Goal: Task Accomplishment & Management: Manage account settings

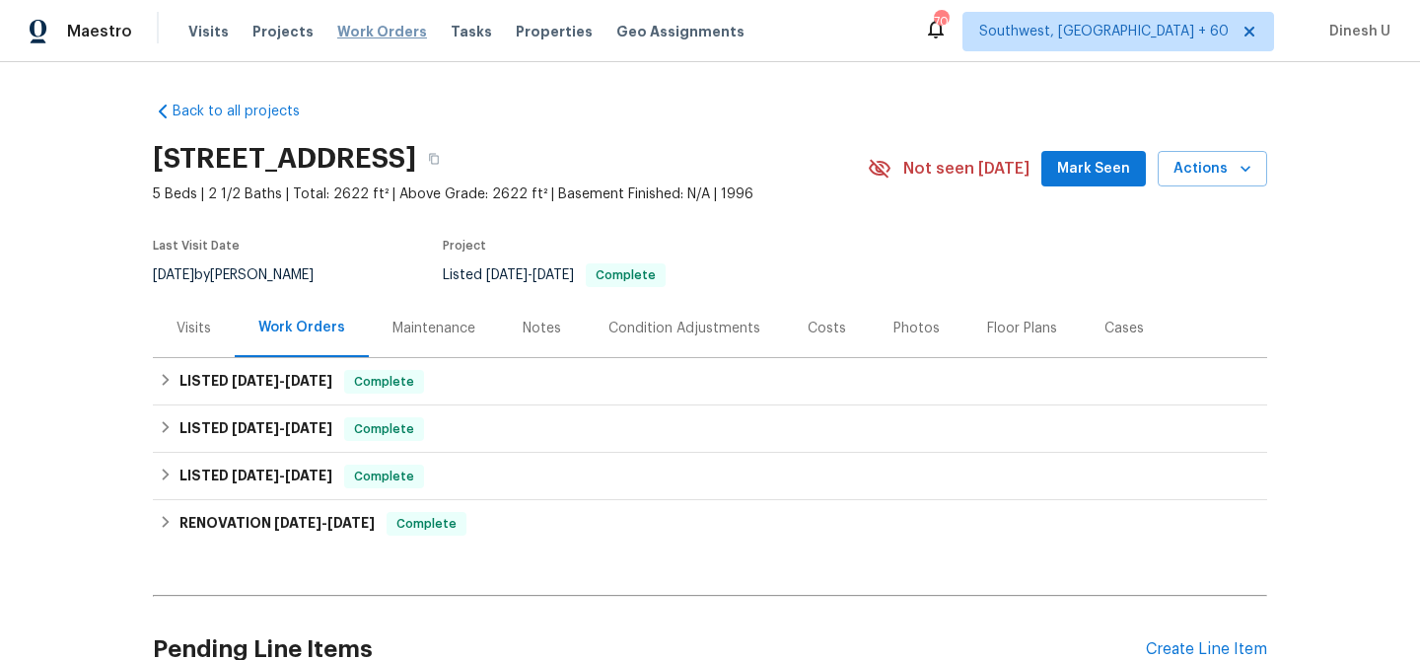
click at [359, 36] on span "Work Orders" at bounding box center [382, 32] width 90 height 20
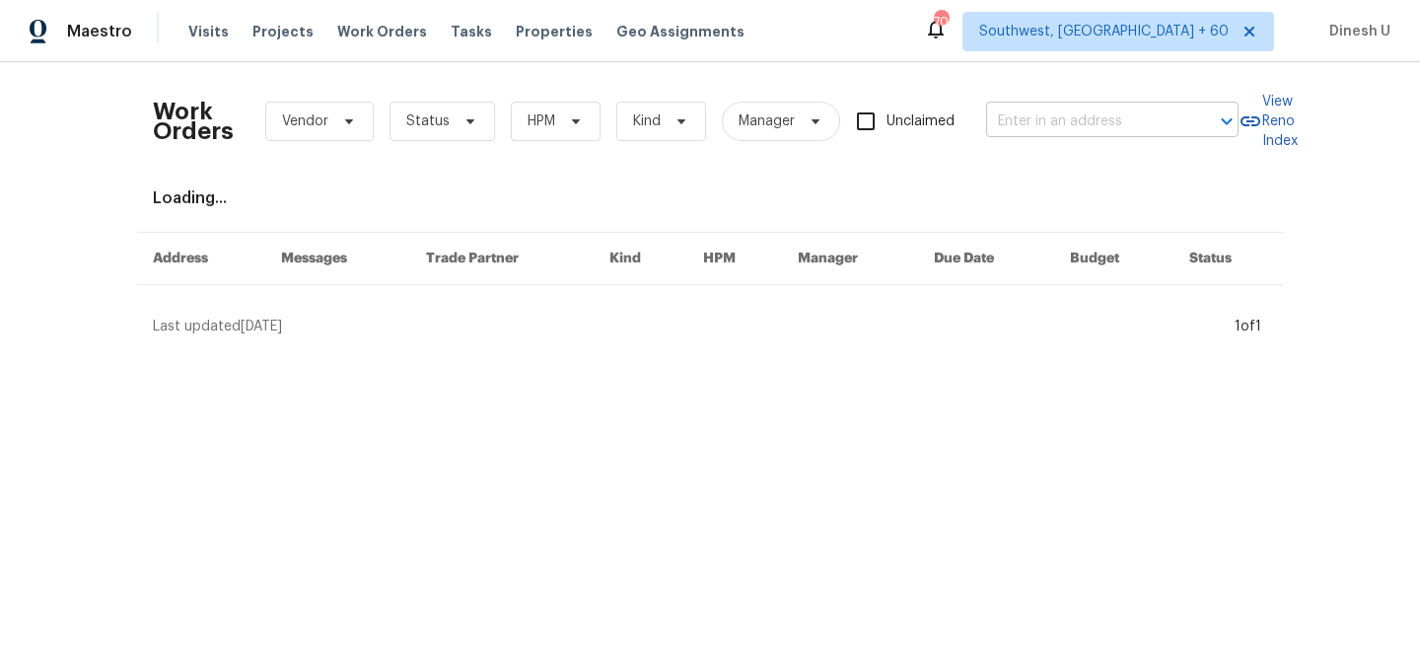
click at [1040, 128] on input "text" at bounding box center [1084, 122] width 197 height 31
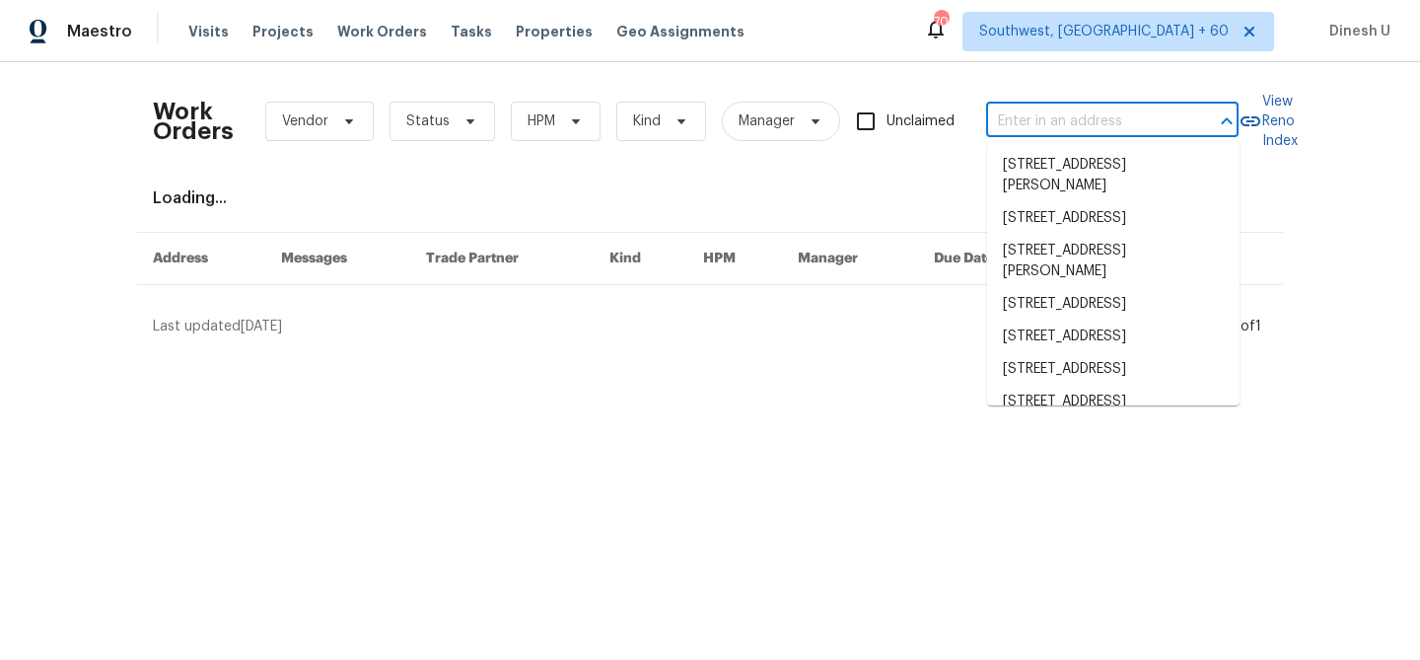
paste input "[STREET_ADDRESS][PERSON_NAME]"
type input "[STREET_ADDRESS][PERSON_NAME]"
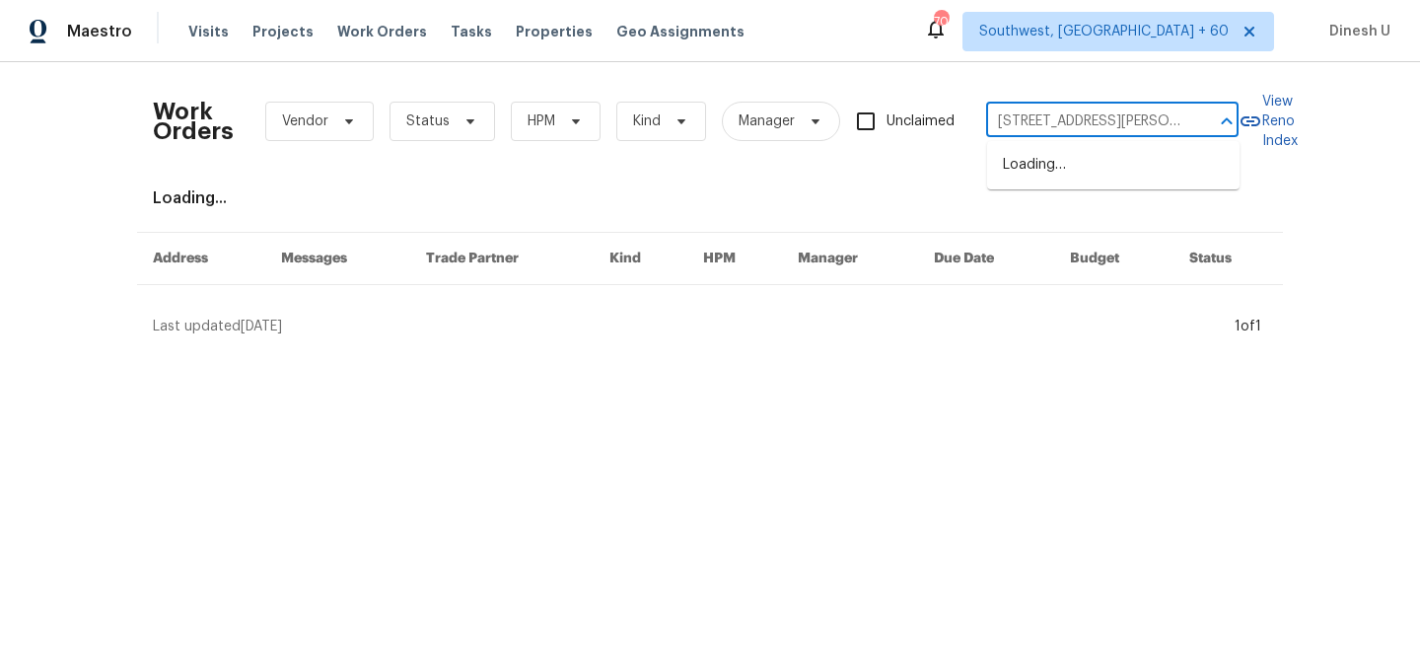
scroll to position [0, 74]
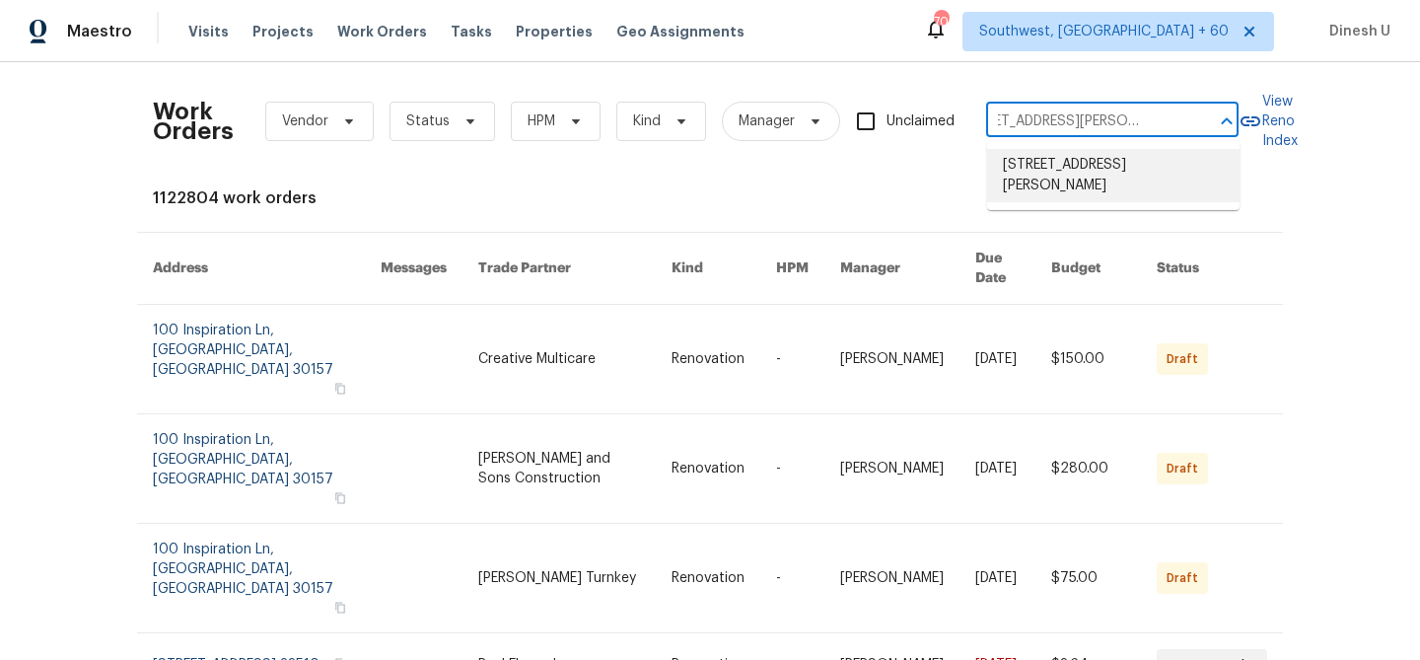
click at [1011, 158] on li "5107 Sandy Banks Rd, Raleigh, NC 27616" at bounding box center [1113, 175] width 253 height 53
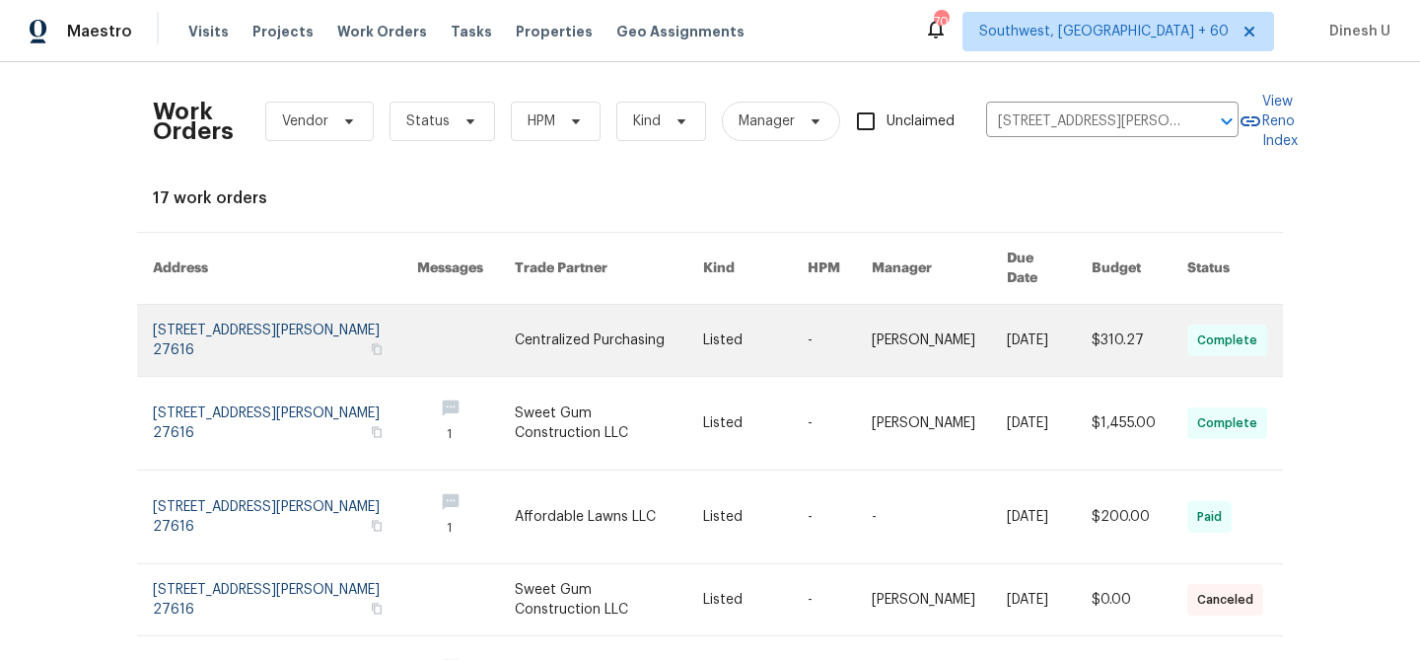
click at [240, 305] on link at bounding box center [285, 340] width 264 height 71
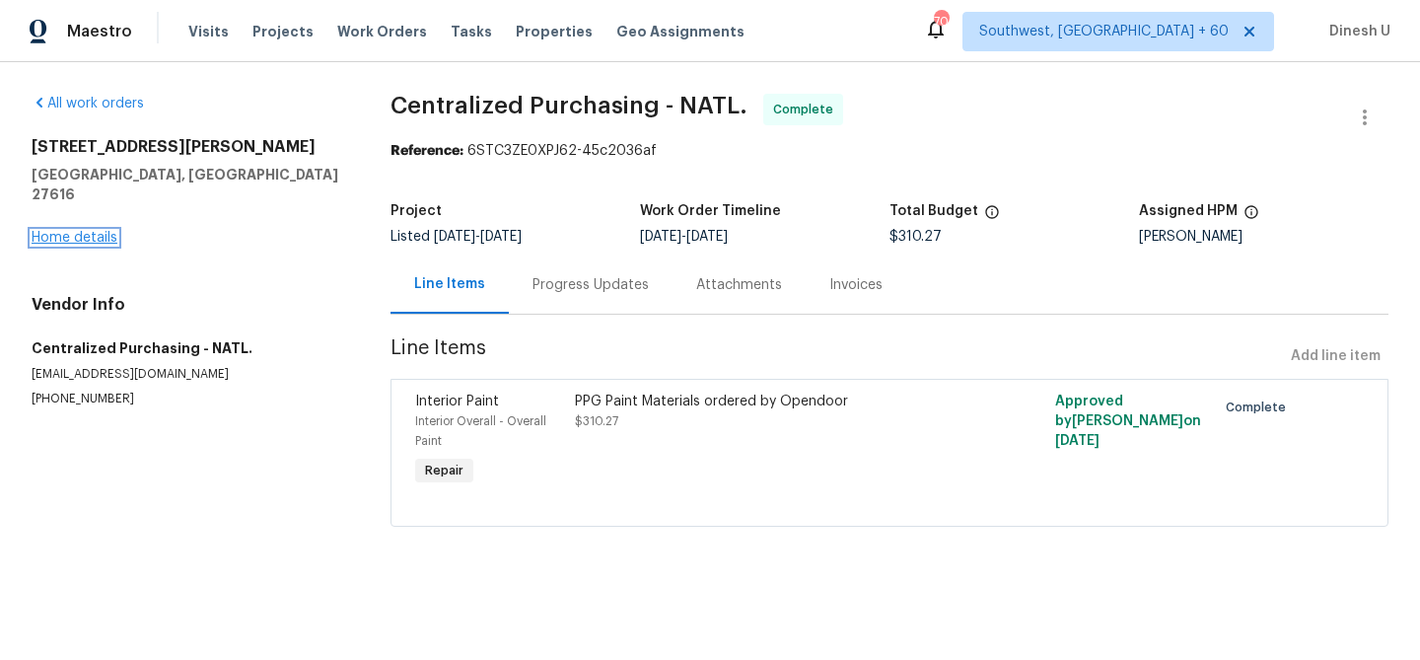
click at [88, 231] on link "Home details" at bounding box center [75, 238] width 86 height 14
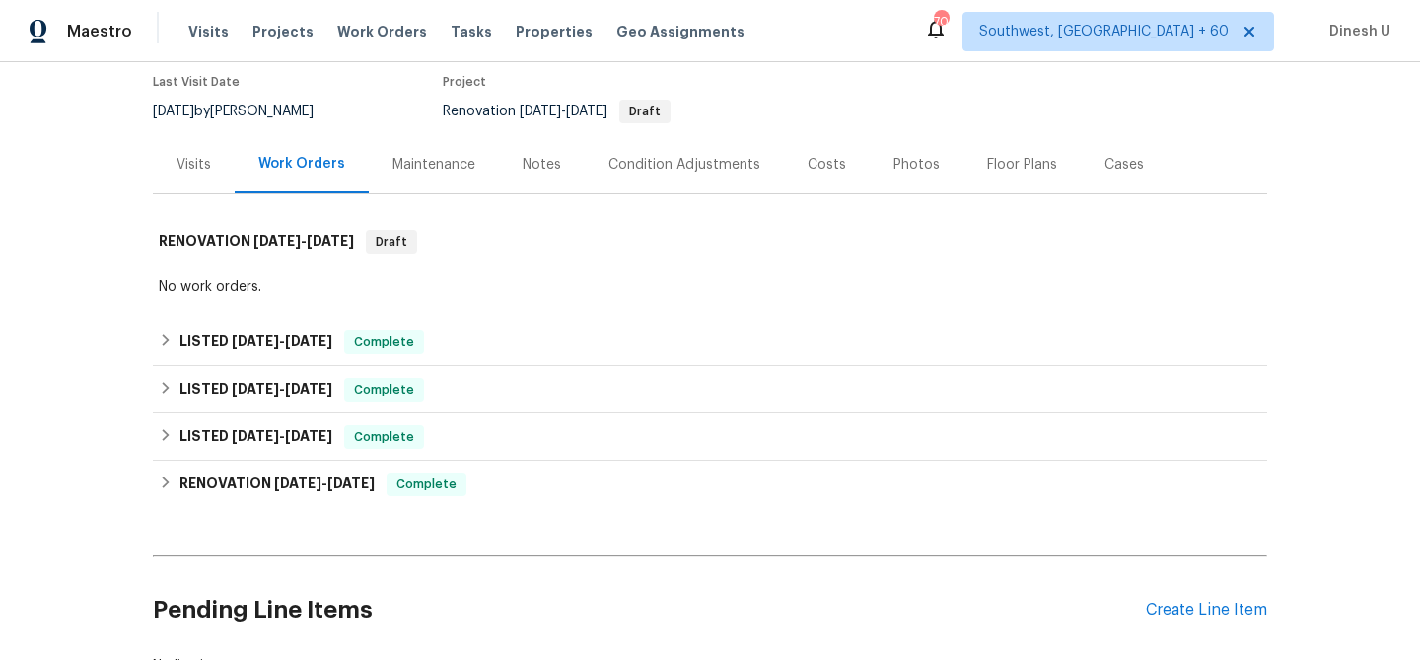
scroll to position [206, 0]
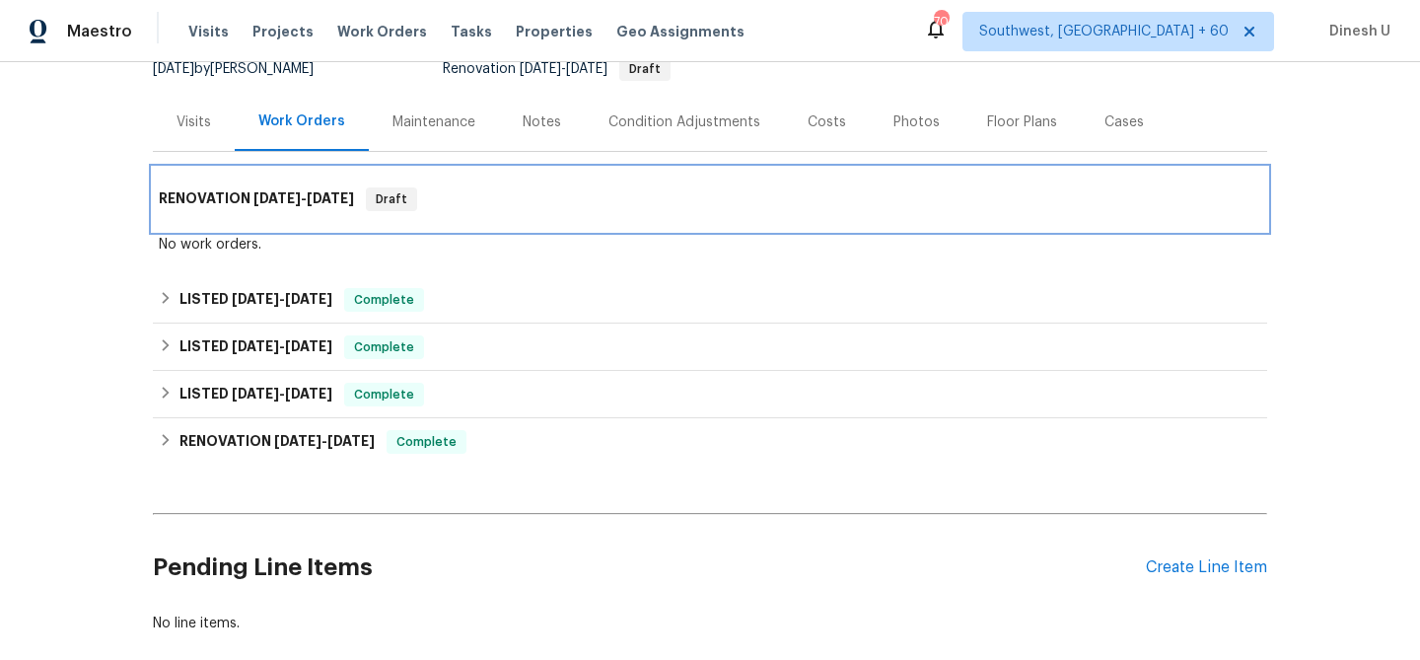
click at [254, 180] on div "RENOVATION 7/9/25 - 7/9/25 Draft" at bounding box center [710, 199] width 1115 height 63
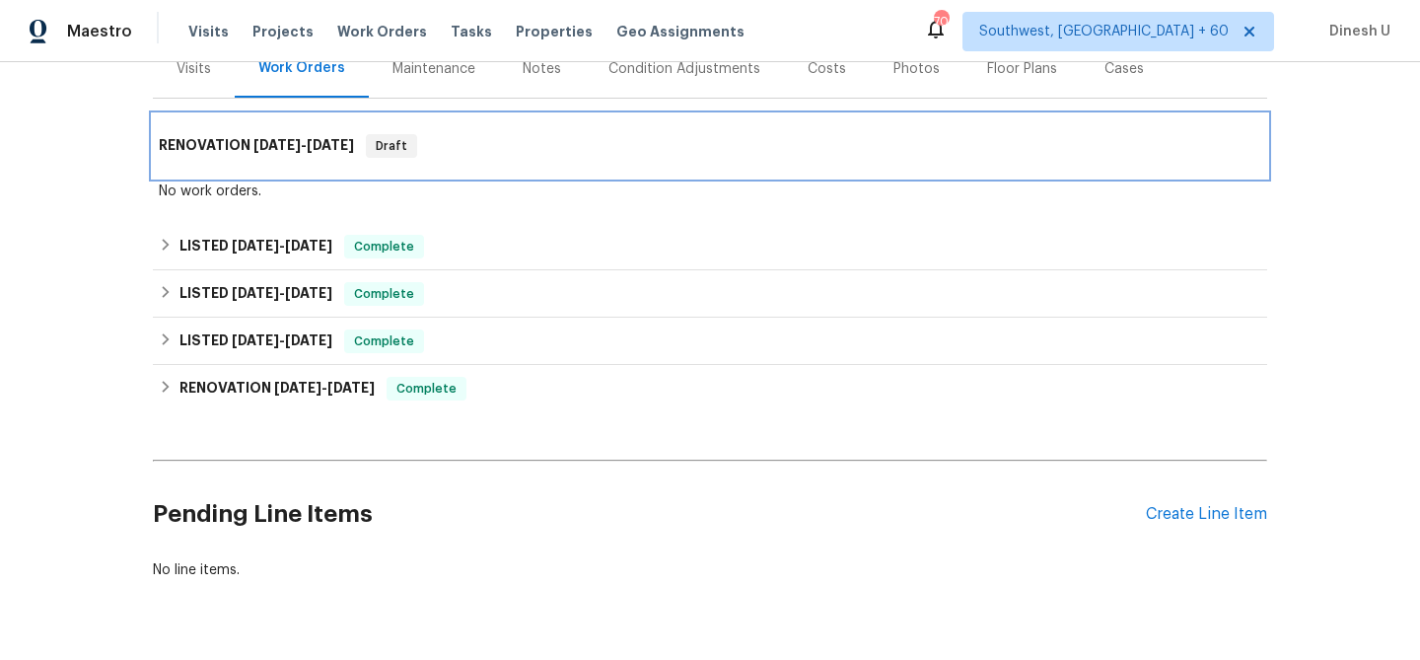
scroll to position [291, 0]
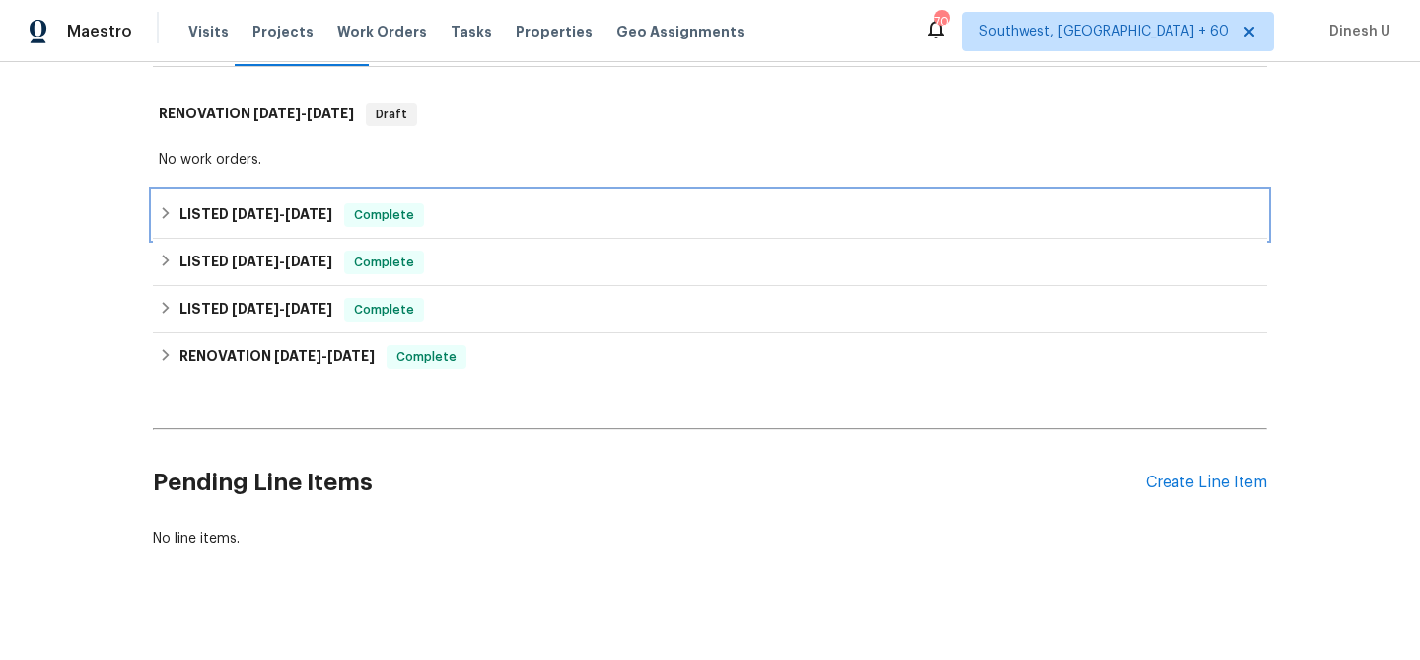
click at [300, 212] on span "9/30/25" at bounding box center [308, 214] width 47 height 14
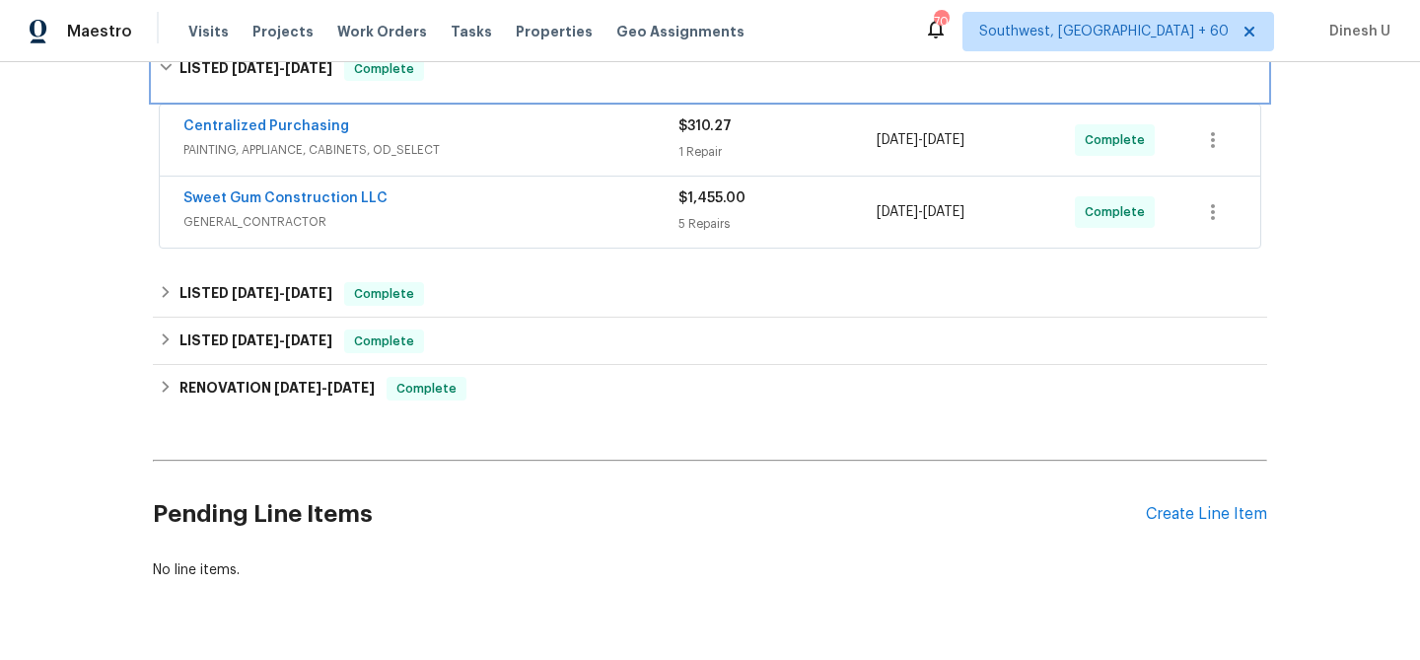
scroll to position [477, 0]
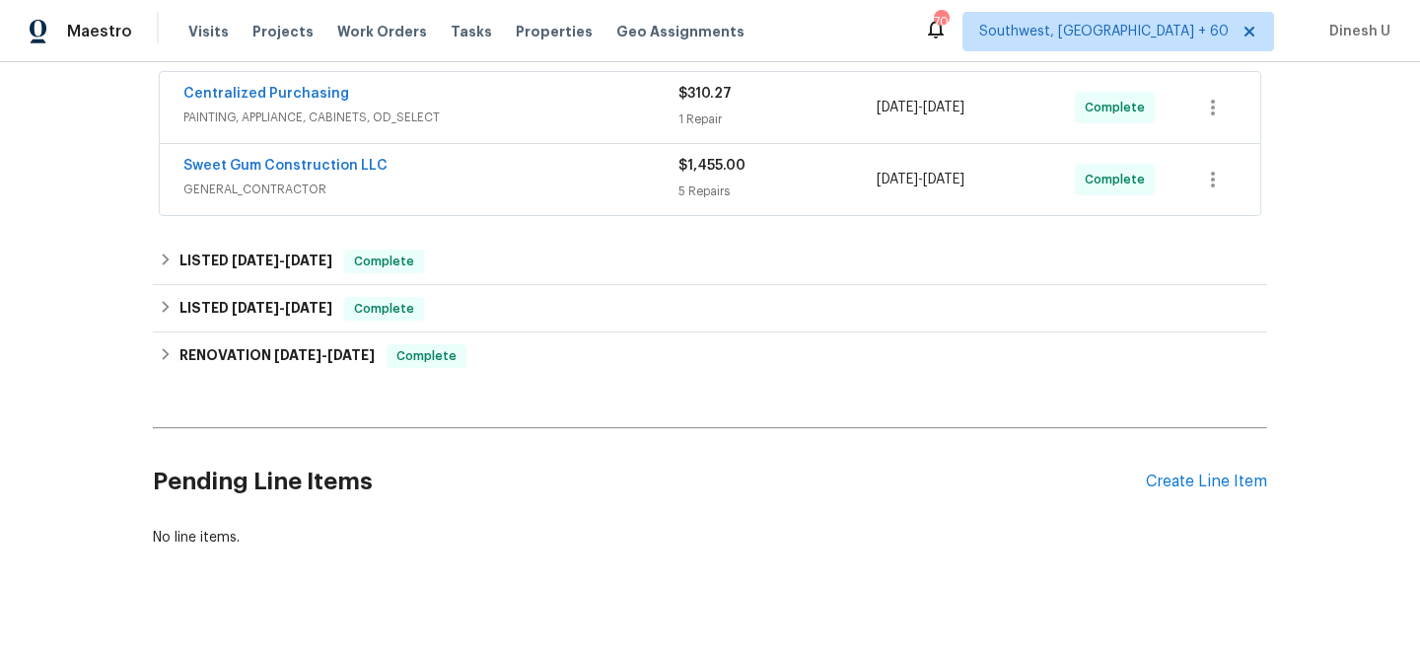
click at [682, 115] on div "1 Repair" at bounding box center [778, 119] width 198 height 20
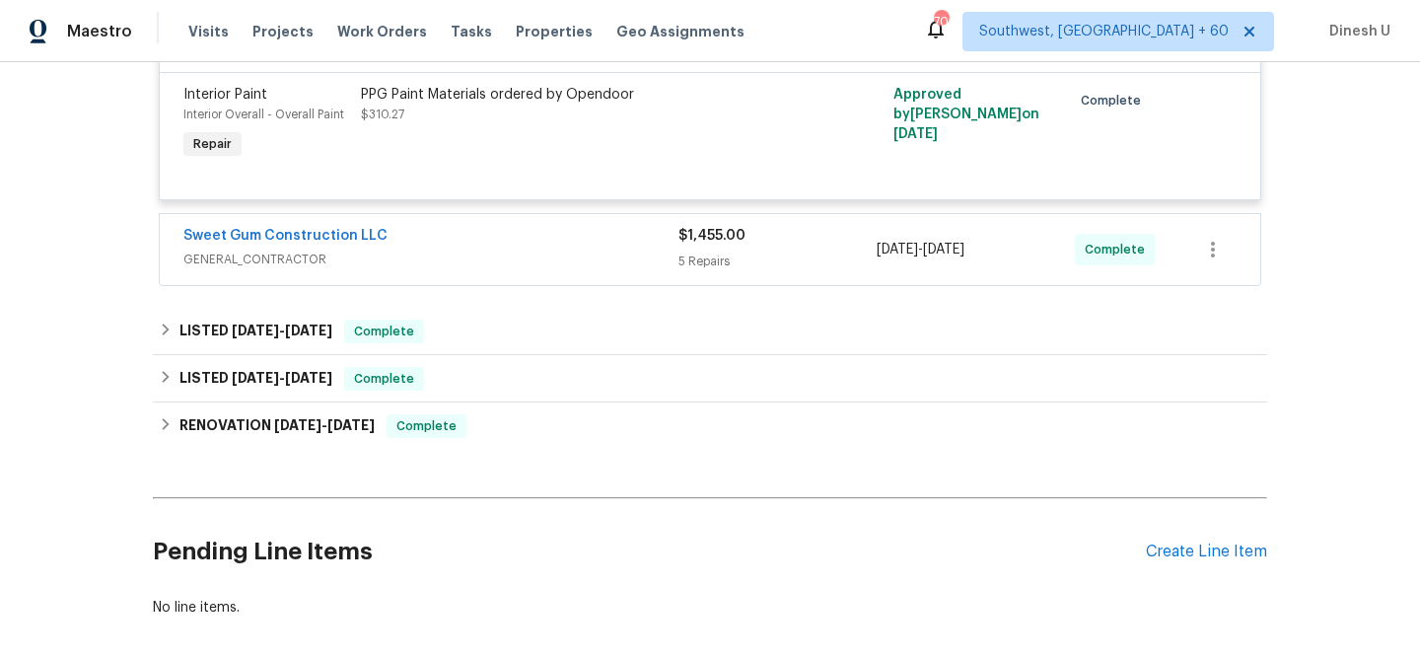
scroll to position [611, 0]
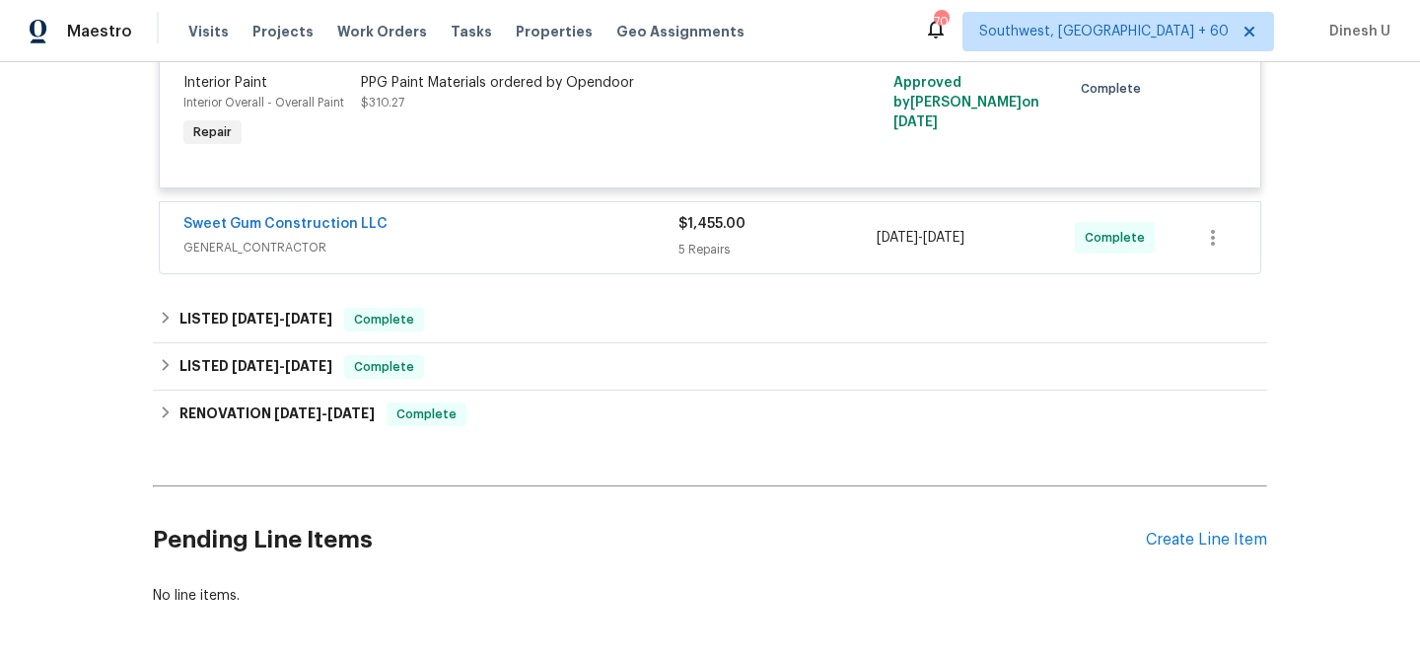
click at [717, 252] on div "5 Repairs" at bounding box center [778, 250] width 198 height 20
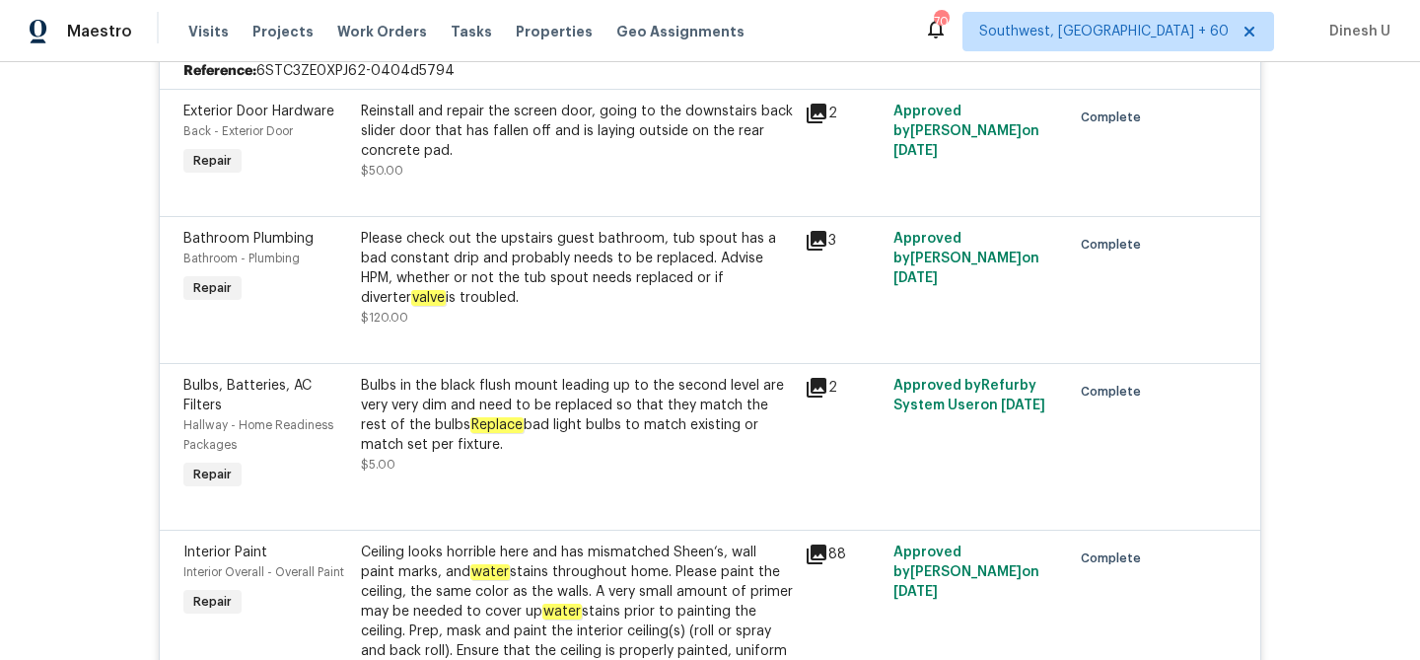
scroll to position [849, 0]
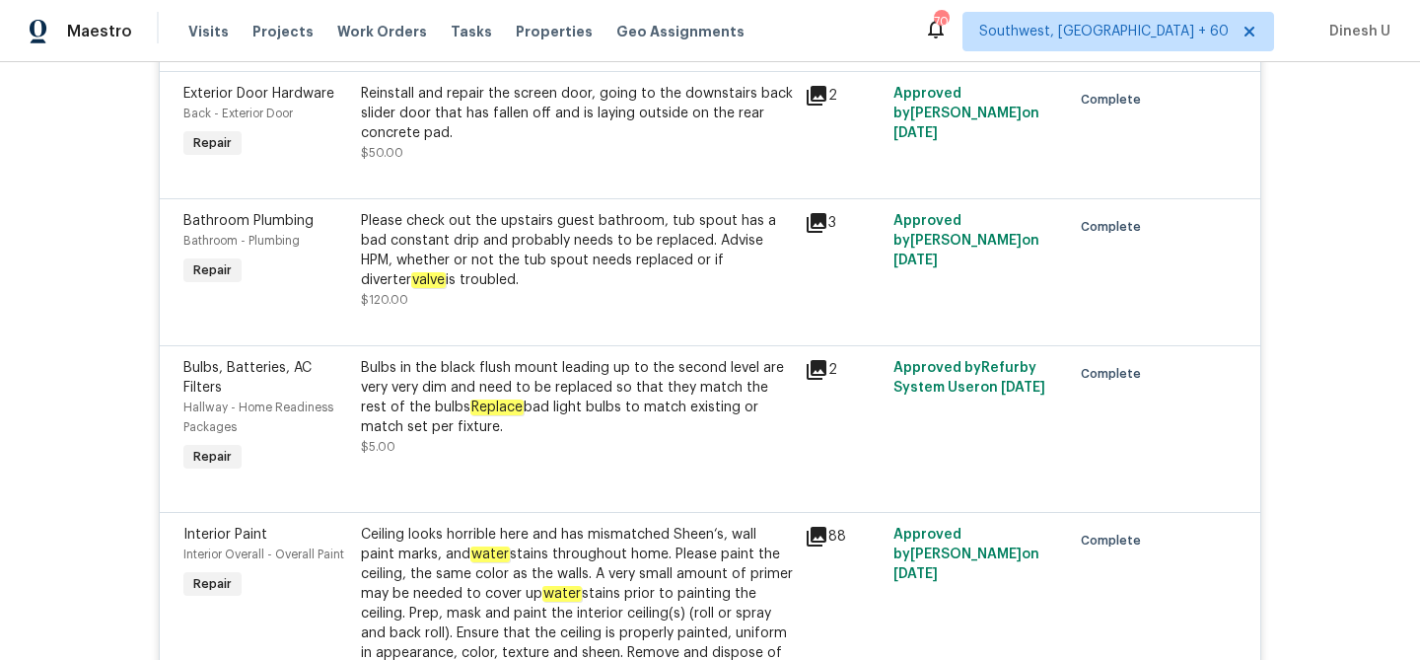
click at [568, 278] on div "Please check out the upstairs guest bathroom, tub spout has a bad constant drip…" at bounding box center [577, 250] width 432 height 79
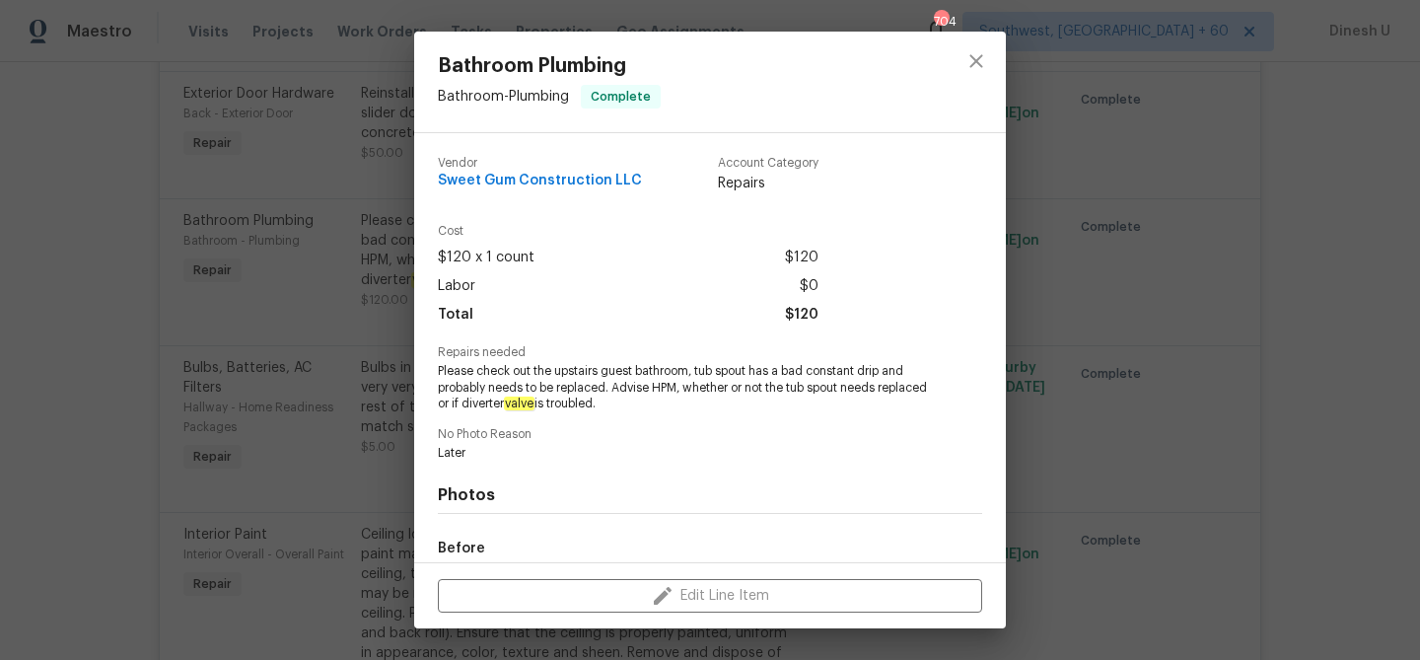
click at [362, 252] on div "Bathroom Plumbing Bathroom - Plumbing Complete Vendor Sweet Gum Construction LL…" at bounding box center [710, 330] width 1420 height 660
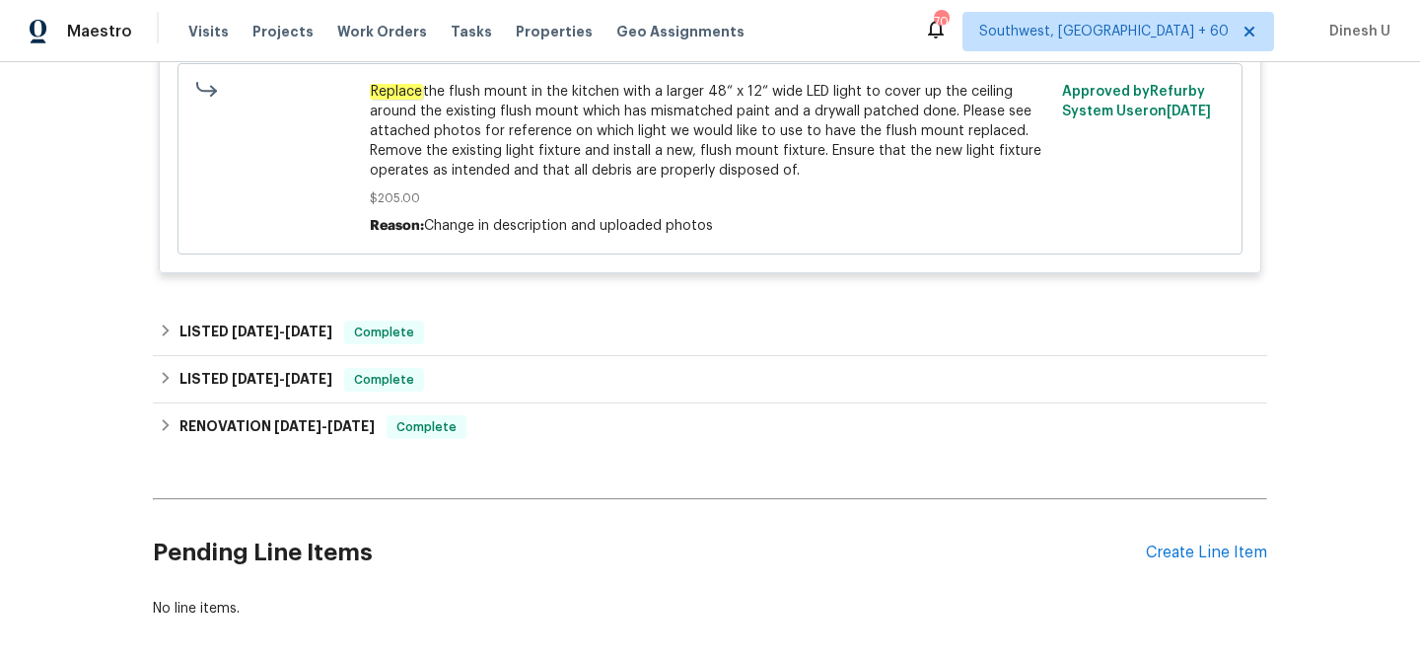
scroll to position [1942, 0]
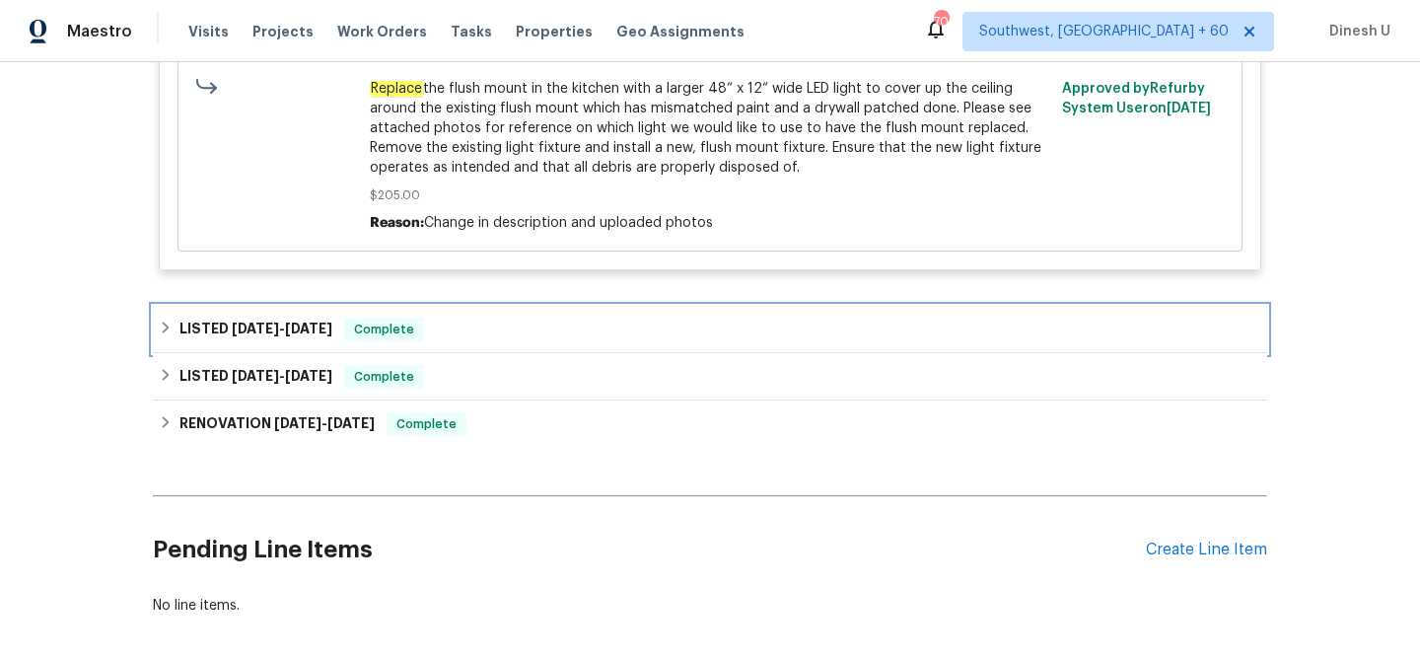
click at [261, 322] on span "7/23/25" at bounding box center [255, 329] width 47 height 14
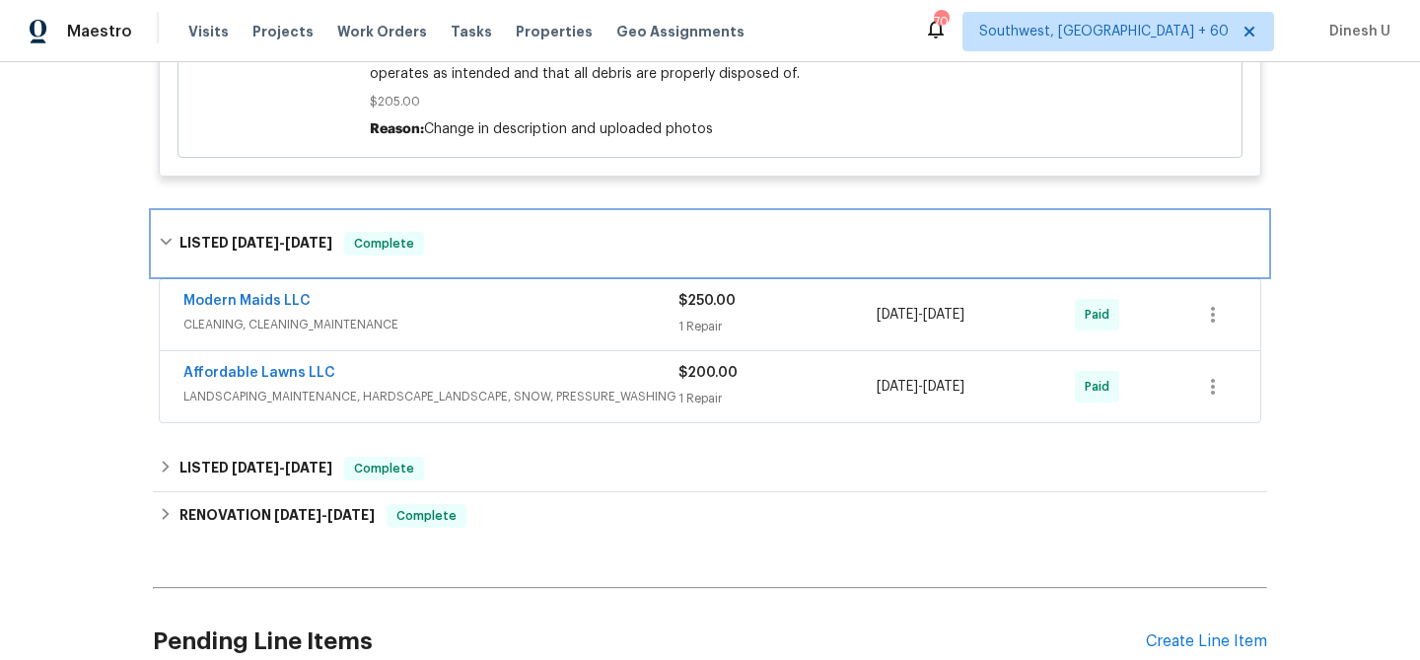
scroll to position [2044, 0]
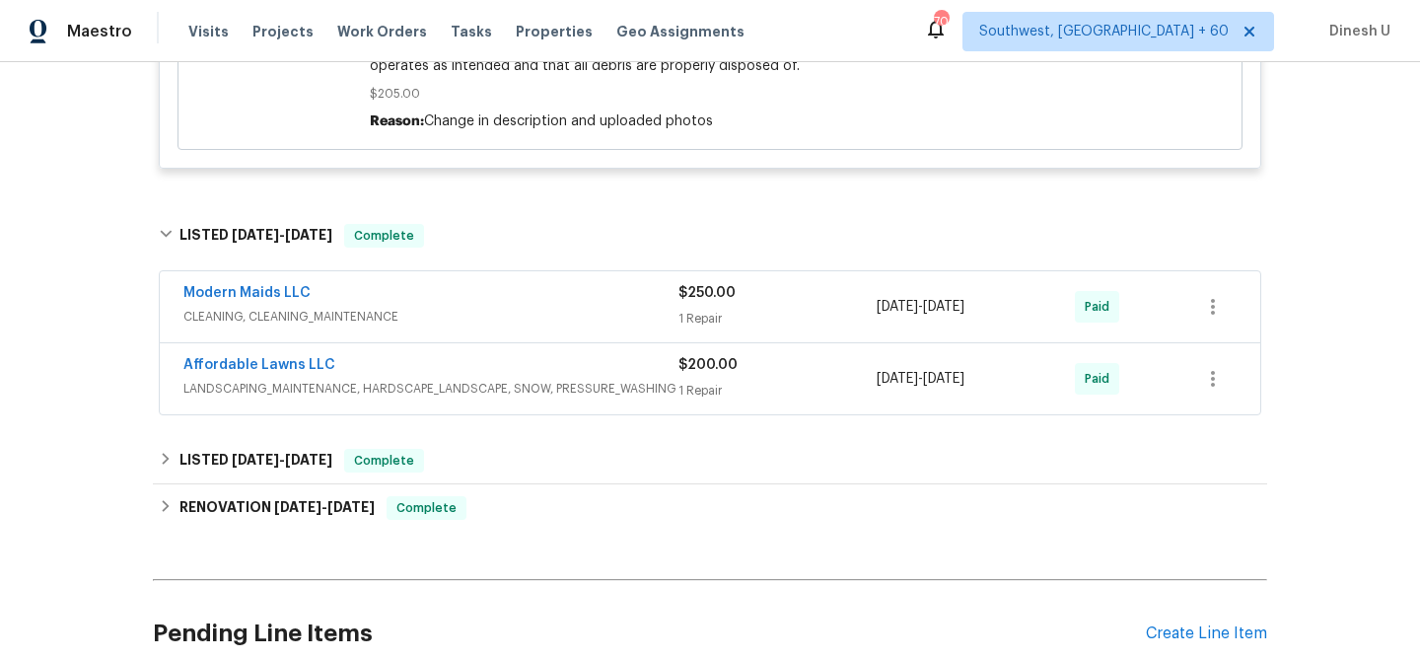
click at [690, 309] on div "1 Repair" at bounding box center [778, 319] width 198 height 20
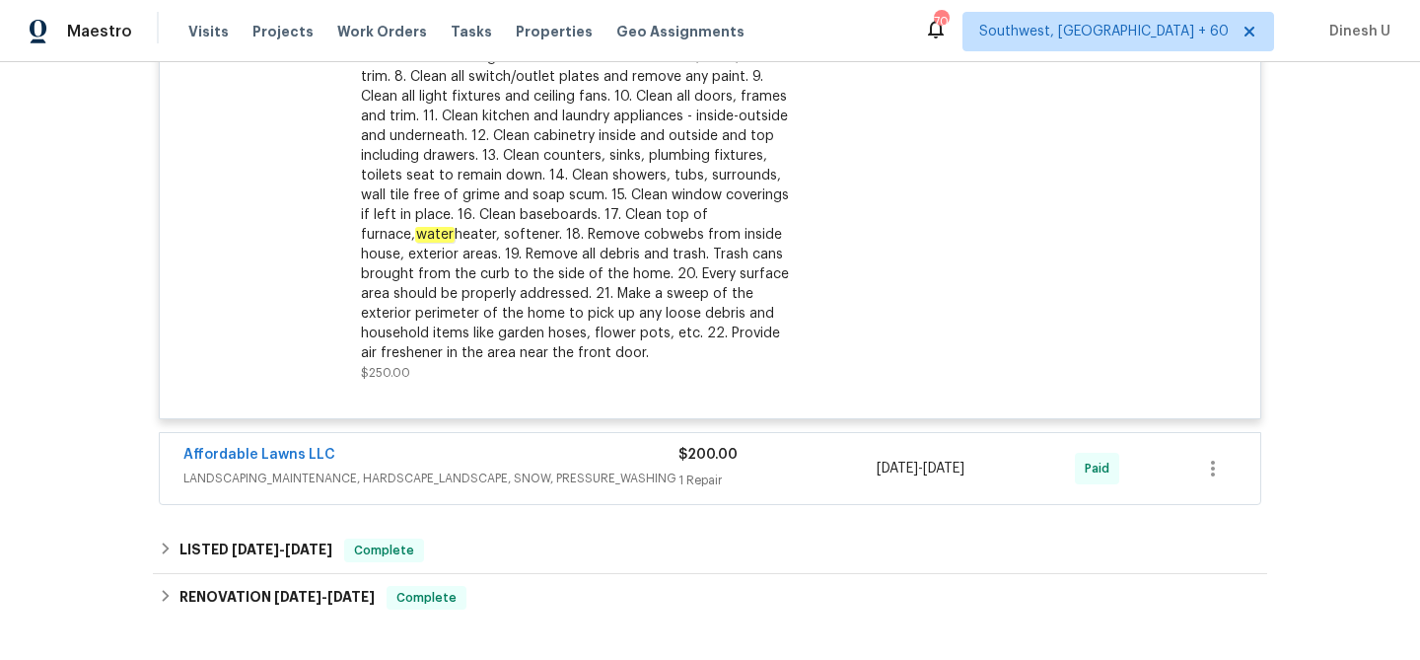
scroll to position [2549, 0]
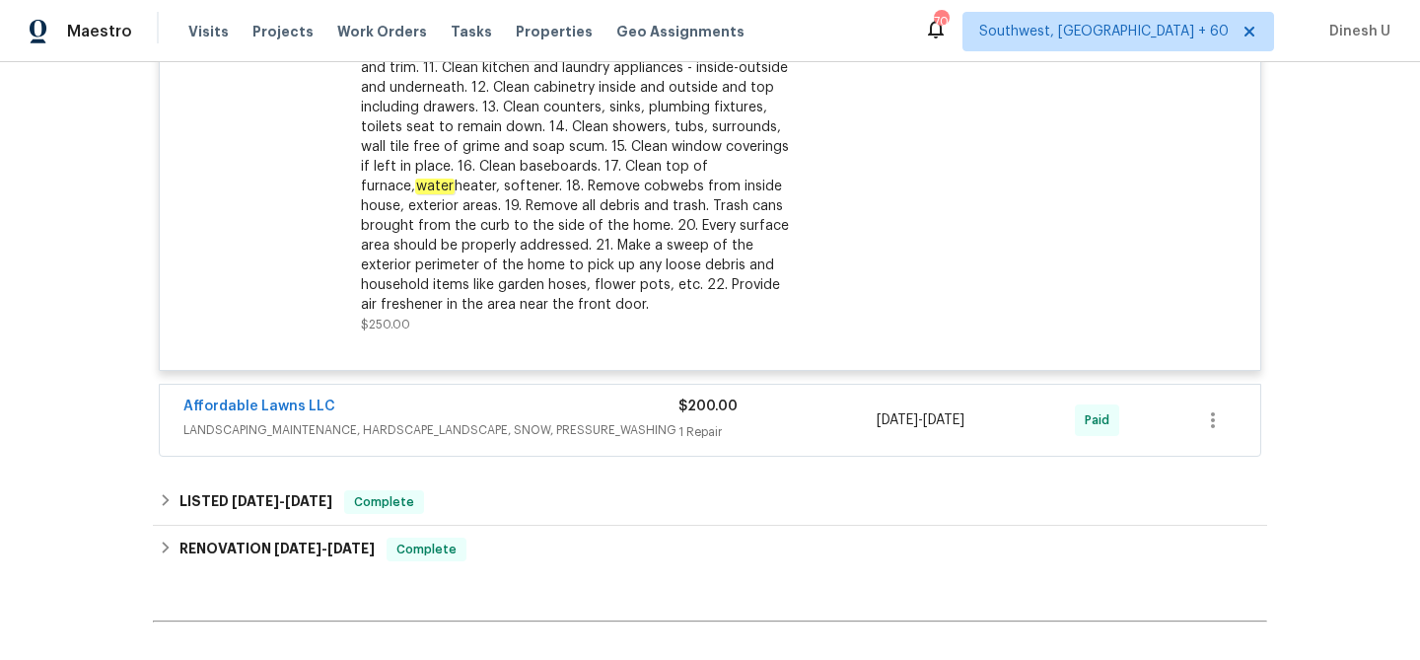
click at [711, 402] on div "$200.00 1 Repair" at bounding box center [778, 420] width 198 height 47
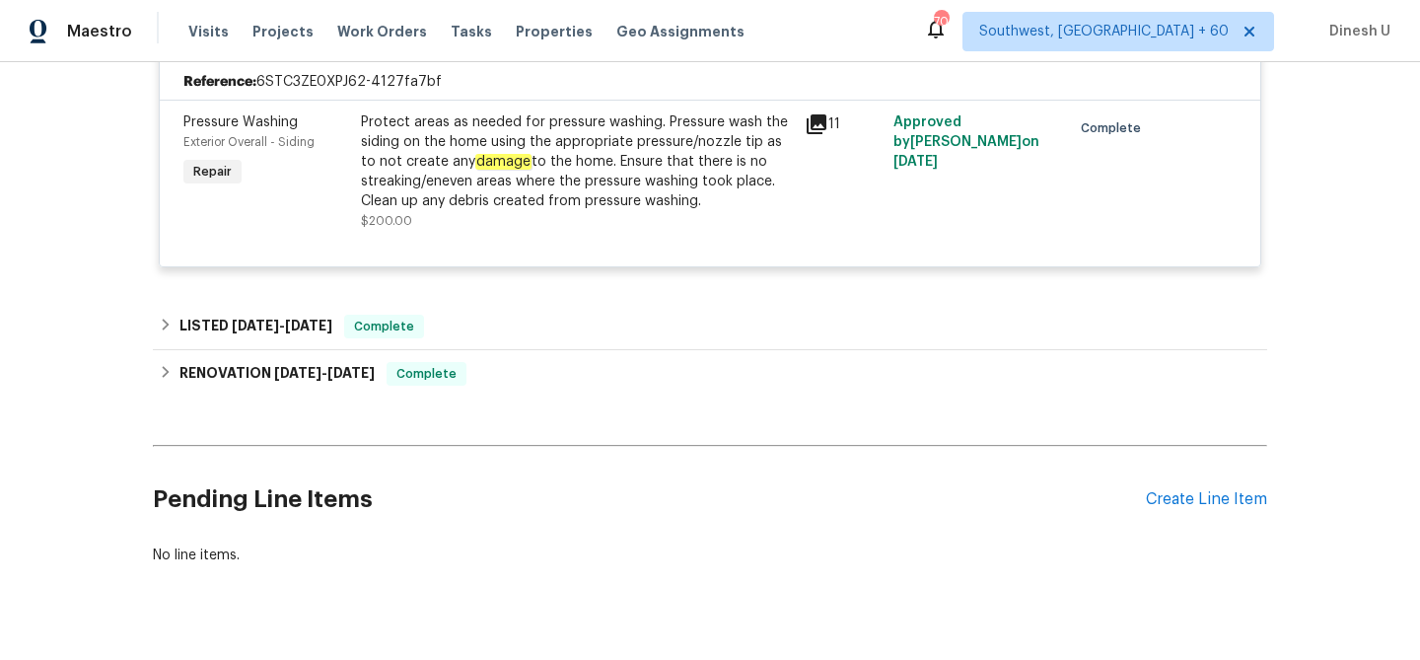
scroll to position [2966, 0]
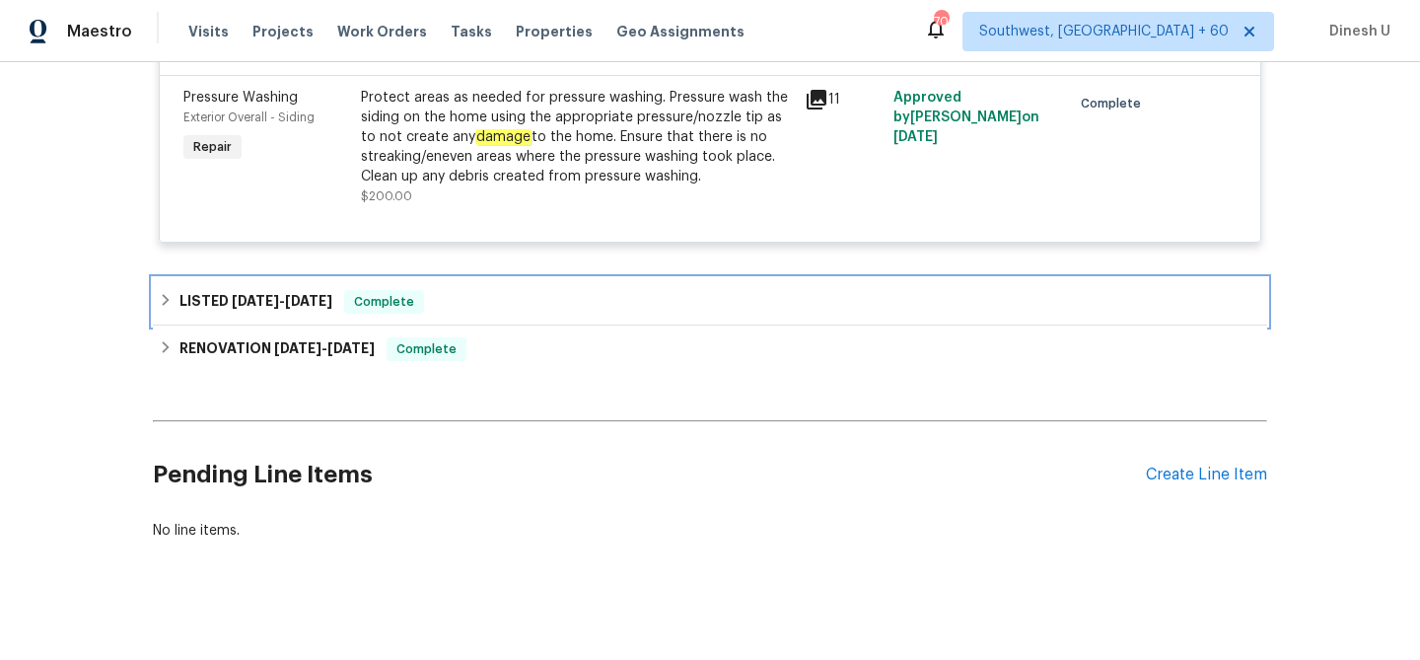
click at [295, 278] on div "LISTED 7/9/25 - 7/22/25 Complete" at bounding box center [710, 301] width 1115 height 47
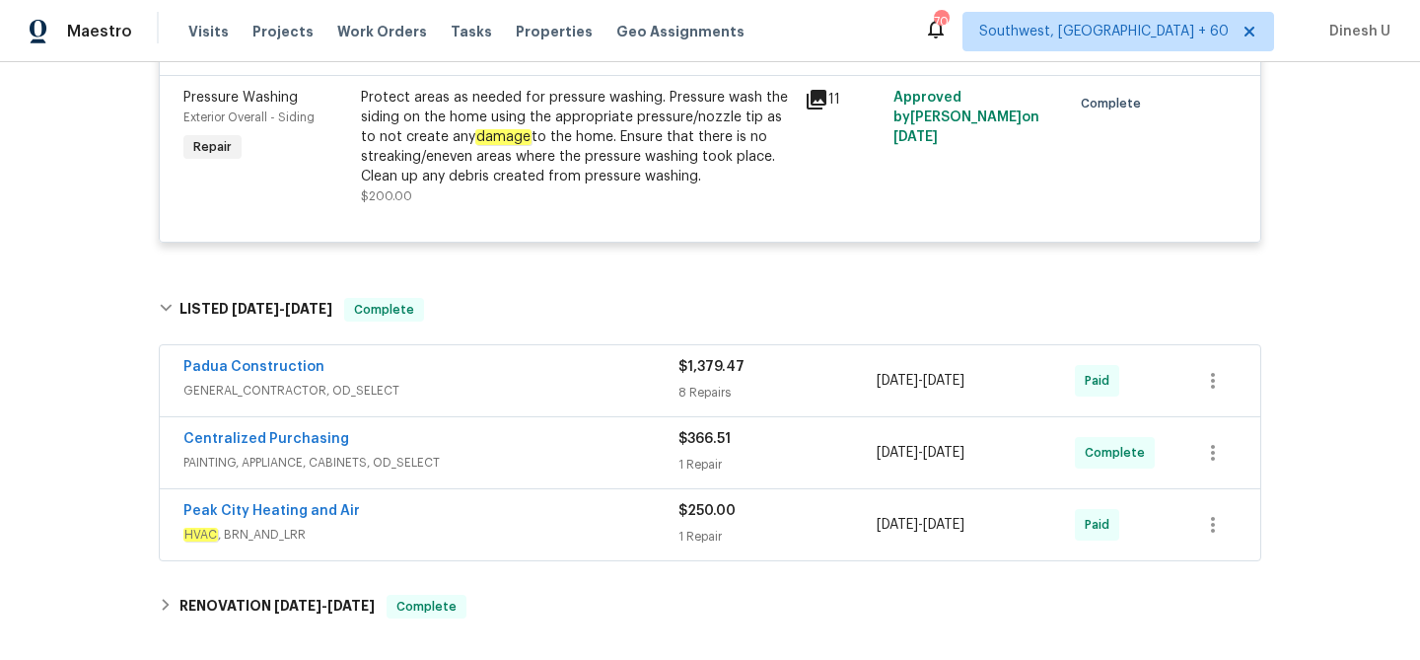
click at [696, 383] on div "8 Repairs" at bounding box center [778, 393] width 198 height 20
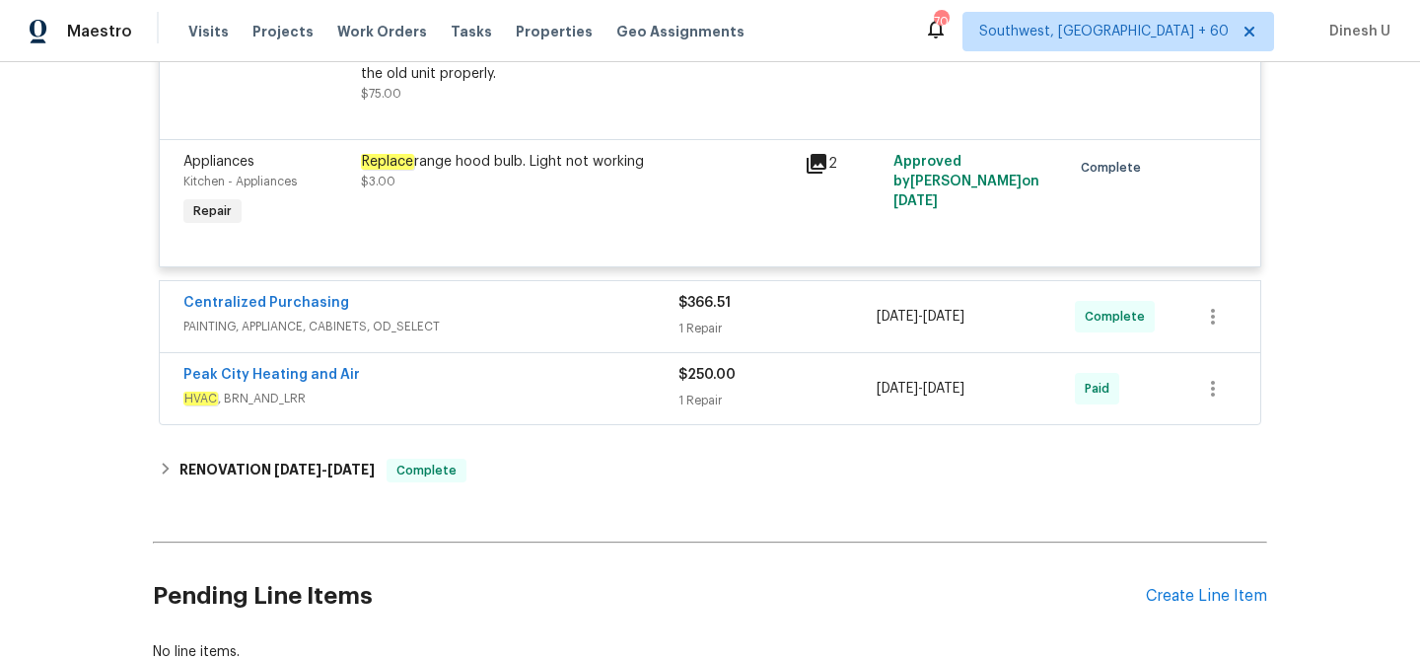
scroll to position [4313, 0]
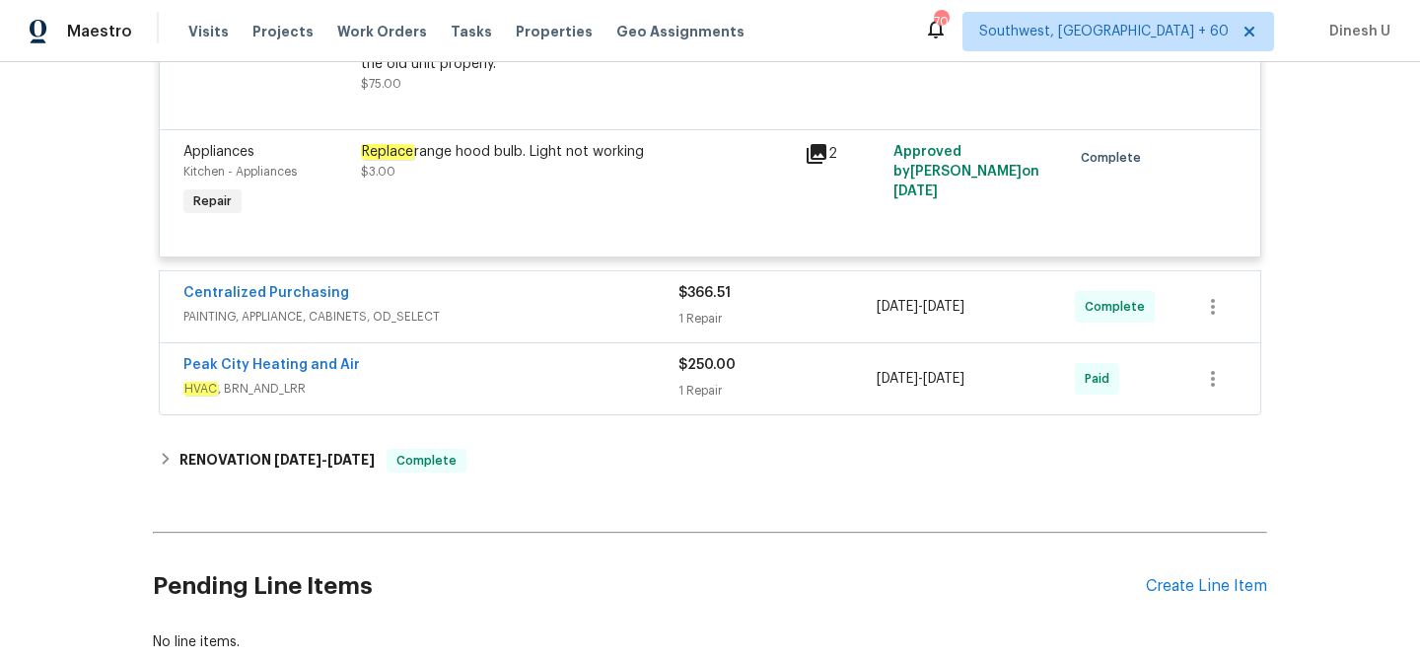
click at [702, 322] on div "Centralized Purchasing PAINTING, APPLIANCE, CABINETS, OD_SELECT $366.51 1 Repai…" at bounding box center [710, 306] width 1101 height 71
click at [667, 307] on span "PAINTING, APPLIANCE, CABINETS, OD_SELECT" at bounding box center [430, 317] width 495 height 20
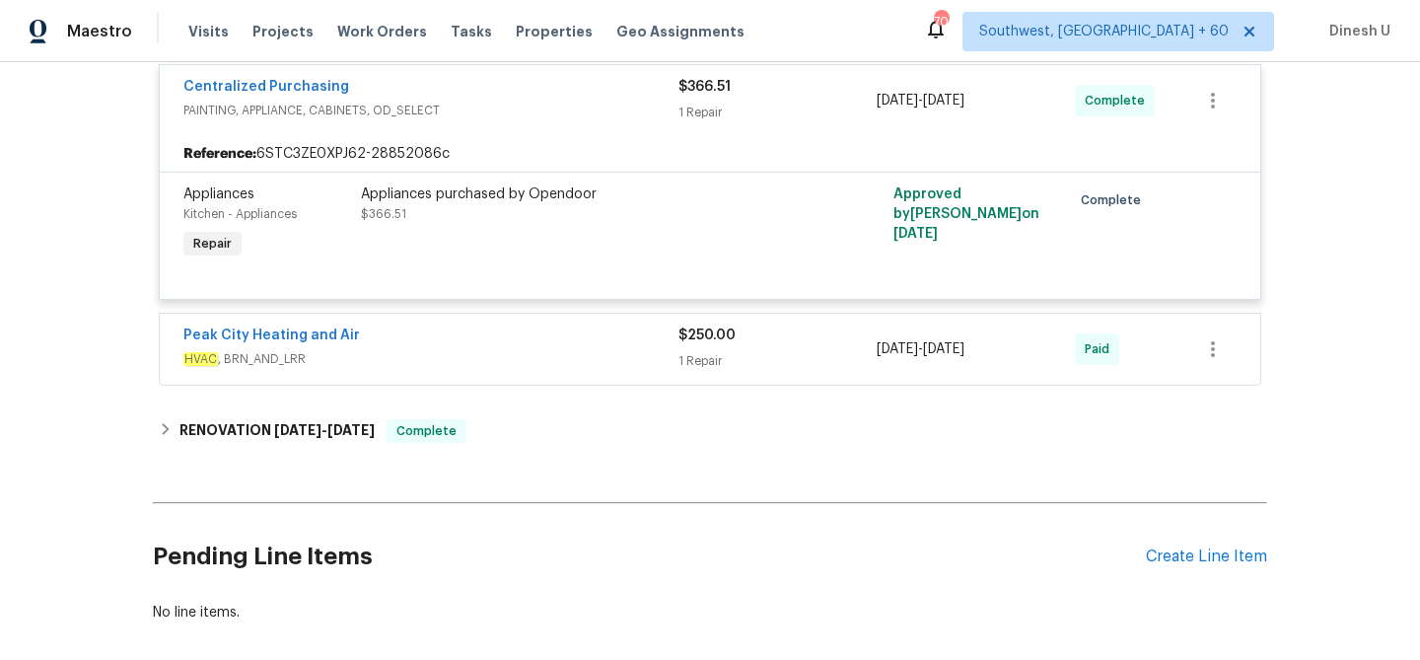
scroll to position [4540, 0]
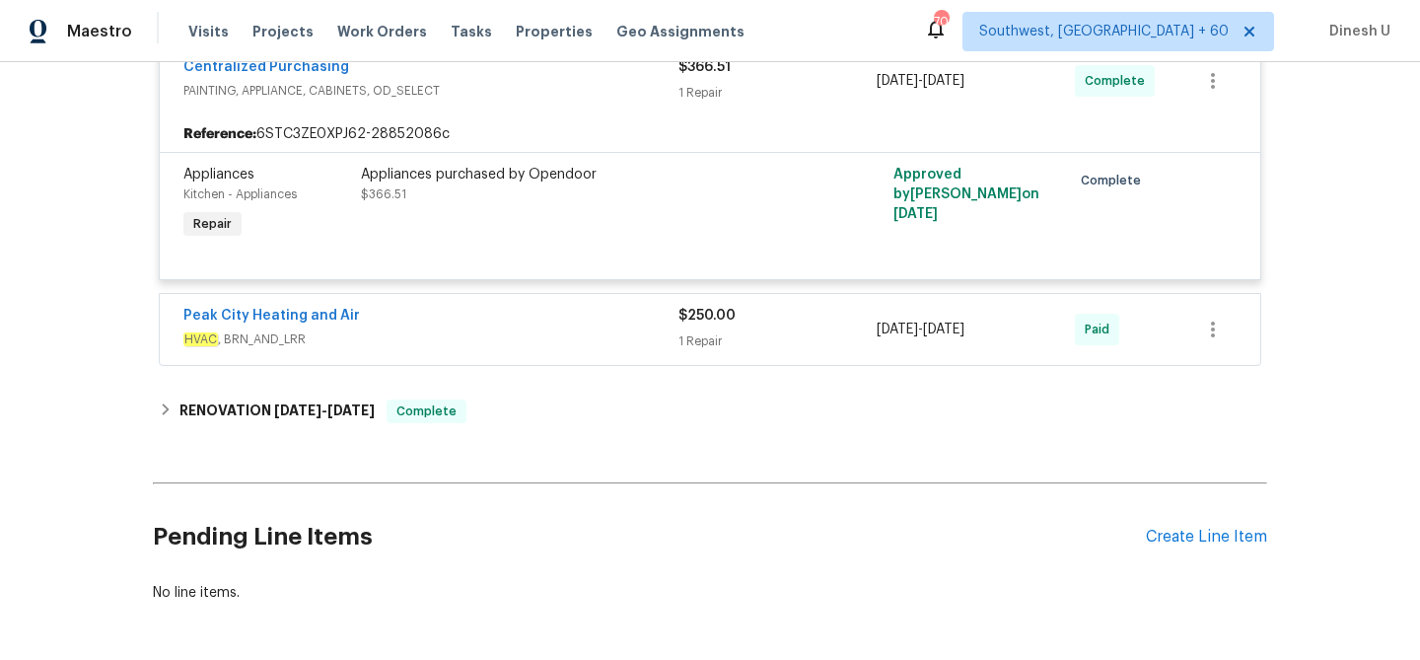
click at [713, 331] on div "1 Repair" at bounding box center [778, 341] width 198 height 20
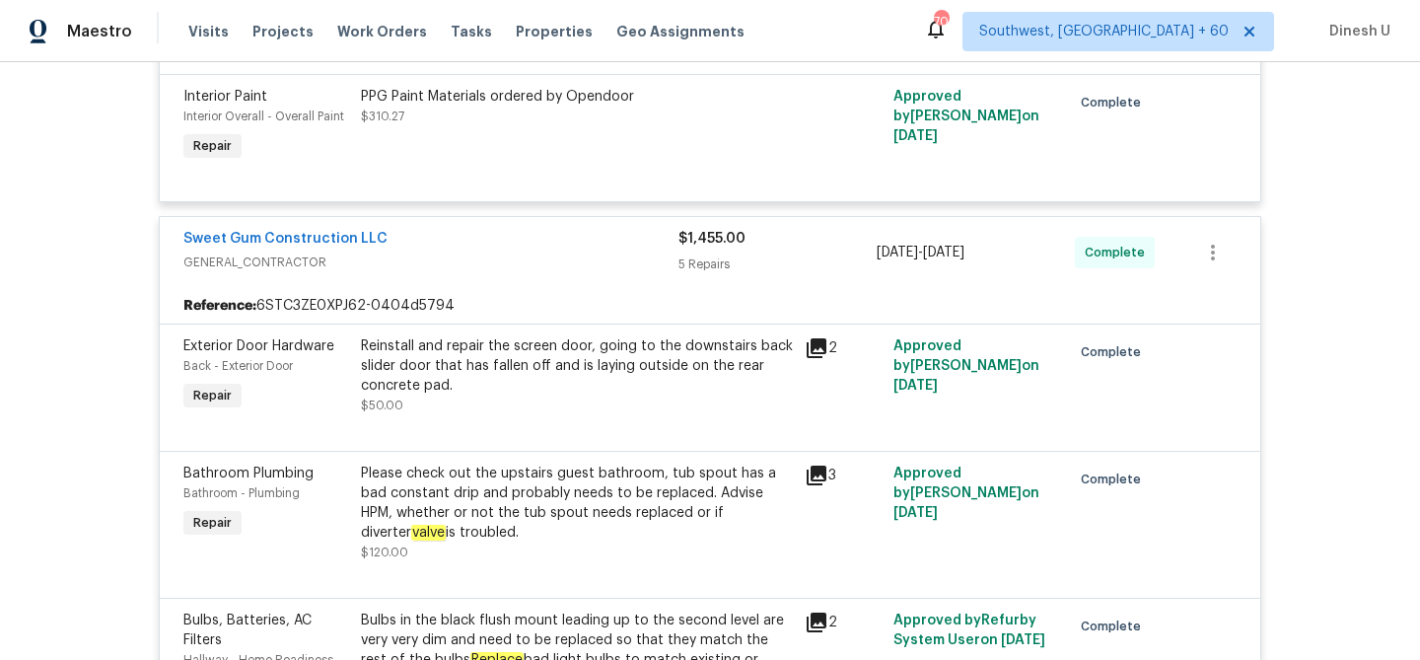
scroll to position [0, 0]
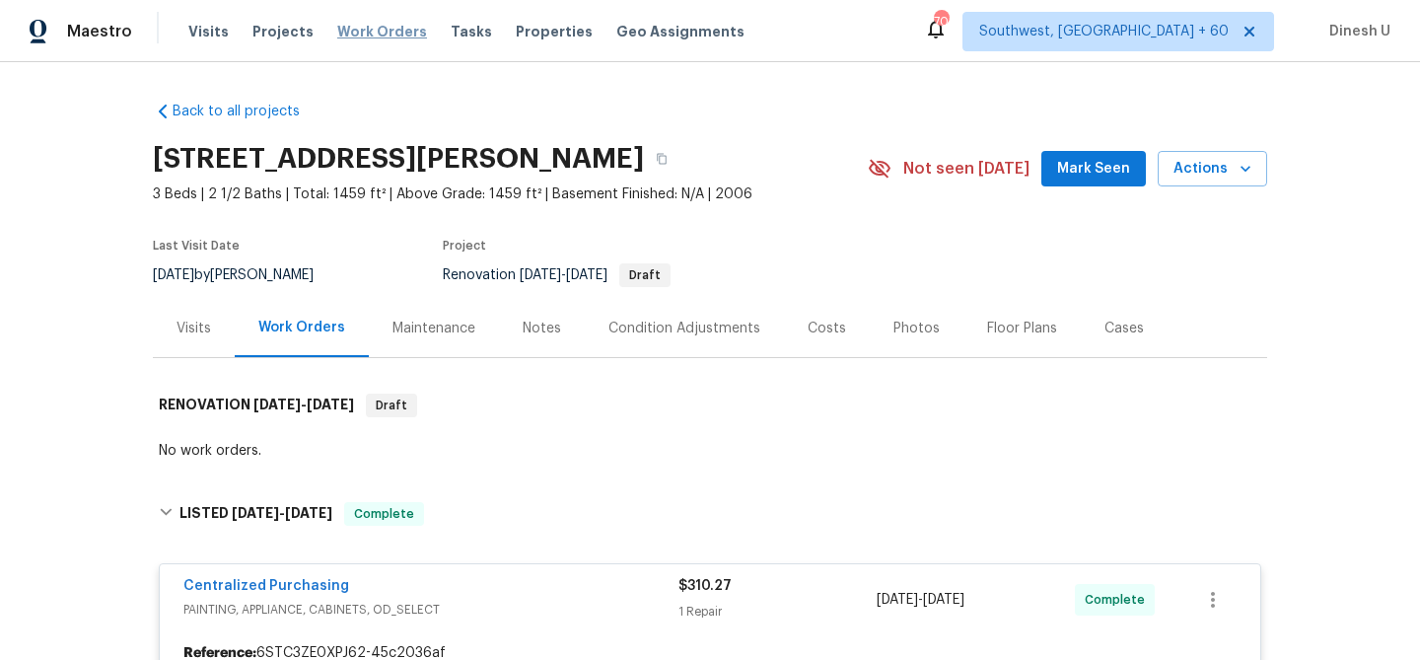
click at [384, 30] on span "Work Orders" at bounding box center [382, 32] width 90 height 20
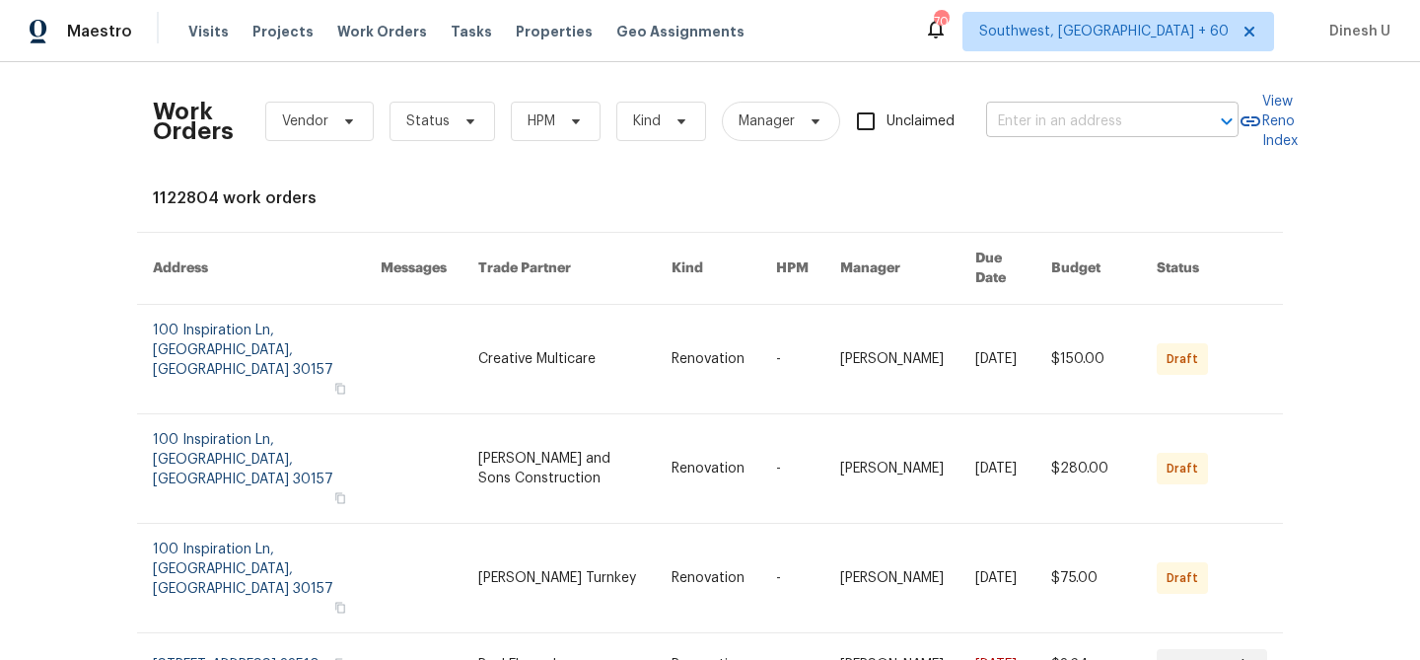
click at [1019, 127] on input "text" at bounding box center [1084, 122] width 197 height 31
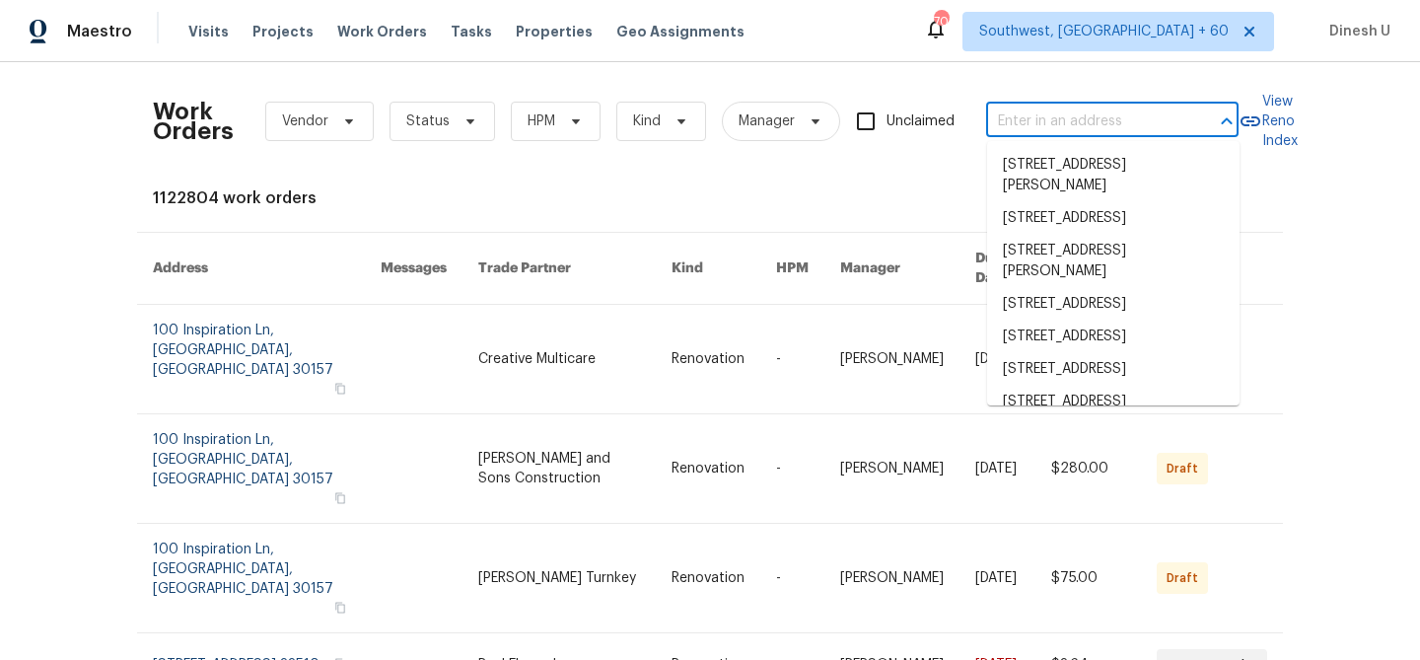
paste input "106 Willow Ln Burleson, TX 76028"
type input "106 Willow Ln Burleson, TX 76028"
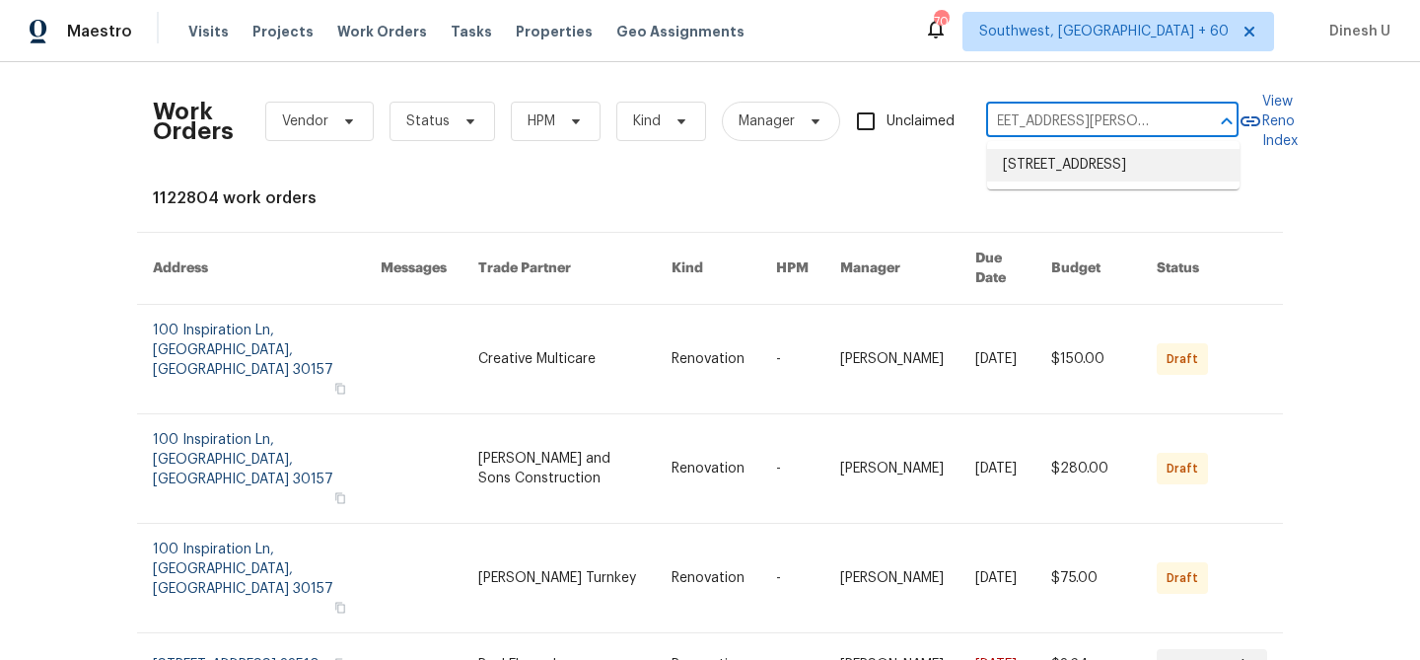
click at [1024, 168] on li "106 Willow Ln, Burleson, TX 76028" at bounding box center [1113, 165] width 253 height 33
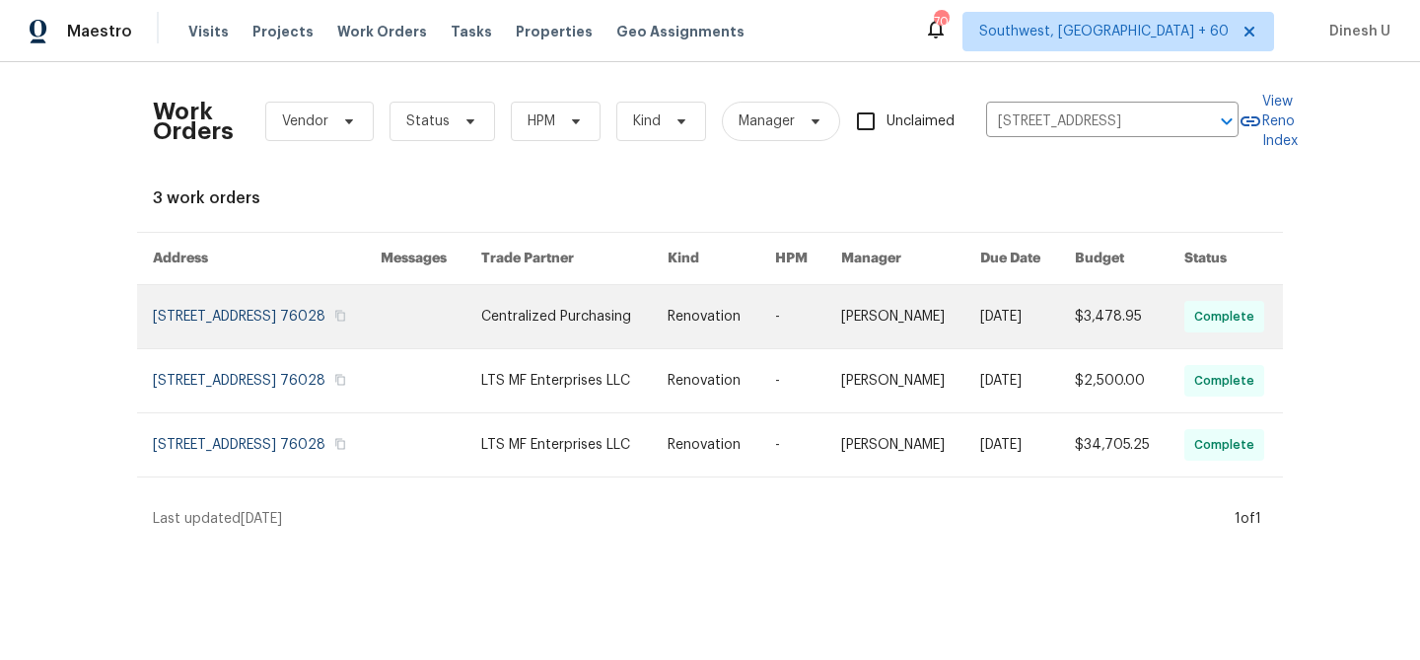
click at [224, 293] on link at bounding box center [267, 316] width 228 height 63
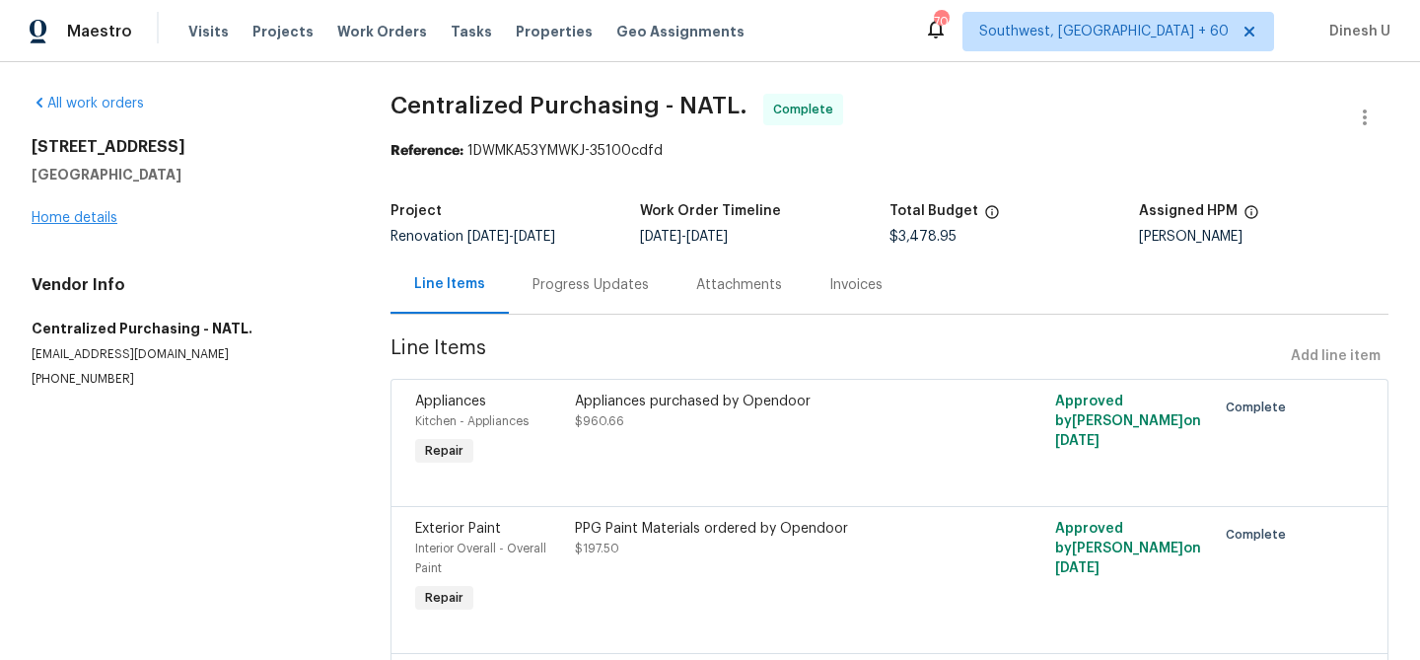
click at [79, 218] on link "Home details" at bounding box center [75, 218] width 86 height 14
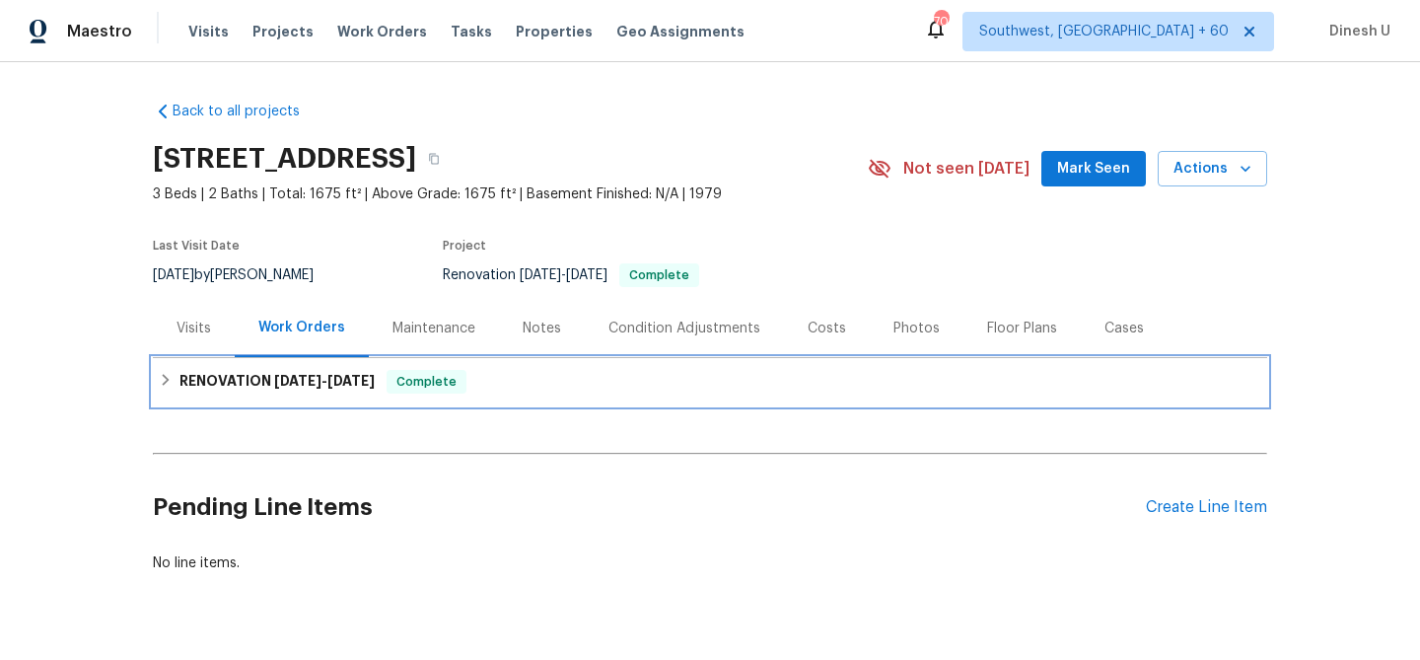
click at [323, 390] on h6 "RENOVATION 9/8/25 - 10/6/25" at bounding box center [277, 382] width 195 height 24
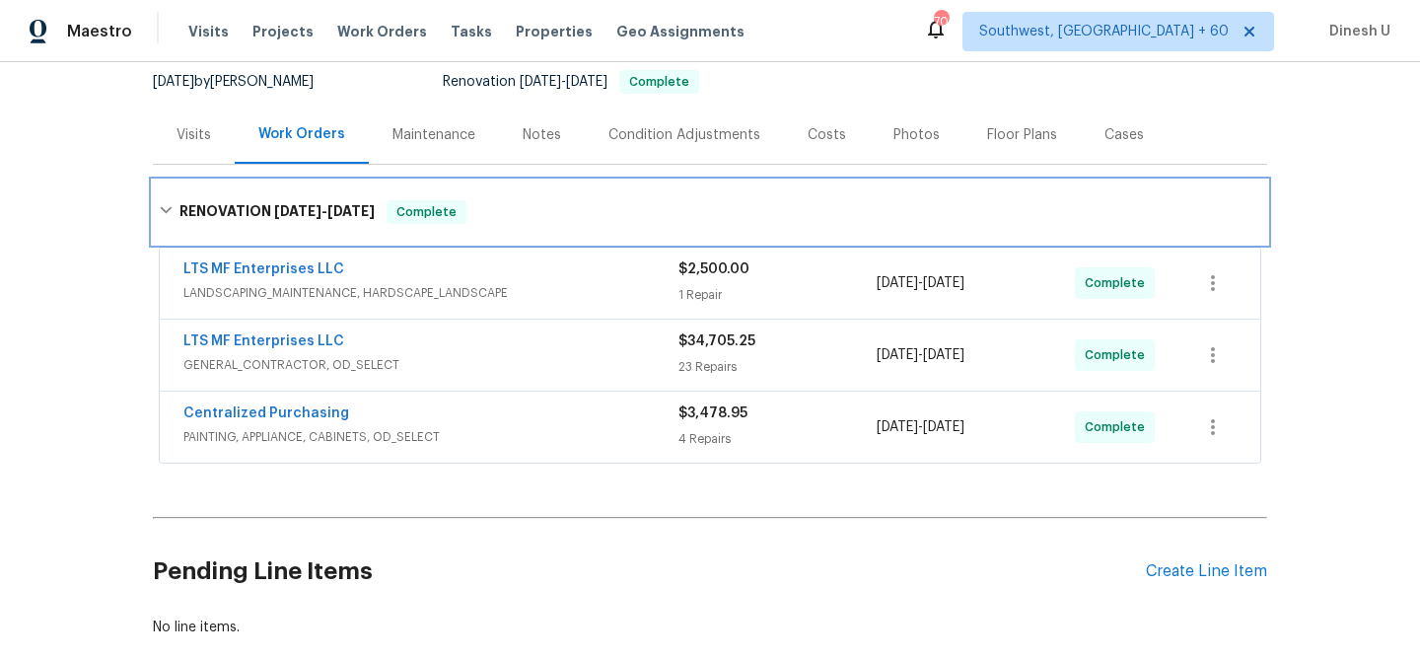
scroll to position [277, 0]
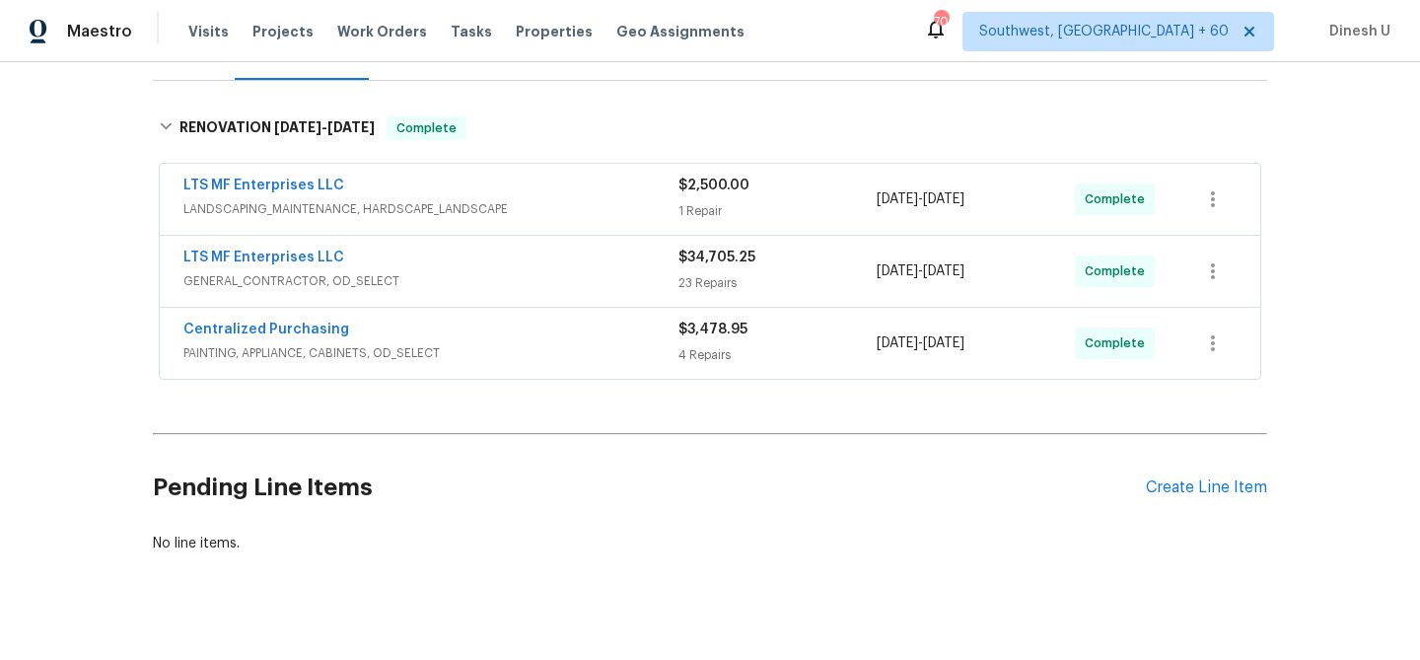
click at [690, 196] on div "$2,500.00 1 Repair" at bounding box center [778, 199] width 198 height 47
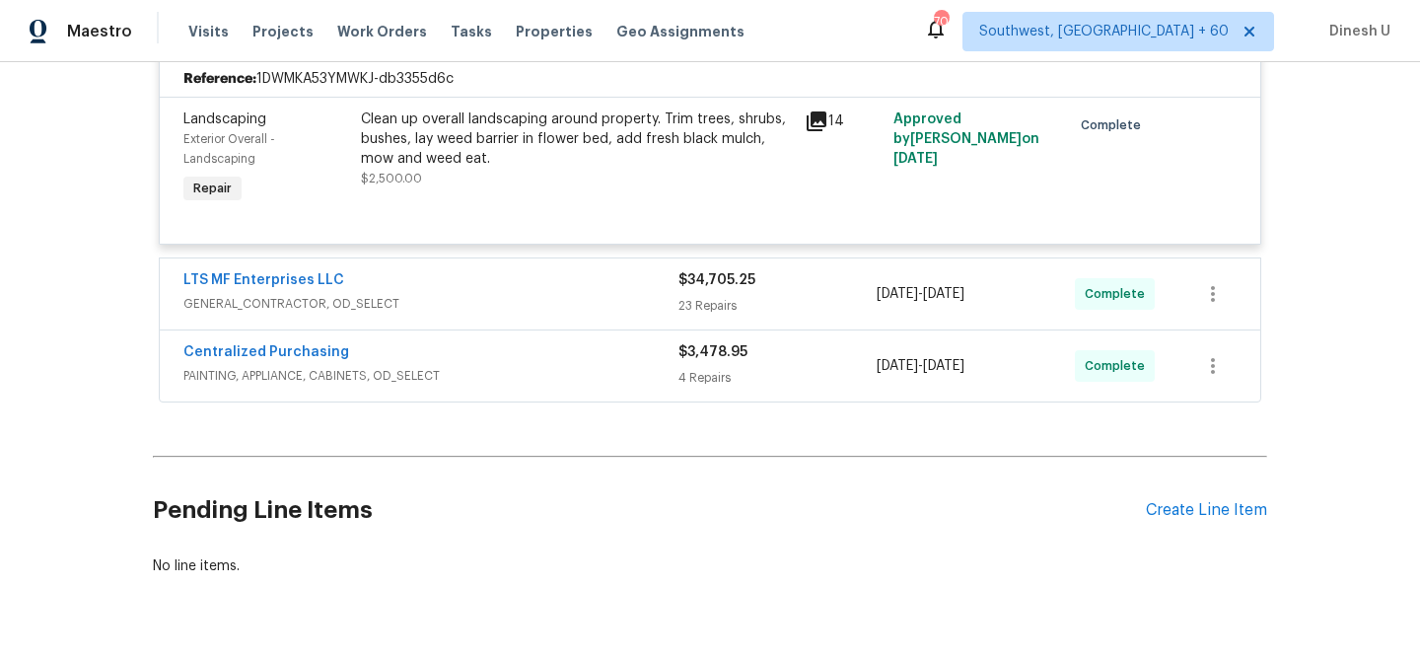
scroll to position [491, 0]
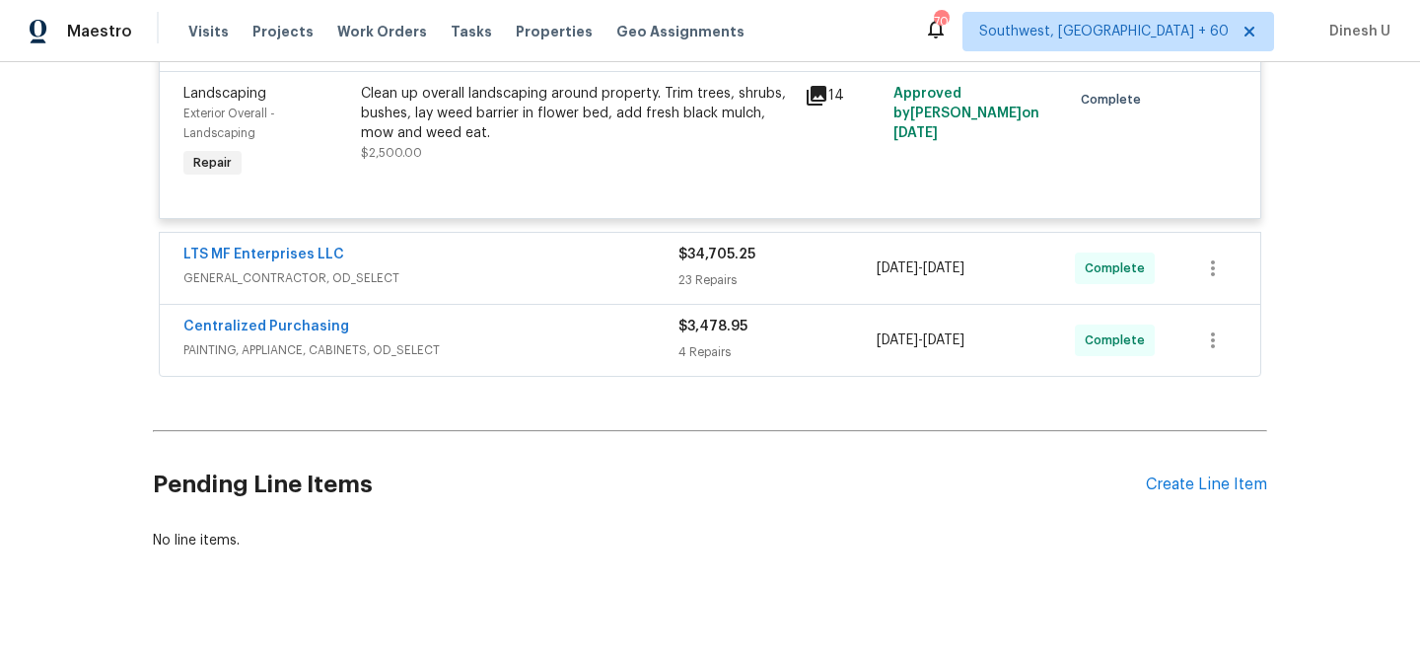
click at [682, 291] on div "$34,705.25 23 Repairs" at bounding box center [778, 268] width 198 height 47
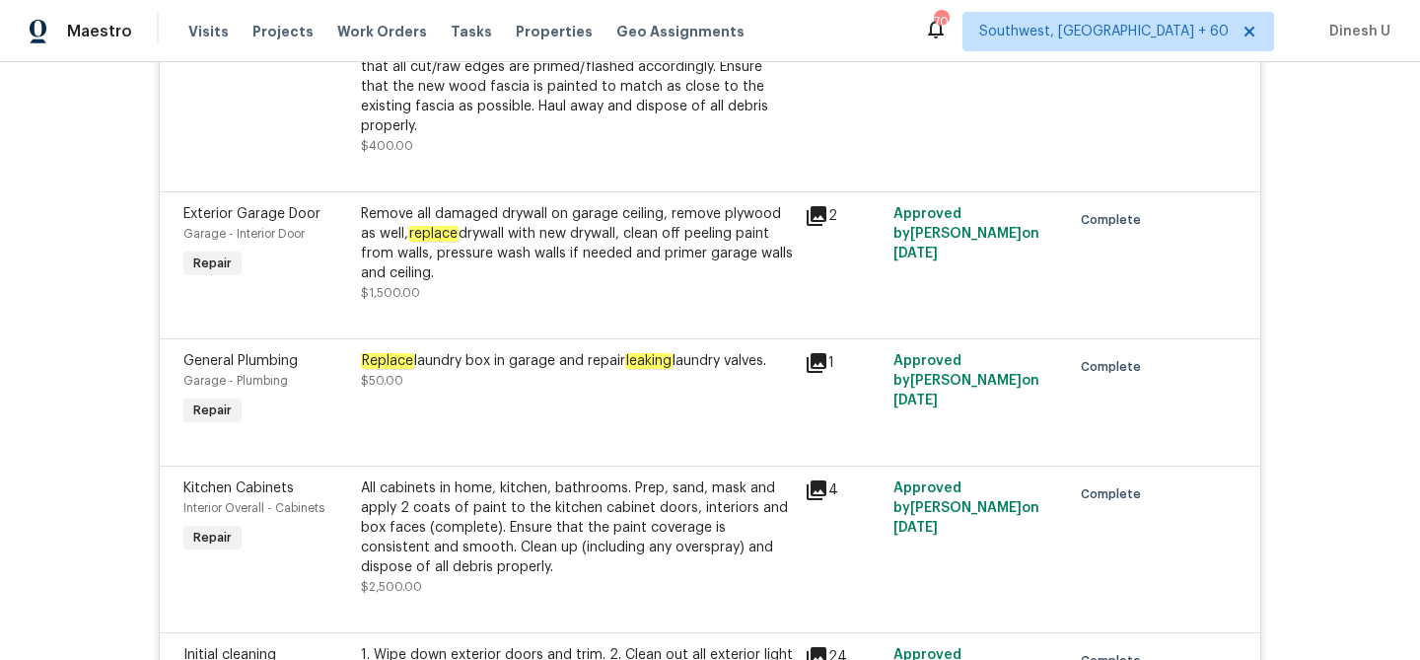
scroll to position [2114, 0]
click at [818, 355] on icon at bounding box center [817, 365] width 20 height 20
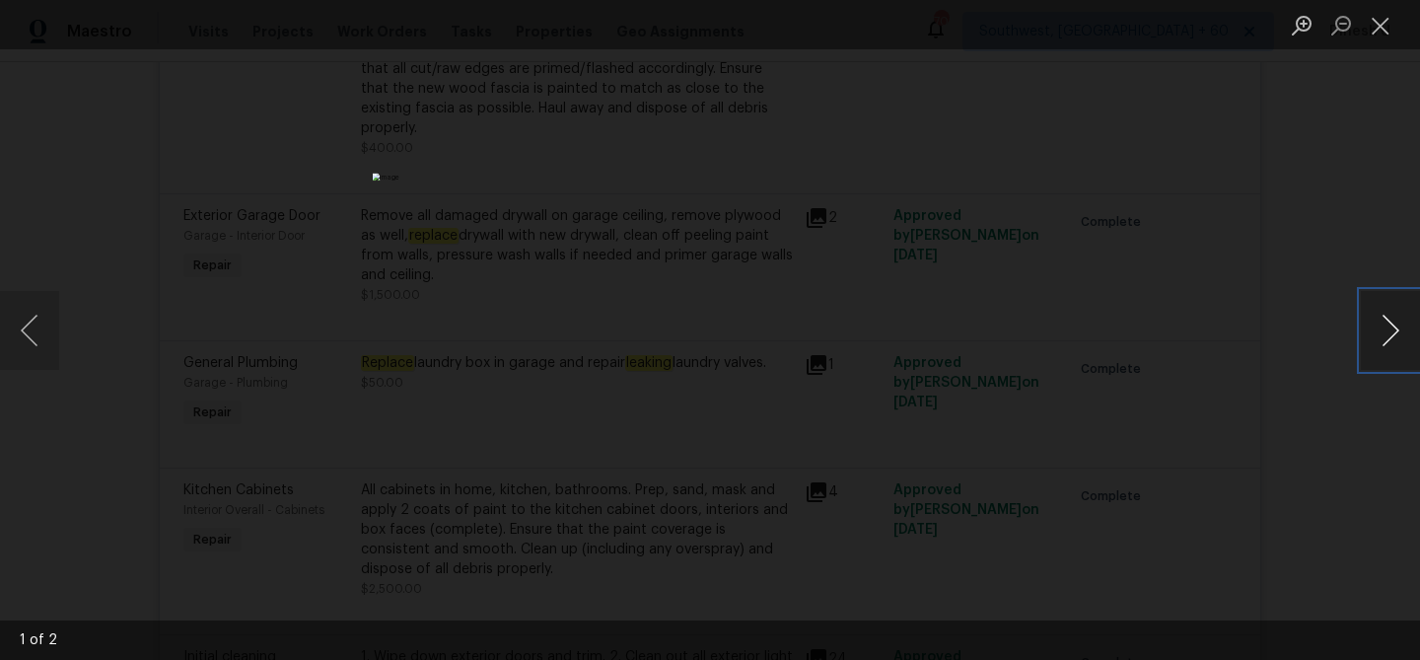
click at [1380, 327] on button "Next image" at bounding box center [1390, 330] width 59 height 79
click at [1381, 19] on button "Close lightbox" at bounding box center [1380, 25] width 39 height 35
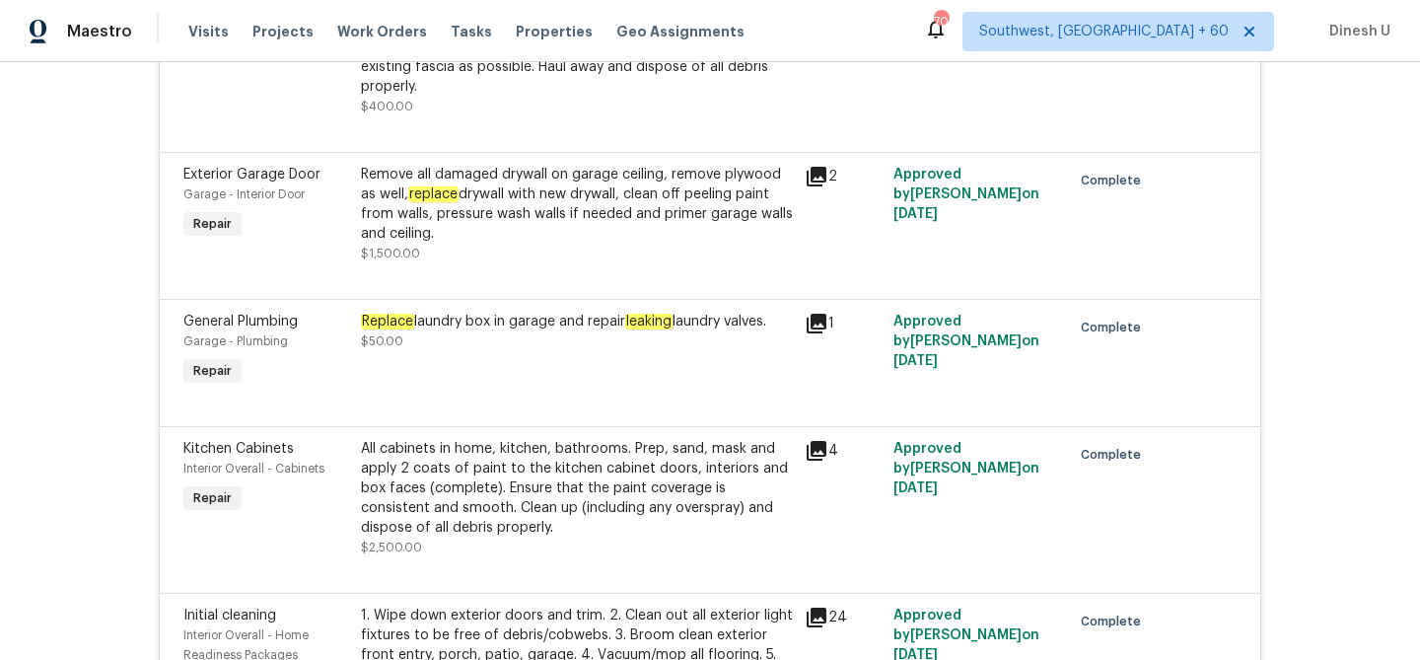
scroll to position [2159, 0]
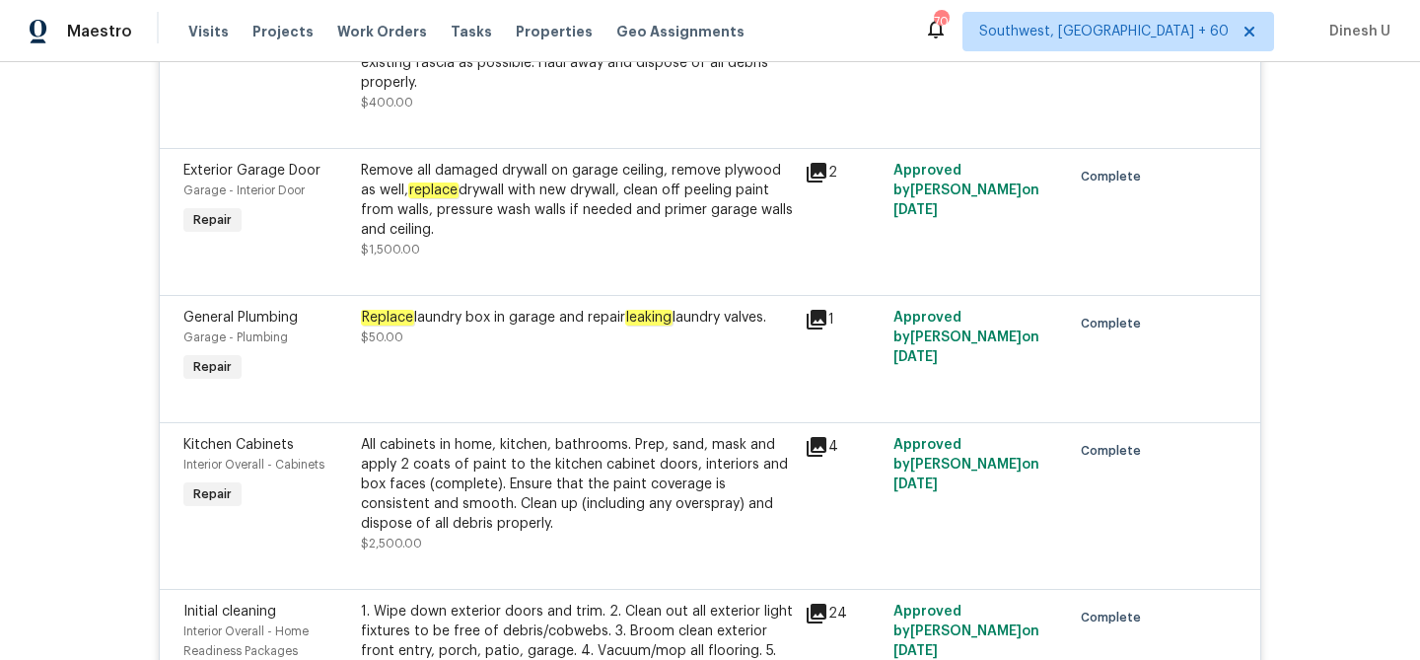
click at [526, 308] on div "Replace laundry box in garage and repair leaking laundry valves." at bounding box center [577, 318] width 432 height 20
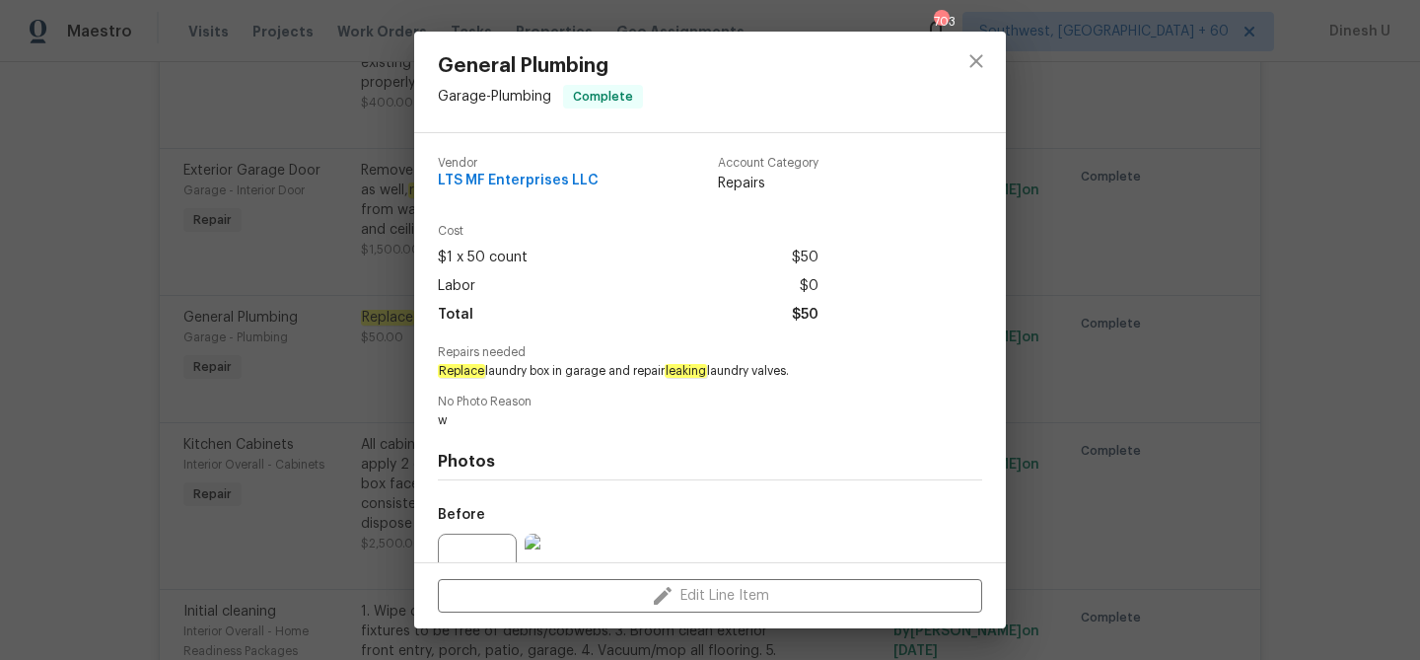
drag, startPoint x: 438, startPoint y: 372, endPoint x: 877, endPoint y: 380, distance: 439.0
click at [877, 380] on div "Vendor LTS MF Enterprises LLC Account Category Repairs Cost $1 x 50 count $50 L…" at bounding box center [710, 447] width 545 height 613
copy span "Replace laundry box in garage and repair leaking laundry valves."
click at [319, 197] on div "General Plumbing Garage - Plumbing Complete Vendor LTS MF Enterprises LLC Accou…" at bounding box center [710, 330] width 1420 height 660
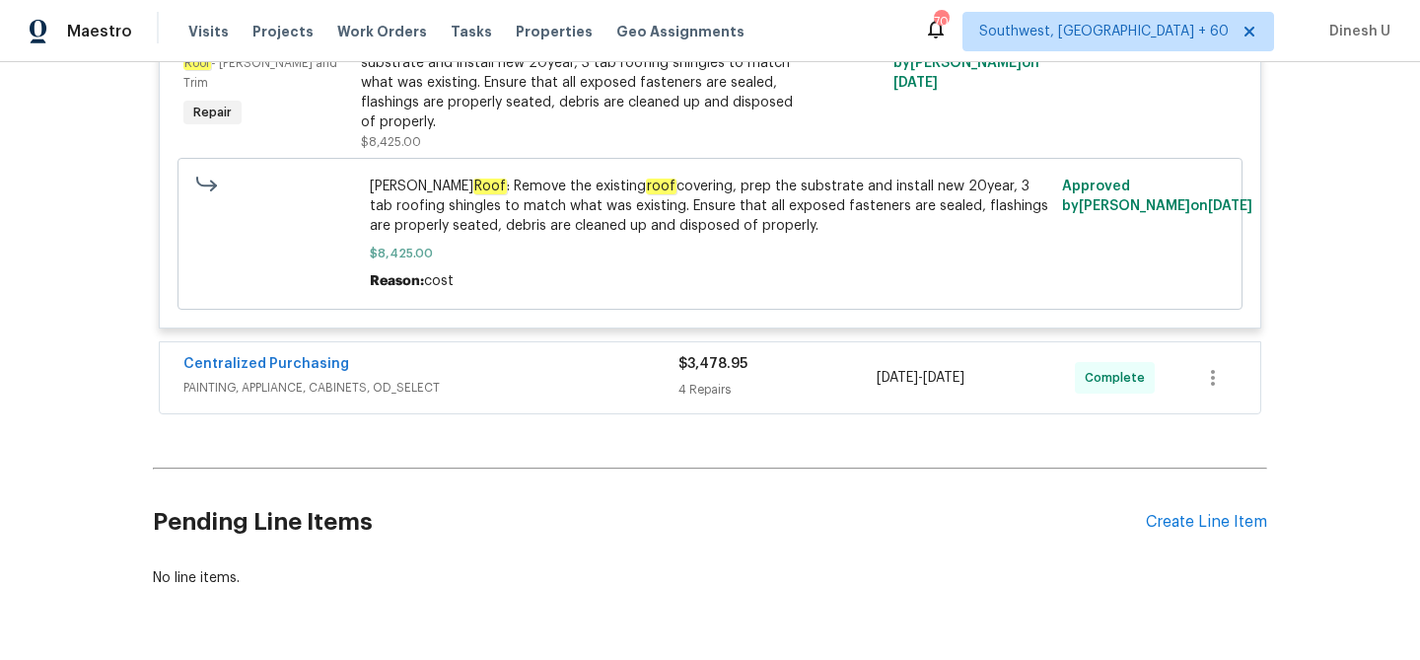
scroll to position [5118, 0]
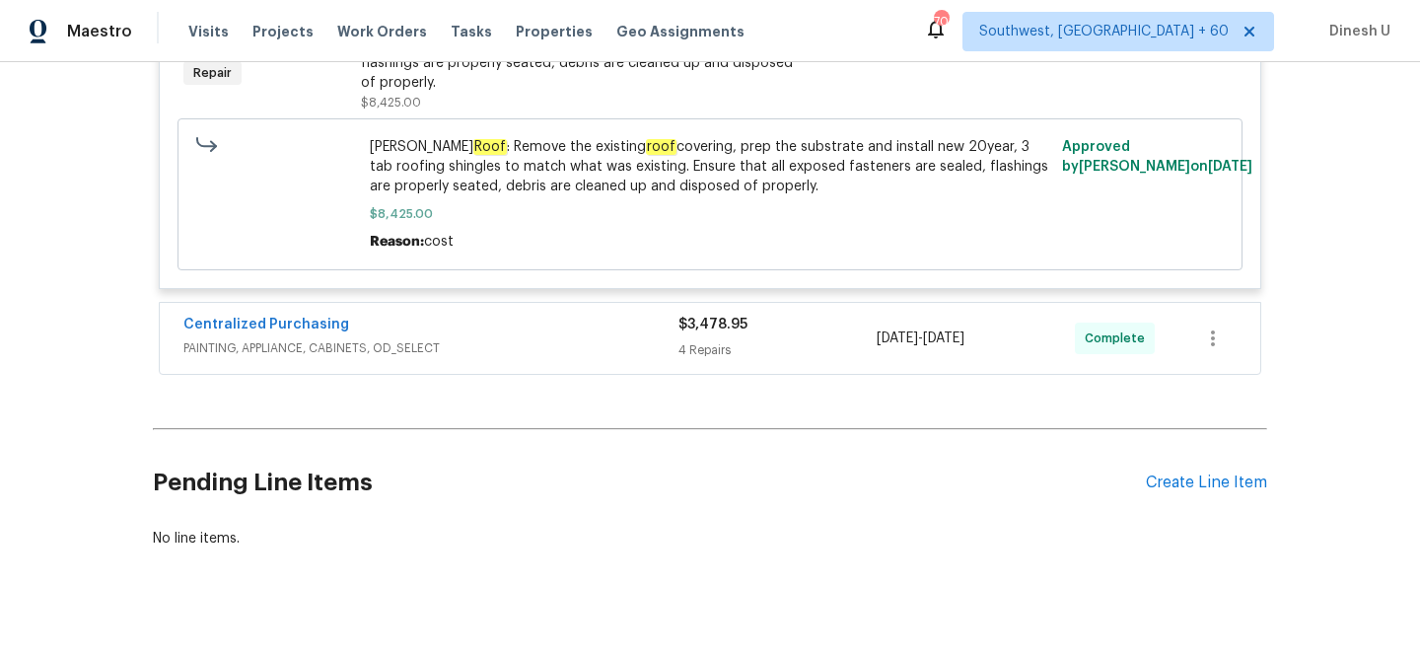
click at [721, 318] on span "$3,478.95" at bounding box center [713, 325] width 69 height 14
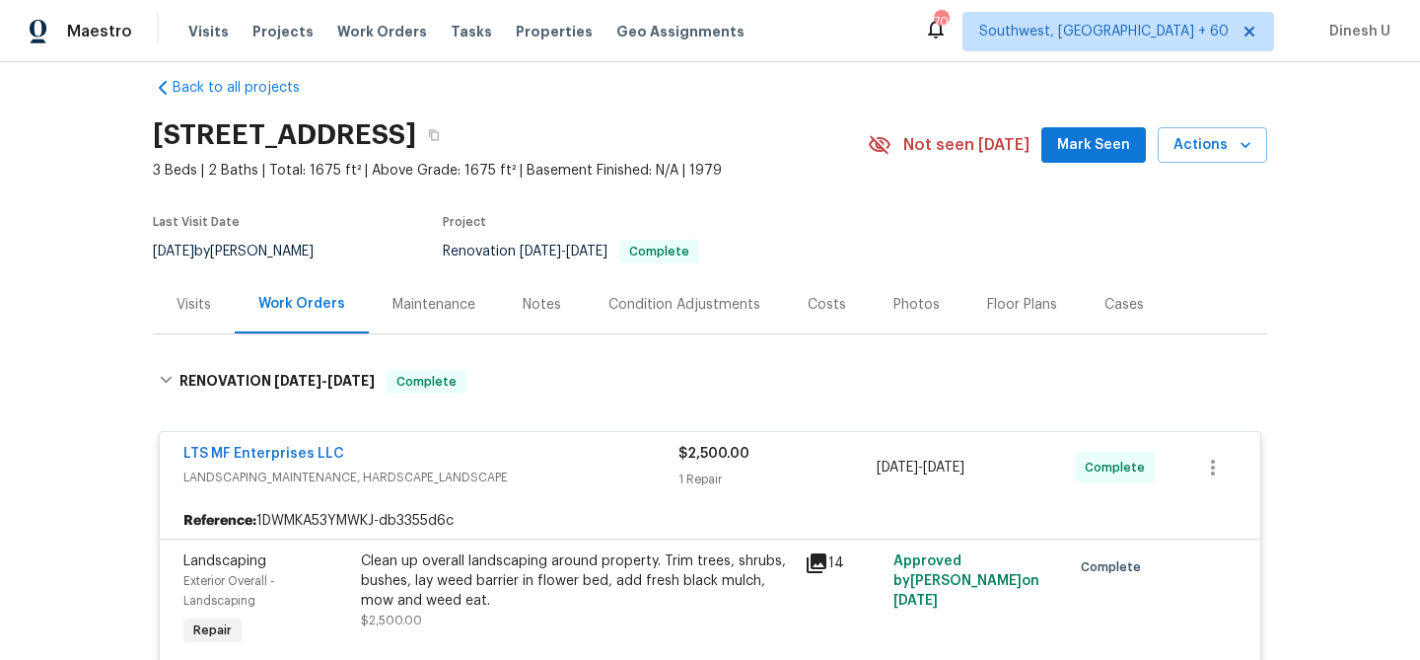
scroll to position [0, 0]
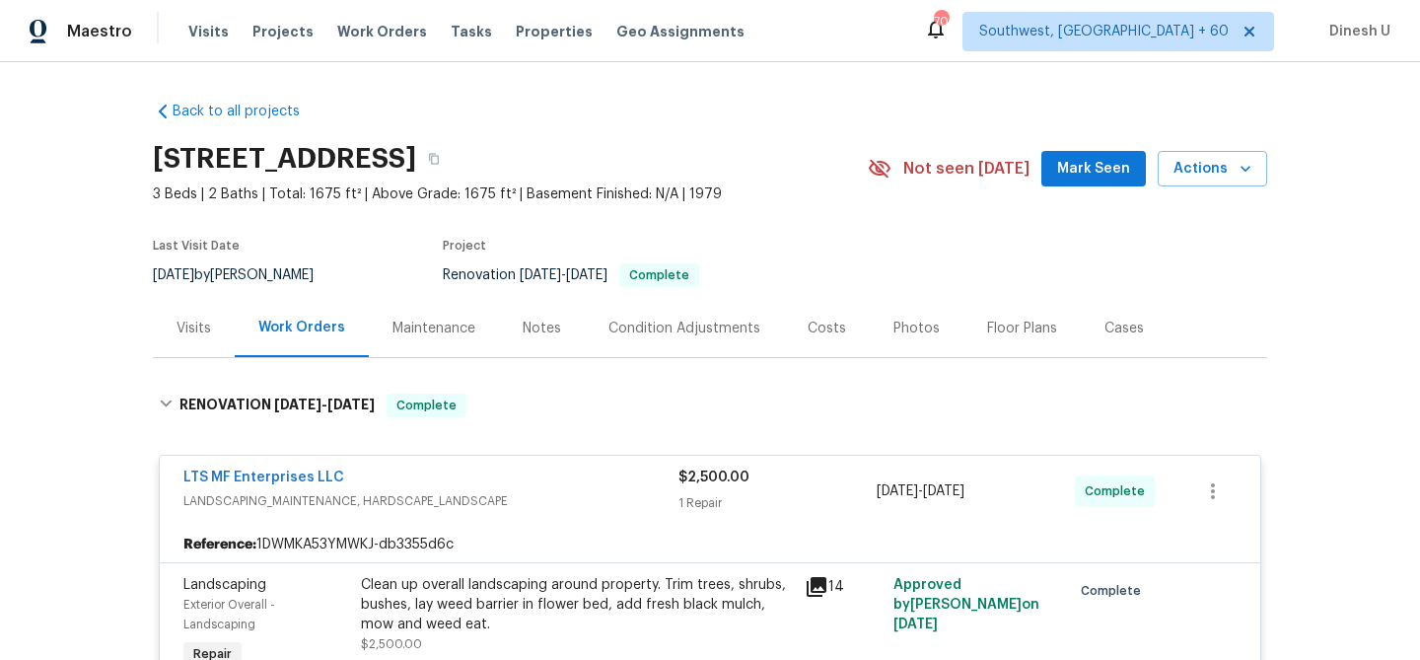
click at [174, 328] on div "Visits" at bounding box center [194, 328] width 82 height 58
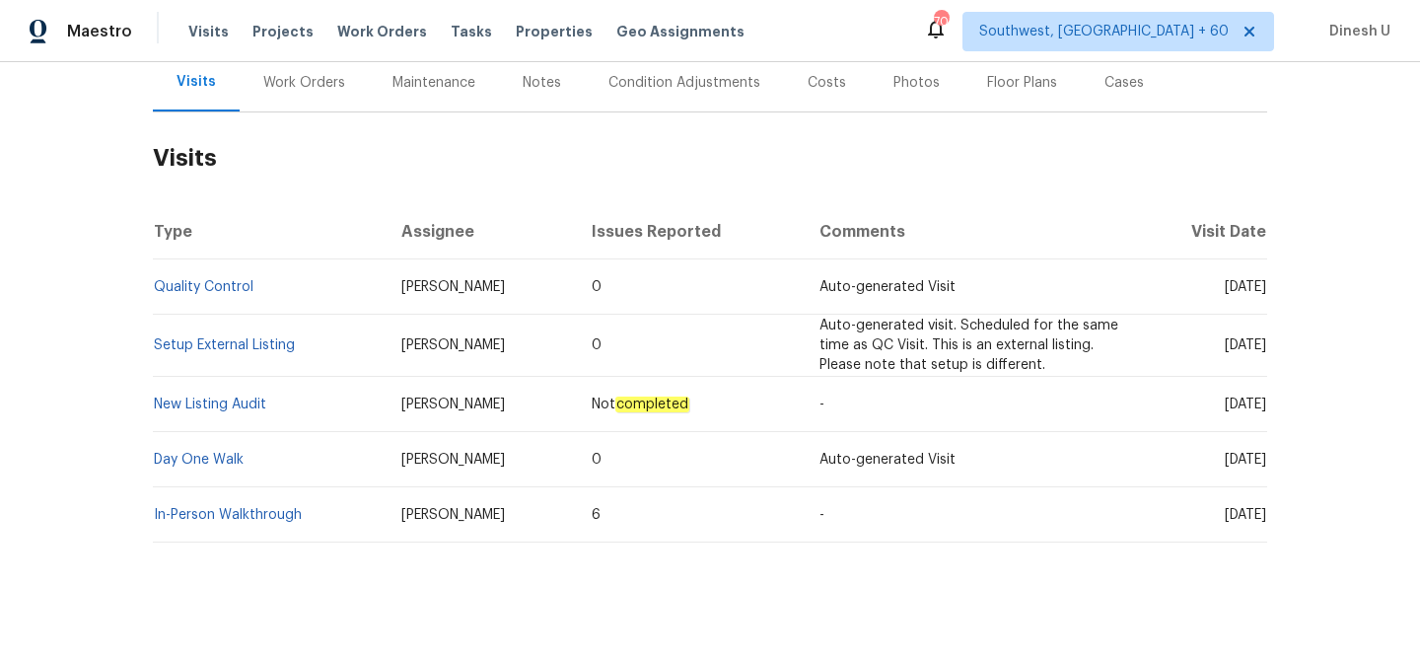
scroll to position [262, 0]
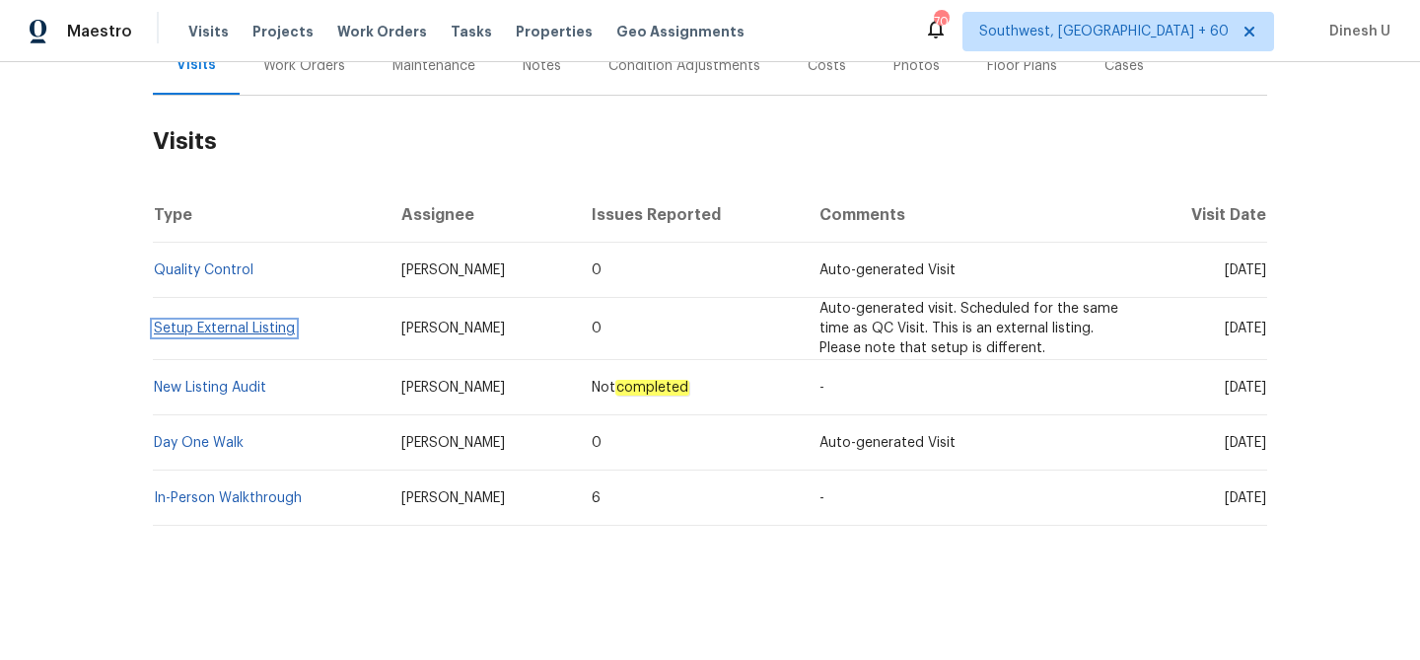
click at [186, 323] on link "Setup External Listing" at bounding box center [224, 329] width 141 height 14
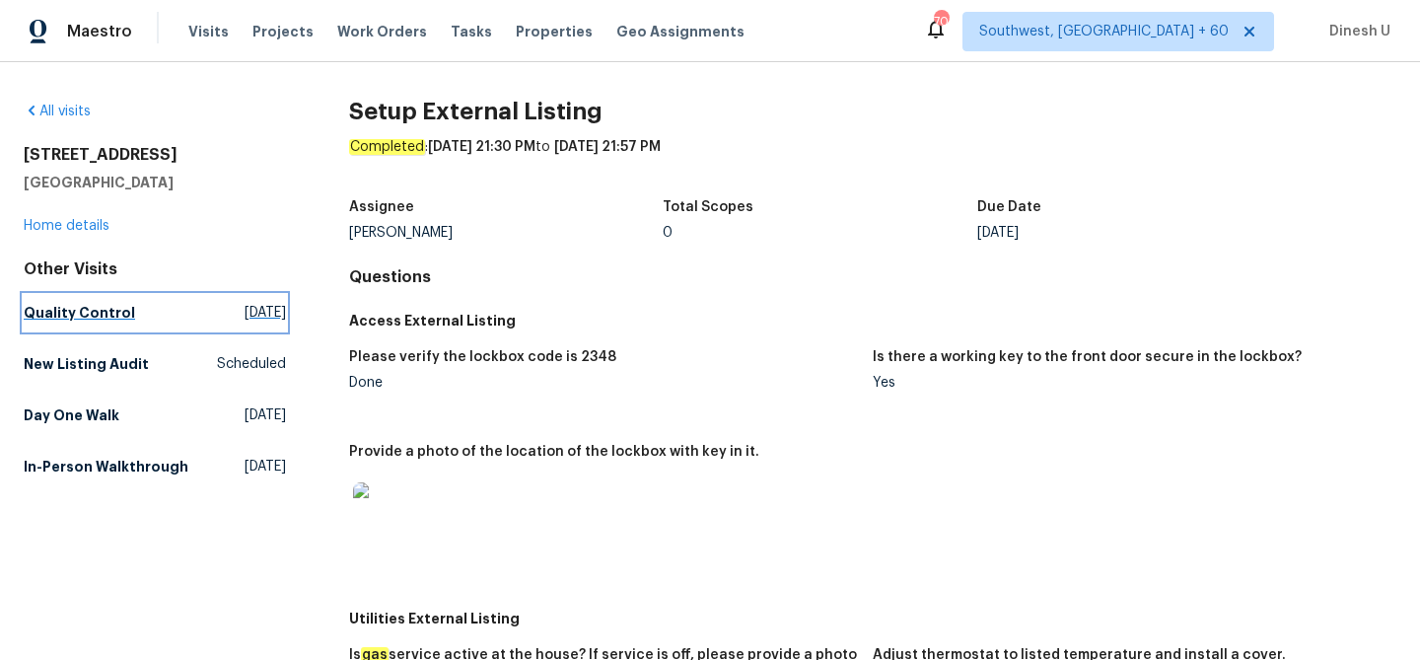
click at [245, 305] on span "Tue, Sep 30 2025" at bounding box center [265, 313] width 41 height 20
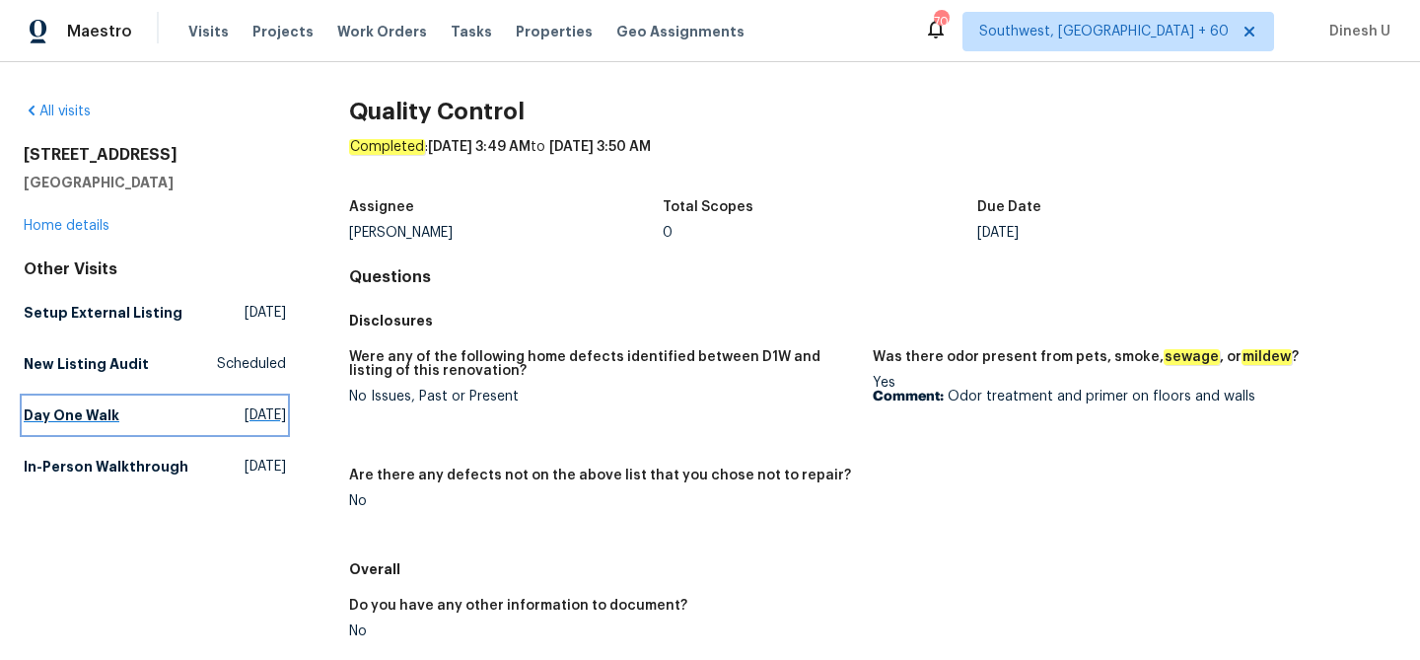
click at [245, 417] on span "Tue, Sep 09 2025" at bounding box center [265, 415] width 41 height 20
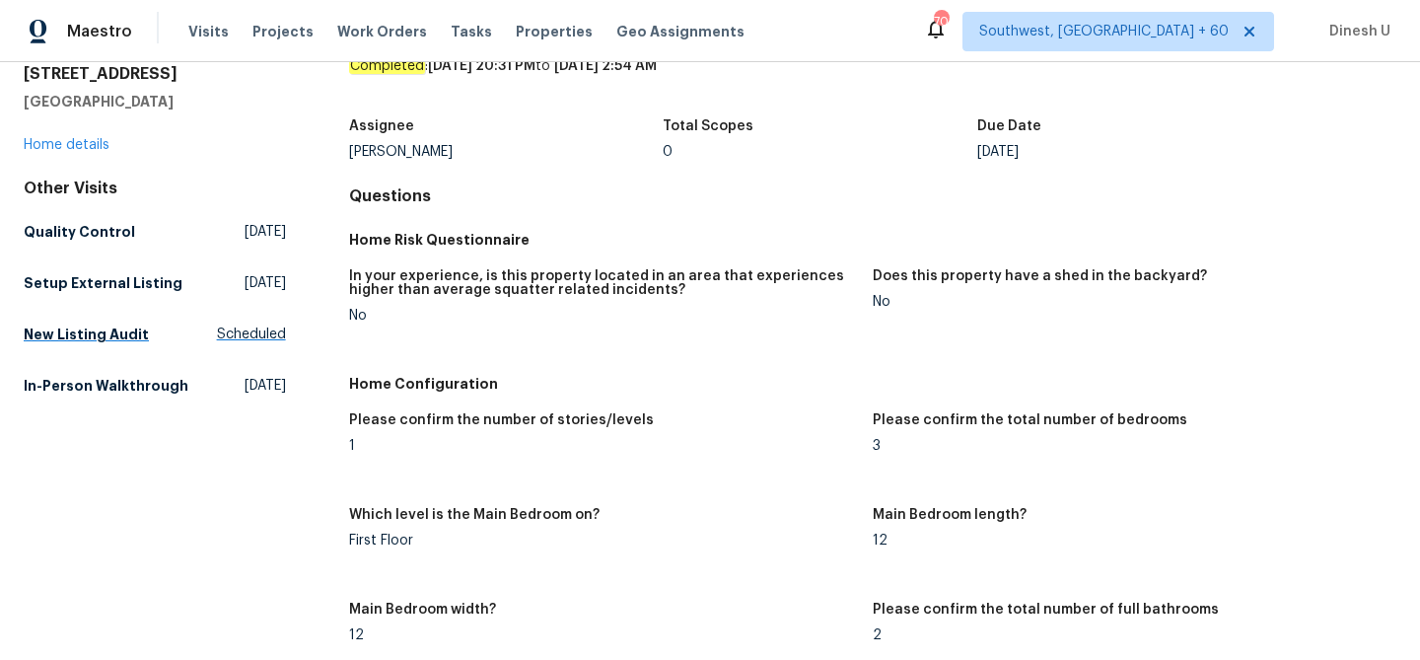
scroll to position [103, 0]
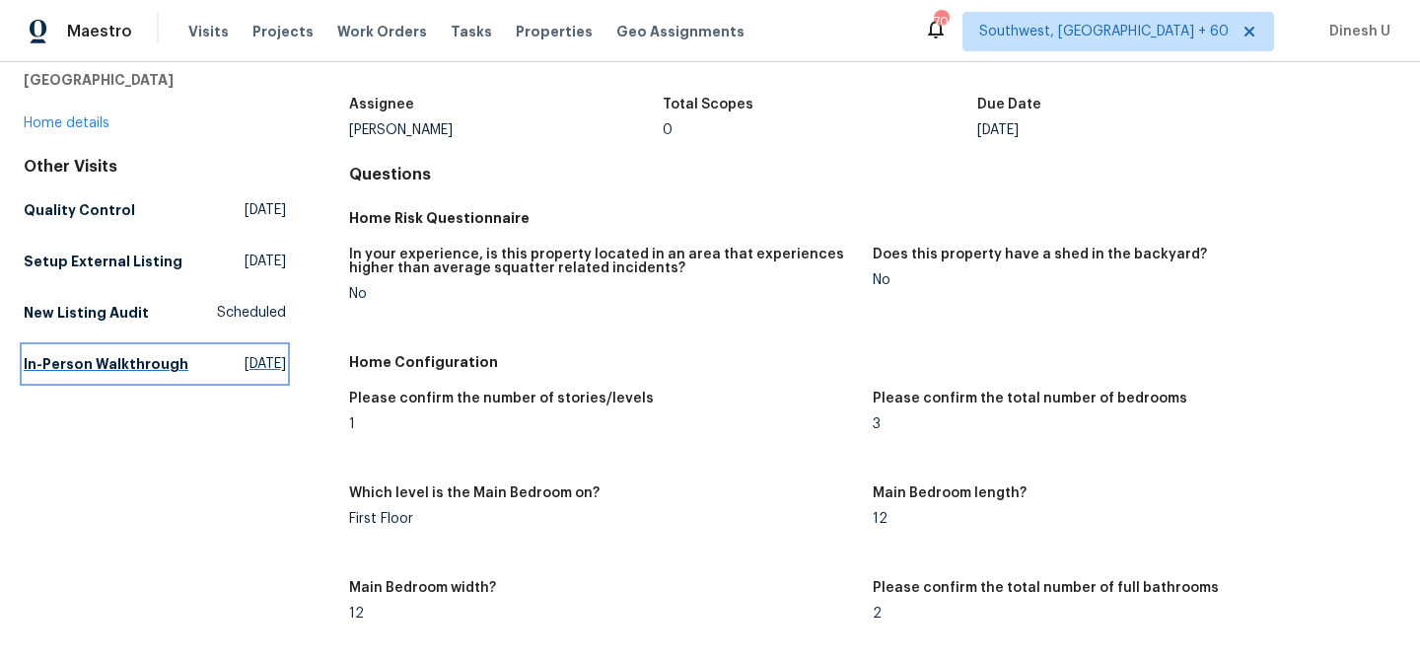
click at [245, 362] on span "Thu, Jun 05 2025" at bounding box center [265, 364] width 41 height 20
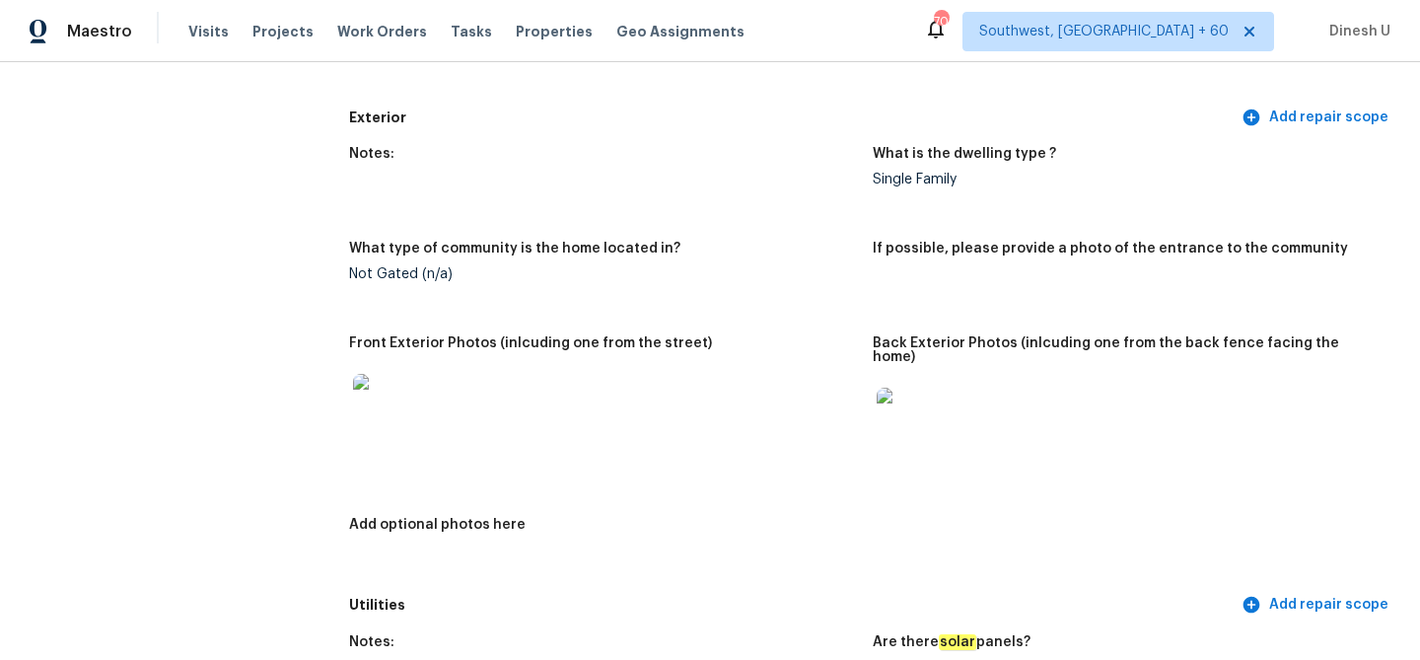
scroll to position [707, 0]
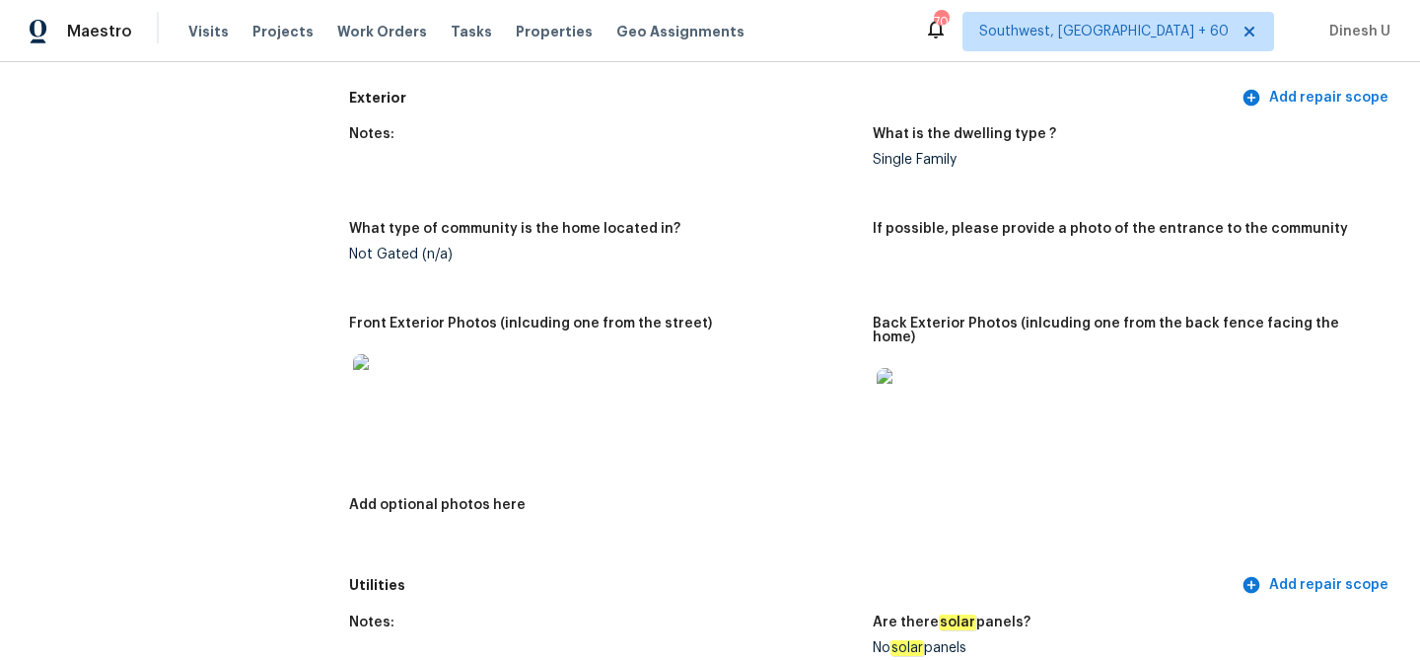
click at [898, 382] on img at bounding box center [908, 399] width 63 height 63
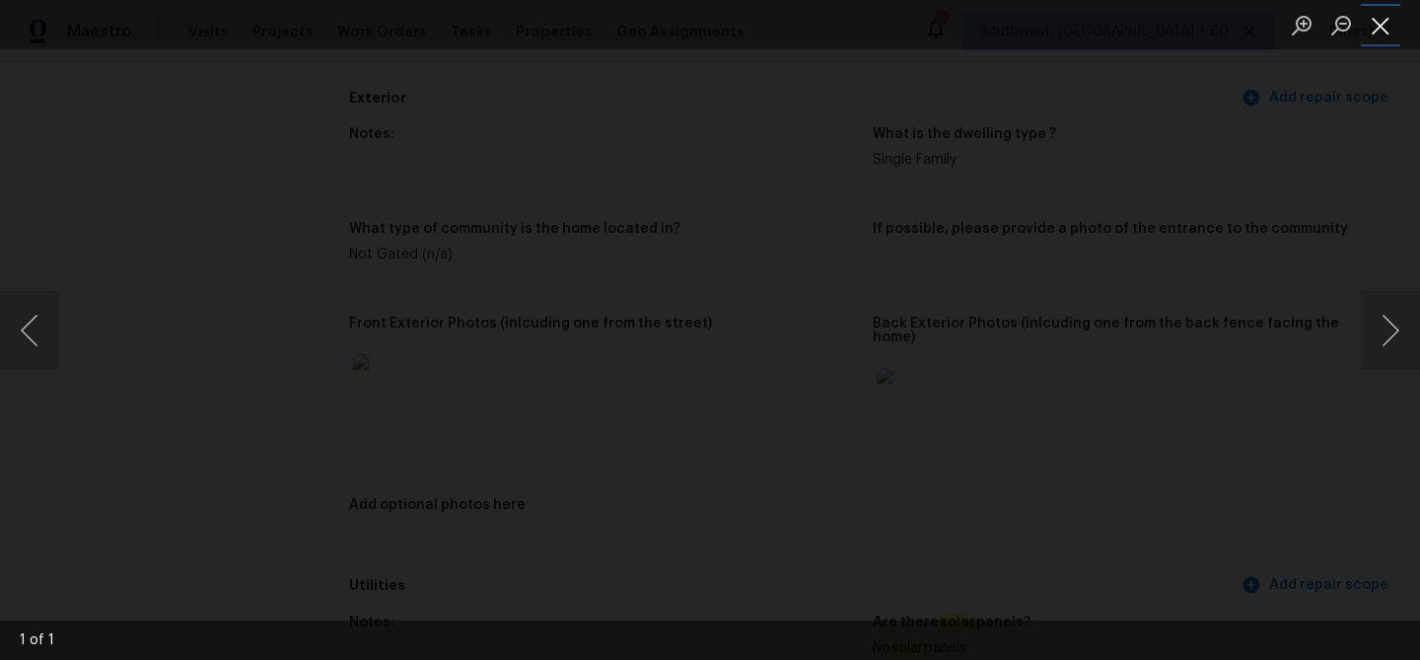
click at [1382, 31] on button "Close lightbox" at bounding box center [1380, 25] width 39 height 35
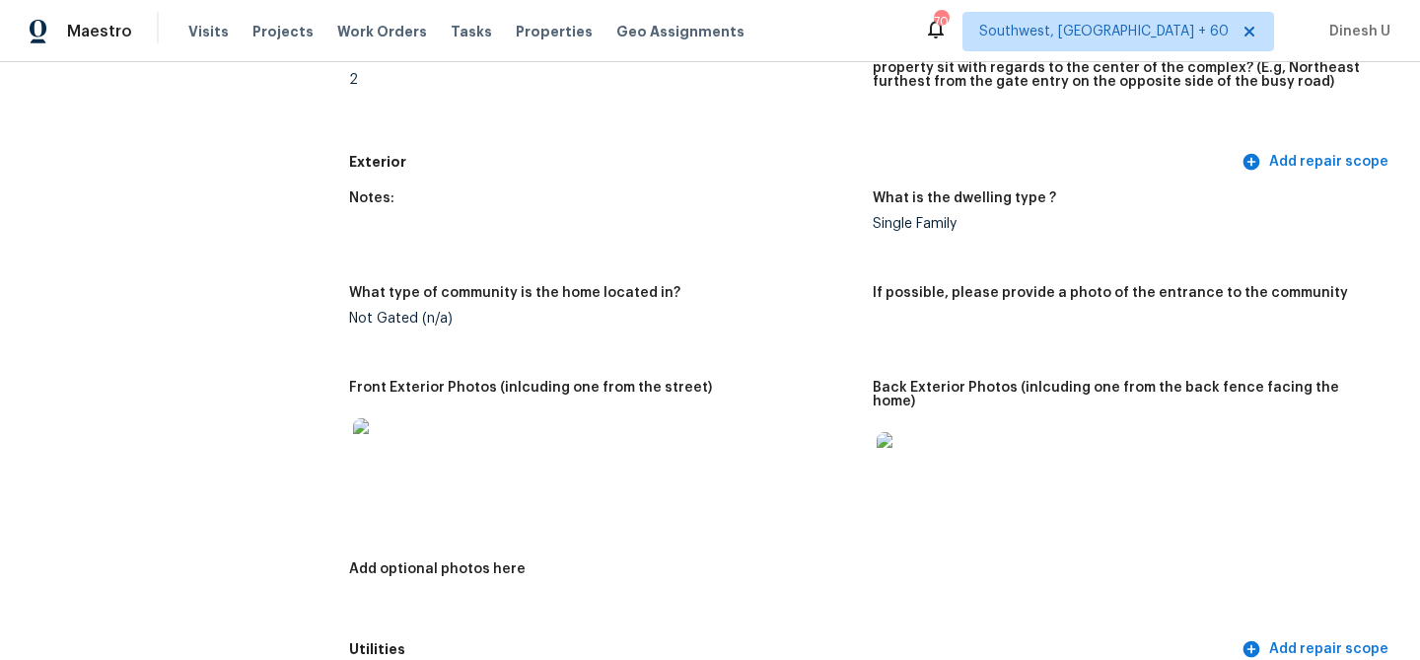
scroll to position [0, 0]
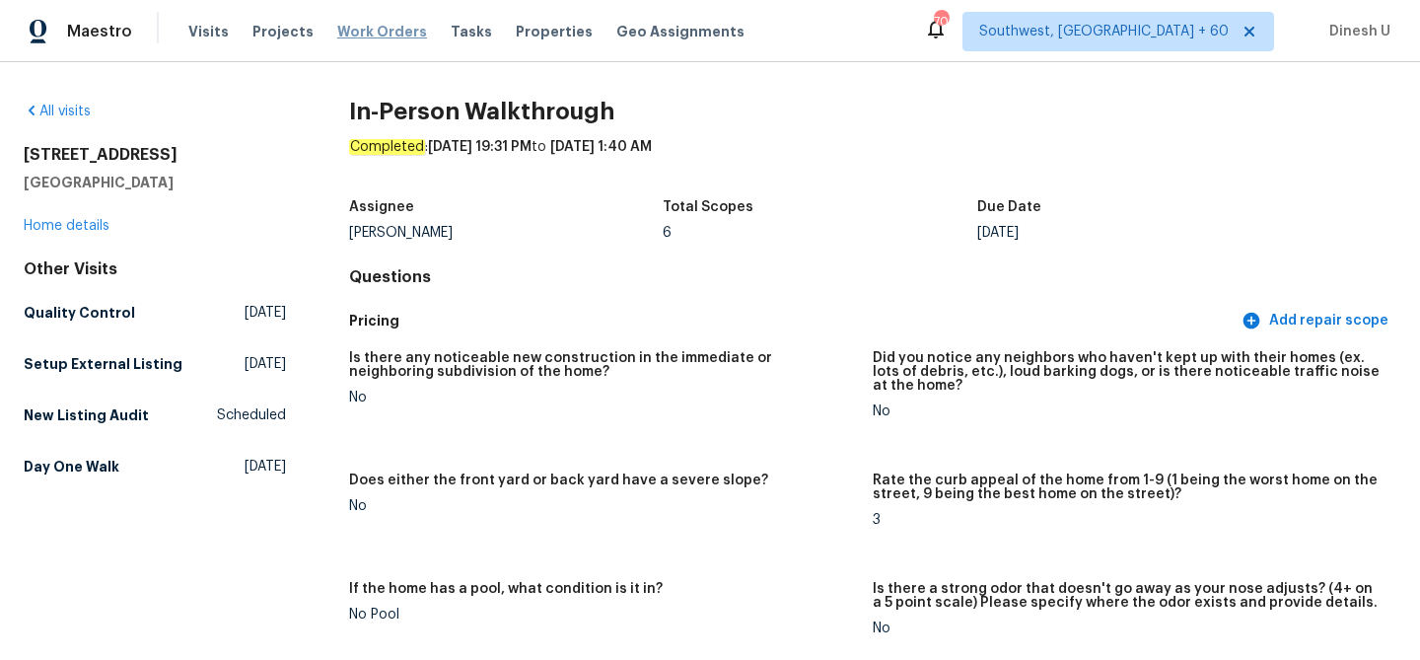
click at [367, 30] on span "Work Orders" at bounding box center [382, 32] width 90 height 20
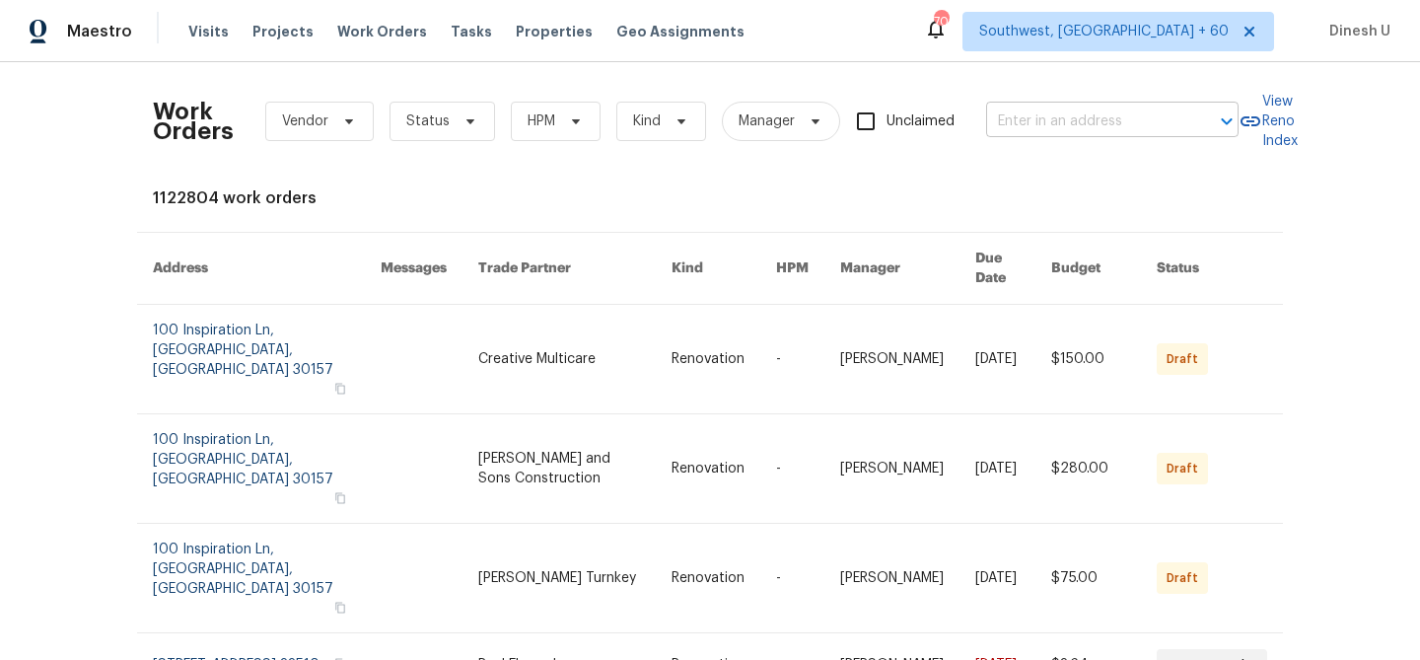
click at [1021, 110] on input "text" at bounding box center [1084, 122] width 197 height 31
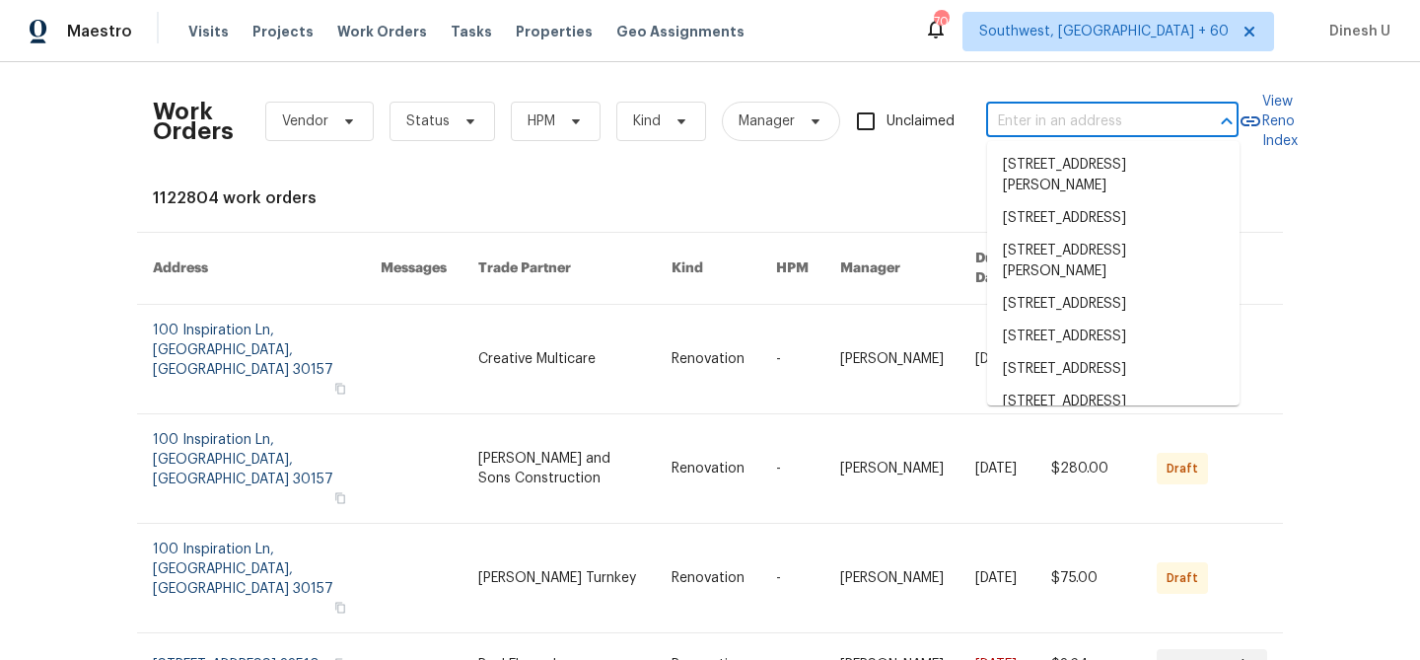
paste input "133 Devynn Ridge Ct, Mount Holly, NC 28120"
type input "133 Devynn Ridge Ct, Mount Holly, NC 28120"
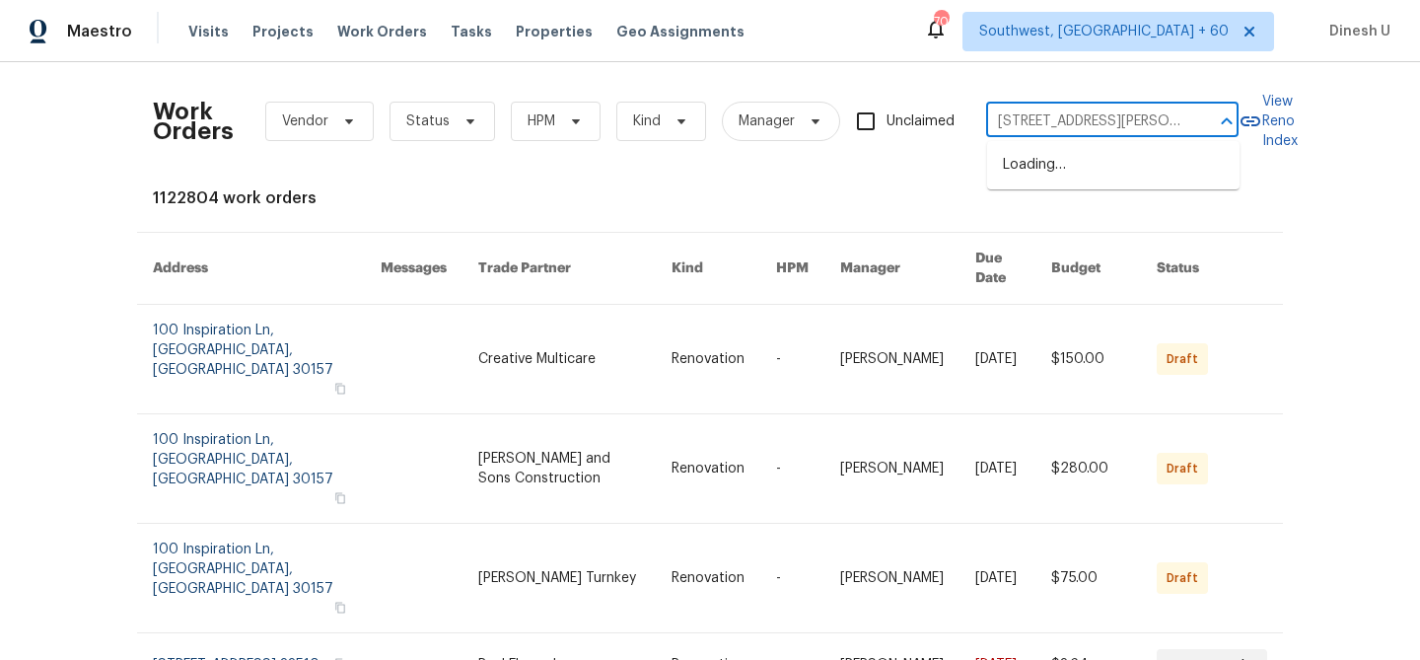
scroll to position [0, 103]
click at [1015, 170] on li "133 Devynn Ridge Ct, Mount Holly, NC 28120" at bounding box center [1113, 175] width 253 height 53
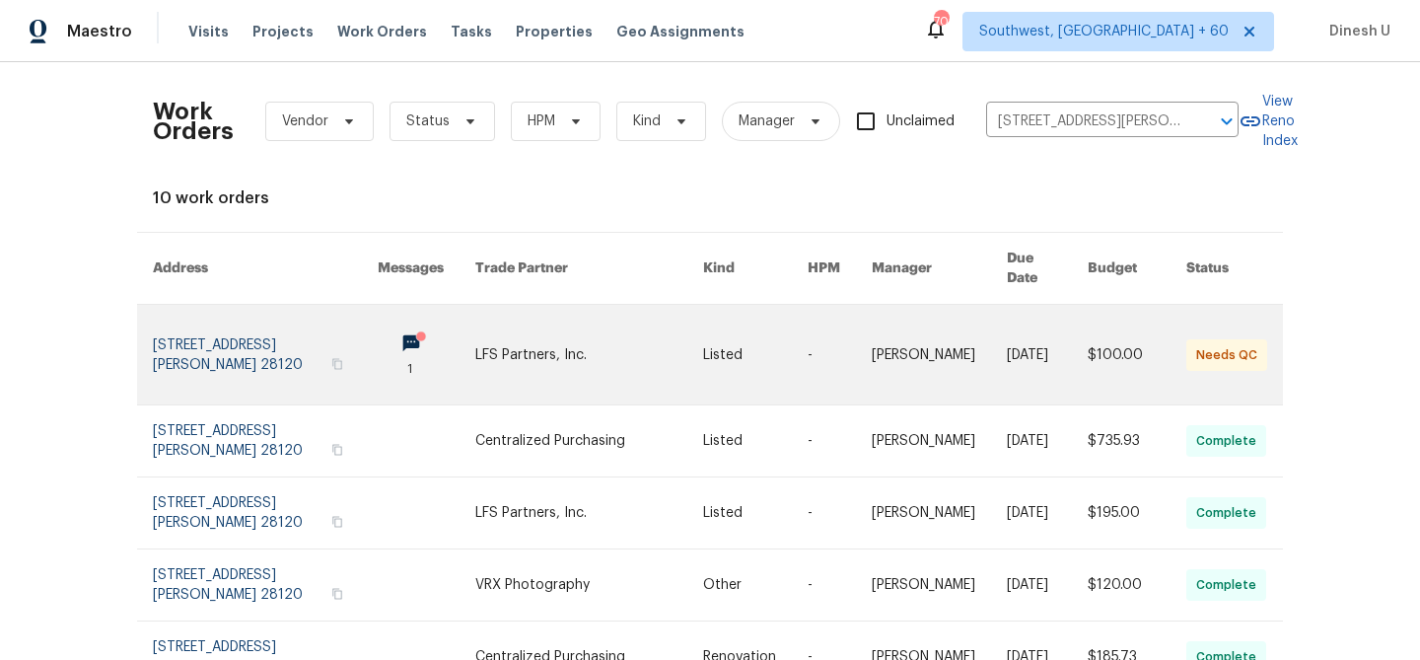
click at [193, 326] on link at bounding box center [265, 355] width 225 height 100
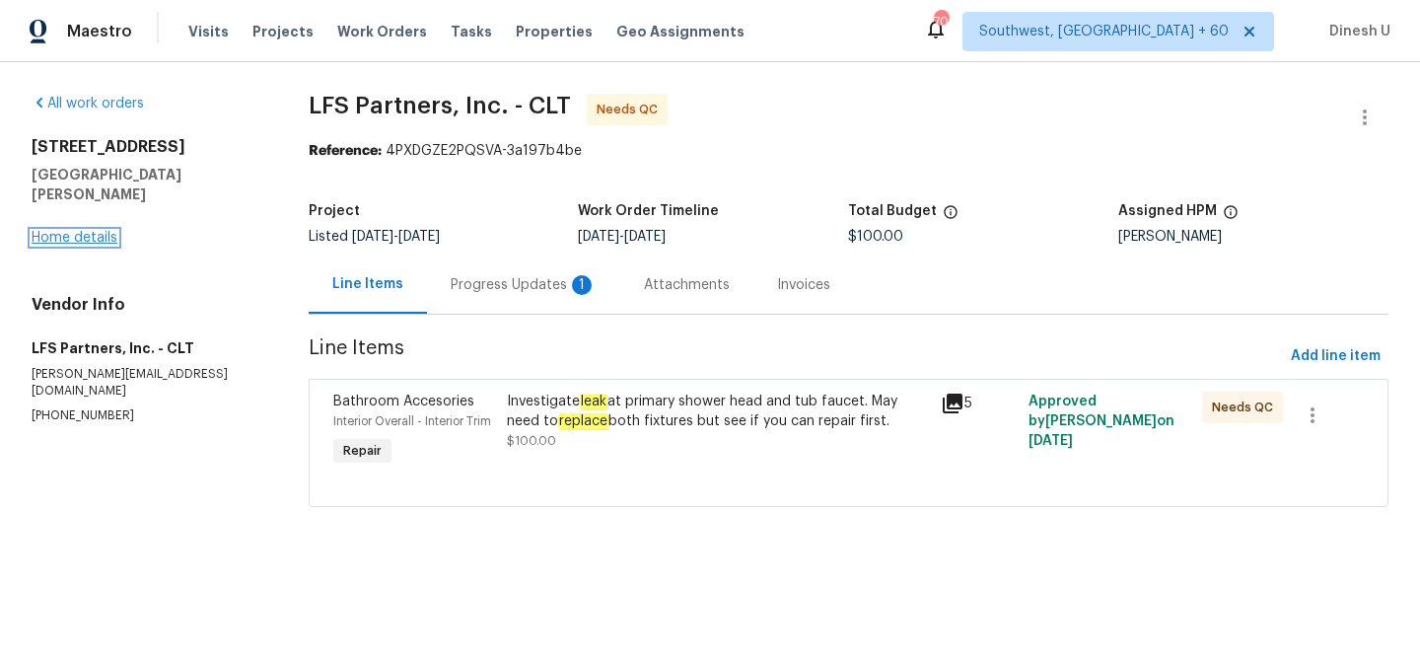
click at [57, 231] on link "Home details" at bounding box center [75, 238] width 86 height 14
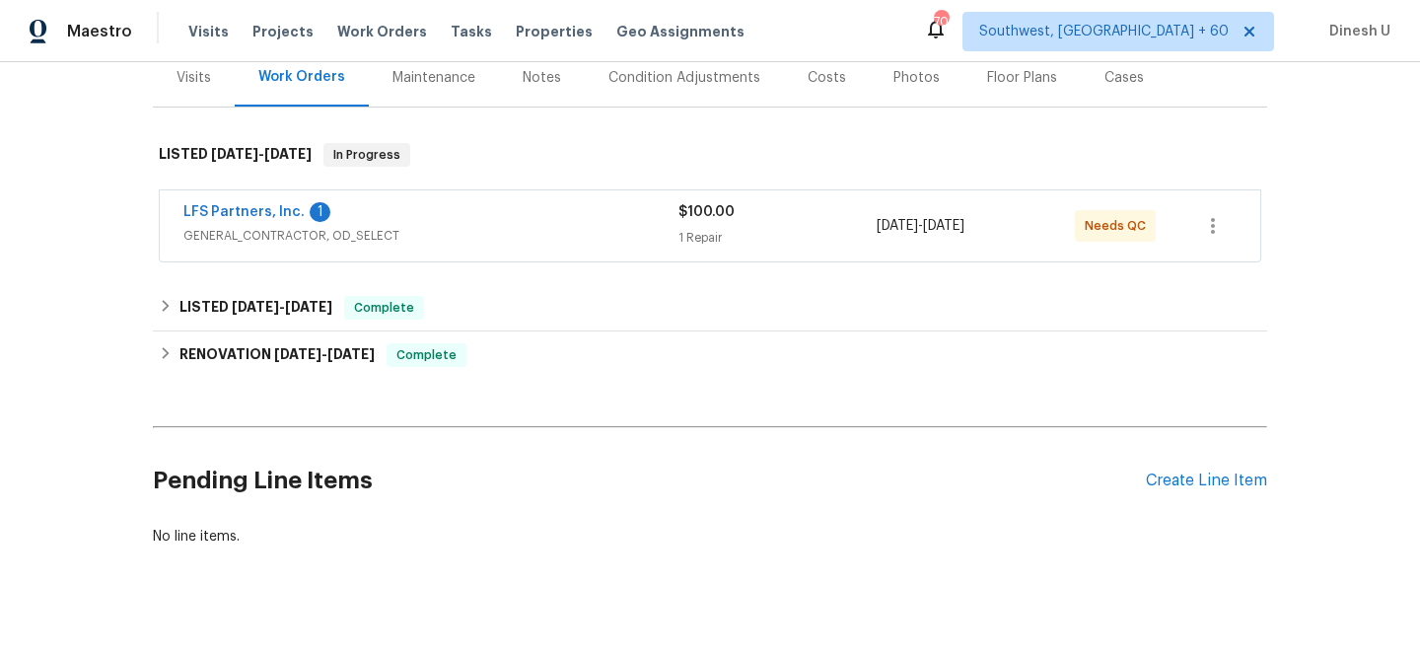
scroll to position [254, 0]
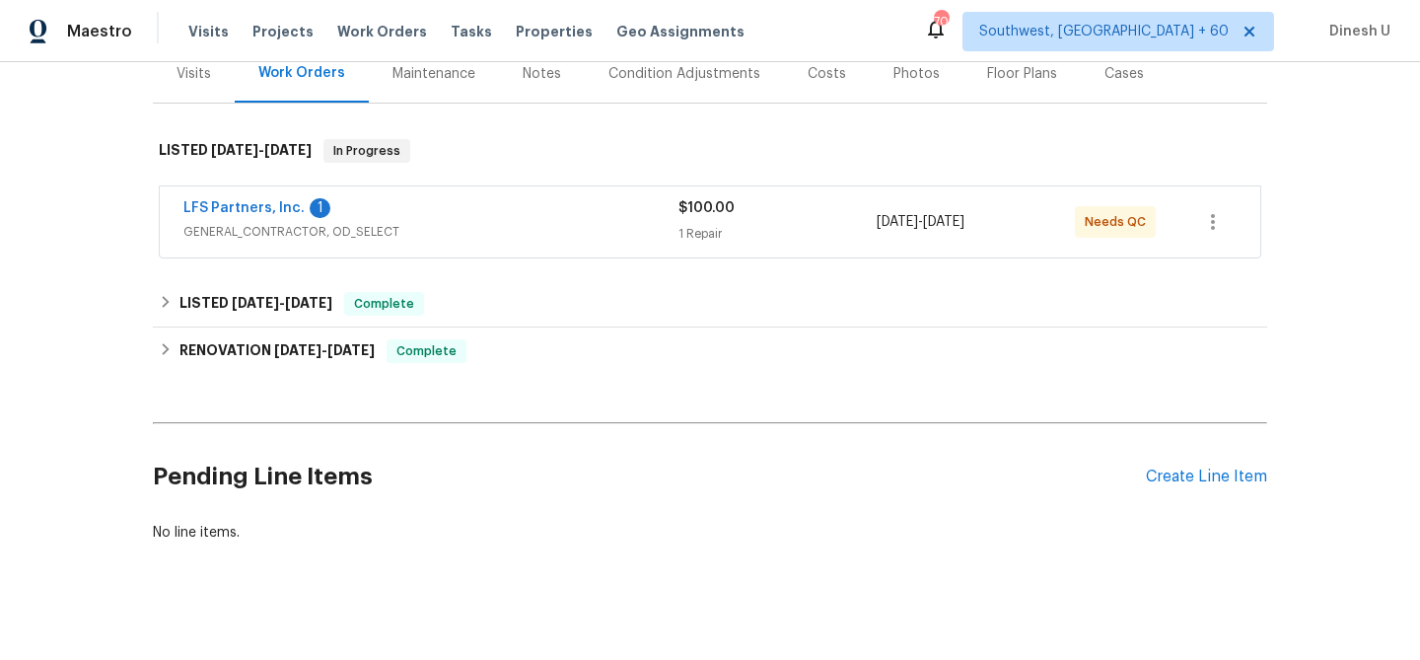
click at [701, 227] on div "1 Repair" at bounding box center [778, 234] width 198 height 20
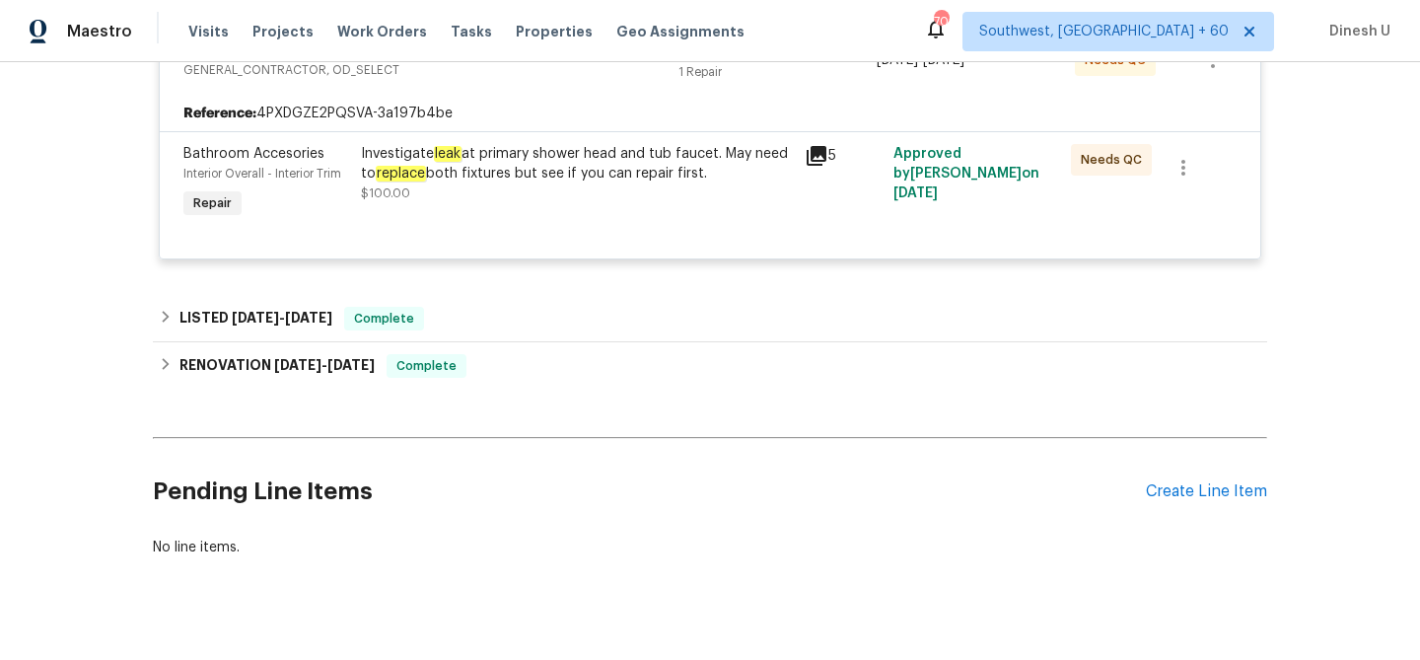
scroll to position [463, 0]
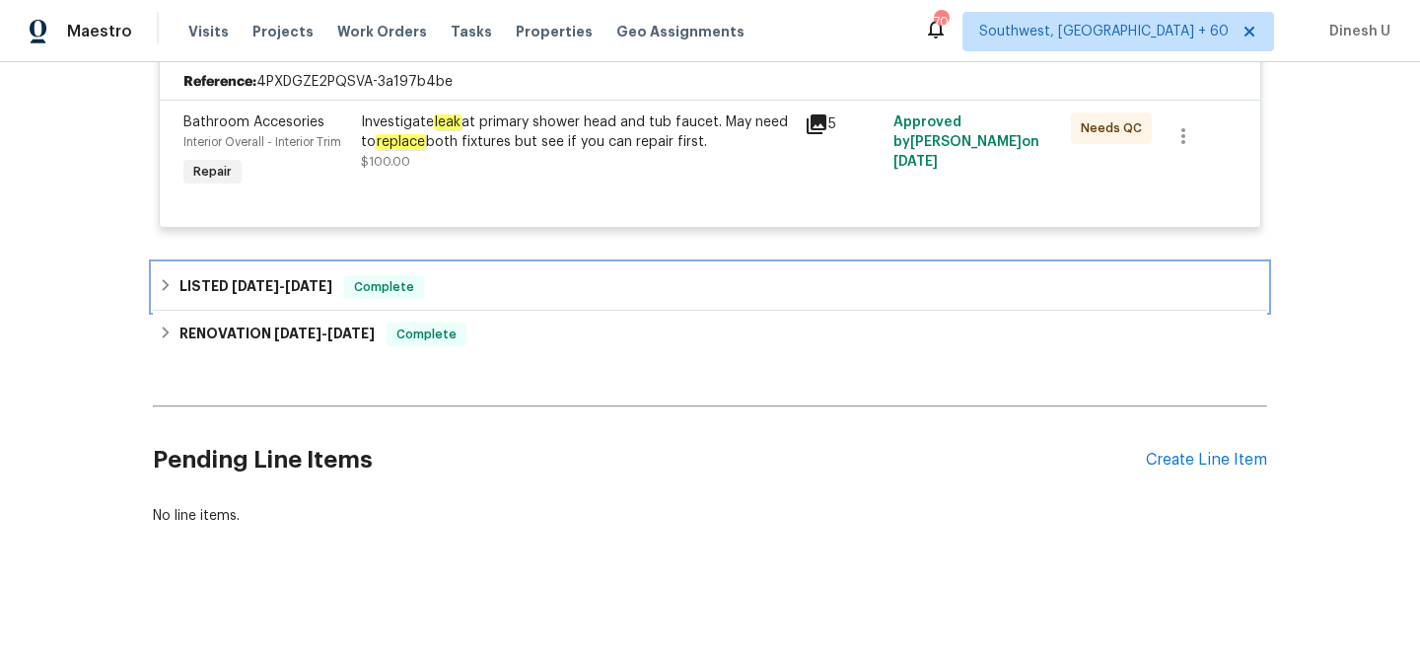
click at [285, 280] on span "9/23/25 - 9/26/25" at bounding box center [282, 286] width 101 height 14
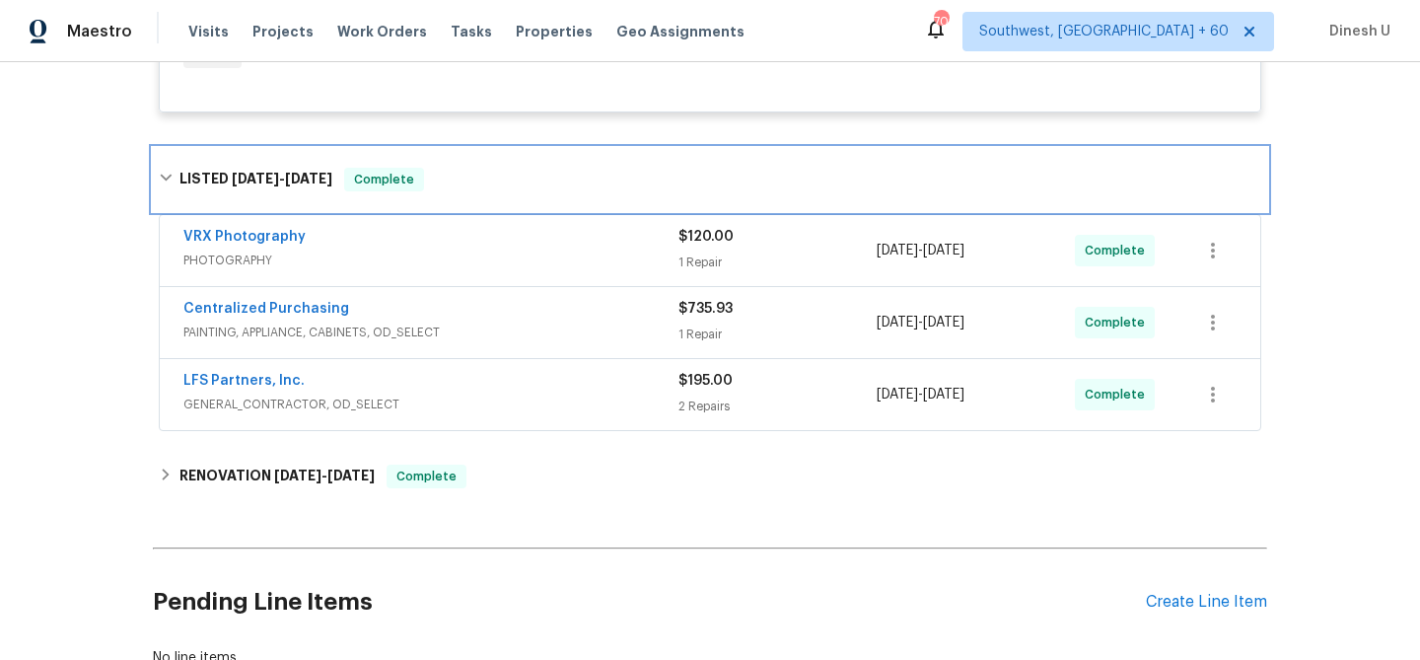
scroll to position [599, 0]
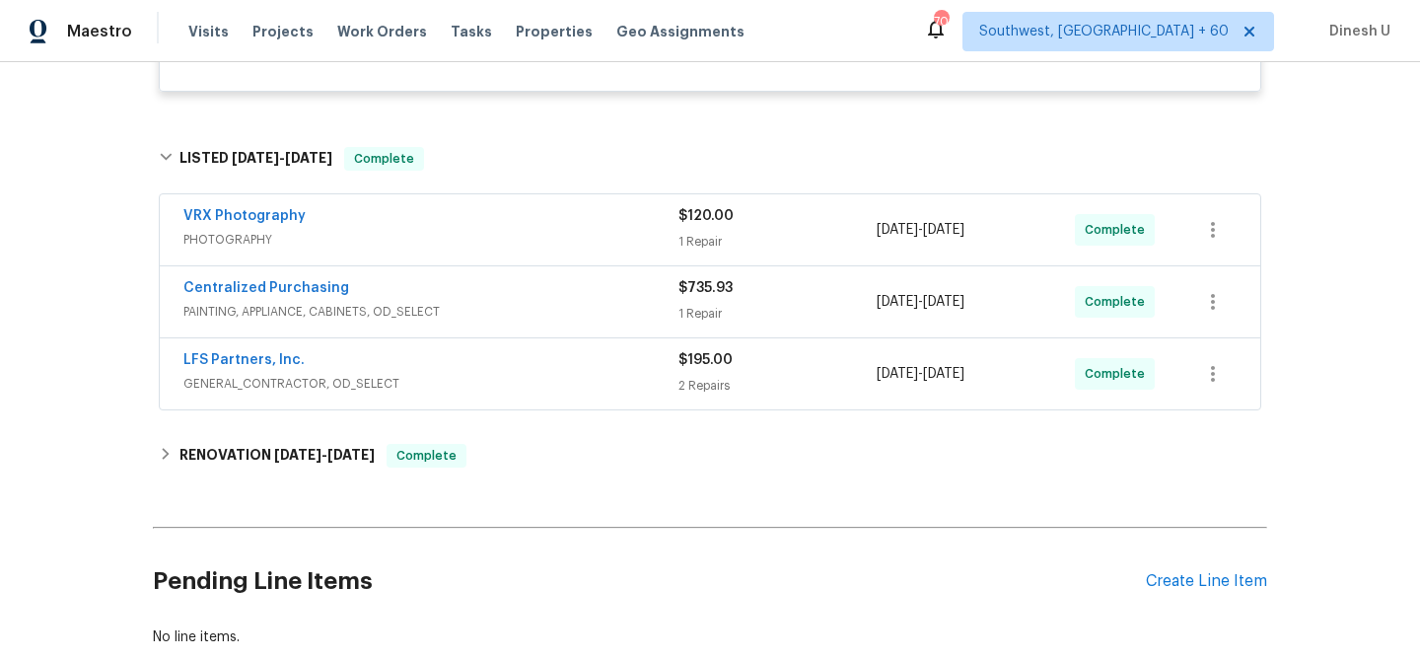
click at [701, 222] on span "$120.00" at bounding box center [706, 216] width 55 height 14
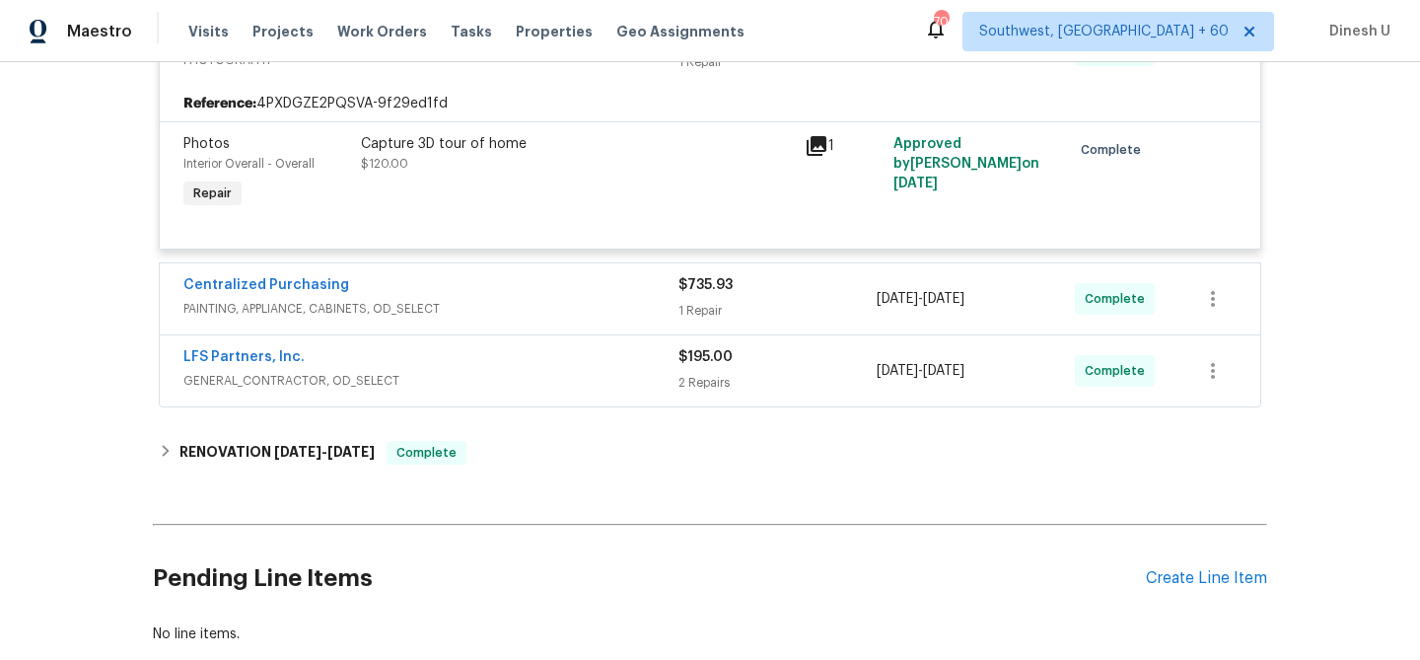
scroll to position [864, 0]
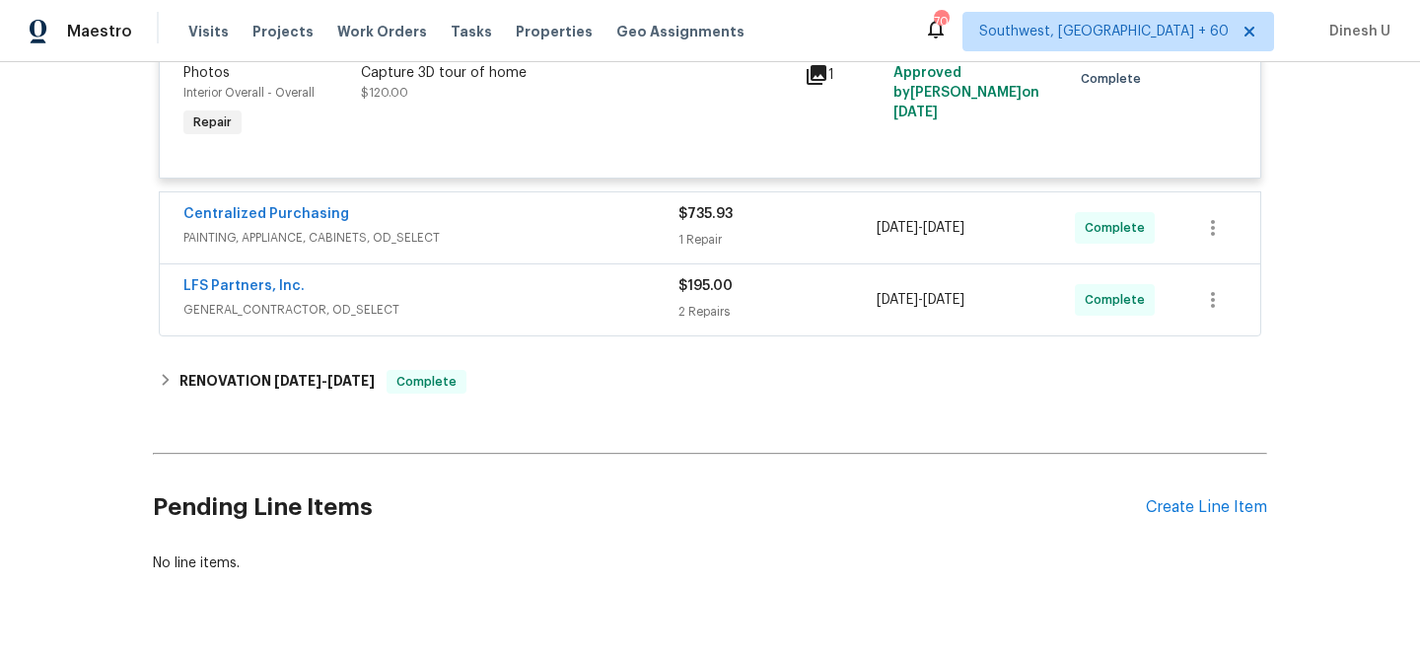
click at [673, 229] on span "PAINTING, APPLIANCE, CABINETS, OD_SELECT" at bounding box center [430, 238] width 495 height 20
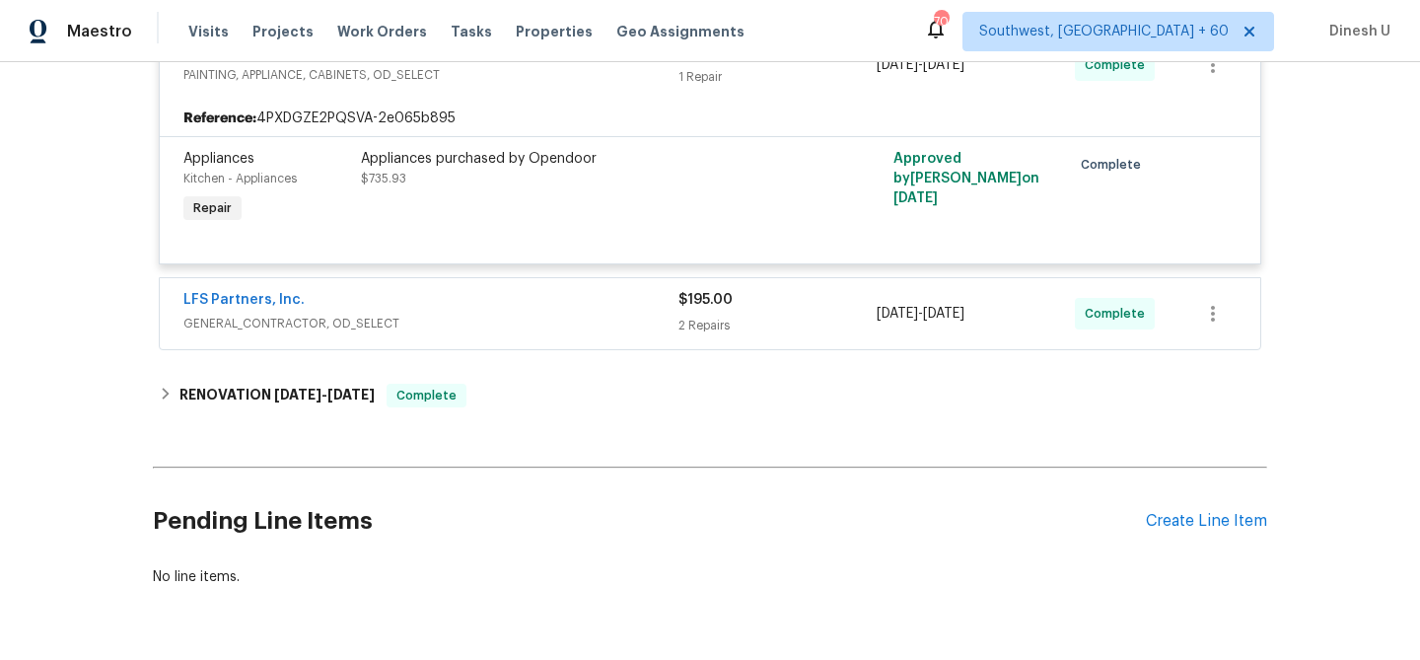
scroll to position [1042, 0]
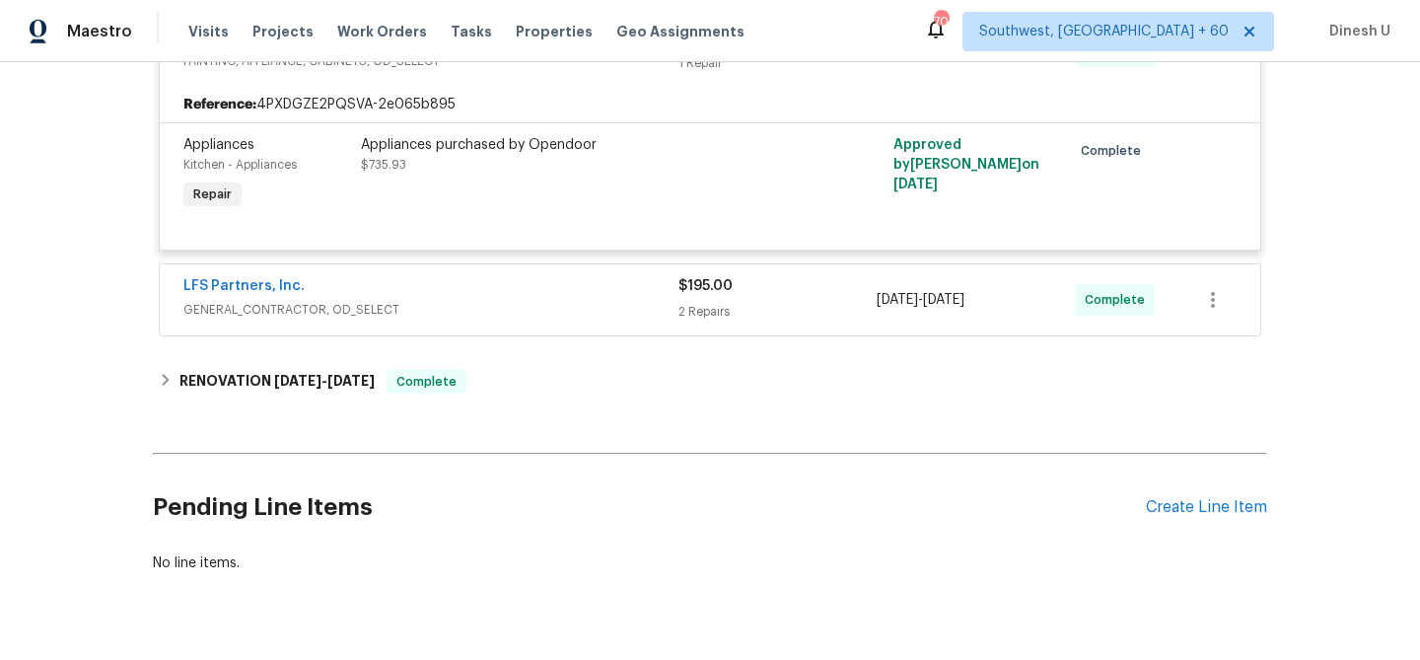
click at [693, 307] on div "2 Repairs" at bounding box center [778, 312] width 198 height 20
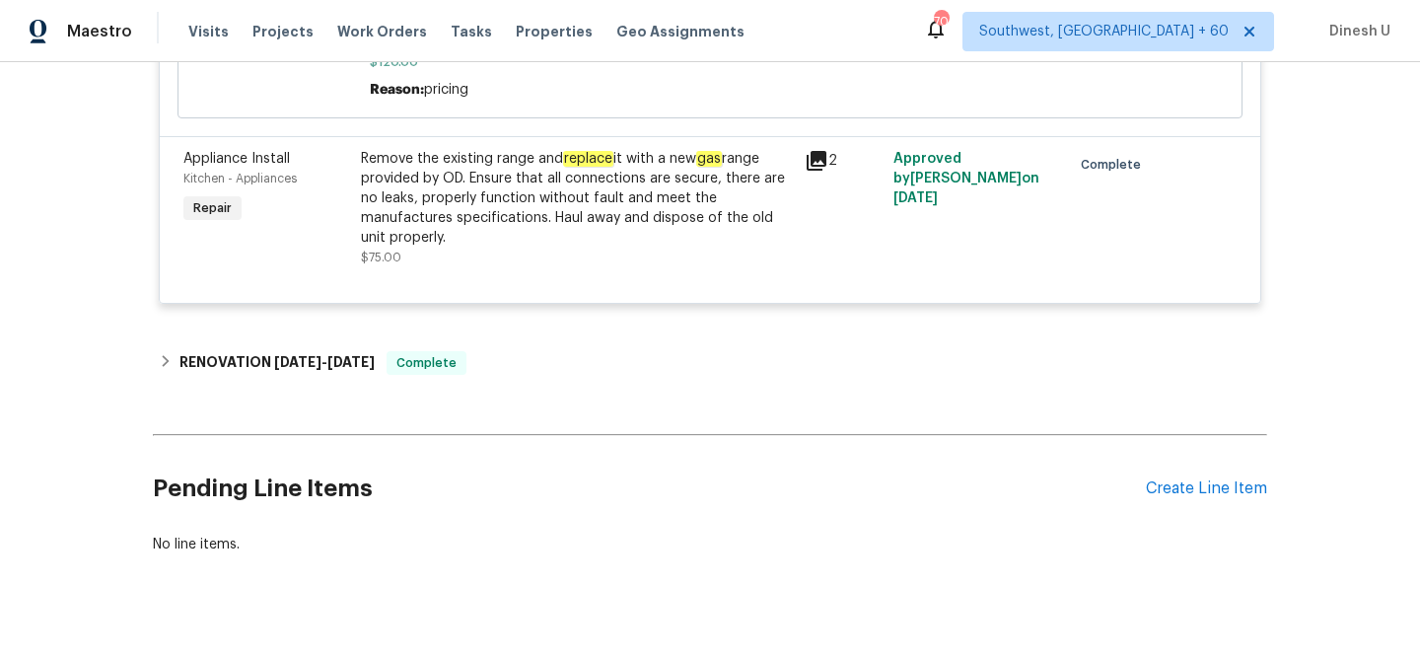
scroll to position [1537, 0]
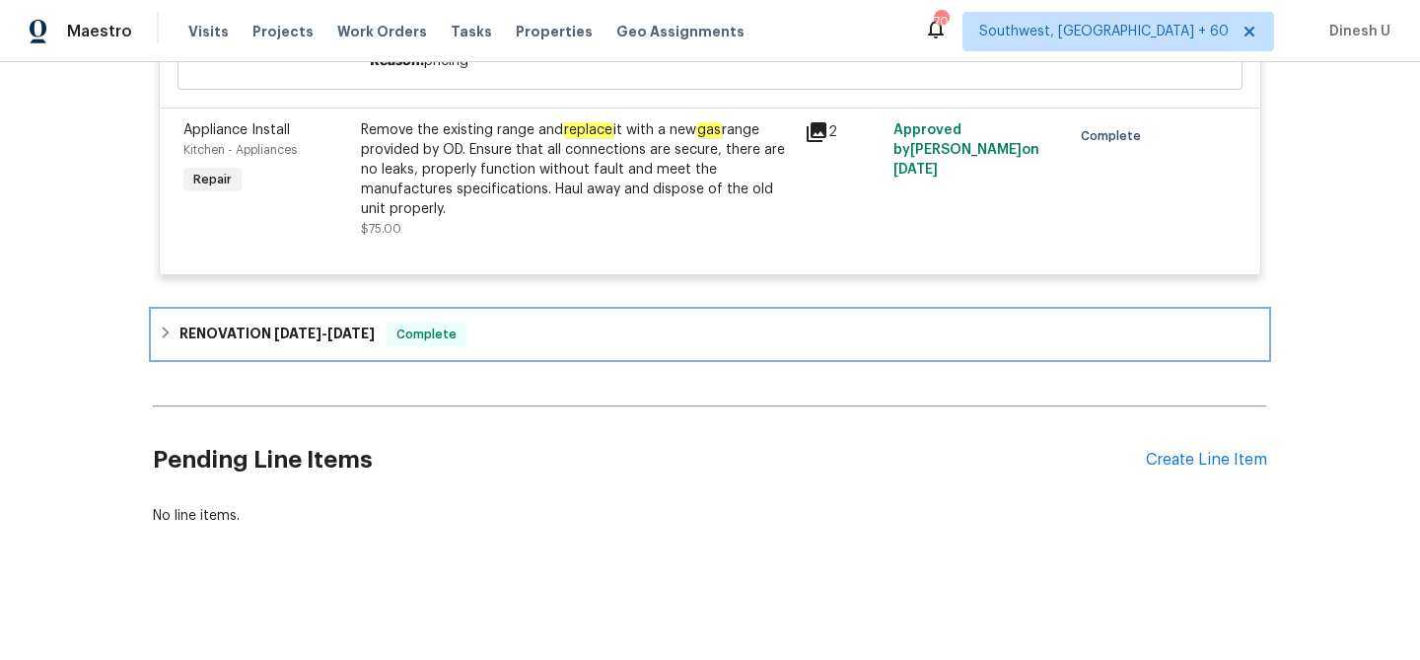
click at [365, 326] on h6 "RENOVATION 9/9/25 - 10/1/25" at bounding box center [277, 335] width 195 height 24
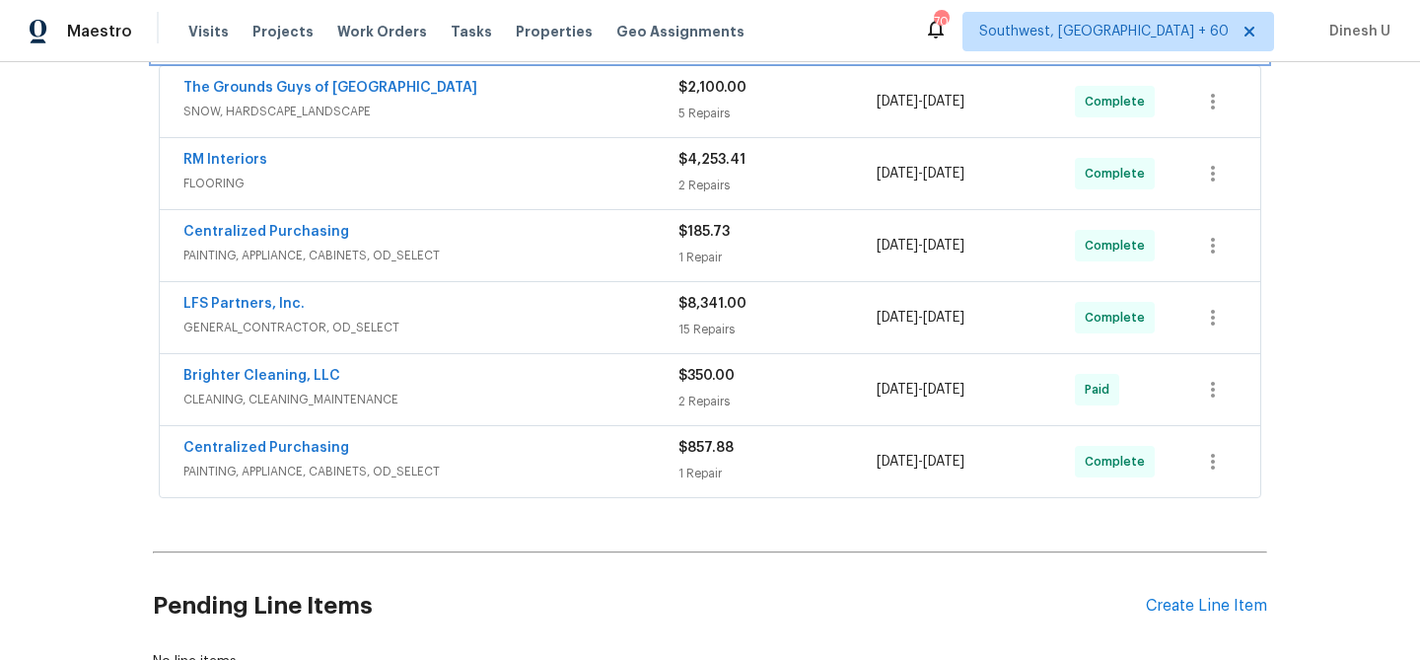
scroll to position [1868, 0]
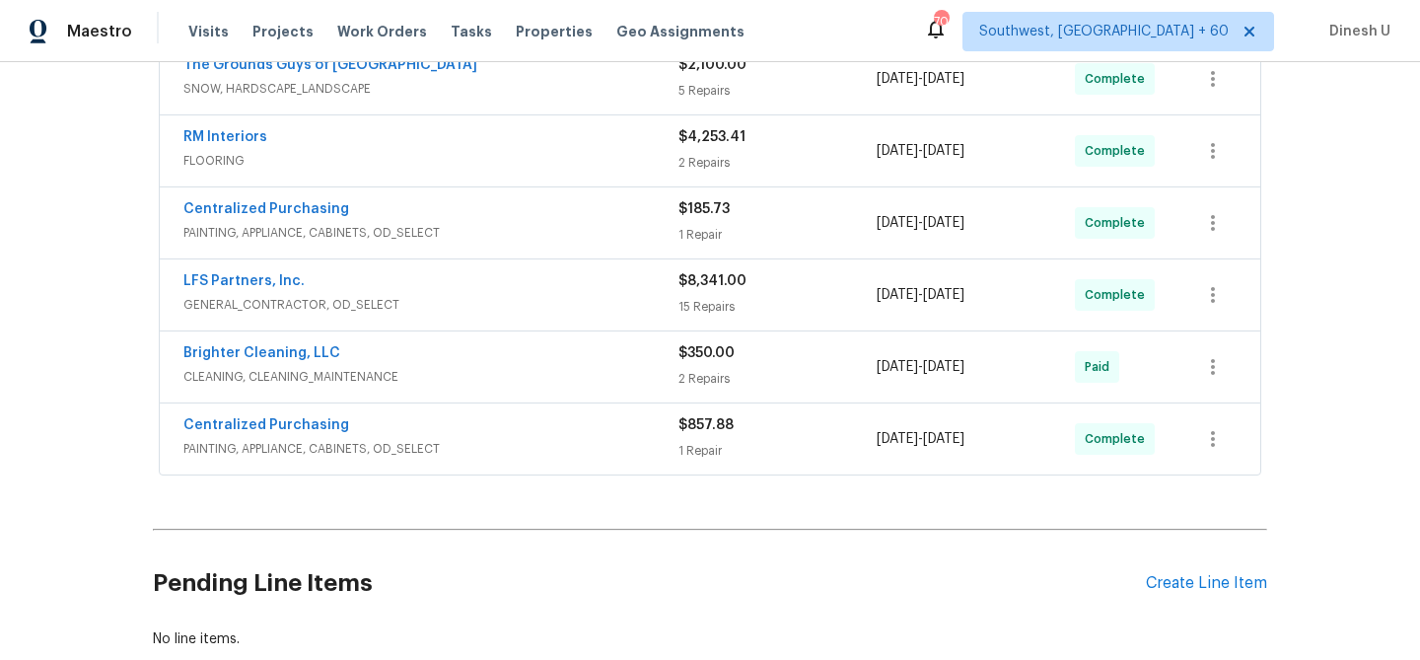
click at [718, 387] on div "2 Repairs" at bounding box center [778, 379] width 198 height 20
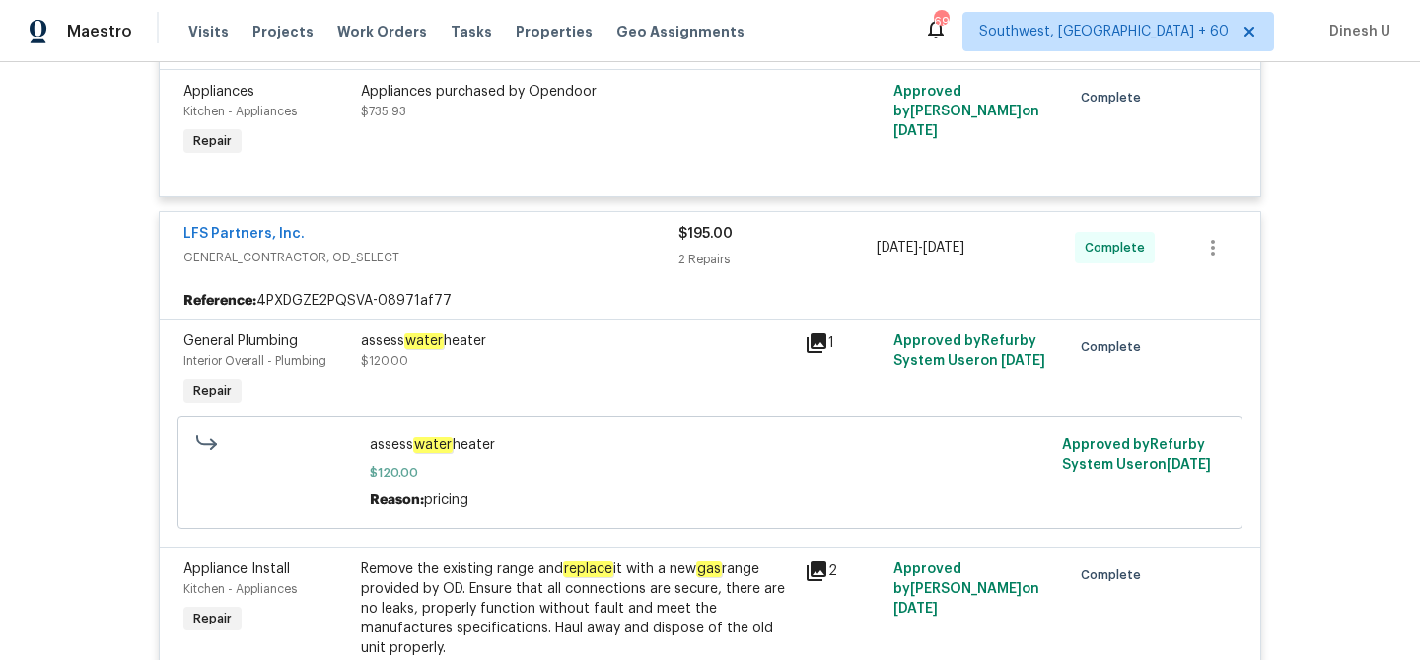
scroll to position [0, 0]
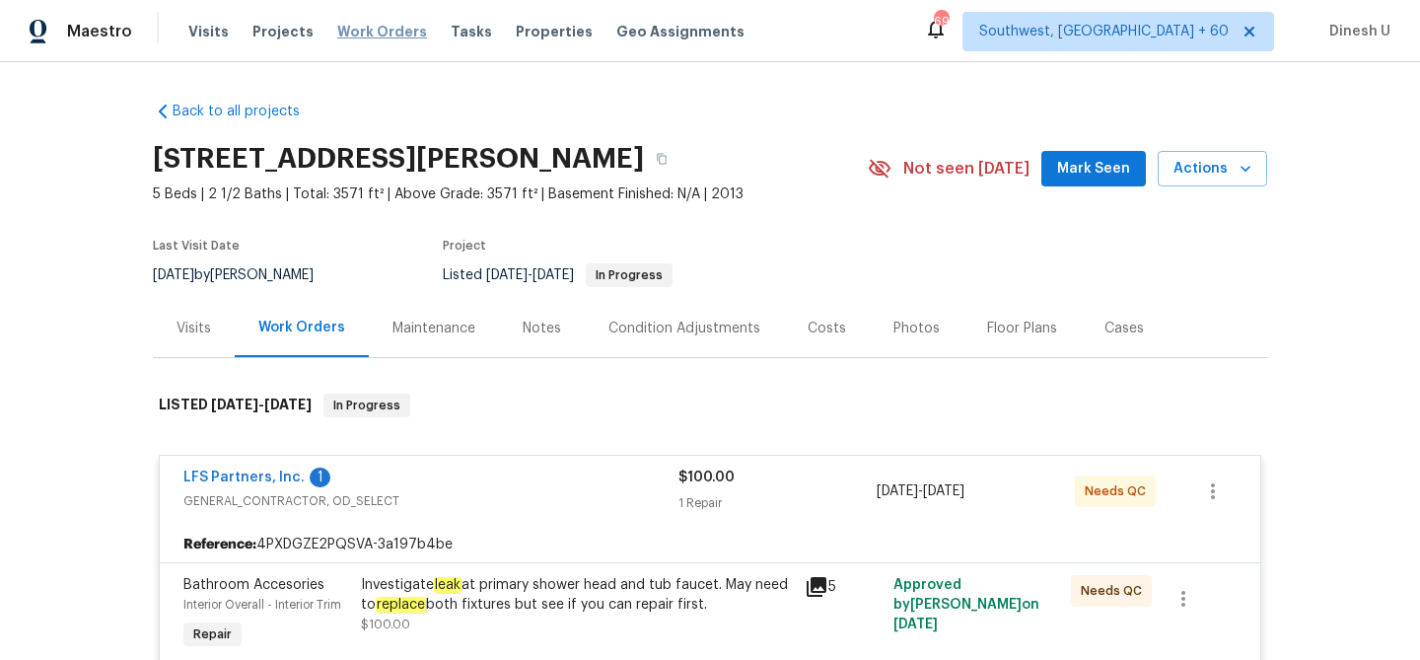
click at [354, 35] on span "Work Orders" at bounding box center [382, 32] width 90 height 20
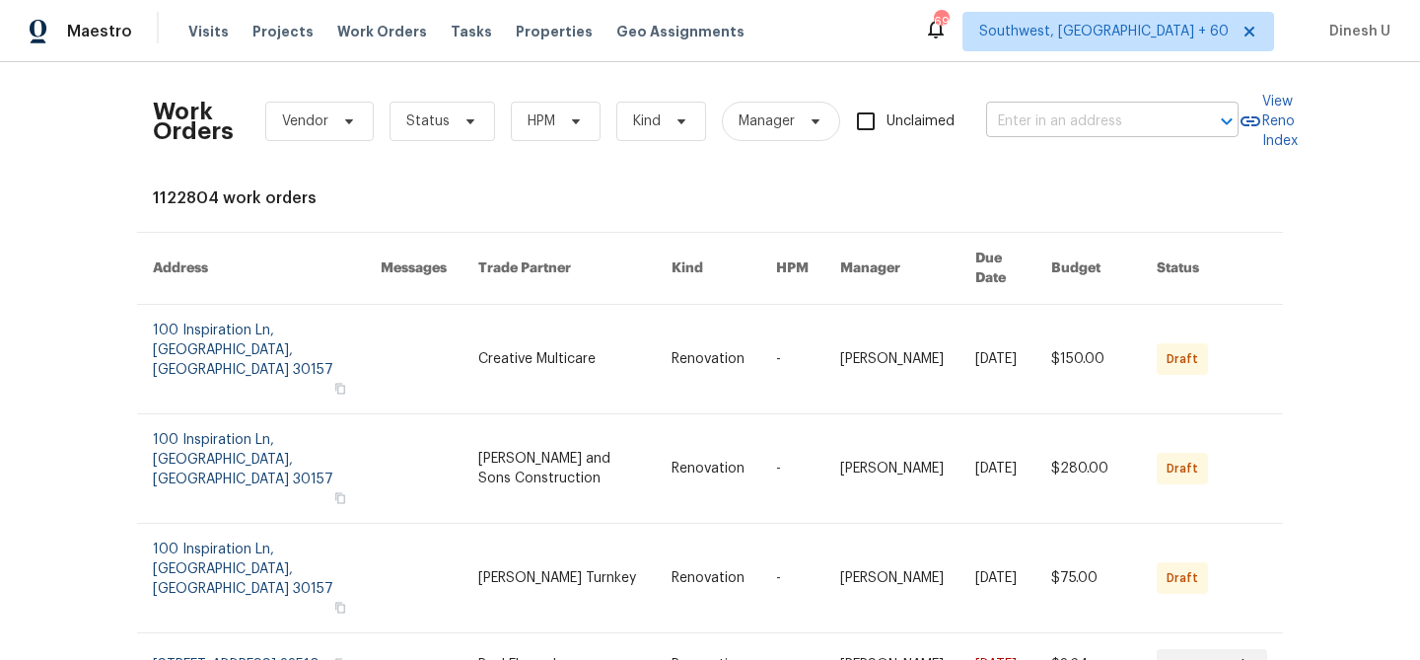
click at [1048, 127] on input "text" at bounding box center [1084, 122] width 197 height 31
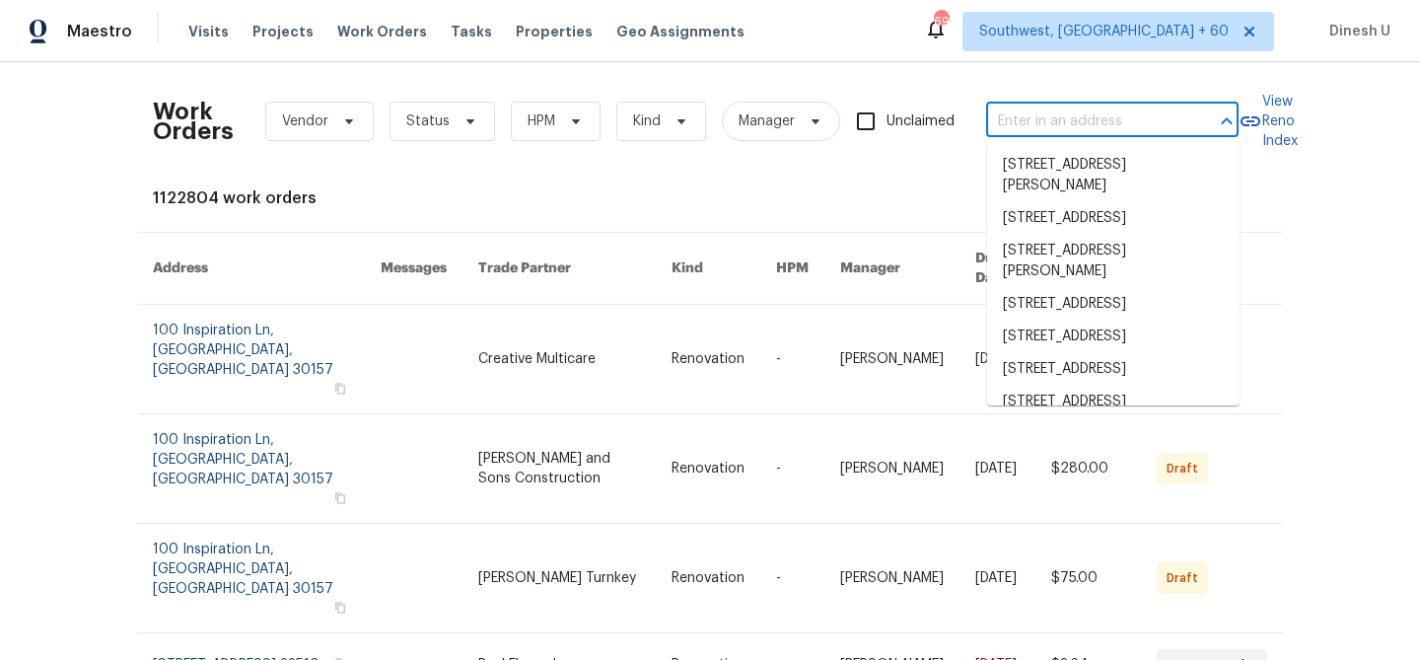
paste input "10215 Celtic Ash Dr, Ruskin, FL 33573"
type input "10215 Celtic Ash Dr, Ruskin, FL 33573"
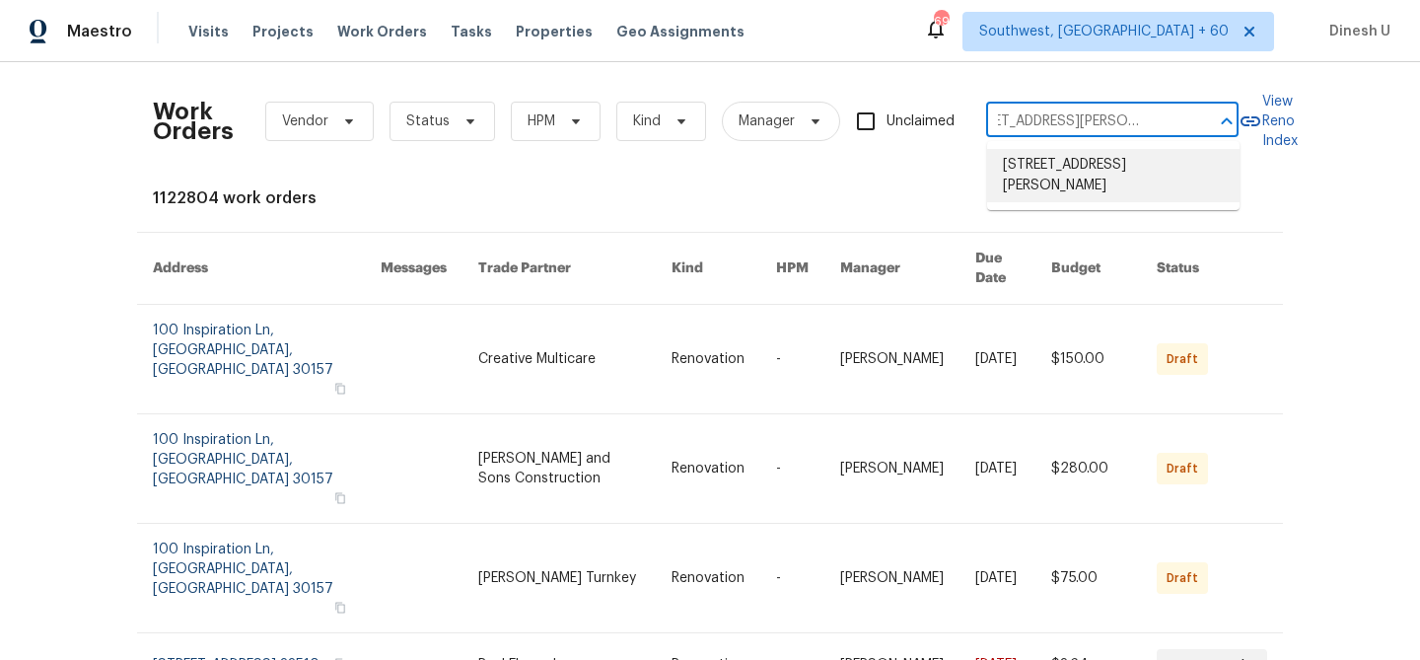
click at [1042, 174] on li "10215 Celtic Ash Dr, Ruskin, FL 33573" at bounding box center [1113, 175] width 253 height 53
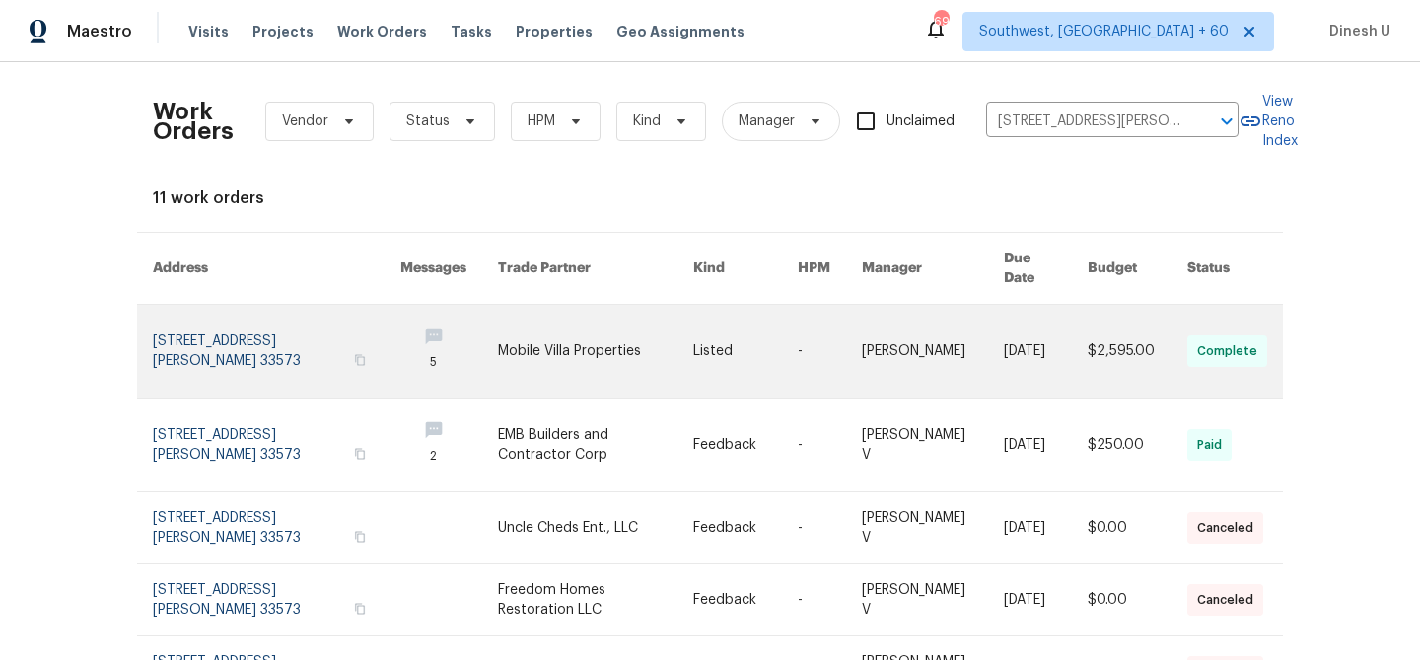
click at [170, 325] on link at bounding box center [277, 351] width 248 height 93
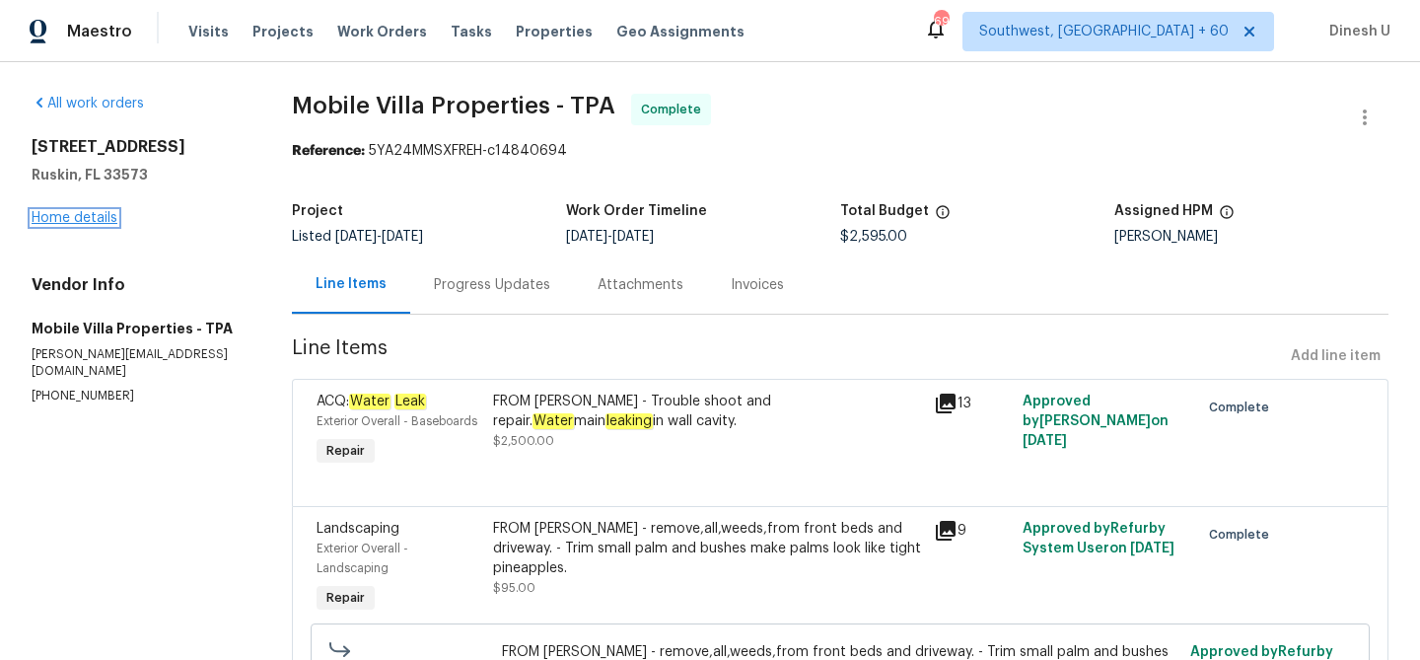
click at [67, 218] on link "Home details" at bounding box center [75, 218] width 86 height 14
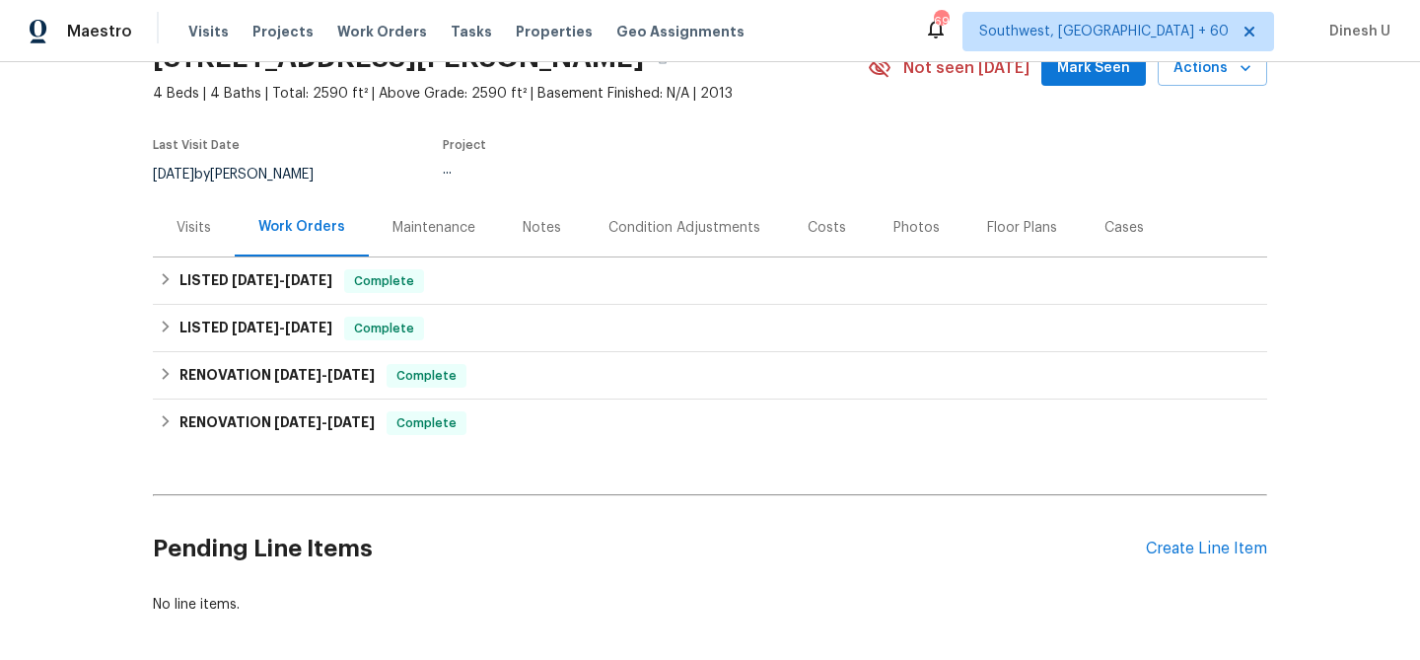
scroll to position [138, 0]
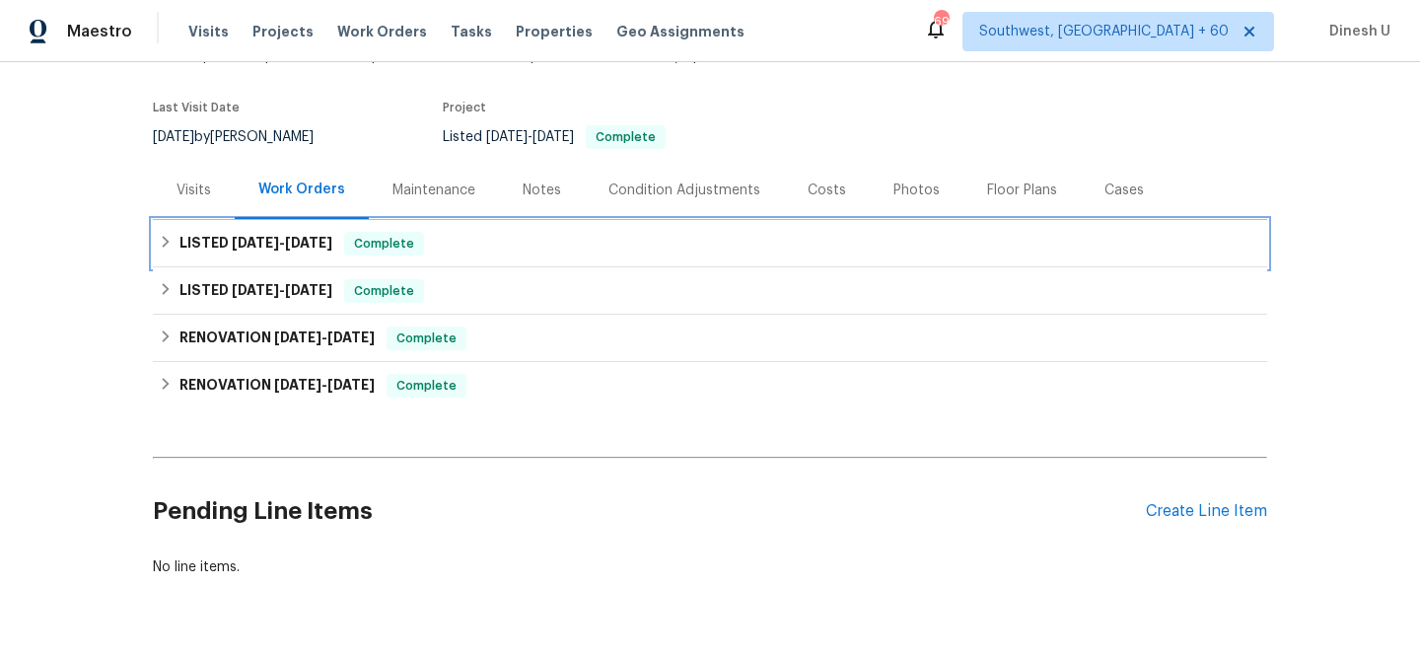
click at [319, 233] on h6 "LISTED 9/18/25 - 9/18/25" at bounding box center [256, 244] width 153 height 24
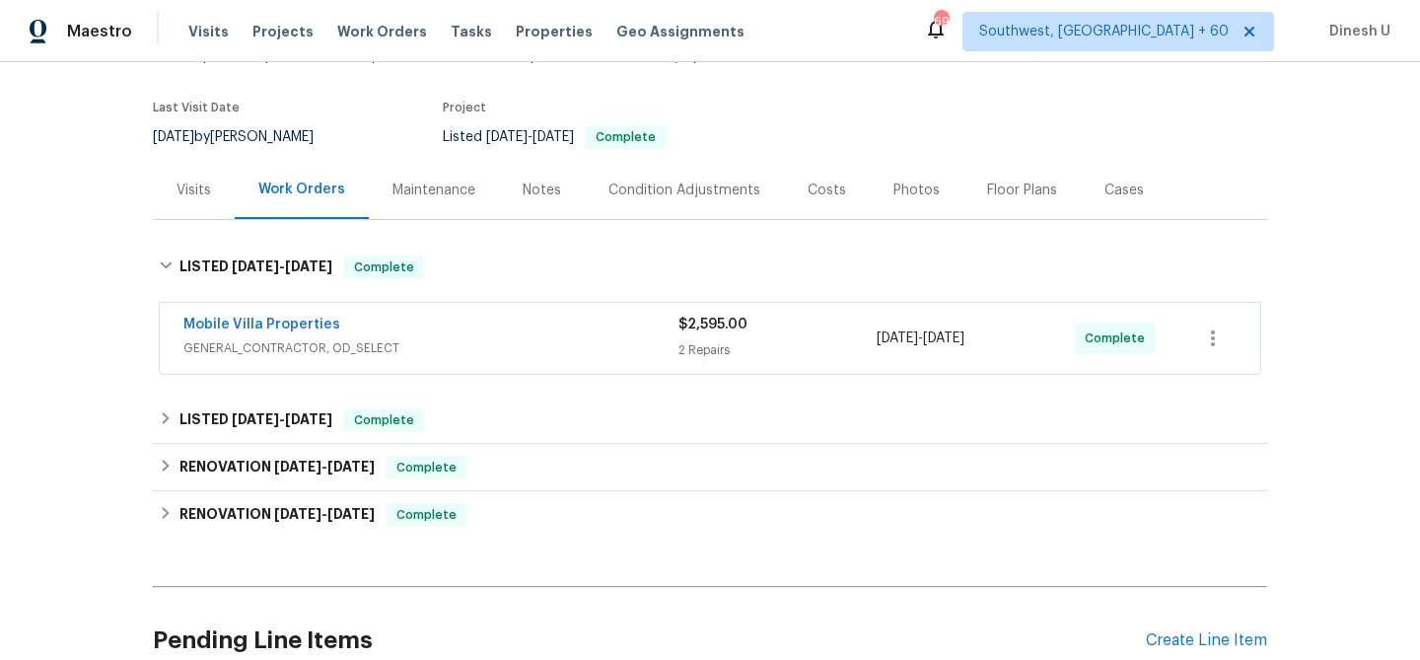
click at [737, 341] on div "2 Repairs" at bounding box center [778, 350] width 198 height 20
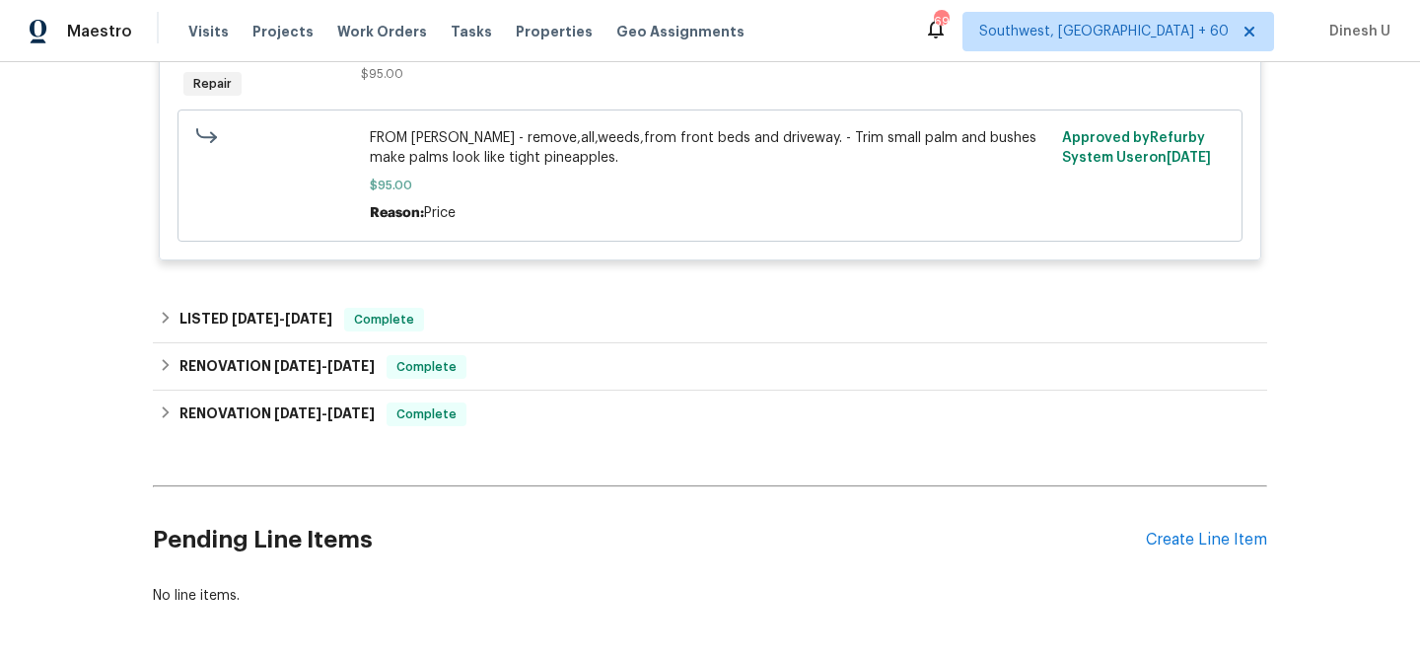
scroll to position [736, 0]
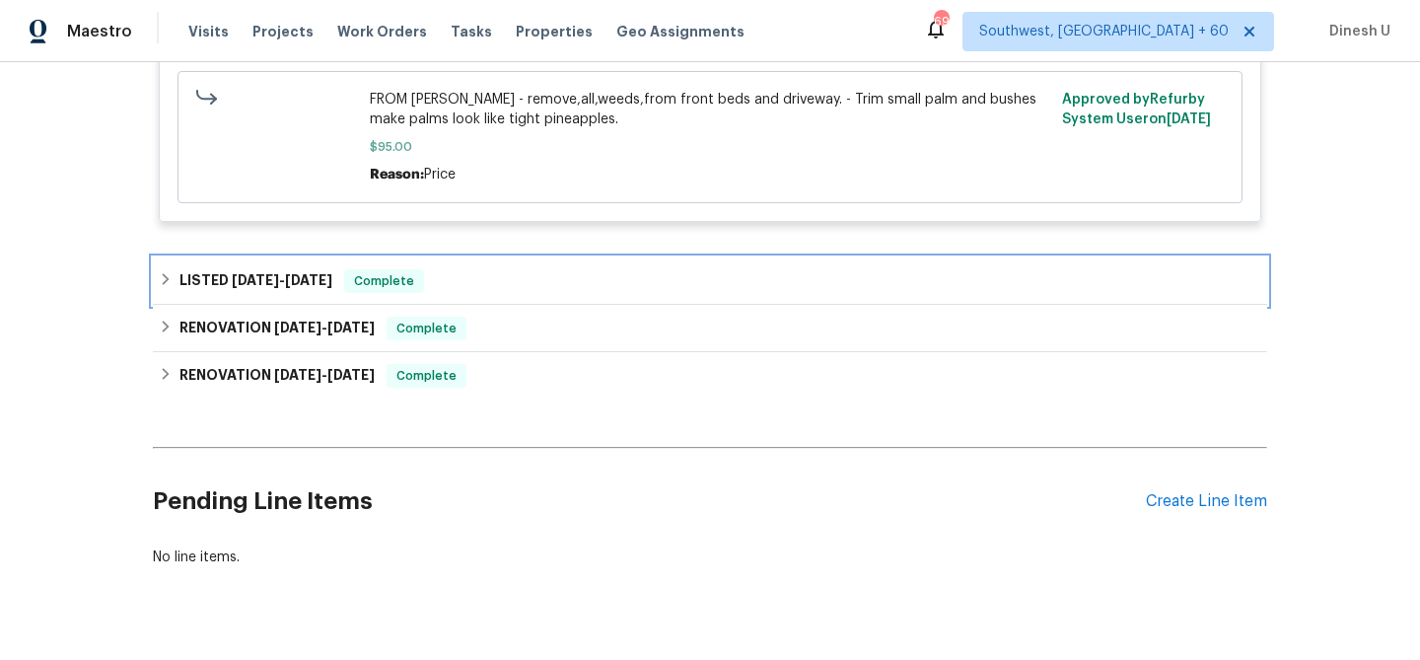
click at [310, 277] on span "9/8/25" at bounding box center [308, 280] width 47 height 14
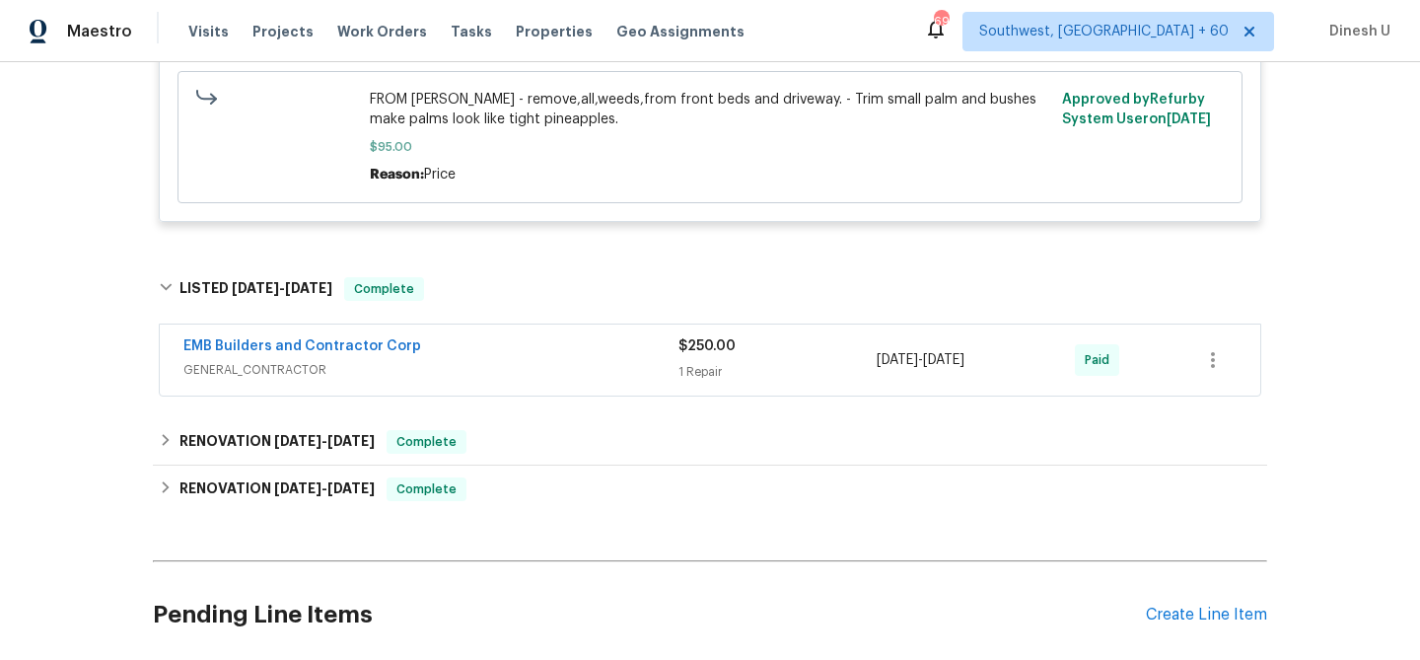
click at [686, 373] on div "1 Repair" at bounding box center [778, 372] width 198 height 20
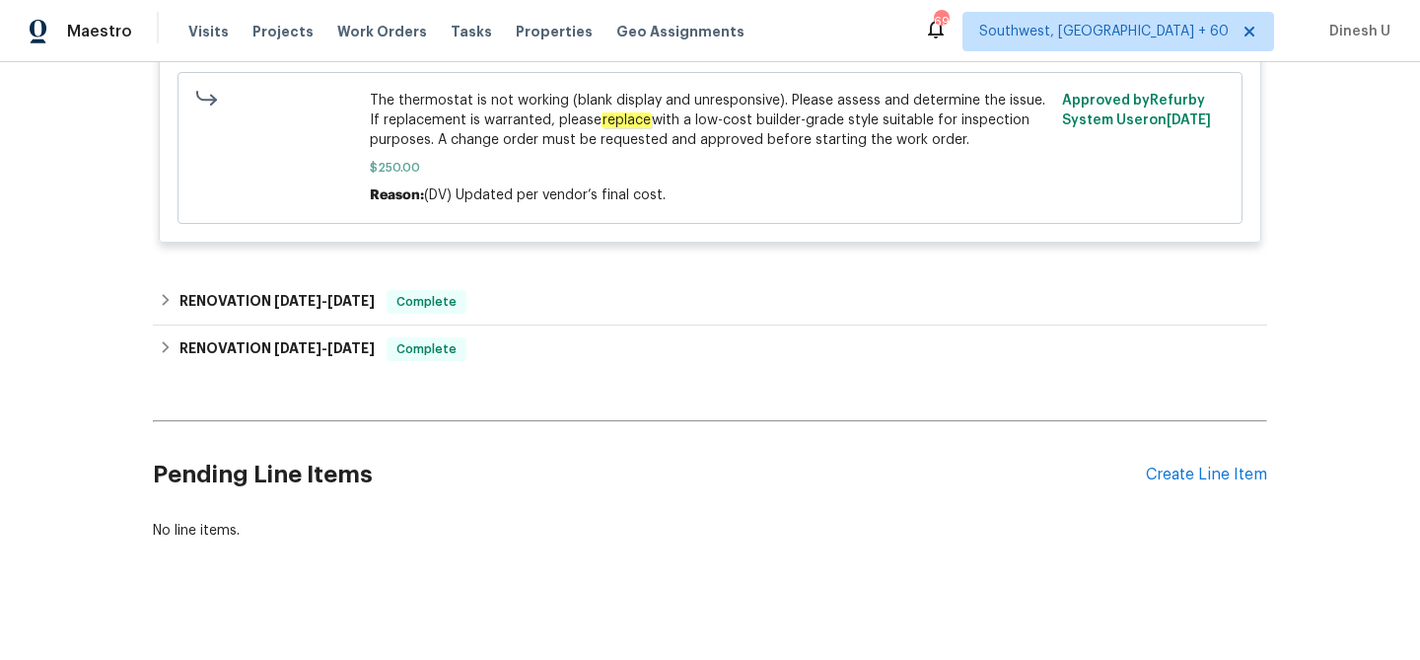
scroll to position [1265, 0]
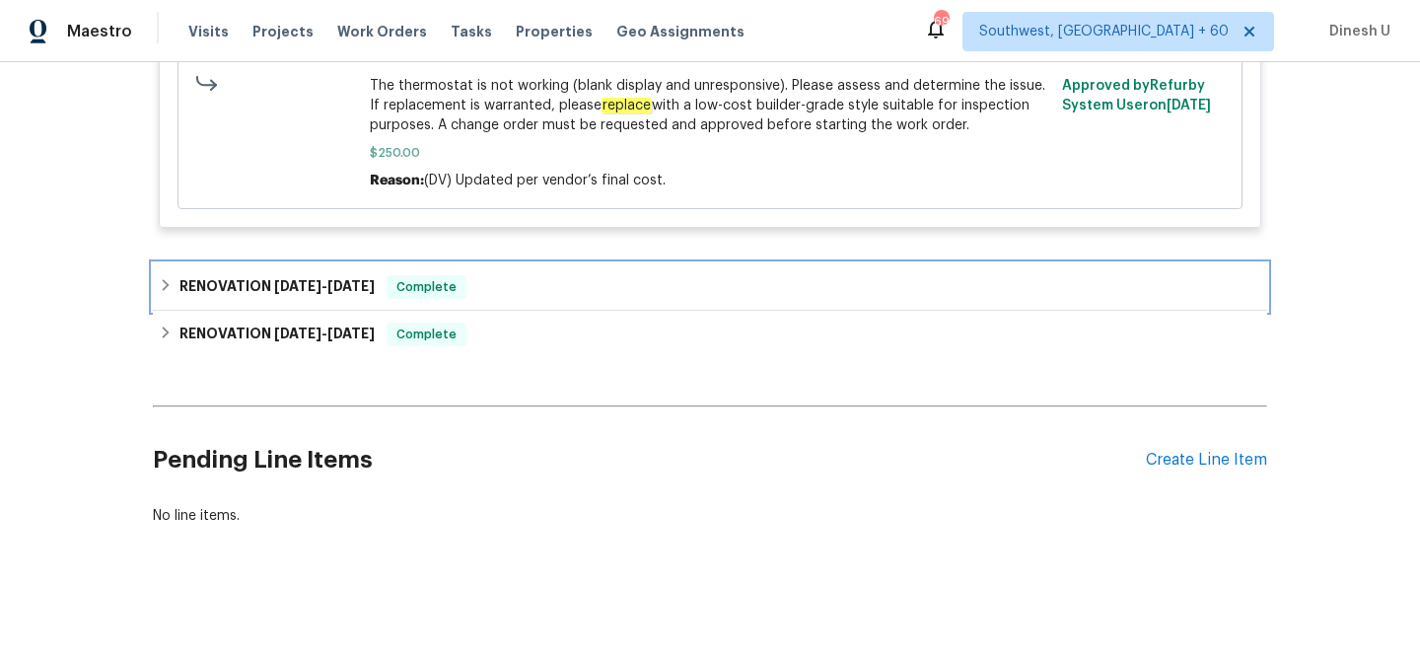
click at [304, 280] on span "7/7/25" at bounding box center [297, 286] width 47 height 14
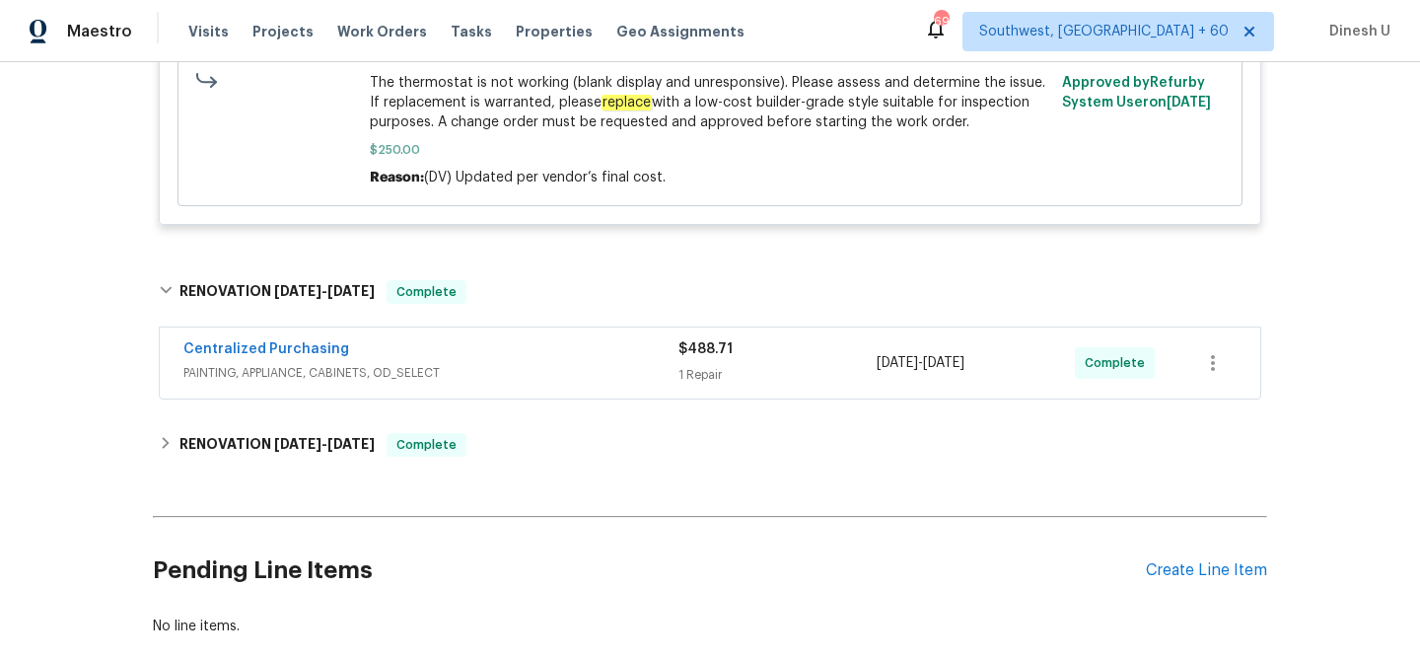
click at [707, 378] on div "1 Repair" at bounding box center [778, 375] width 198 height 20
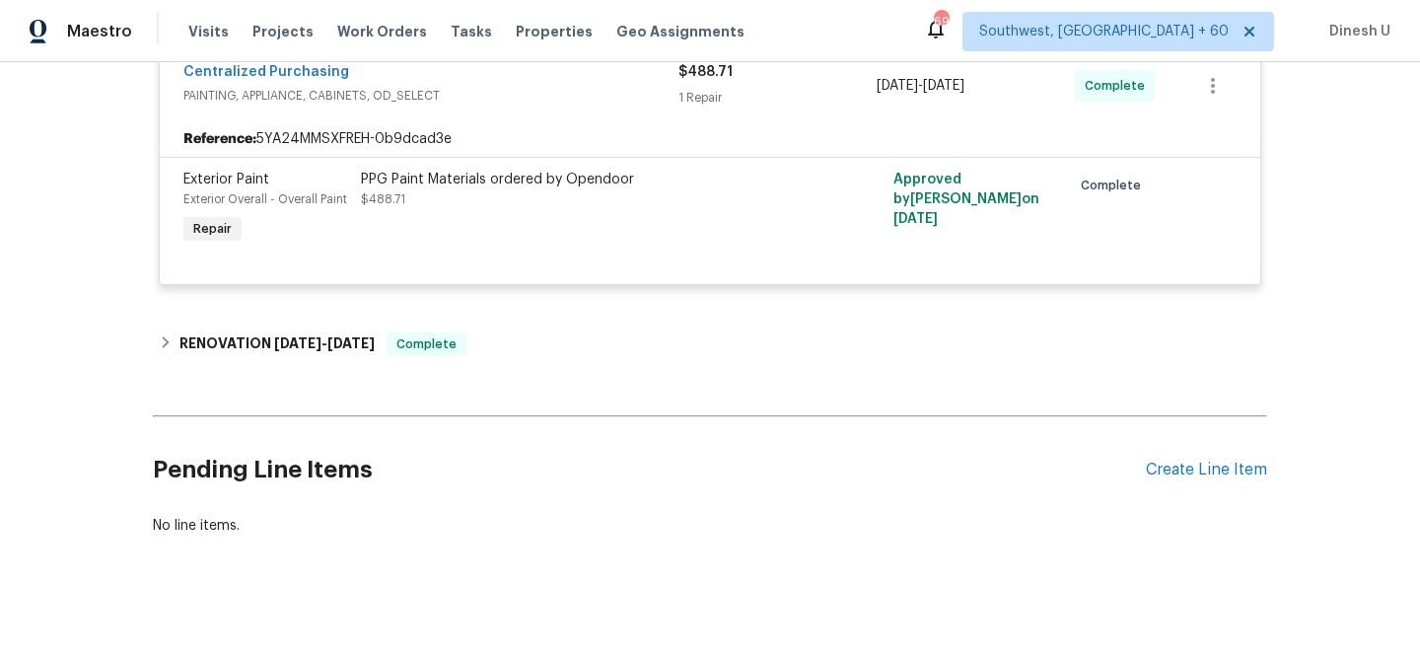
scroll to position [1569, 0]
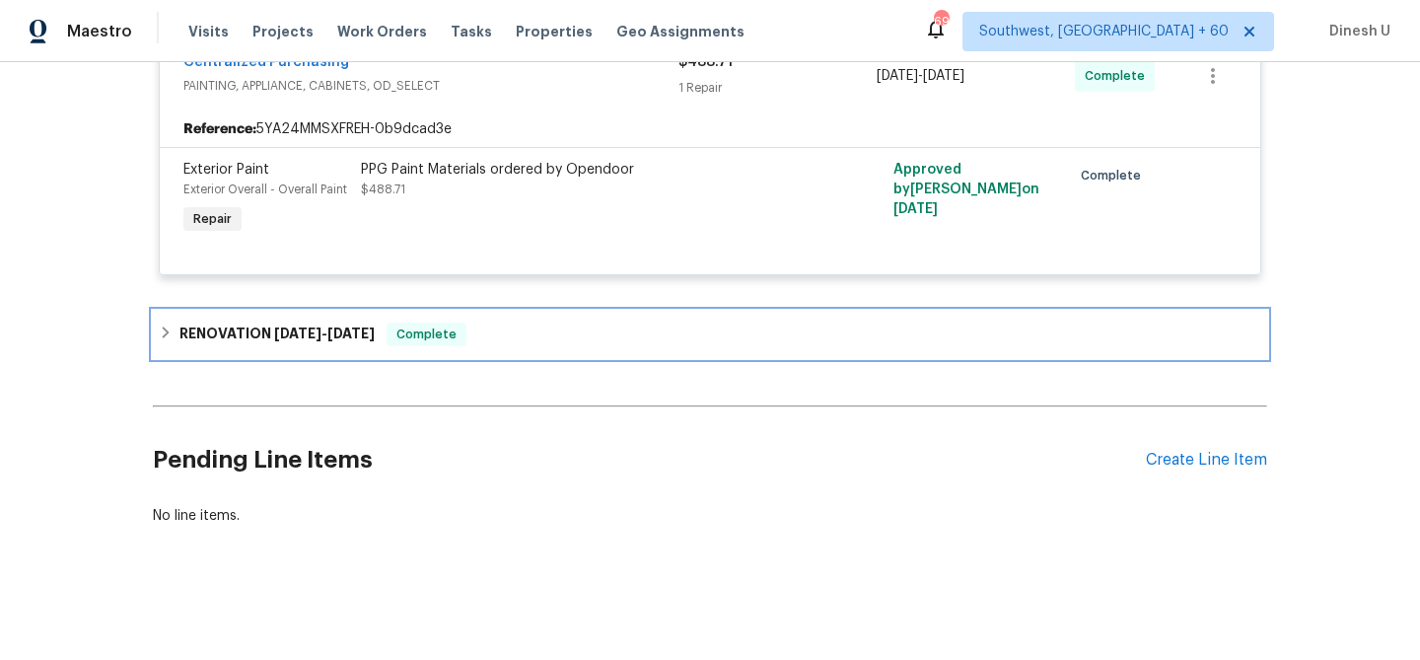
click at [356, 325] on h6 "RENOVATION 6/25/25 - 6/30/25" at bounding box center [277, 335] width 195 height 24
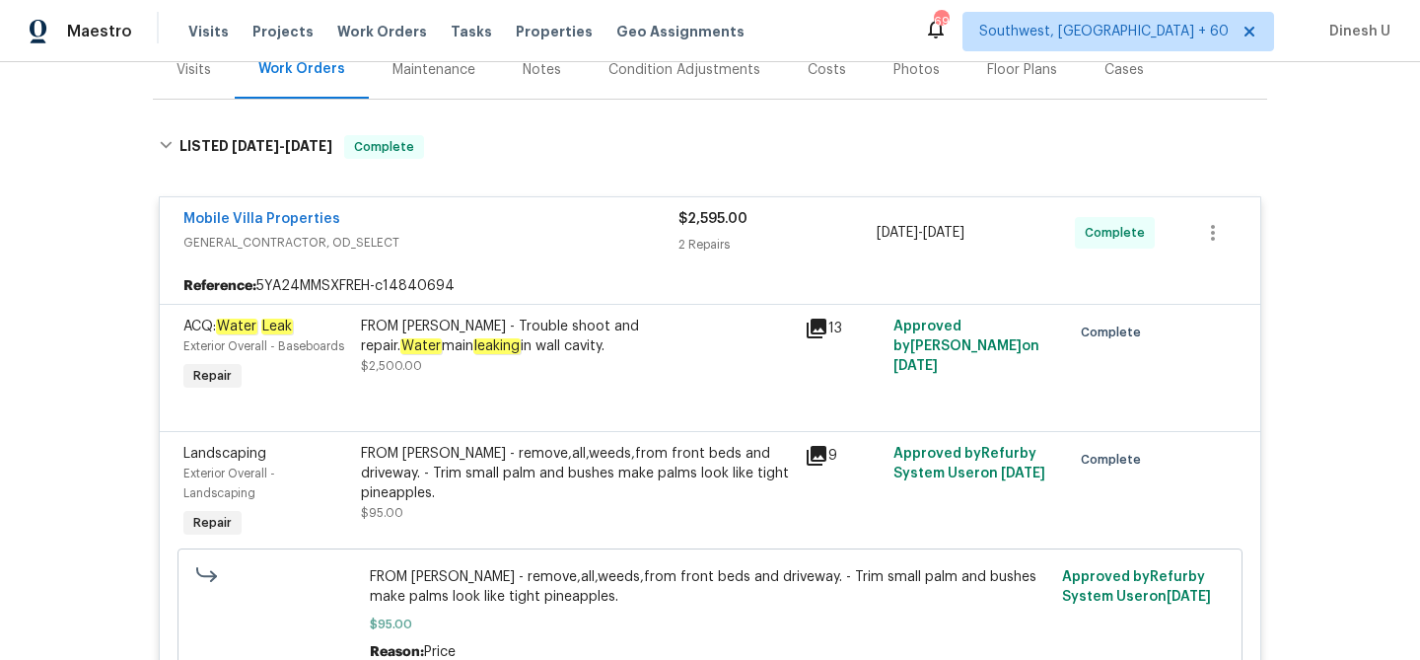
scroll to position [0, 0]
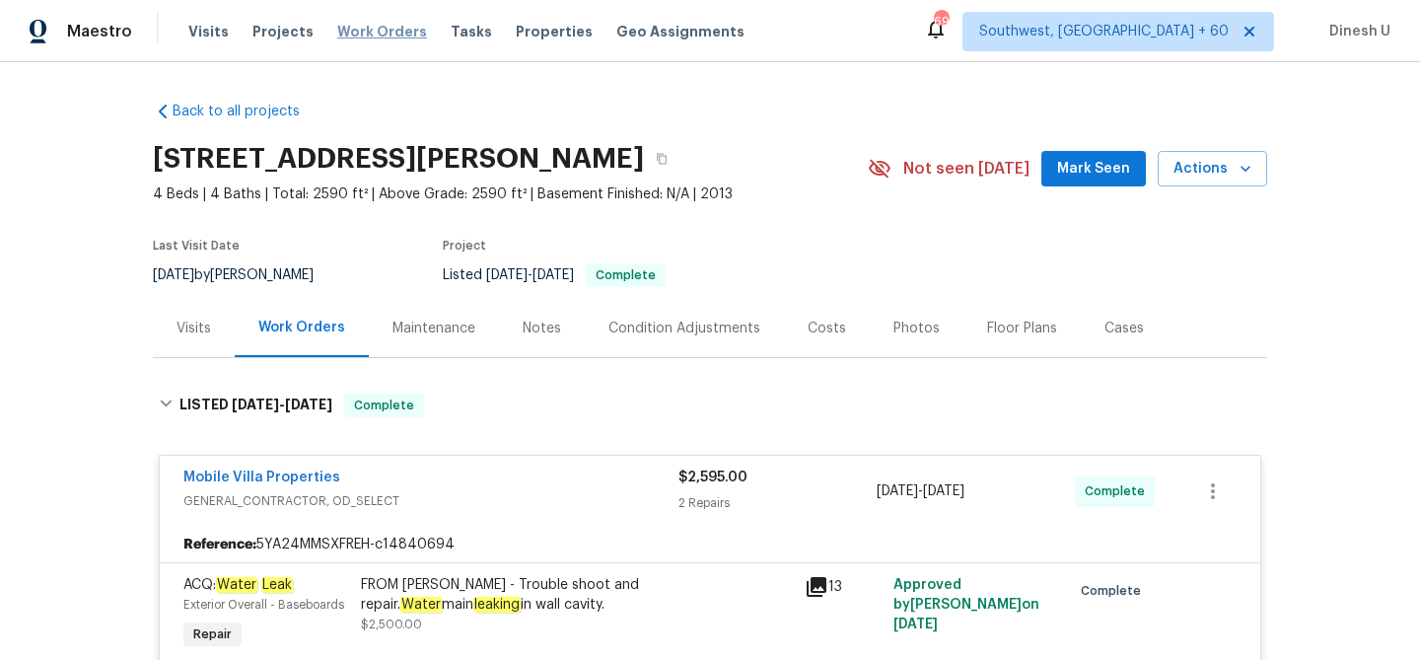
click at [358, 27] on span "Work Orders" at bounding box center [382, 32] width 90 height 20
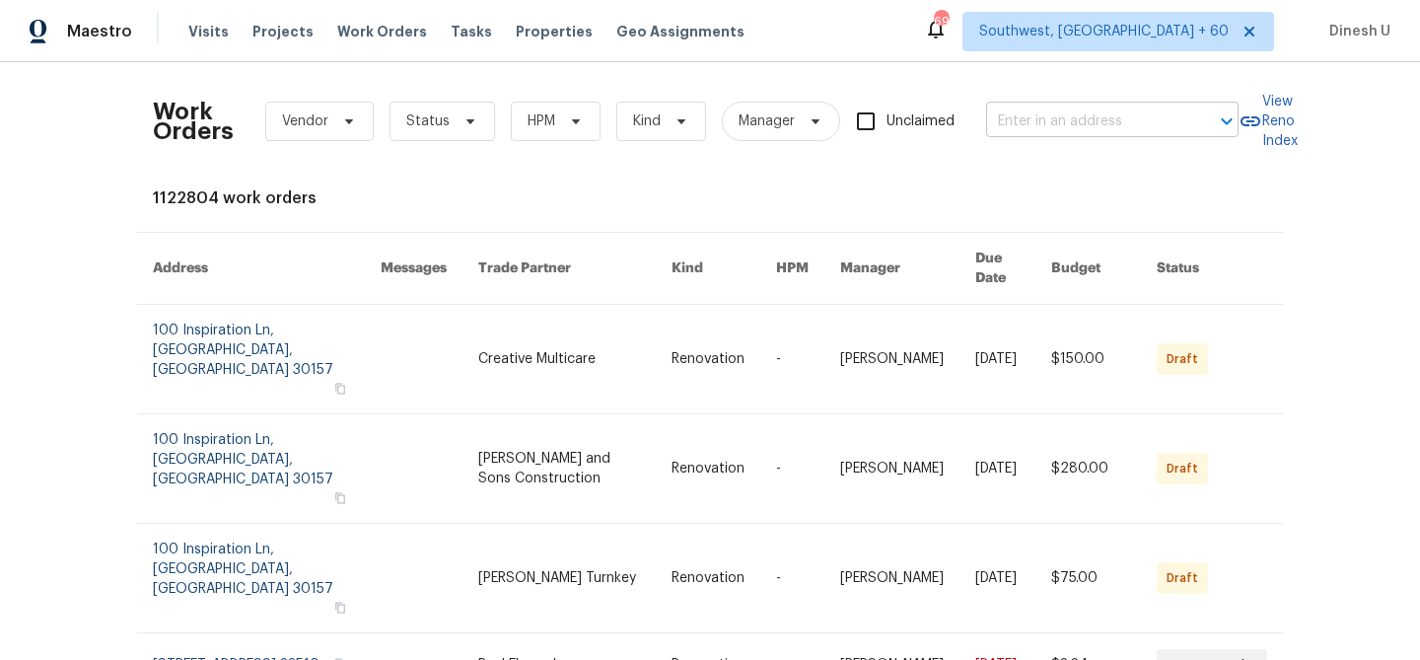
click at [1020, 116] on input "text" at bounding box center [1084, 122] width 197 height 31
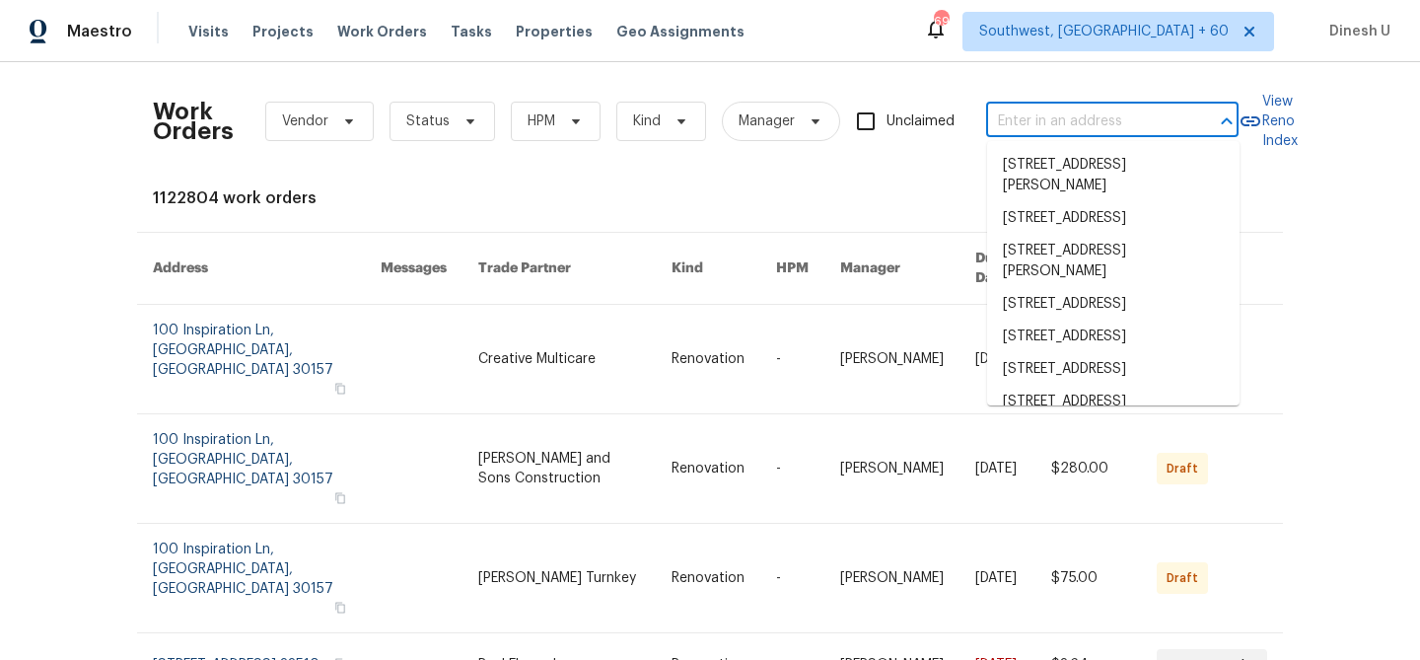
paste input "275 Peppergrass Cv, Kyle, TX 78640"
type input "275 Peppergrass Cv, Kyle, TX 78640"
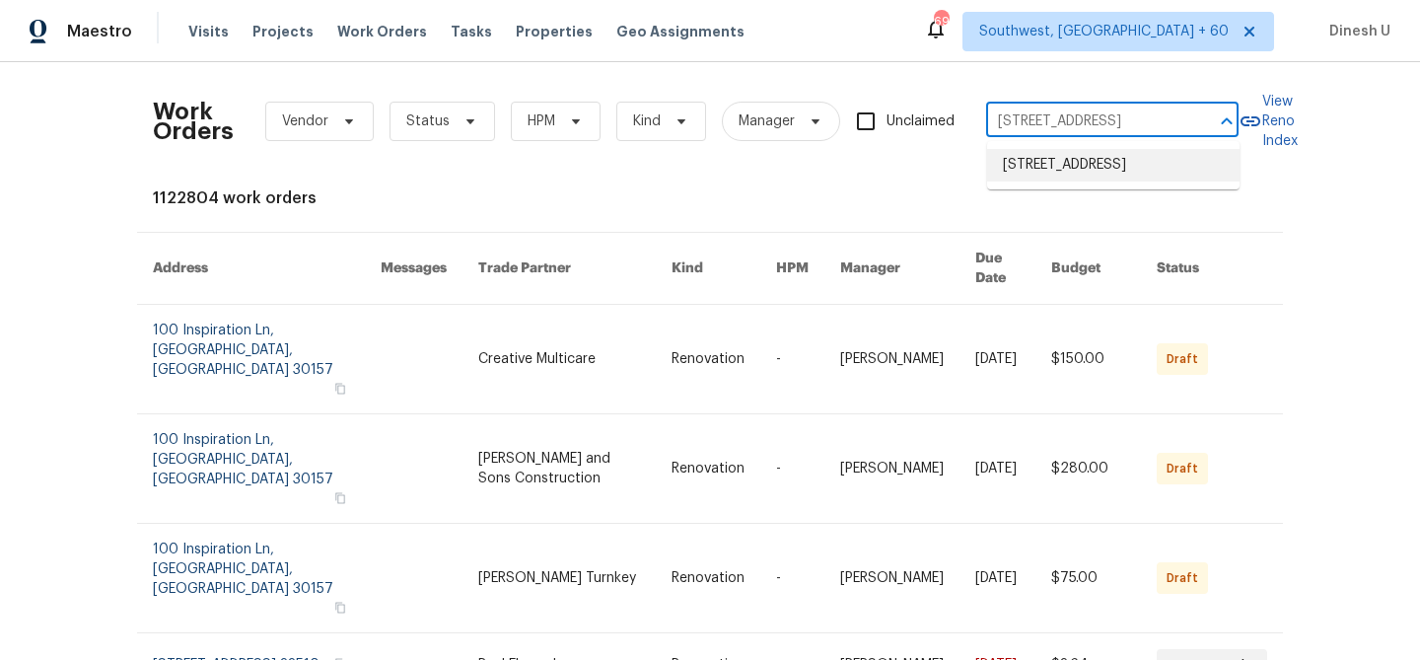
click at [1016, 161] on li "275 Peppergrass Cv, Kyle, TX 78640" at bounding box center [1113, 165] width 253 height 33
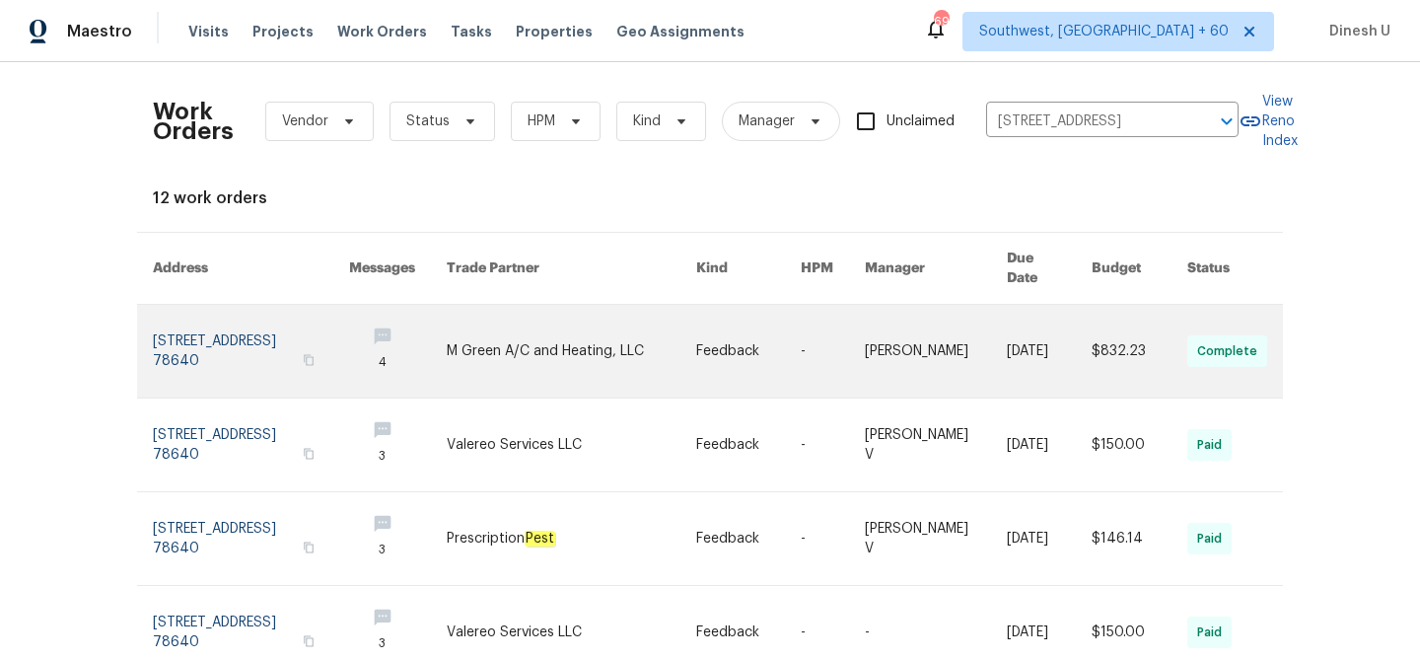
click at [195, 331] on link at bounding box center [251, 351] width 196 height 93
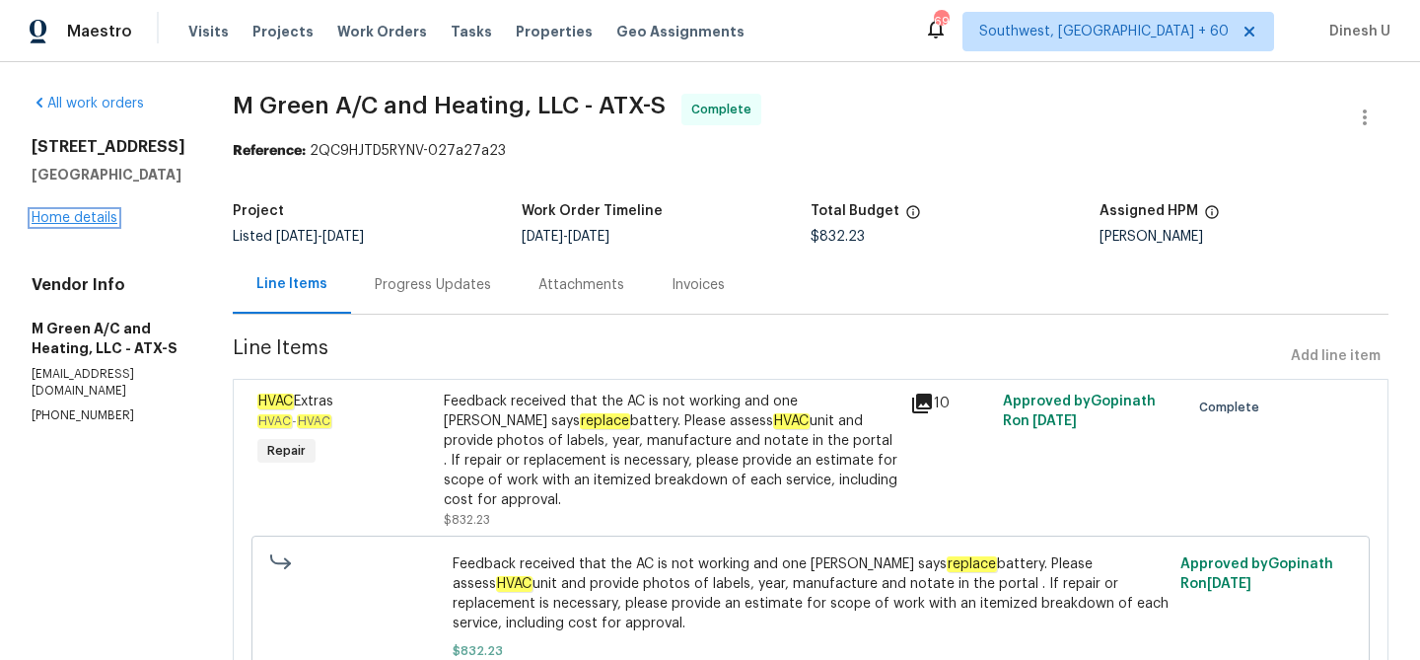
click at [69, 214] on link "Home details" at bounding box center [75, 218] width 86 height 14
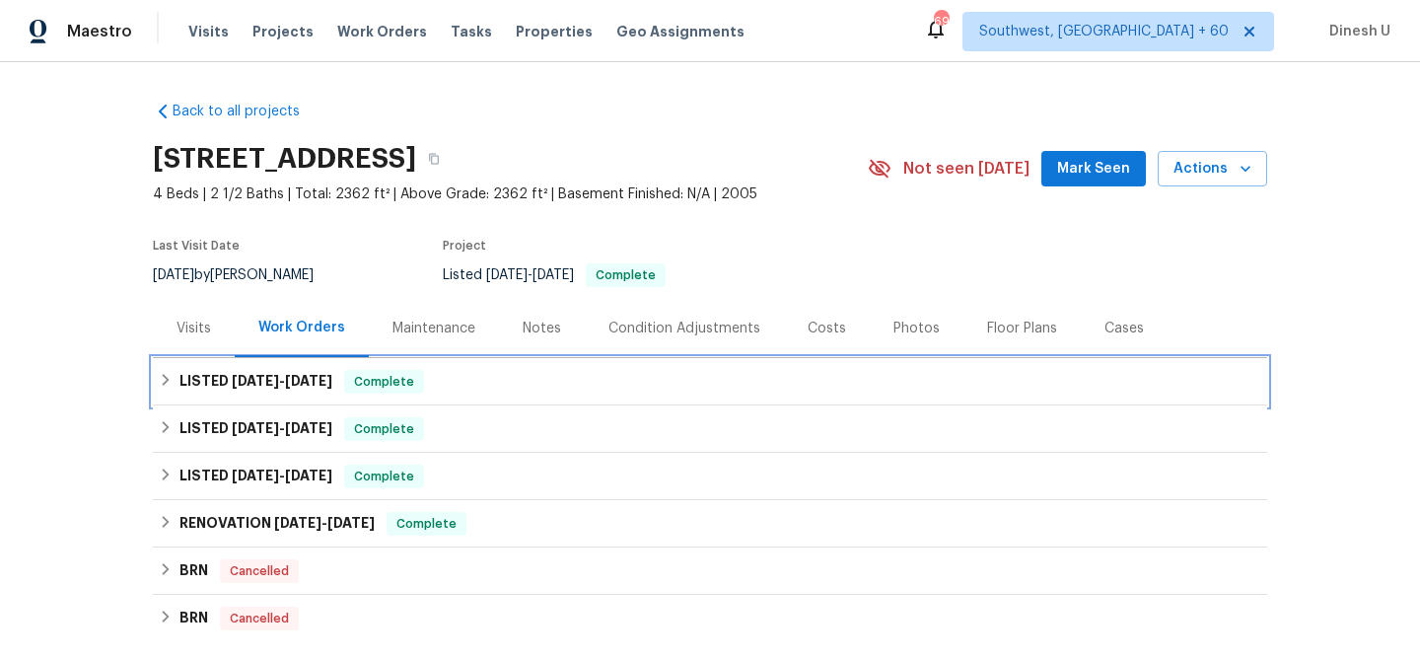
click at [307, 368] on div "LISTED 9/19/25 - 9/29/25 Complete" at bounding box center [710, 381] width 1115 height 47
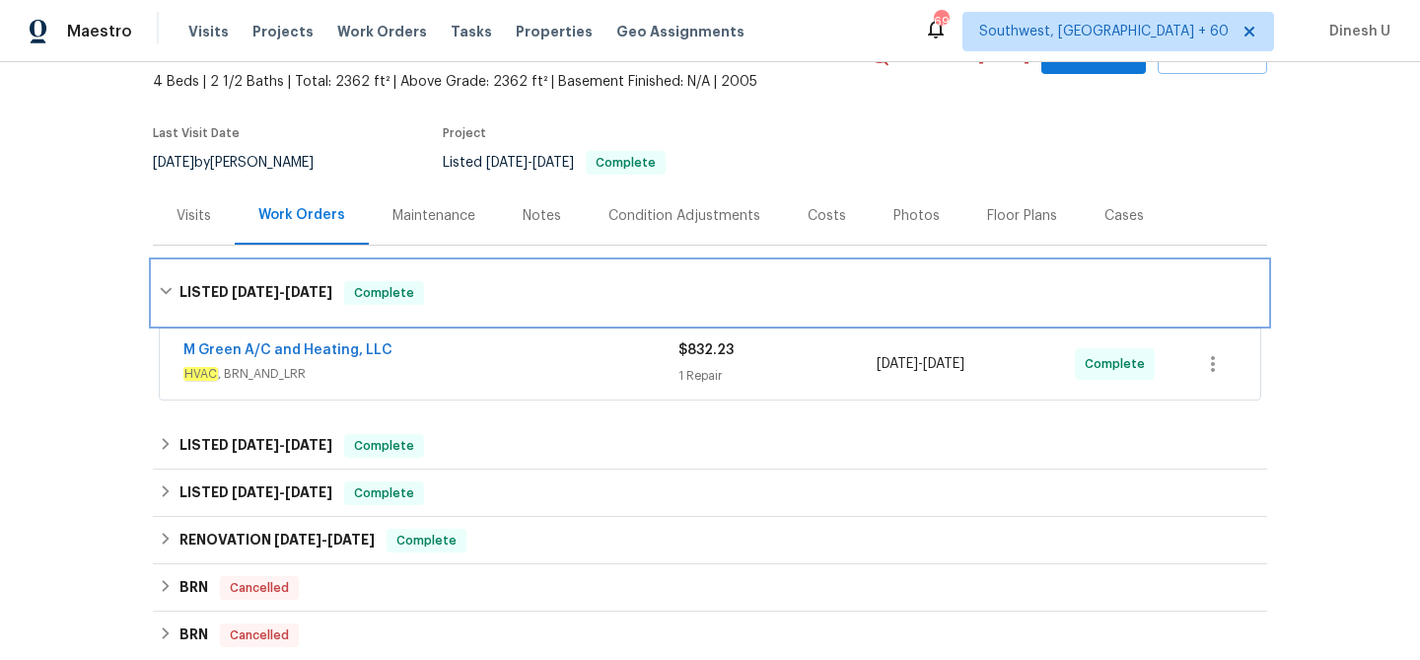
scroll to position [173, 0]
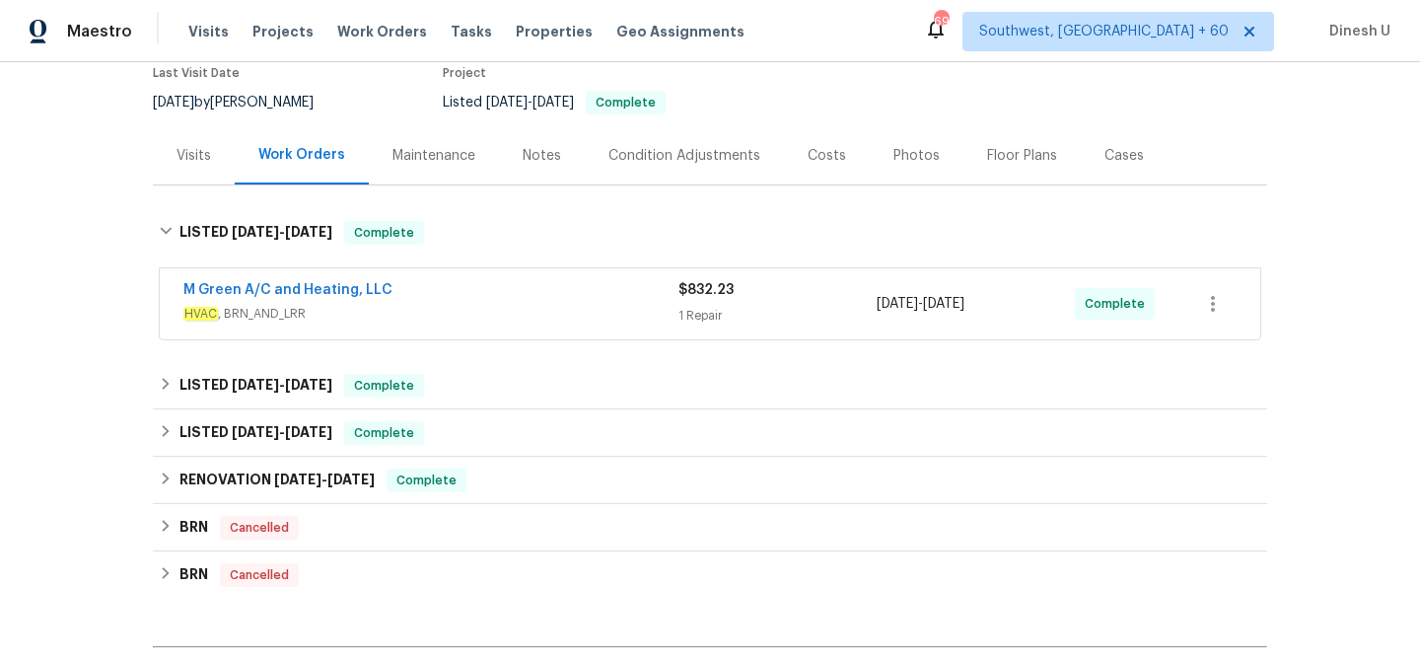
click at [687, 306] on div "1 Repair" at bounding box center [778, 316] width 198 height 20
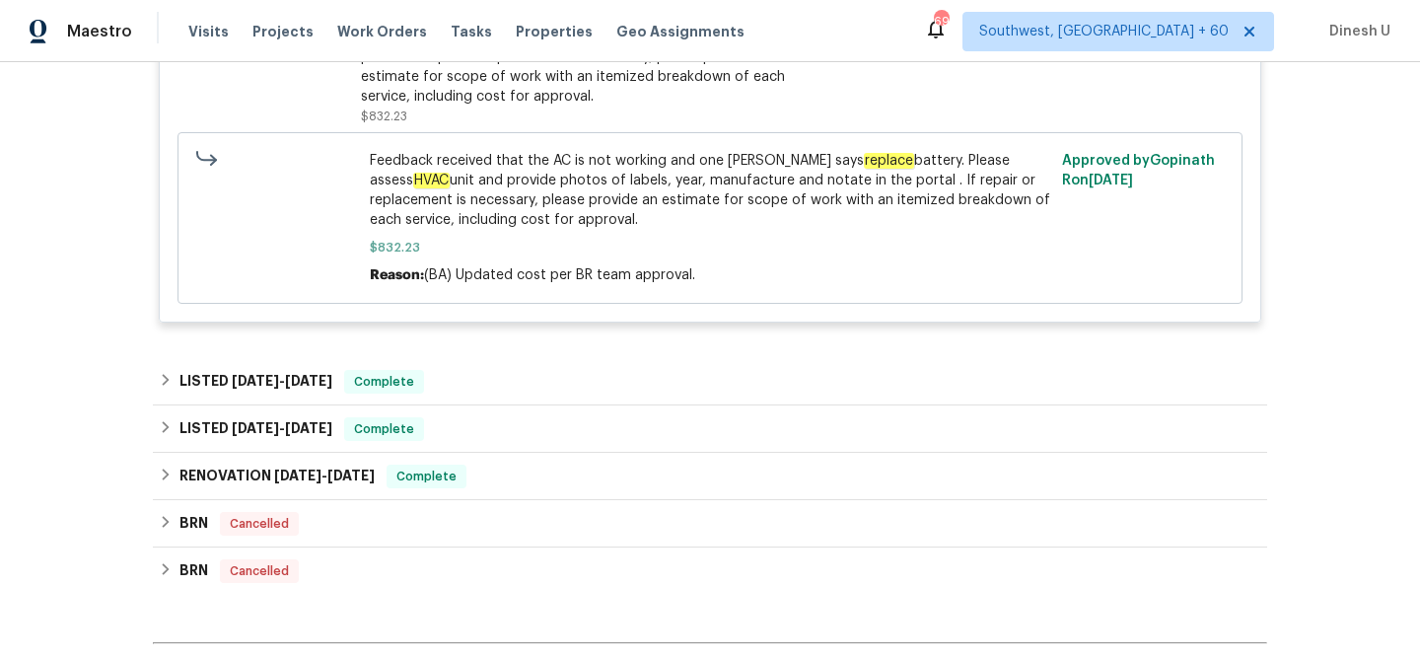
scroll to position [641, 0]
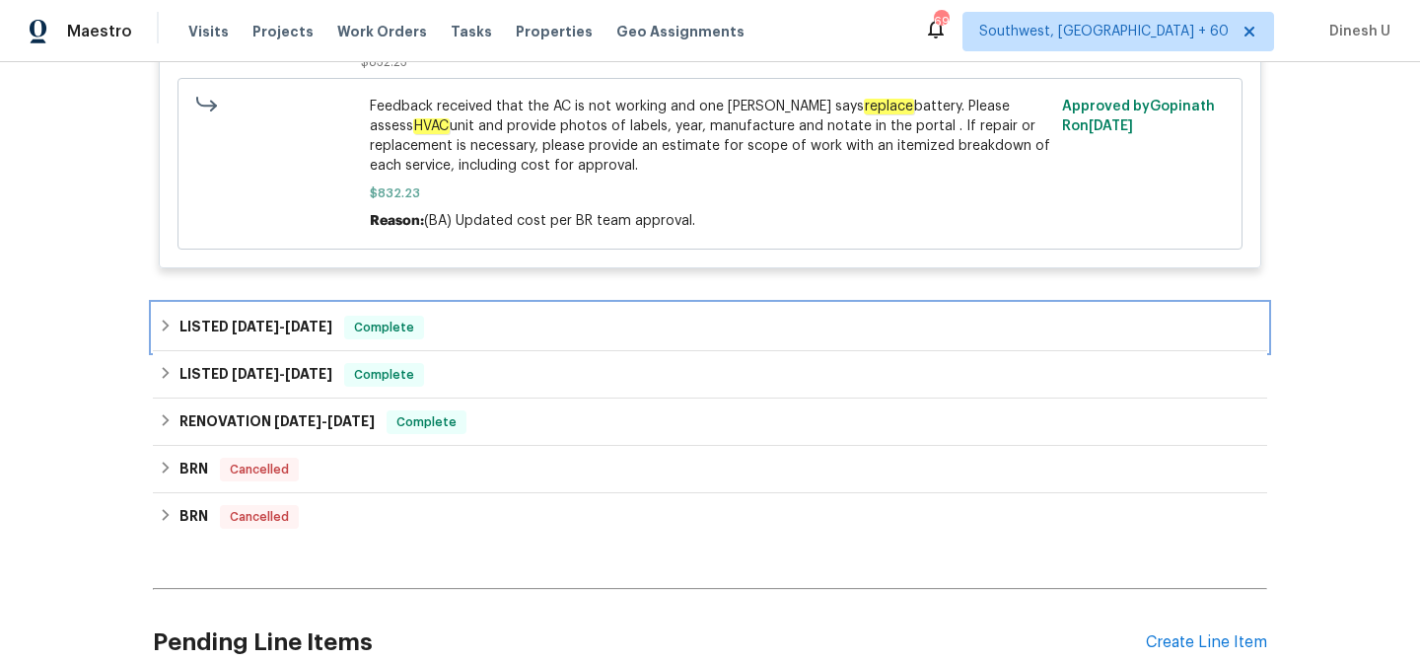
click at [304, 315] on div "LISTED 9/2/25 - 9/12/25 Complete" at bounding box center [710, 327] width 1115 height 47
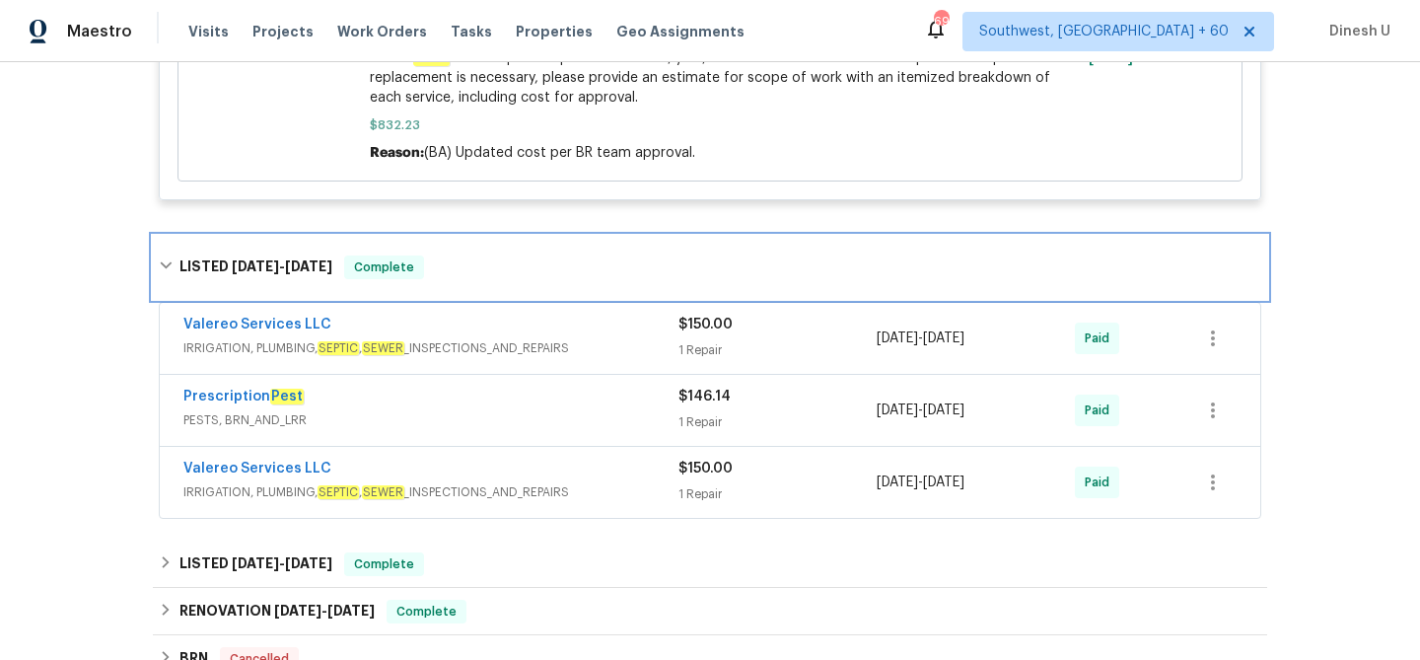
scroll to position [720, 0]
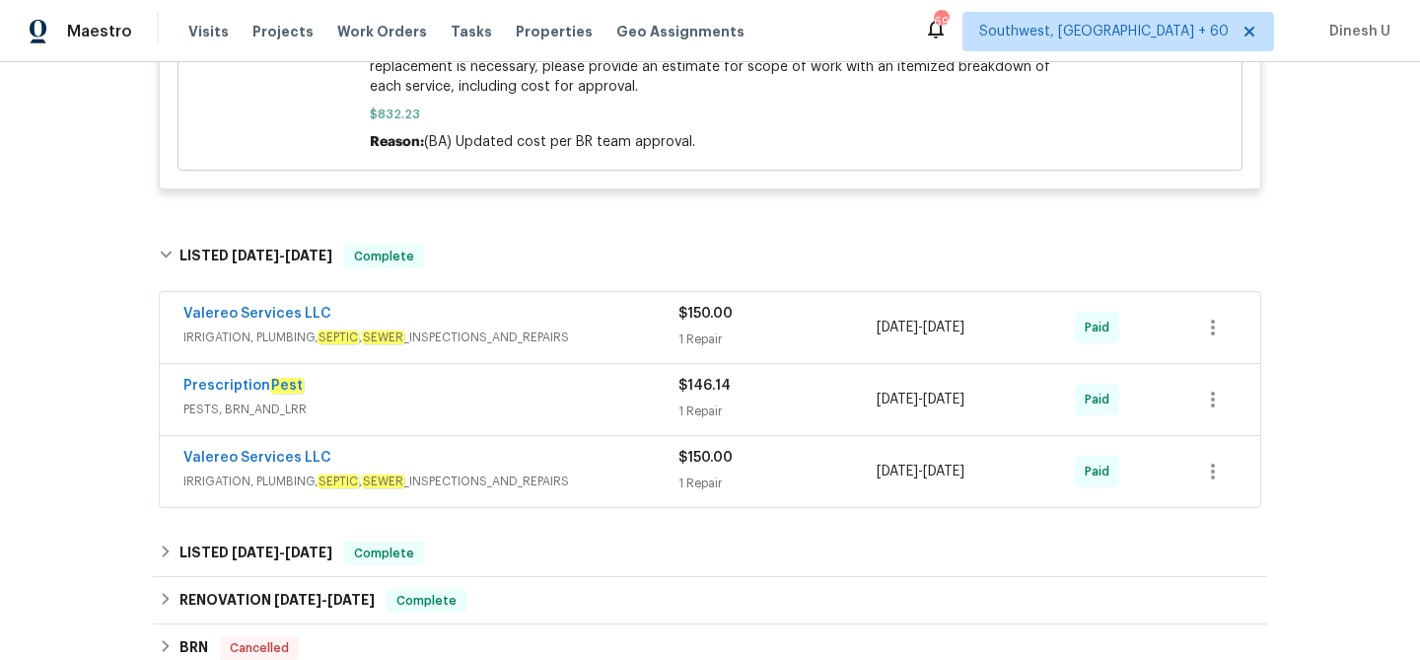
click at [698, 323] on div "$150.00" at bounding box center [778, 314] width 198 height 20
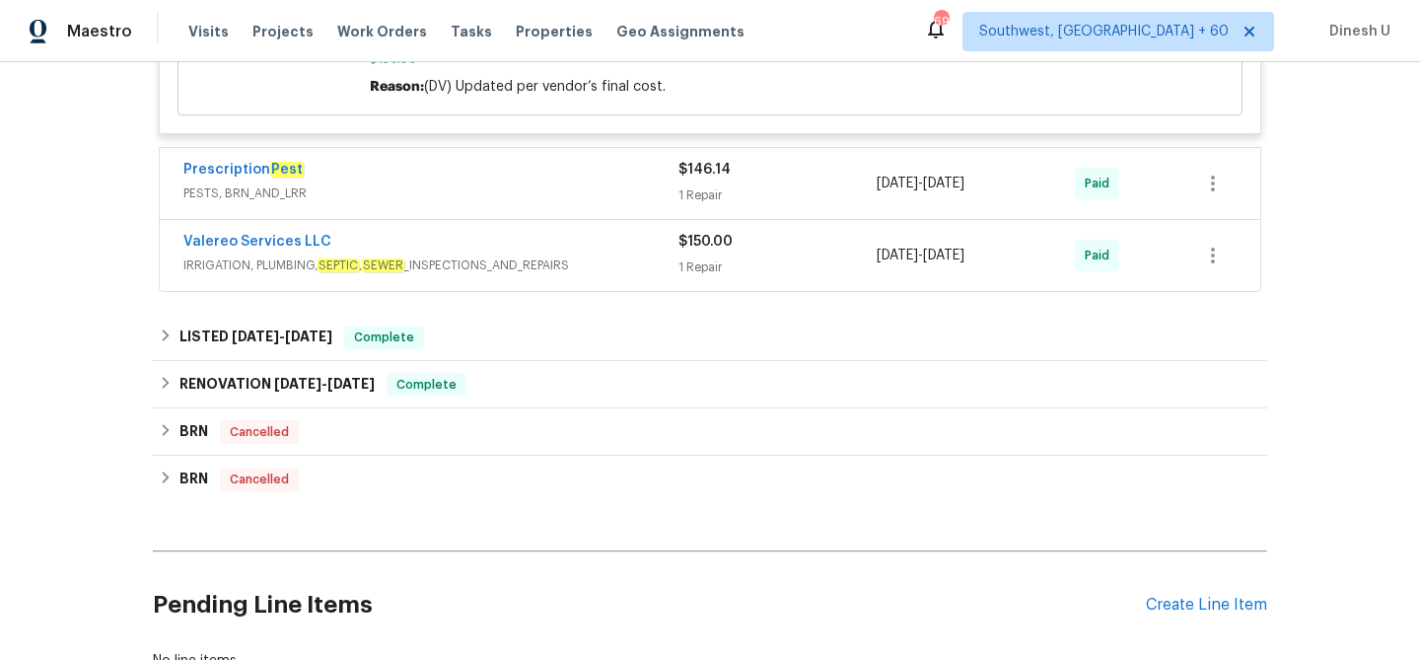
scroll to position [1317, 0]
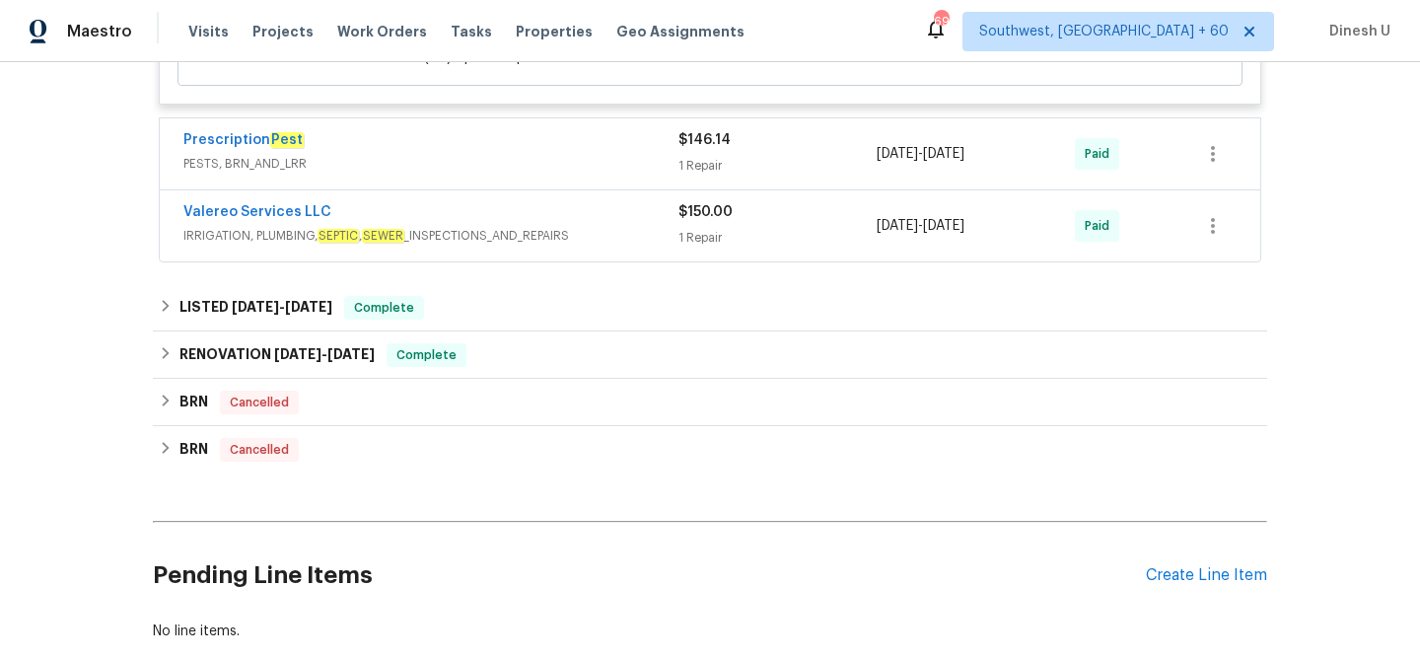
click at [685, 133] on span "$146.14" at bounding box center [705, 140] width 52 height 14
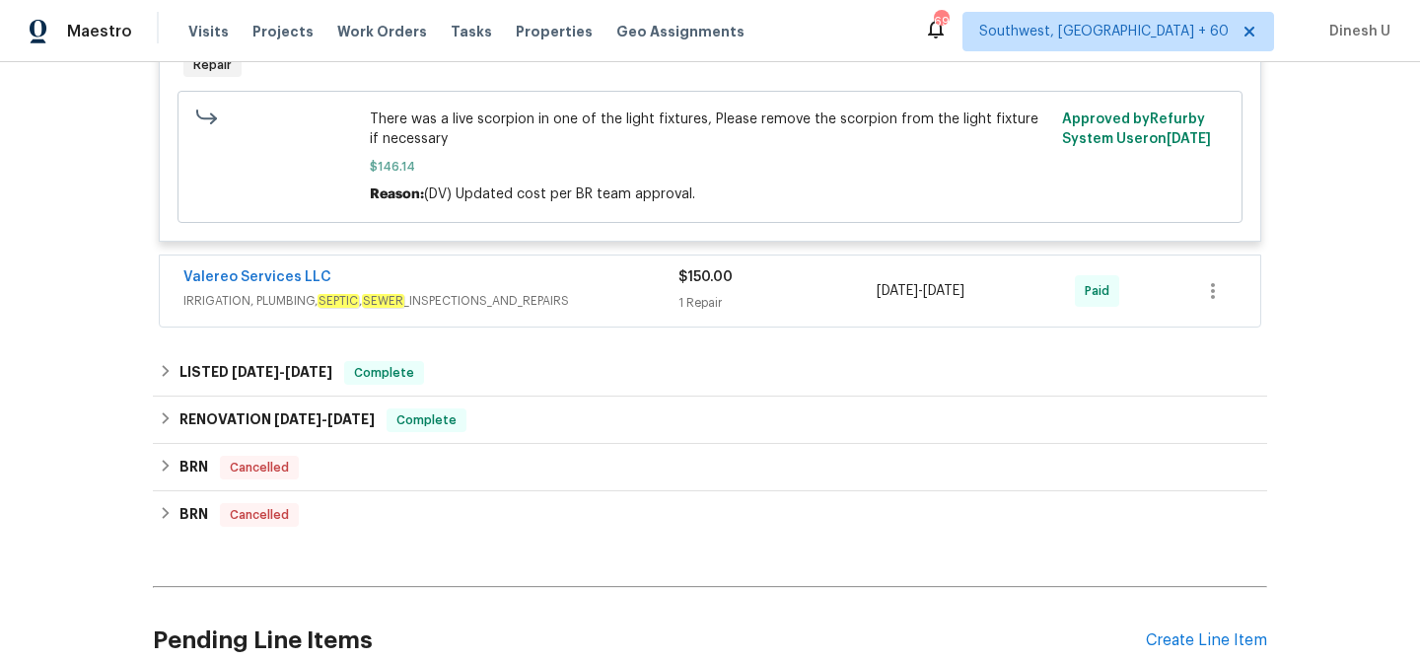
scroll to position [1581, 0]
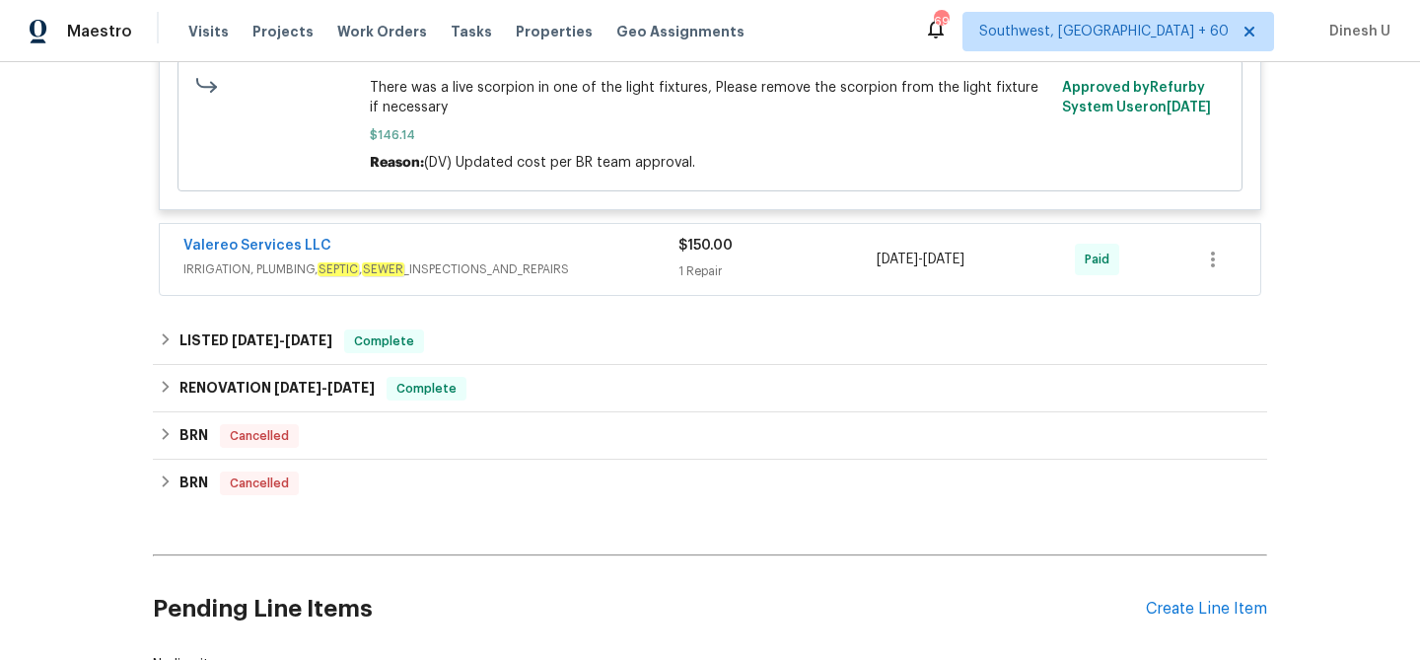
click at [697, 241] on div "$150.00 1 Repair" at bounding box center [778, 259] width 198 height 47
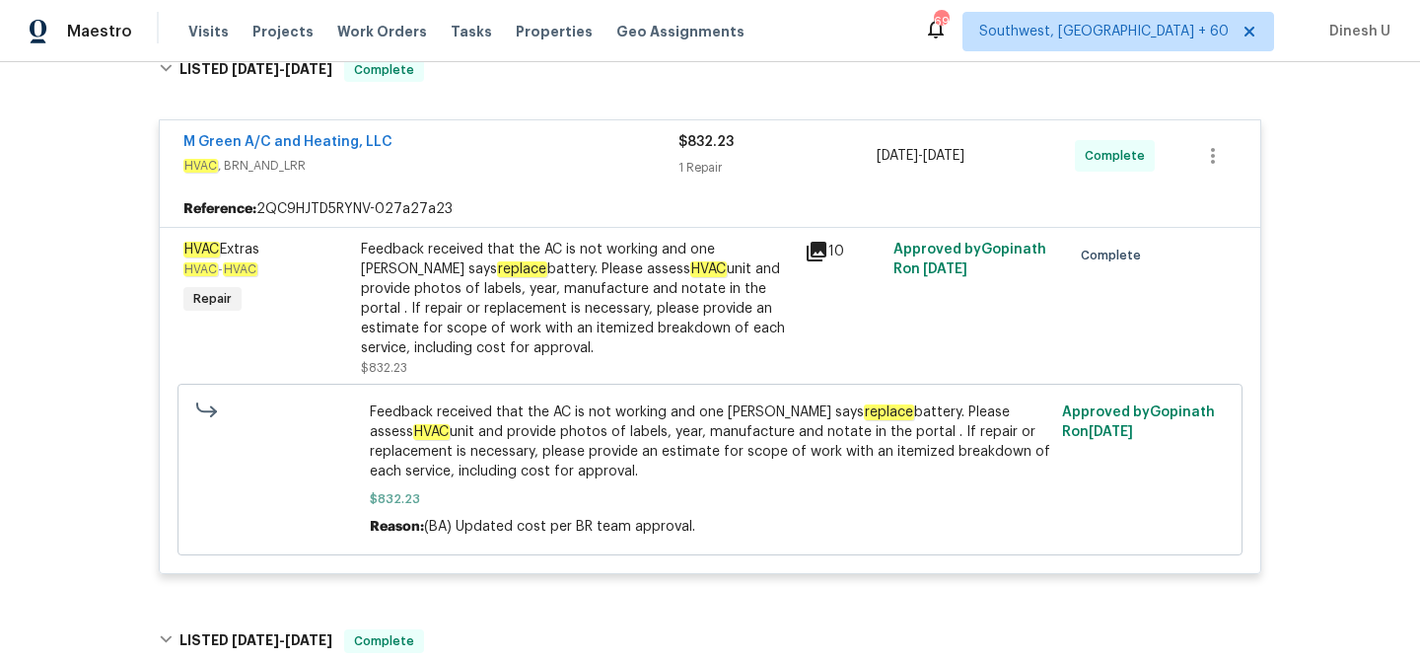
scroll to position [0, 0]
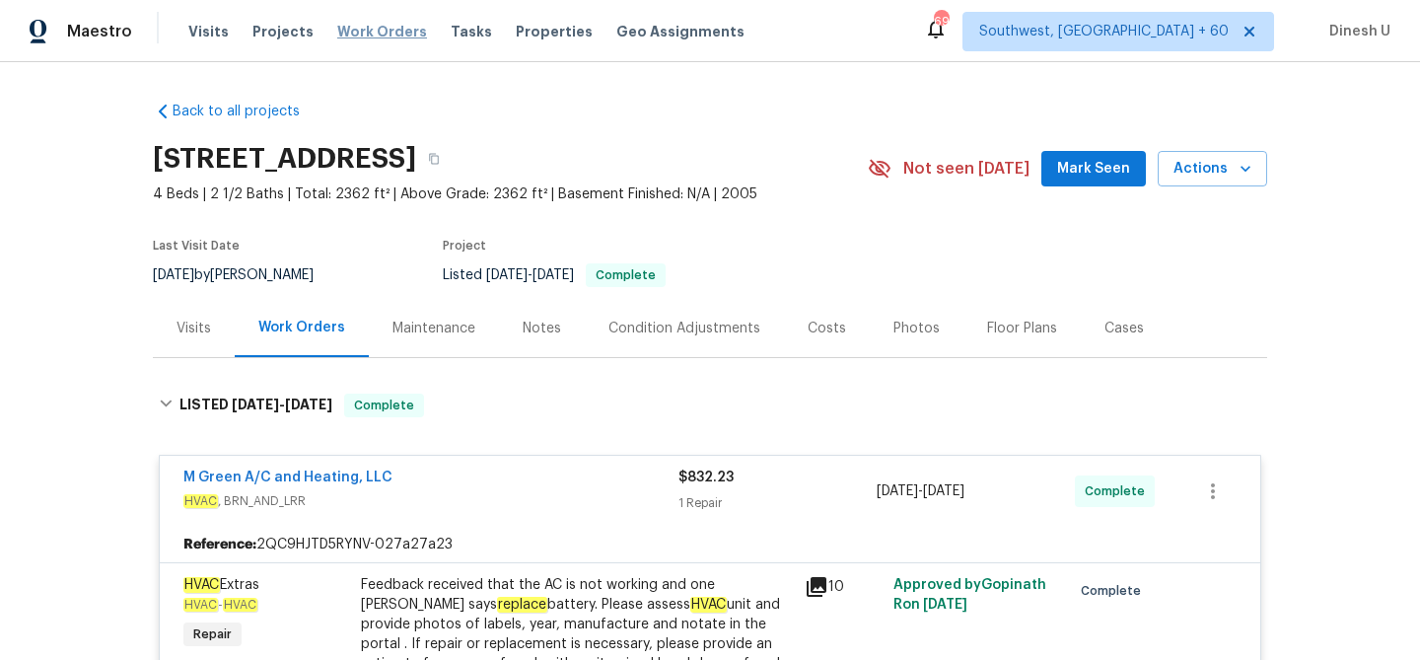
click at [368, 23] on span "Work Orders" at bounding box center [382, 32] width 90 height 20
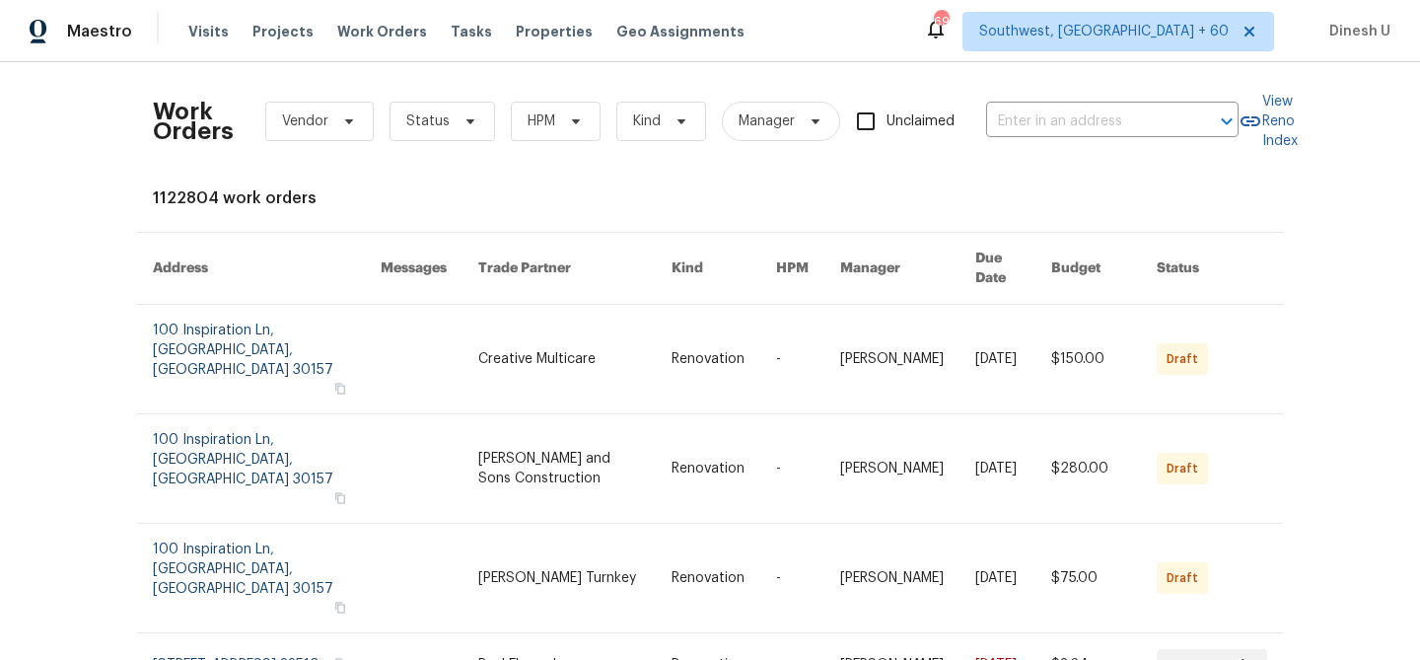
click at [1060, 142] on div "Work Orders Vendor Status HPM Kind Manager Unclaimed ​" at bounding box center [696, 121] width 1086 height 87
click at [1019, 113] on input "text" at bounding box center [1084, 122] width 197 height 31
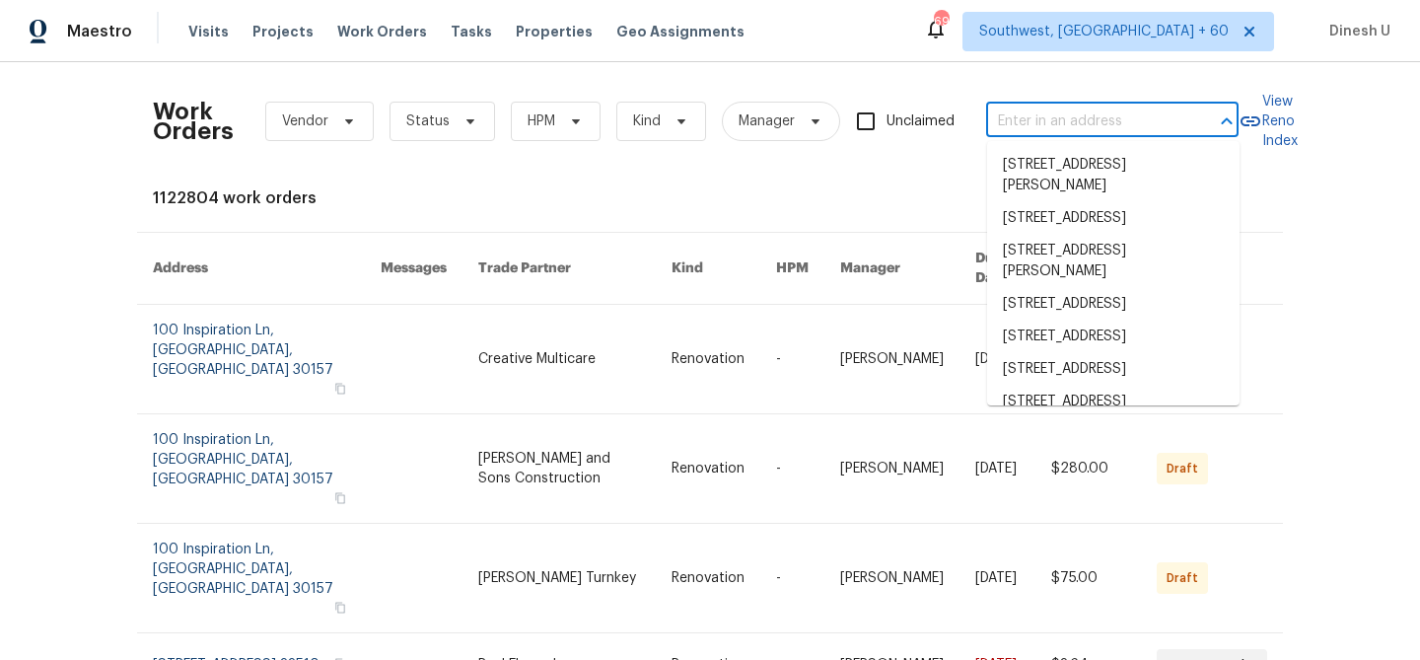
paste input "5217 Cross Plains Ct, Fort Worth, TX 76126"
type input "5217 Cross Plains Ct, Fort Worth, TX 76126"
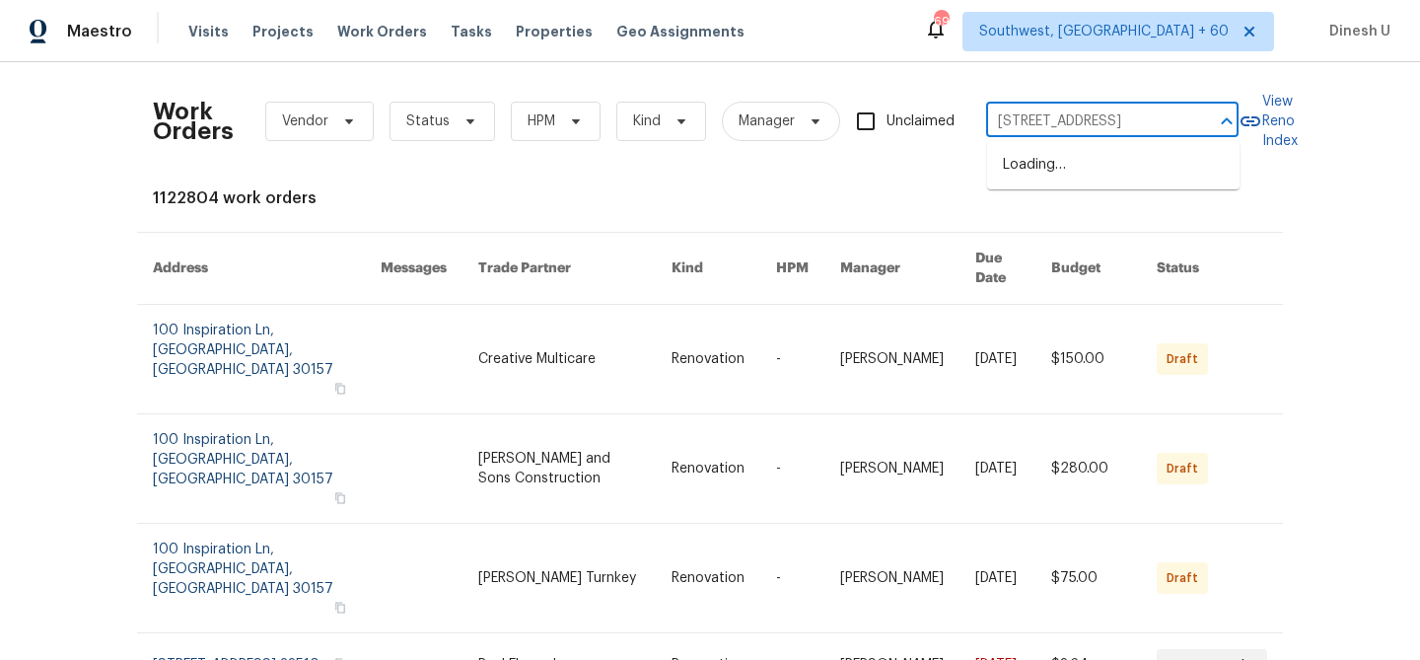
scroll to position [0, 84]
click at [1018, 173] on li "5217 Cross Plains Ct, Fort Worth, TX 76126" at bounding box center [1113, 165] width 253 height 33
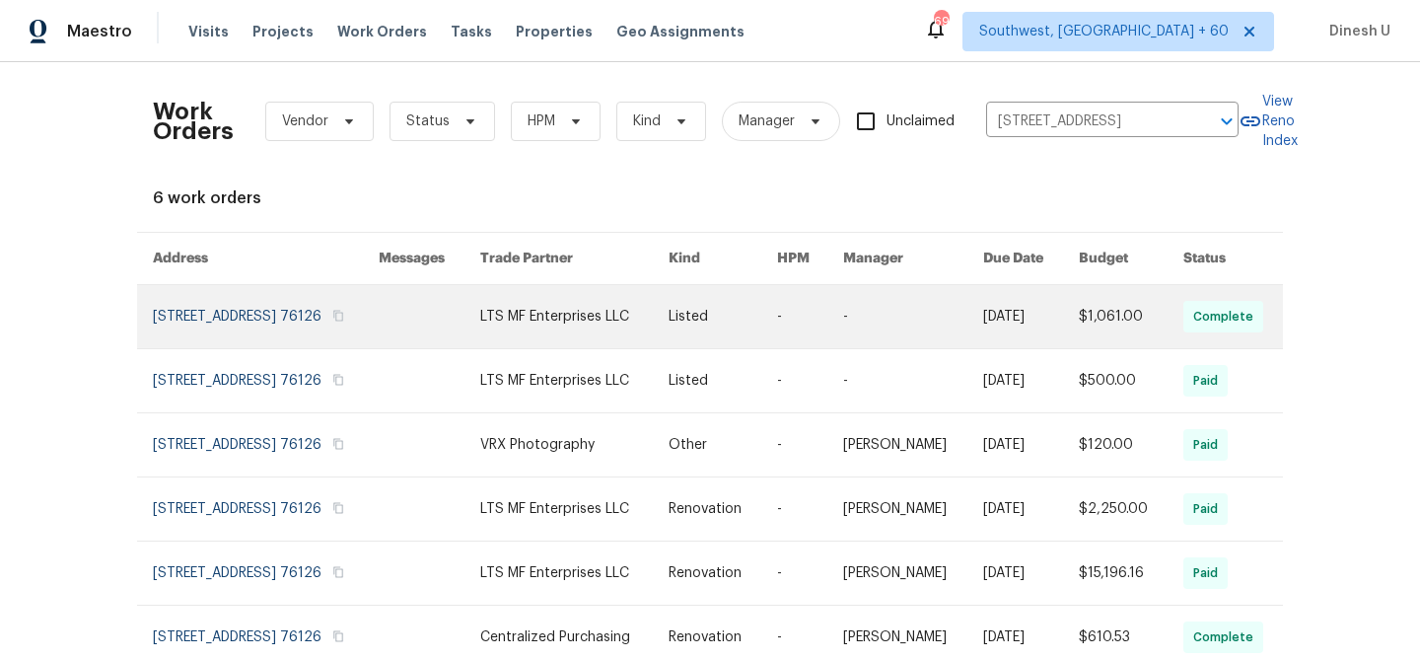
click at [251, 318] on link at bounding box center [266, 316] width 226 height 63
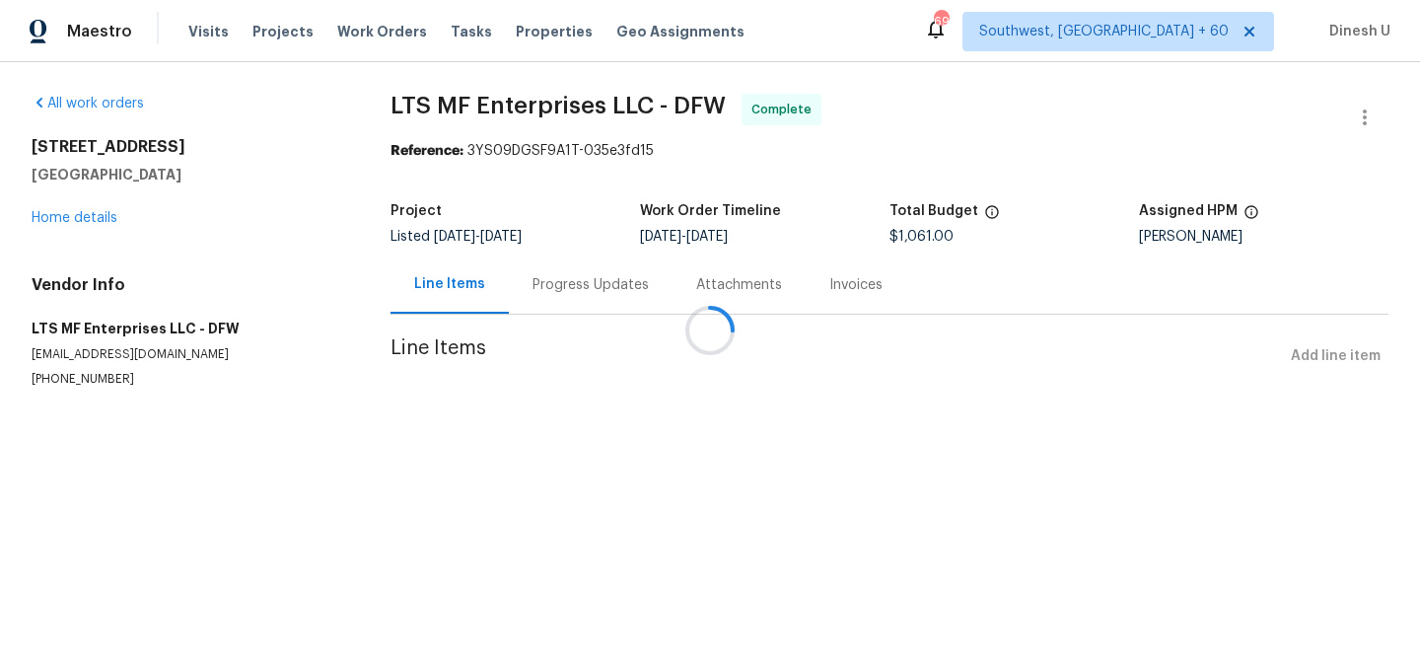
click at [82, 214] on div at bounding box center [710, 330] width 1420 height 660
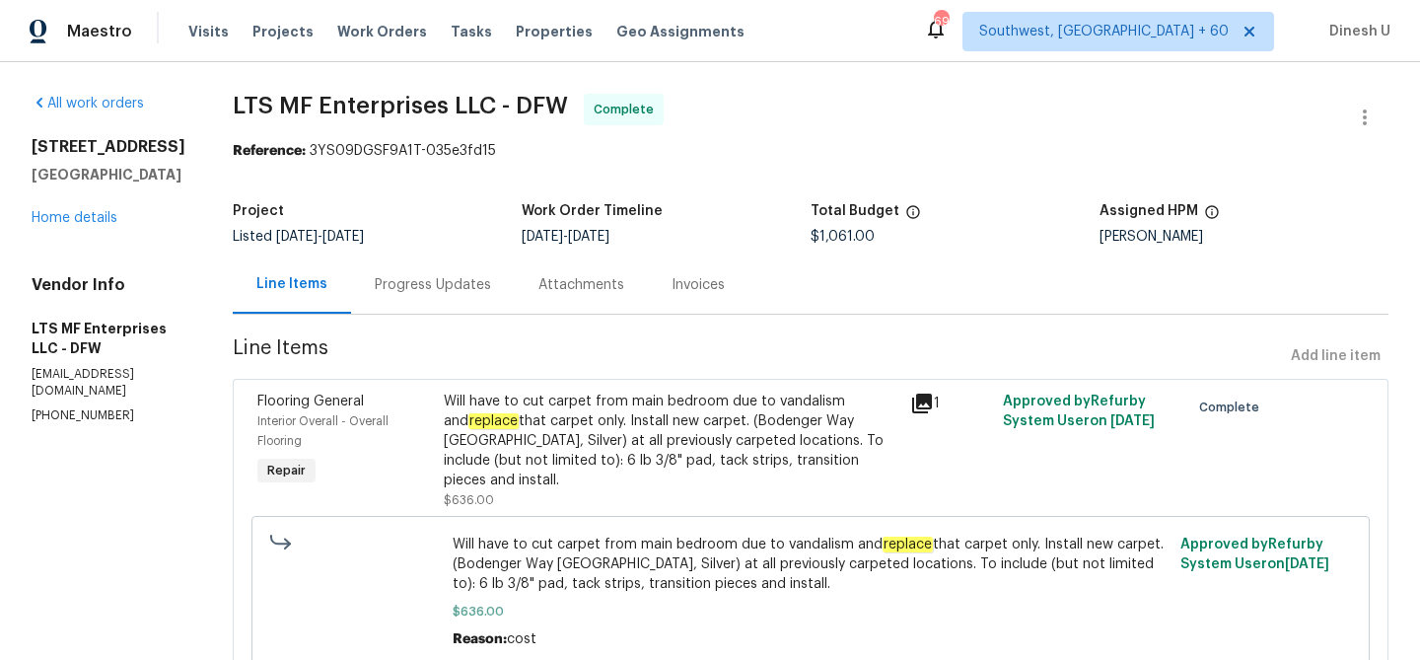
click at [82, 184] on h5 "Fort Worth, TX 76126" at bounding box center [109, 175] width 154 height 20
click at [55, 225] on link "Home details" at bounding box center [75, 218] width 86 height 14
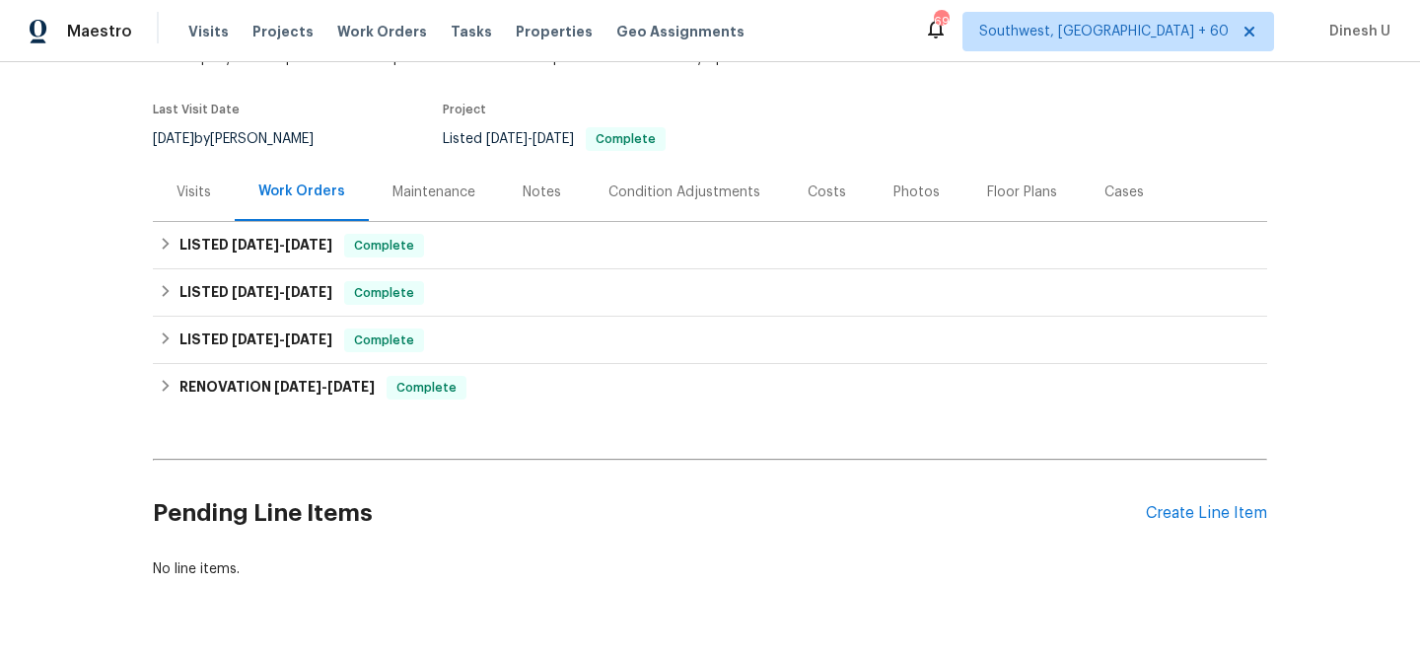
scroll to position [179, 0]
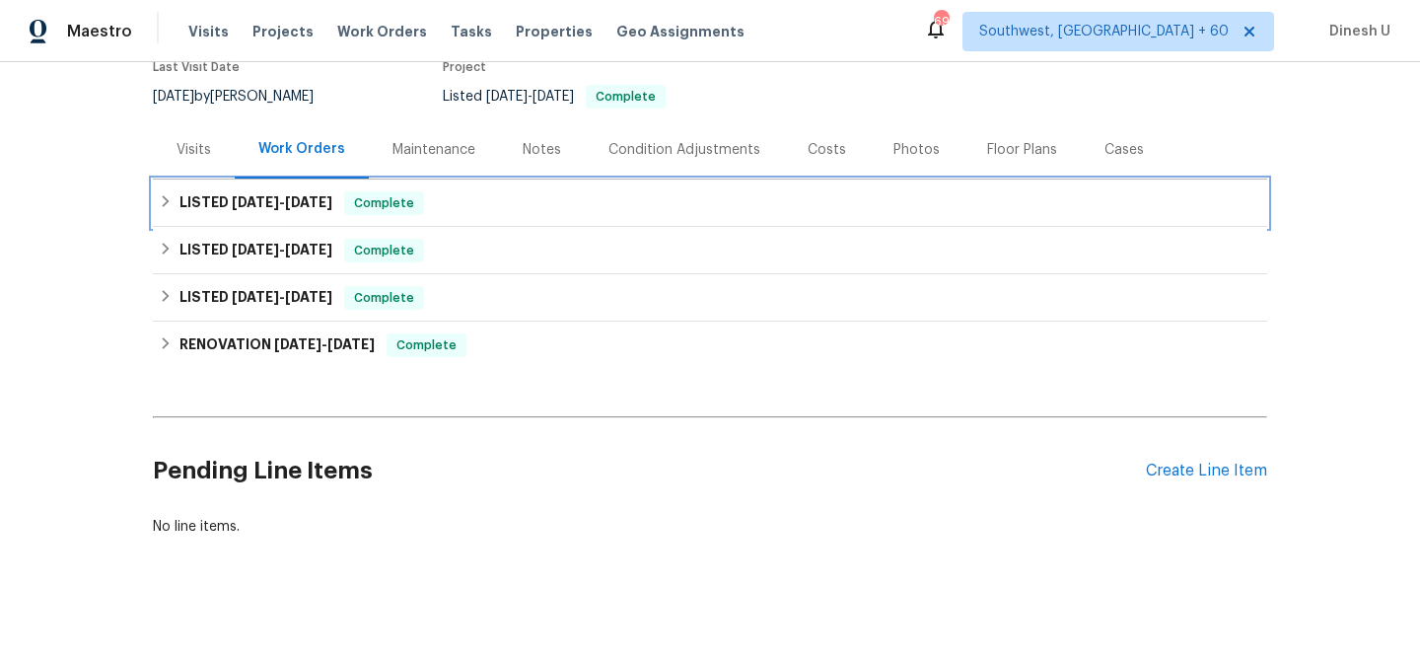
click at [269, 212] on h6 "LISTED 9/17/25 - 9/24/25" at bounding box center [256, 203] width 153 height 24
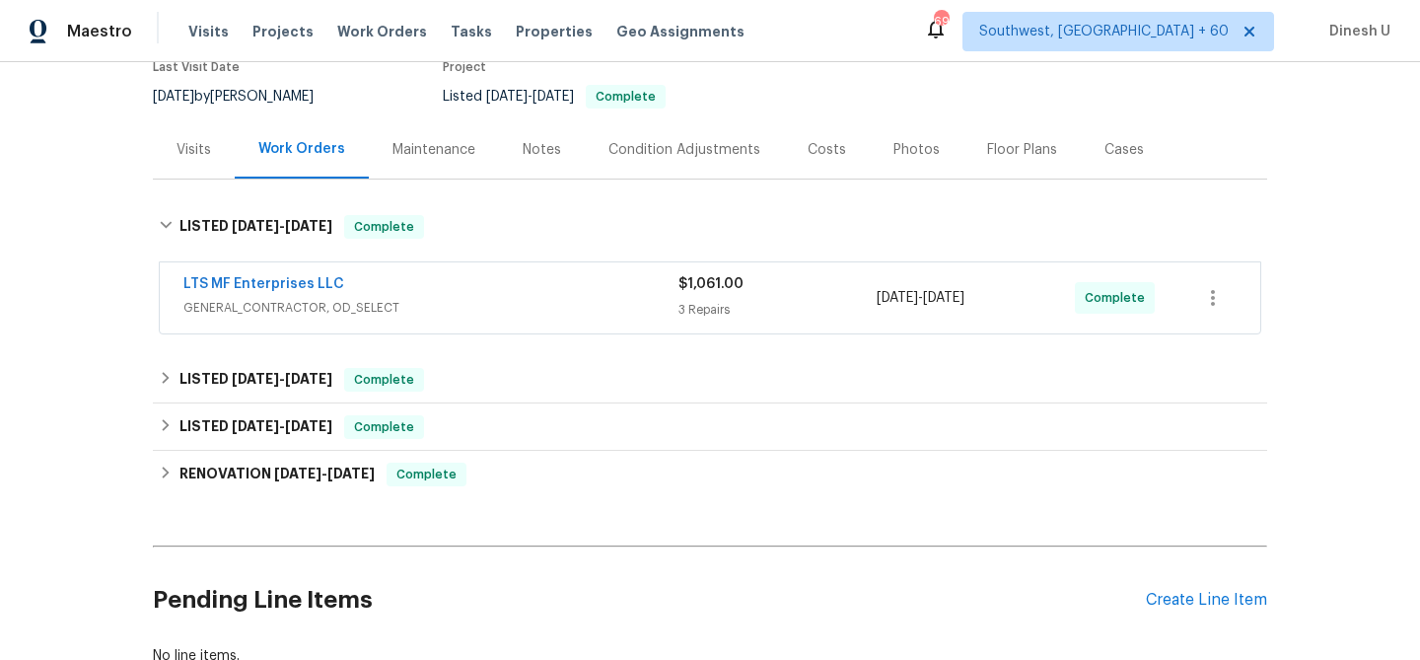
click at [690, 293] on div "$1,061.00" at bounding box center [778, 284] width 198 height 20
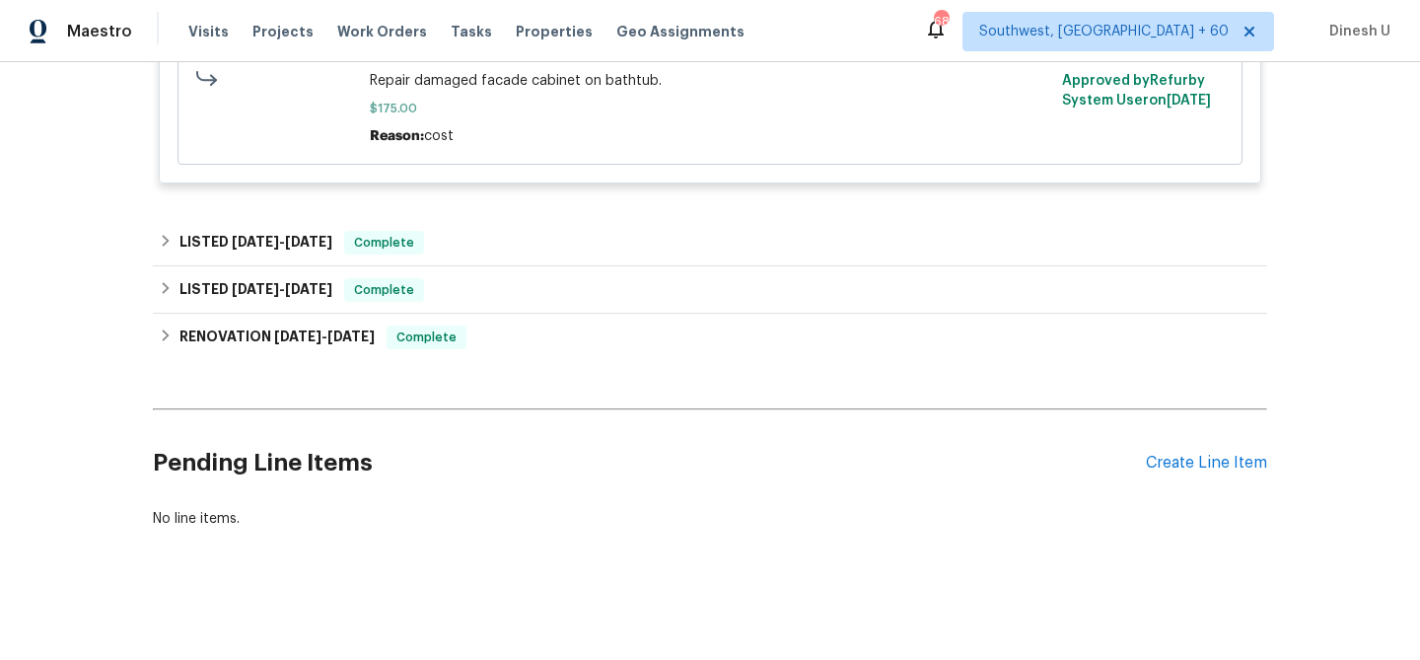
scroll to position [1402, 0]
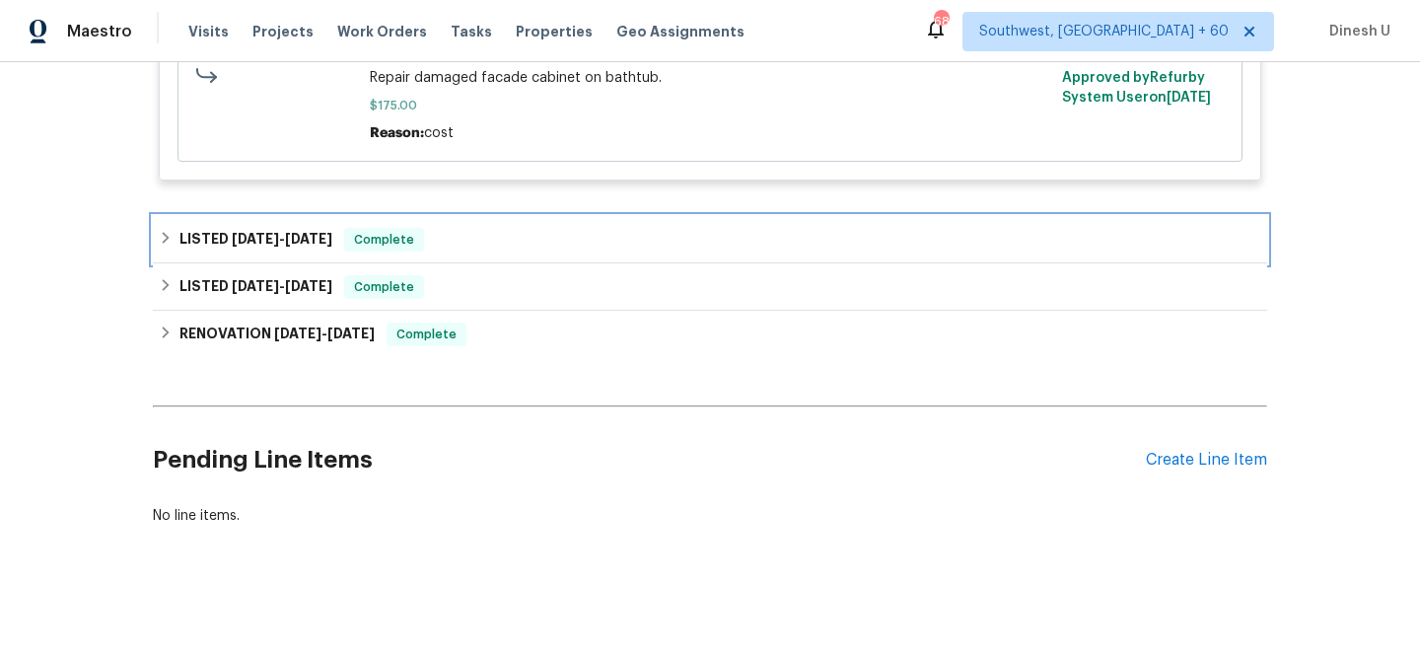
click at [292, 254] on div "LISTED 9/5/25 - 9/13/25 Complete" at bounding box center [710, 239] width 1115 height 47
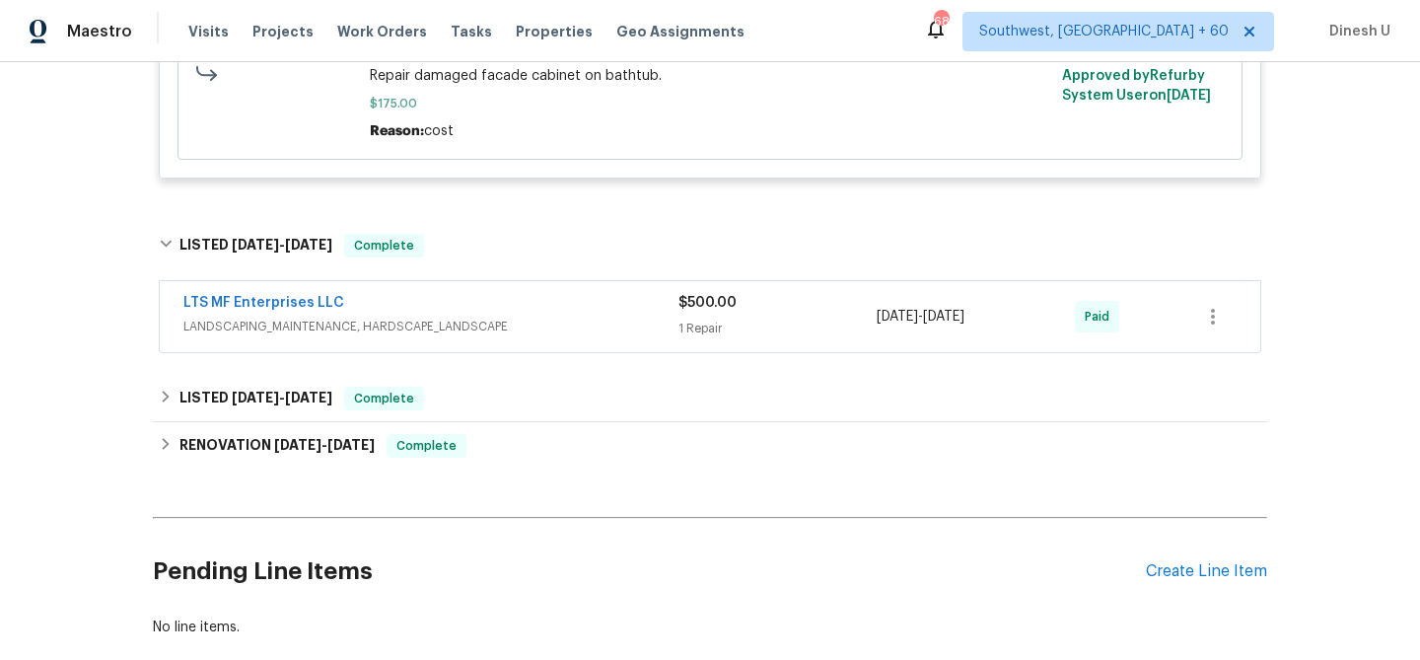
click at [723, 326] on div "1 Repair" at bounding box center [778, 329] width 198 height 20
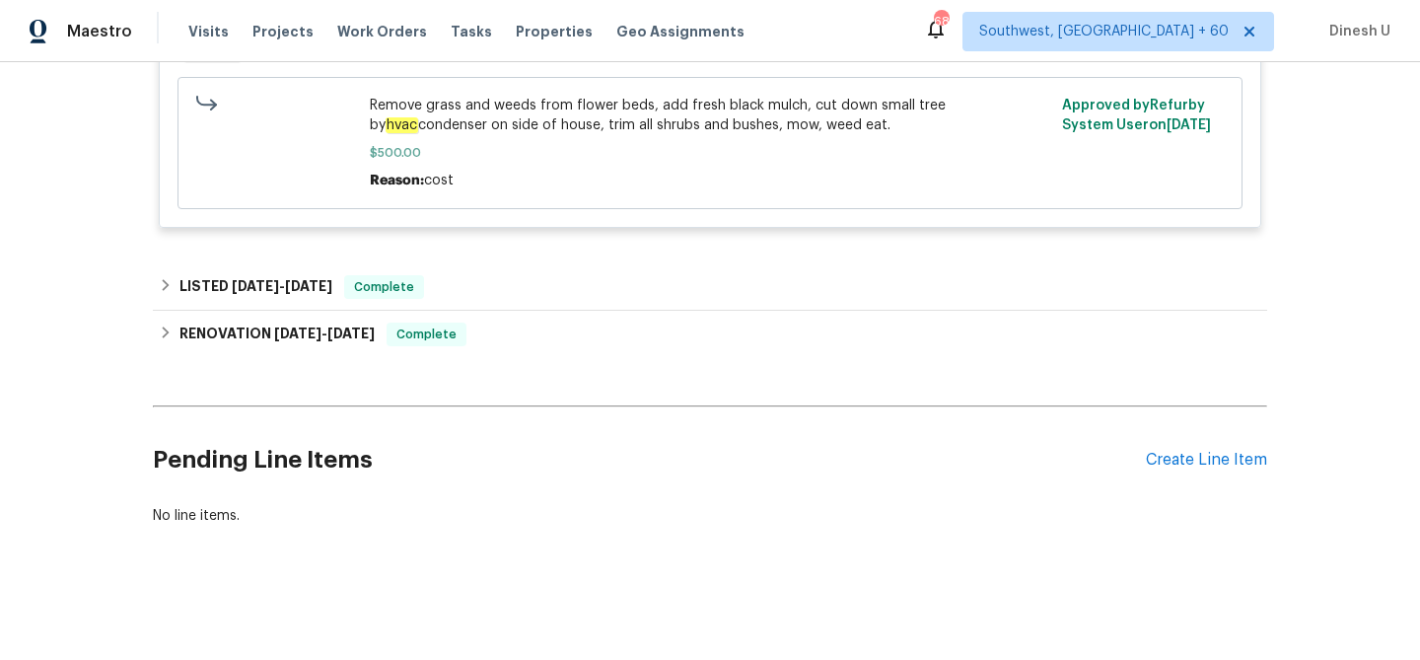
scroll to position [1849, 0]
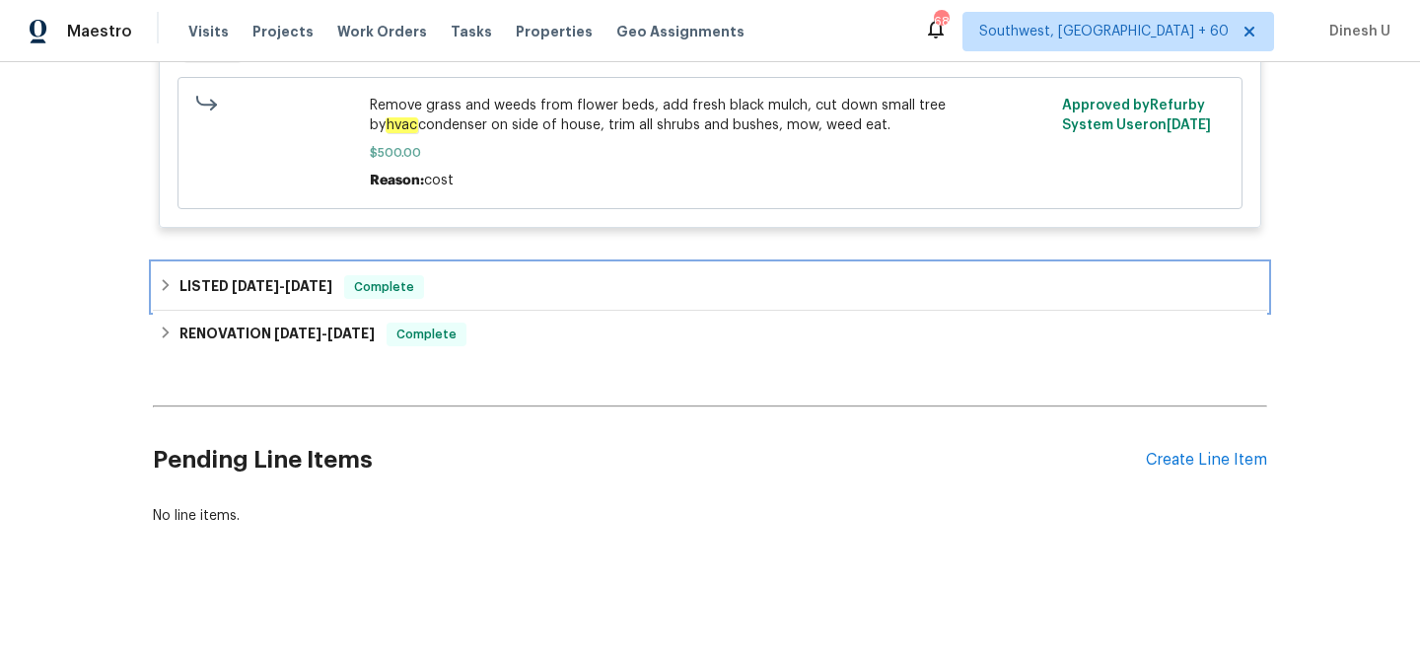
click at [332, 281] on span "6/16/25" at bounding box center [308, 286] width 47 height 14
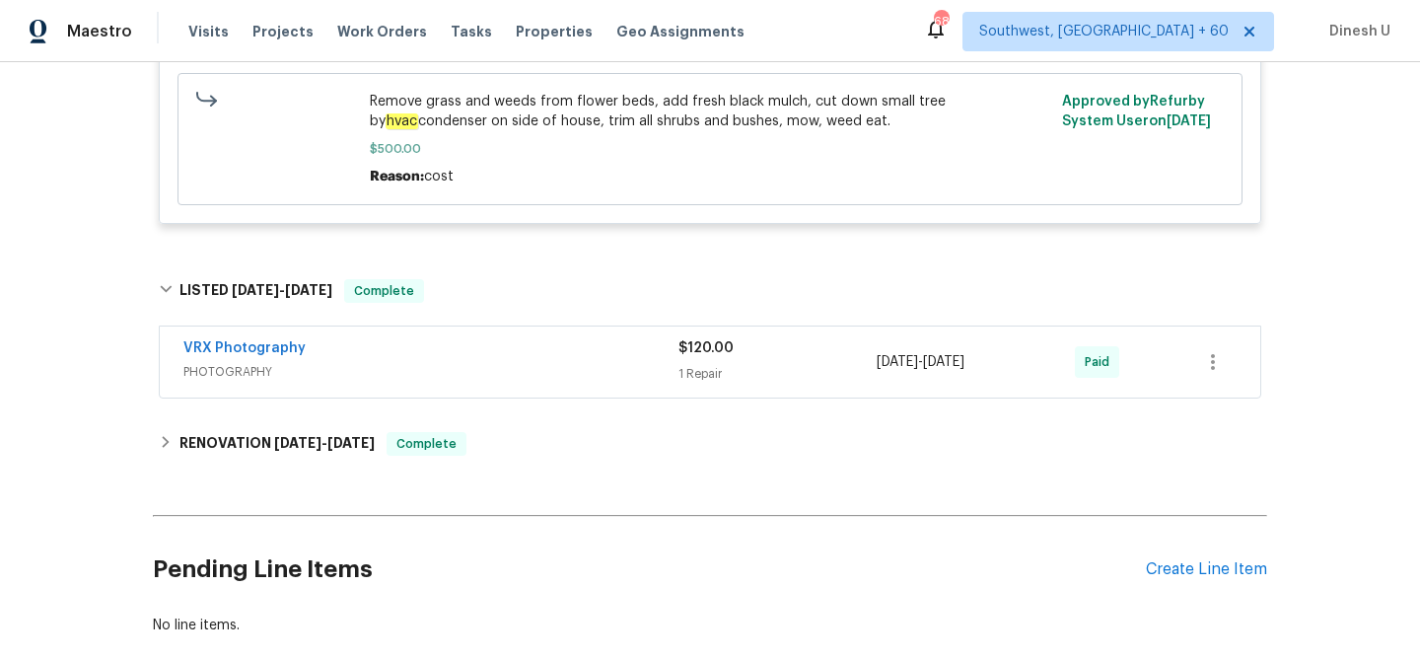
click at [698, 375] on div "1 Repair" at bounding box center [778, 374] width 198 height 20
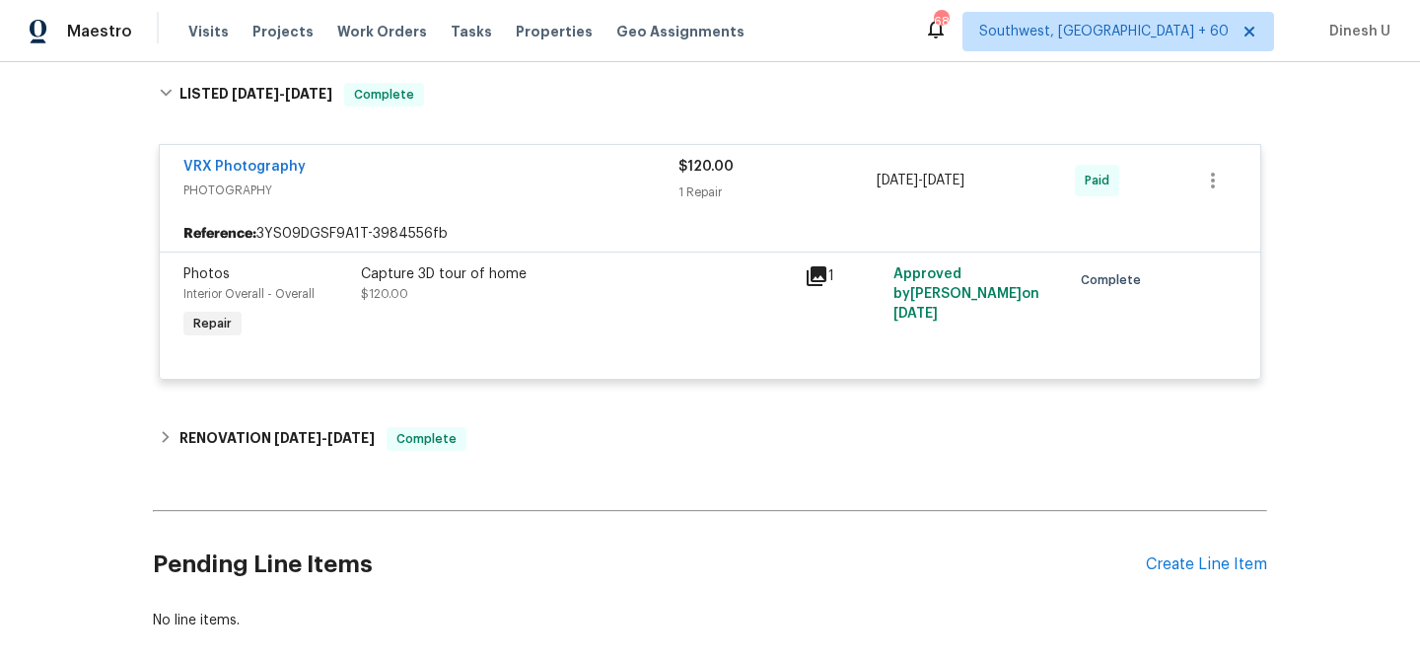
scroll to position [2153, 0]
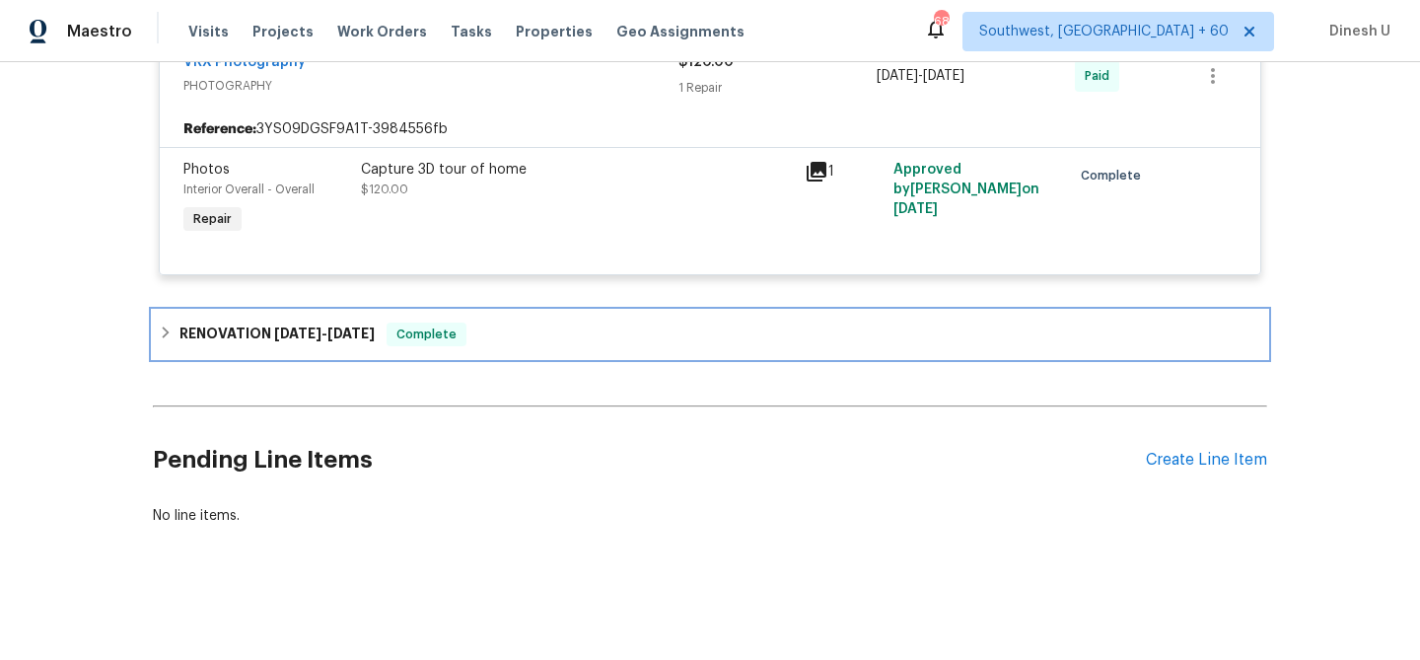
click at [374, 330] on span "6/18/25" at bounding box center [350, 334] width 47 height 14
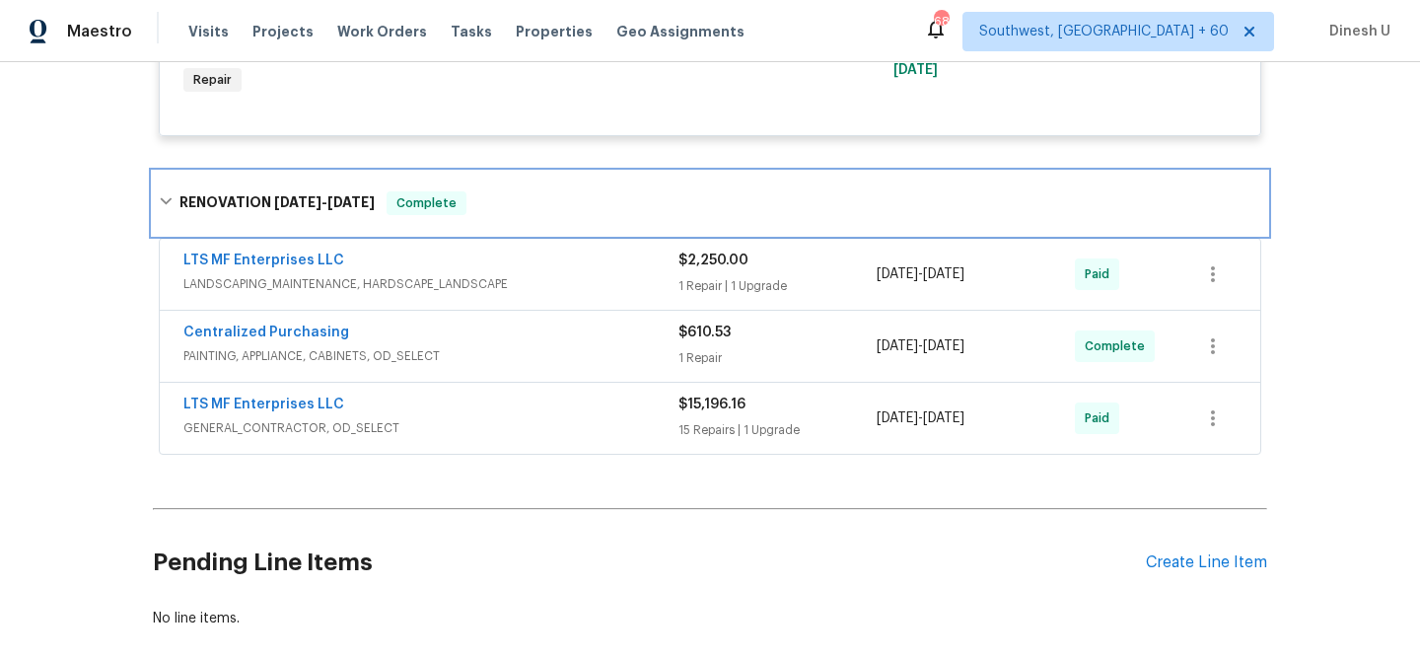
scroll to position [2312, 0]
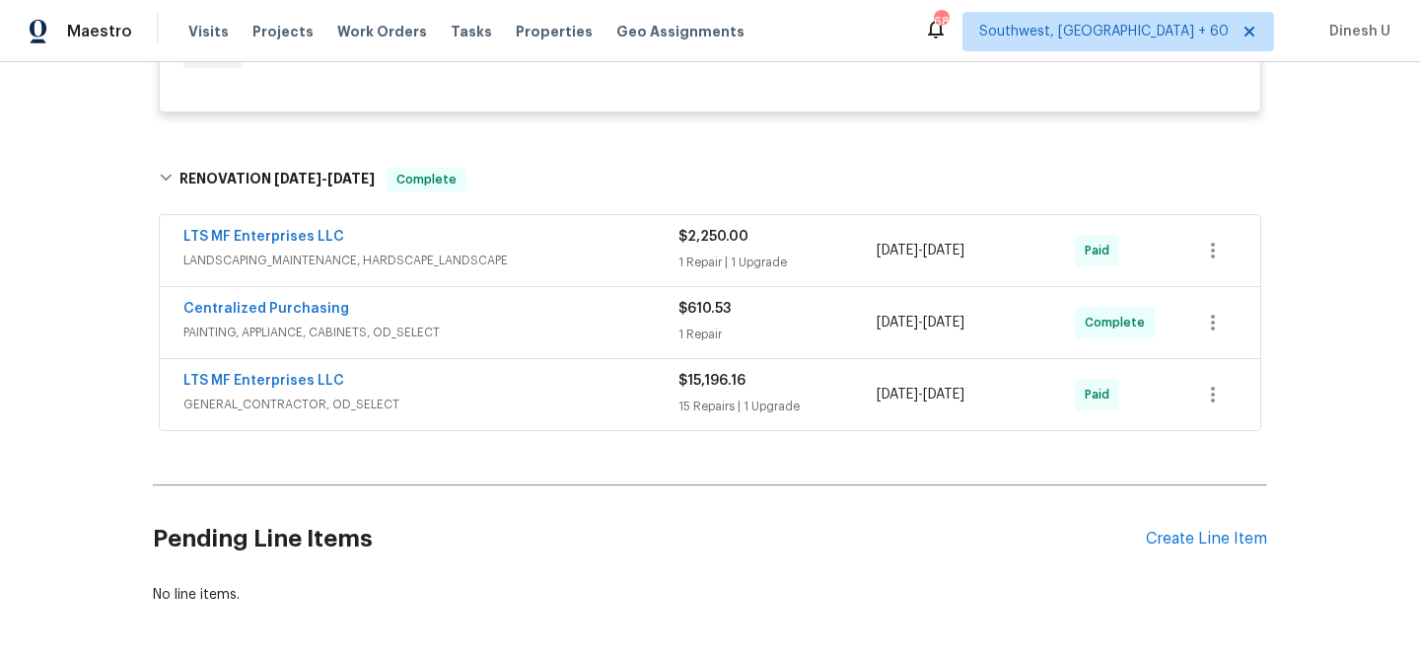
click at [722, 251] on div "$2,250.00 1 Repair | 1 Upgrade" at bounding box center [778, 250] width 198 height 47
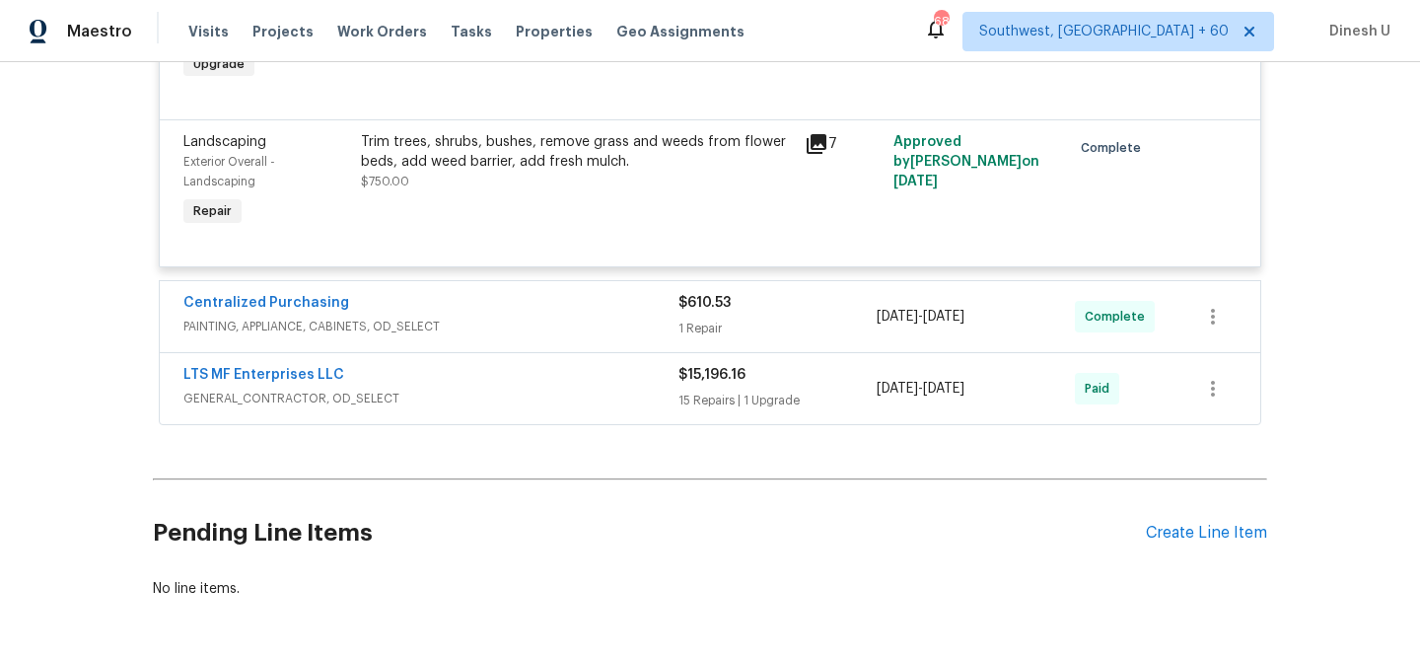
scroll to position [2734, 0]
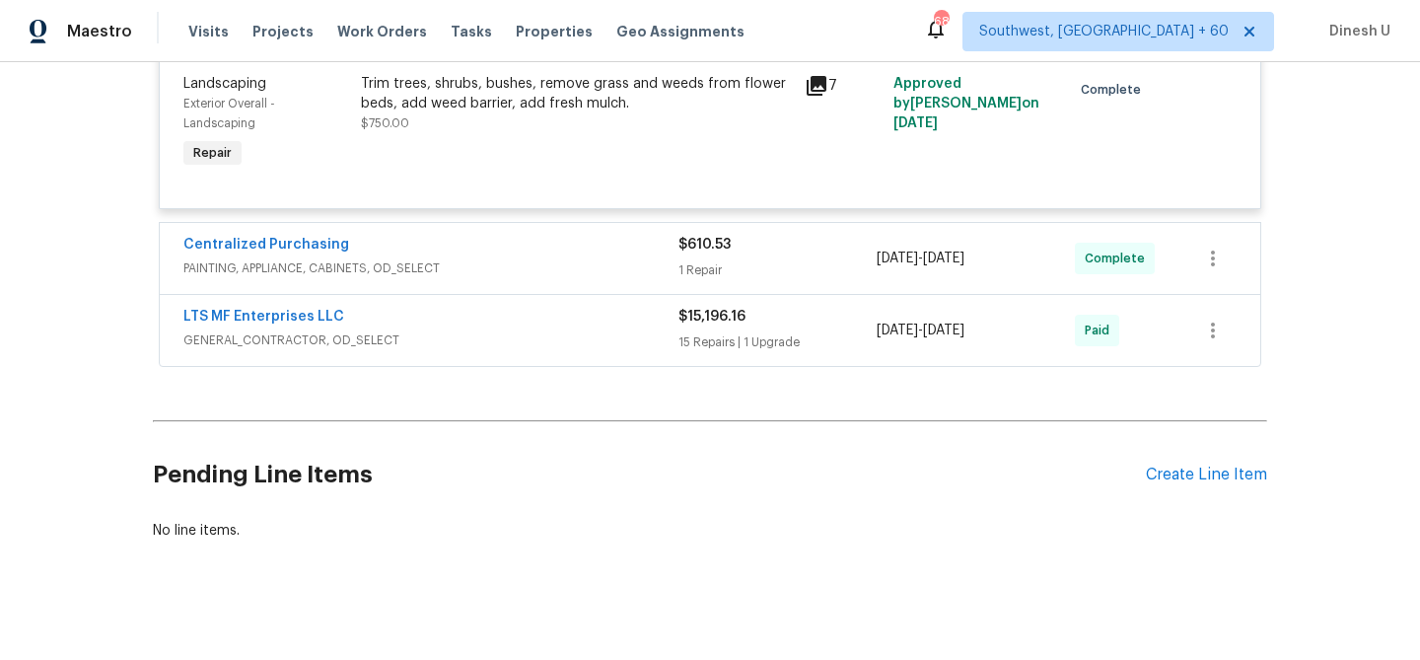
click at [702, 346] on div "15 Repairs | 1 Upgrade" at bounding box center [778, 342] width 198 height 20
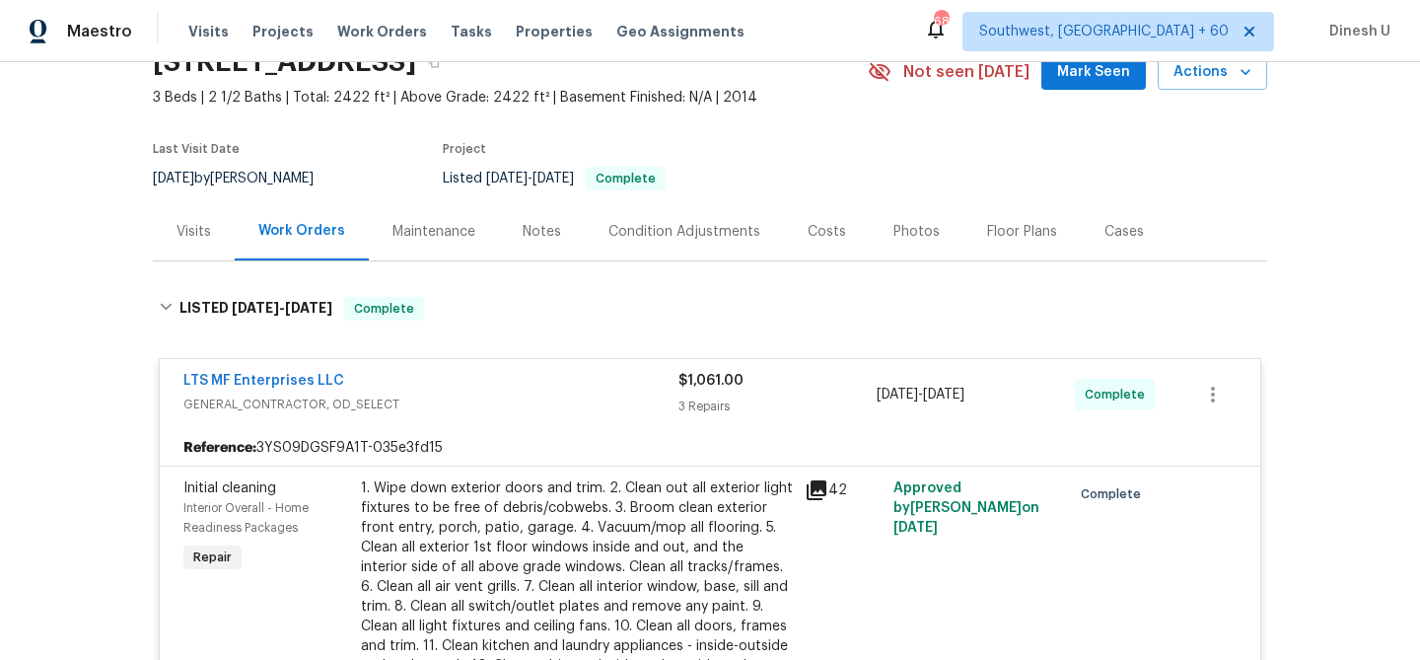
scroll to position [0, 0]
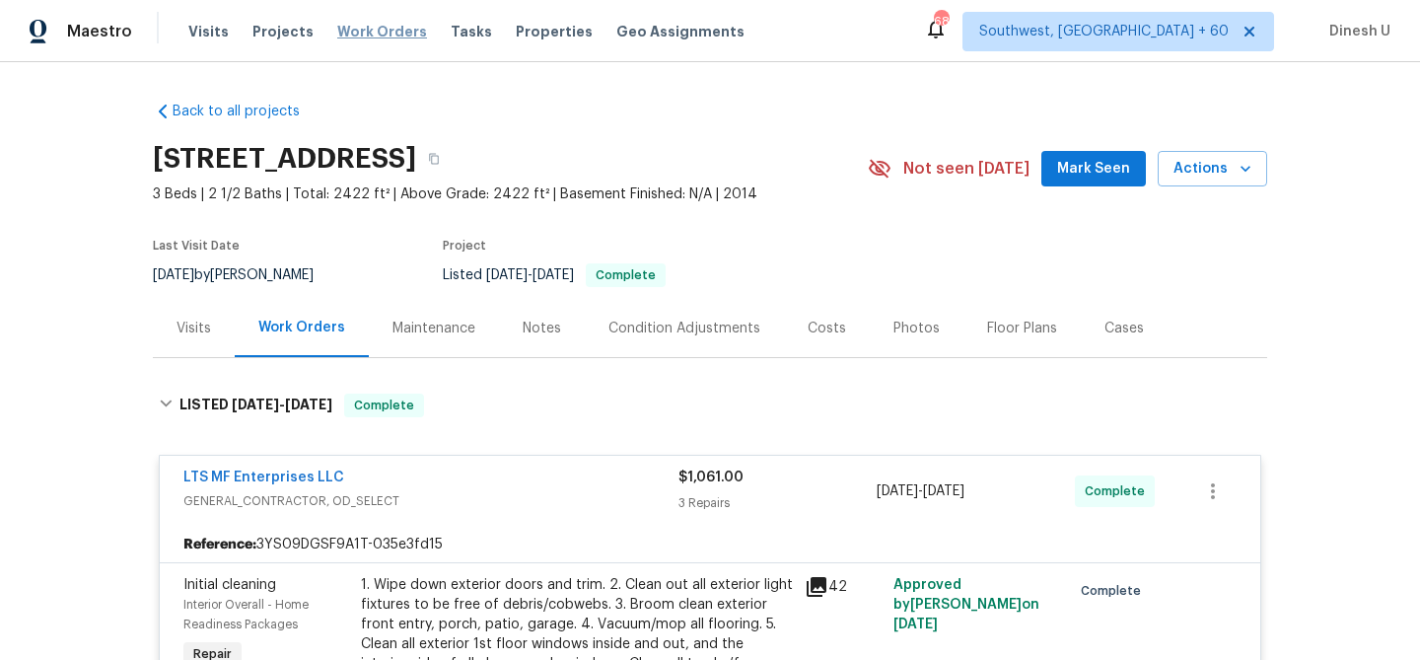
click at [355, 25] on span "Work Orders" at bounding box center [382, 32] width 90 height 20
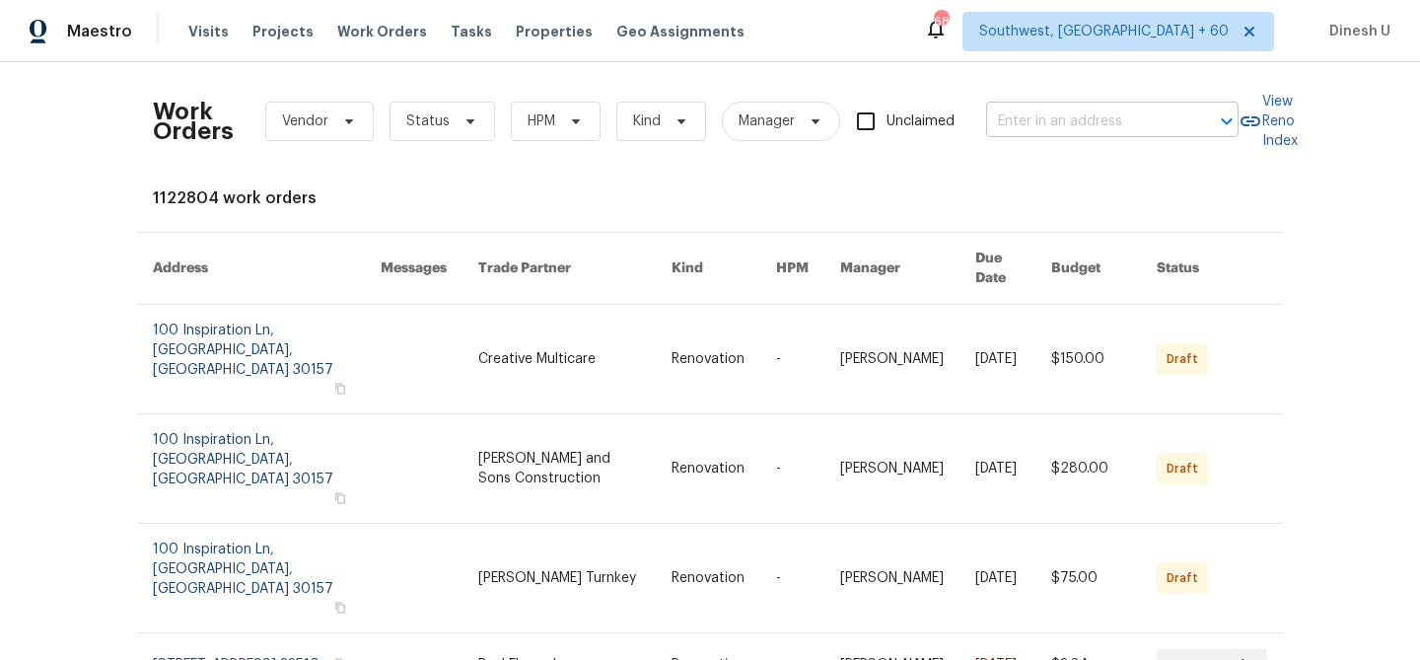
click at [1051, 120] on input "text" at bounding box center [1084, 122] width 197 height 31
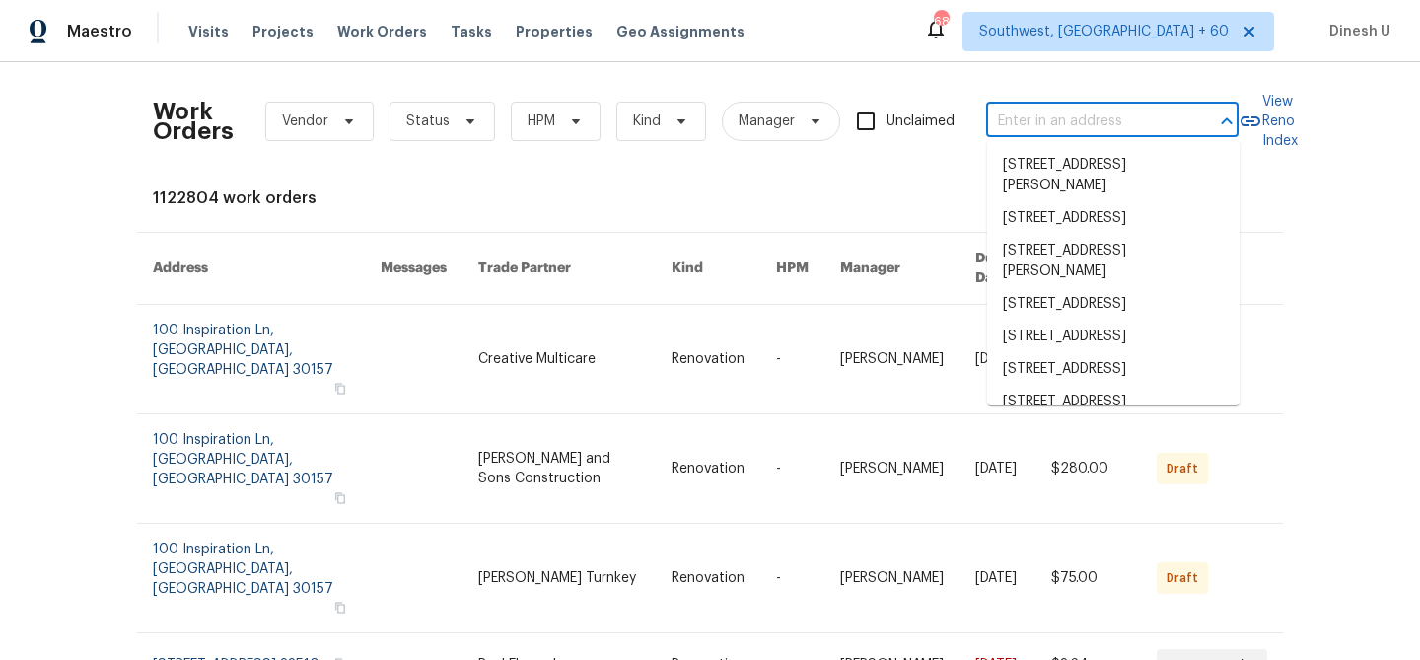
paste input "8001 Briardale Dr Charlotte, NC 28212"
type input "8001 Briardale Dr Charlotte, NC 28212"
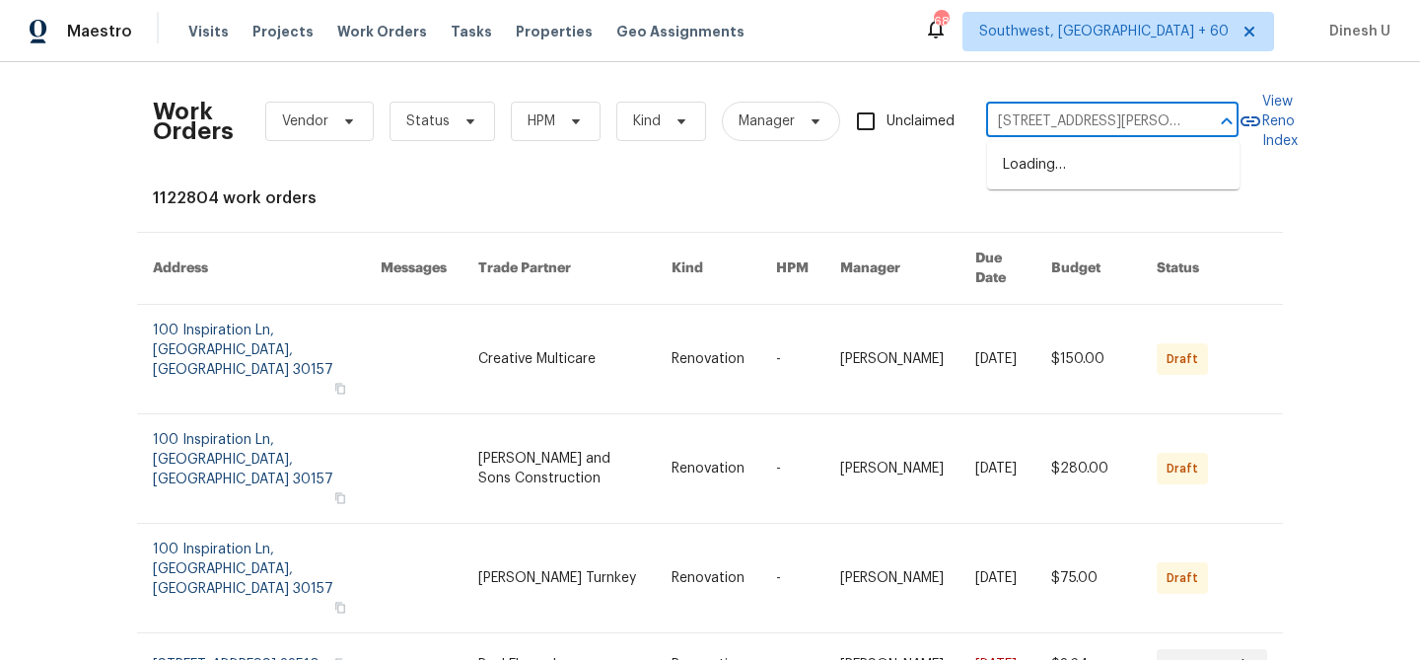
scroll to position [0, 58]
click at [1014, 180] on li "8001 Briardale Dr, Charlotte, NC 28212" at bounding box center [1113, 165] width 253 height 33
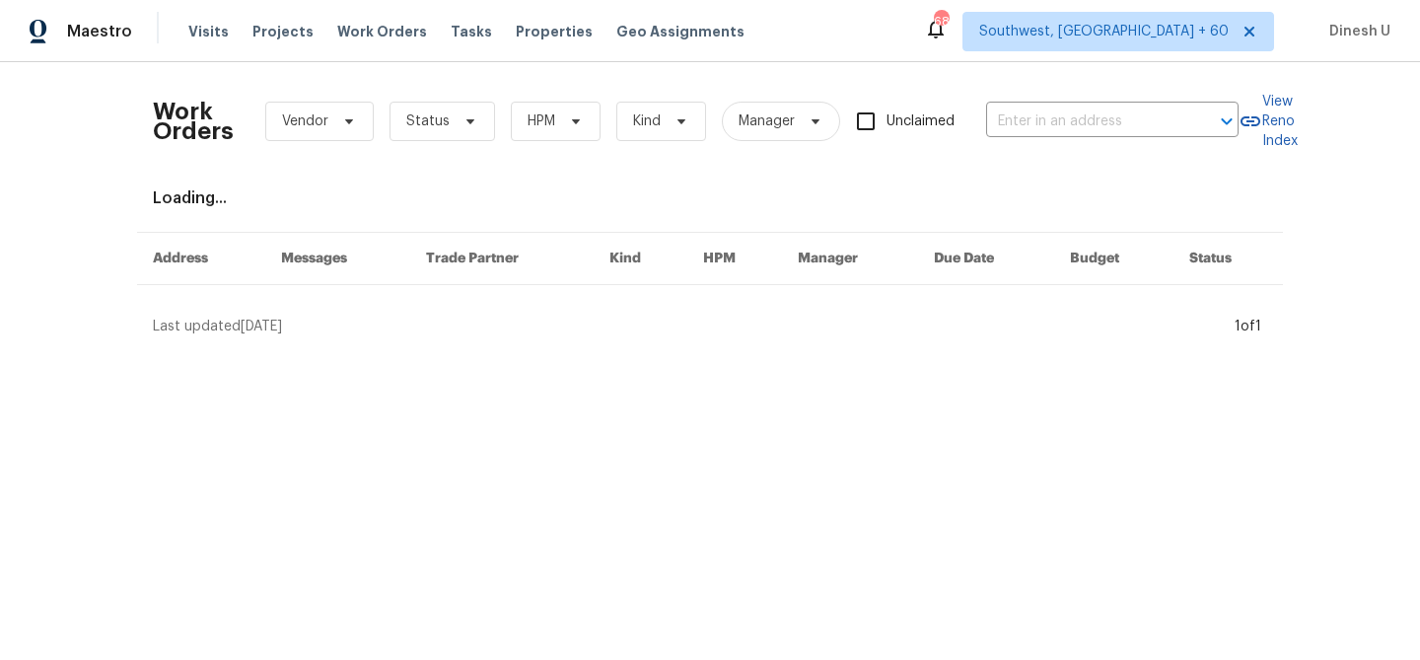
type input "8001 Briardale Dr, Charlotte, NC 28212"
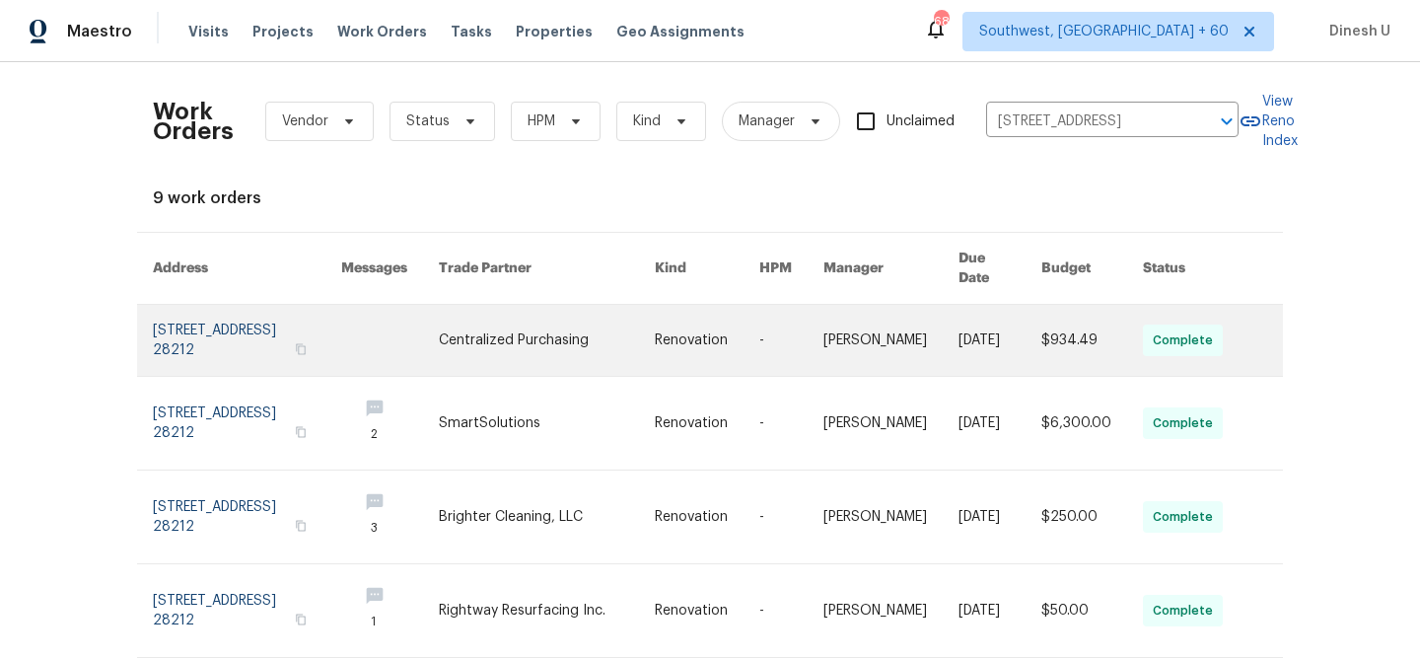
click at [187, 305] on link at bounding box center [247, 340] width 188 height 71
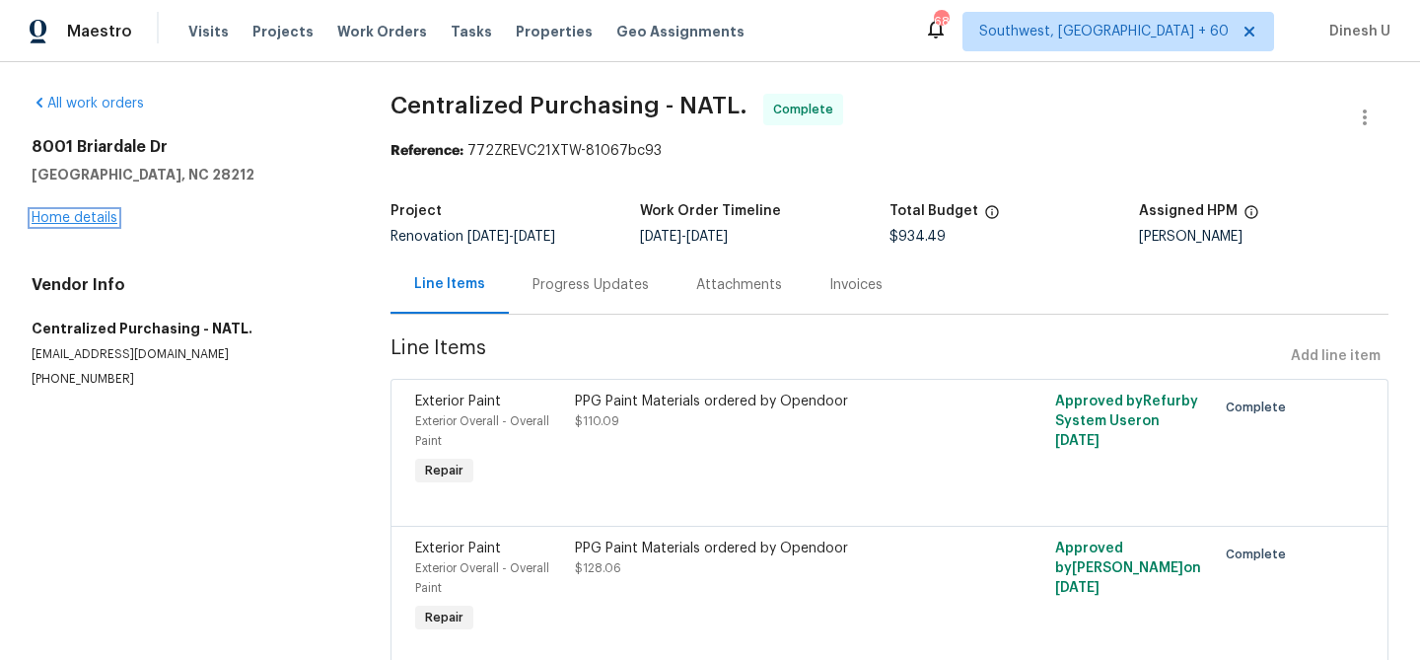
click at [75, 215] on link "Home details" at bounding box center [75, 218] width 86 height 14
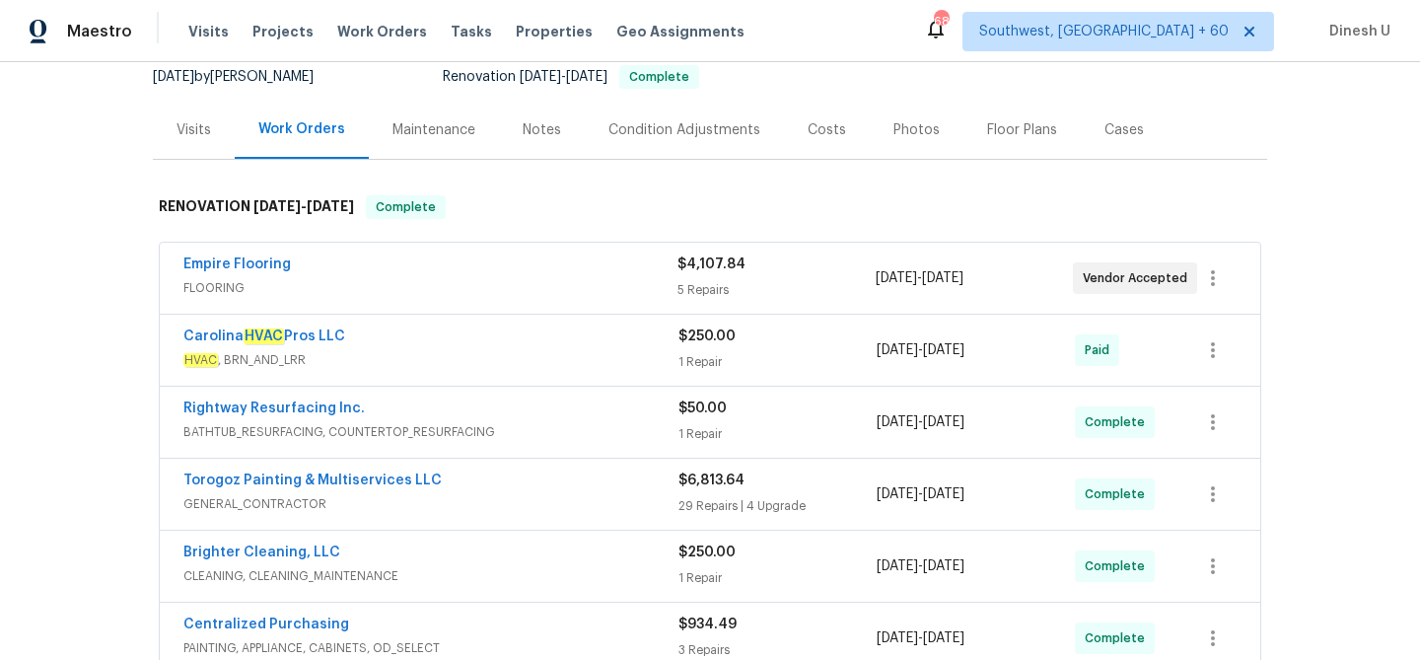
scroll to position [206, 0]
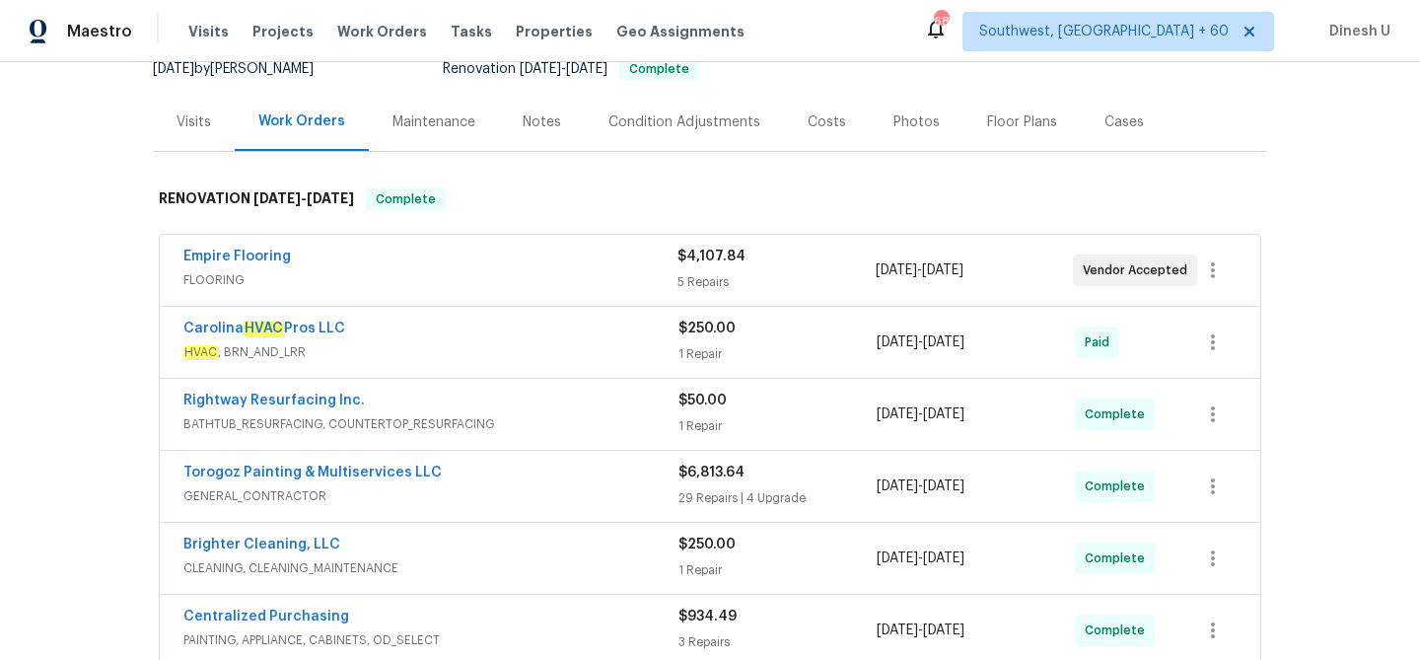
click at [696, 265] on div "$4,107.84" at bounding box center [776, 257] width 197 height 20
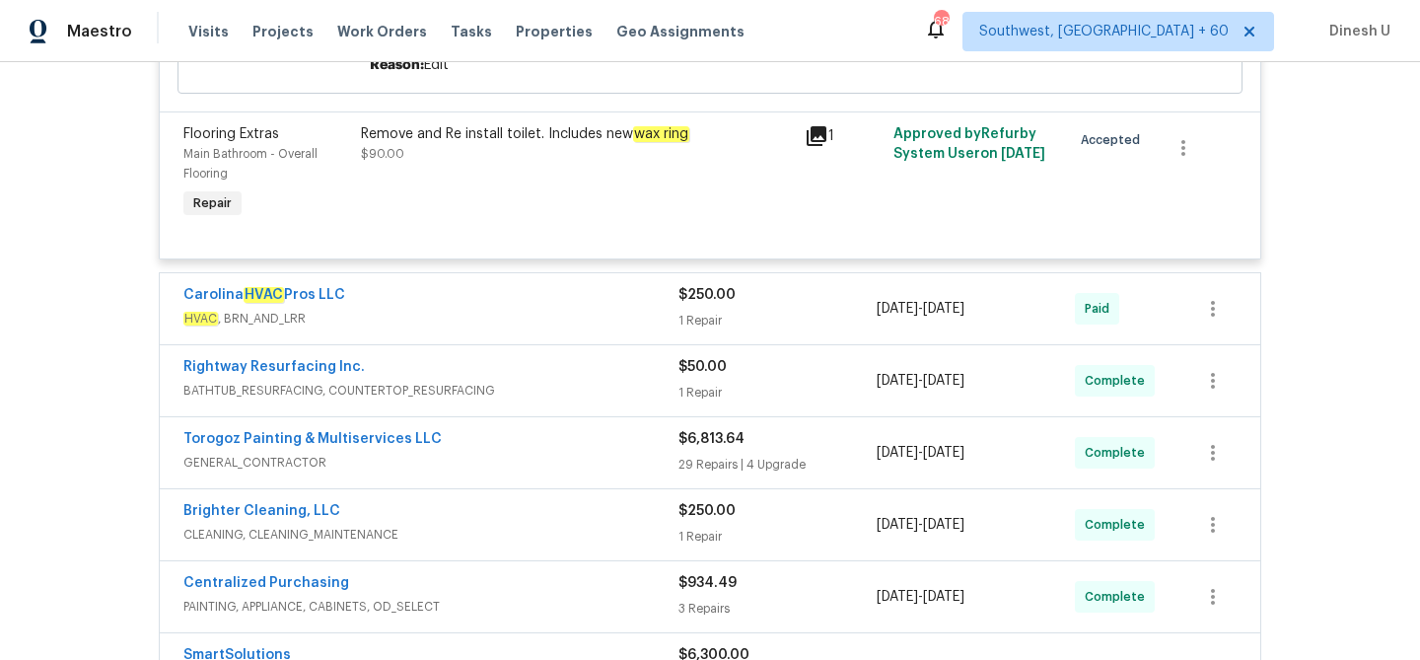
scroll to position [1827, 0]
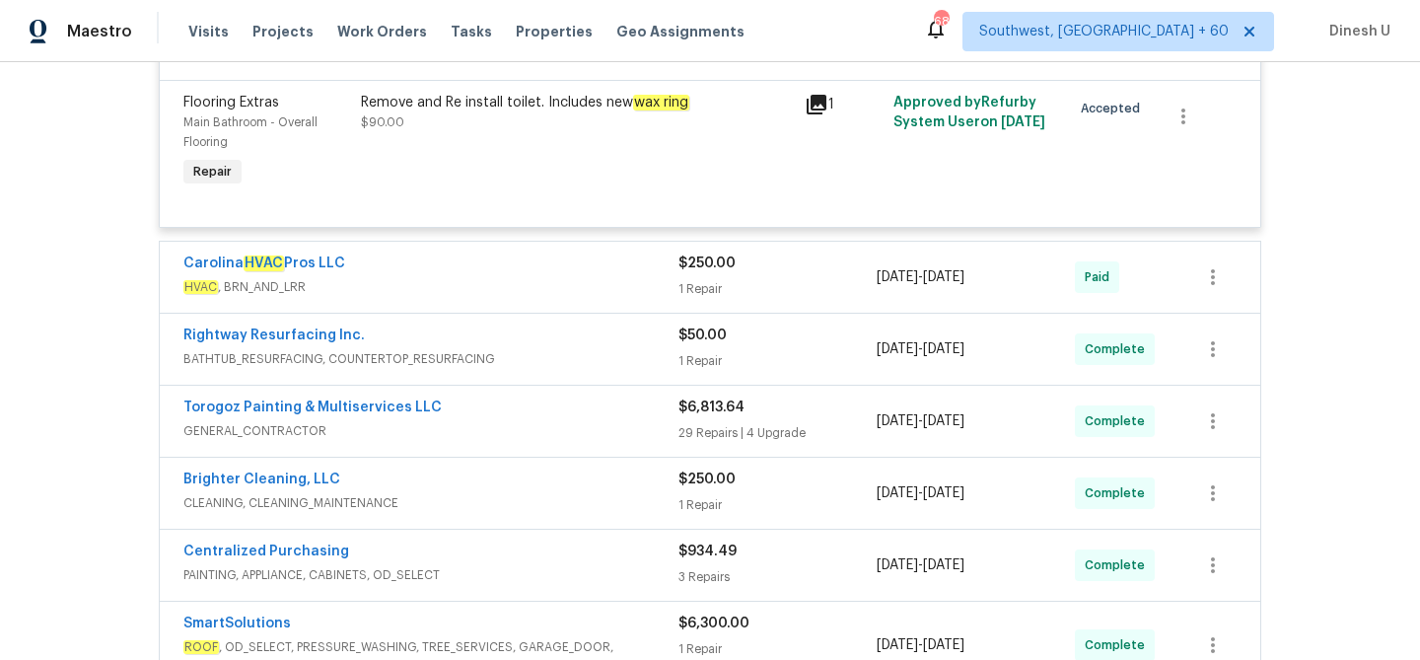
click at [690, 282] on div "$250.00 1 Repair" at bounding box center [778, 277] width 198 height 47
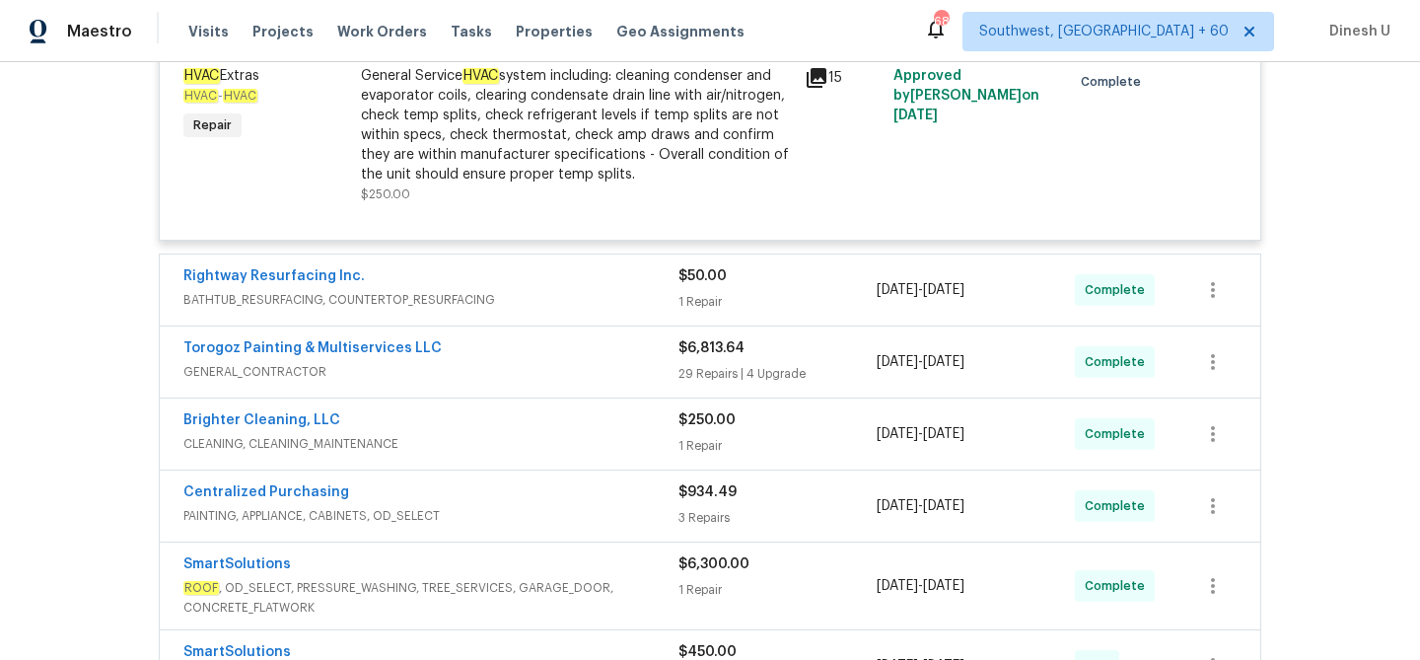
scroll to position [2151, 0]
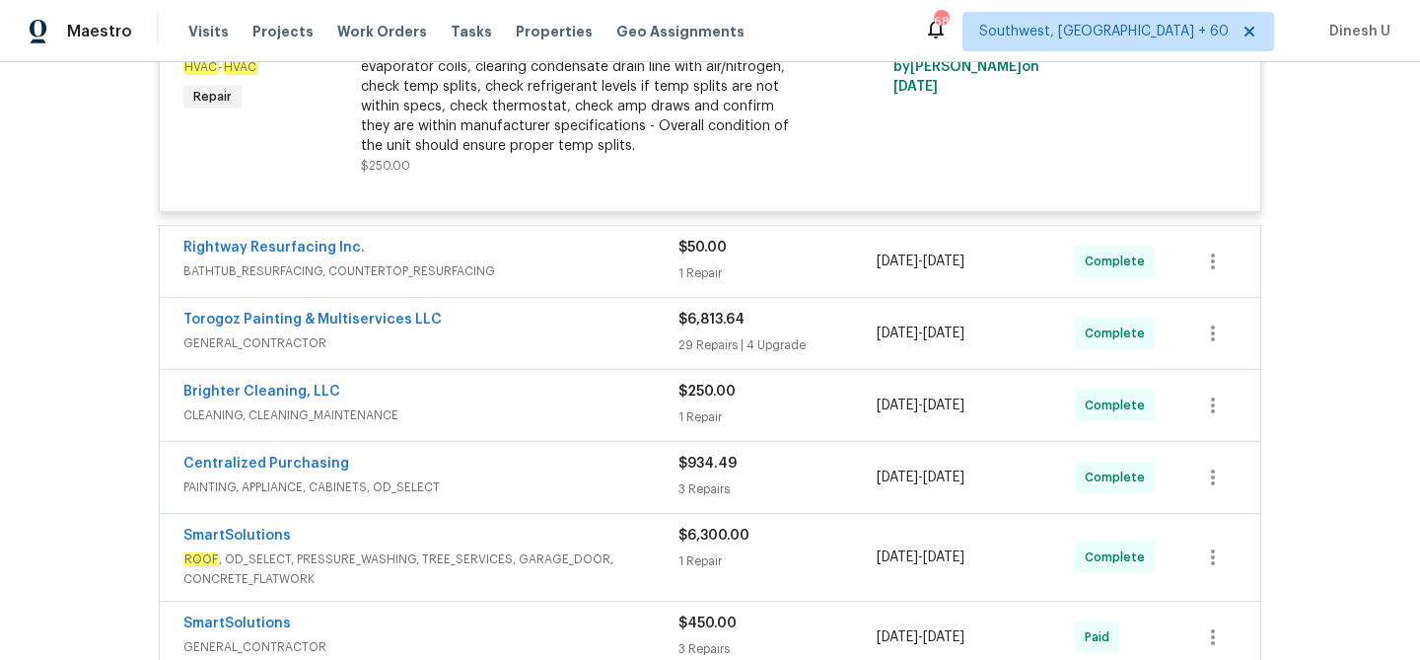
click at [677, 274] on span "BATHTUB_RESURFACING, COUNTERTOP_RESURFACING" at bounding box center [430, 271] width 495 height 20
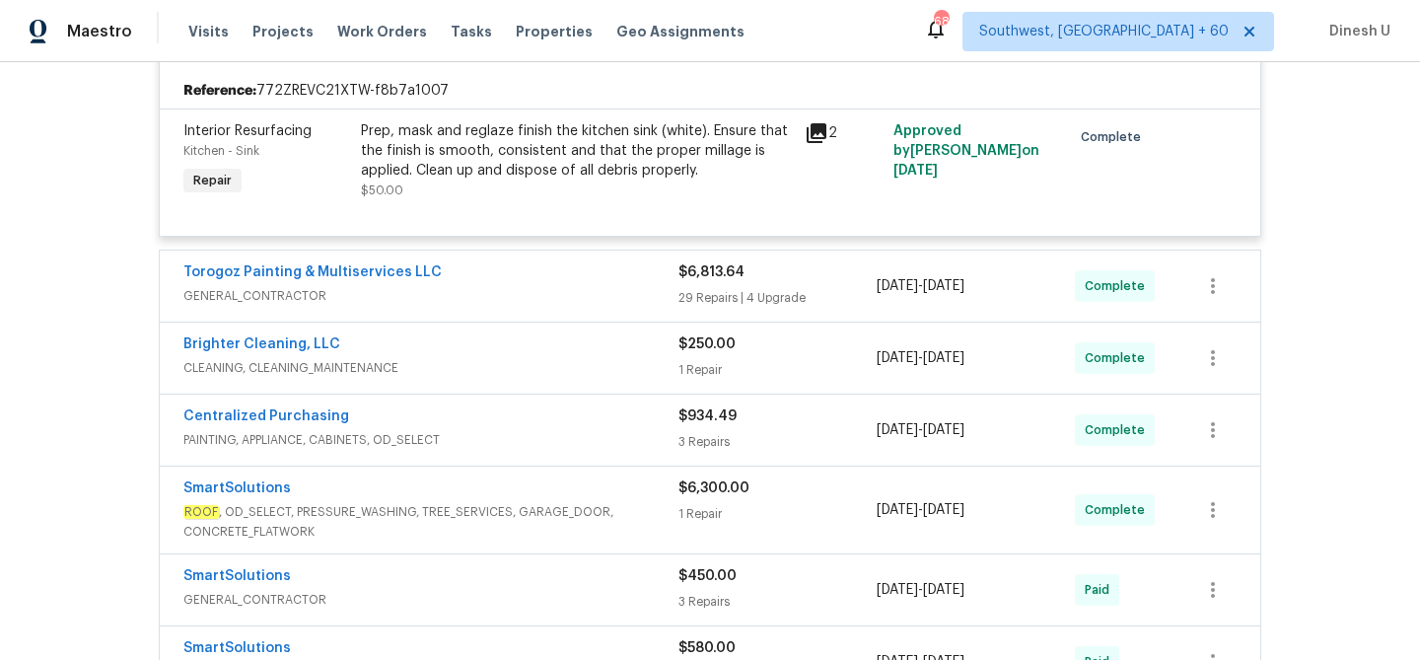
scroll to position [2379, 0]
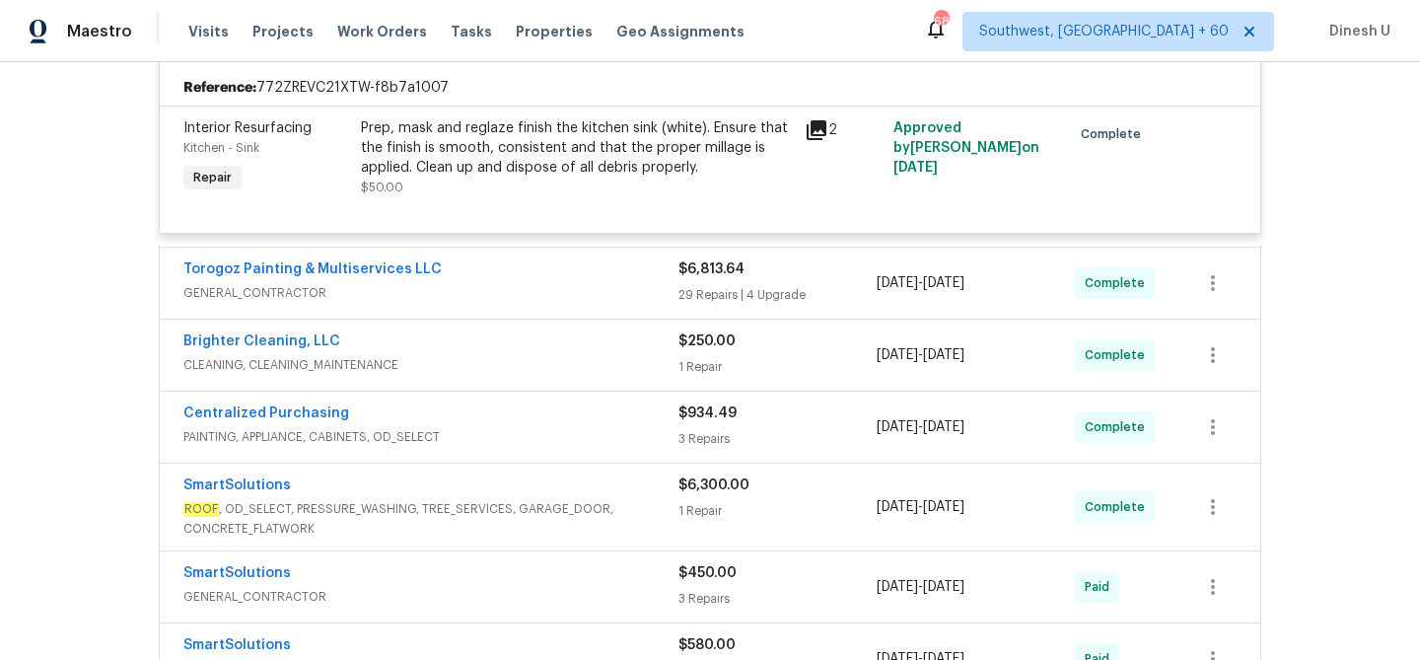
click at [725, 303] on div "29 Repairs | 4 Upgrade" at bounding box center [778, 295] width 198 height 20
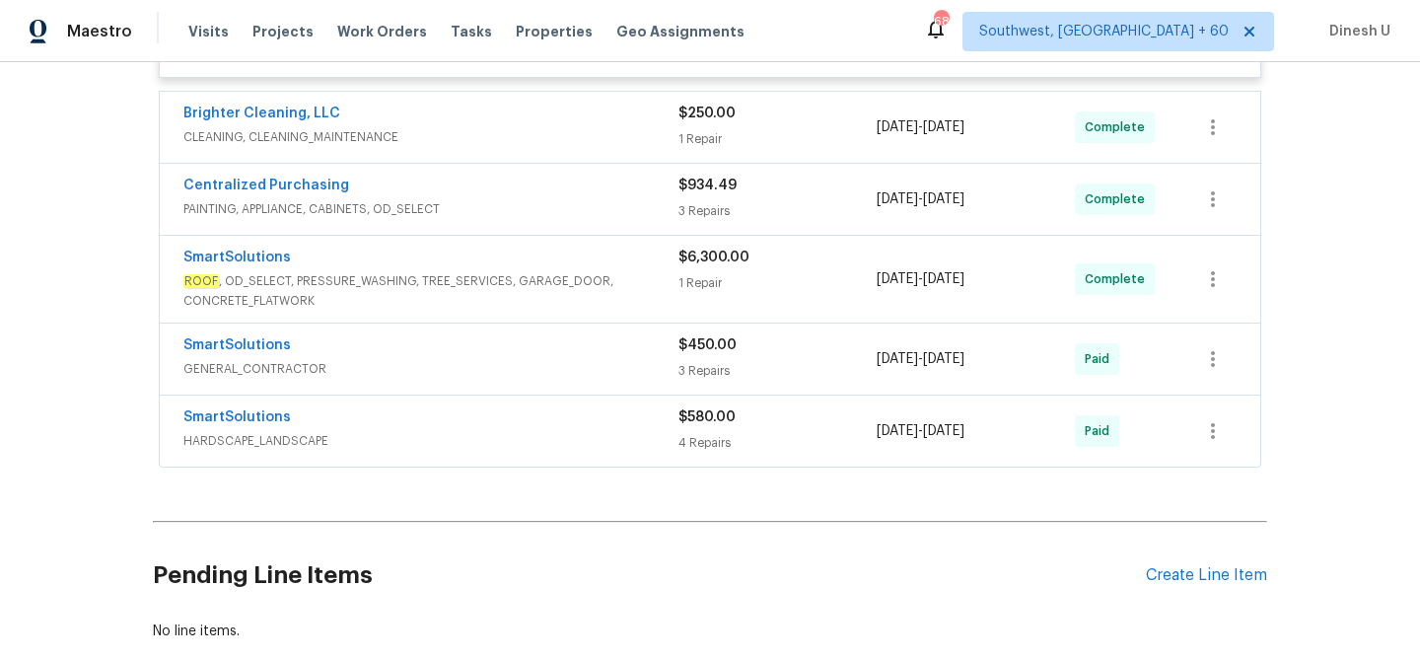
scroll to position [7814, 0]
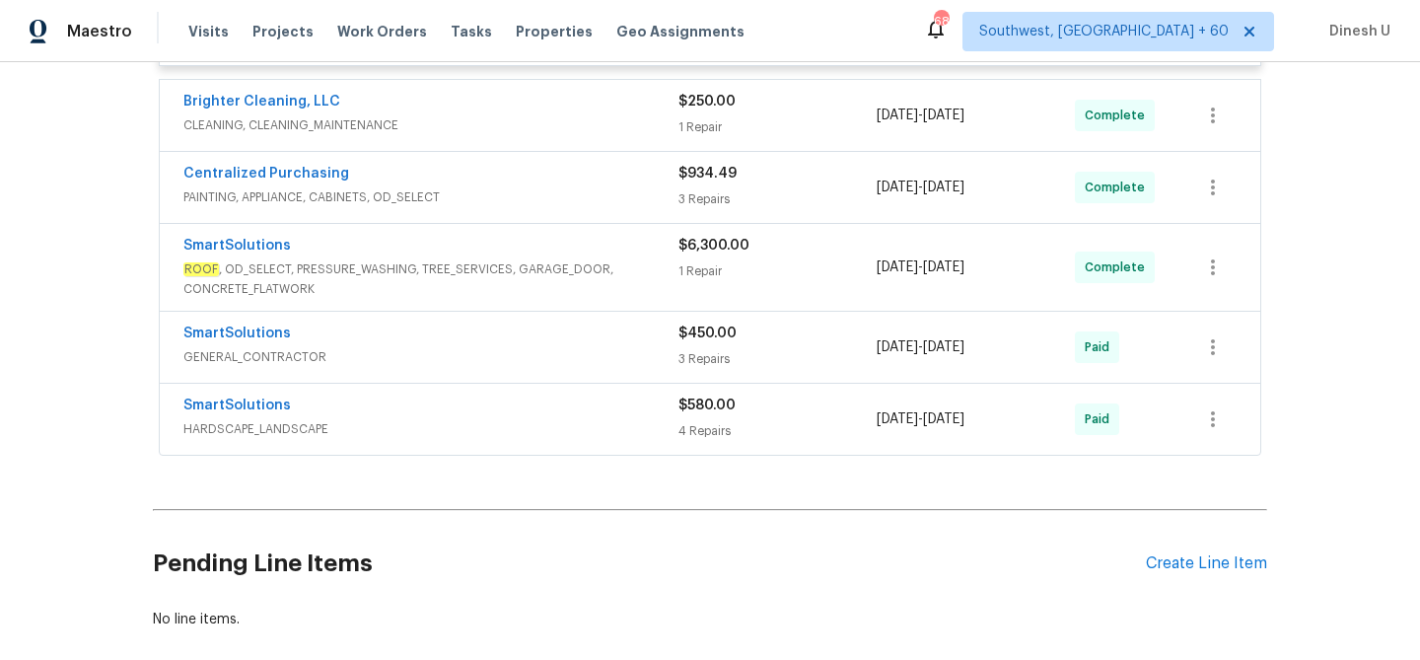
click at [692, 139] on div "$250.00 1 Repair" at bounding box center [778, 115] width 198 height 47
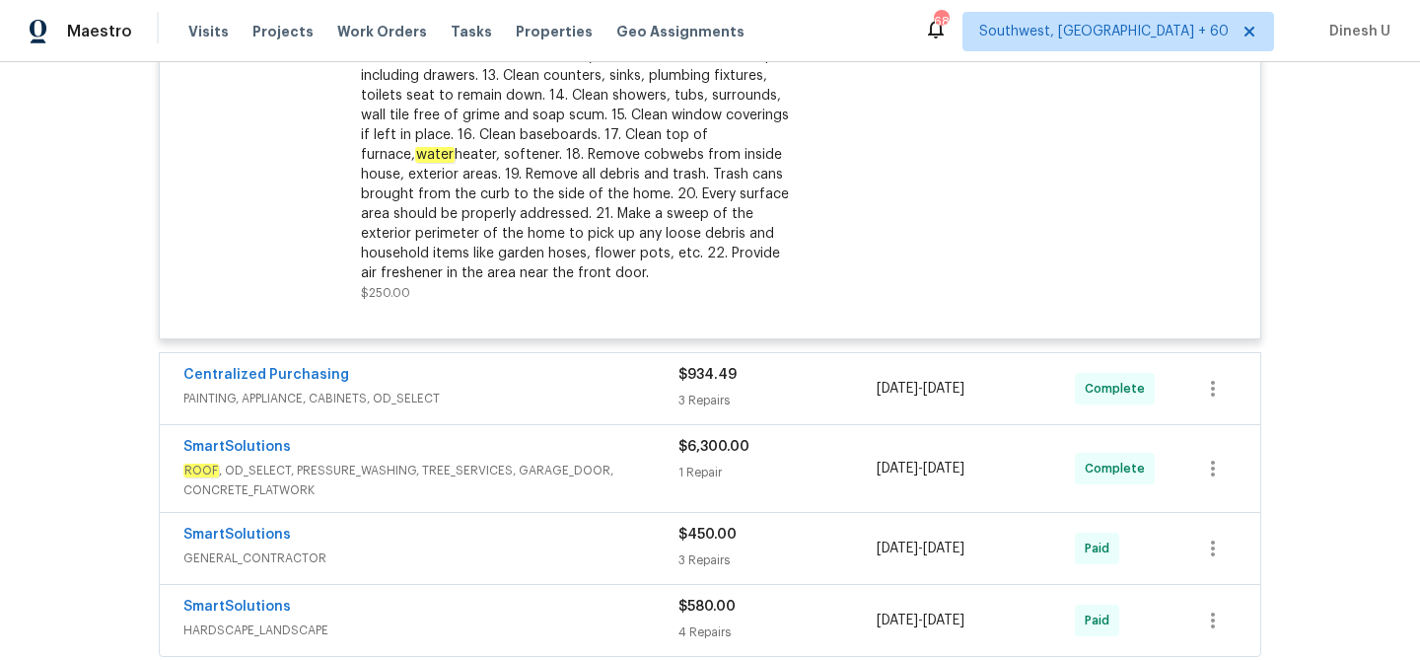
scroll to position [8188, 0]
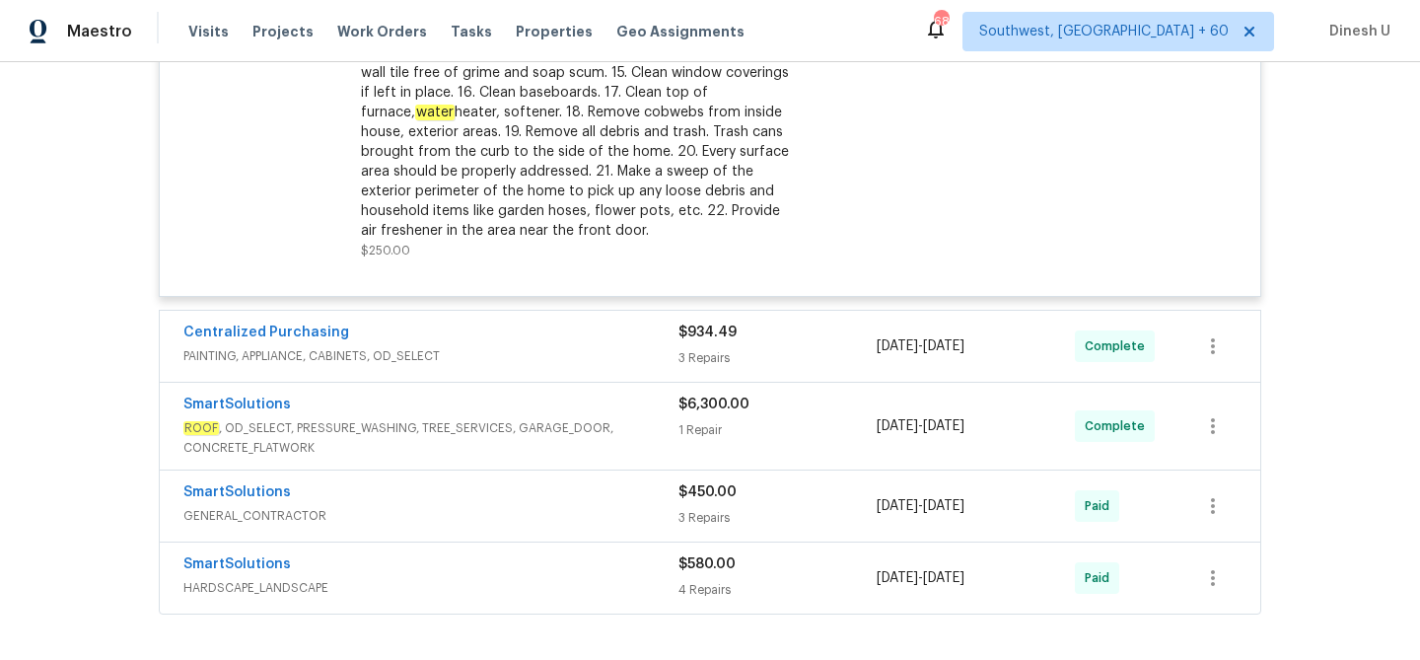
click at [698, 368] on div "3 Repairs" at bounding box center [778, 358] width 198 height 20
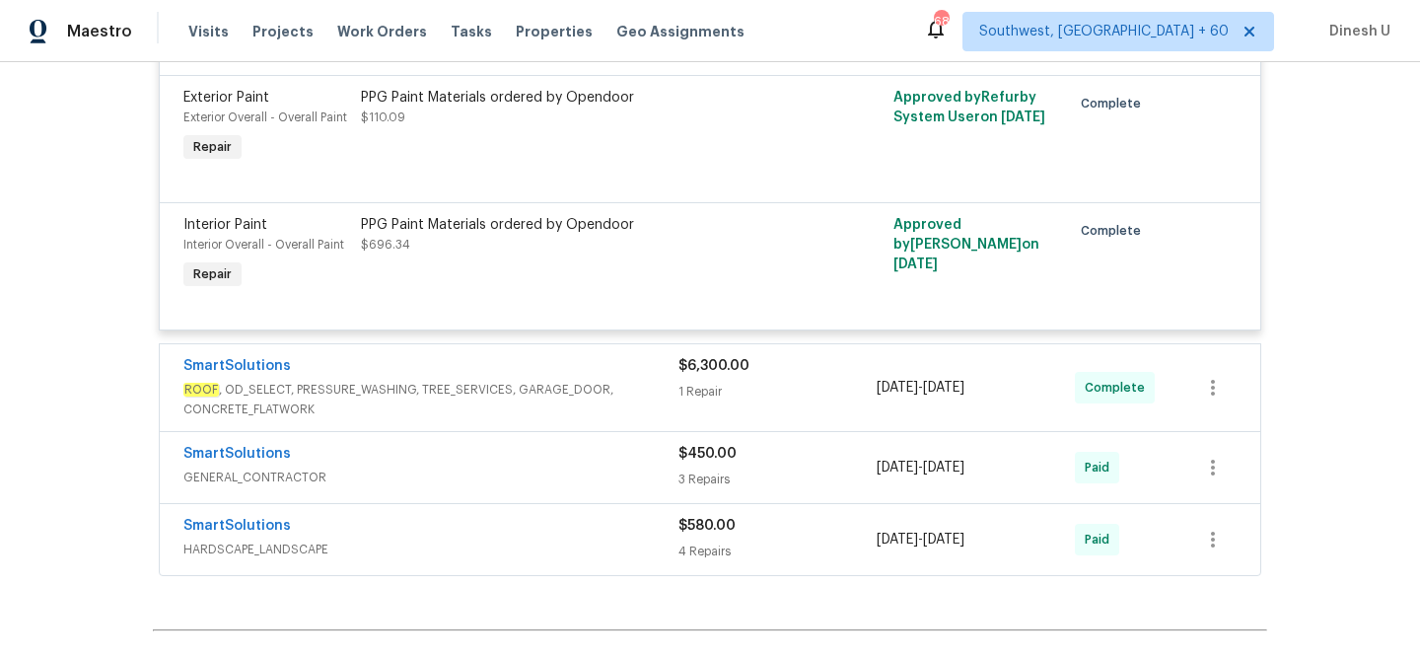
scroll to position [8667, 0]
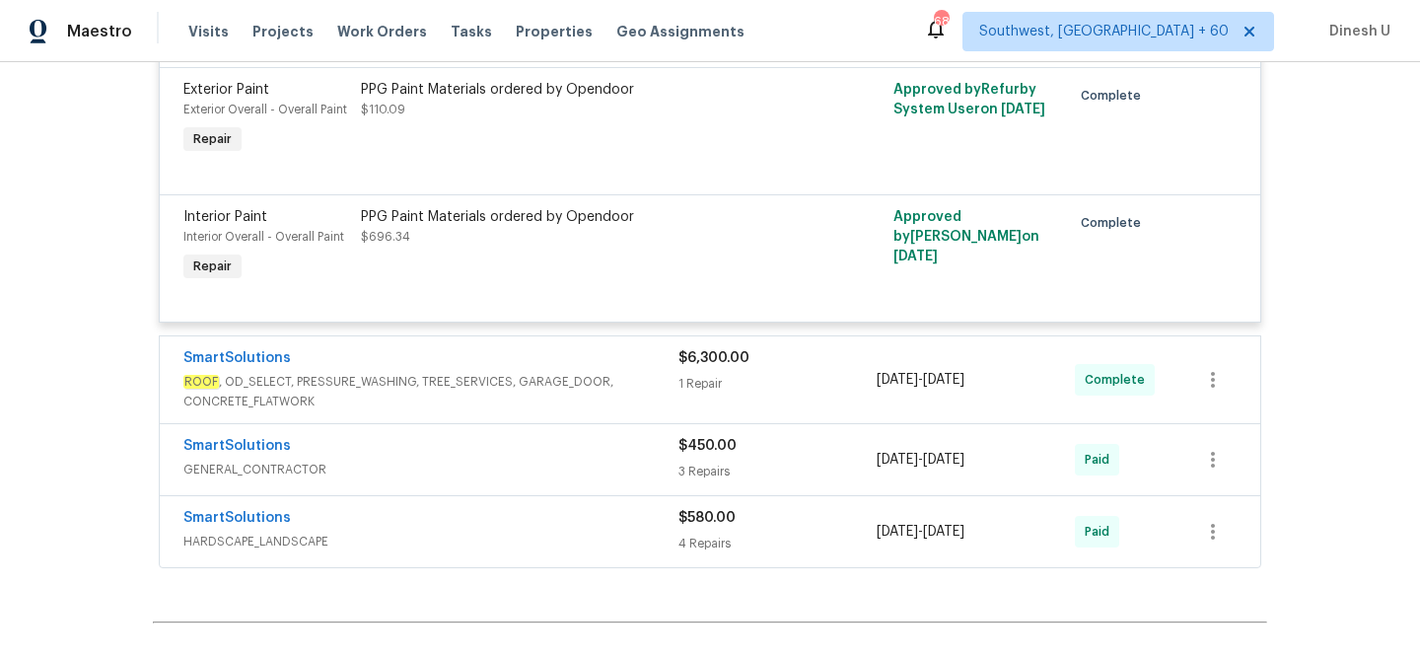
click at [698, 394] on div "1 Repair" at bounding box center [778, 384] width 198 height 20
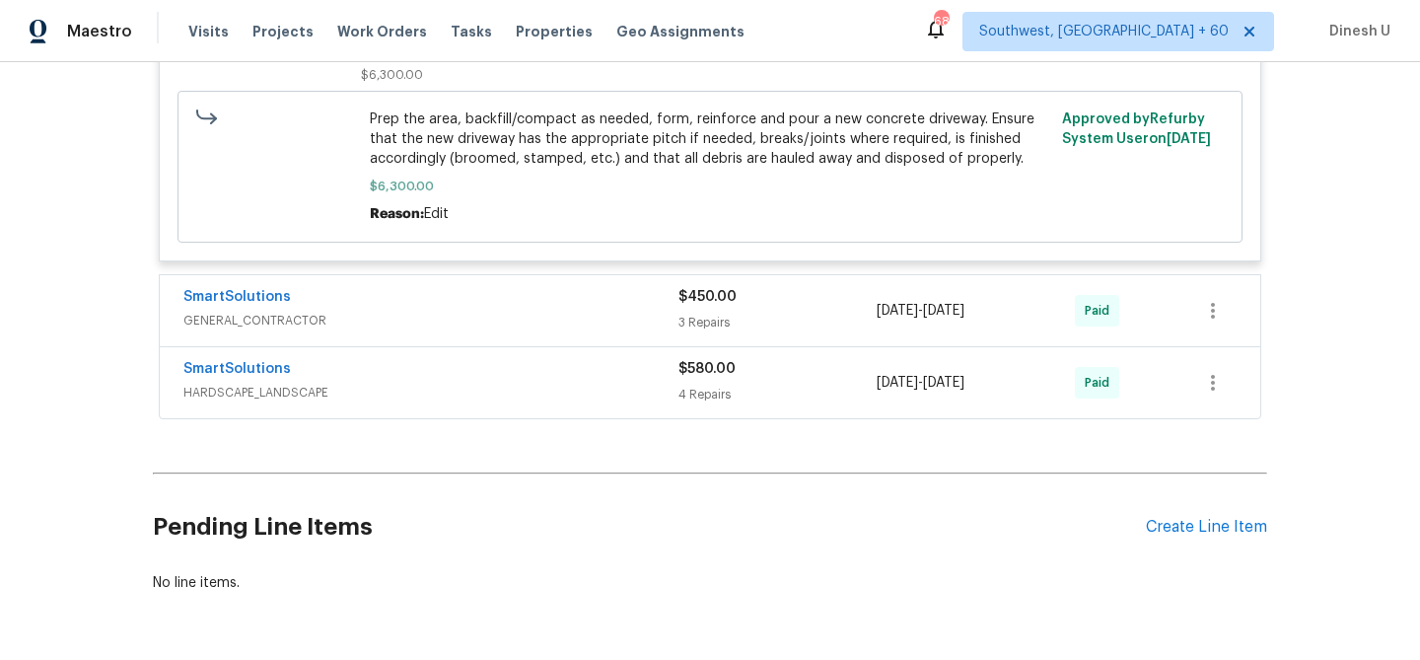
scroll to position [9213, 0]
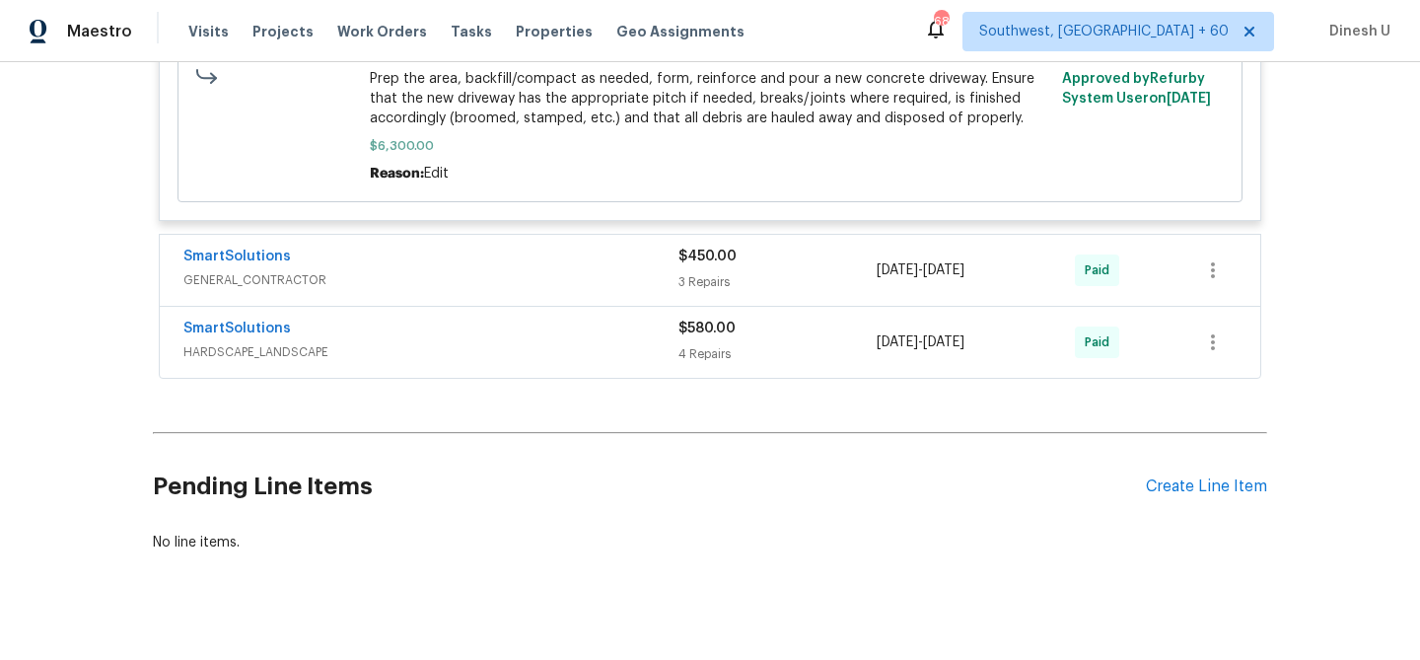
click at [702, 292] on div "3 Repairs" at bounding box center [778, 282] width 198 height 20
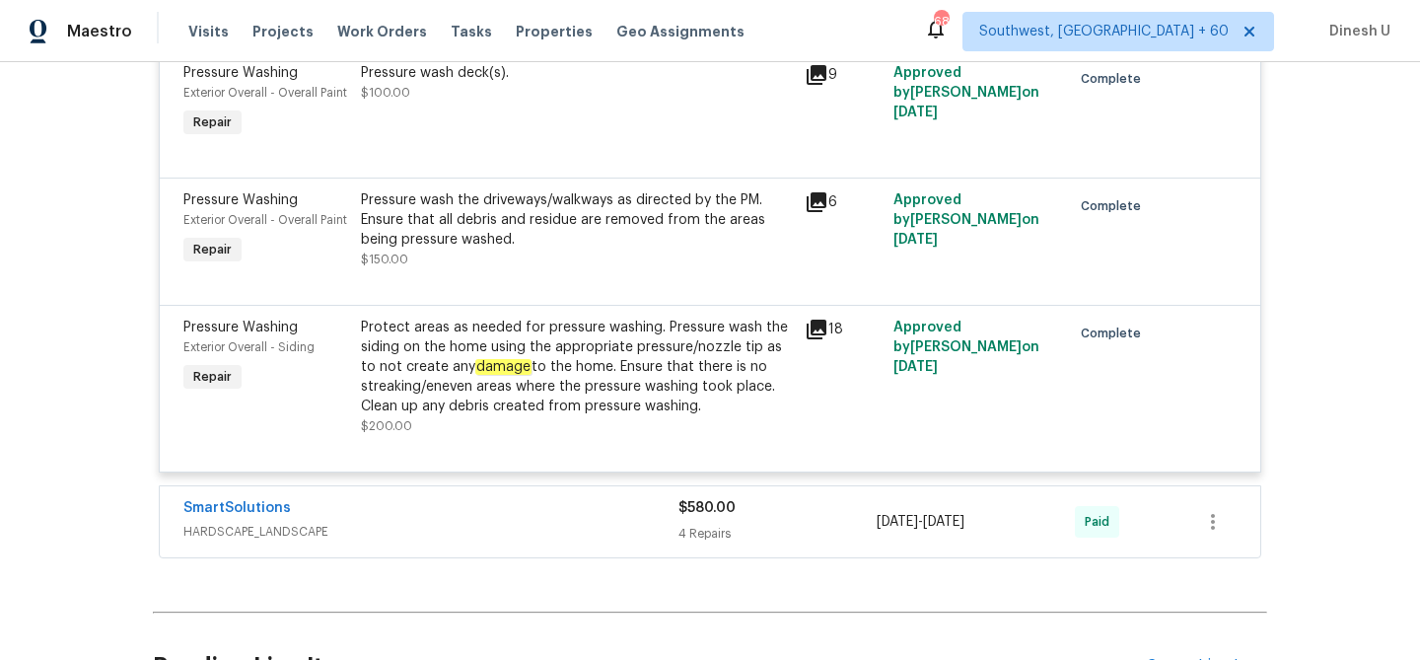
scroll to position [9432, 0]
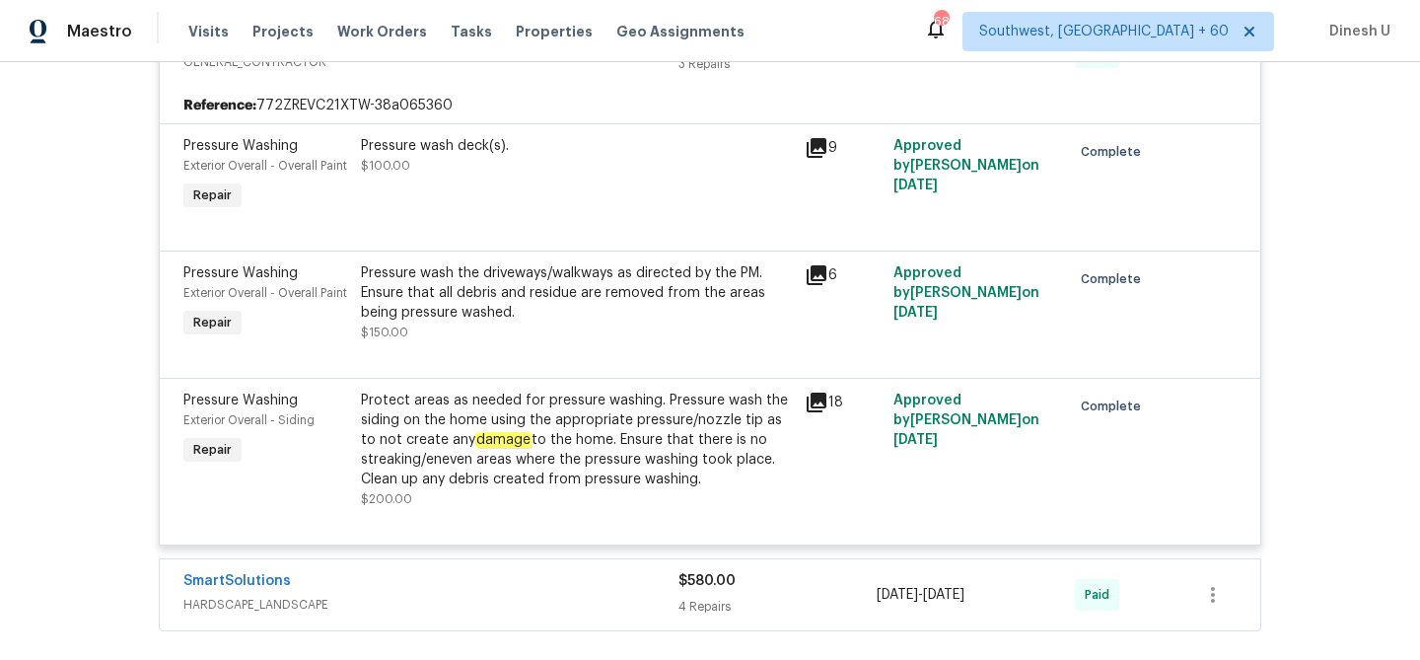
click at [814, 158] on icon at bounding box center [817, 148] width 20 height 20
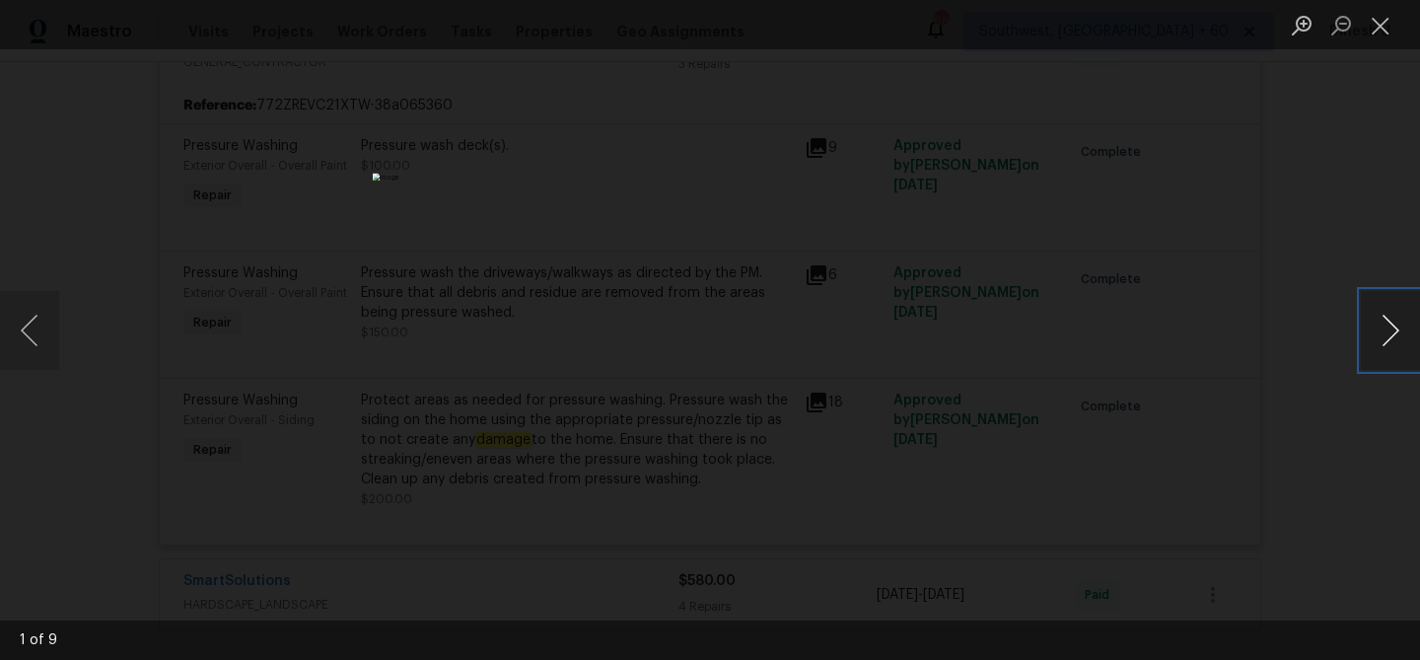
click at [1392, 338] on button "Next image" at bounding box center [1390, 330] width 59 height 79
click at [1381, 20] on button "Close lightbox" at bounding box center [1380, 25] width 39 height 35
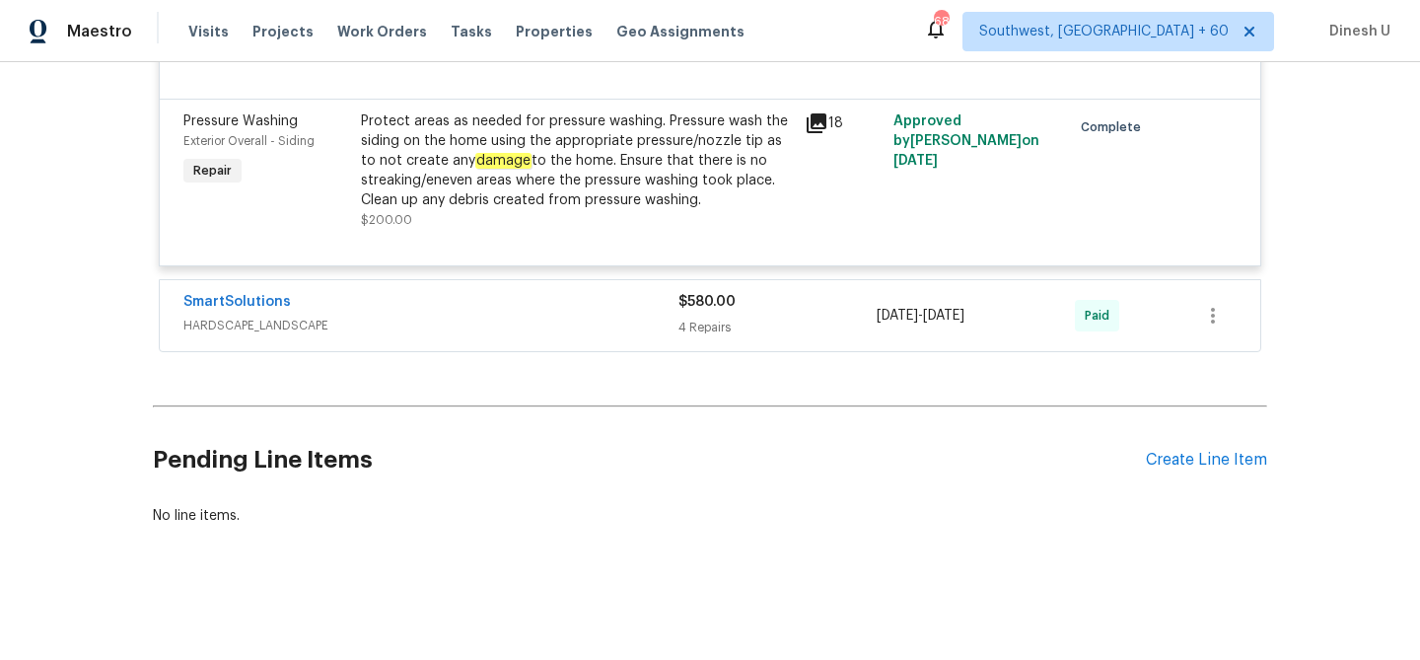
scroll to position [9724, 0]
click at [688, 337] on div "4 Repairs" at bounding box center [778, 328] width 198 height 20
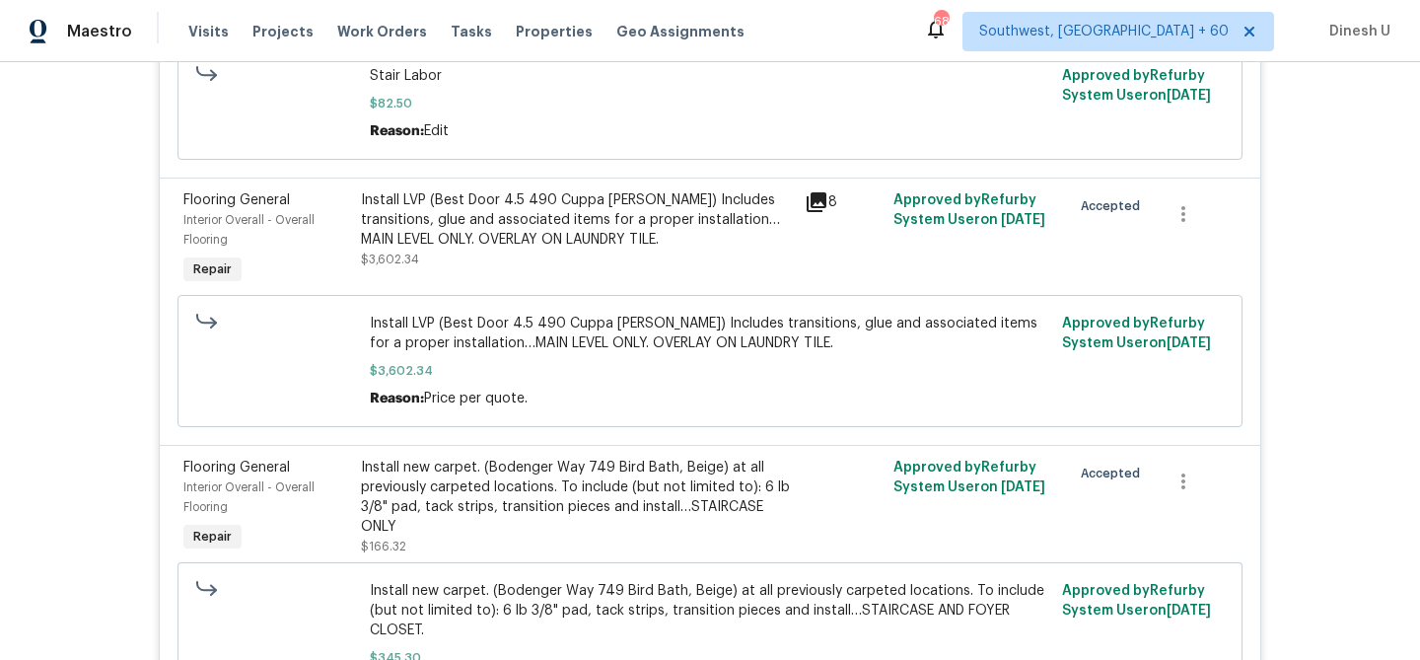
scroll to position [0, 0]
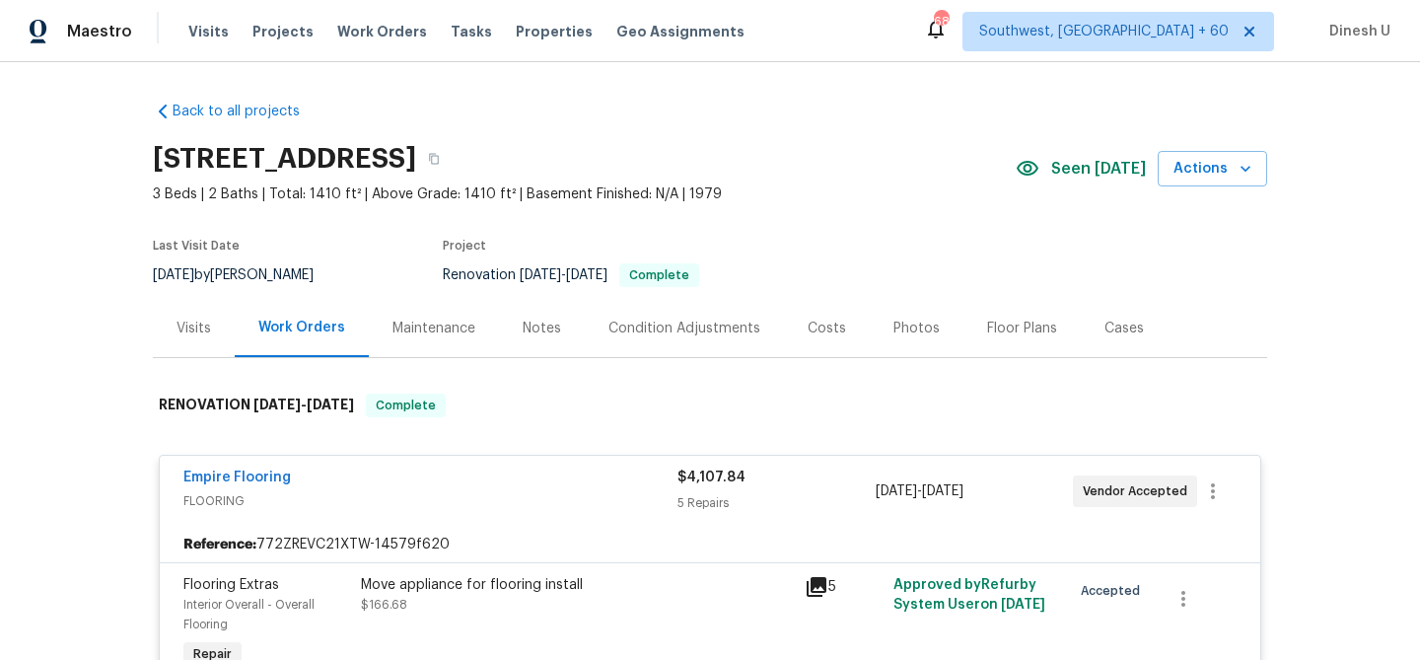
click at [189, 323] on div "Visits" at bounding box center [194, 329] width 35 height 20
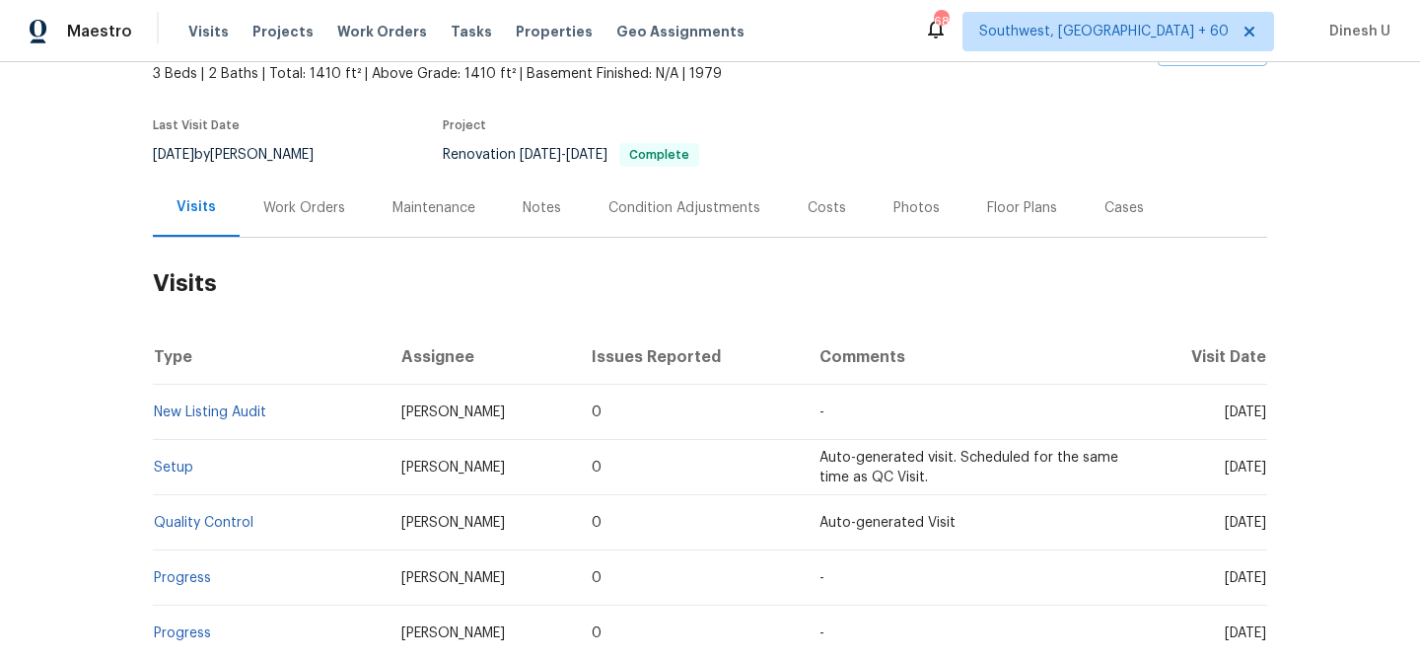
scroll to position [166, 0]
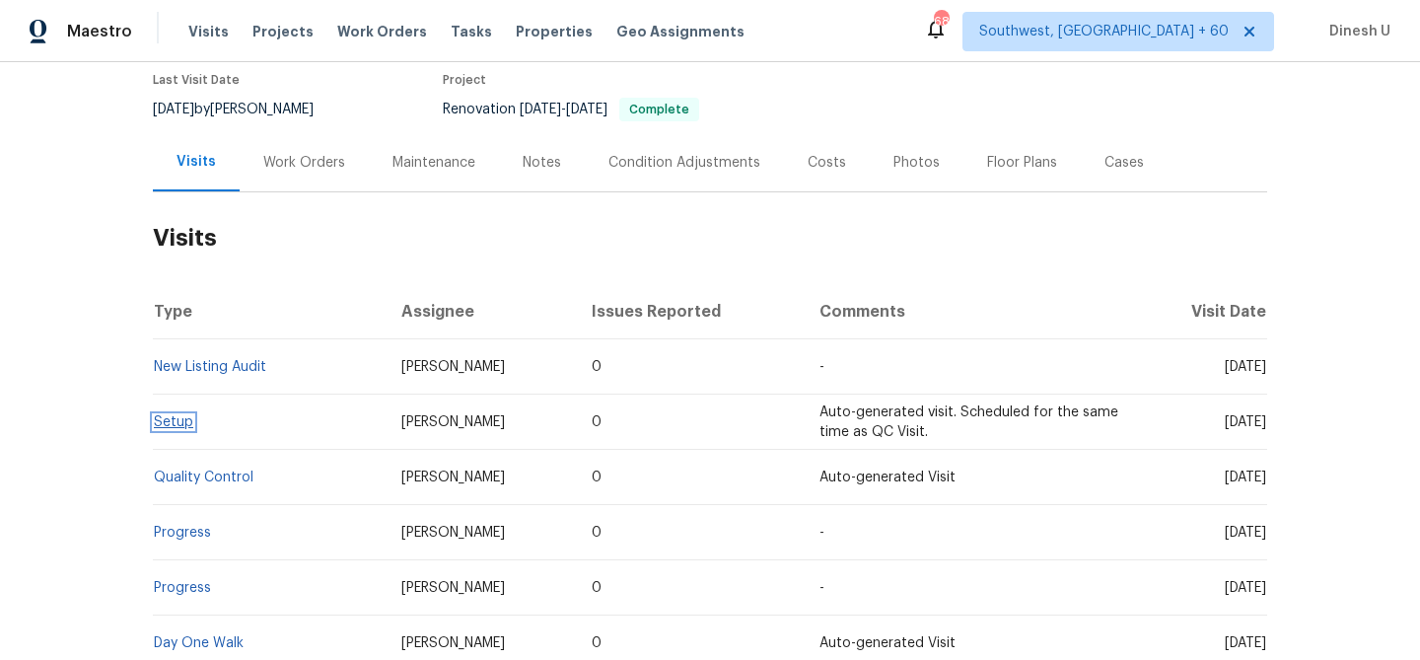
click at [182, 424] on link "Setup" at bounding box center [173, 422] width 39 height 14
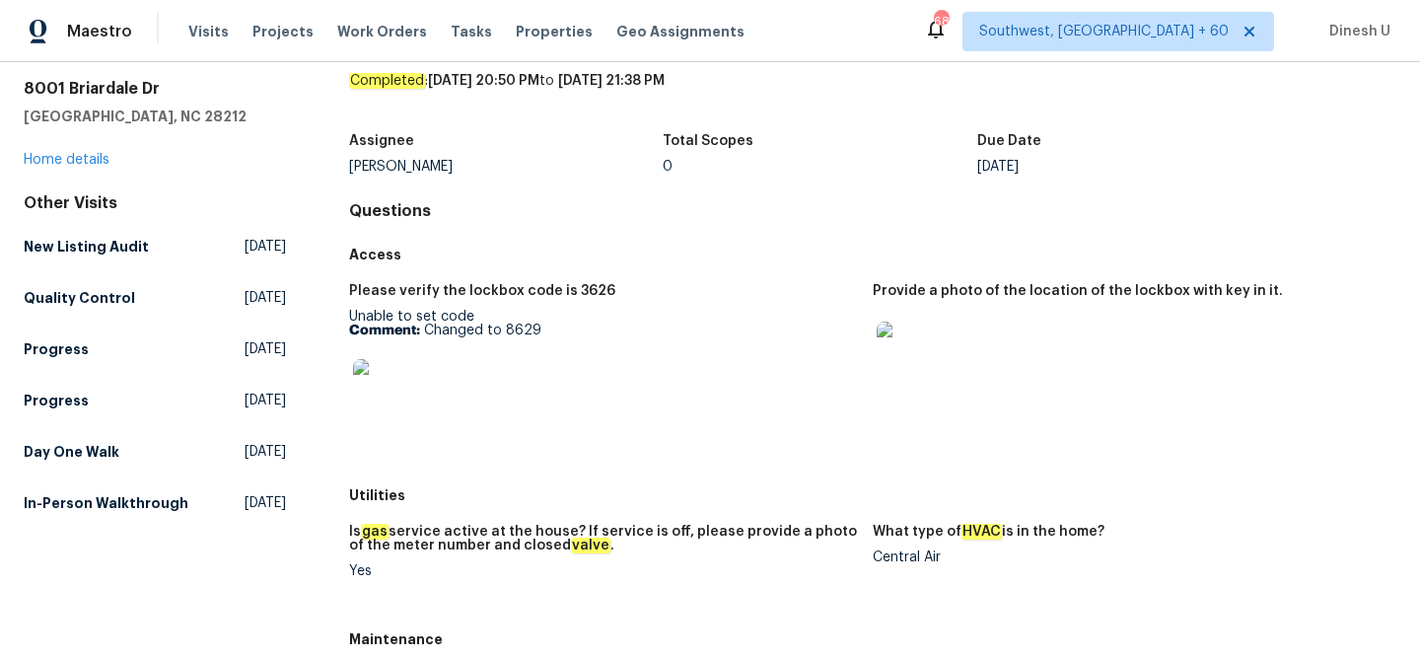
scroll to position [52, 0]
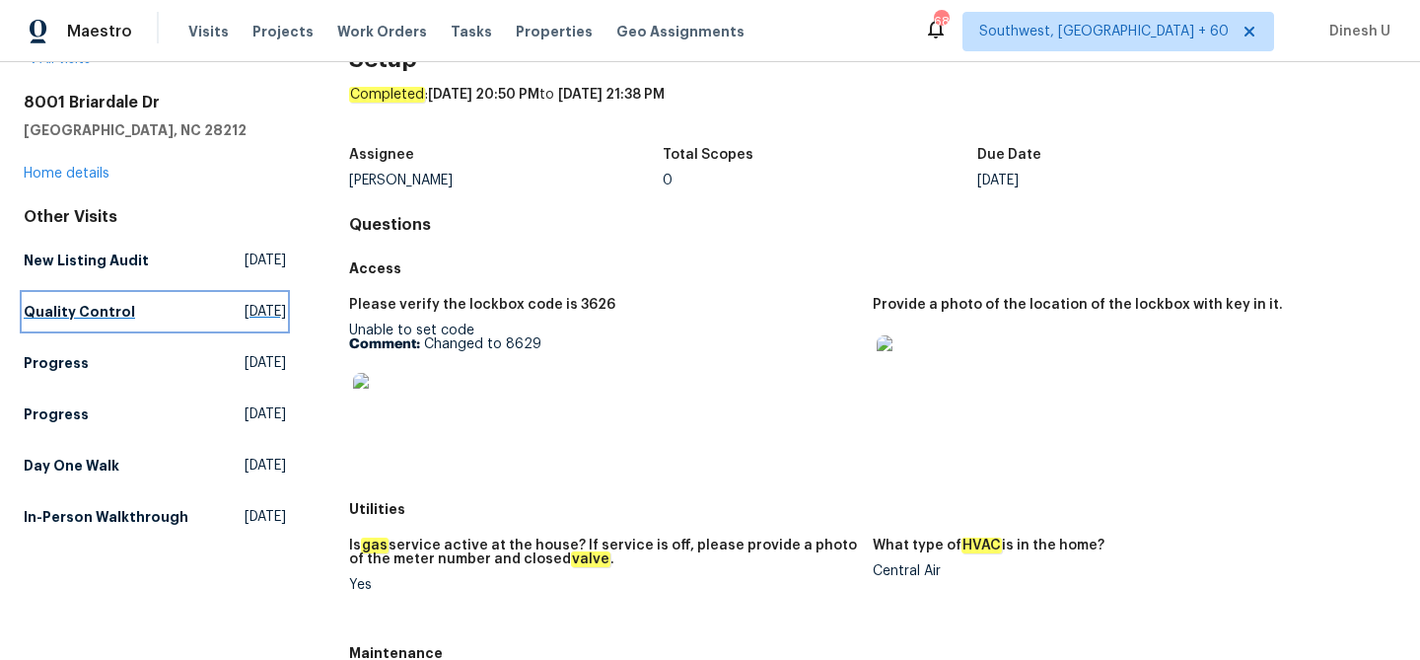
click at [245, 309] on span "Fri, Sep 26 2025" at bounding box center [265, 312] width 41 height 20
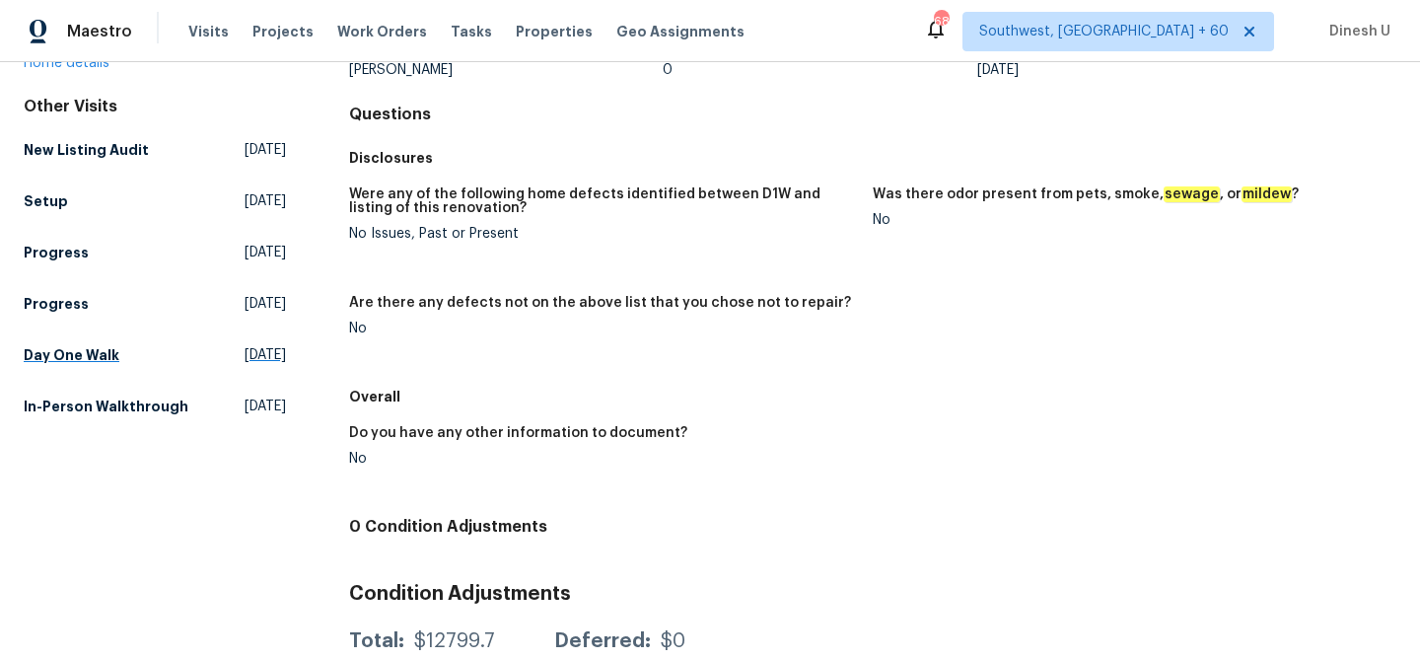
scroll to position [147, 0]
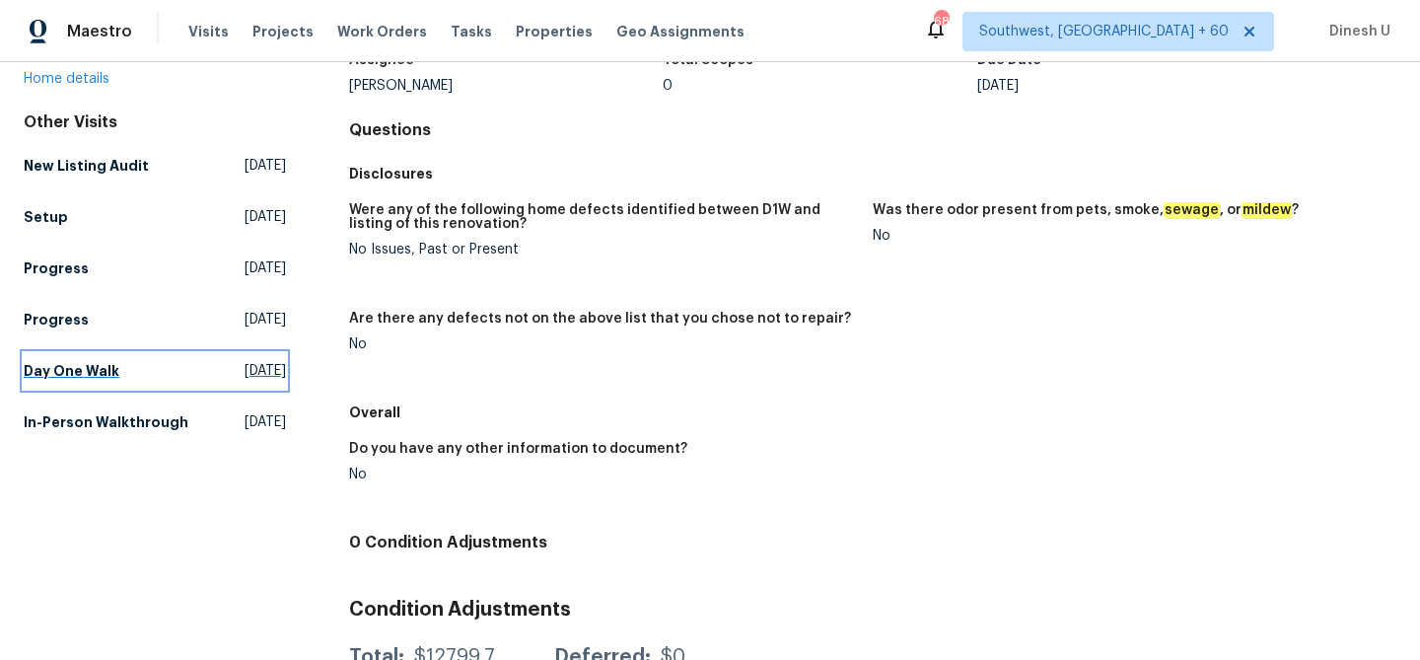
click at [245, 371] on span "Tue, Sep 16 2025" at bounding box center [265, 371] width 41 height 20
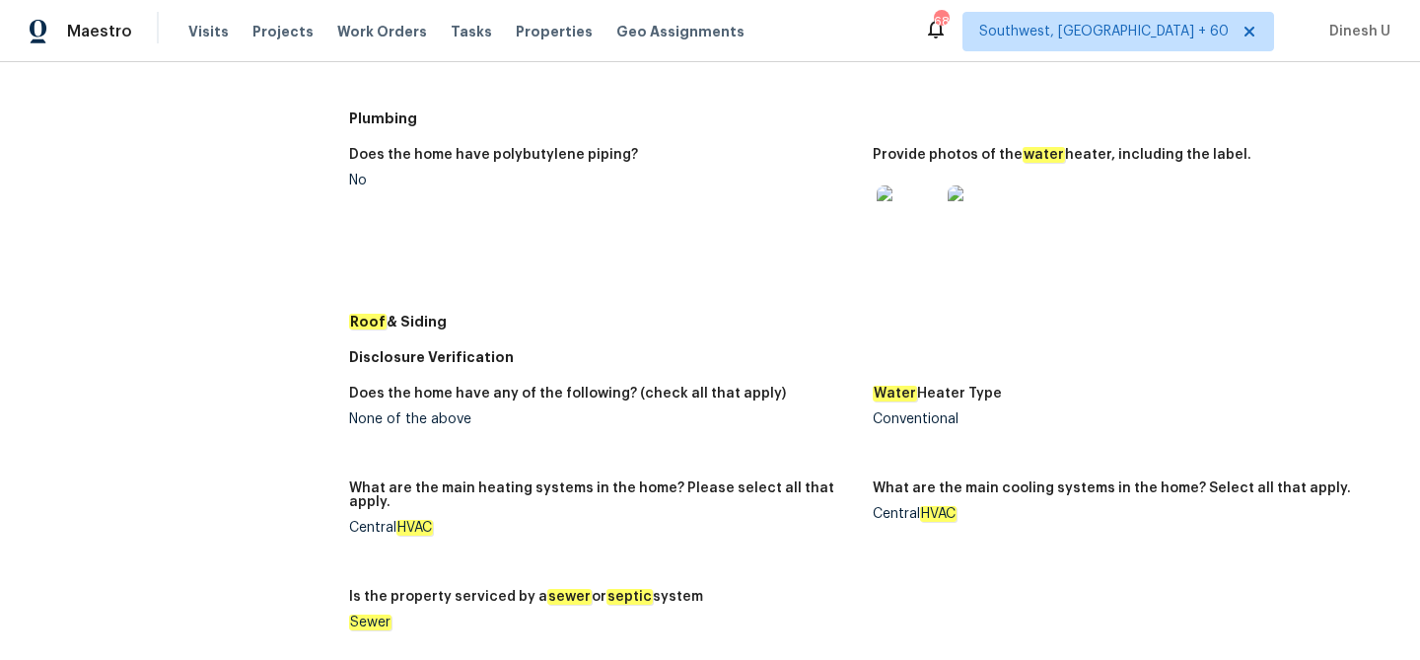
scroll to position [868, 0]
click at [890, 218] on img at bounding box center [908, 215] width 63 height 63
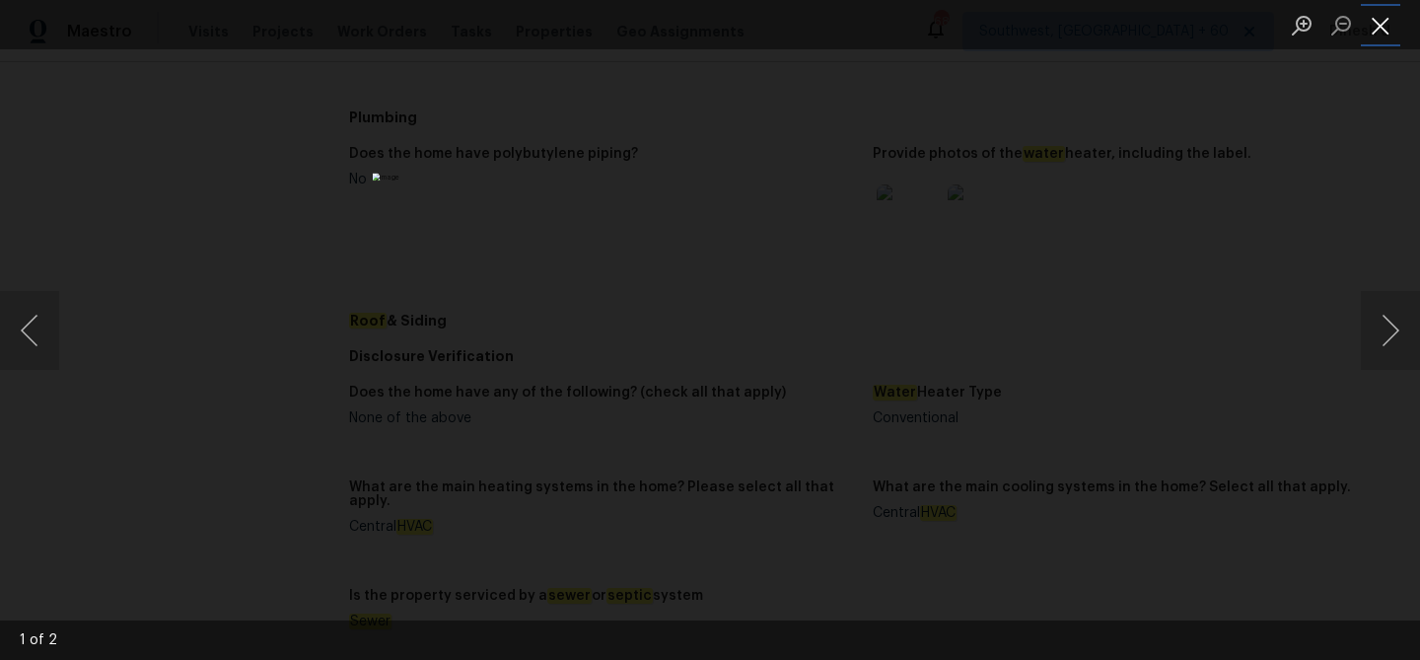
click at [1392, 27] on button "Close lightbox" at bounding box center [1380, 25] width 39 height 35
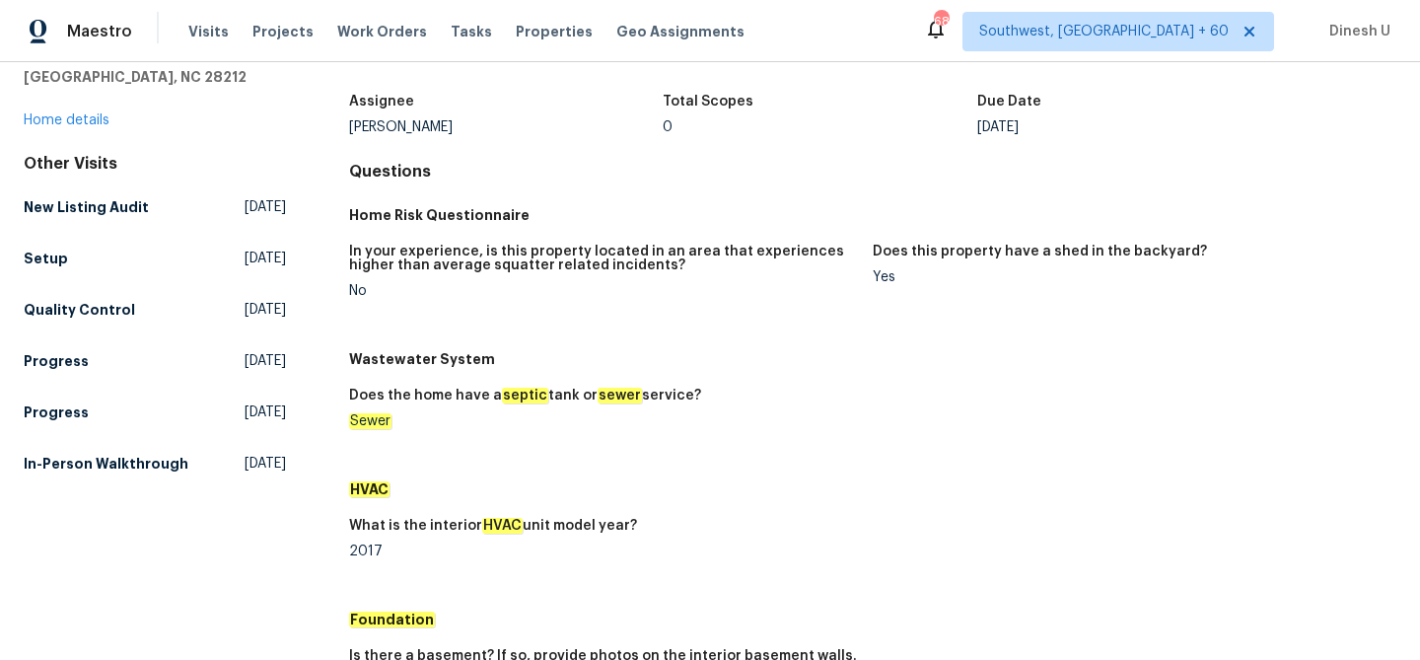
scroll to position [0, 0]
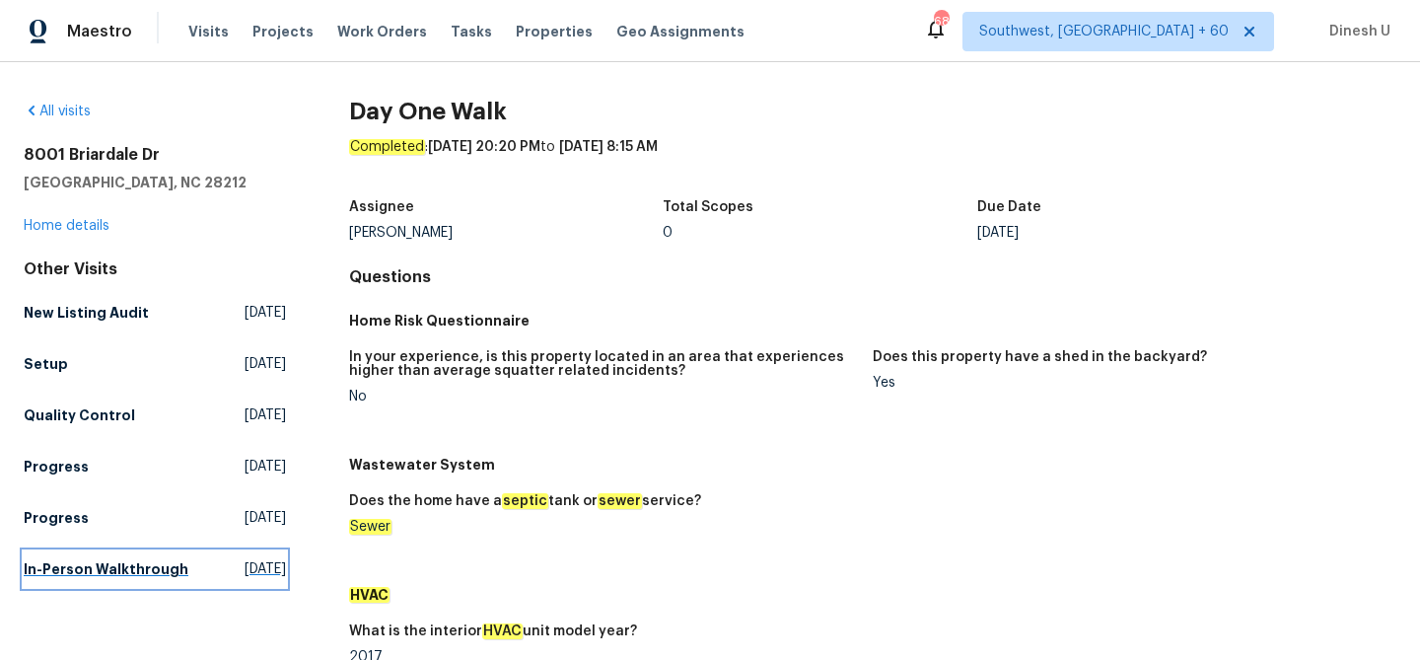
click at [247, 559] on span "Fri, Aug 08 2025" at bounding box center [265, 569] width 41 height 20
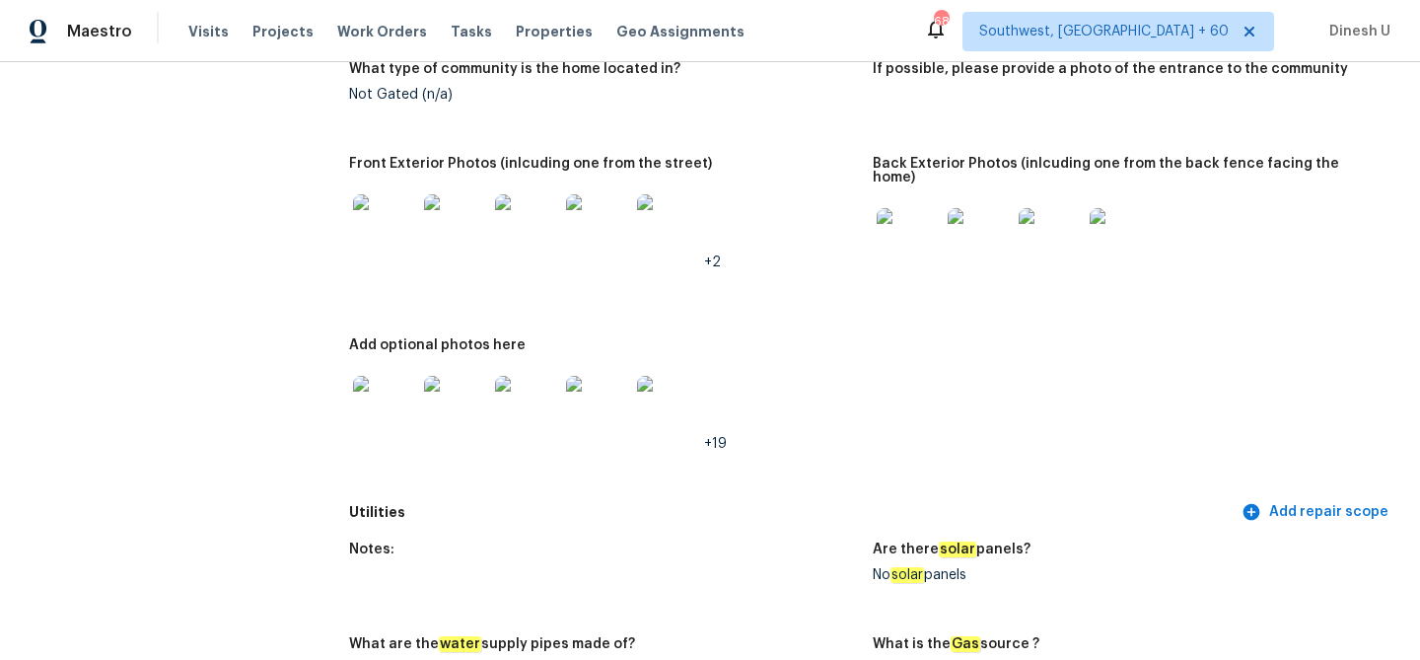
scroll to position [1026, 0]
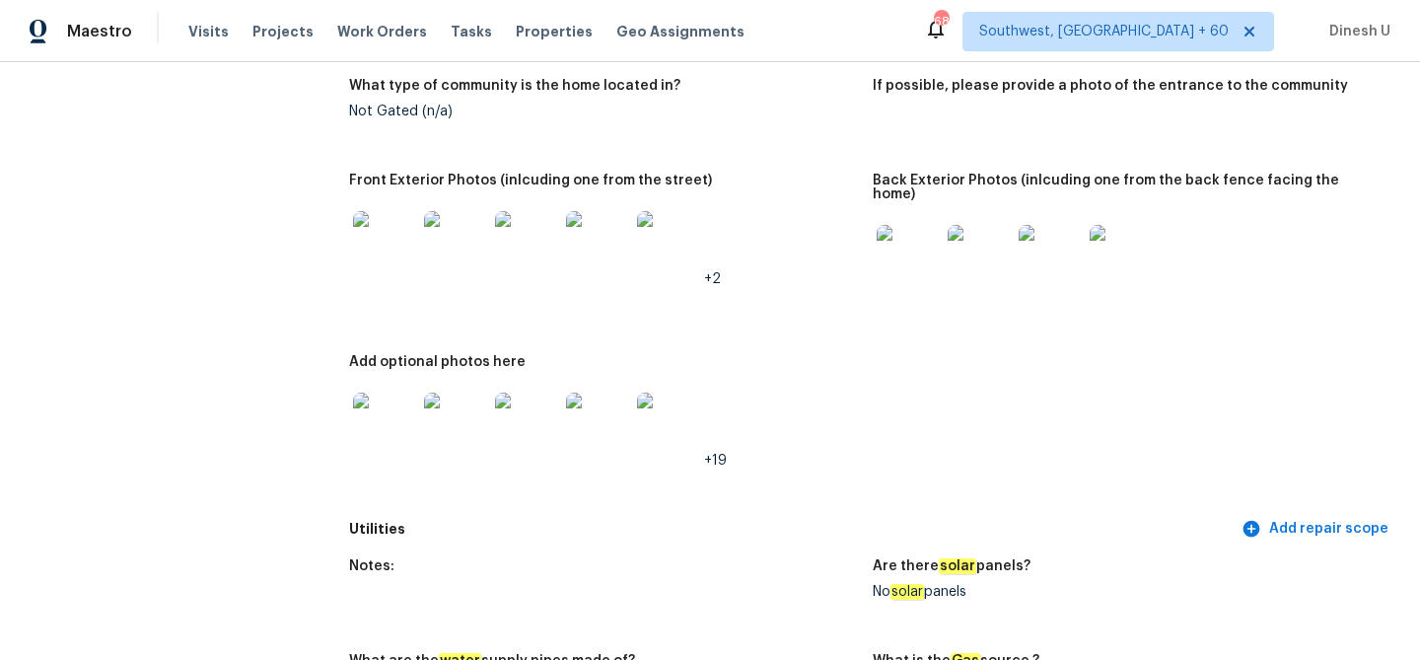
click at [905, 226] on img at bounding box center [908, 256] width 63 height 63
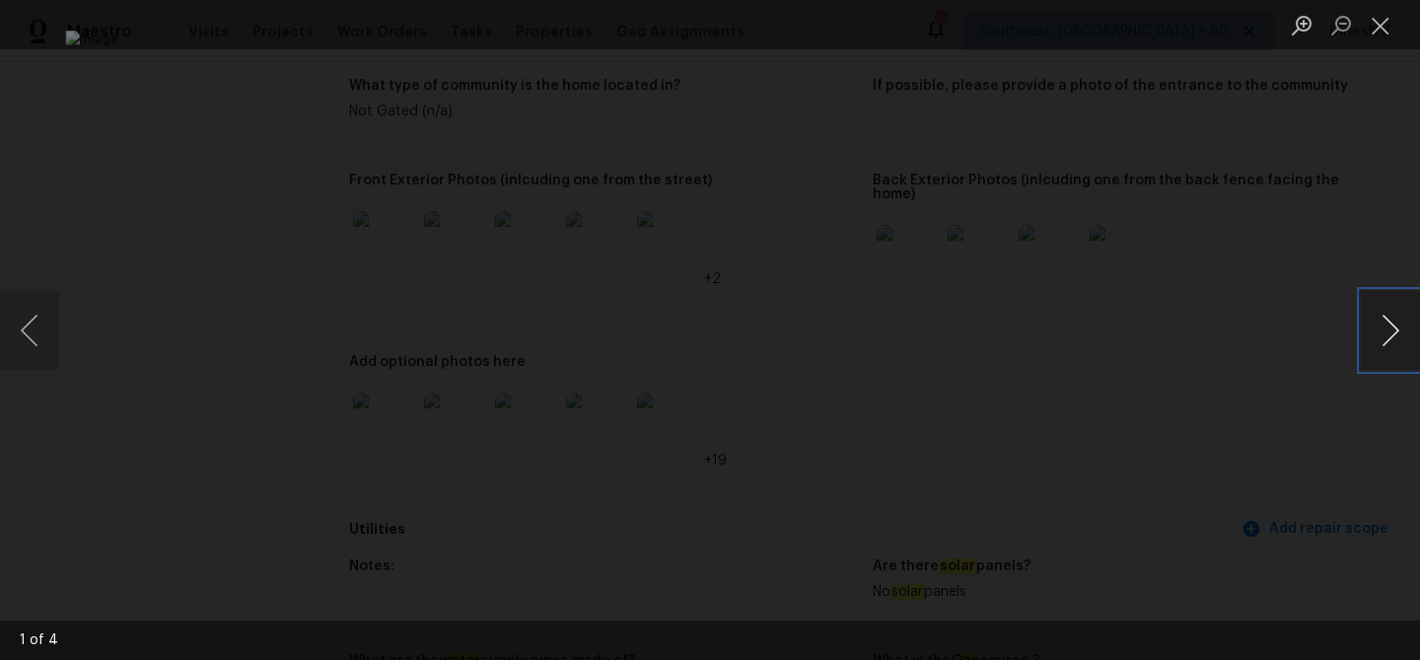
click at [1404, 327] on button "Next image" at bounding box center [1390, 330] width 59 height 79
click at [1371, 24] on button "Close lightbox" at bounding box center [1380, 25] width 39 height 35
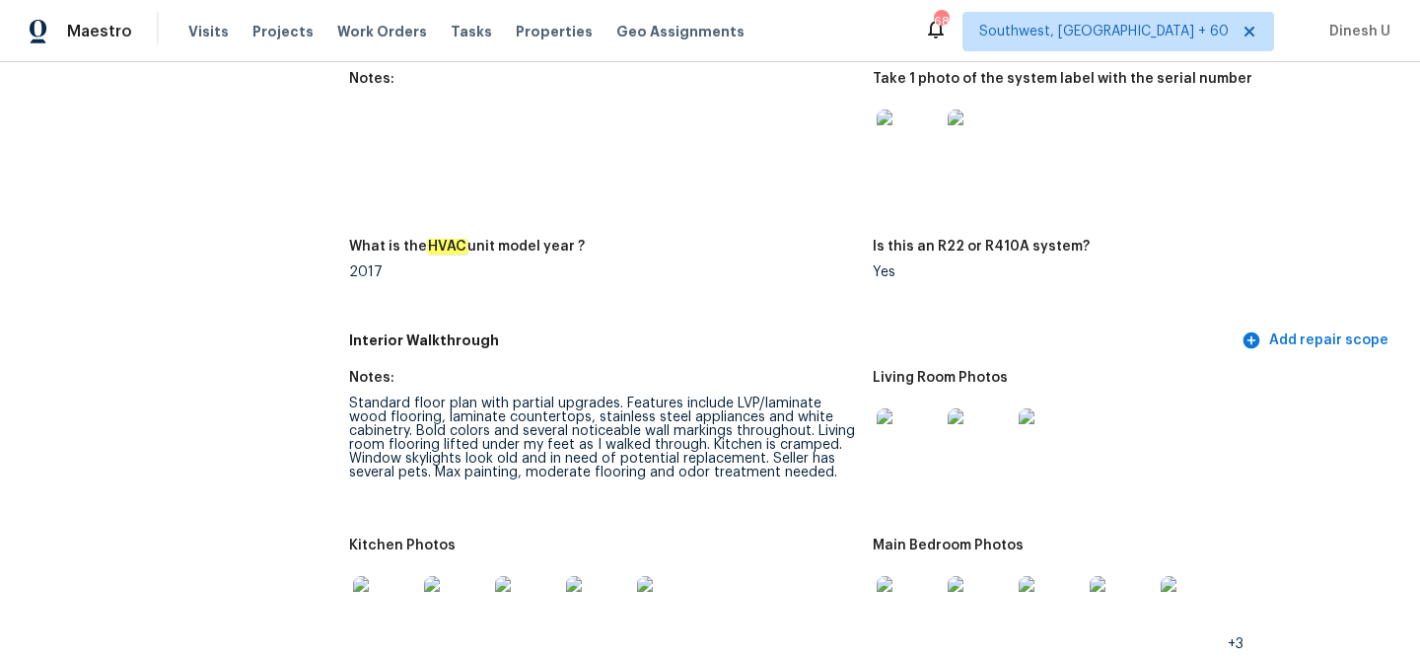
scroll to position [2075, 0]
click at [979, 119] on img at bounding box center [979, 139] width 63 height 63
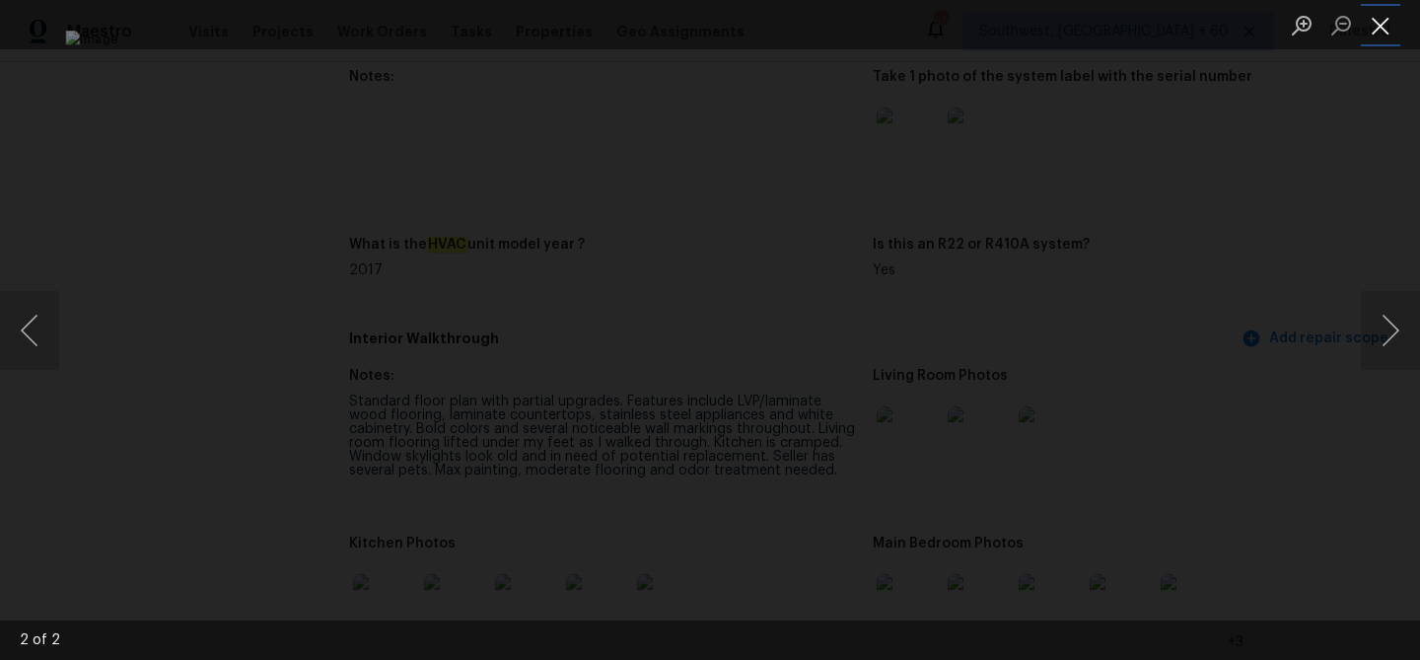
click at [1384, 23] on button "Close lightbox" at bounding box center [1380, 25] width 39 height 35
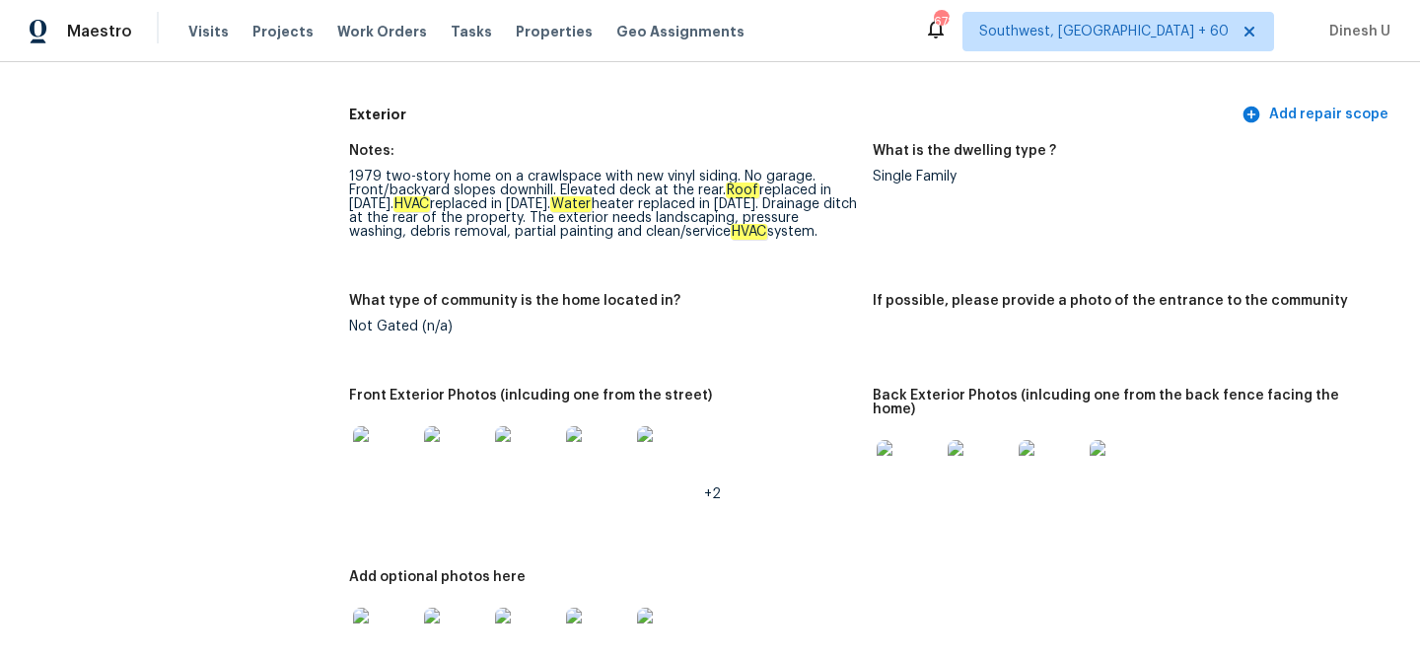
scroll to position [980, 0]
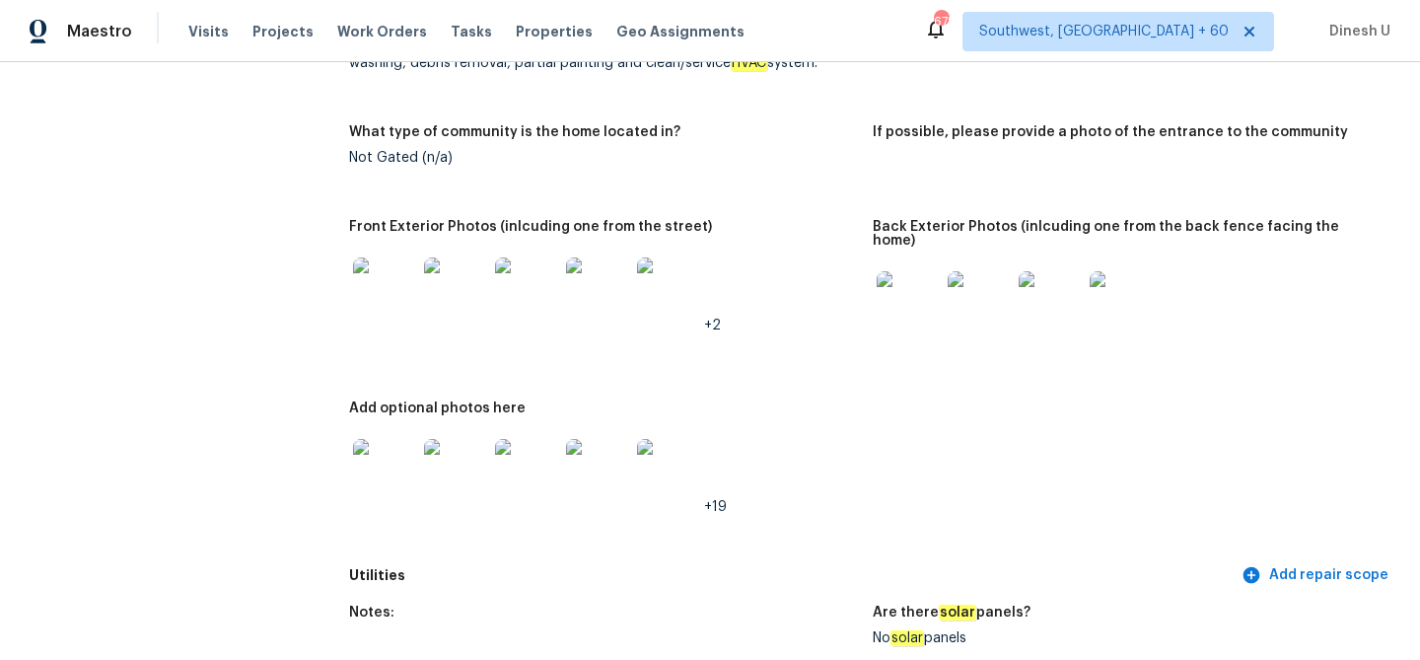
click at [386, 270] on img at bounding box center [384, 288] width 63 height 63
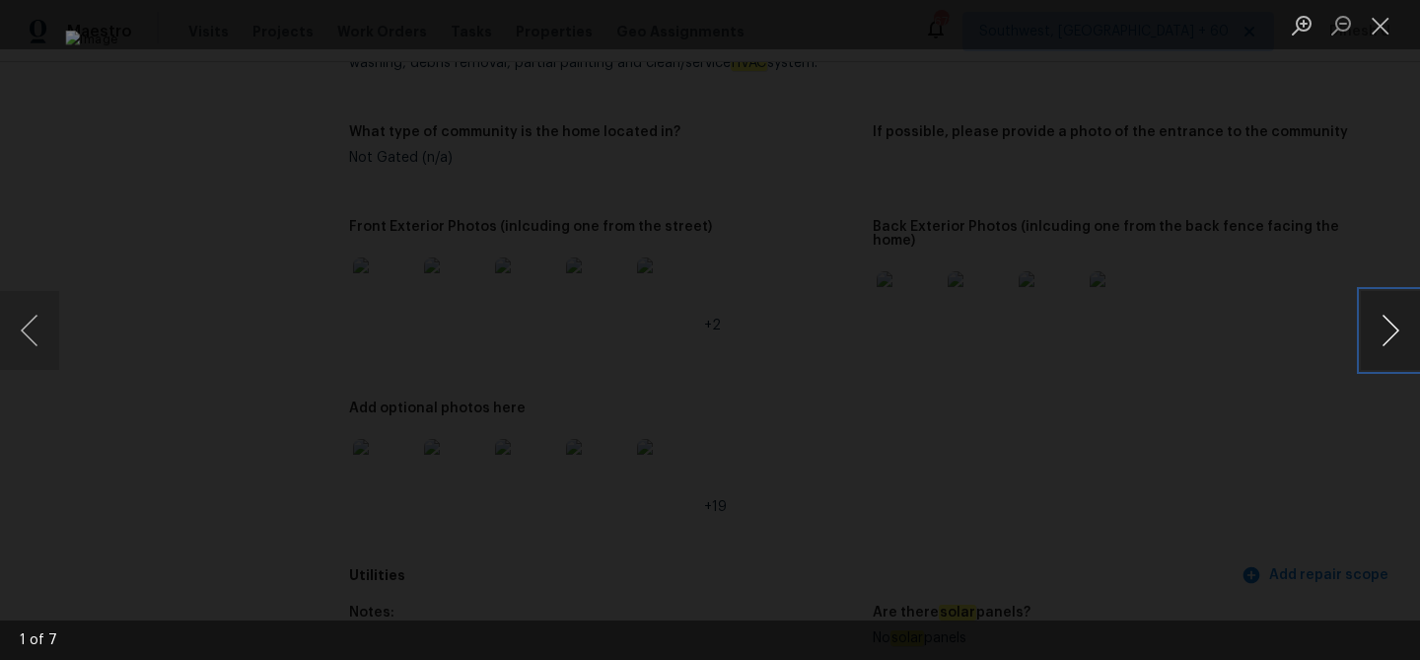
click at [1394, 331] on button "Next image" at bounding box center [1390, 330] width 59 height 79
click at [33, 339] on button "Previous image" at bounding box center [29, 330] width 59 height 79
click at [1388, 330] on button "Next image" at bounding box center [1390, 330] width 59 height 79
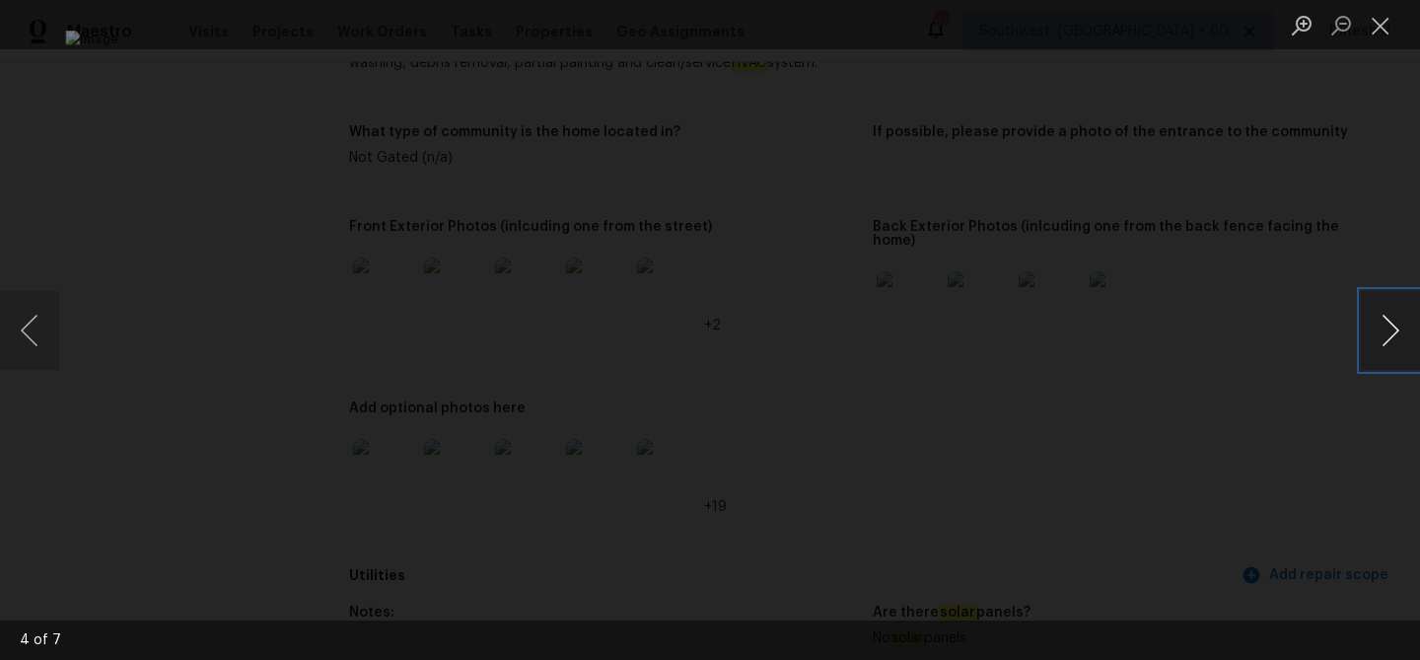
click at [1388, 330] on button "Next image" at bounding box center [1390, 330] width 59 height 79
click at [21, 322] on button "Previous image" at bounding box center [29, 330] width 59 height 79
click at [1384, 30] on button "Close lightbox" at bounding box center [1380, 25] width 39 height 35
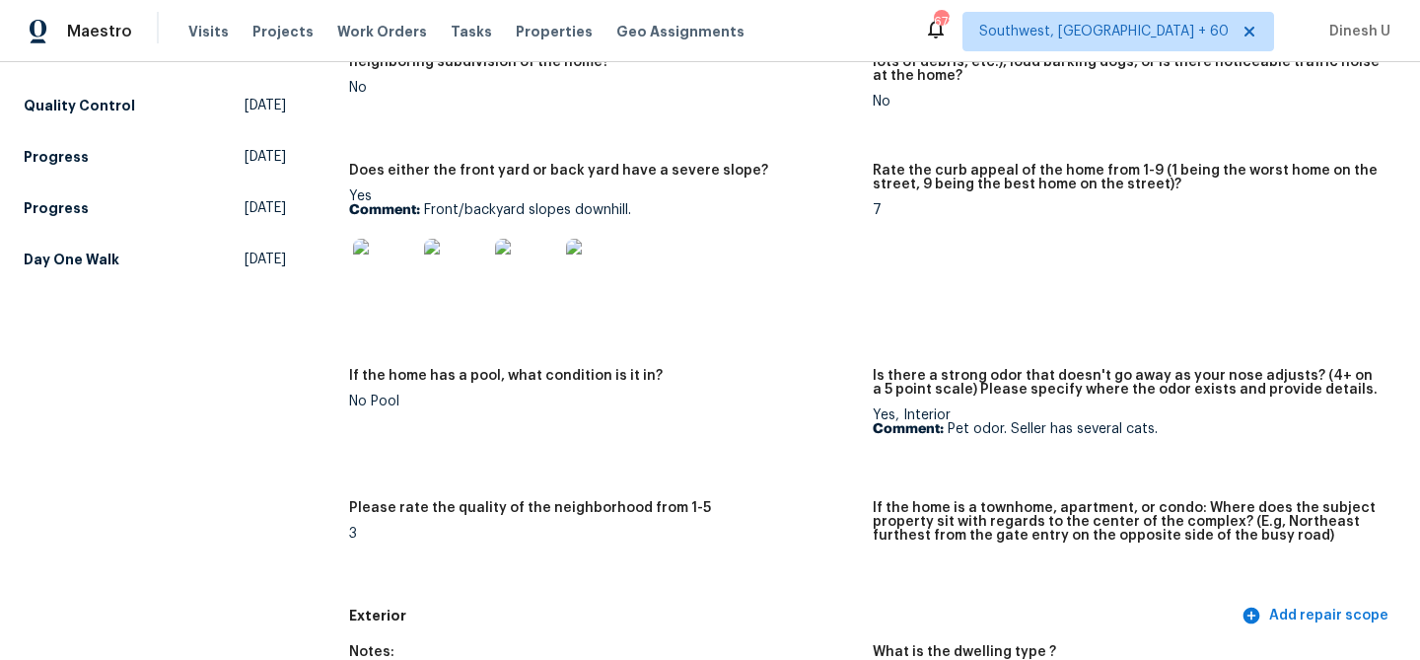
scroll to position [0, 0]
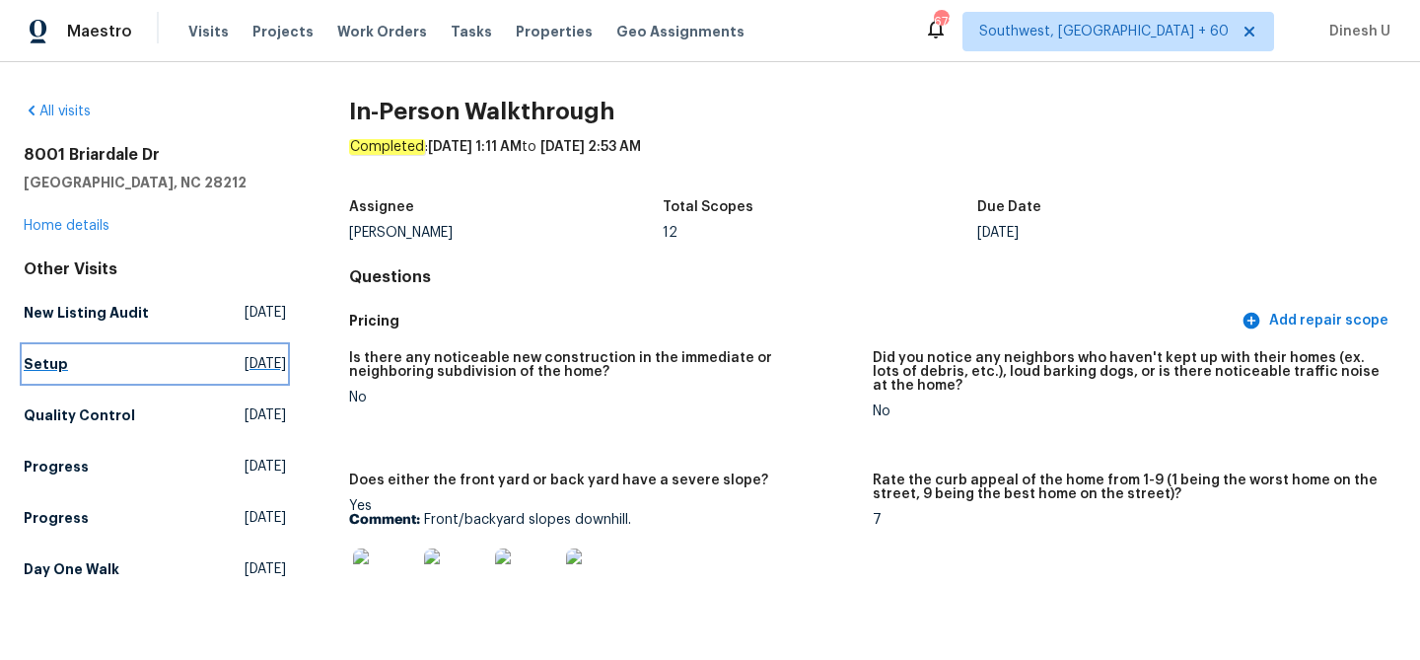
click at [245, 363] on span "Fri, Sep 26 2025" at bounding box center [265, 364] width 41 height 20
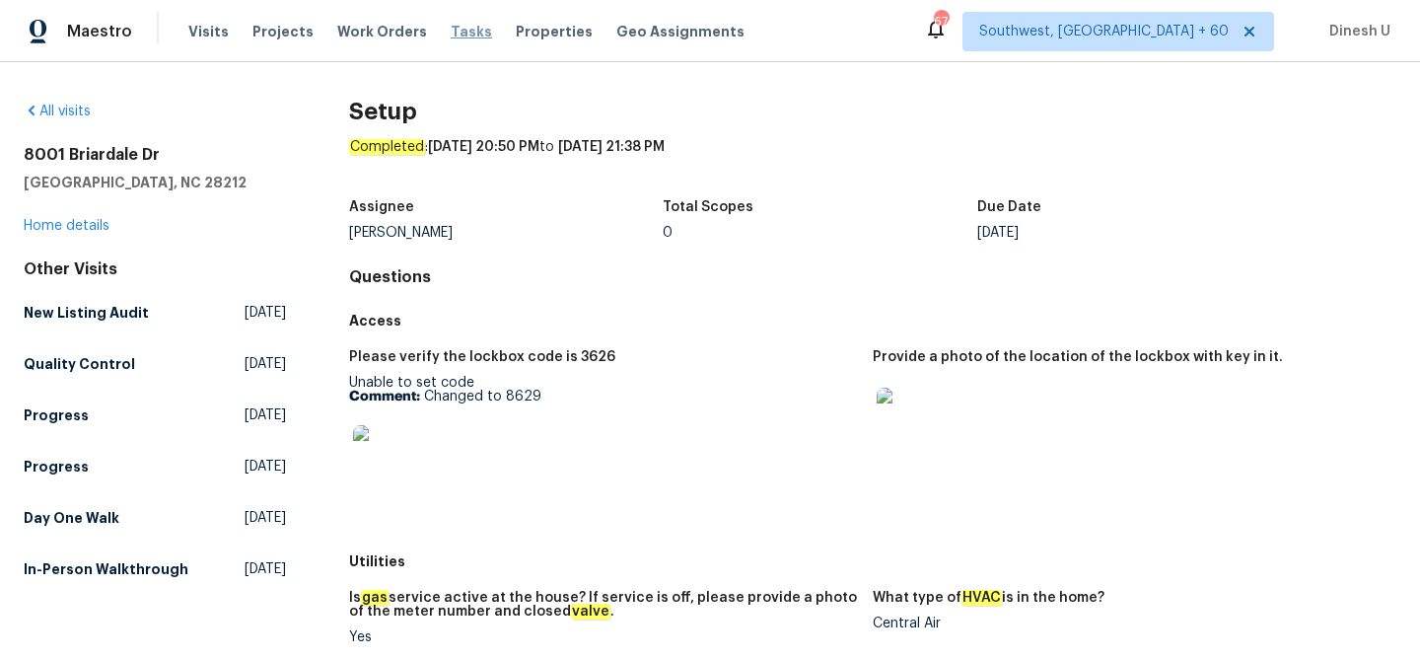
click at [451, 29] on span "Tasks" at bounding box center [471, 32] width 41 height 14
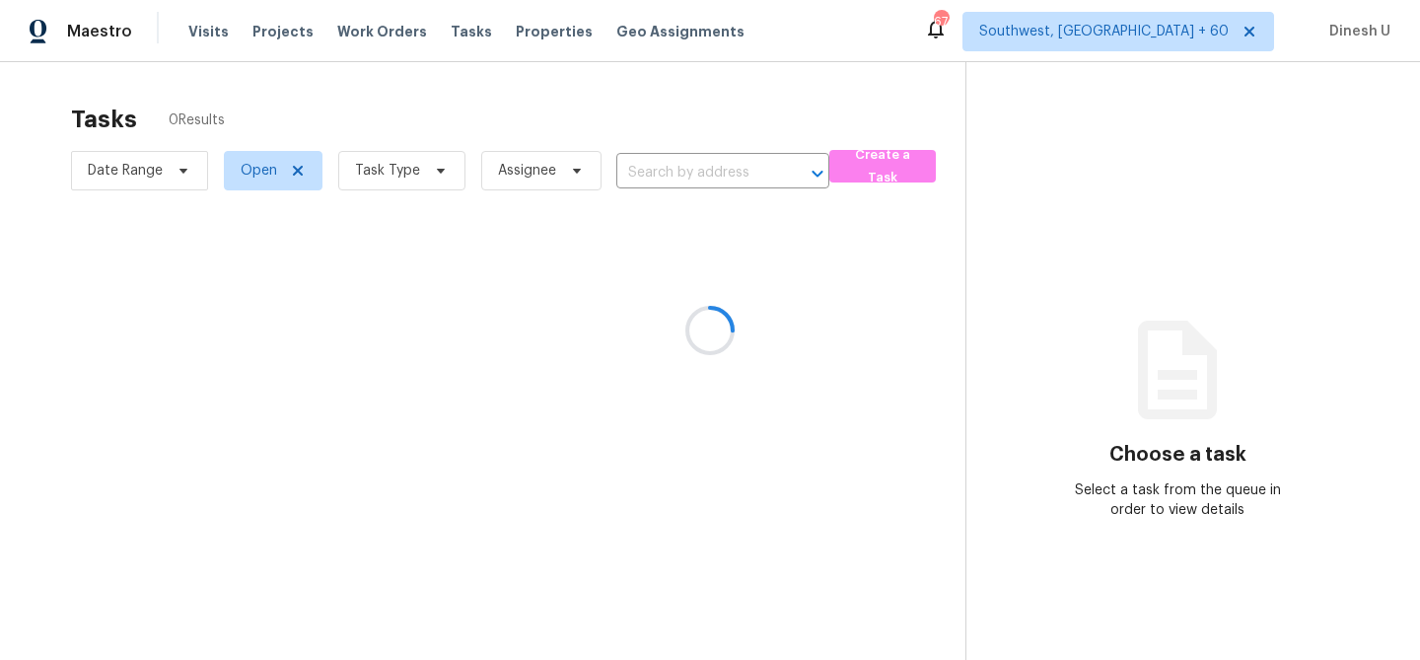
click at [356, 32] on div at bounding box center [710, 330] width 1420 height 660
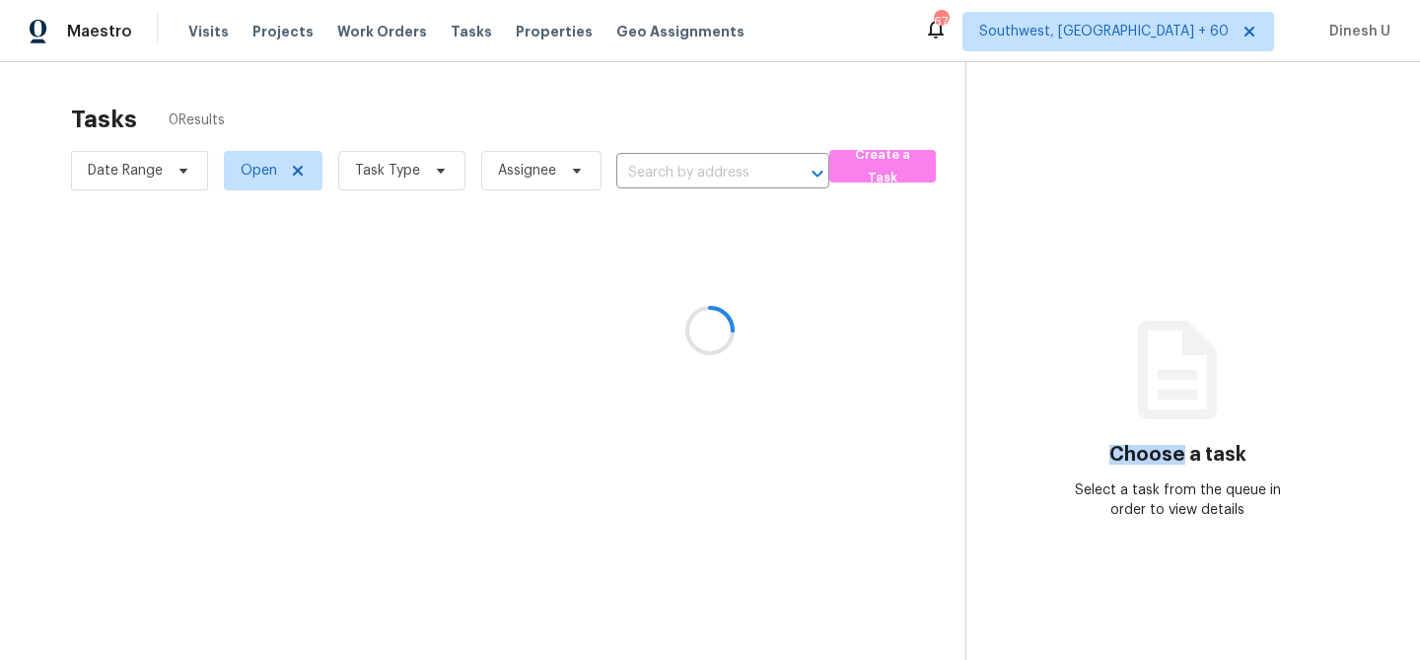
click at [356, 32] on div at bounding box center [710, 330] width 1420 height 660
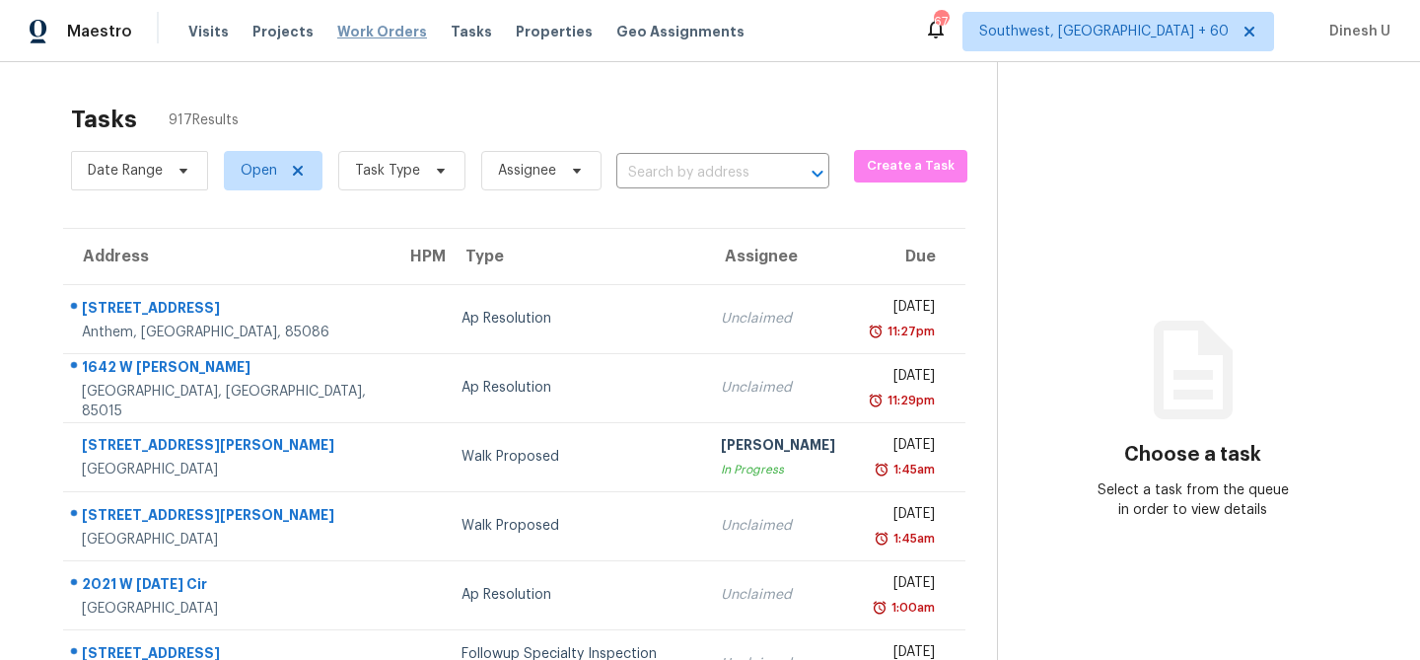
click at [399, 29] on span "Work Orders" at bounding box center [382, 32] width 90 height 20
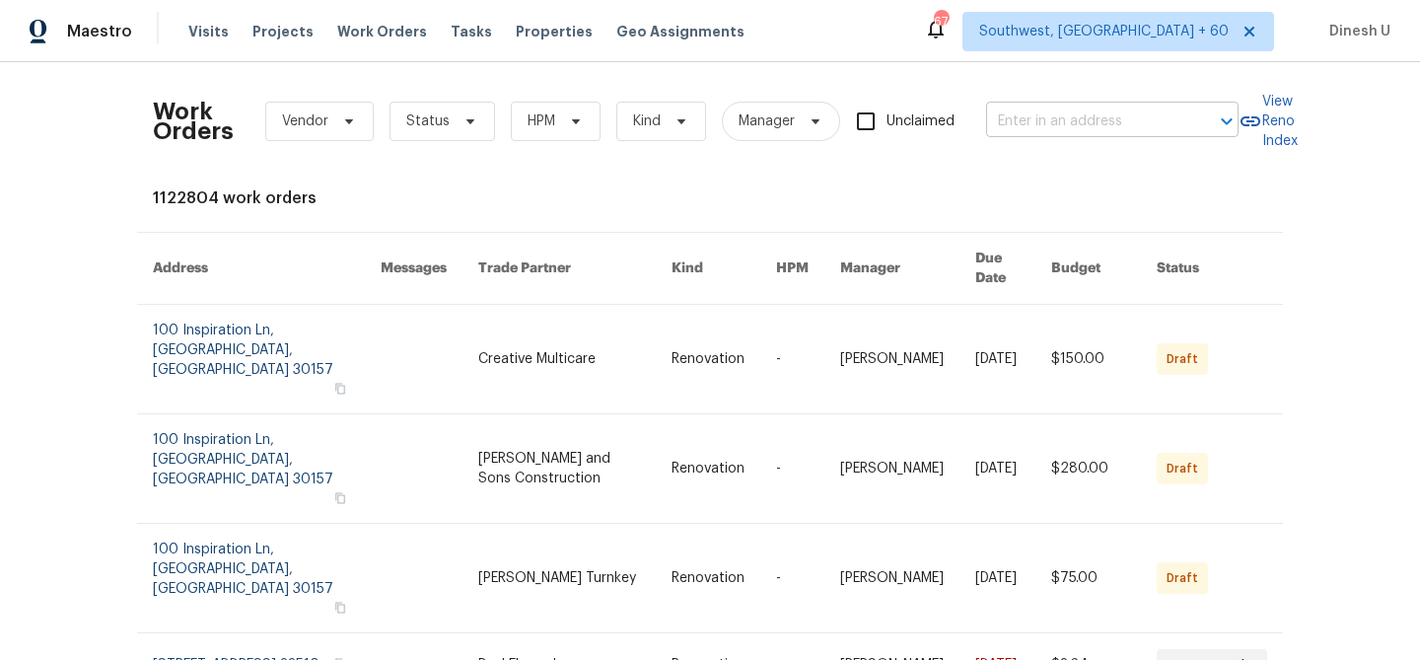
click at [1067, 124] on input "text" at bounding box center [1084, 122] width 197 height 31
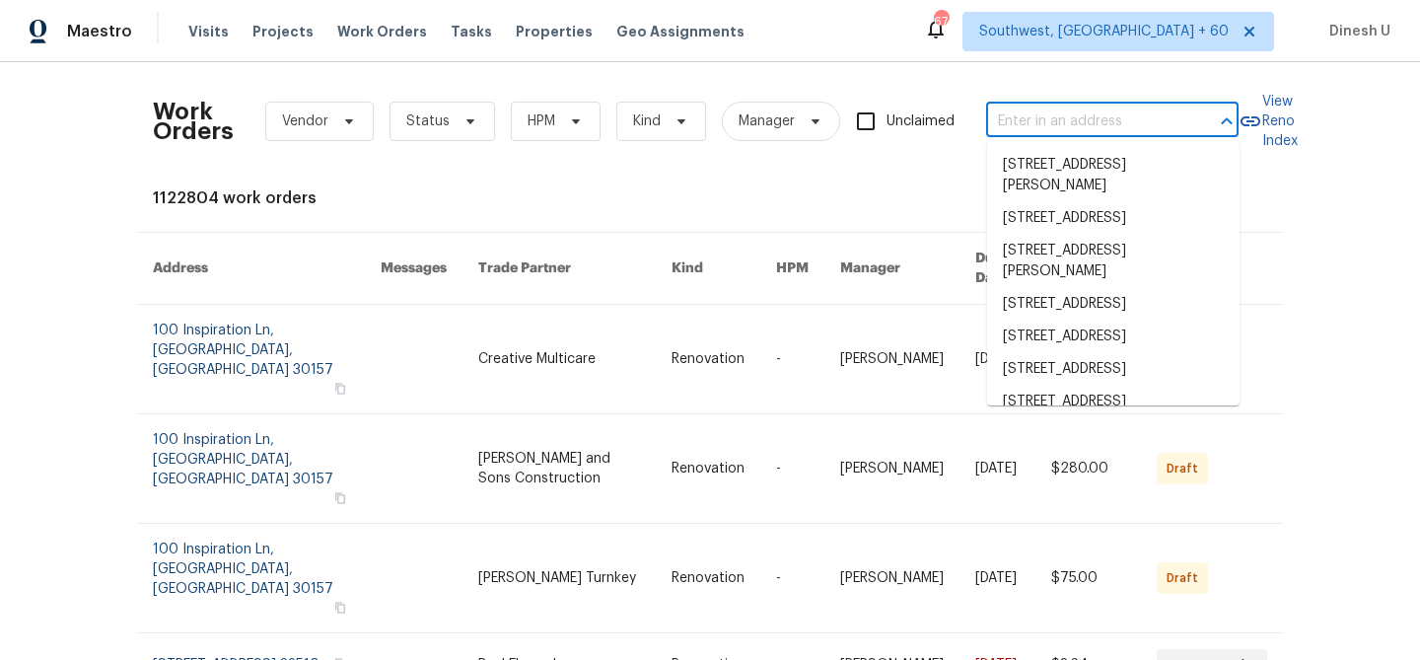
paste input "1913 Nigel Ct Charlotte, NC 28213"
type input "1913 Nigel Ct Charlotte, NC 28213"
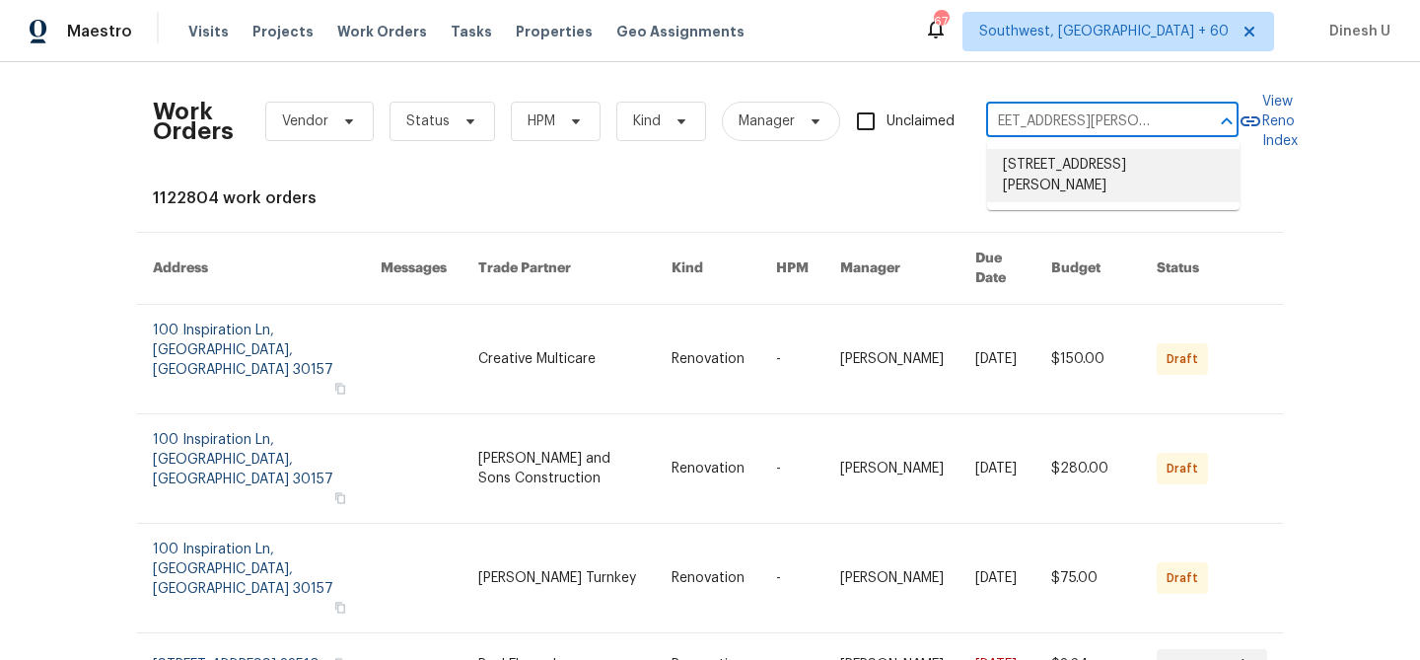
click at [1042, 169] on li "1913 Nigel Ct, Charlotte, NC 28213" at bounding box center [1113, 175] width 253 height 53
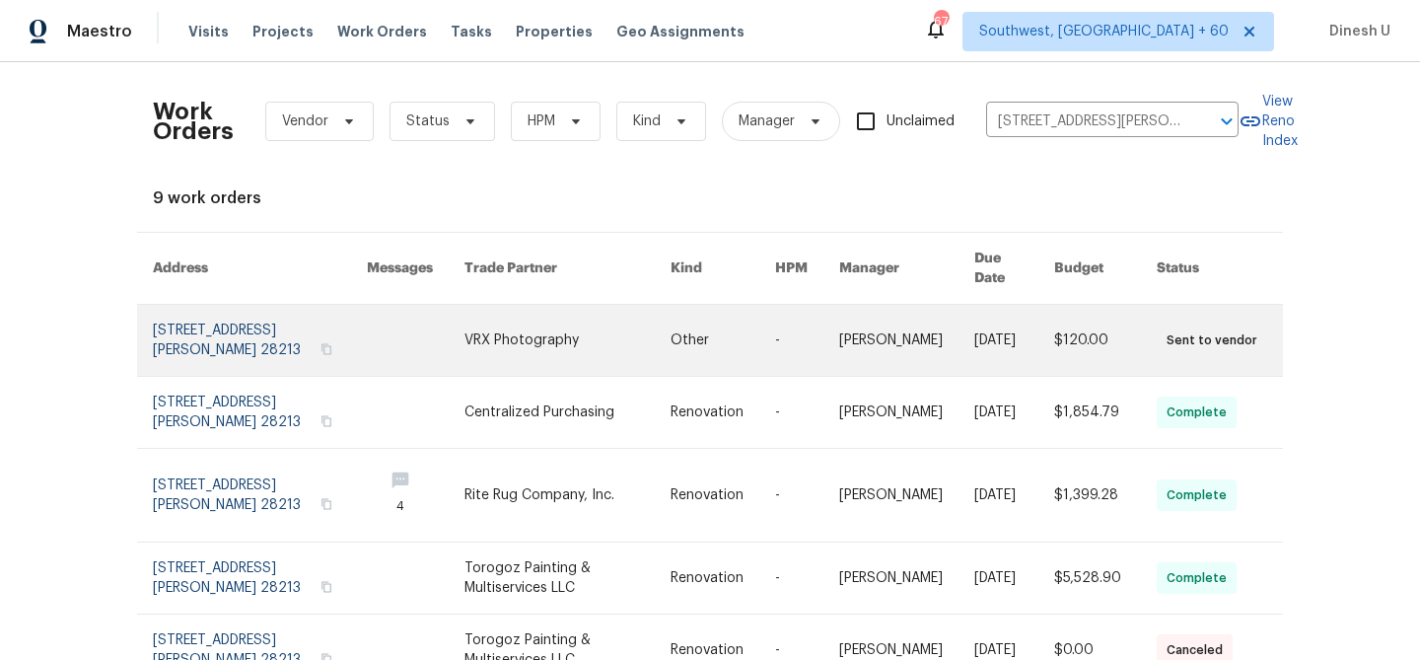
click at [260, 317] on link at bounding box center [260, 340] width 214 height 71
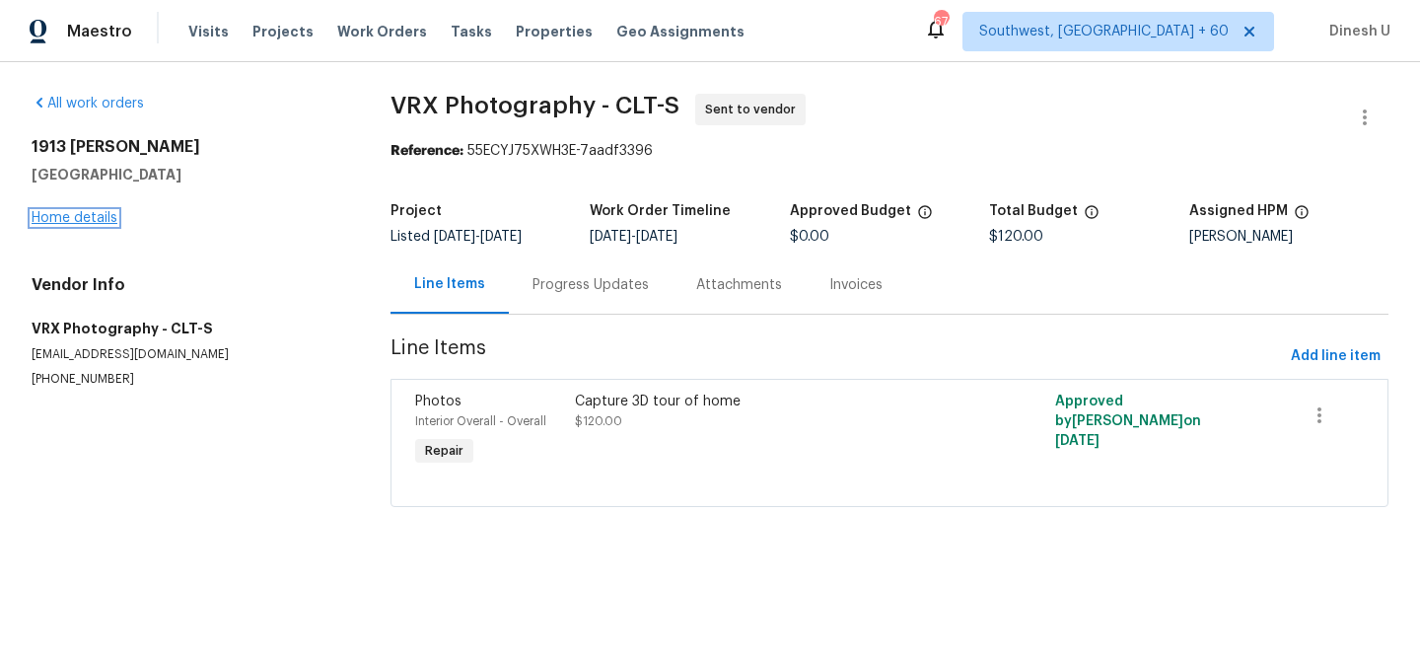
click at [65, 216] on link "Home details" at bounding box center [75, 218] width 86 height 14
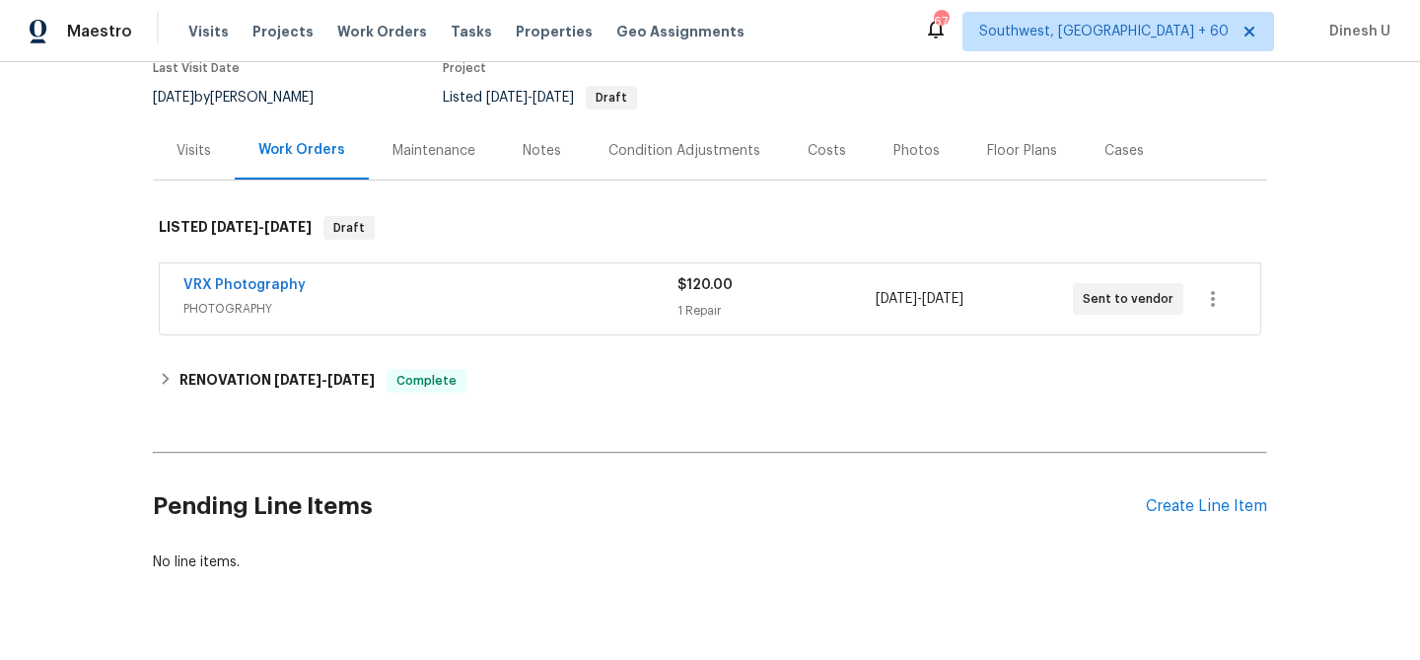
scroll to position [224, 0]
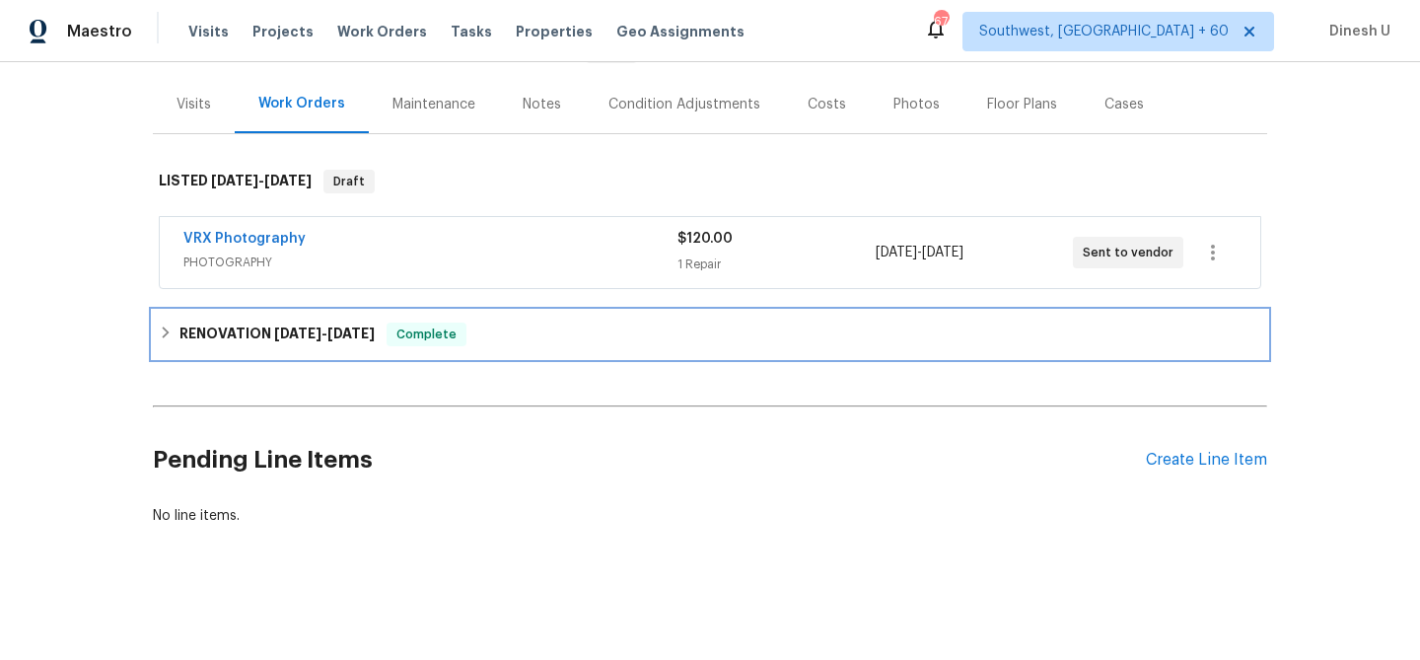
click at [339, 325] on h6 "RENOVATION 9/16/25 - 10/28/25" at bounding box center [277, 335] width 195 height 24
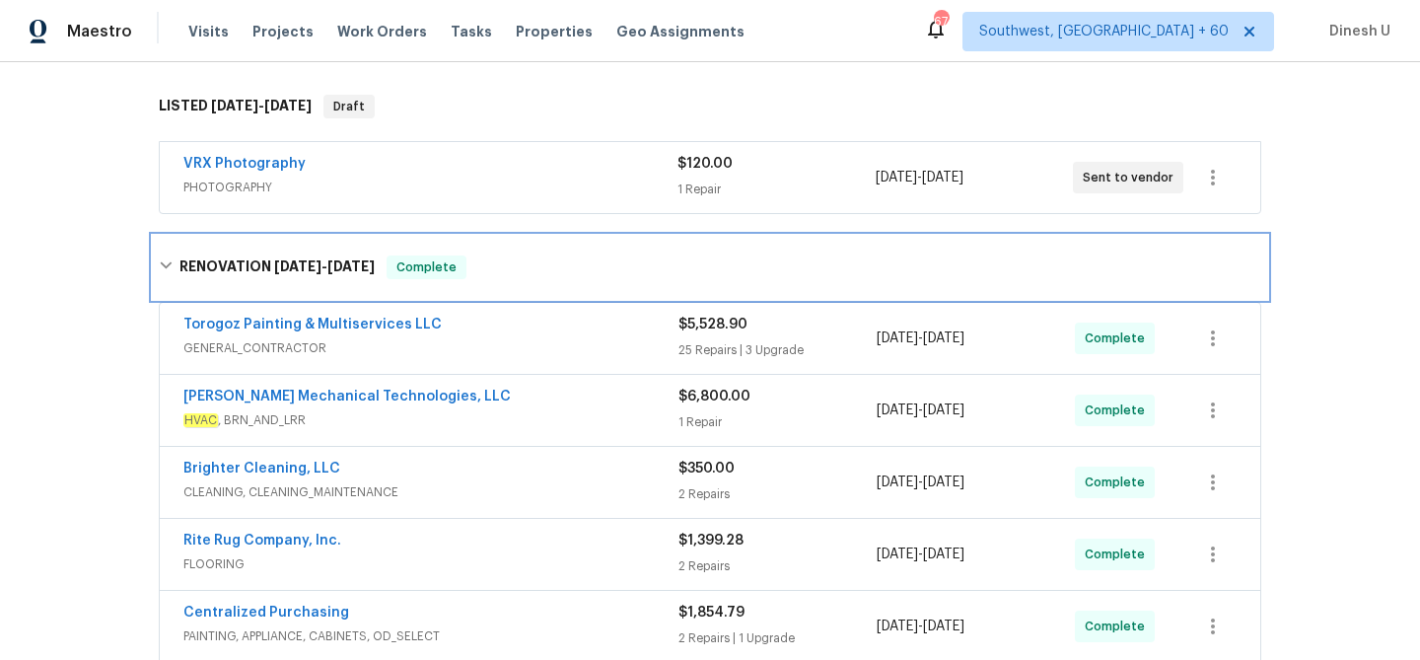
scroll to position [0, 0]
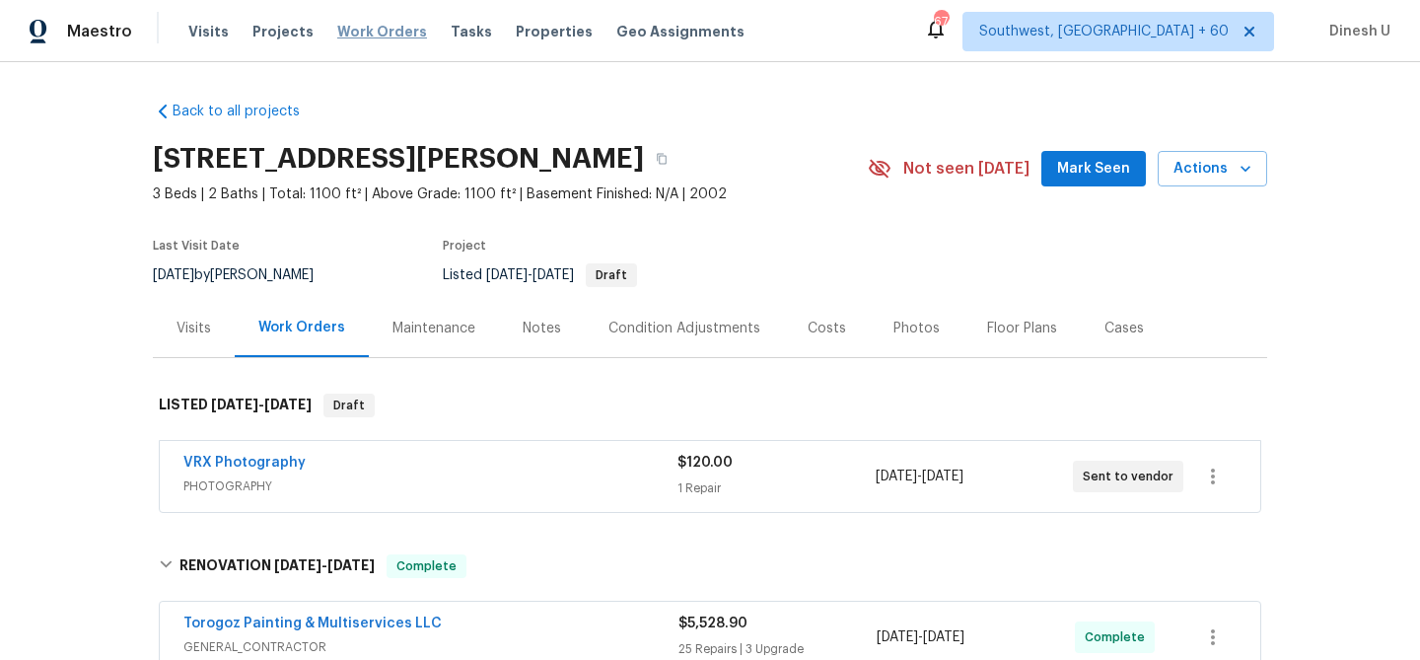
click at [350, 26] on span "Work Orders" at bounding box center [382, 32] width 90 height 20
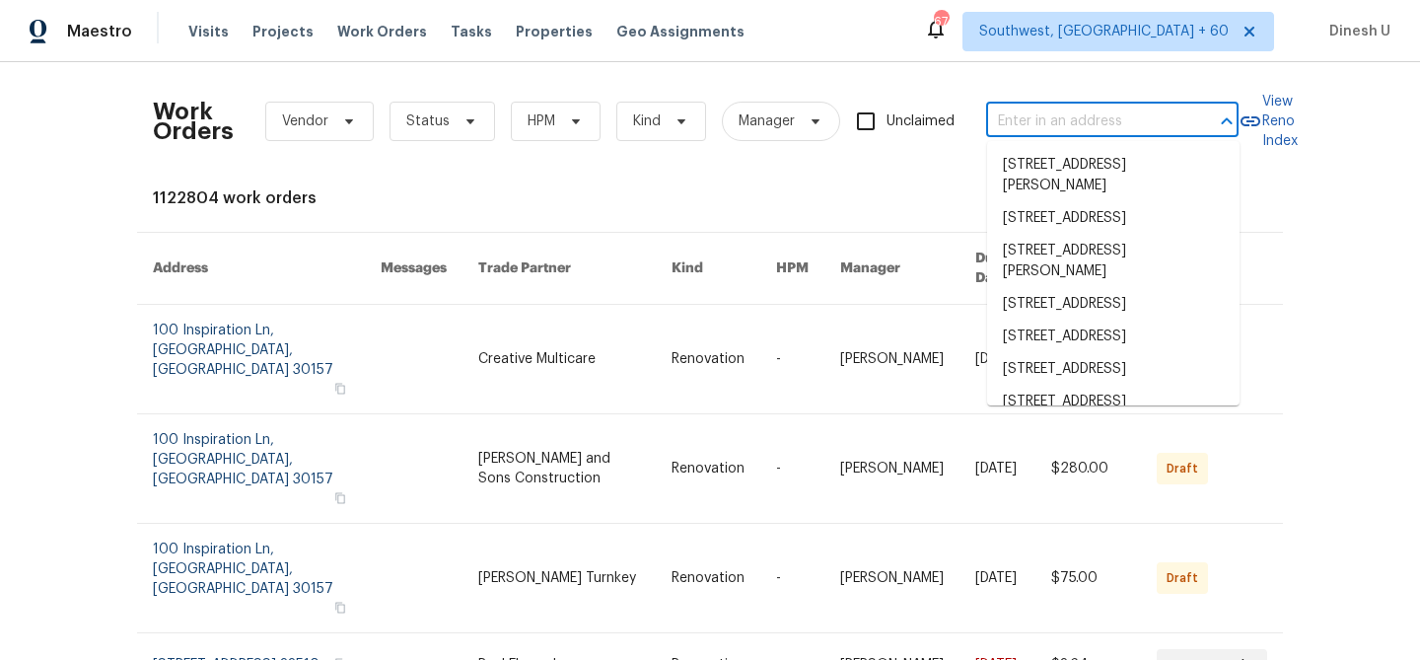
click at [1046, 120] on input "text" at bounding box center [1084, 122] width 197 height 31
paste input "235 Lakeridge Dr Cameron, NC 28326"
type input "235 Lakeridge Dr Cameron, NC 28326"
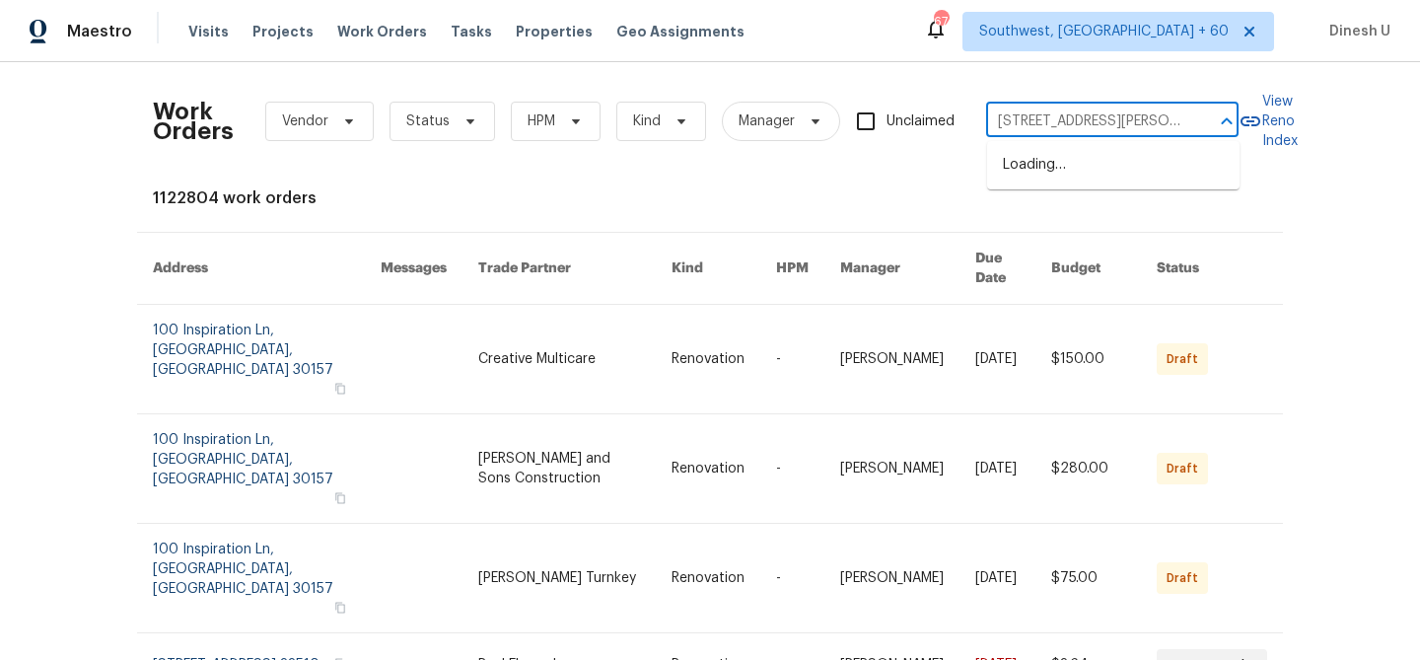
scroll to position [0, 58]
click at [1024, 172] on li "235 Lakeridge Dr, Cameron, NC 28326" at bounding box center [1113, 175] width 253 height 53
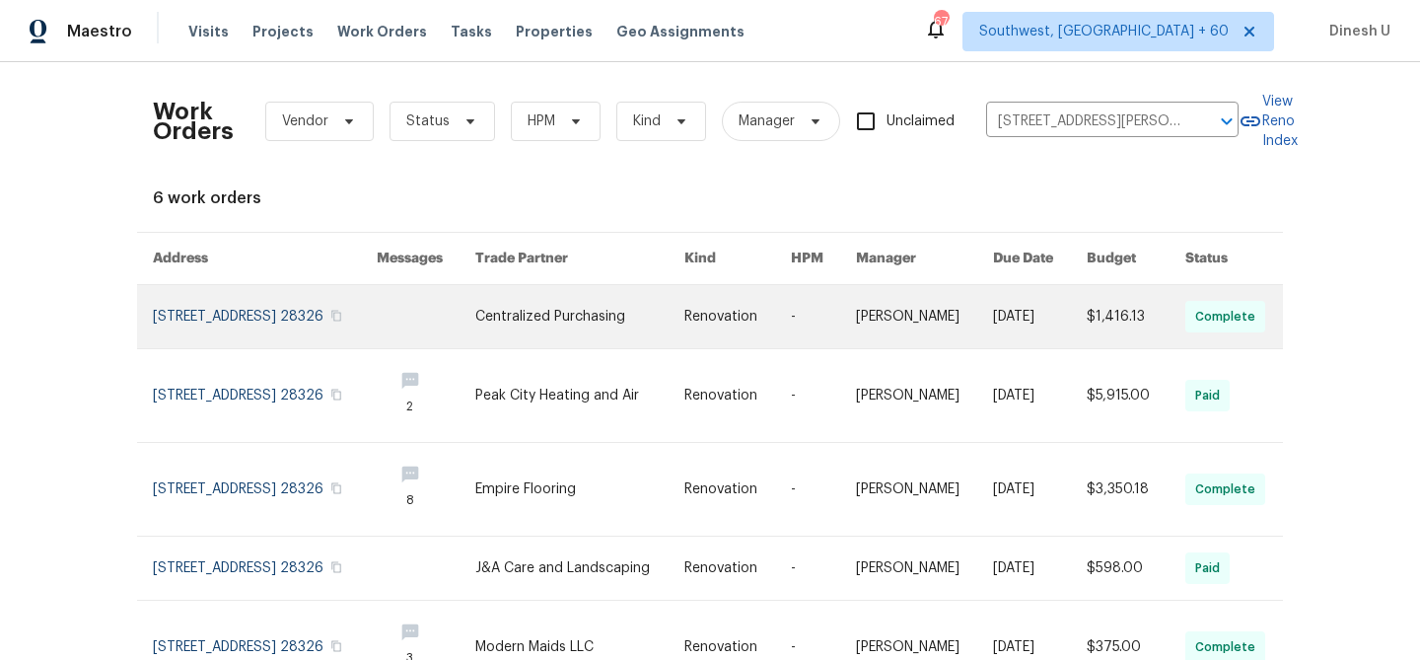
scroll to position [187, 0]
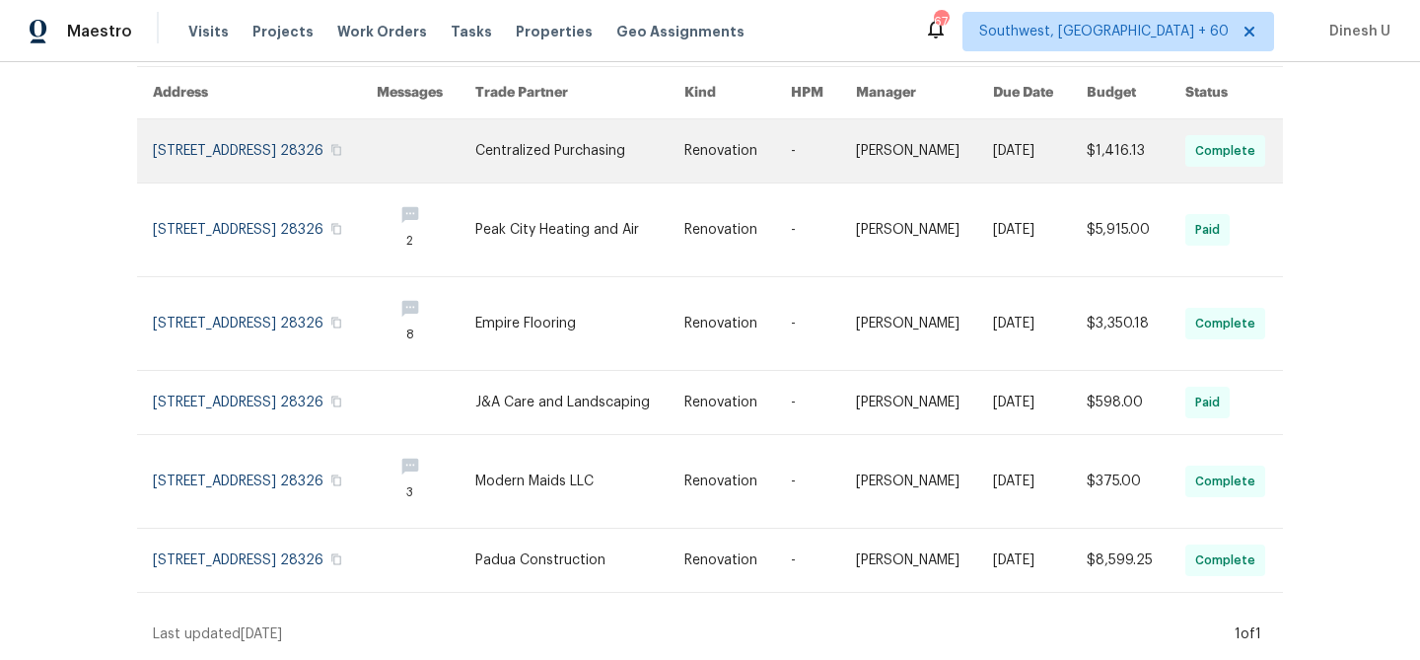
click at [246, 144] on link at bounding box center [265, 150] width 224 height 63
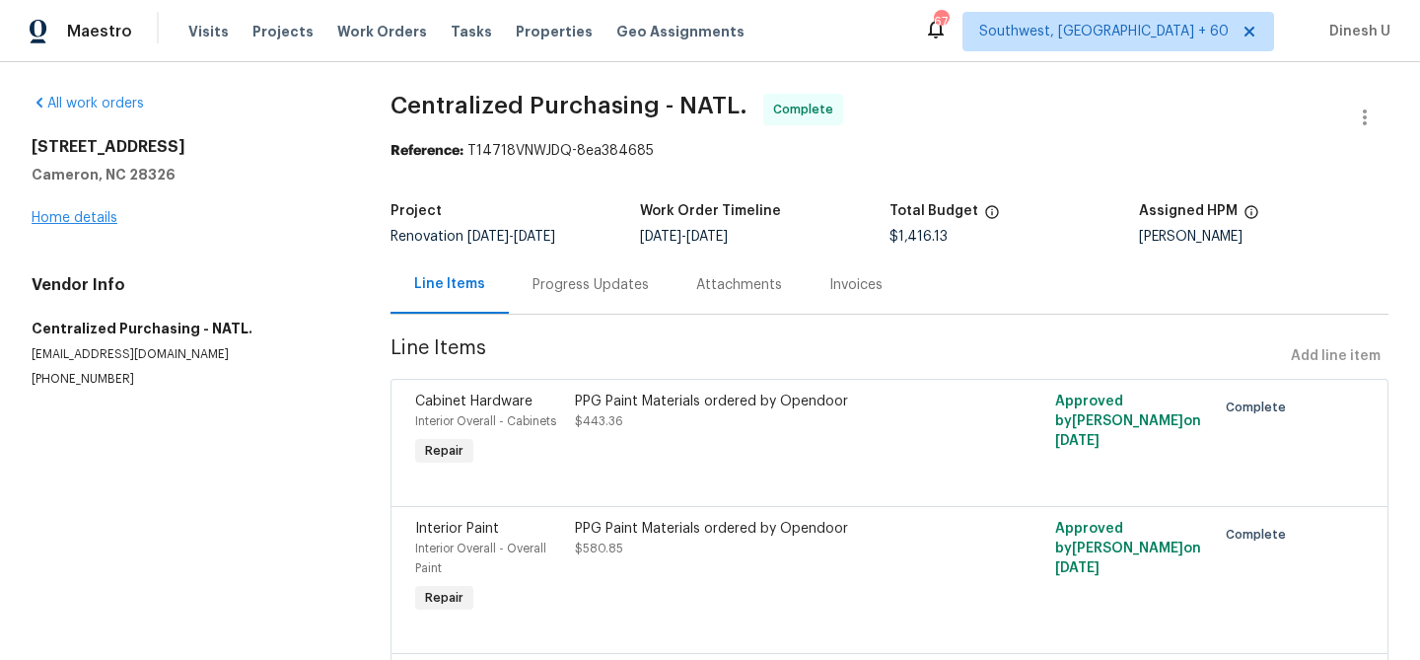
click at [97, 219] on link "Home details" at bounding box center [75, 218] width 86 height 14
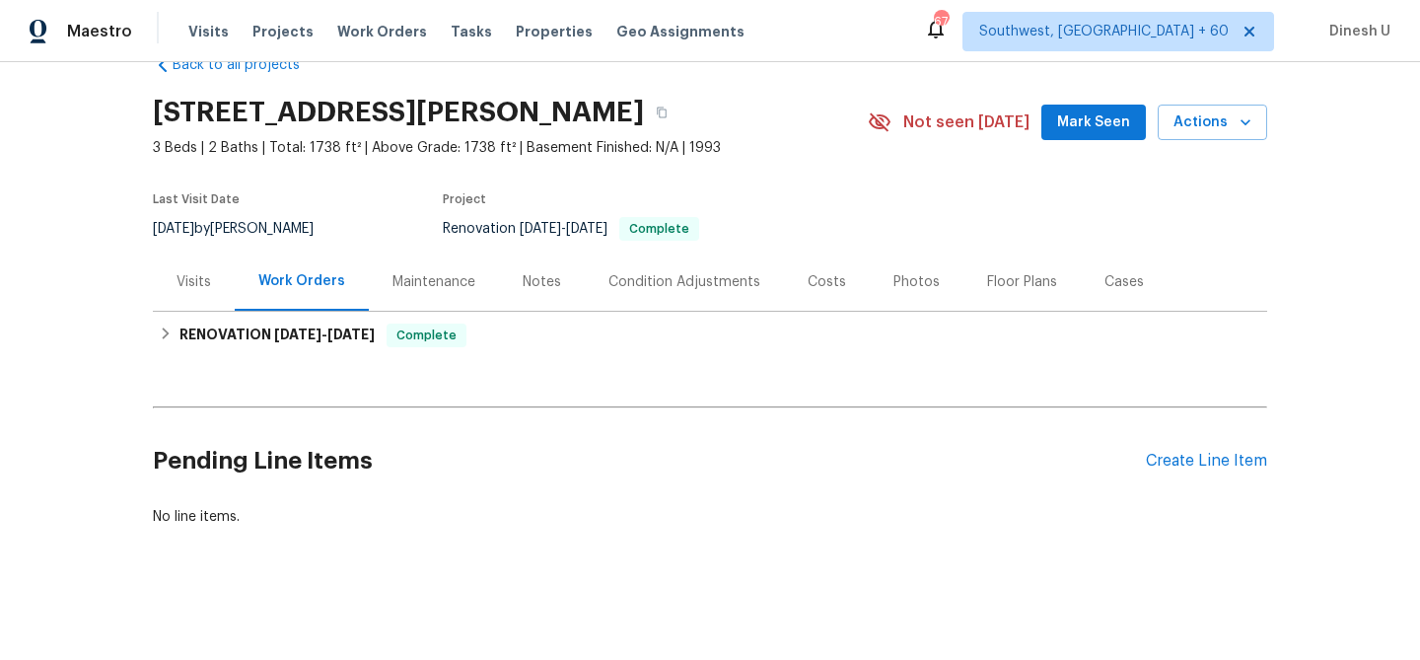
scroll to position [47, 0]
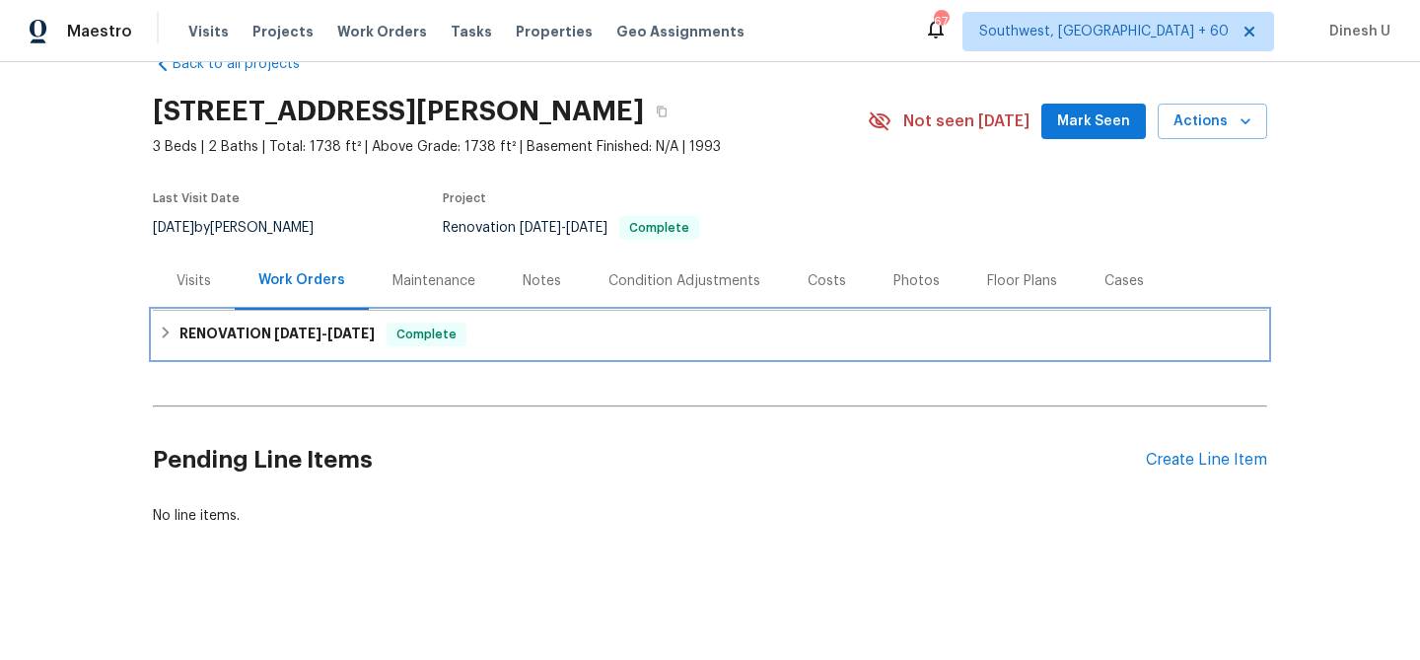
click at [310, 327] on span "9/10/25" at bounding box center [297, 334] width 47 height 14
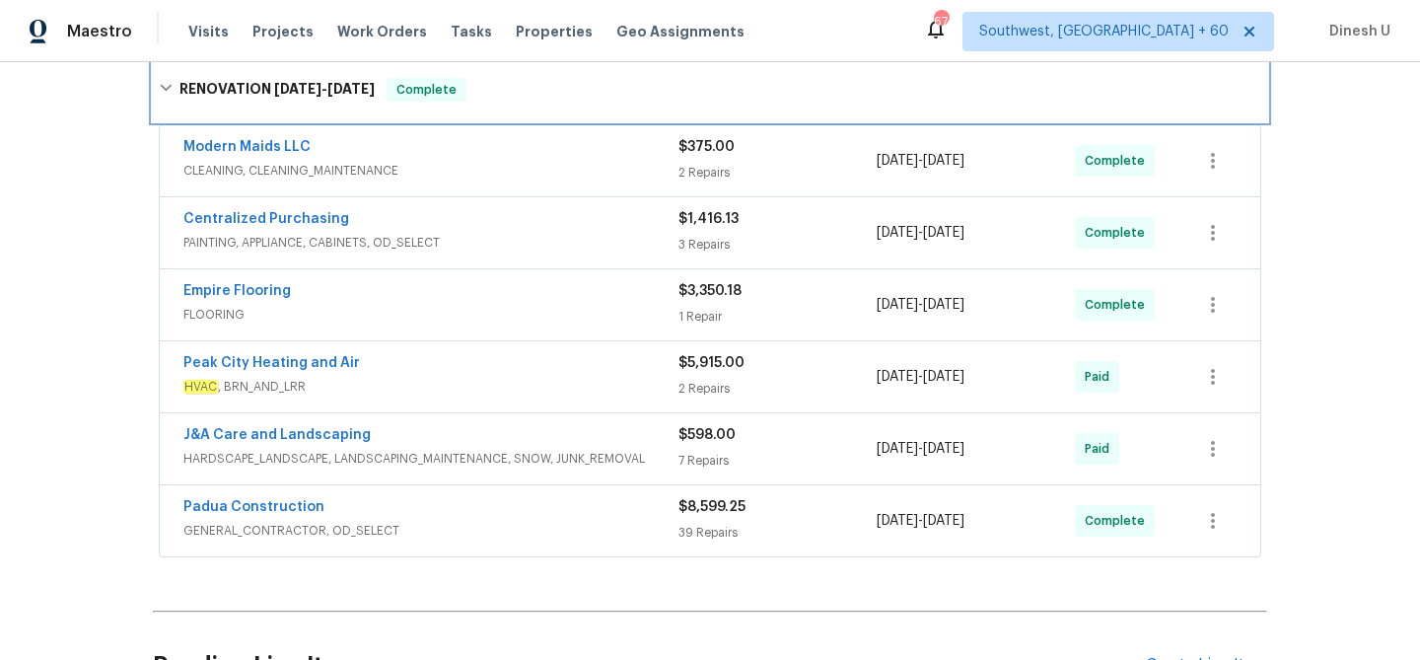
scroll to position [0, 0]
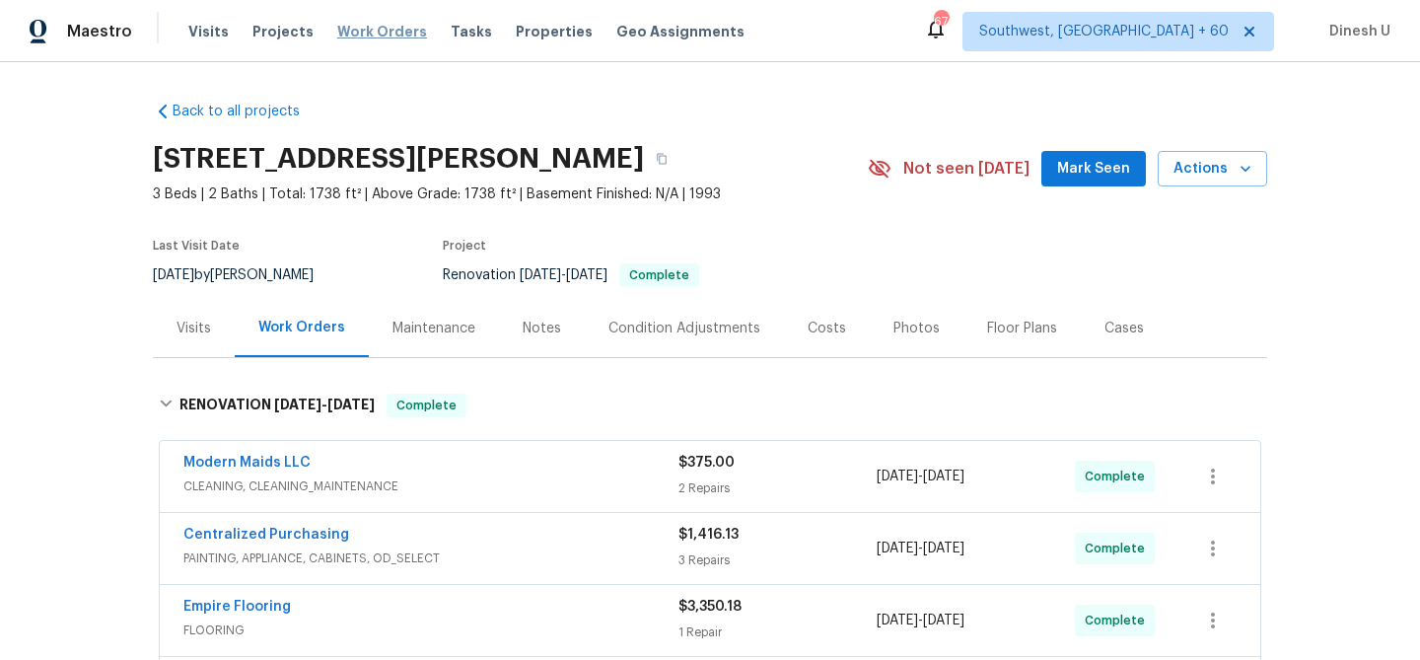
click at [365, 37] on span "Work Orders" at bounding box center [382, 32] width 90 height 20
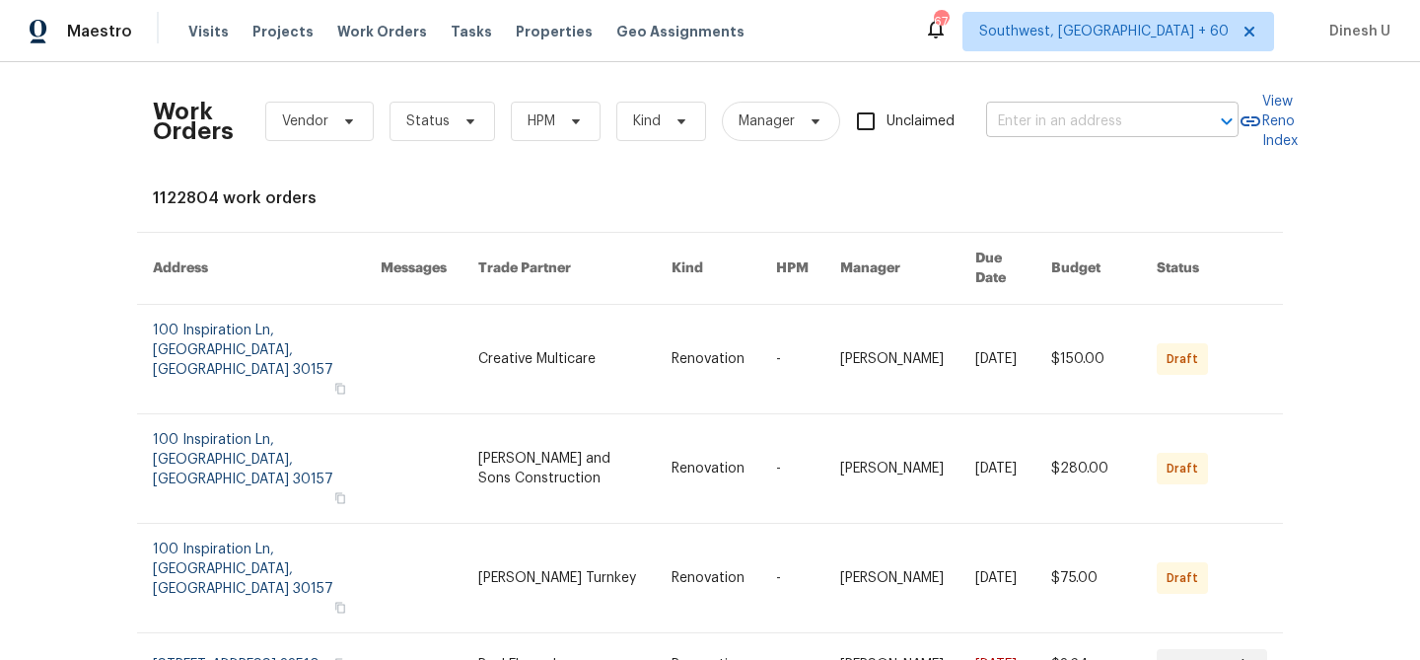
click at [1017, 124] on input "text" at bounding box center [1084, 122] width 197 height 31
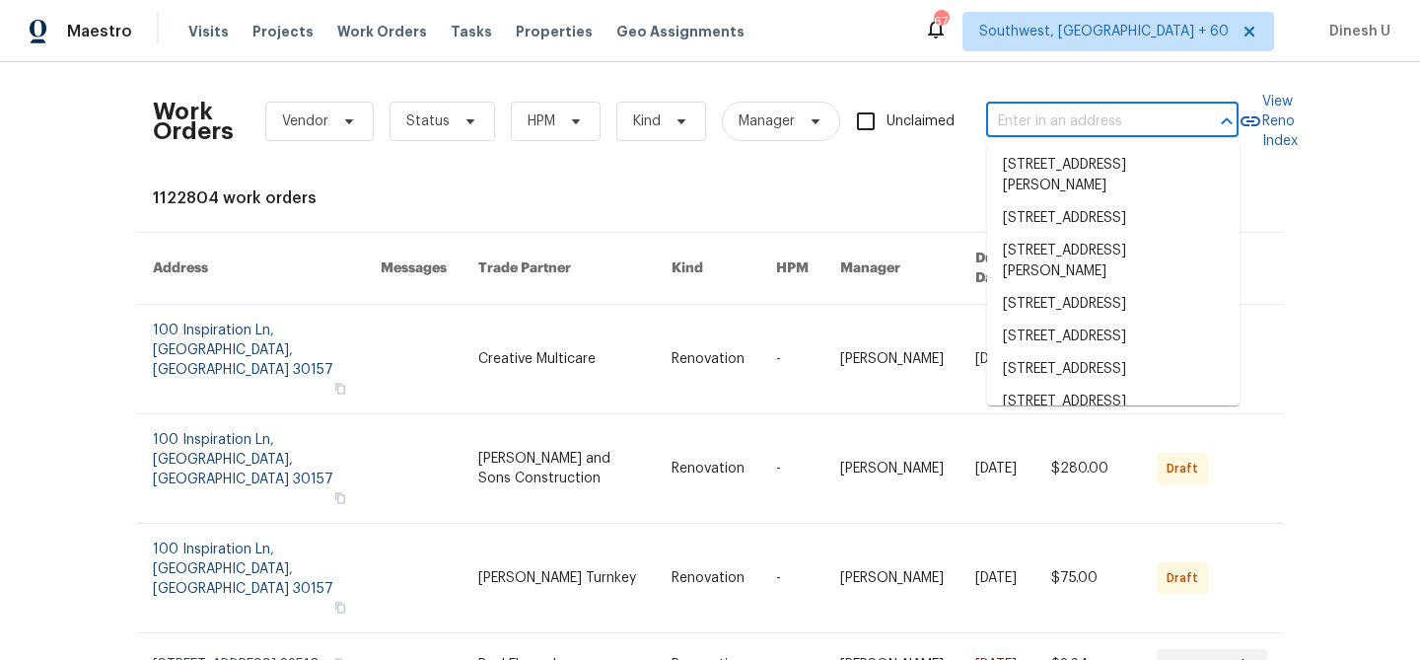
paste input "1913 Nigel Ct Charlotte, NC 28213"
type input "1913 Nigel Ct Charlotte, NC 28213"
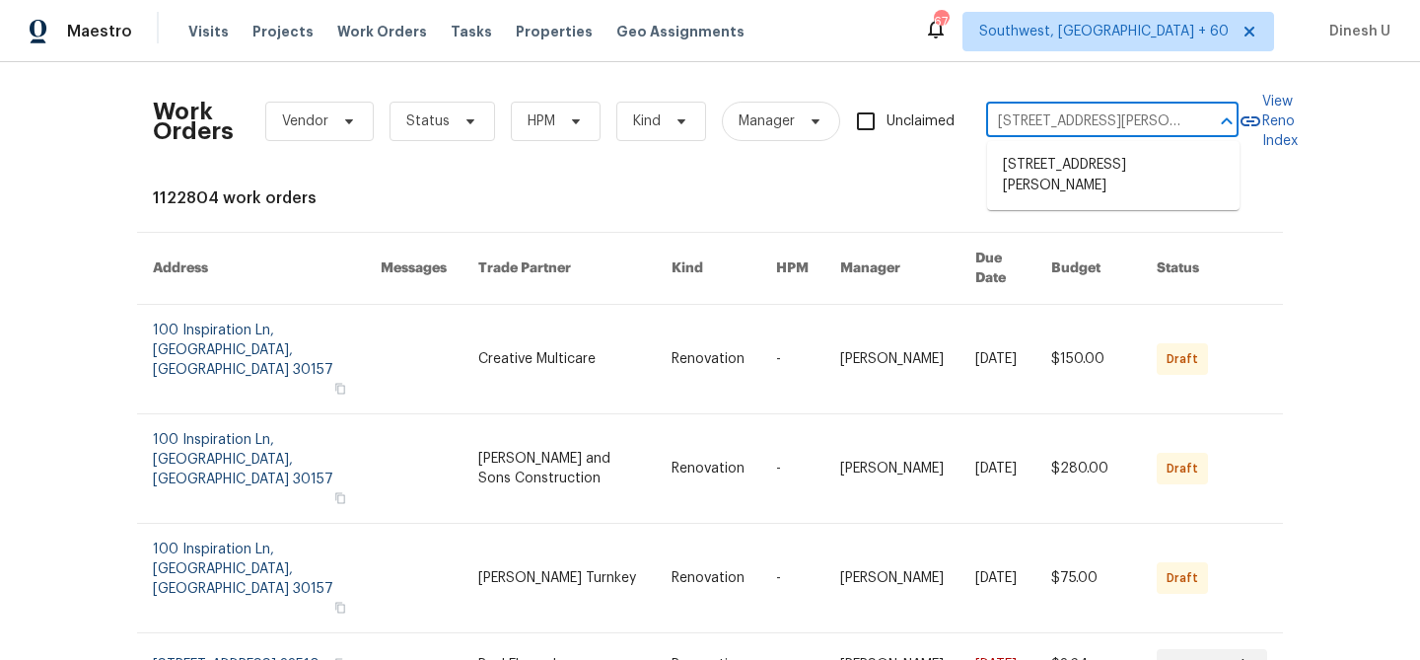
scroll to position [0, 31]
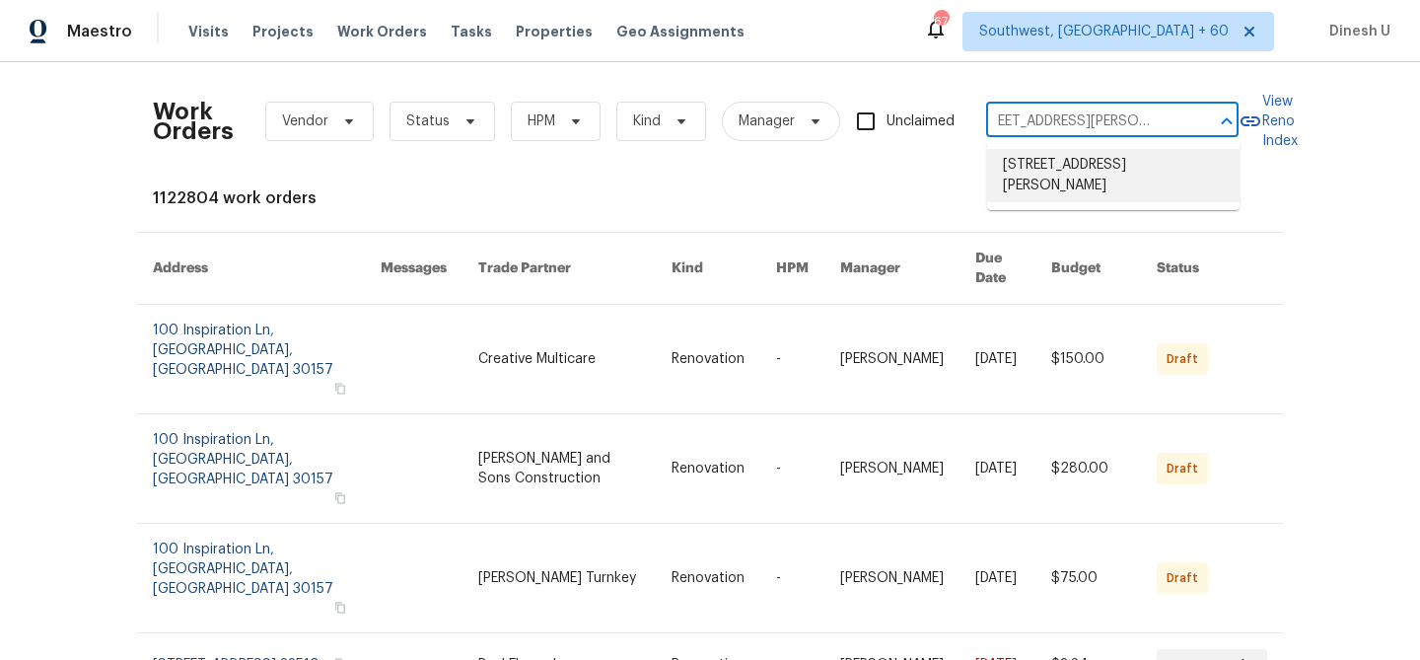
click at [1009, 168] on li "1913 Nigel Ct, Charlotte, NC 28213" at bounding box center [1113, 175] width 253 height 53
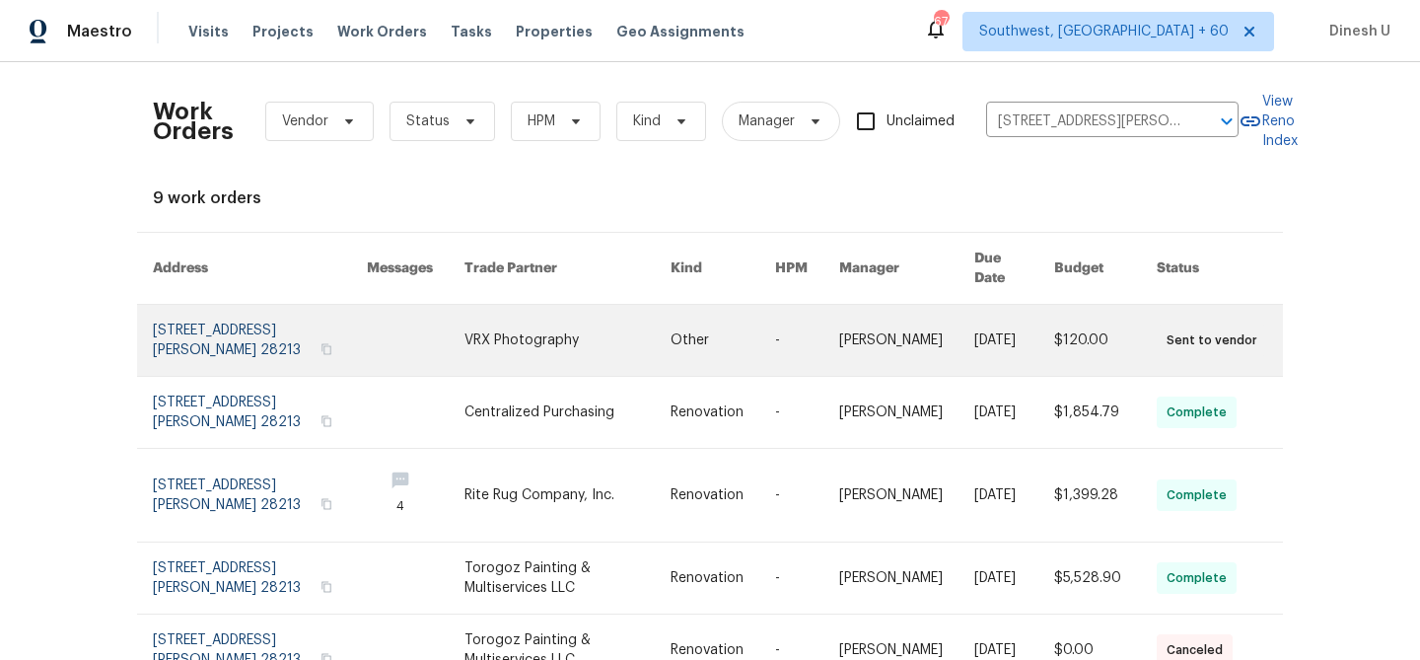
click at [165, 309] on link at bounding box center [260, 340] width 214 height 71
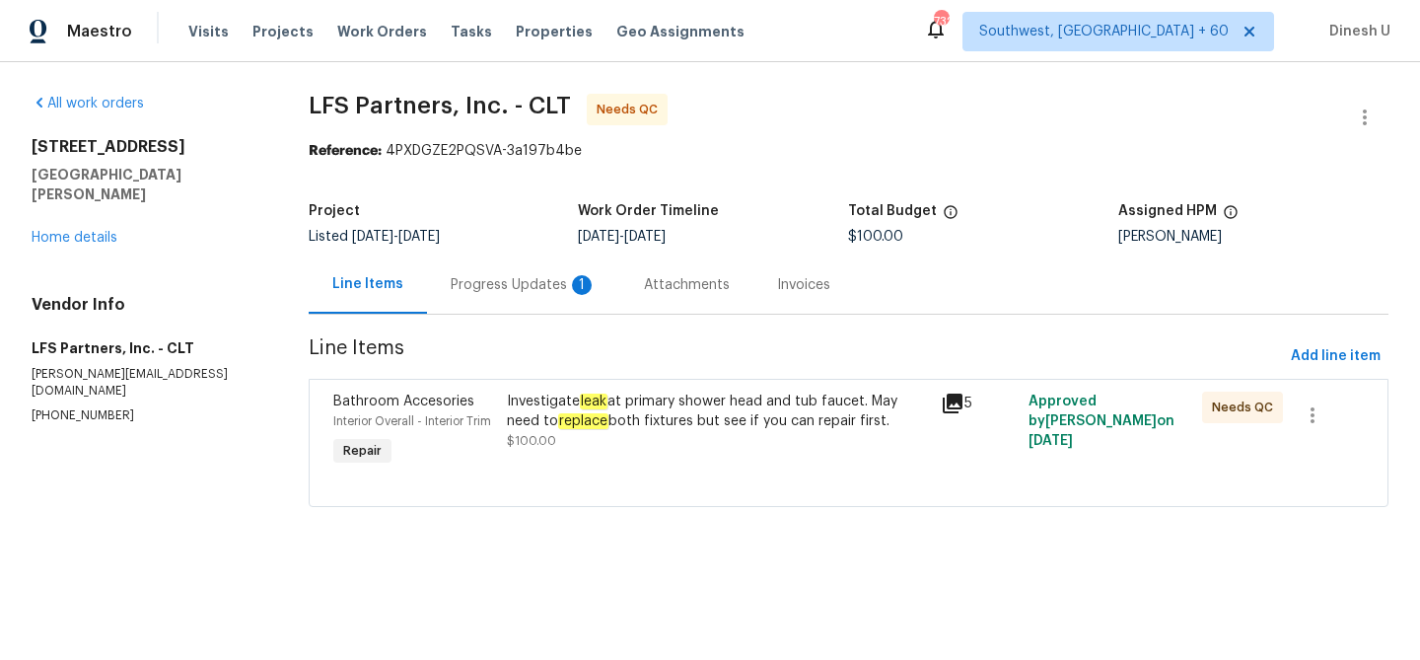
click at [515, 275] on div "Progress Updates 1" at bounding box center [524, 285] width 146 height 20
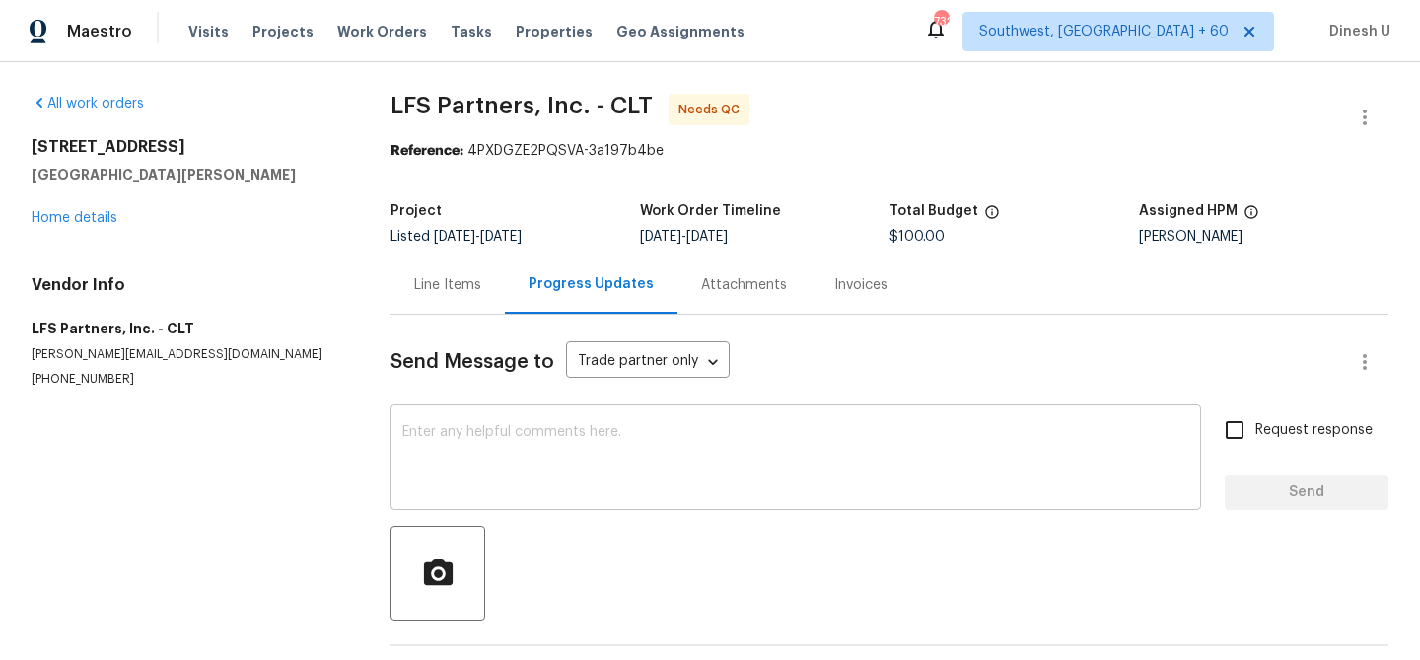
scroll to position [227, 0]
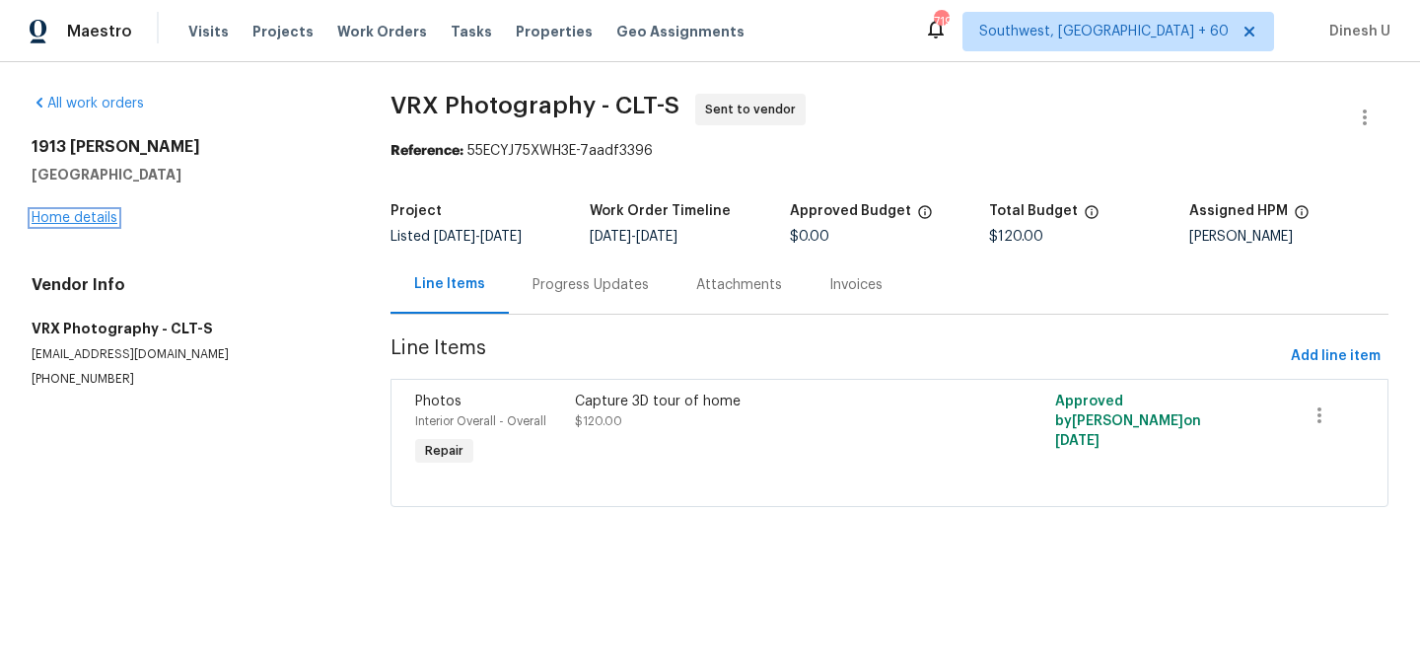
click at [66, 222] on link "Home details" at bounding box center [75, 218] width 86 height 14
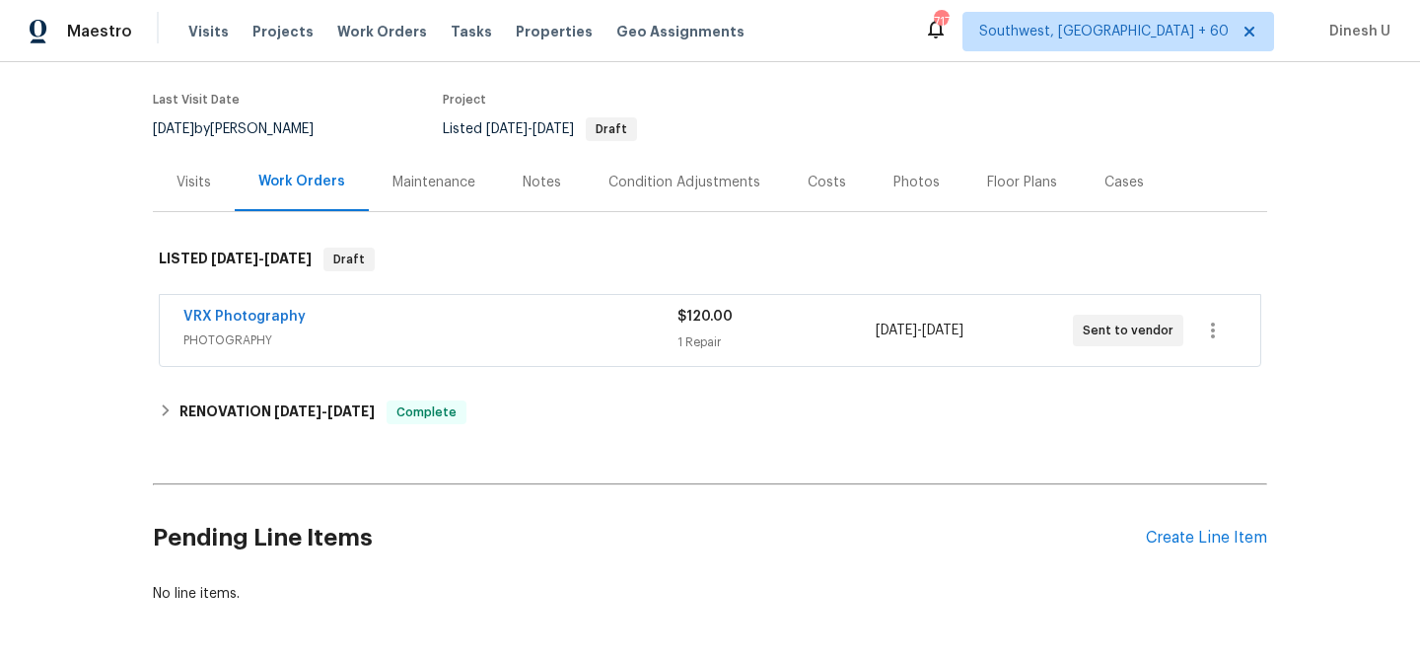
scroll to position [195, 0]
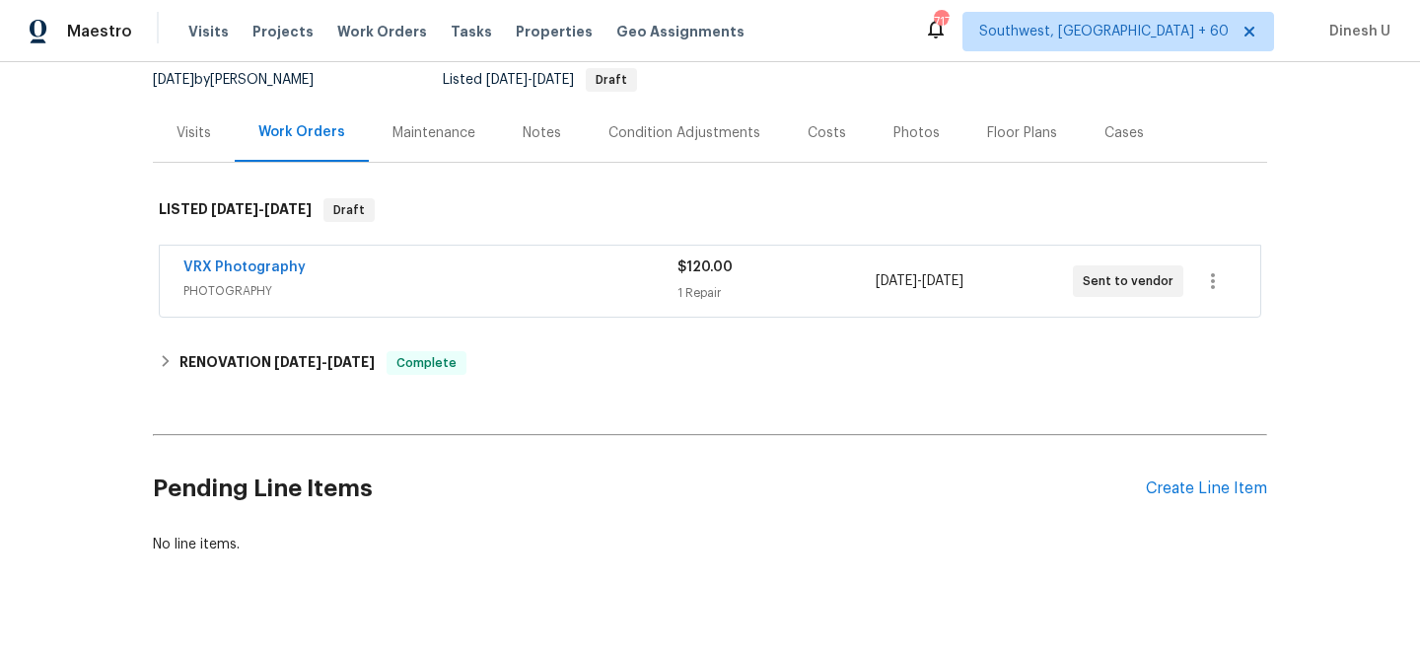
click at [715, 284] on div "1 Repair" at bounding box center [776, 293] width 197 height 20
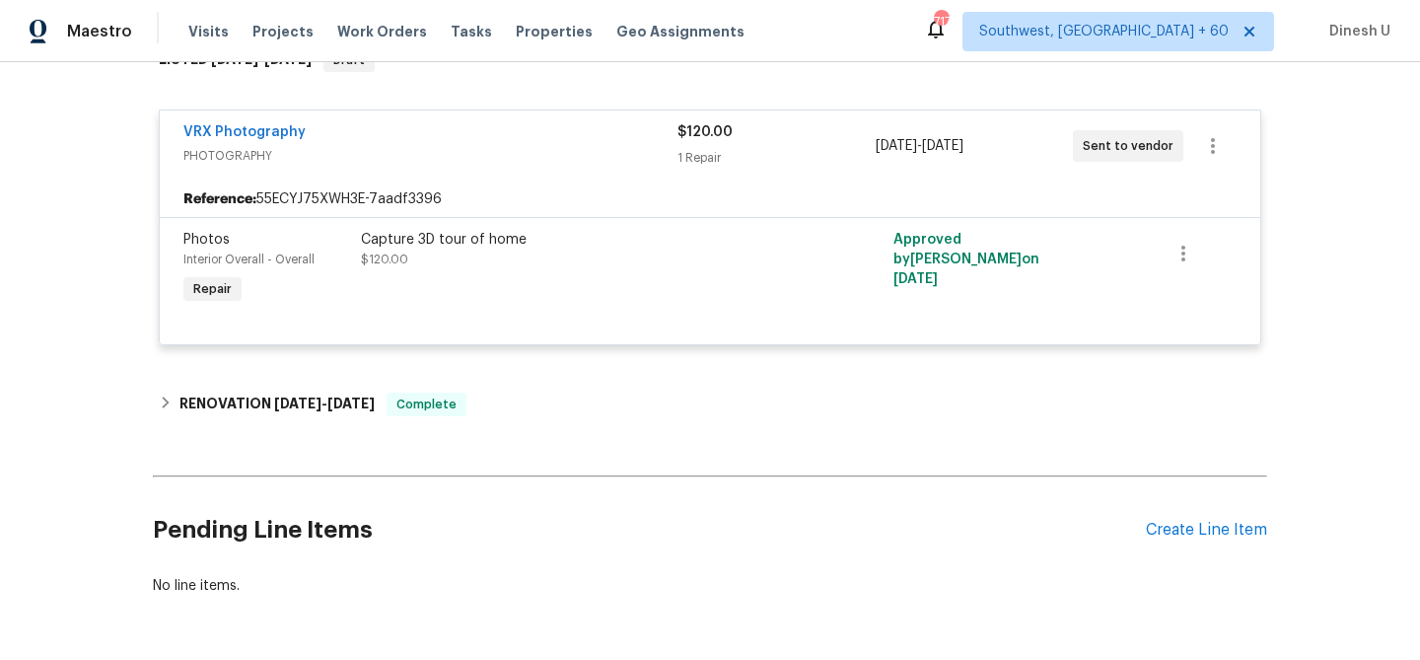
scroll to position [415, 0]
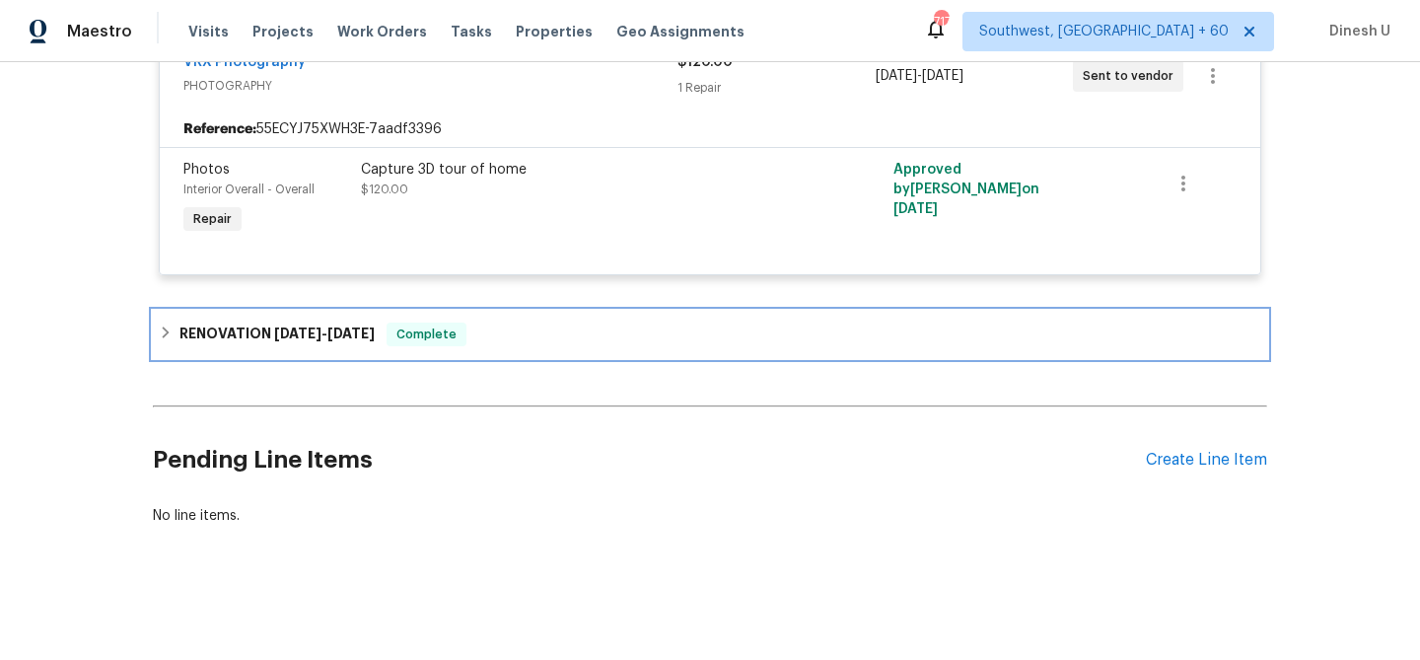
click at [320, 348] on div "RENOVATION 9/16/25 - 10/28/25 Complete" at bounding box center [710, 334] width 1115 height 47
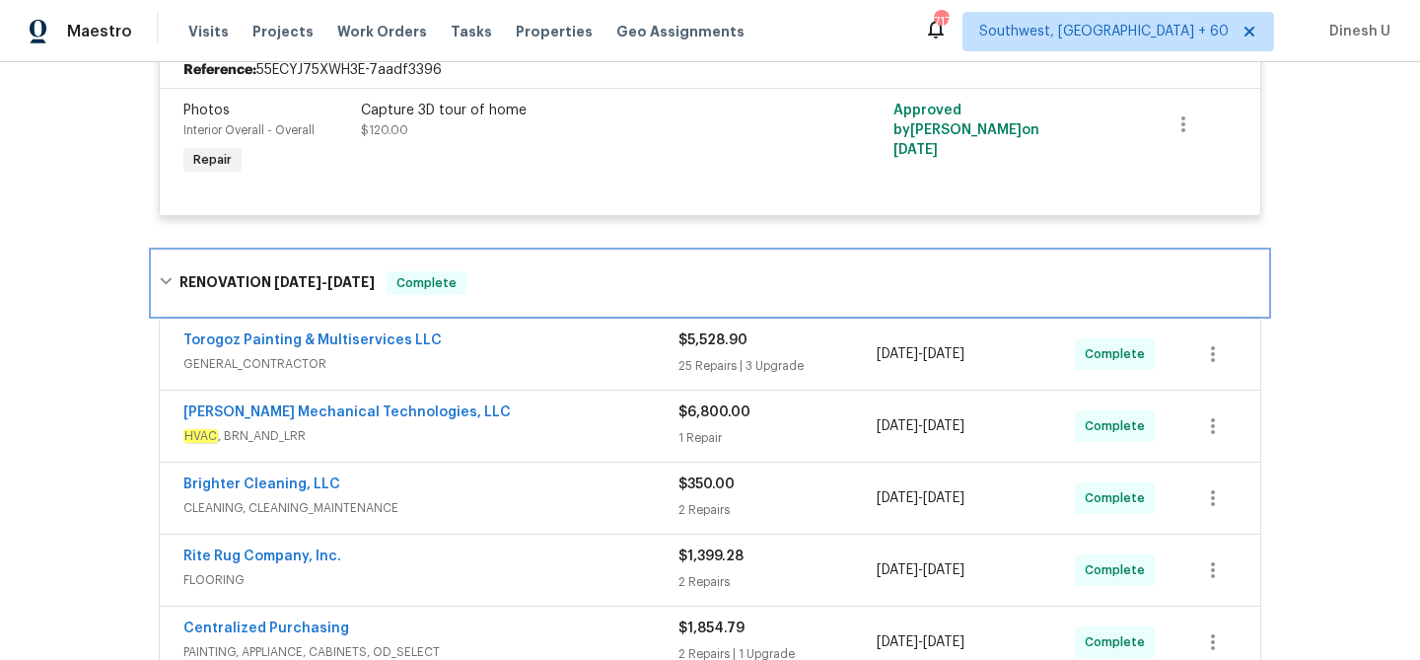
scroll to position [530, 0]
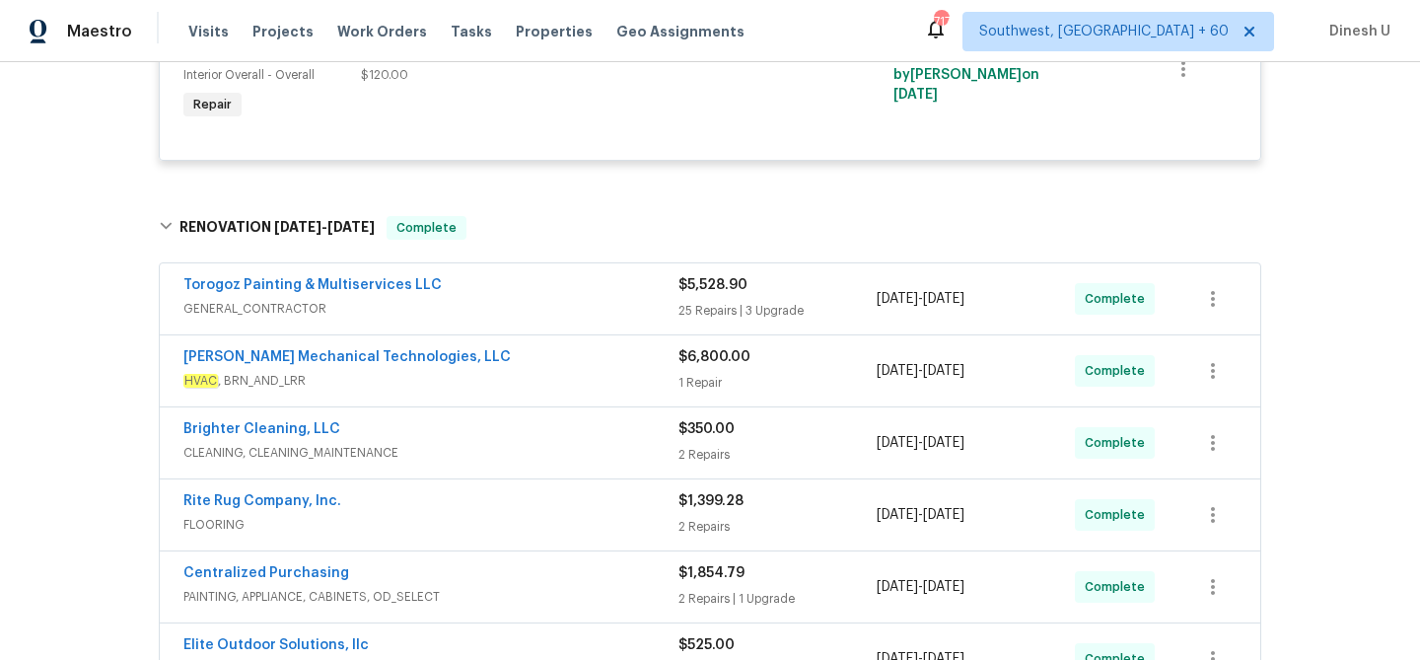
click at [692, 306] on div "25 Repairs | 3 Upgrade" at bounding box center [778, 311] width 198 height 20
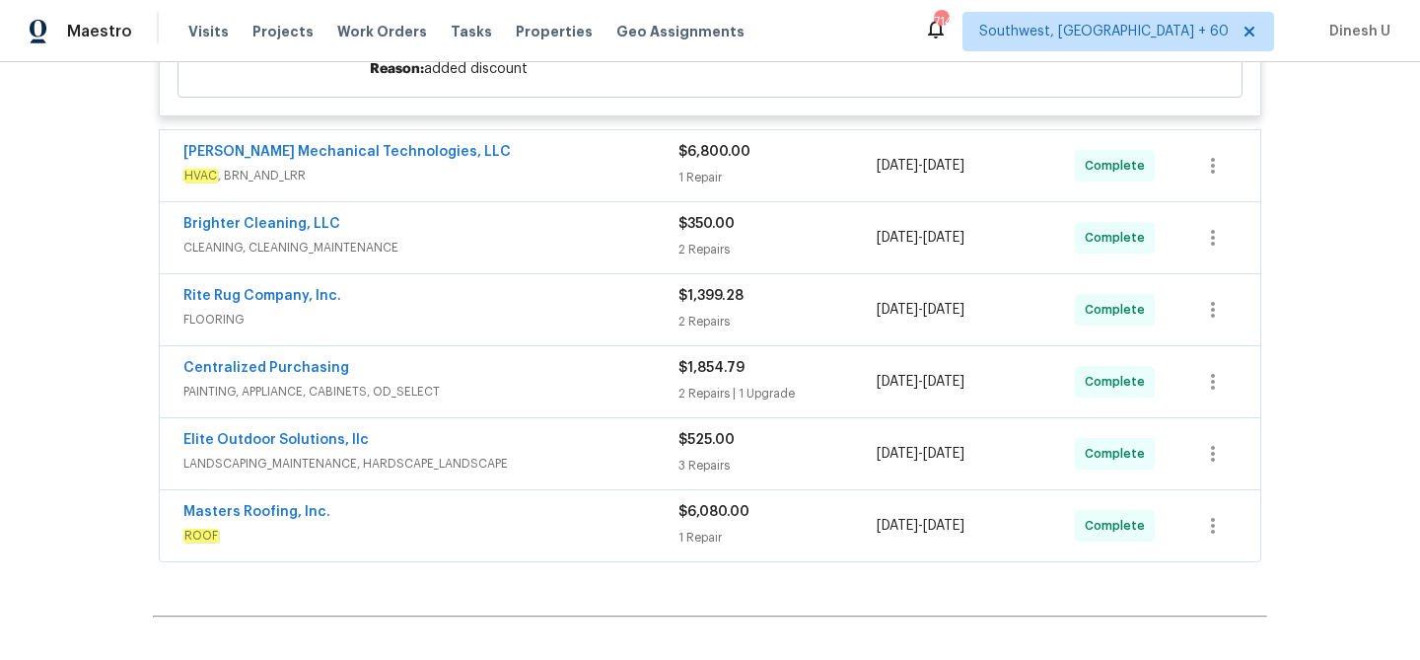
scroll to position [6419, 0]
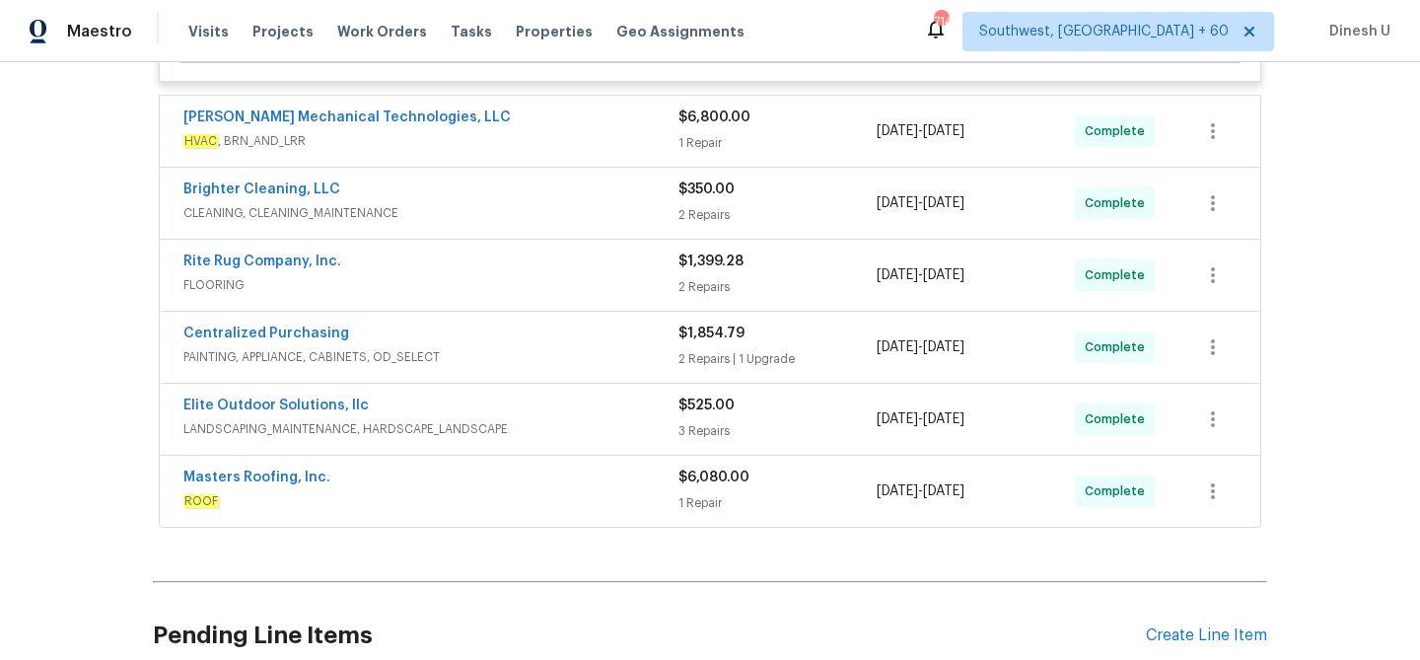
click at [695, 136] on div "1 Repair" at bounding box center [778, 143] width 198 height 20
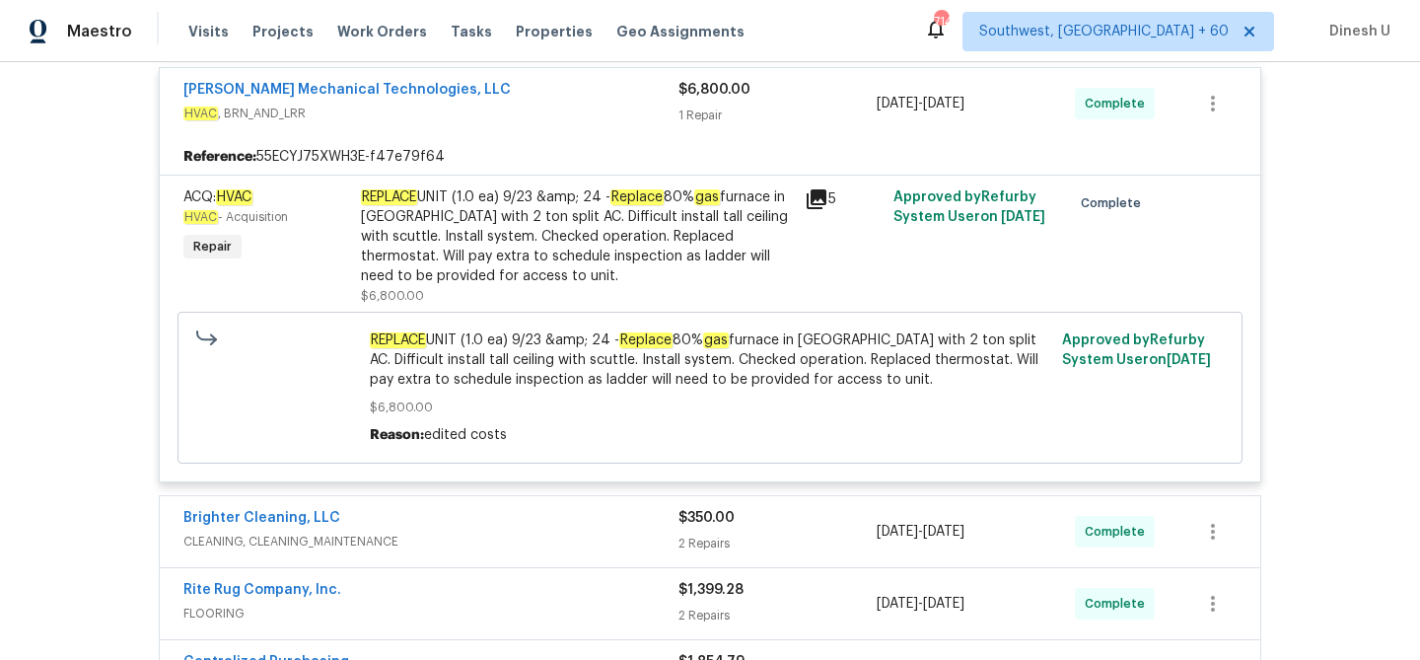
scroll to position [6468, 0]
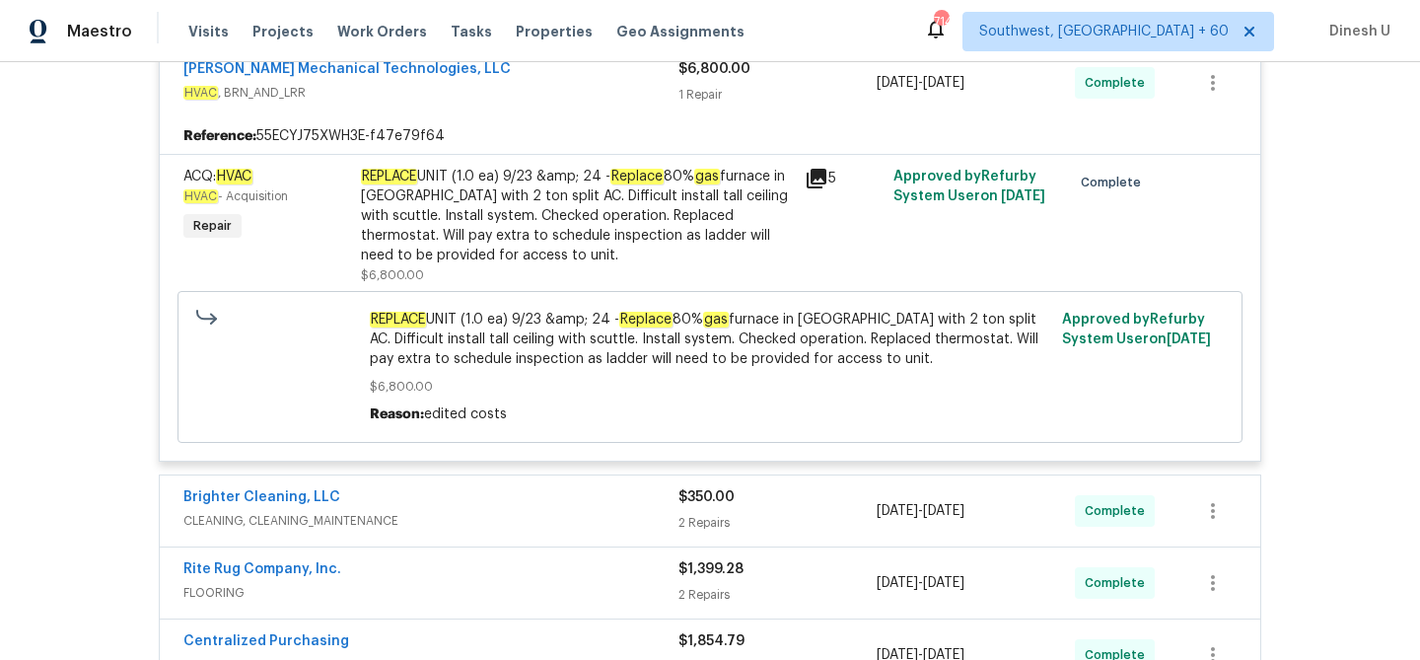
click at [806, 178] on icon at bounding box center [817, 179] width 24 height 24
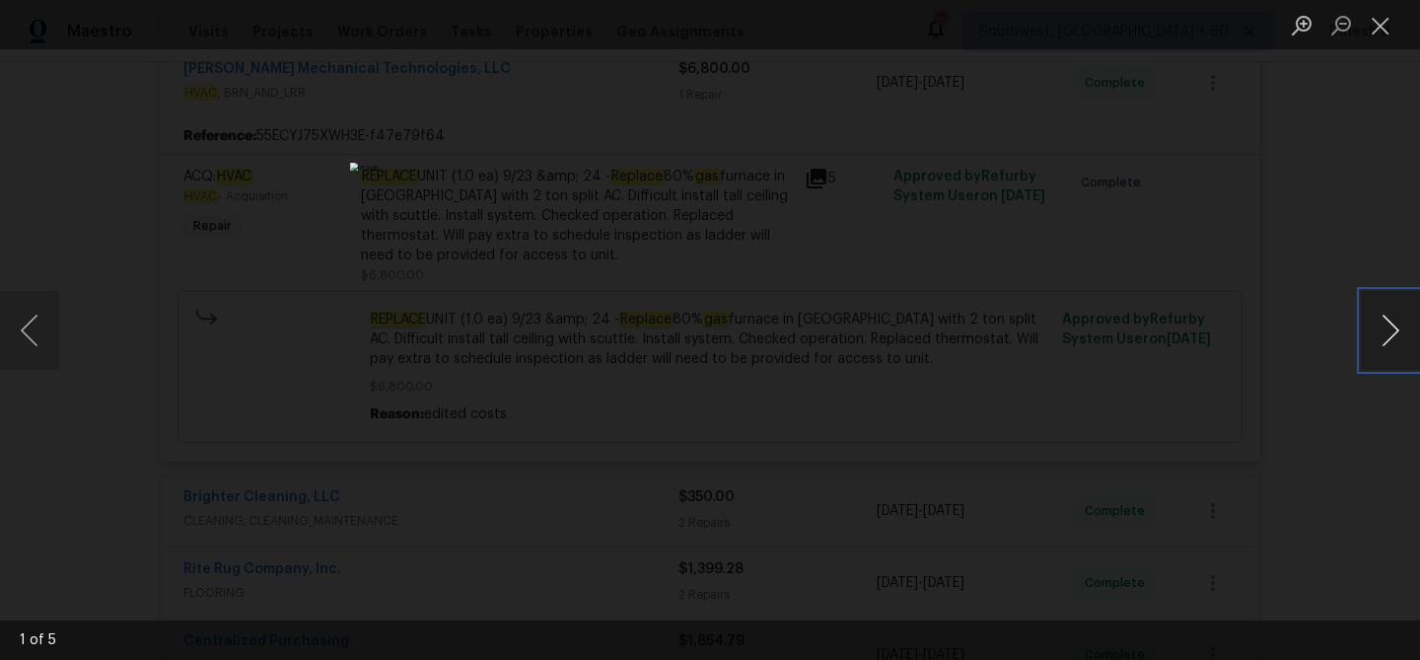
click at [1397, 345] on button "Next image" at bounding box center [1390, 330] width 59 height 79
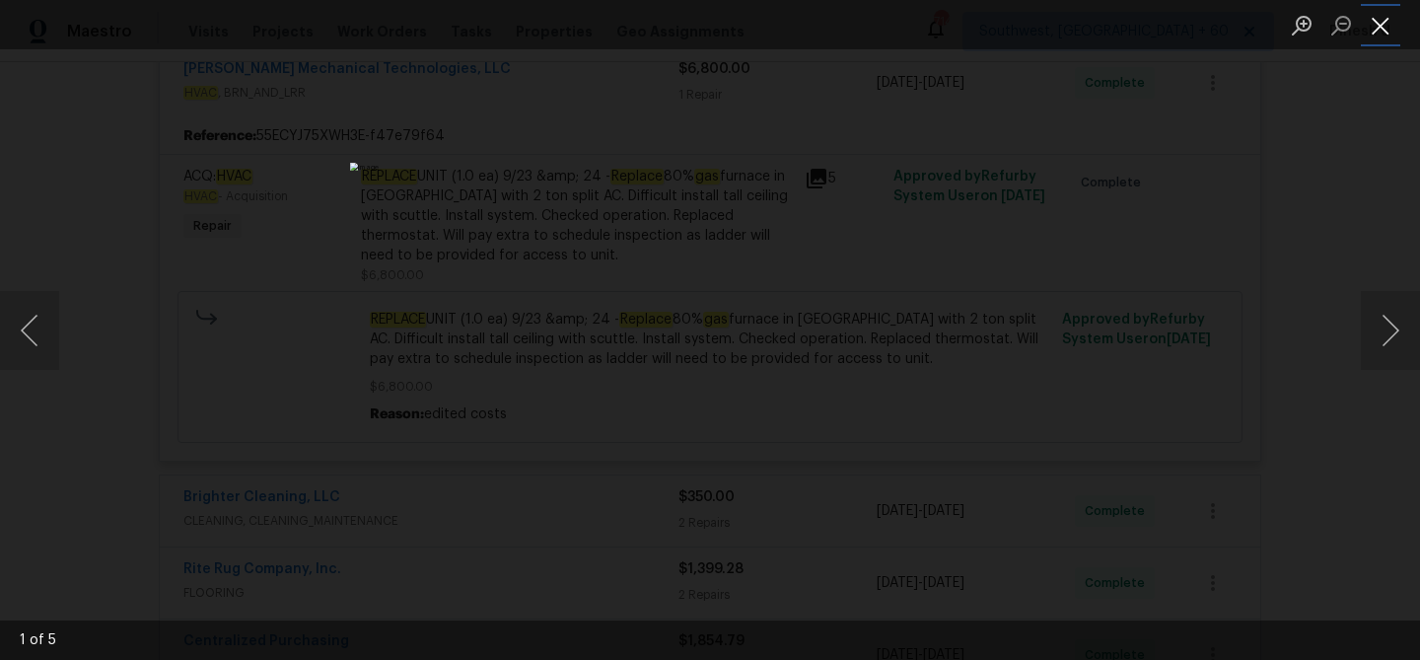
click at [1390, 30] on button "Close lightbox" at bounding box center [1380, 25] width 39 height 35
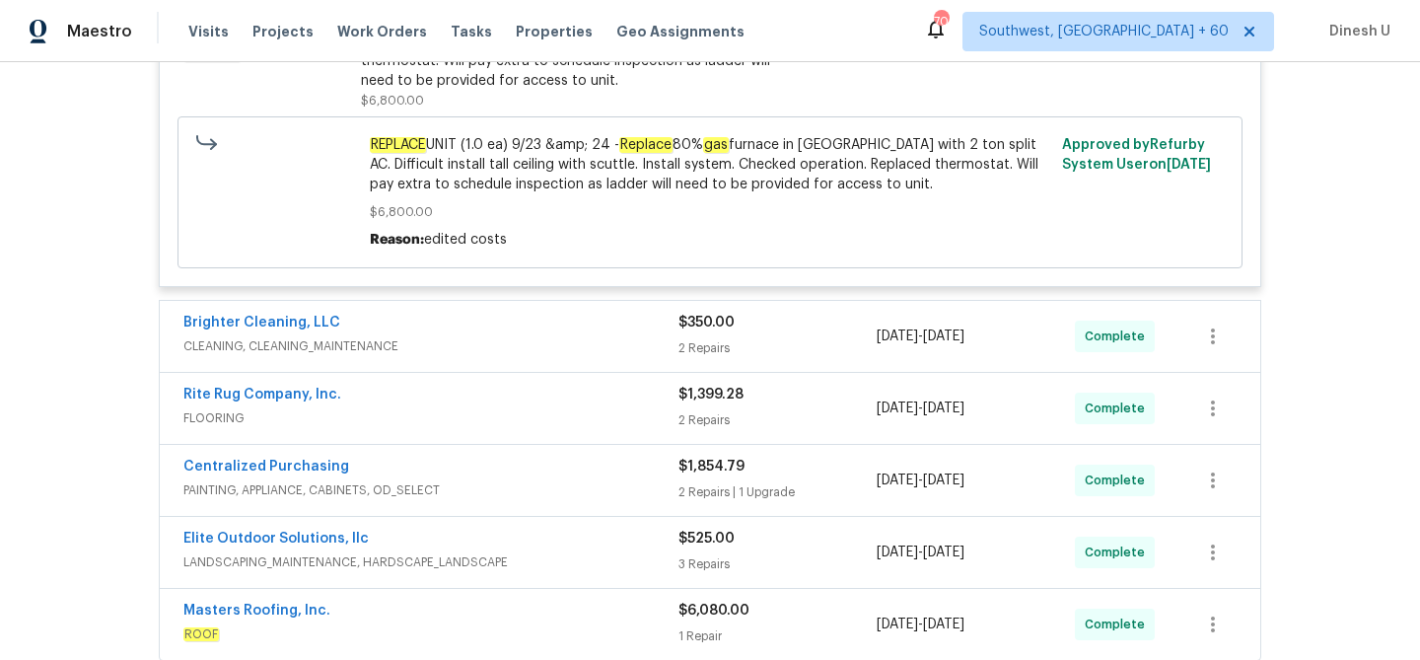
scroll to position [6745, 0]
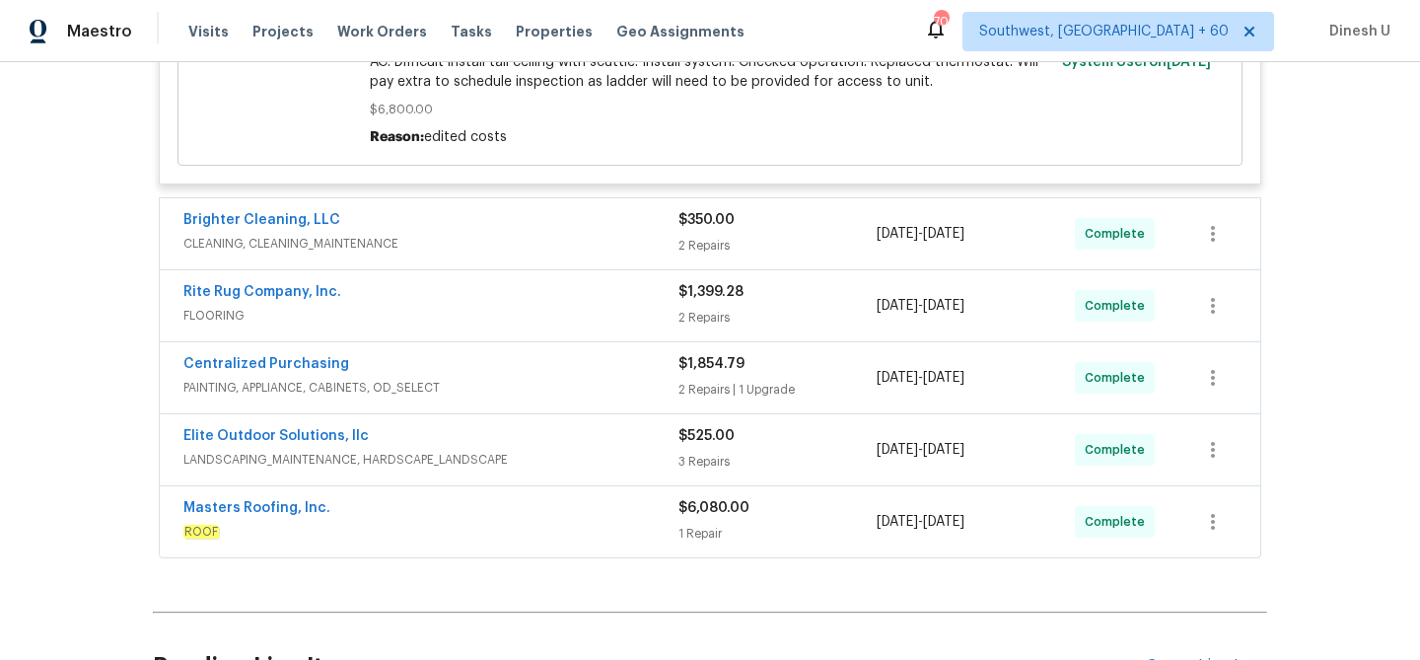
click at [693, 227] on div "$350.00" at bounding box center [778, 220] width 198 height 20
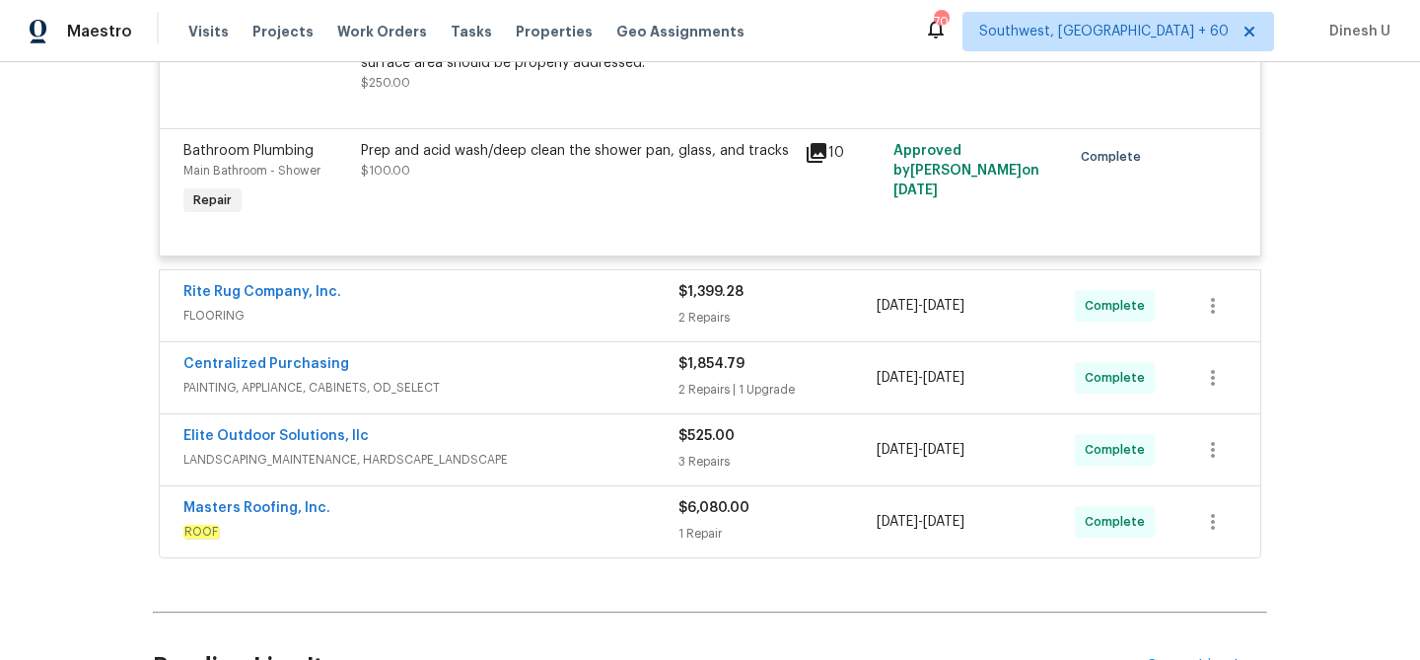
scroll to position [7334, 0]
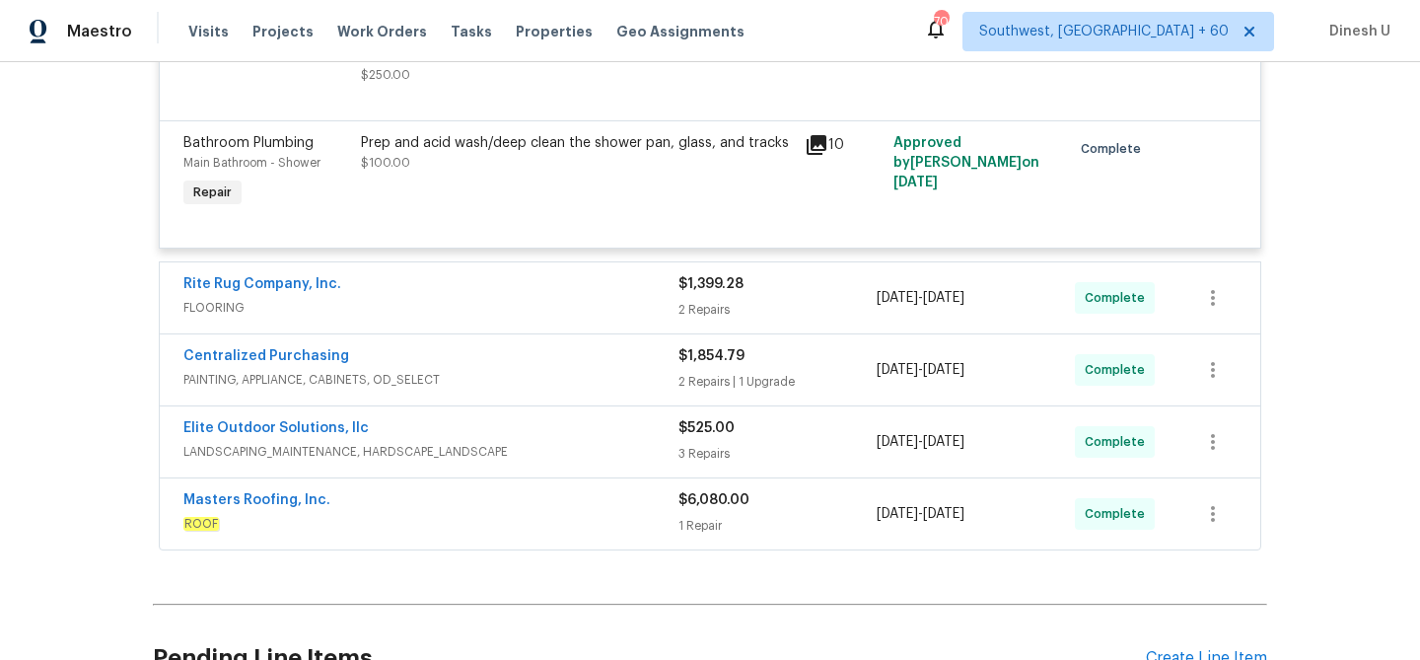
click at [741, 314] on div "2 Repairs" at bounding box center [778, 310] width 198 height 20
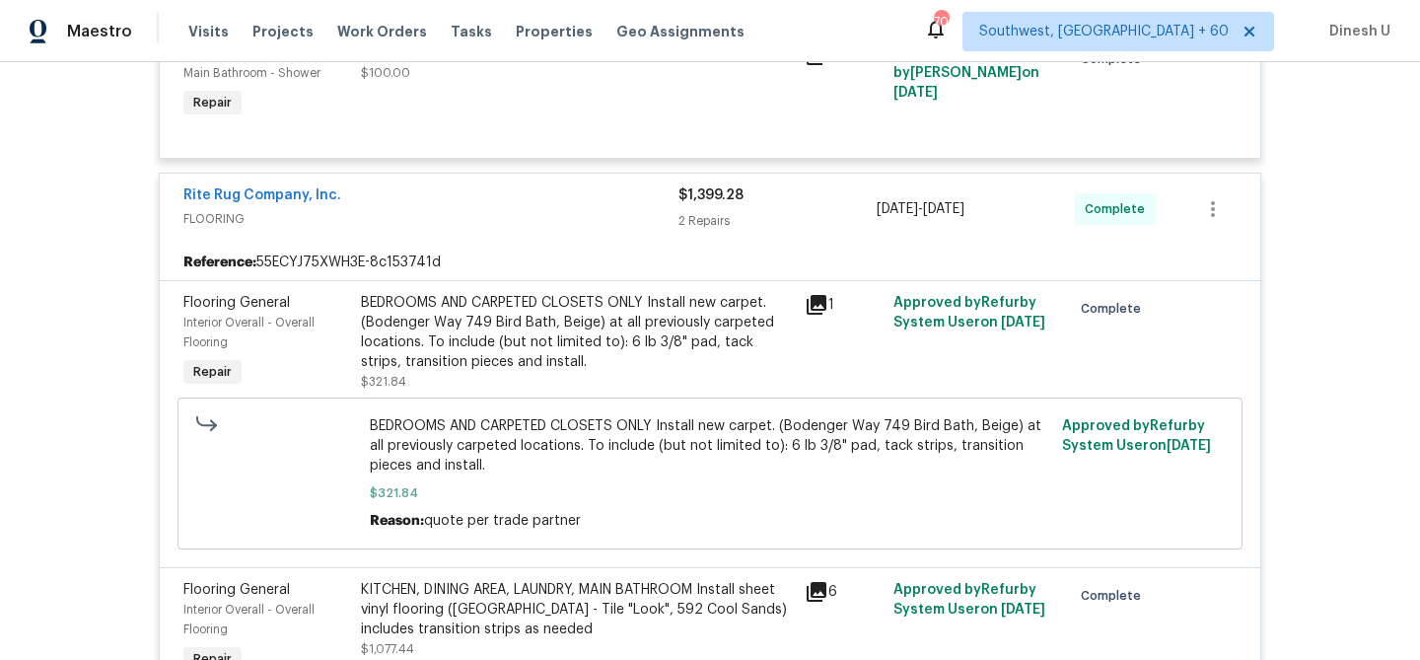
scroll to position [7516, 0]
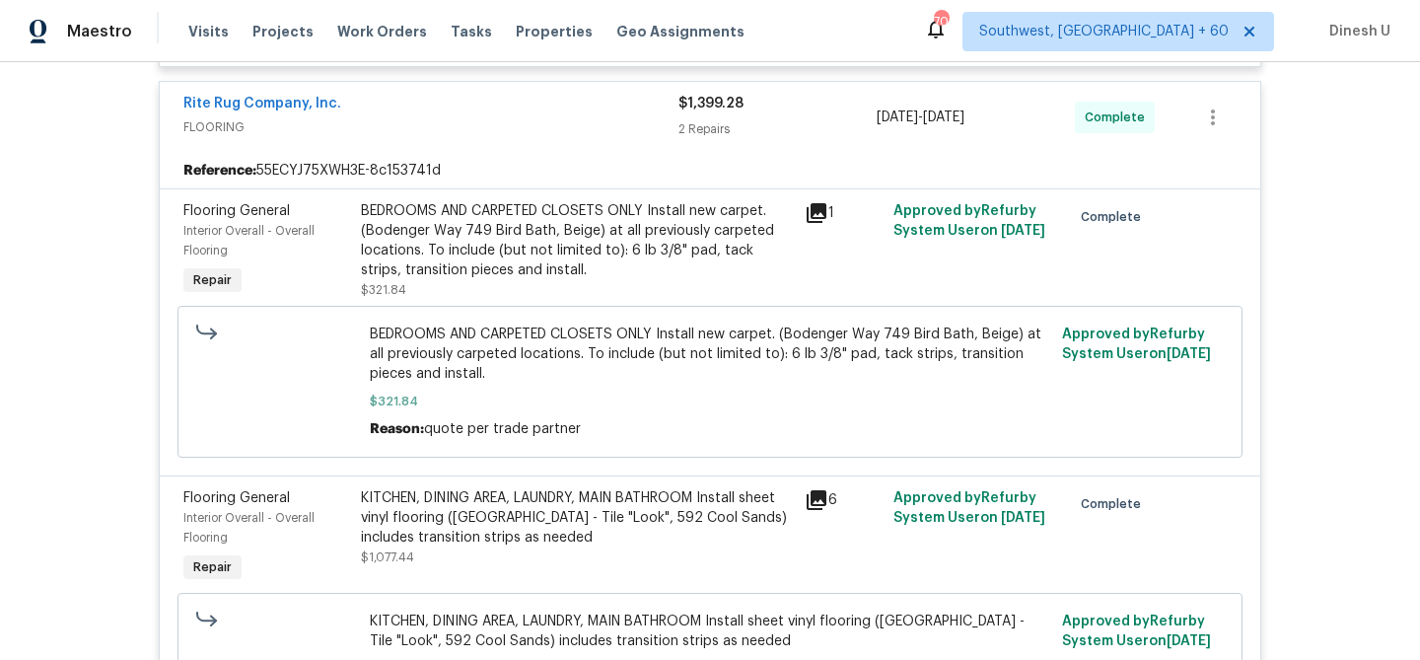
click at [826, 208] on icon at bounding box center [817, 213] width 20 height 20
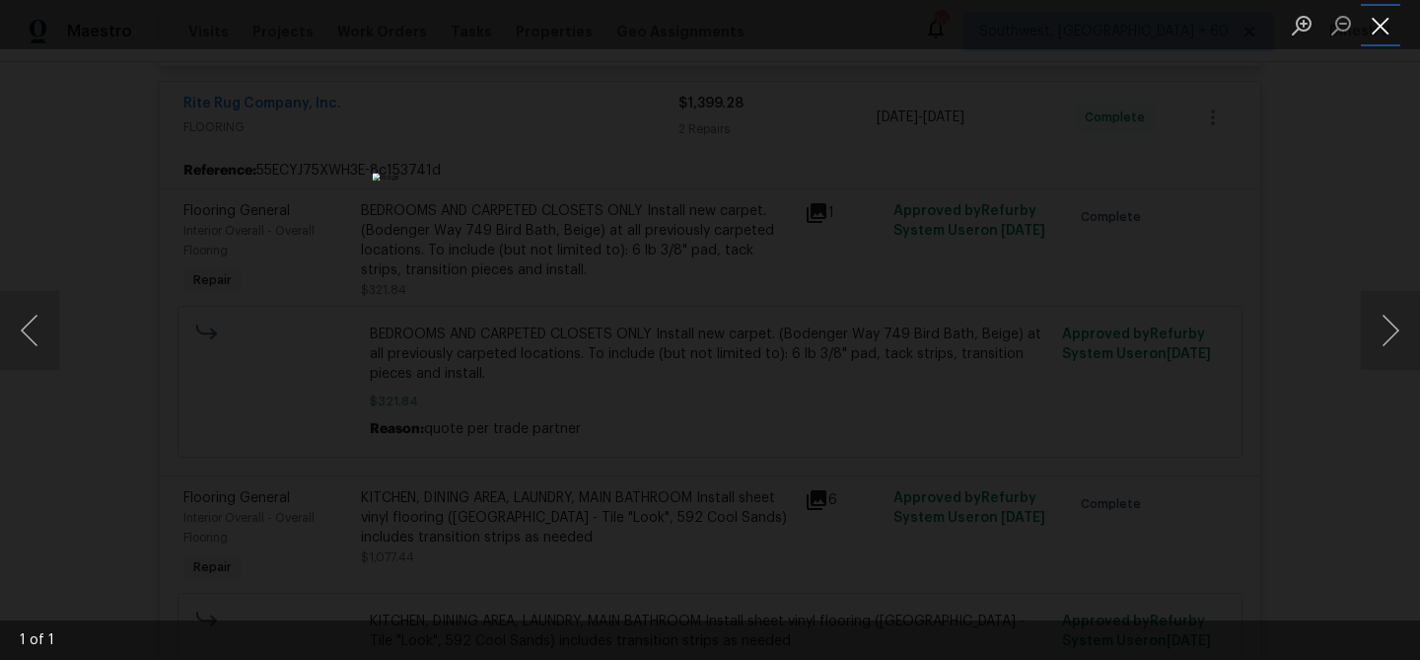
click at [1389, 39] on button "Close lightbox" at bounding box center [1380, 25] width 39 height 35
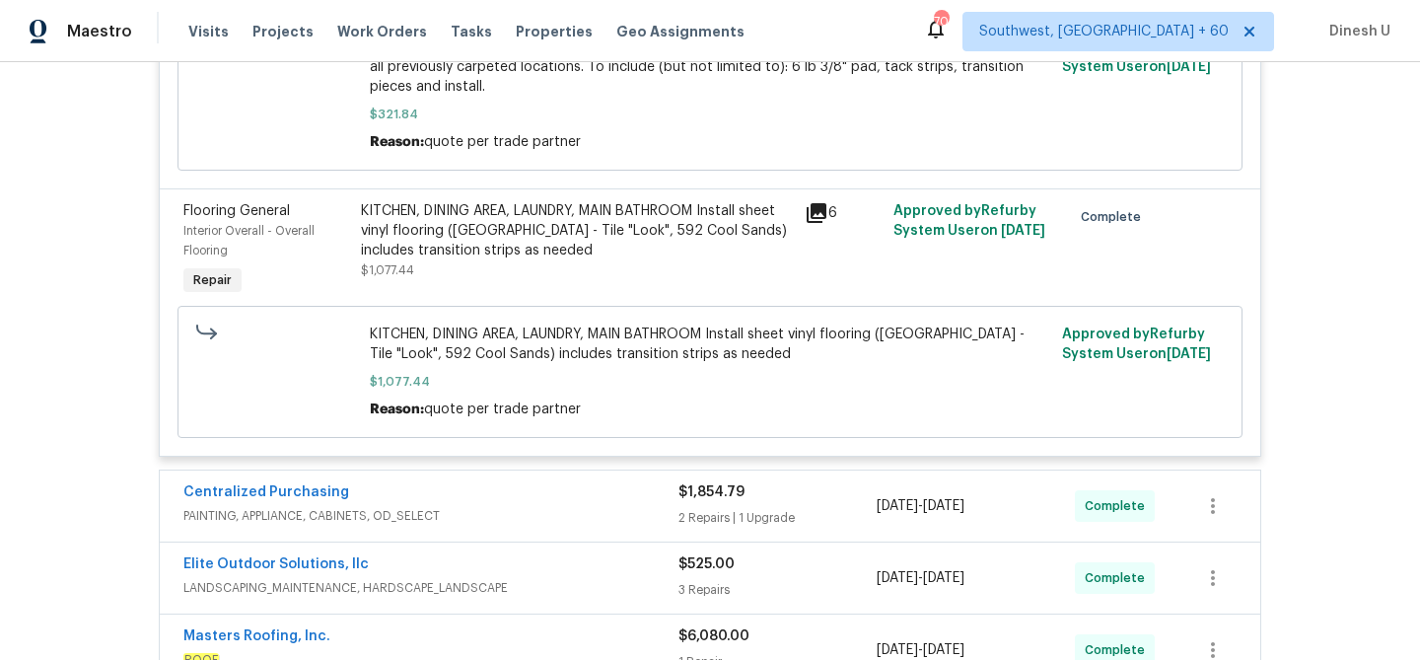
scroll to position [7922, 0]
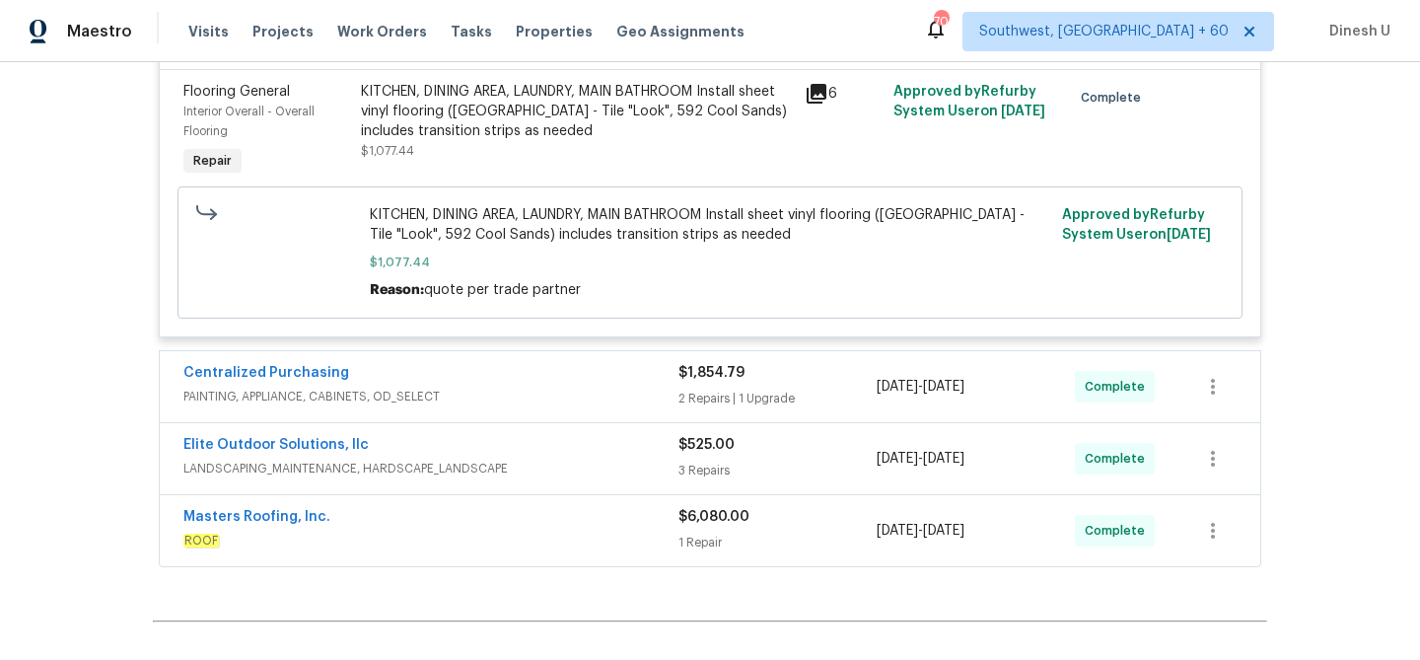
click at [703, 380] on span "$1,854.79" at bounding box center [712, 373] width 66 height 14
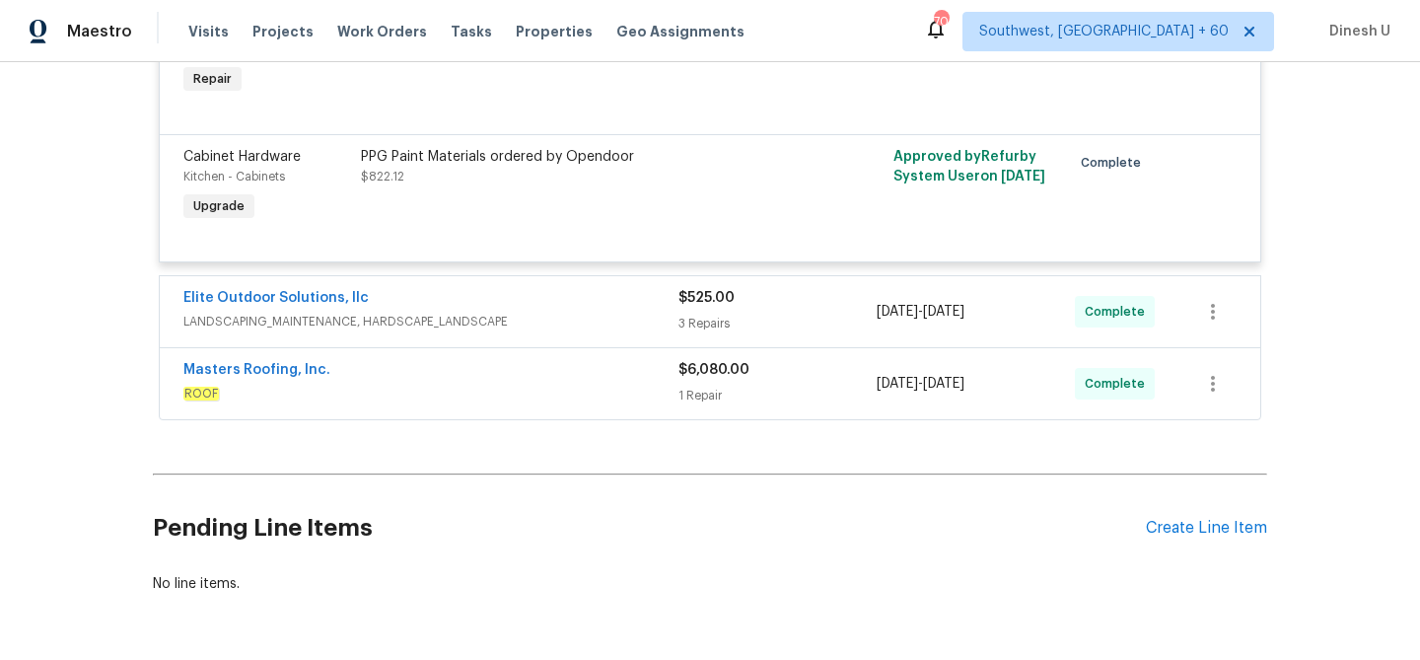
scroll to position [8506, 0]
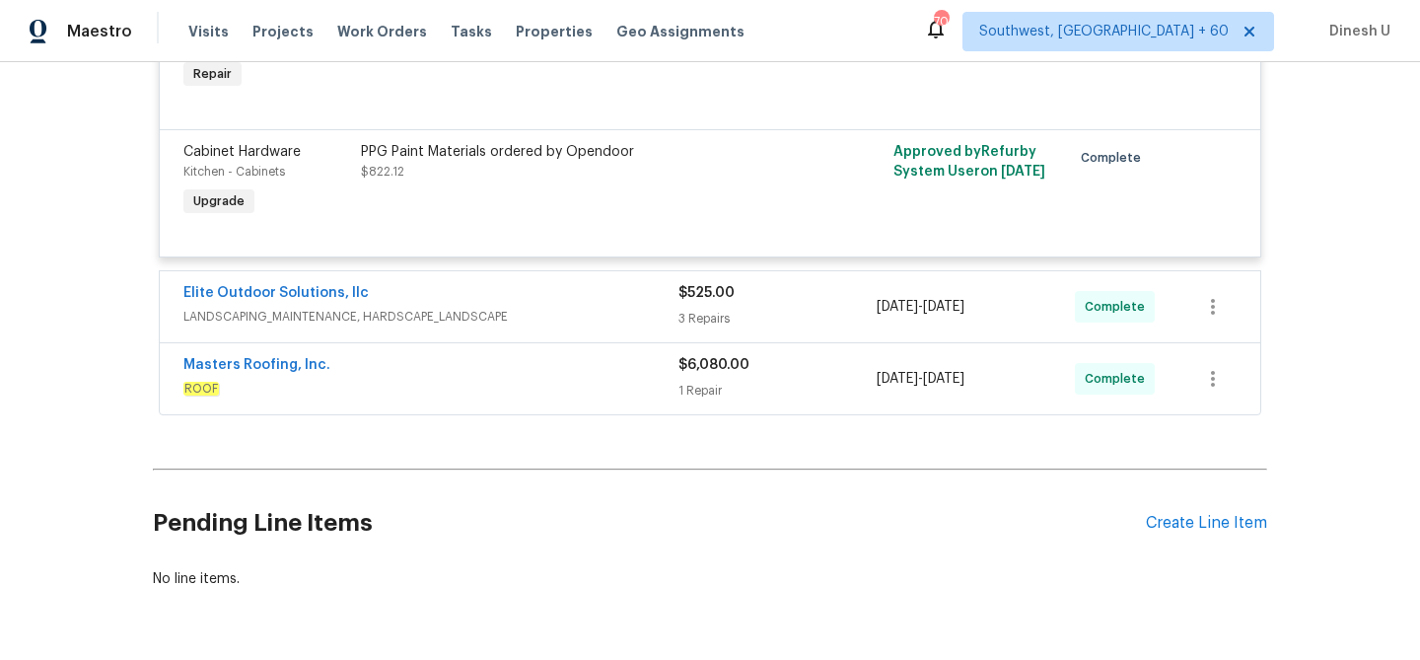
click at [681, 320] on div "3 Repairs" at bounding box center [778, 319] width 198 height 20
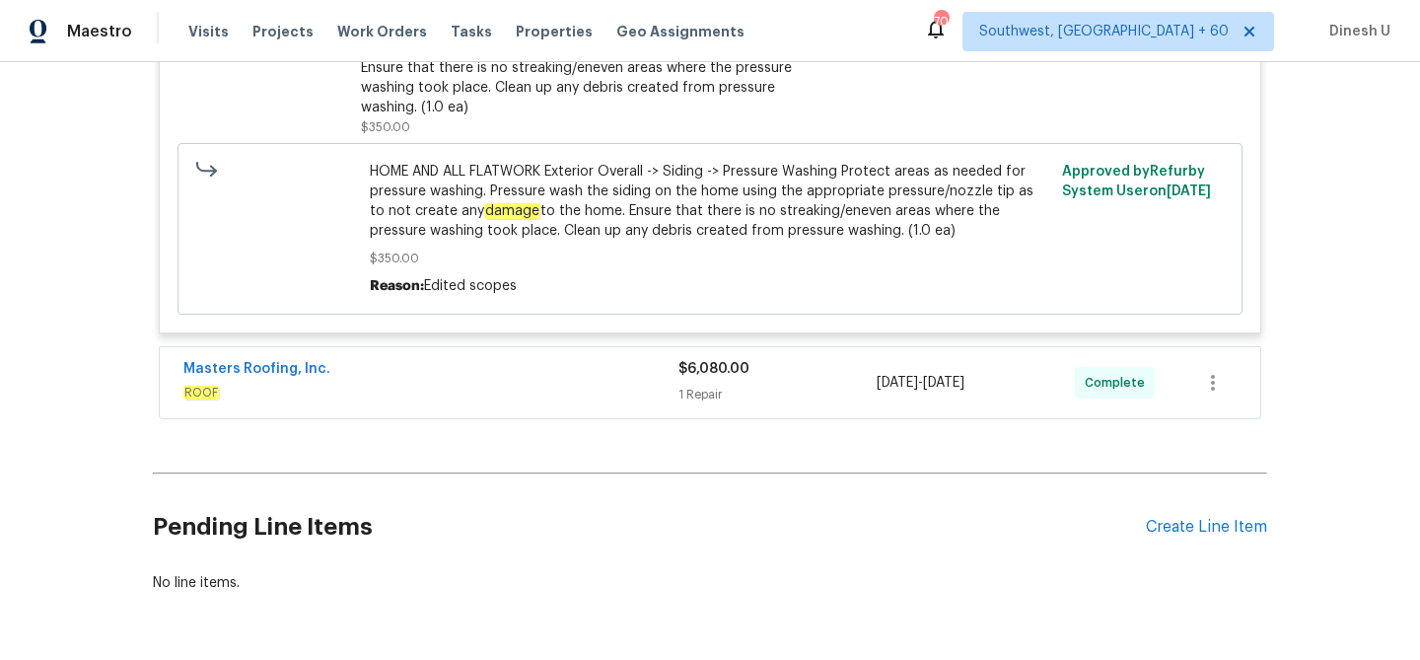
scroll to position [9496, 0]
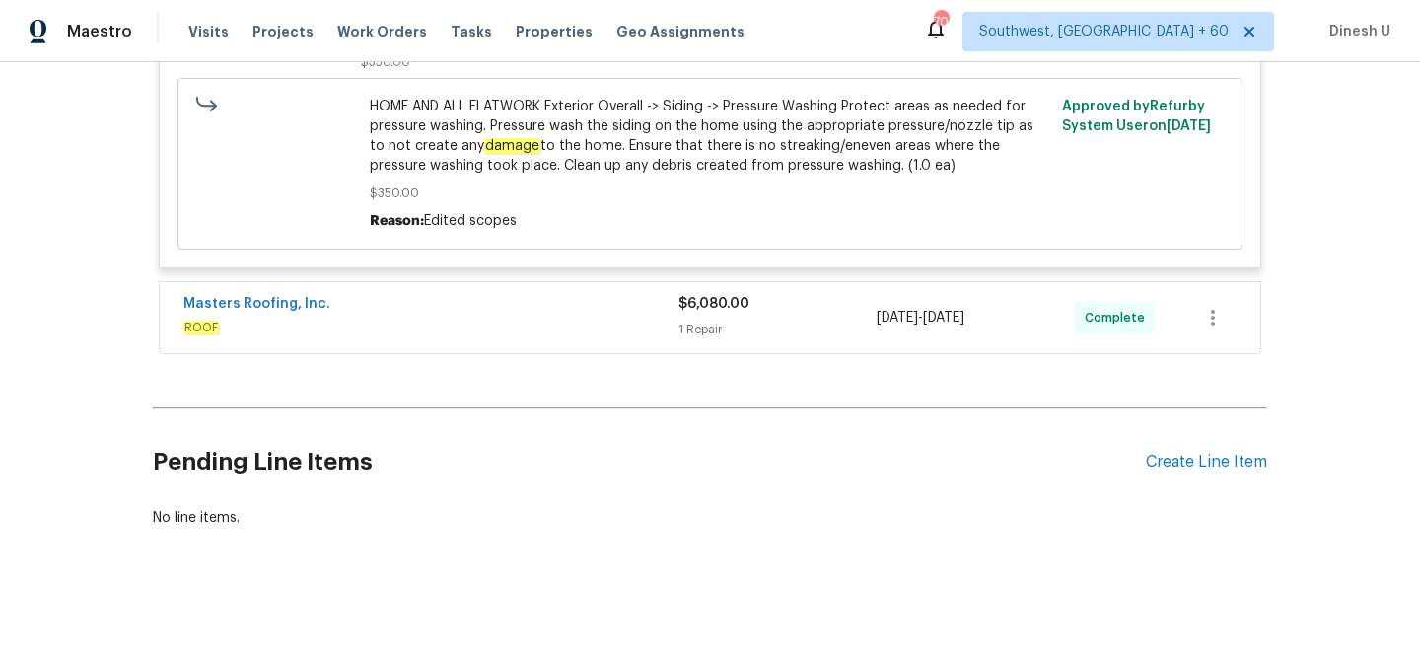
click at [717, 339] on div "1 Repair" at bounding box center [778, 330] width 198 height 20
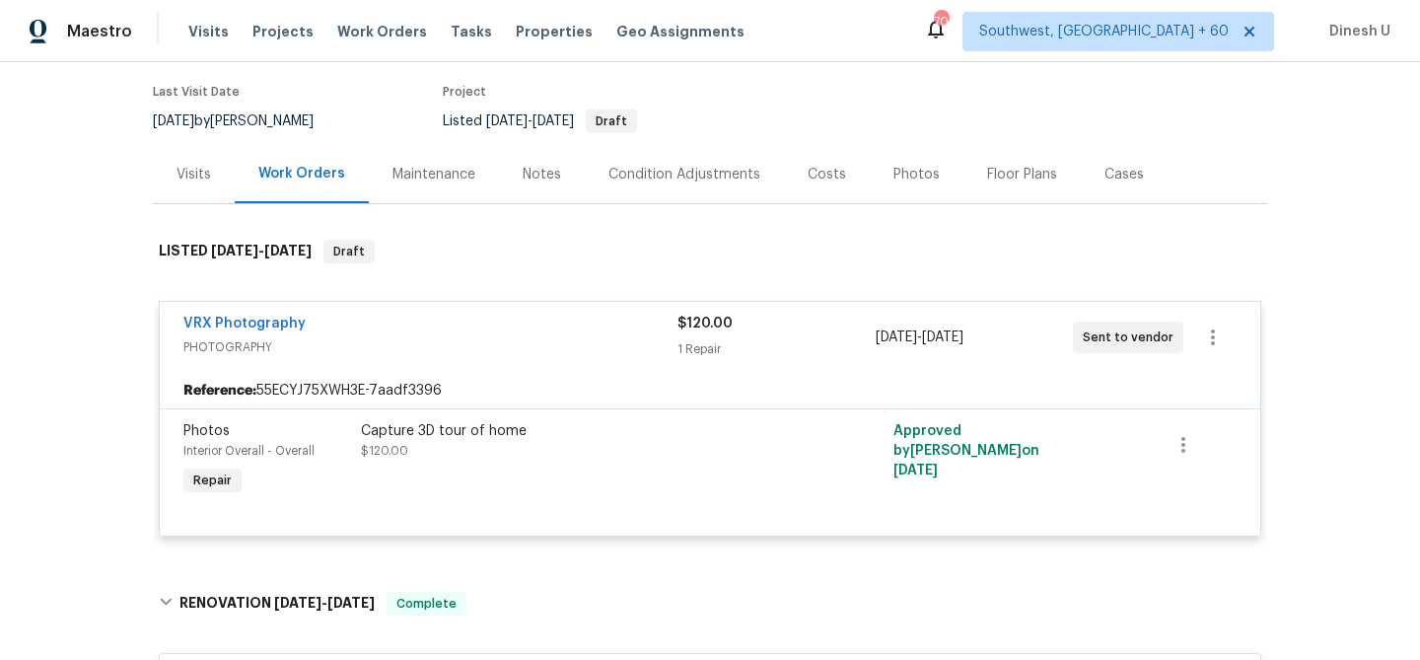
scroll to position [0, 0]
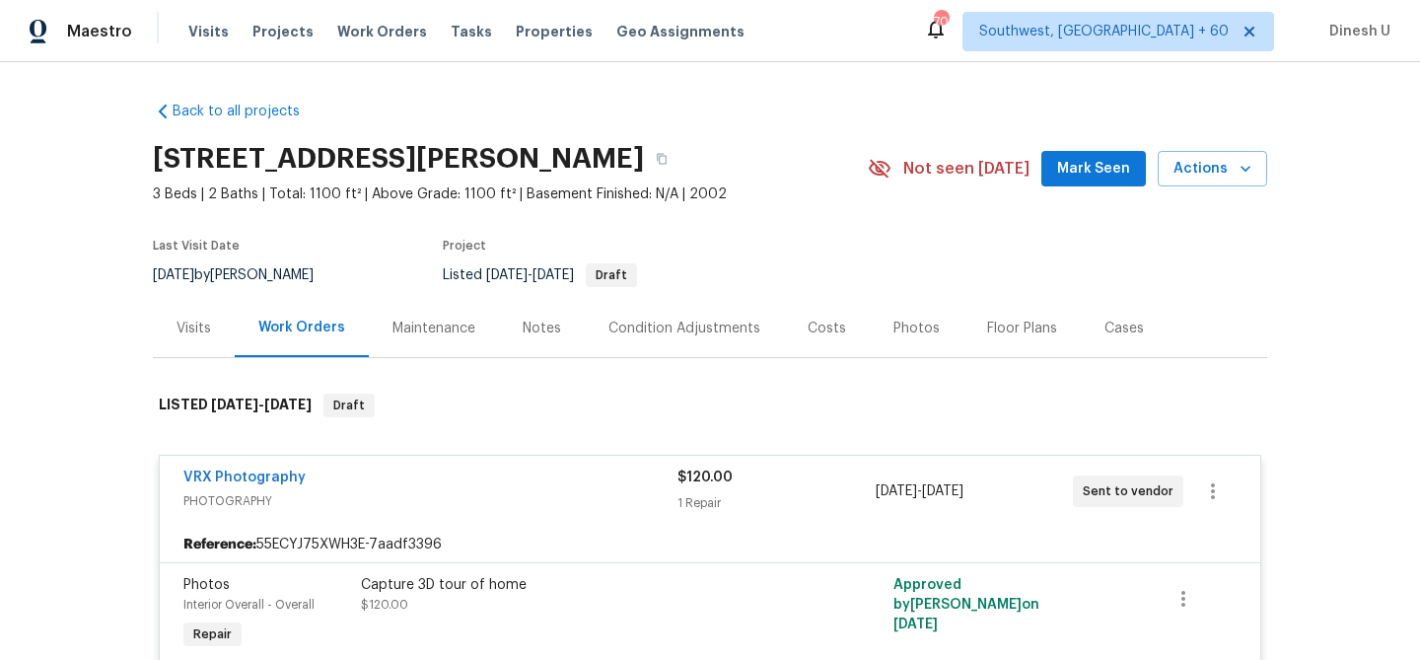
click at [196, 327] on div "Visits" at bounding box center [194, 329] width 35 height 20
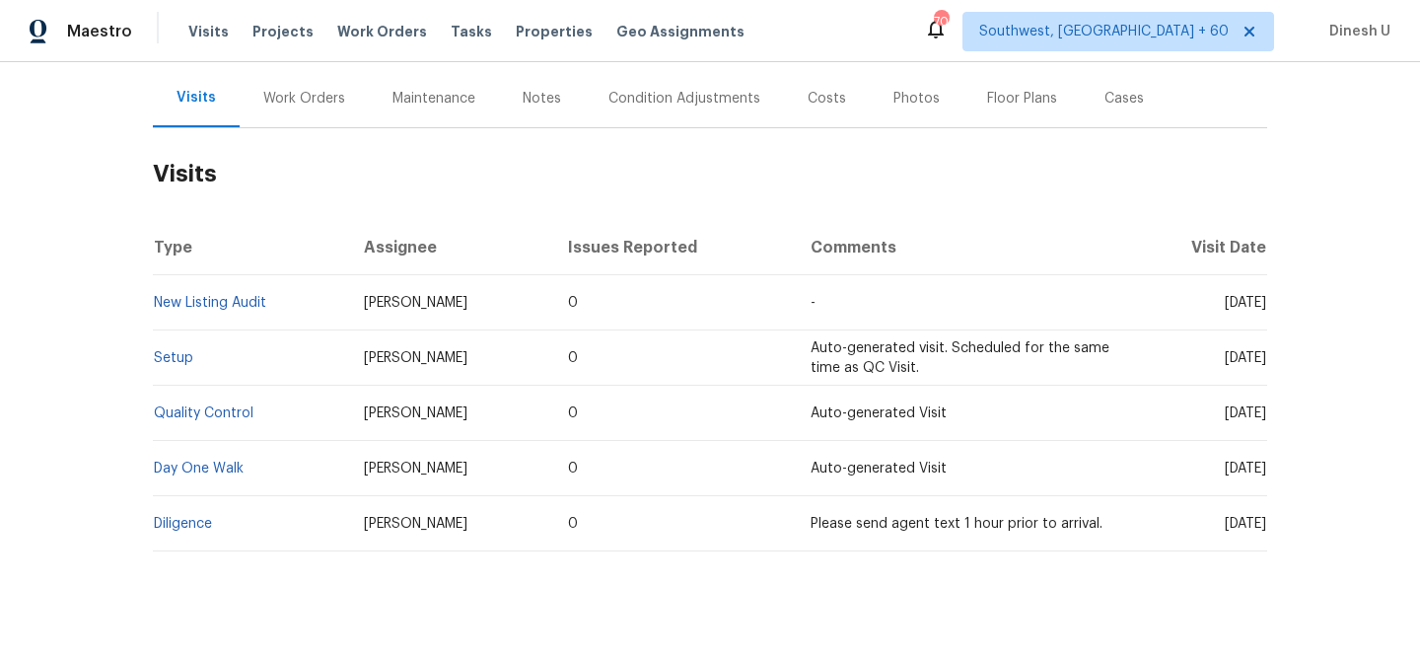
scroll to position [255, 0]
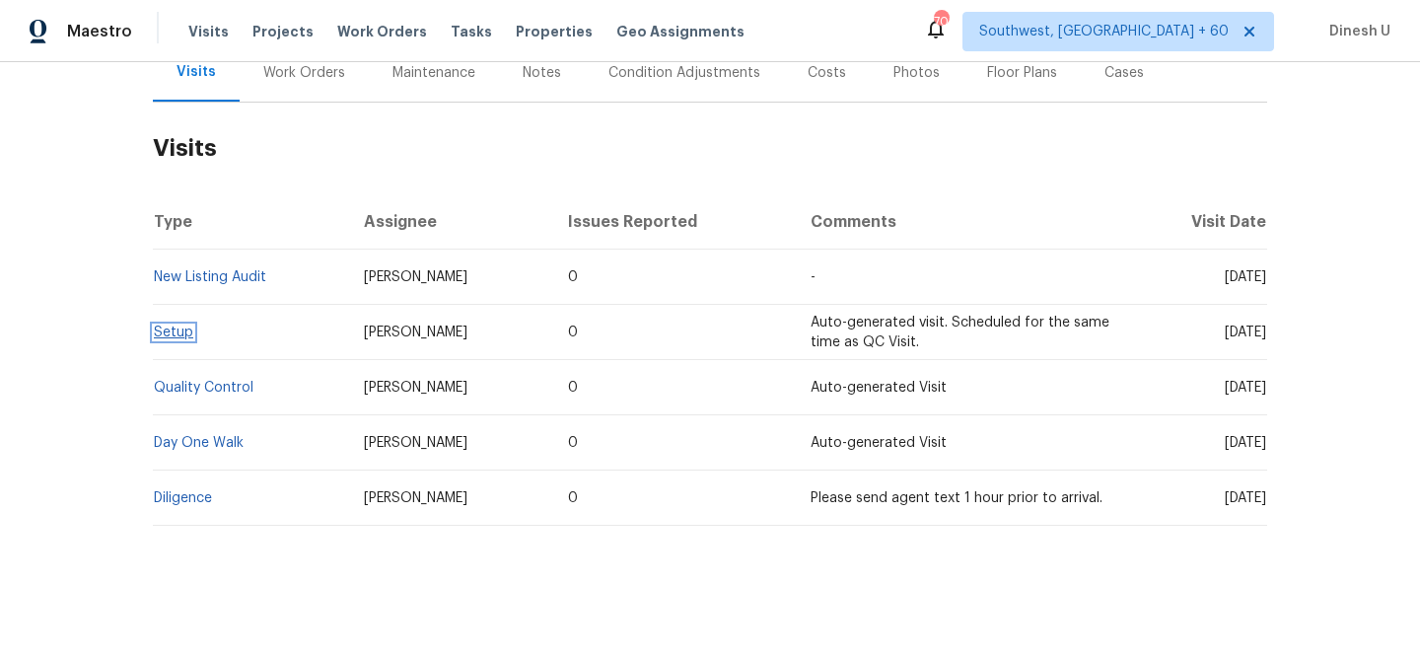
click at [158, 334] on link "Setup" at bounding box center [173, 333] width 39 height 14
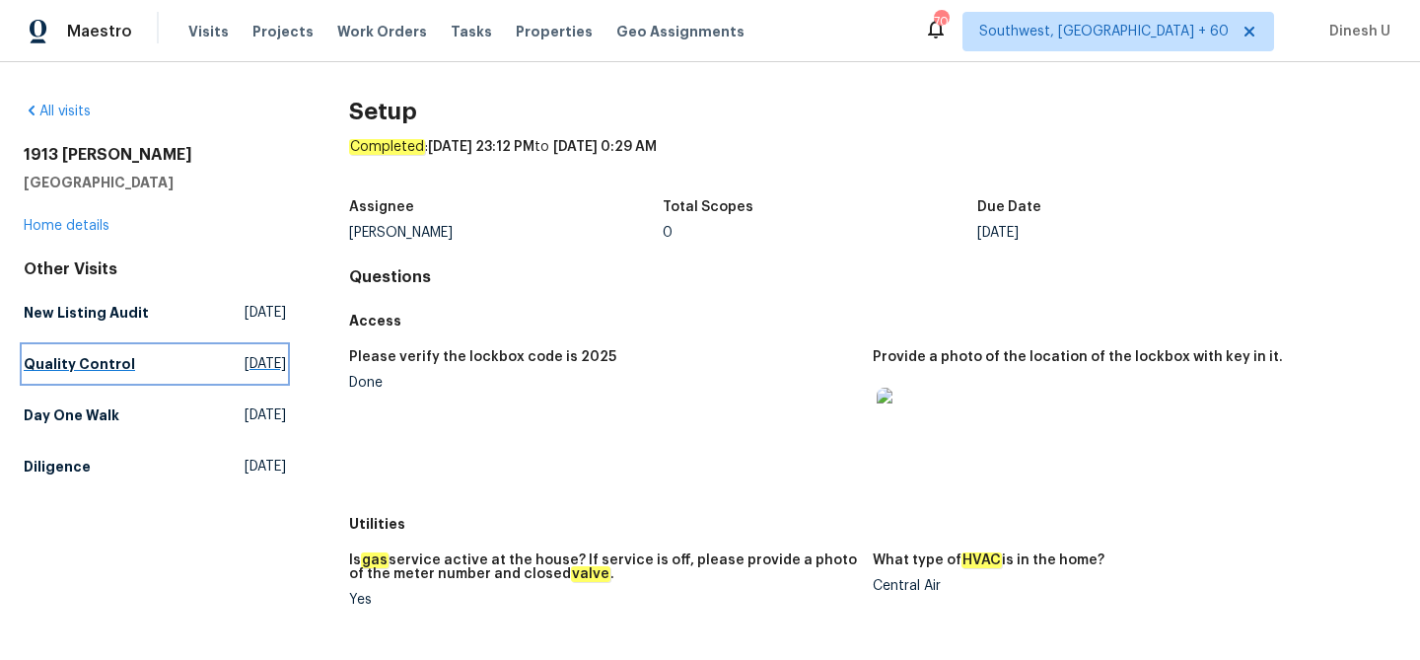
click at [245, 366] on span "Sat, Sep 27 2025" at bounding box center [265, 364] width 41 height 20
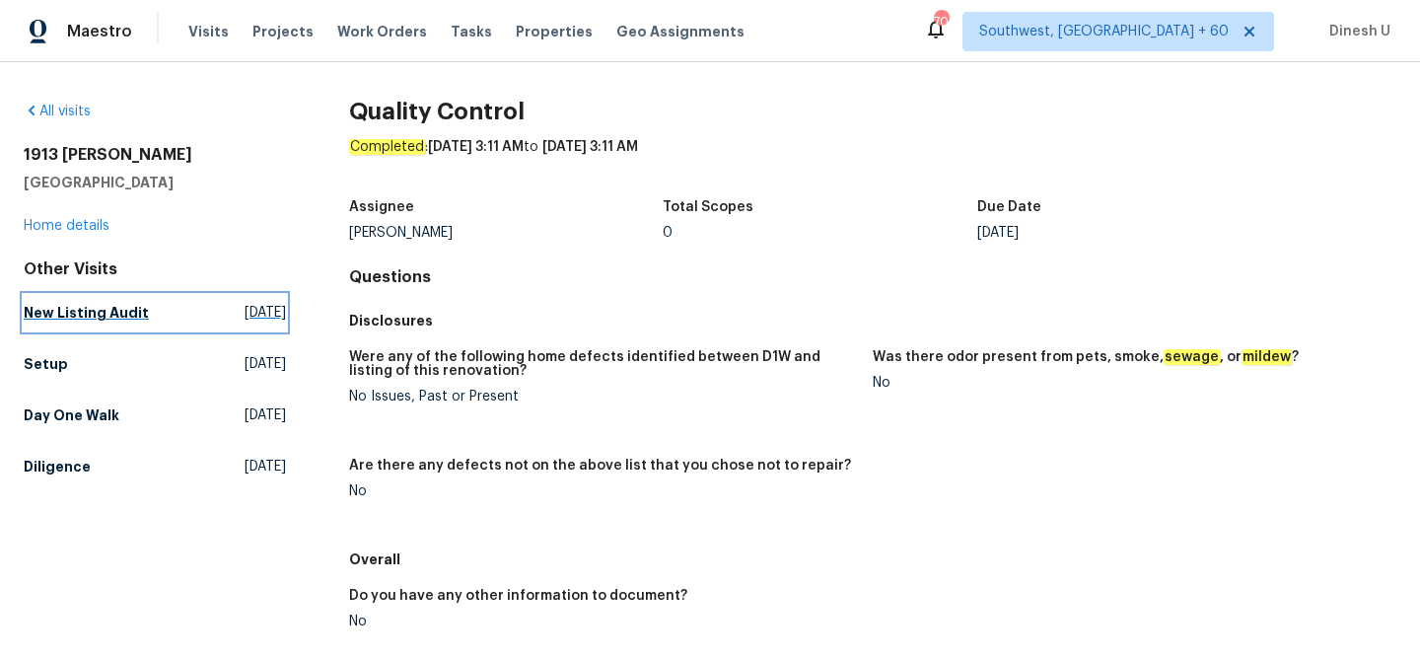
click at [245, 308] on span "Mon, Sep 29 2025" at bounding box center [265, 313] width 41 height 20
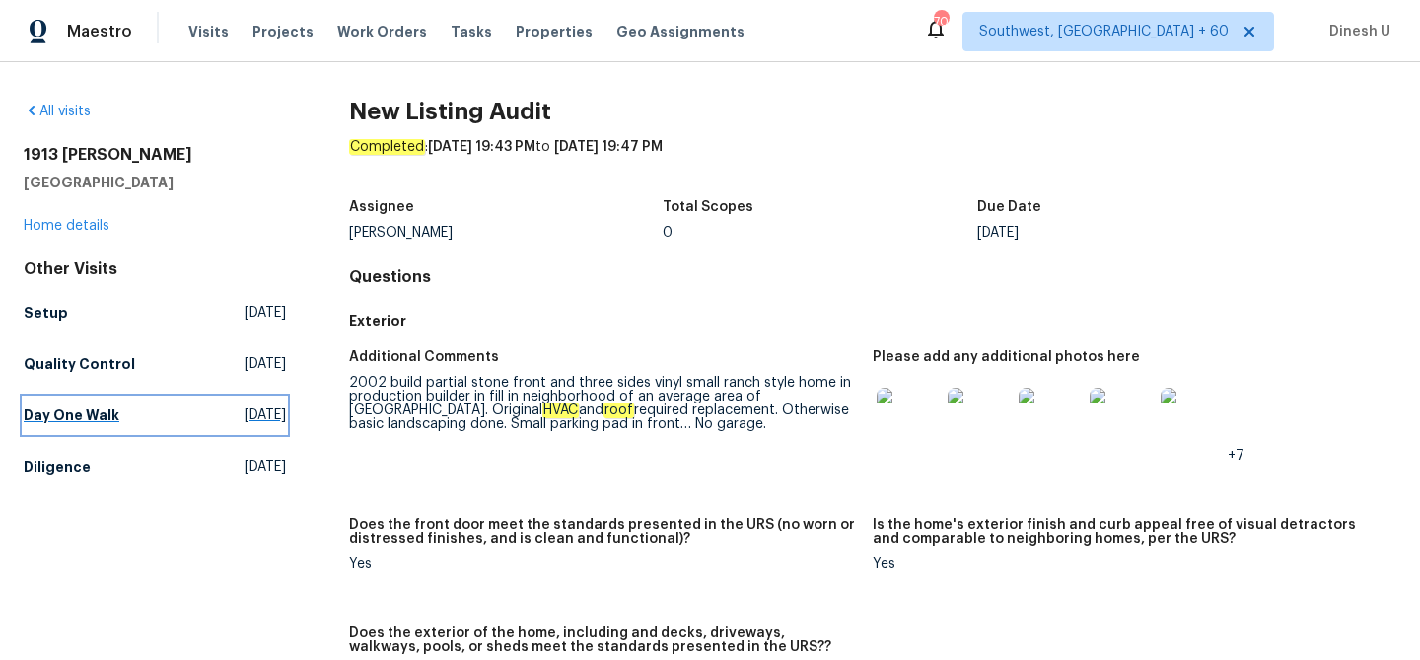
click at [245, 412] on span "Sat, Aug 30 2025" at bounding box center [265, 415] width 41 height 20
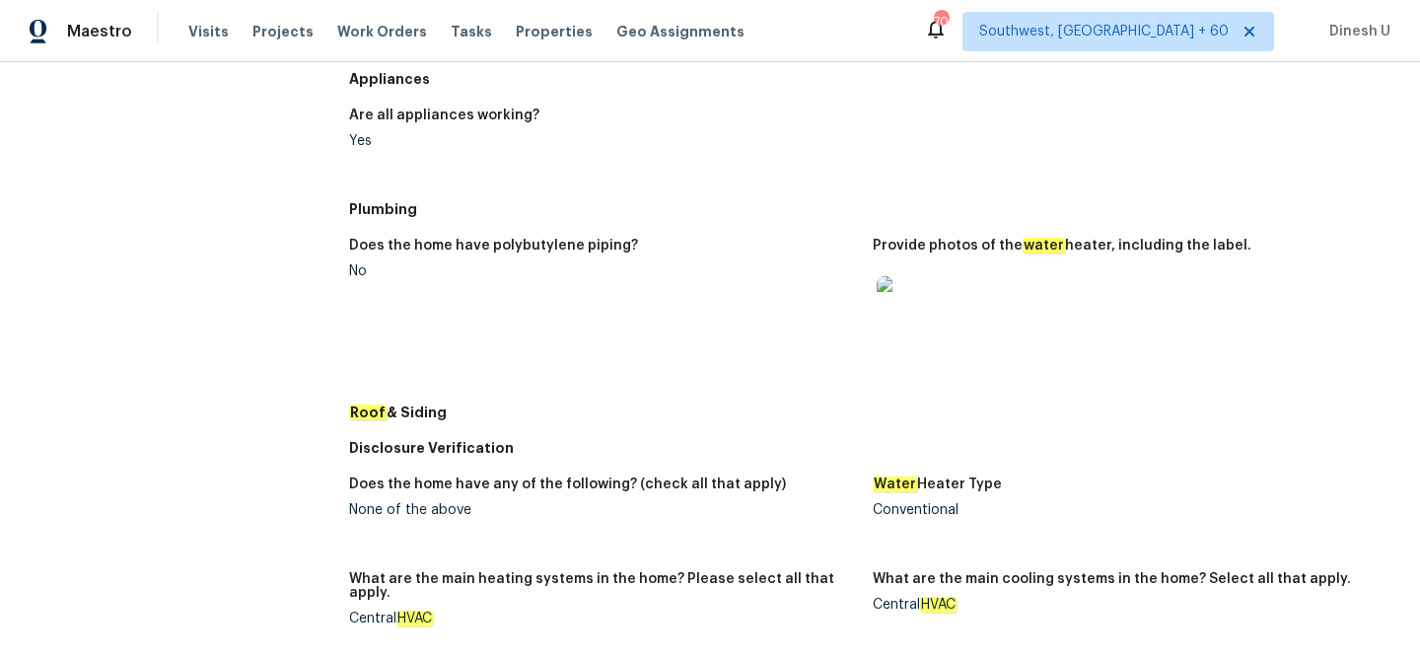
scroll to position [829, 0]
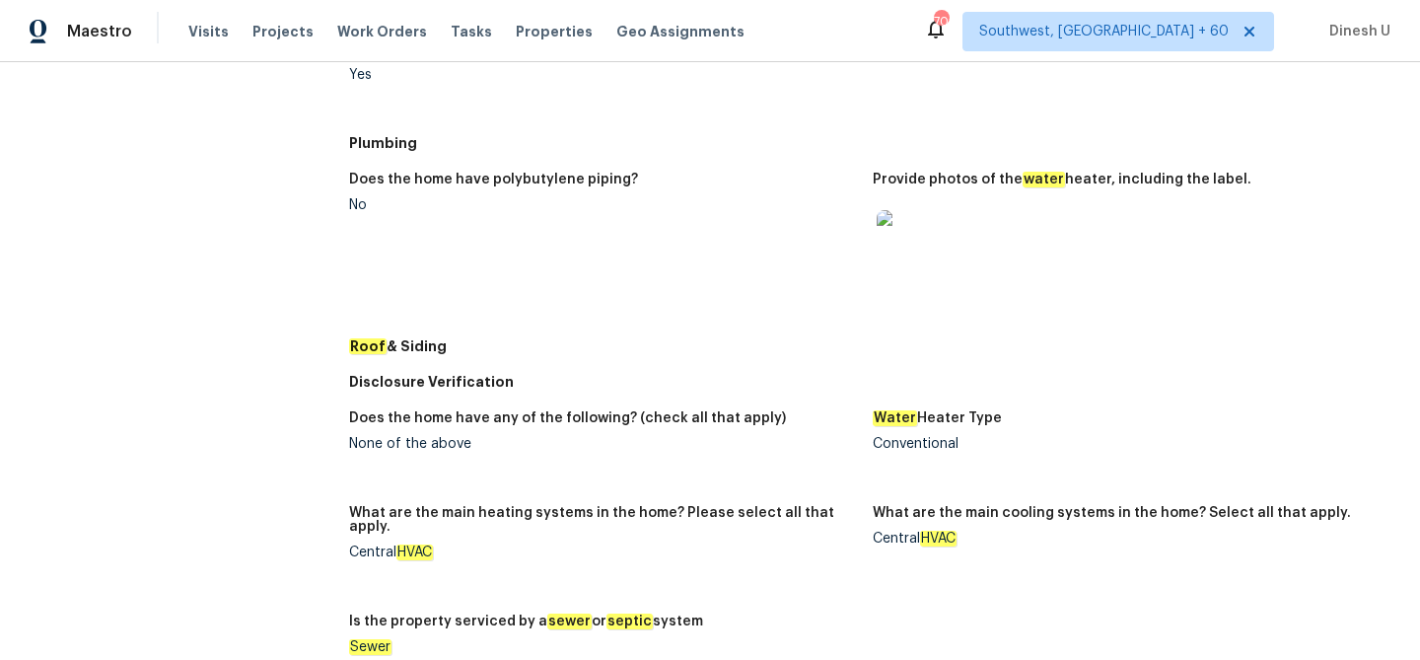
click at [901, 254] on img at bounding box center [908, 241] width 63 height 63
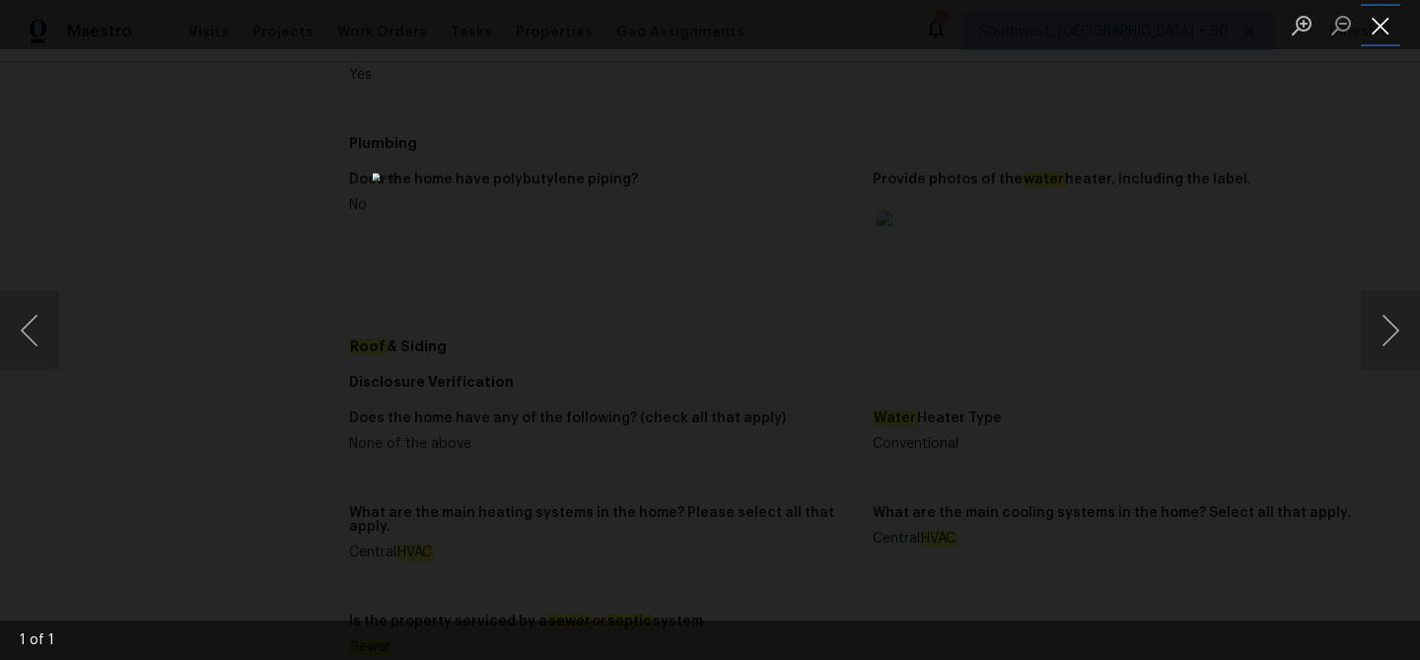
click at [1375, 26] on button "Close lightbox" at bounding box center [1380, 25] width 39 height 35
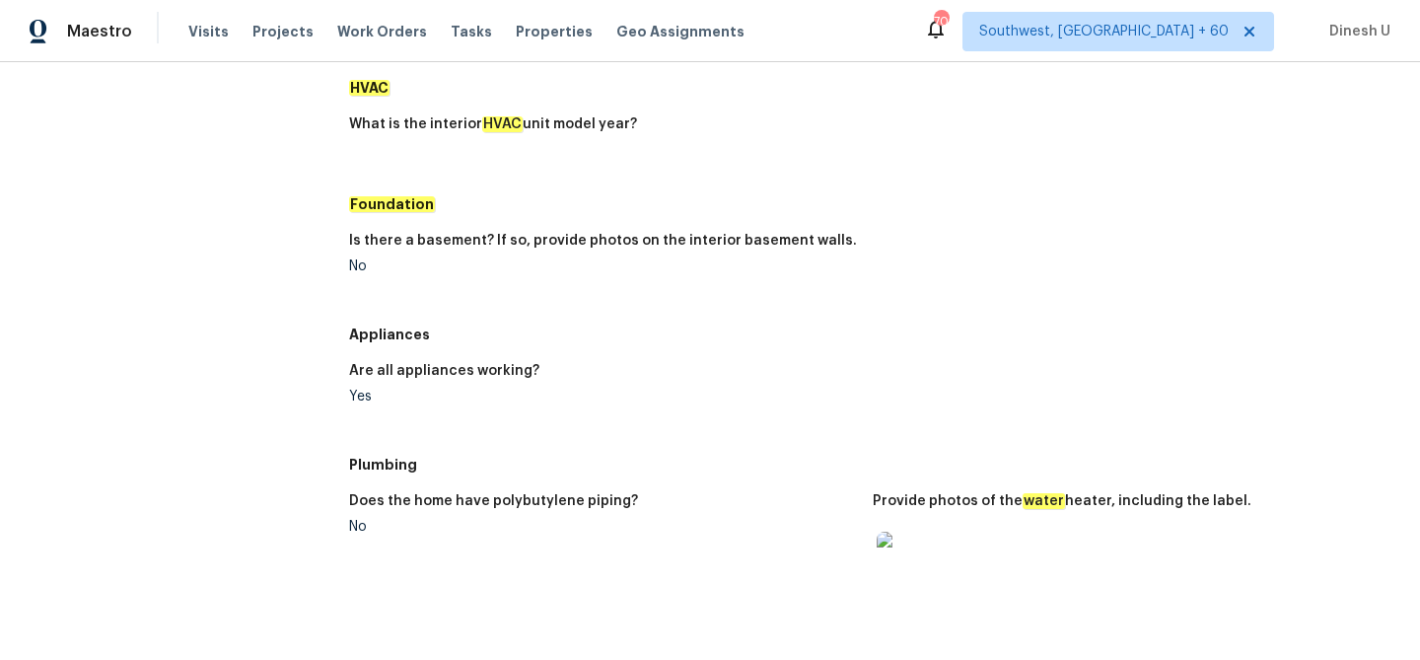
scroll to position [0, 0]
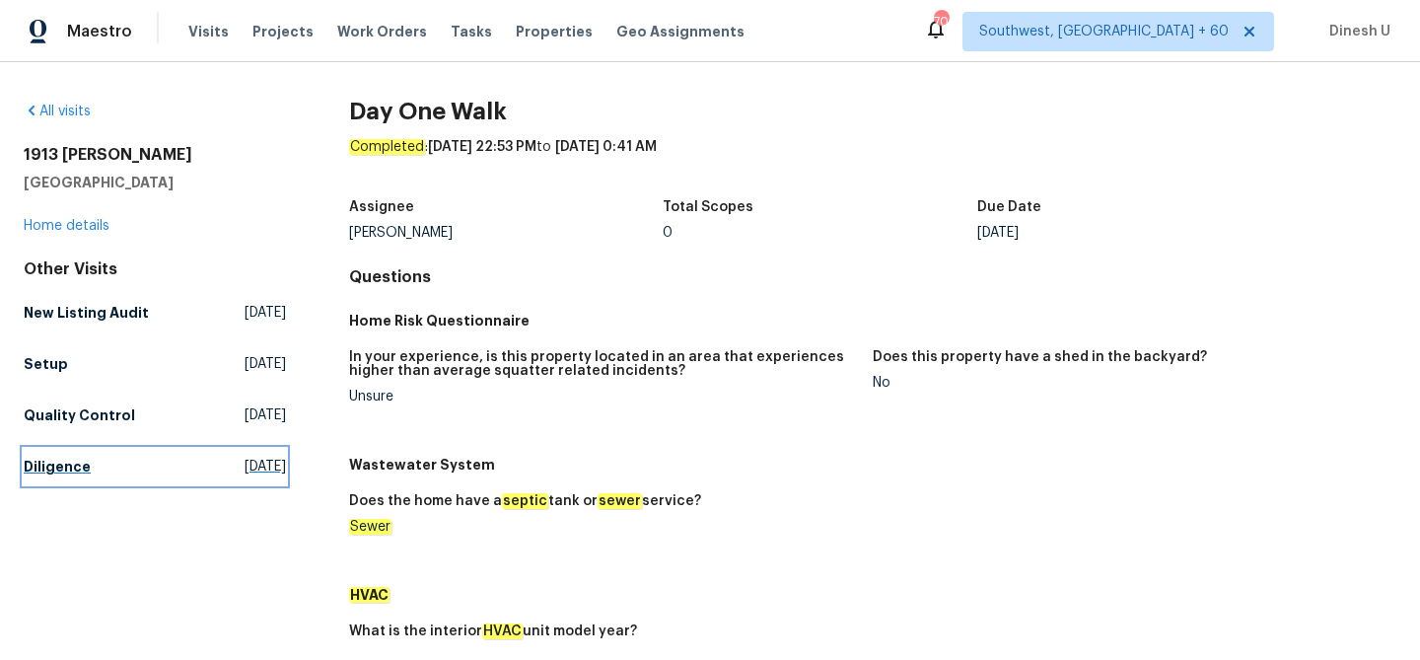
click at [274, 473] on span "Mon, Aug 25 2025" at bounding box center [265, 467] width 41 height 20
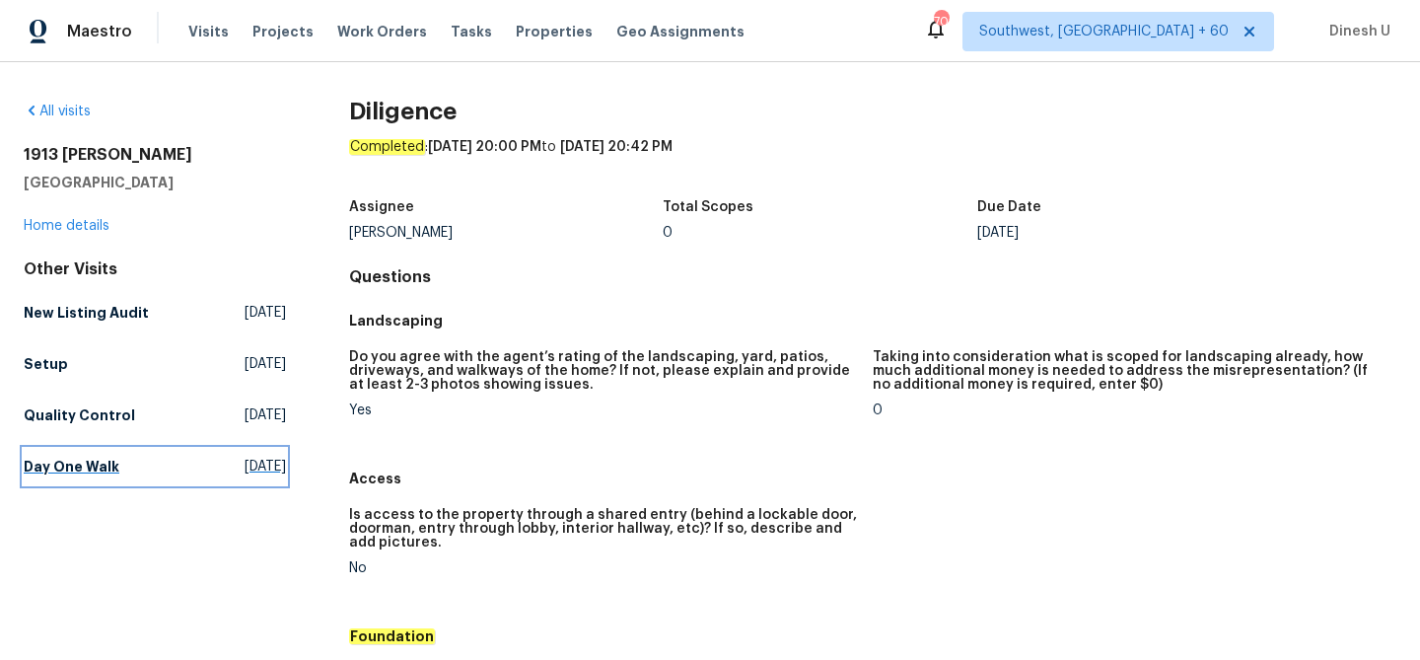
click at [245, 469] on span "Sat, Aug 30 2025" at bounding box center [265, 467] width 41 height 20
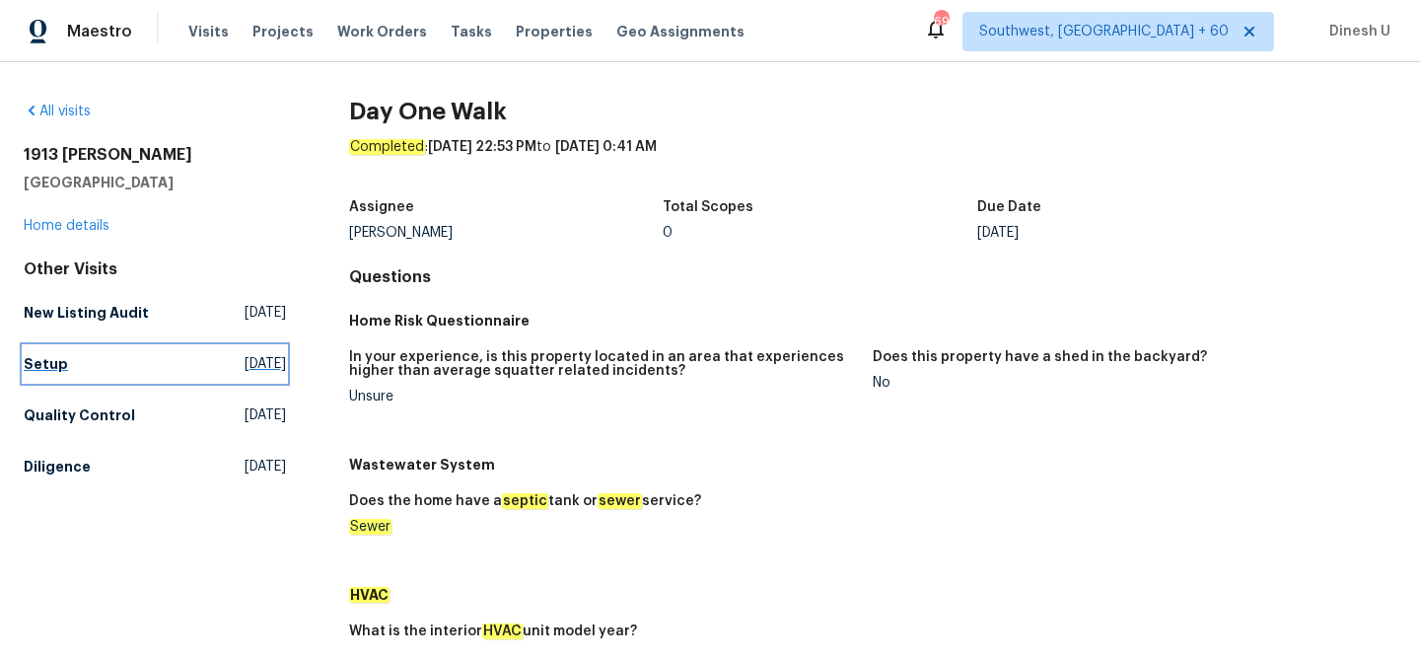
click at [204, 379] on link "Setup Fri, Sep 26 2025" at bounding box center [155, 364] width 262 height 36
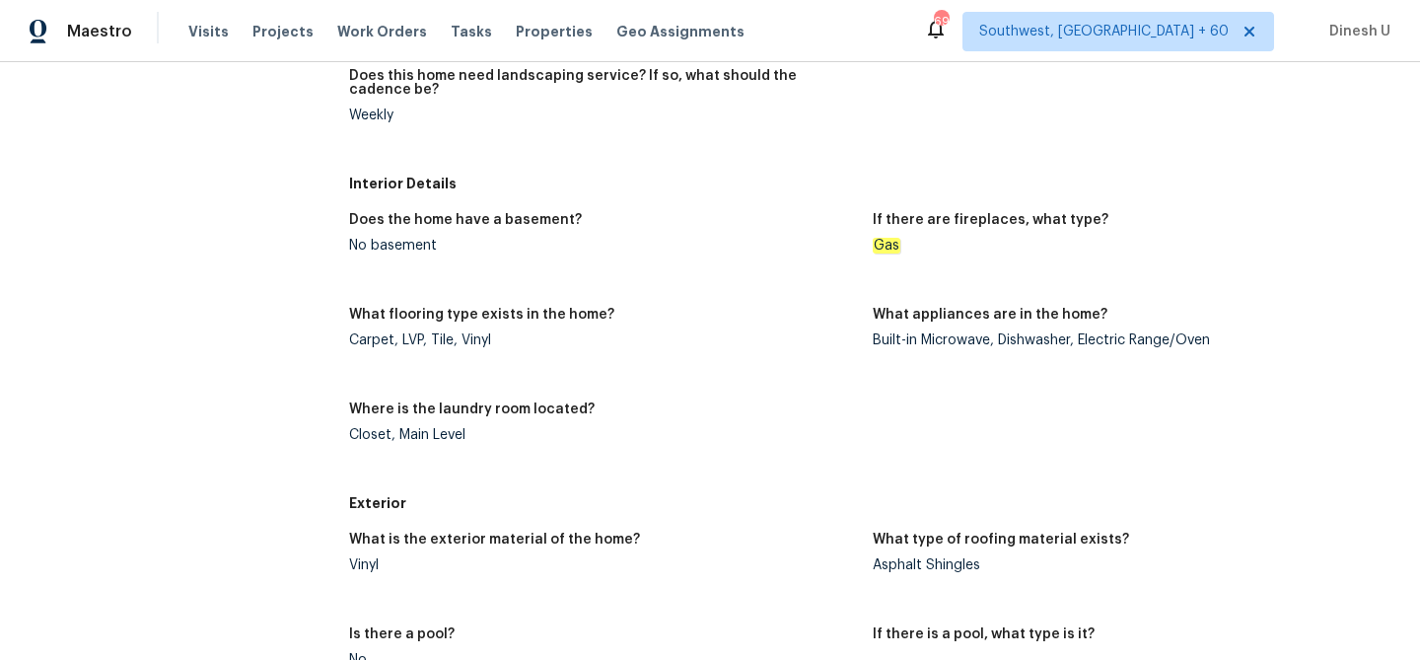
scroll to position [625, 0]
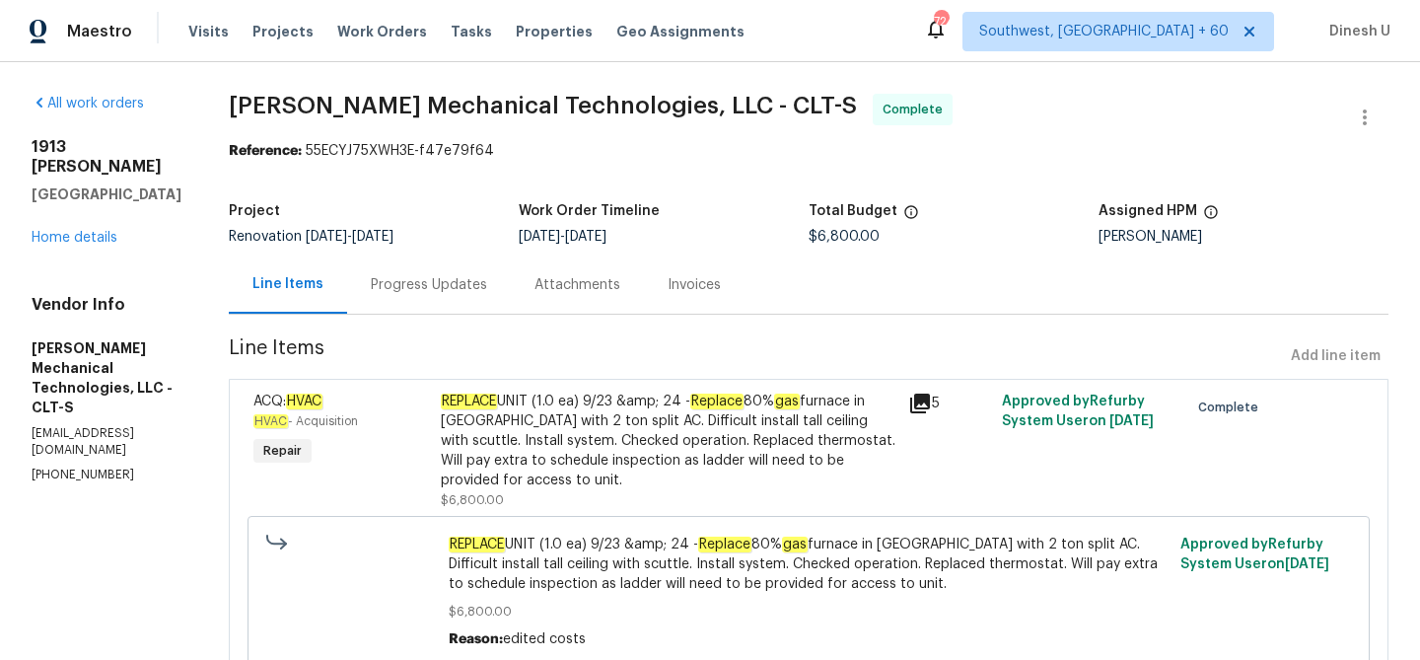
click at [418, 286] on div "Progress Updates" at bounding box center [429, 285] width 116 height 20
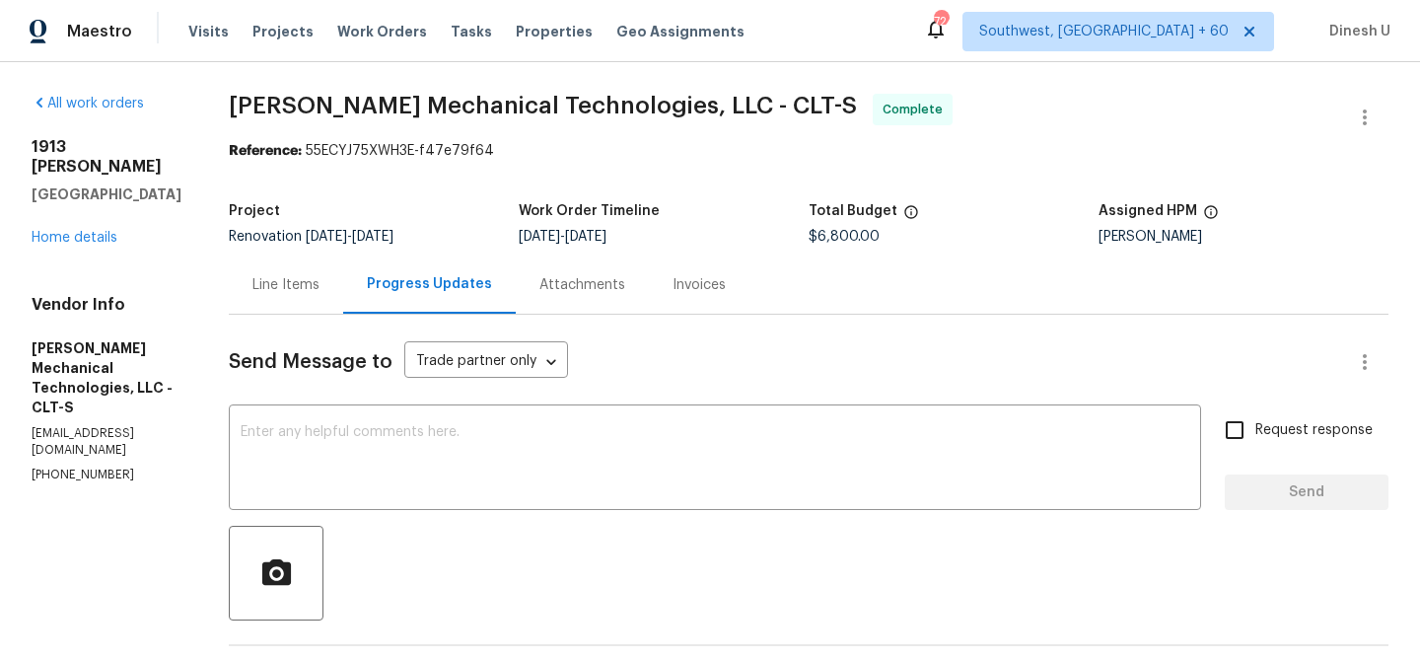
click at [750, 272] on div "Invoices" at bounding box center [699, 284] width 101 height 58
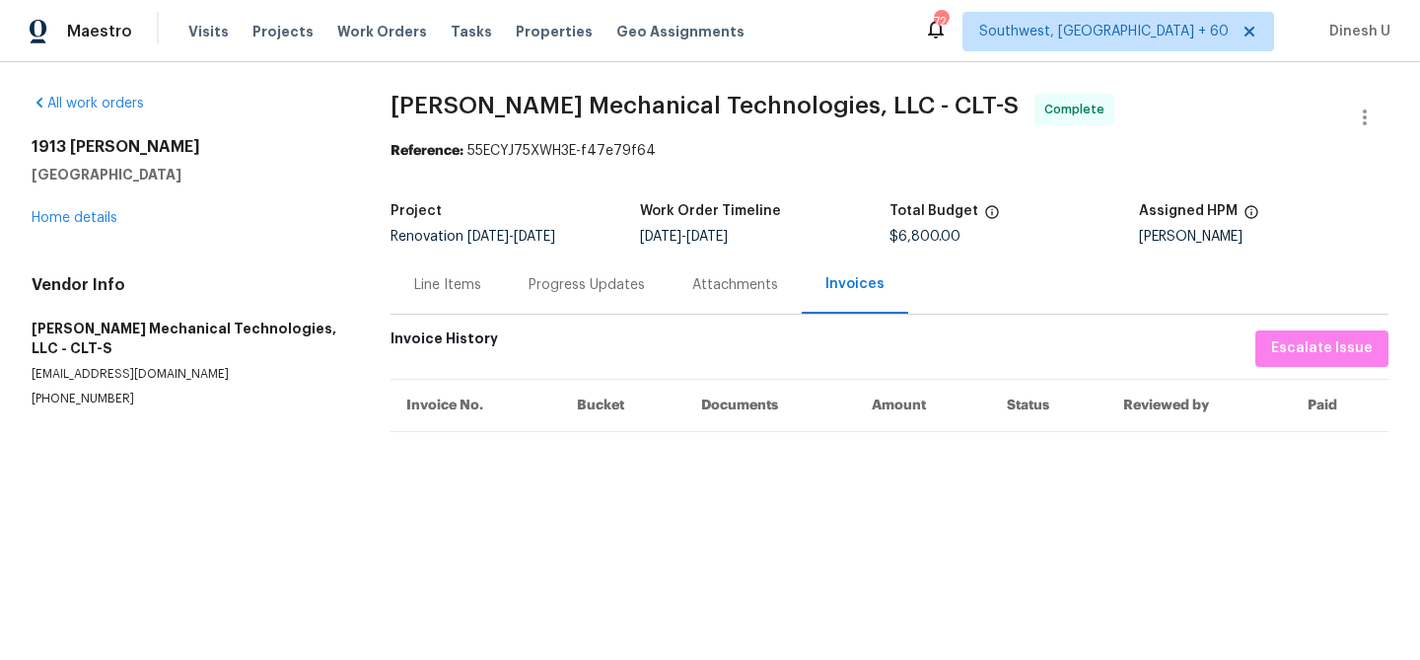
click at [448, 283] on div "Line Items" at bounding box center [447, 285] width 67 height 20
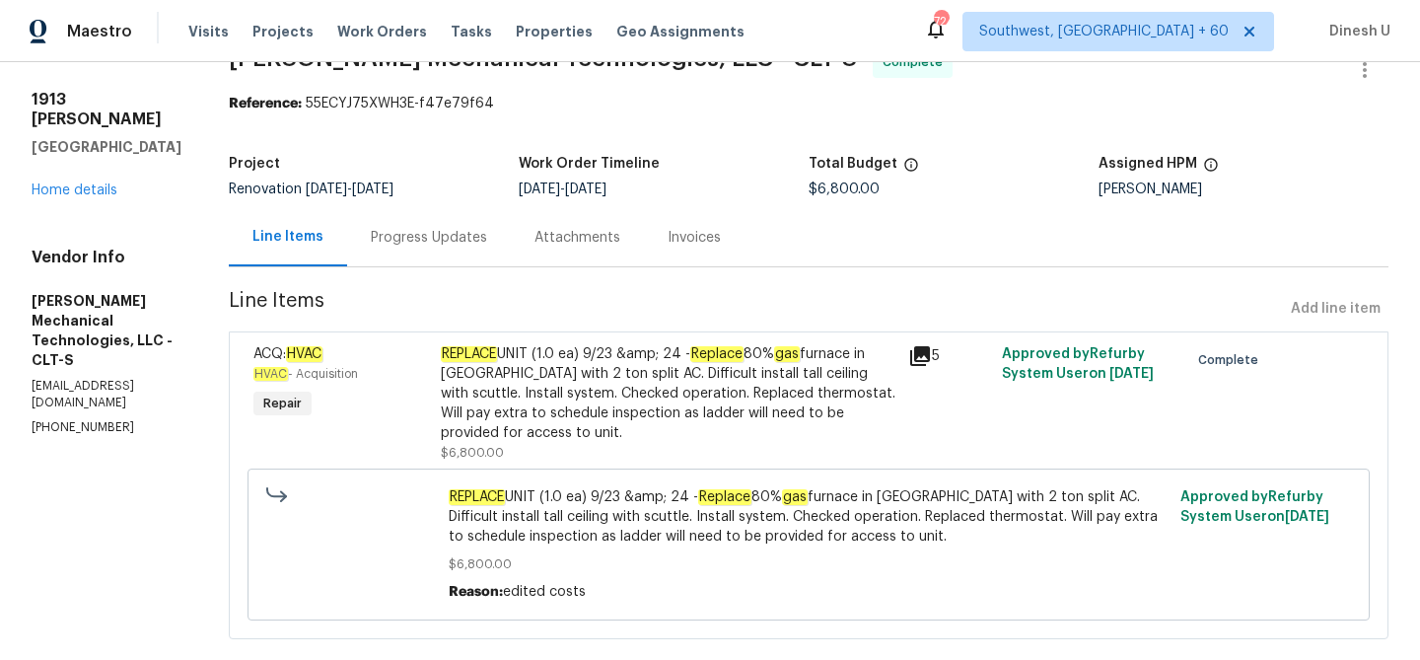
scroll to position [83, 0]
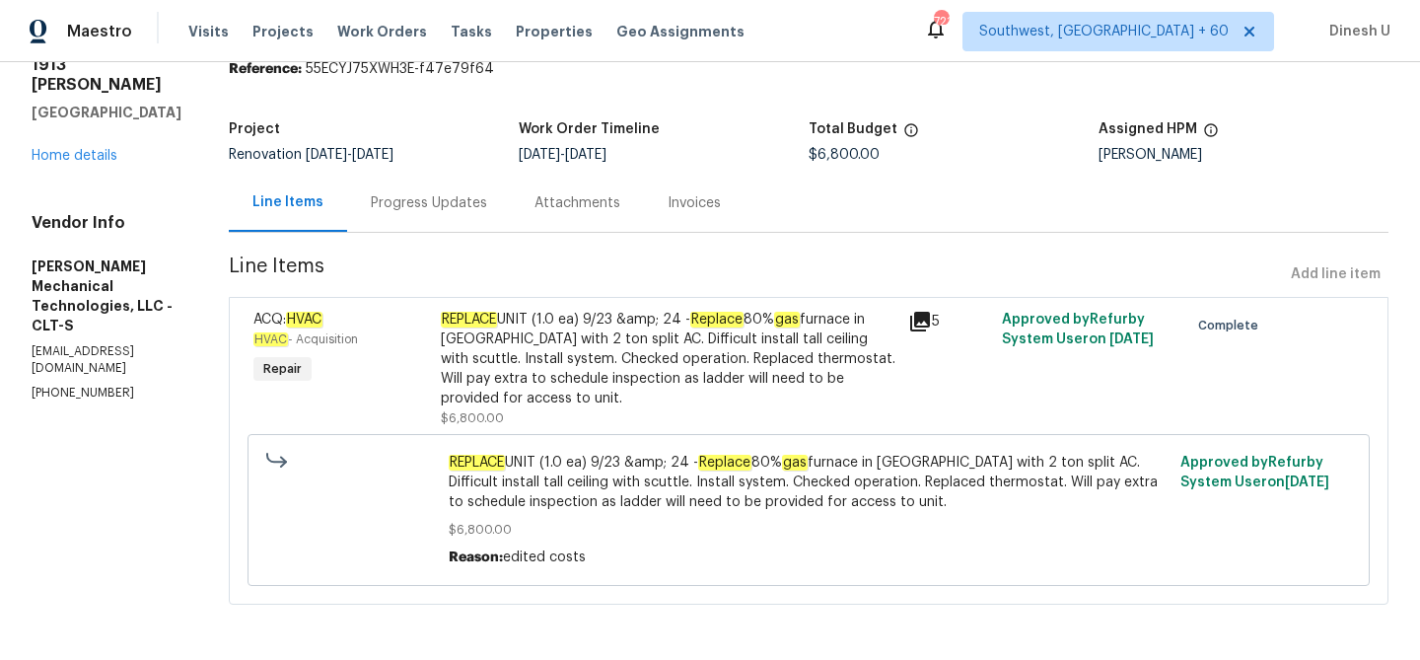
click at [944, 305] on div "5" at bounding box center [950, 369] width 94 height 130
click at [930, 316] on icon at bounding box center [920, 322] width 20 height 20
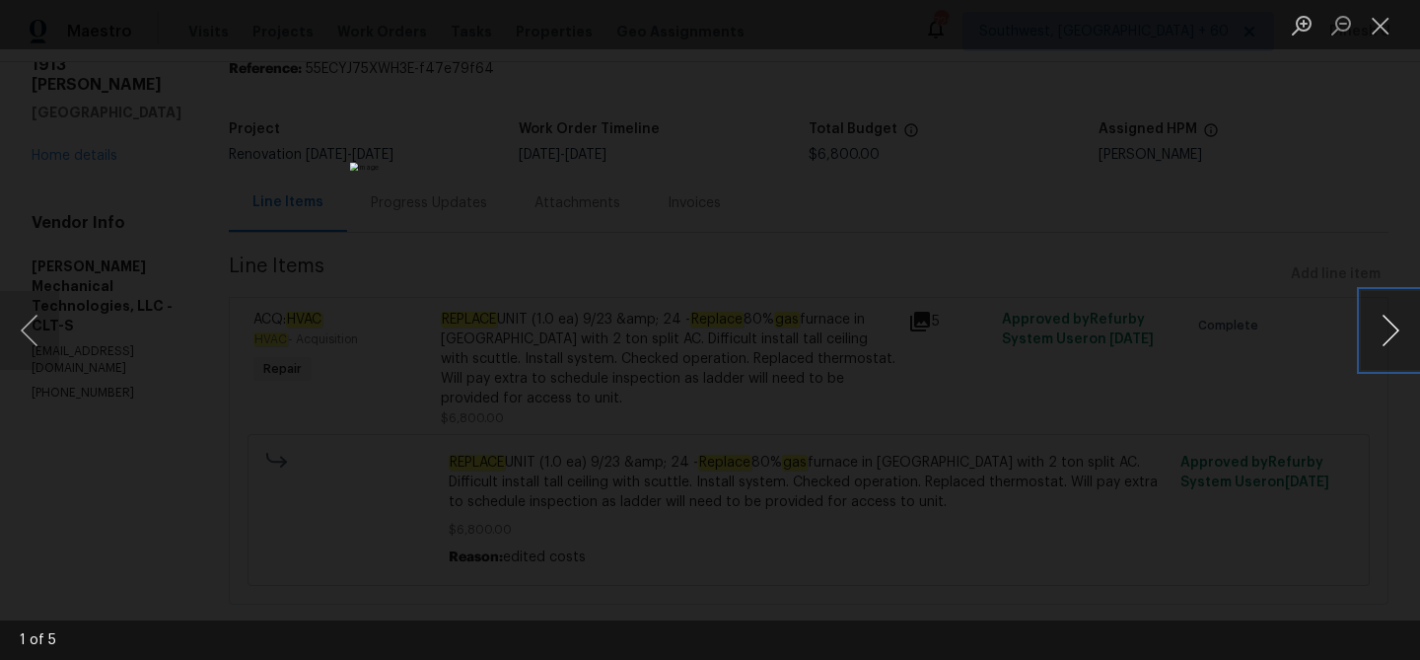
click at [1387, 334] on button "Next image" at bounding box center [1390, 330] width 59 height 79
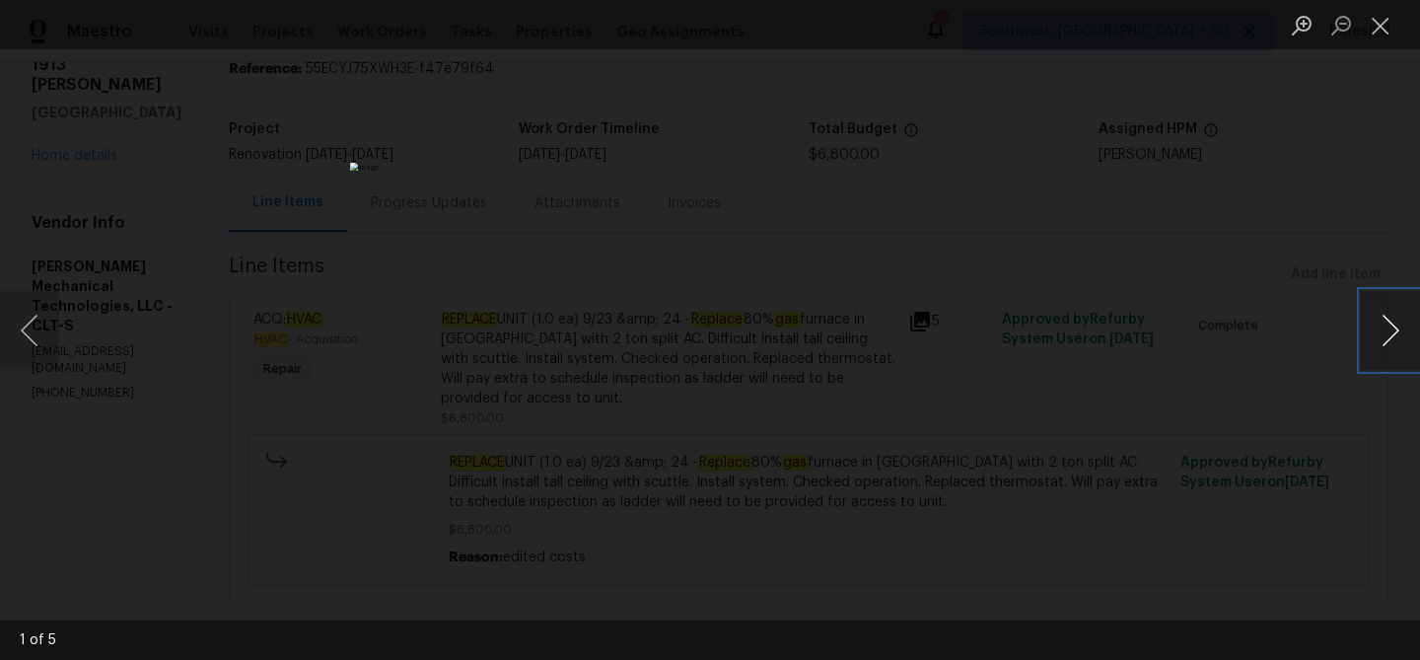
click at [1387, 334] on button "Next image" at bounding box center [1390, 330] width 59 height 79
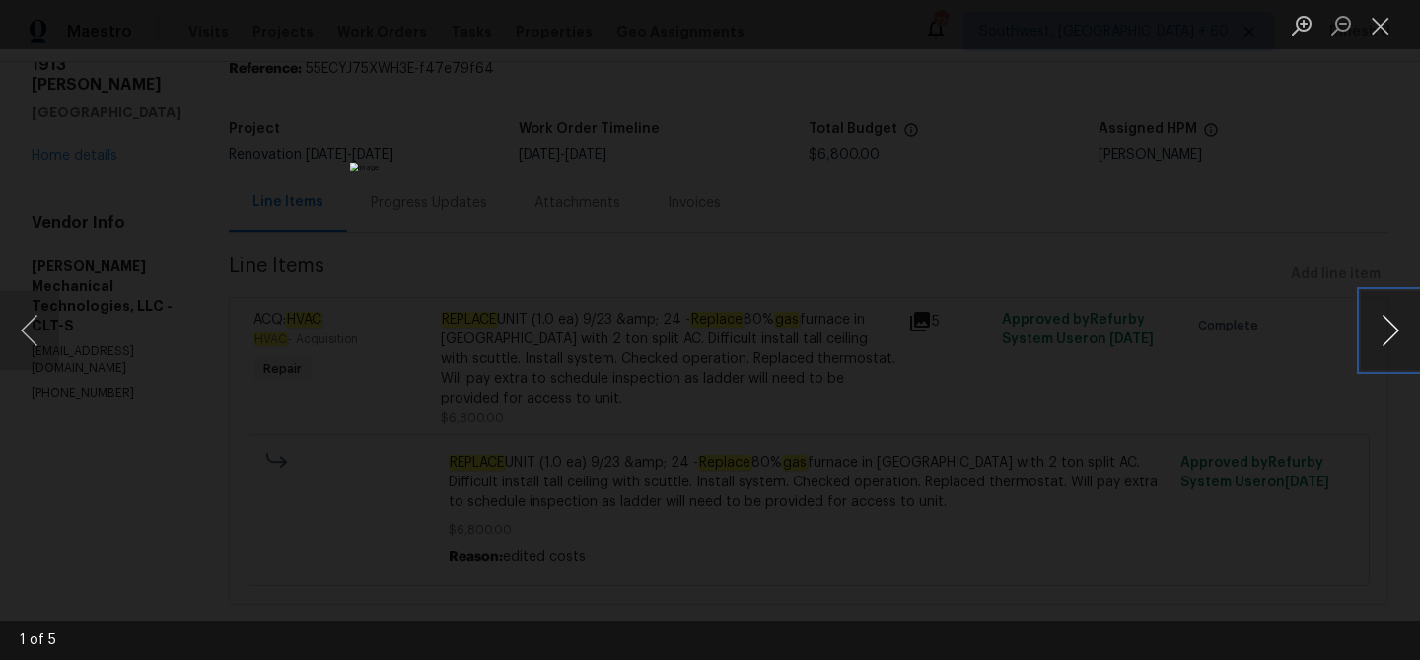
click at [1387, 334] on button "Next image" at bounding box center [1390, 330] width 59 height 79
click at [1380, 27] on button "Close lightbox" at bounding box center [1380, 25] width 39 height 35
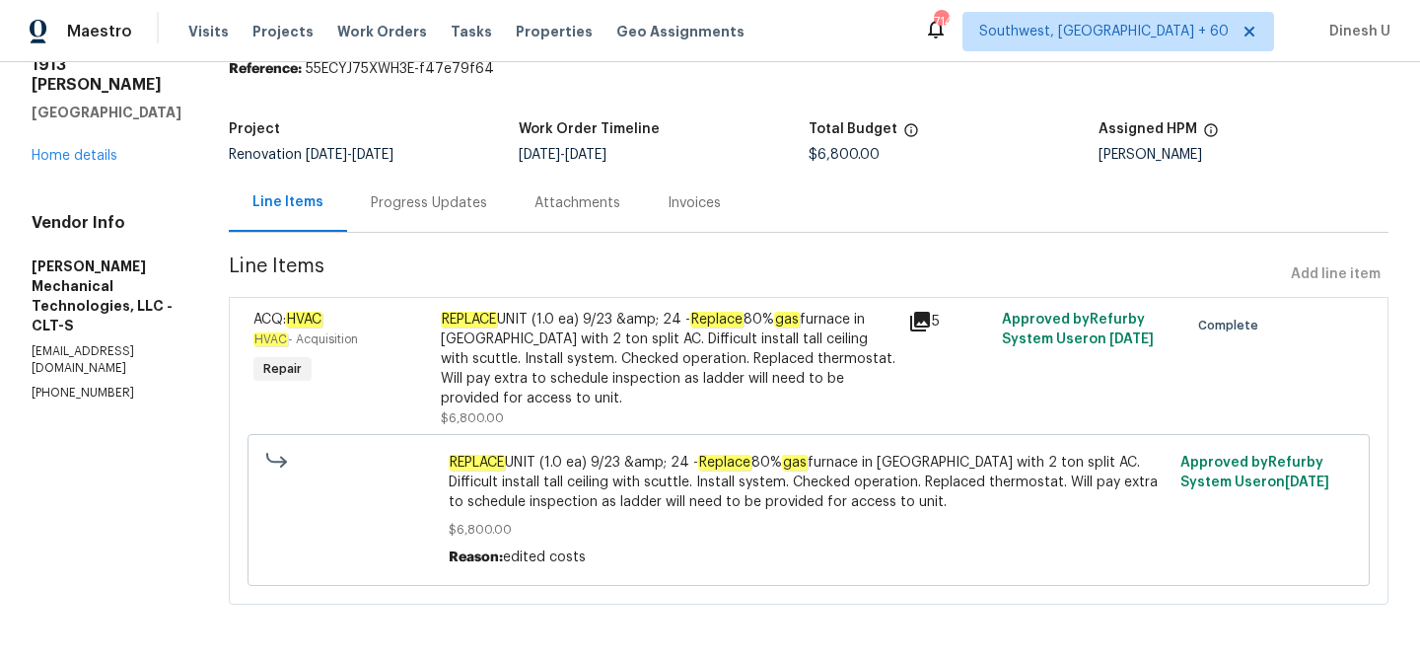
scroll to position [0, 0]
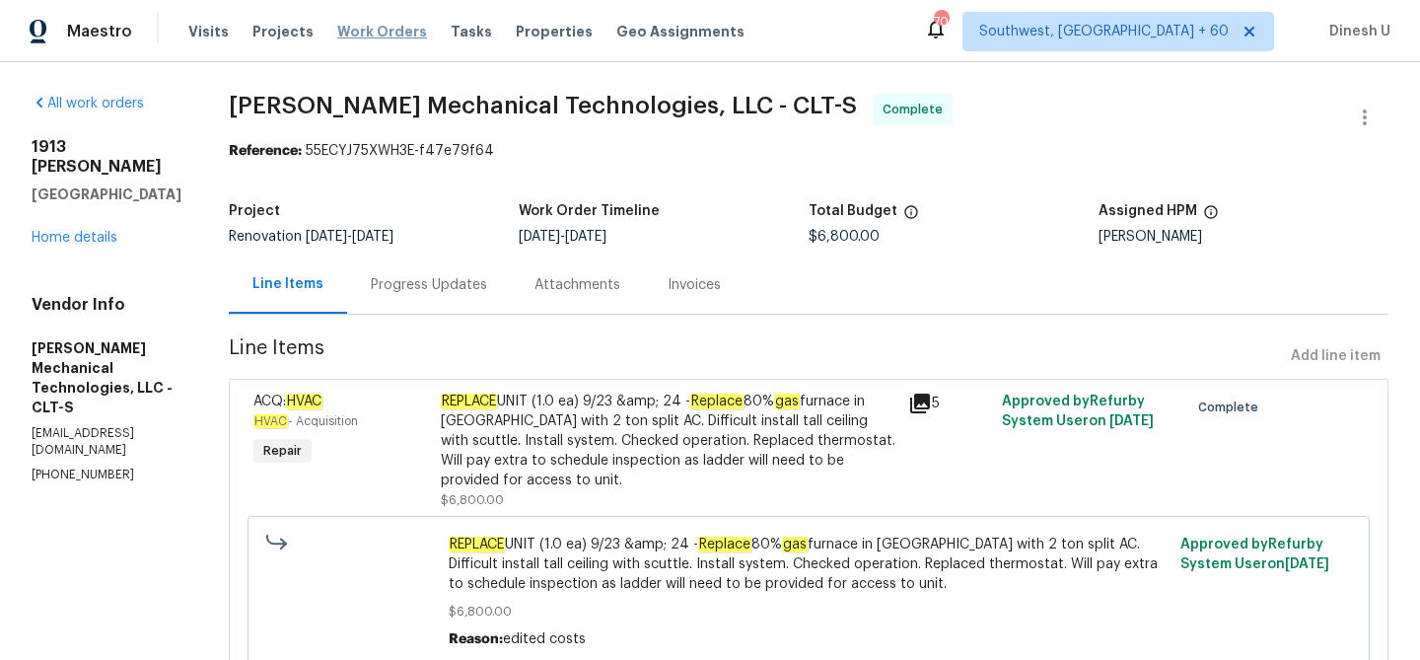
click at [384, 31] on span "Work Orders" at bounding box center [382, 32] width 90 height 20
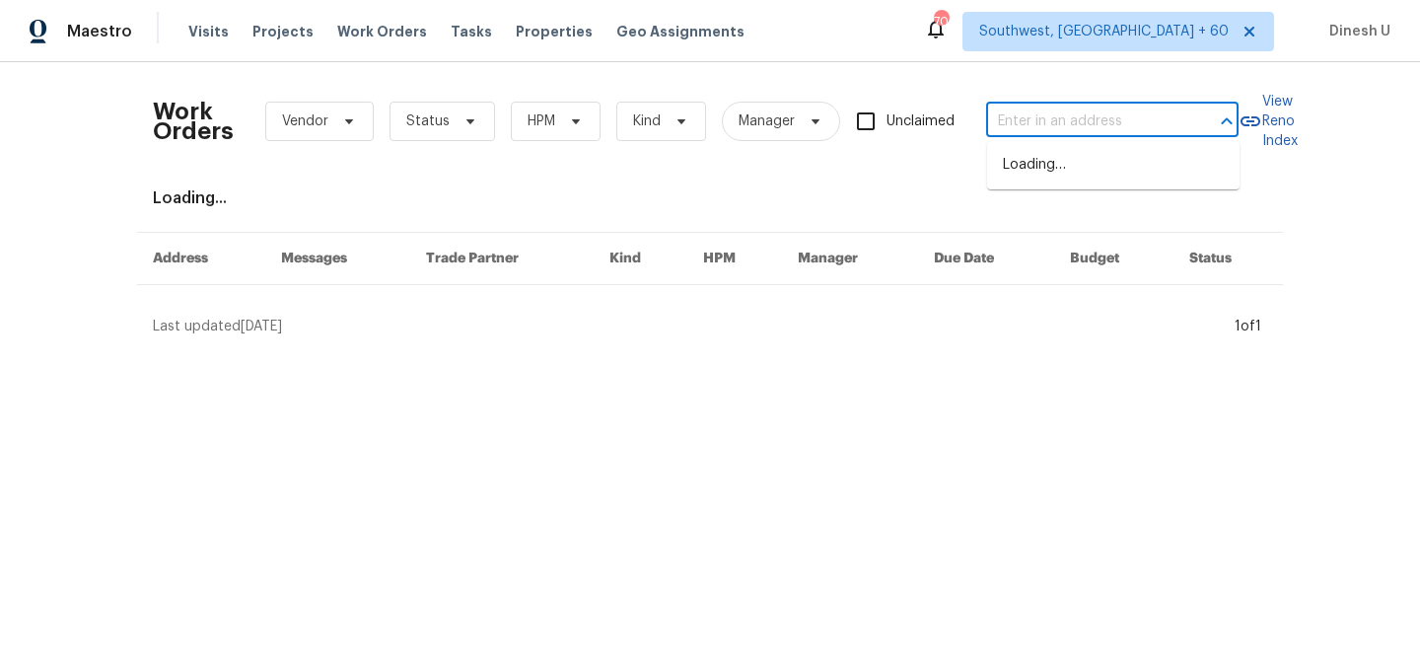
click at [1052, 116] on input "text" at bounding box center [1084, 122] width 197 height 31
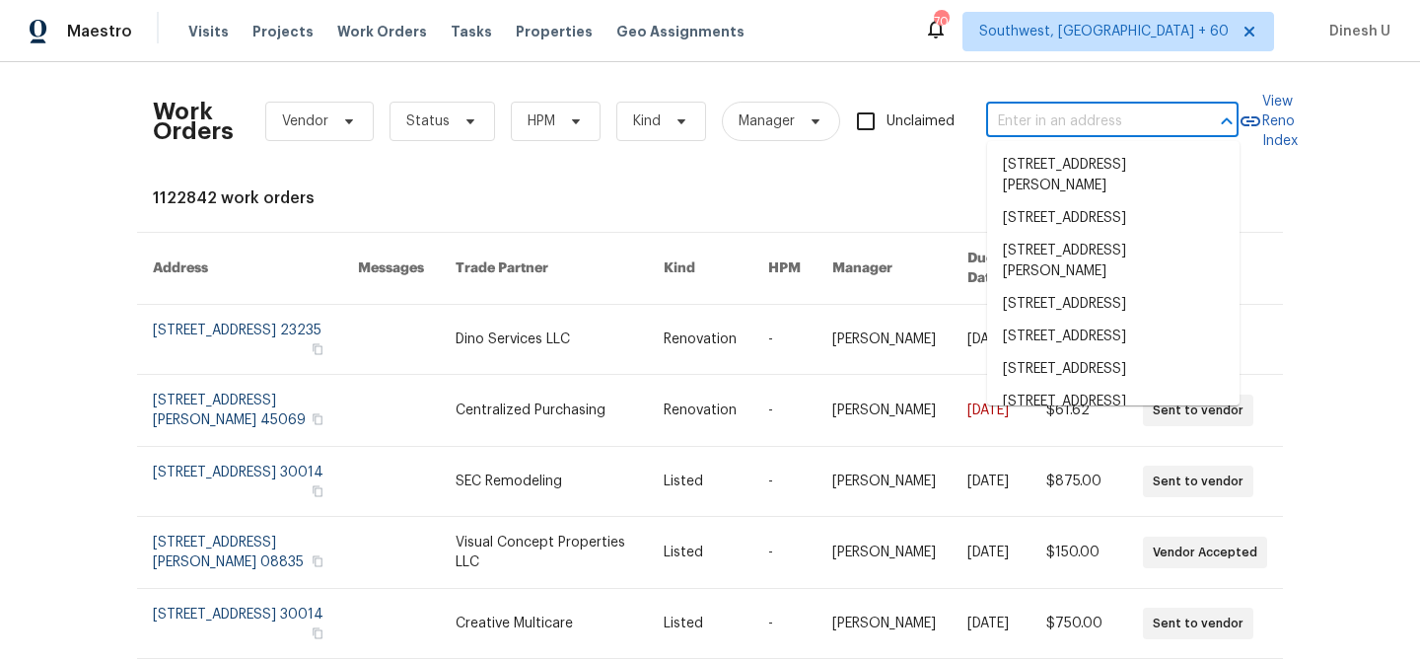
paste input "109 Azalea Ct, Clarksville, TN 37042"
type input "109 Azalea Ct, Clarksville, TN 37042"
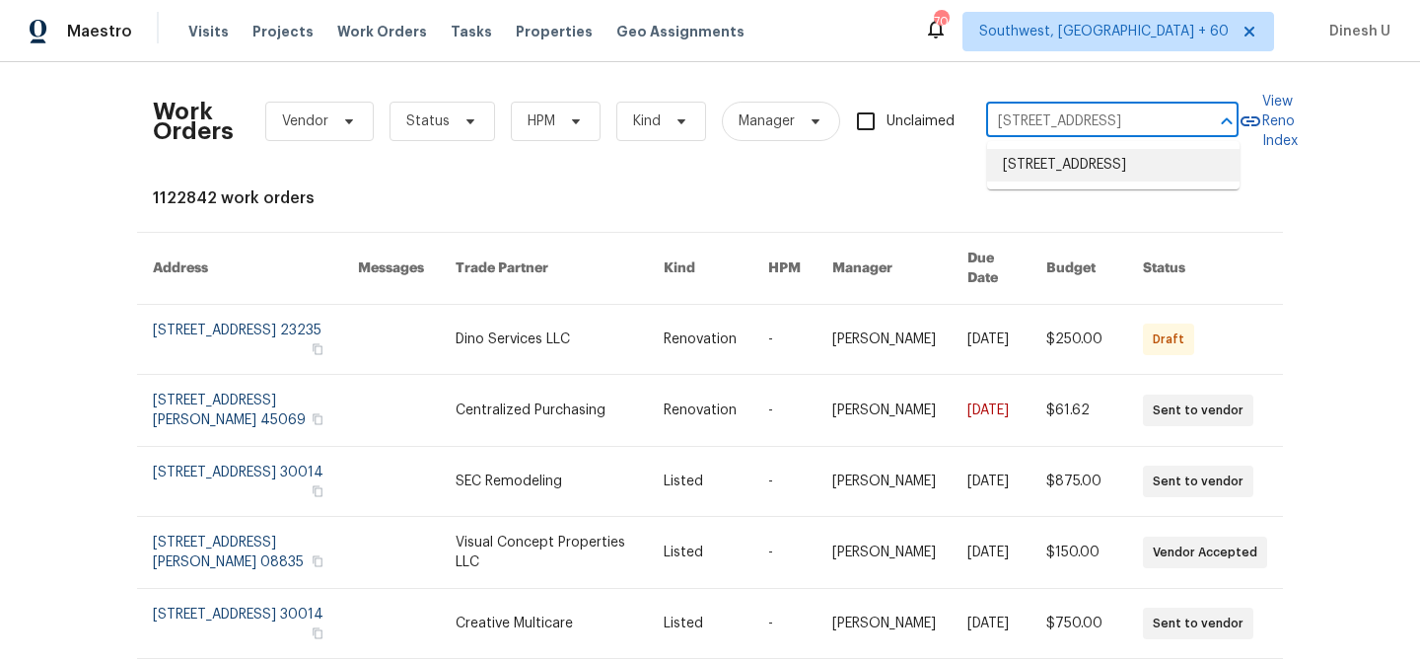
click at [1046, 164] on li "109 Azalea Ct, Clarksville, TN 37042" at bounding box center [1113, 165] width 253 height 33
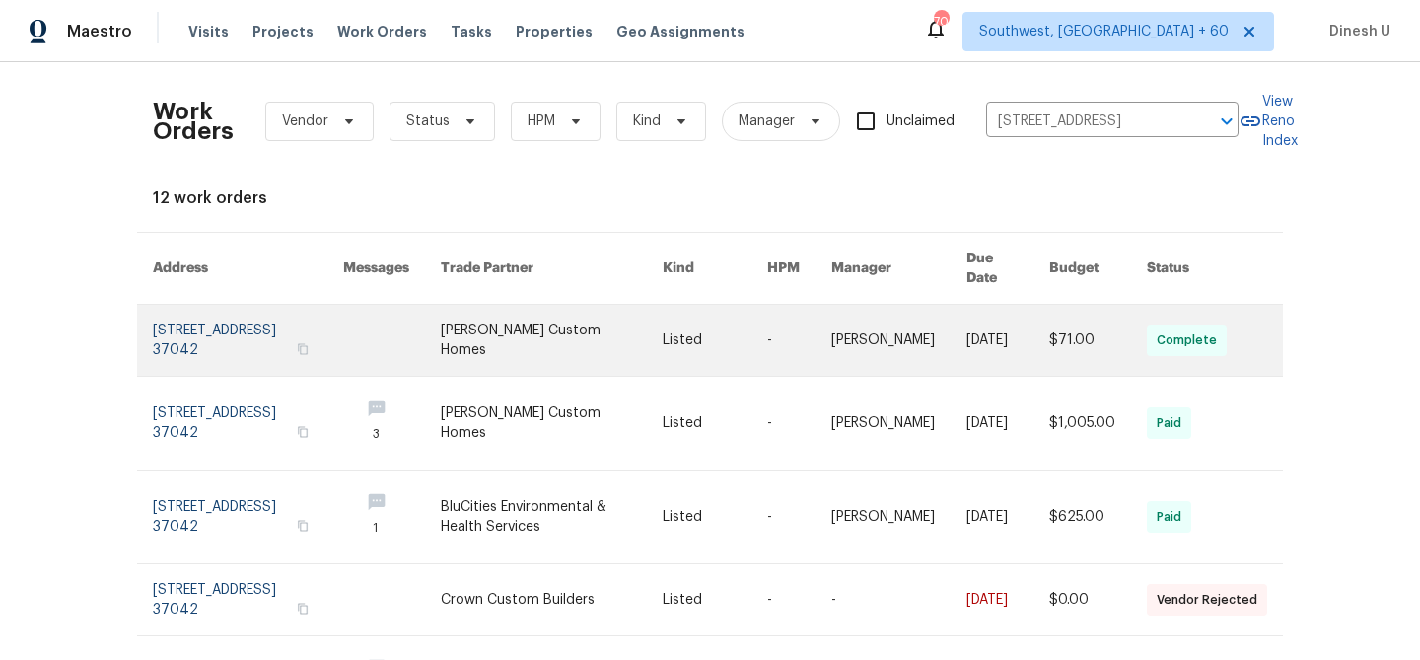
click at [228, 332] on link at bounding box center [248, 340] width 190 height 71
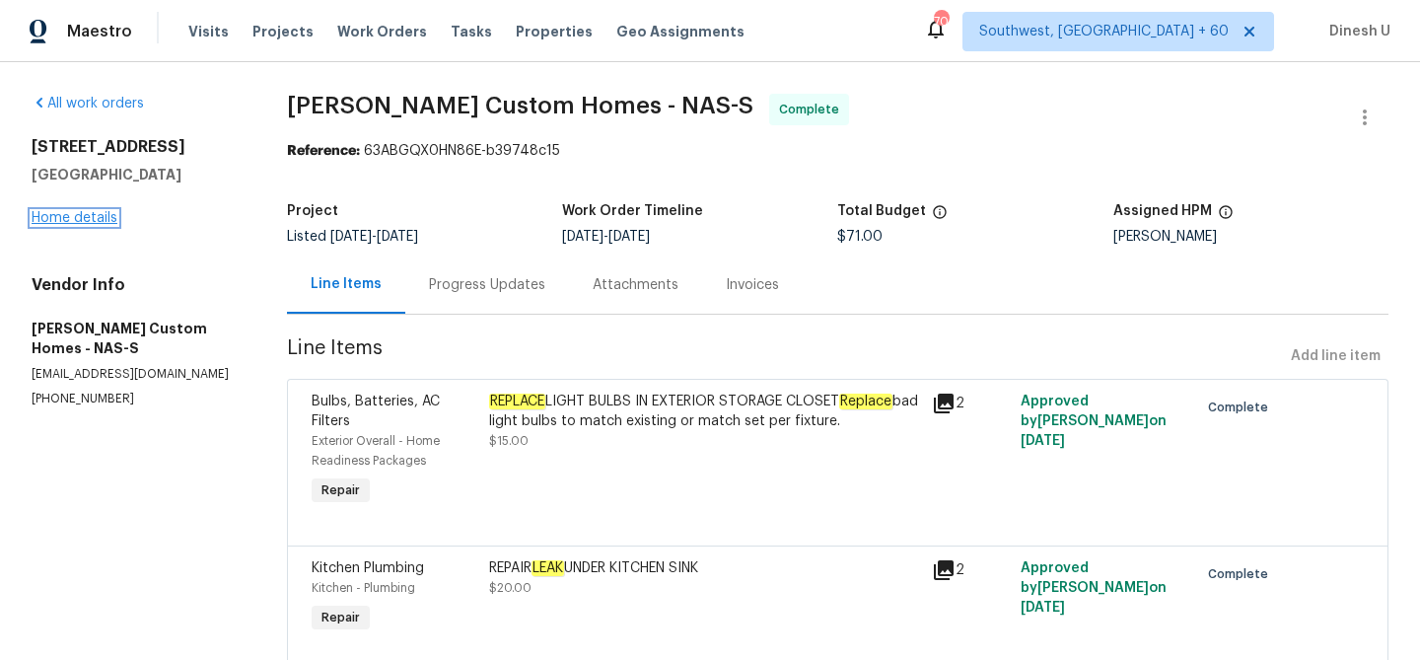
click at [89, 220] on link "Home details" at bounding box center [75, 218] width 86 height 14
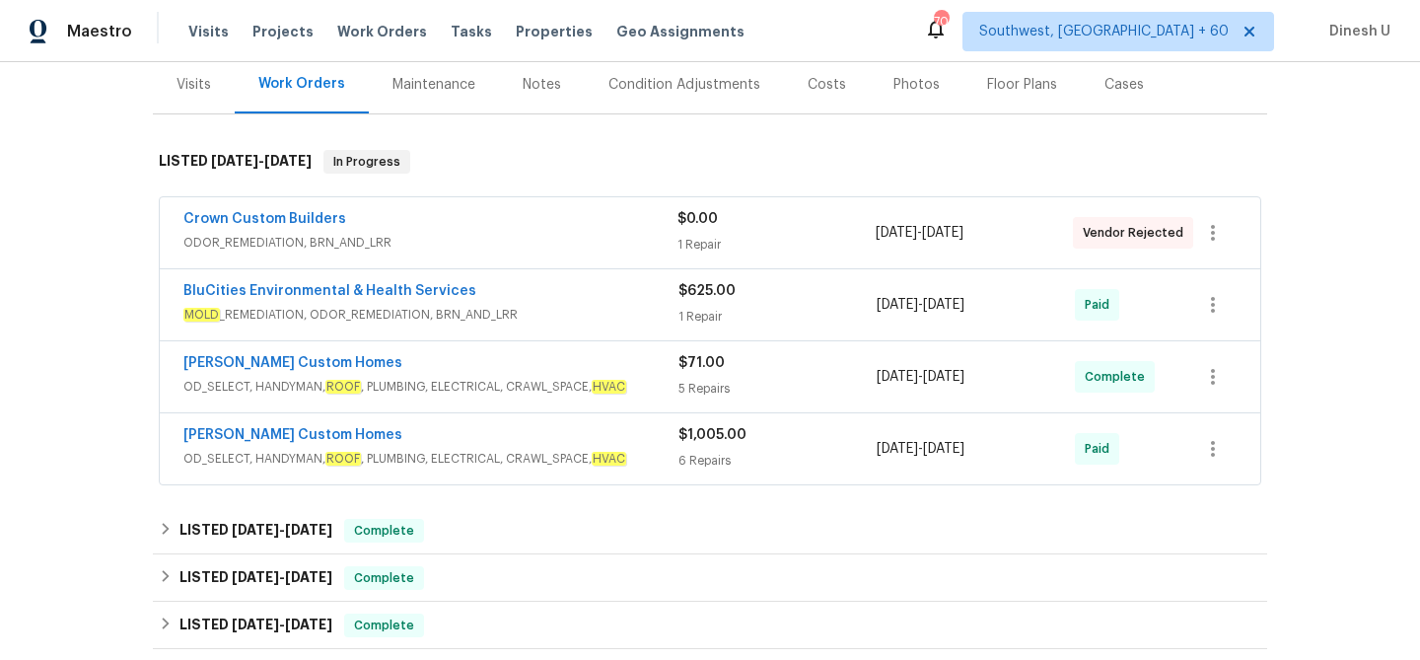
scroll to position [254, 0]
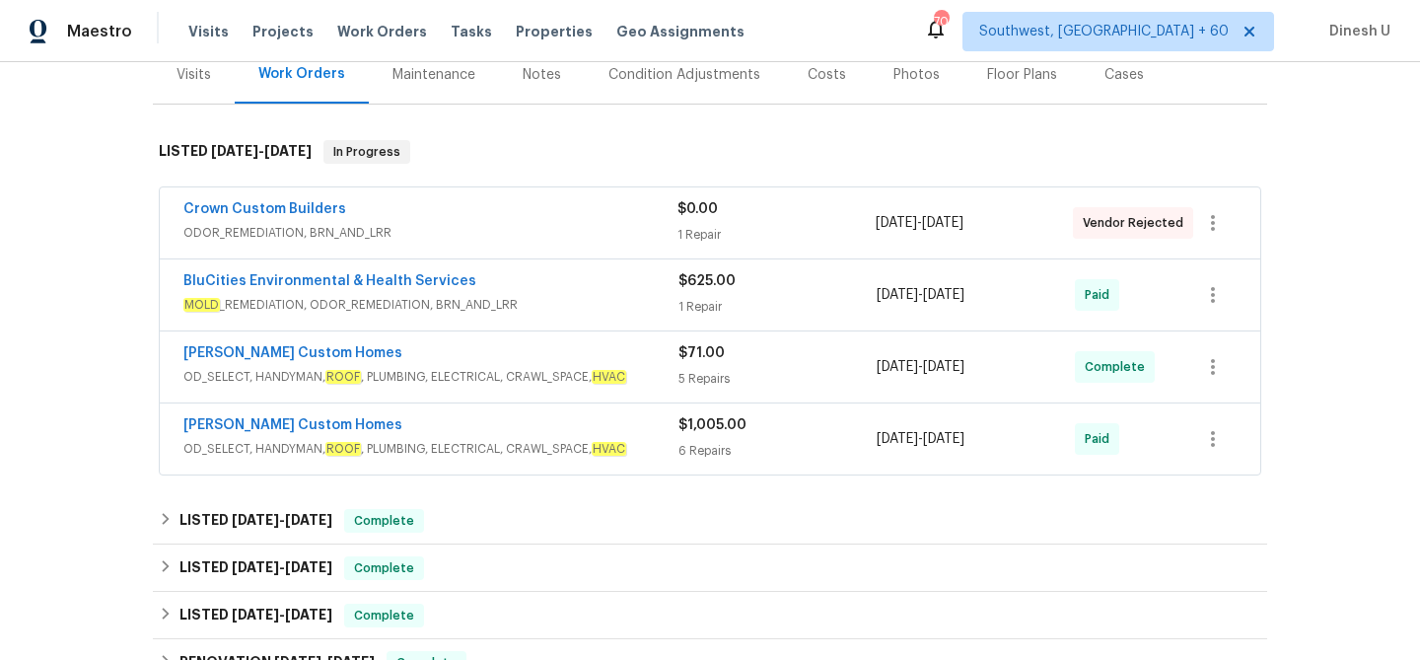
click at [691, 232] on div "1 Repair" at bounding box center [776, 235] width 197 height 20
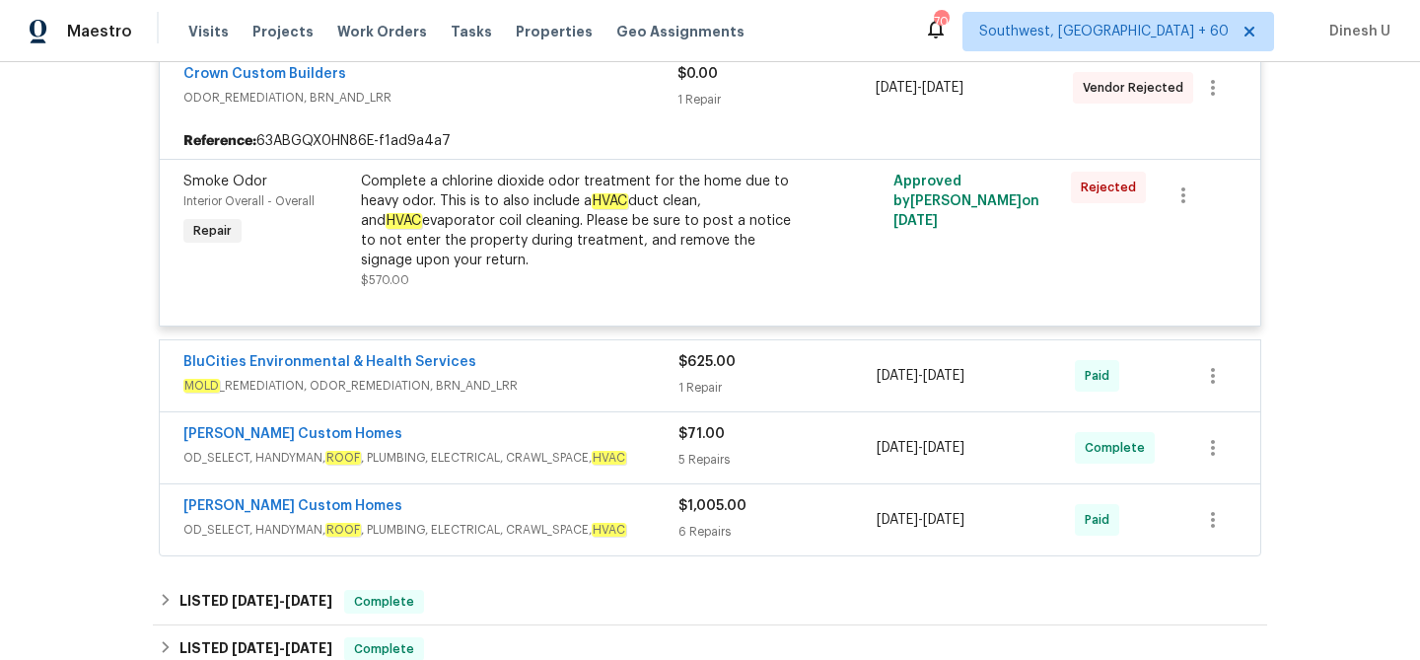
scroll to position [450, 0]
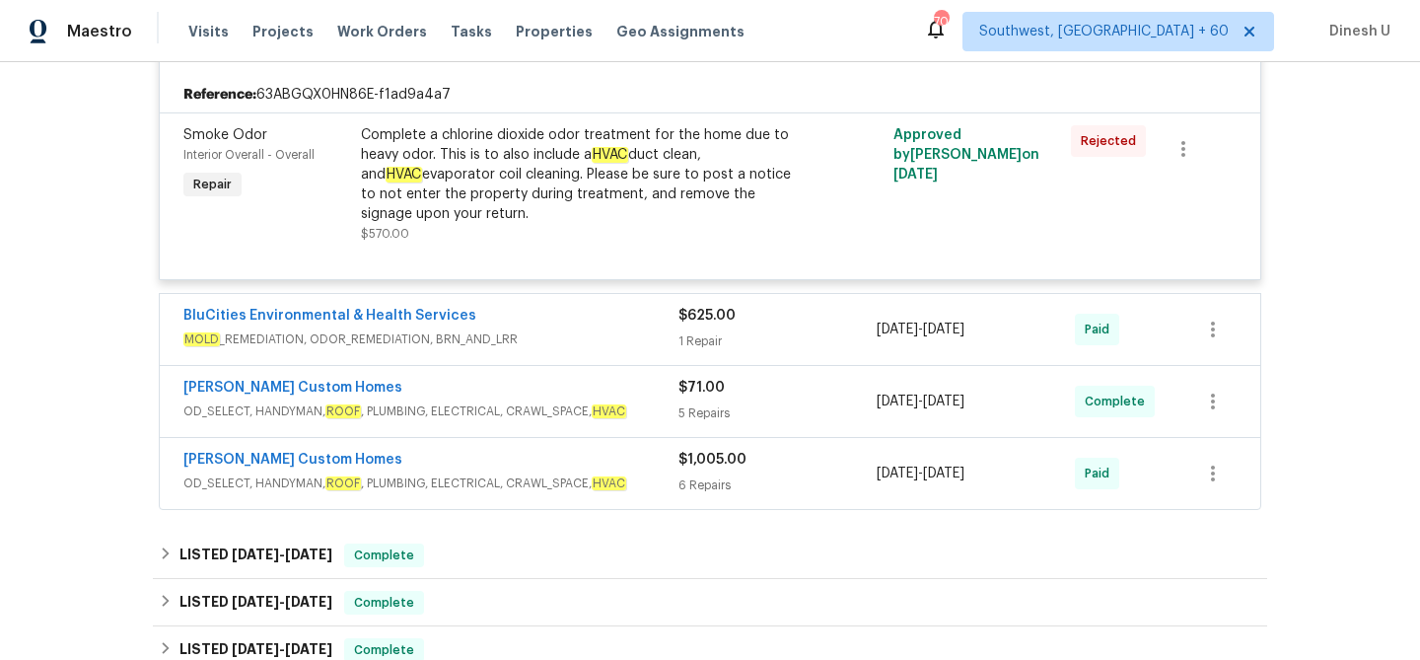
click at [713, 327] on div "$625.00 1 Repair" at bounding box center [778, 329] width 198 height 47
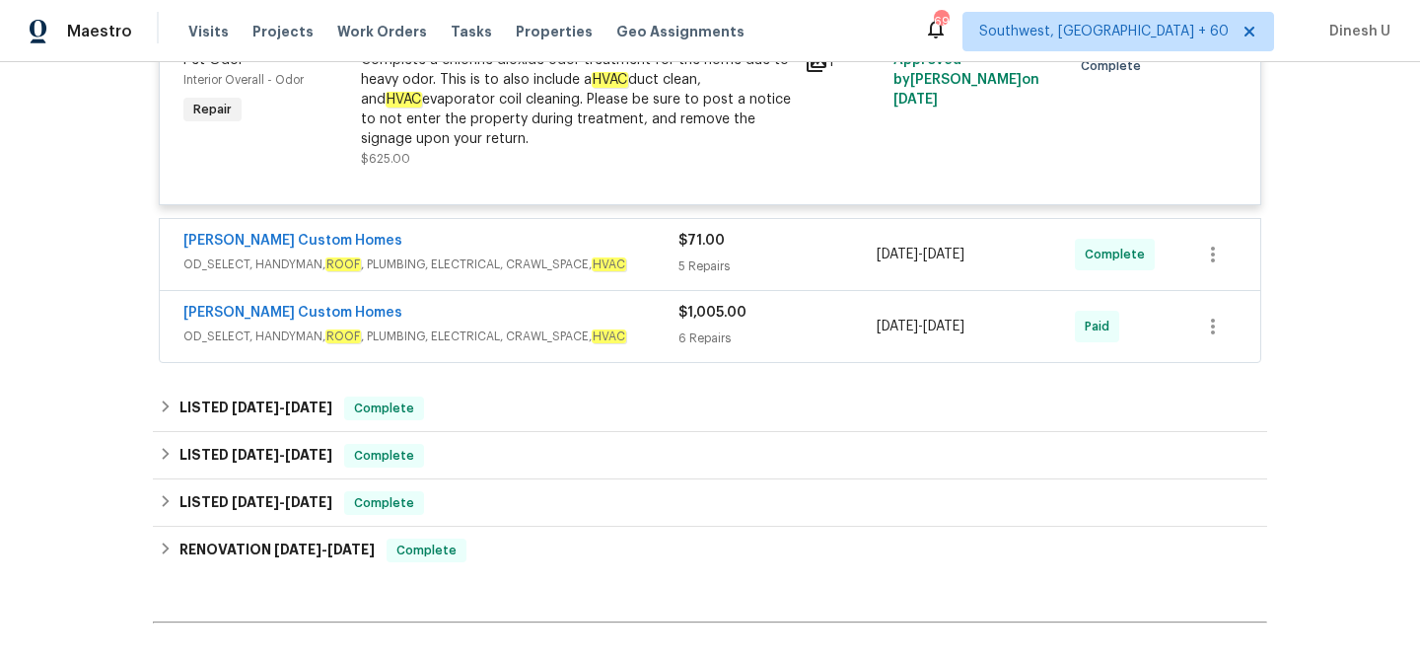
scroll to position [830, 0]
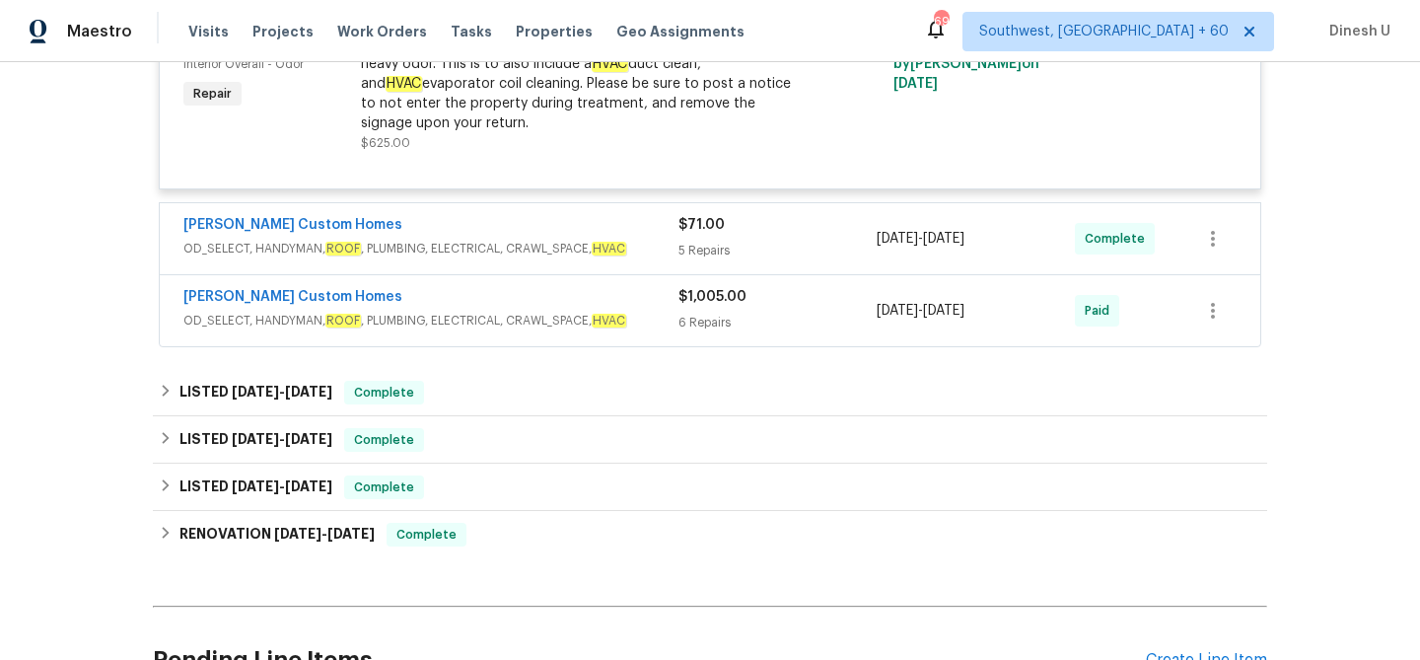
click at [709, 245] on div "5 Repairs" at bounding box center [778, 251] width 198 height 20
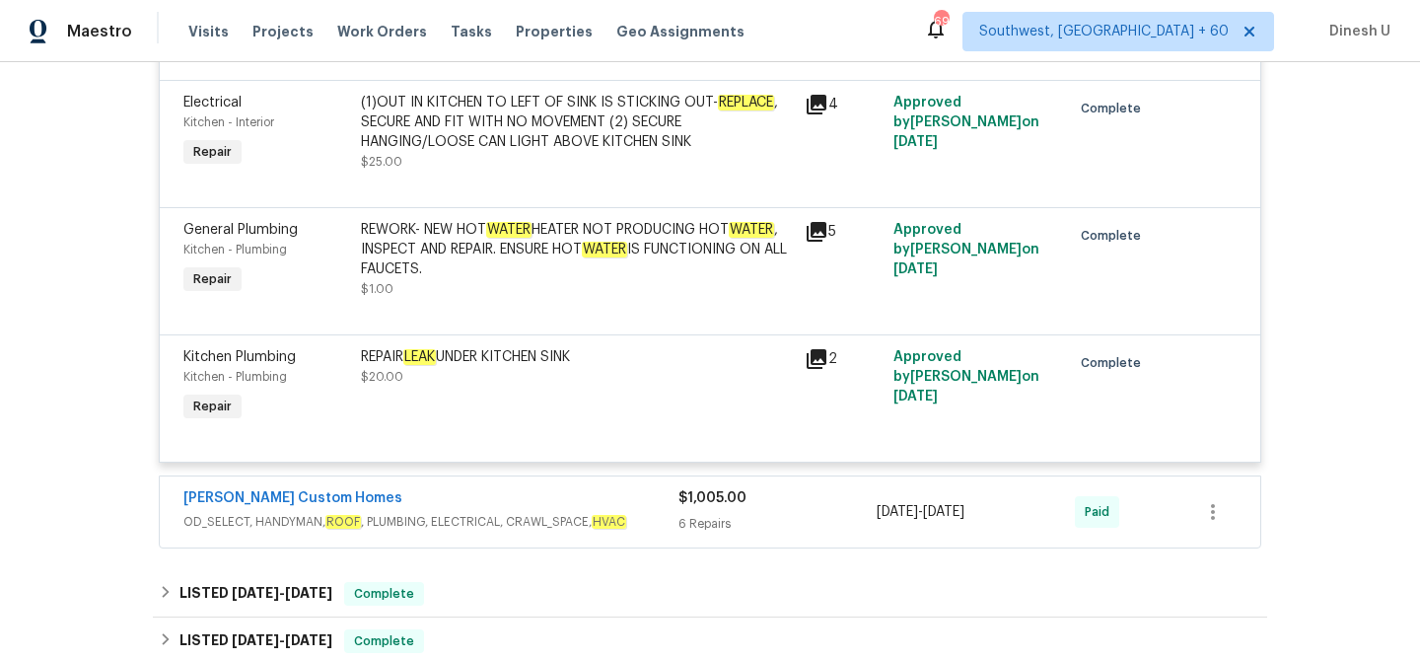
scroll to position [1385, 0]
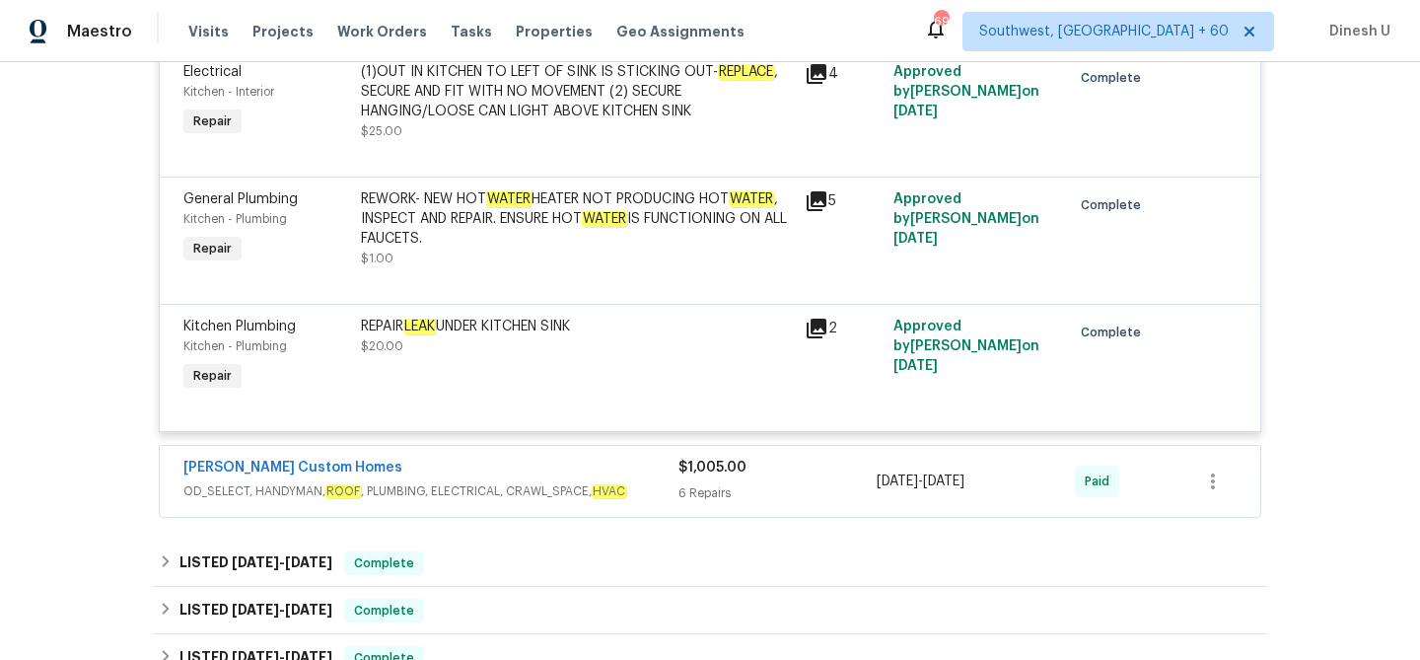
click at [817, 205] on icon at bounding box center [817, 201] width 20 height 20
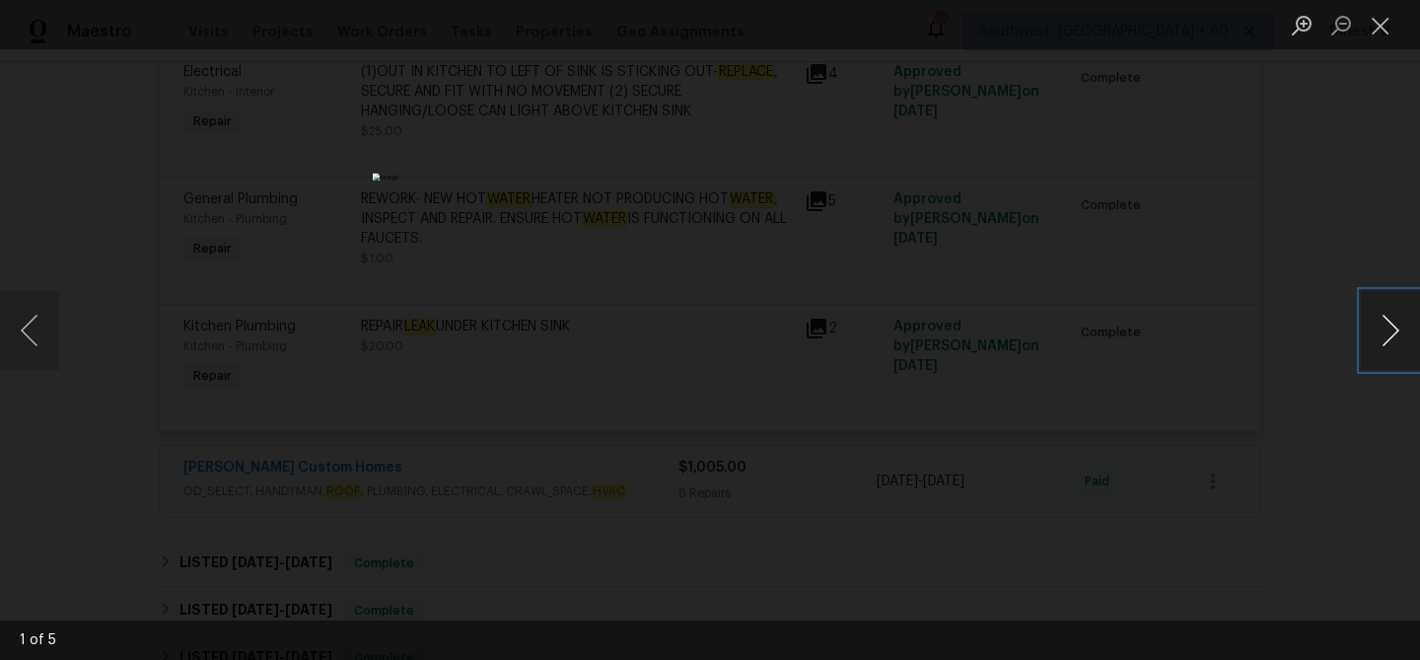
click at [1394, 334] on button "Next image" at bounding box center [1390, 330] width 59 height 79
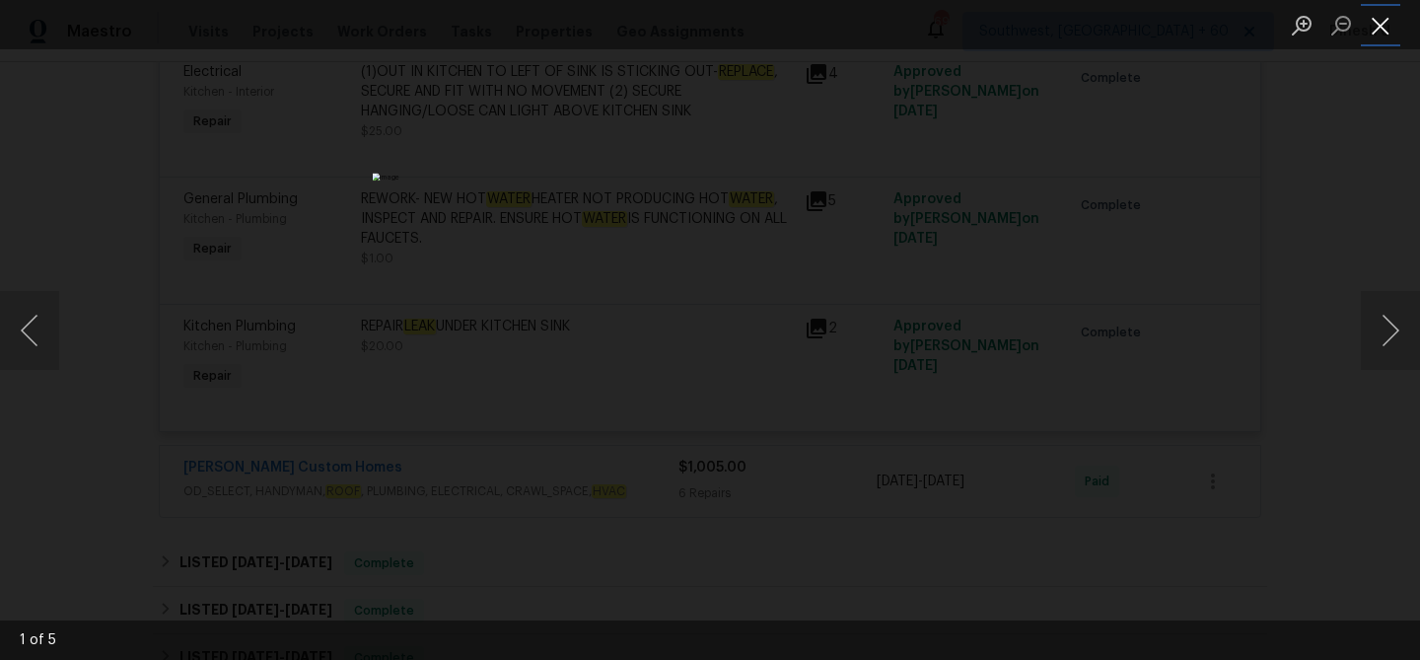
click at [1380, 33] on button "Close lightbox" at bounding box center [1380, 25] width 39 height 35
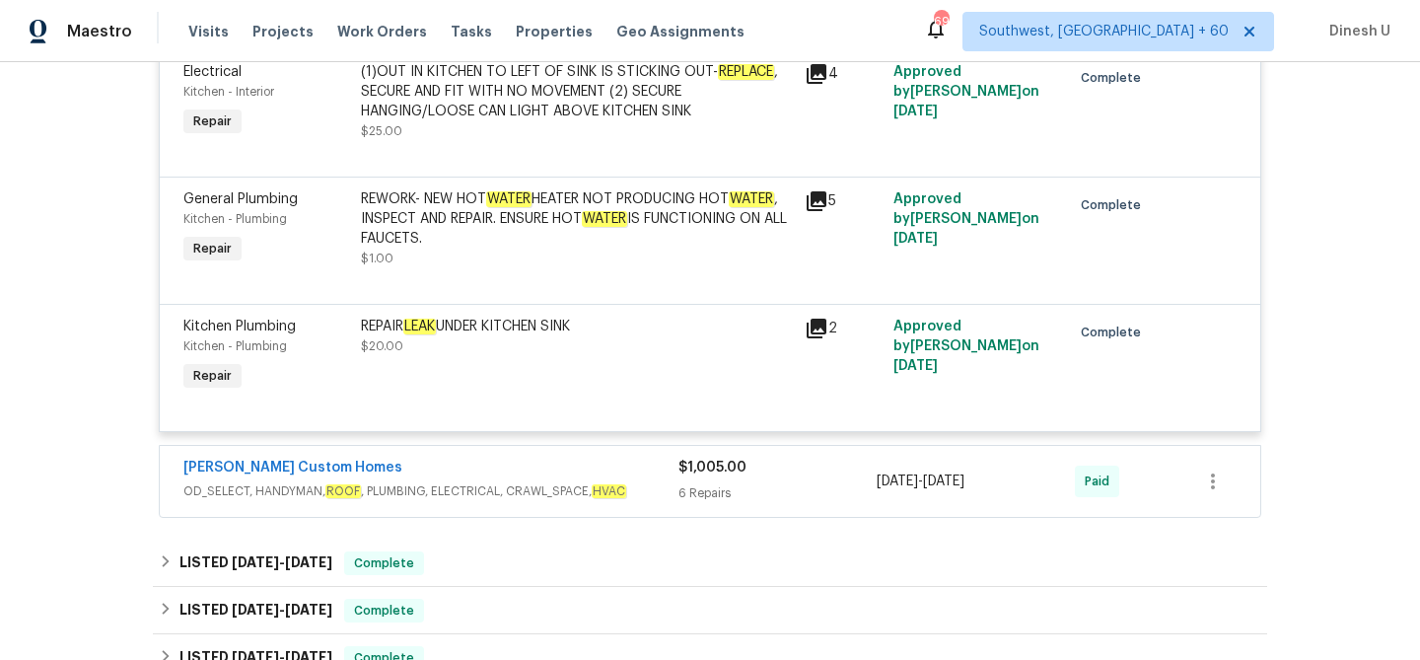
click at [825, 330] on icon at bounding box center [817, 329] width 20 height 20
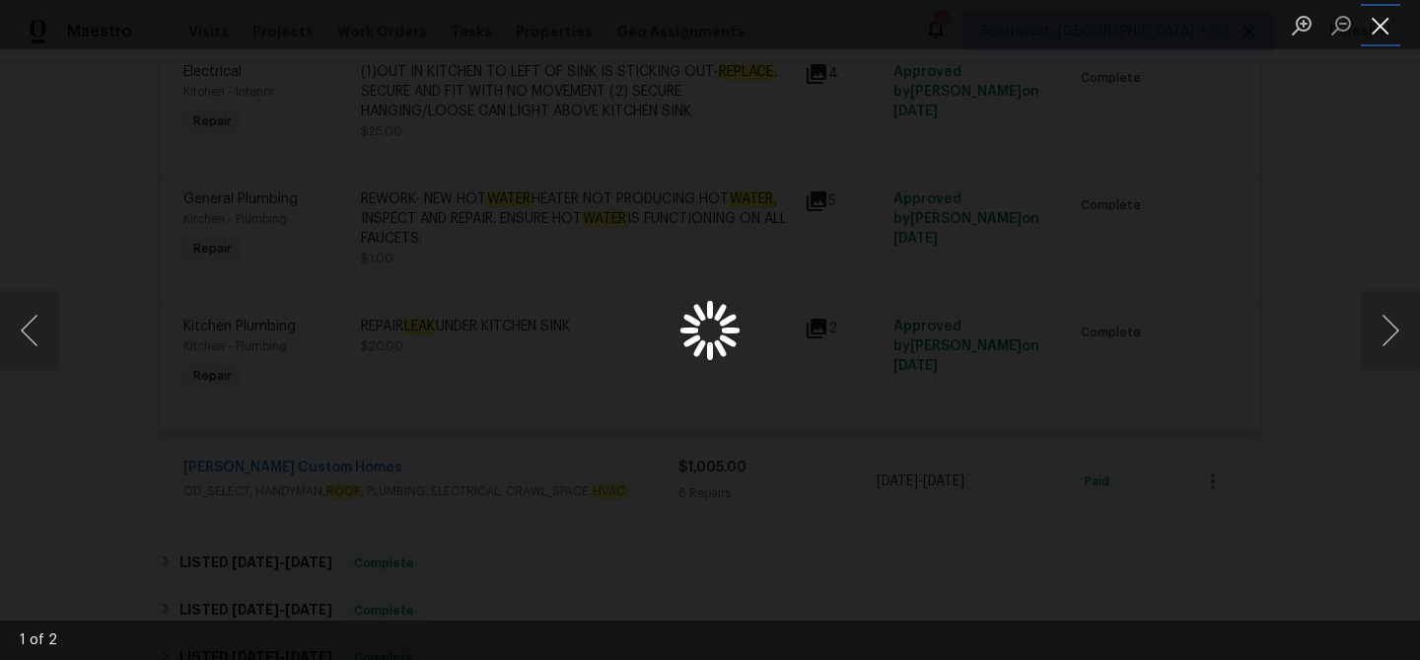
click at [1380, 27] on button "Close lightbox" at bounding box center [1380, 25] width 39 height 35
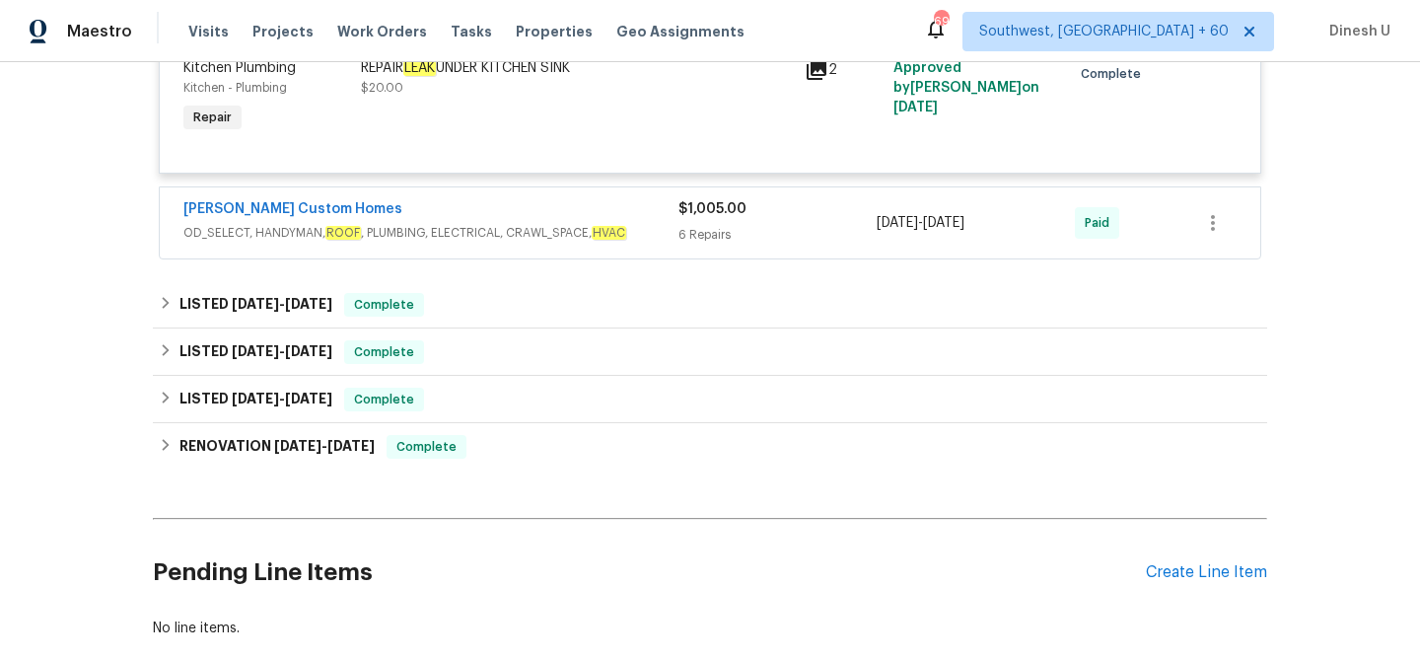
scroll to position [1653, 0]
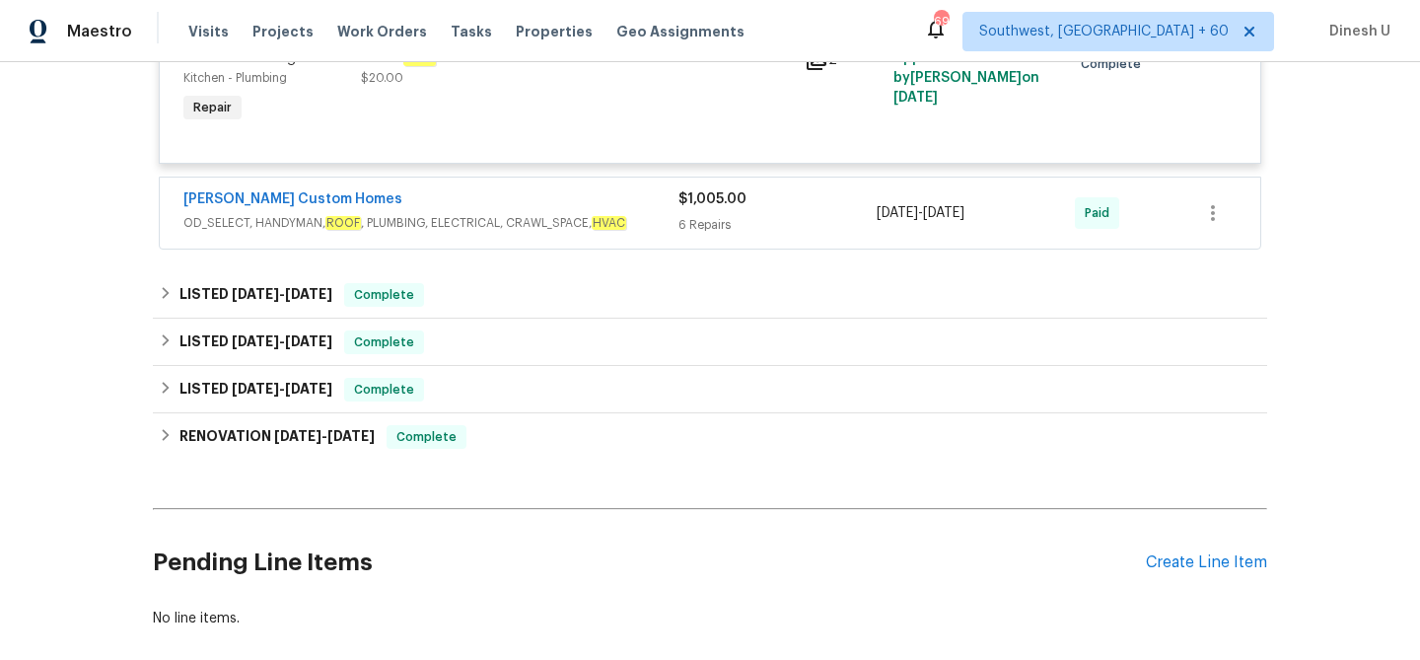
click at [698, 209] on div "$1,005.00" at bounding box center [778, 199] width 198 height 20
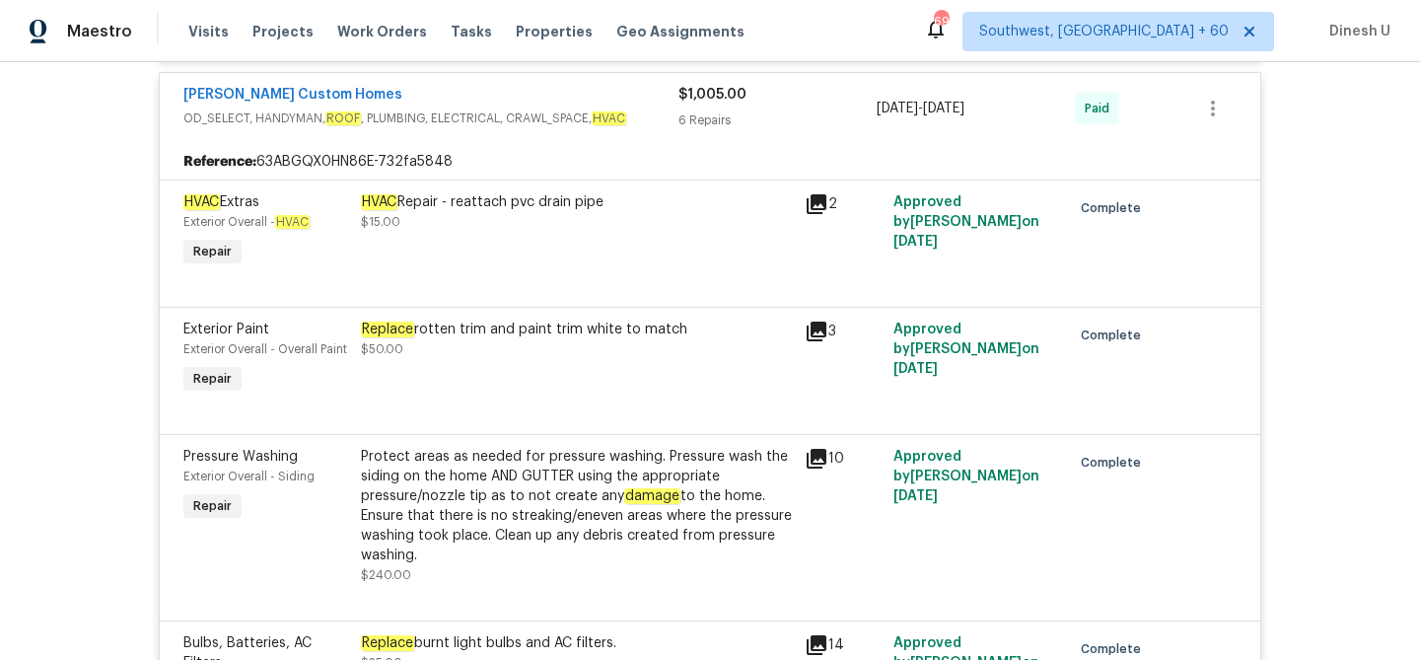
scroll to position [1771, 0]
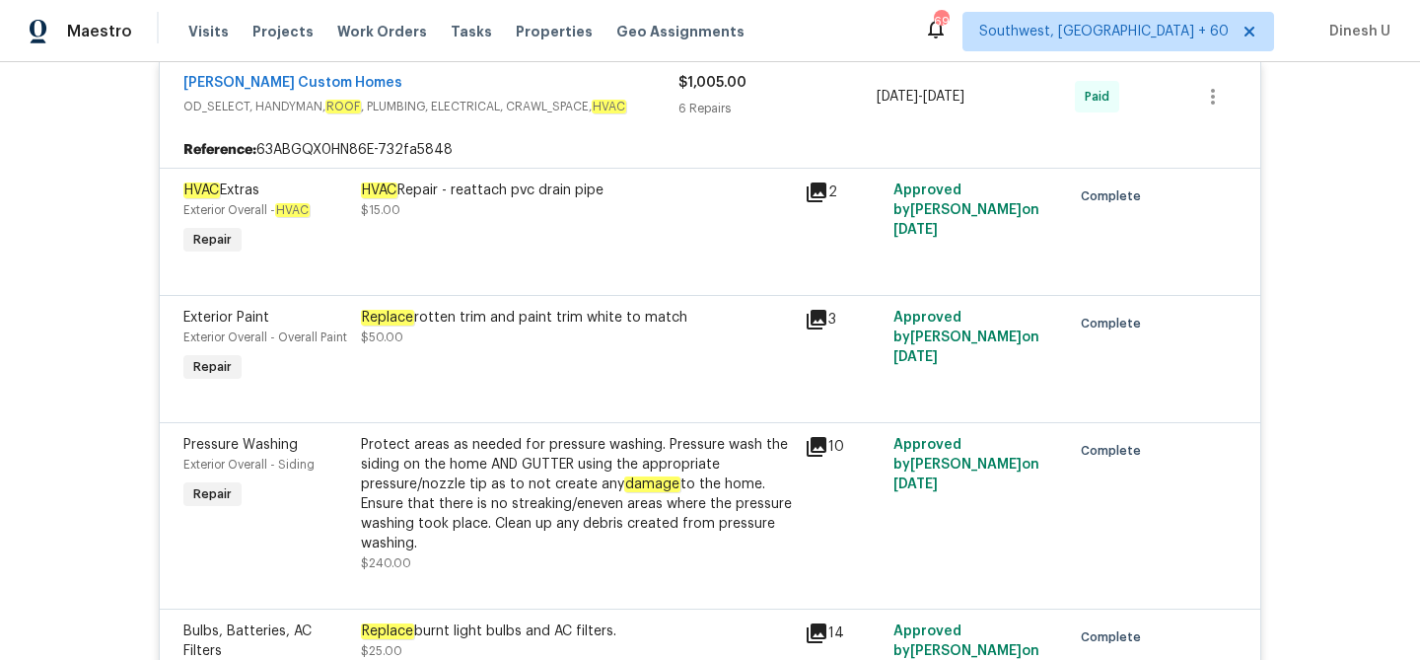
click at [817, 192] on icon at bounding box center [817, 192] width 20 height 20
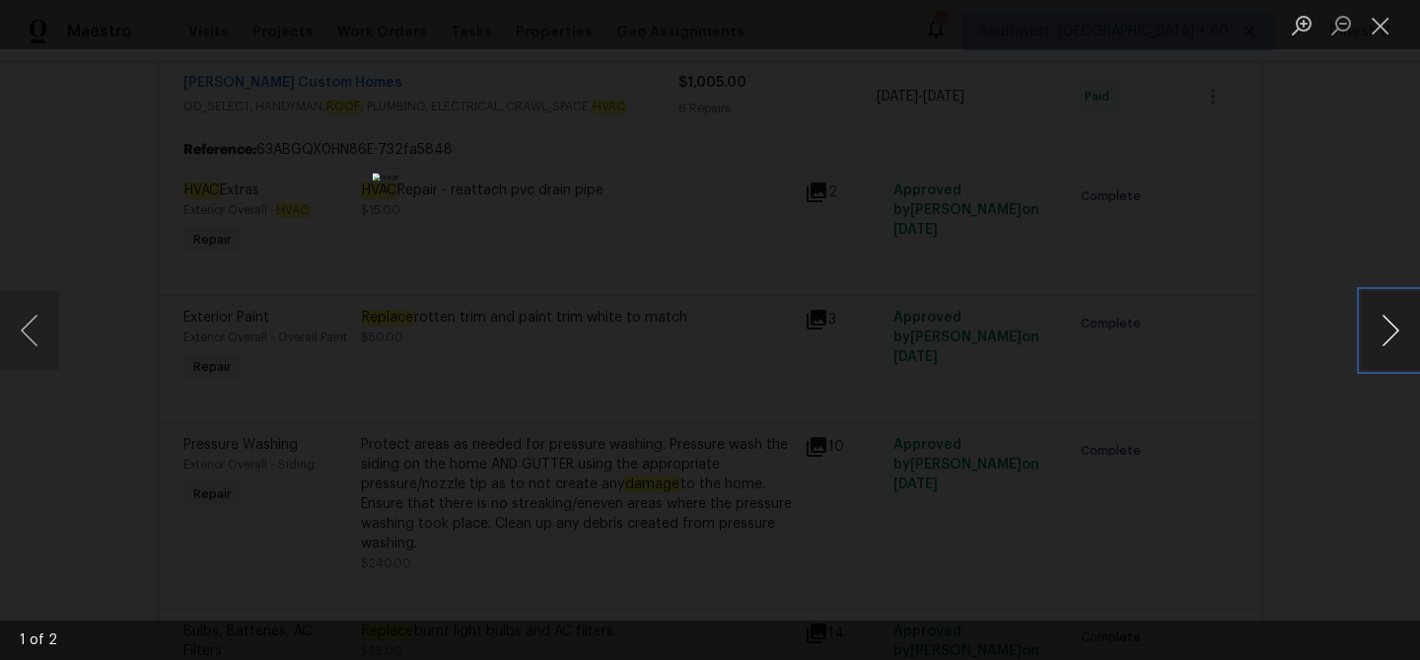
click at [1383, 331] on button "Next image" at bounding box center [1390, 330] width 59 height 79
click at [1386, 29] on button "Close lightbox" at bounding box center [1380, 25] width 39 height 35
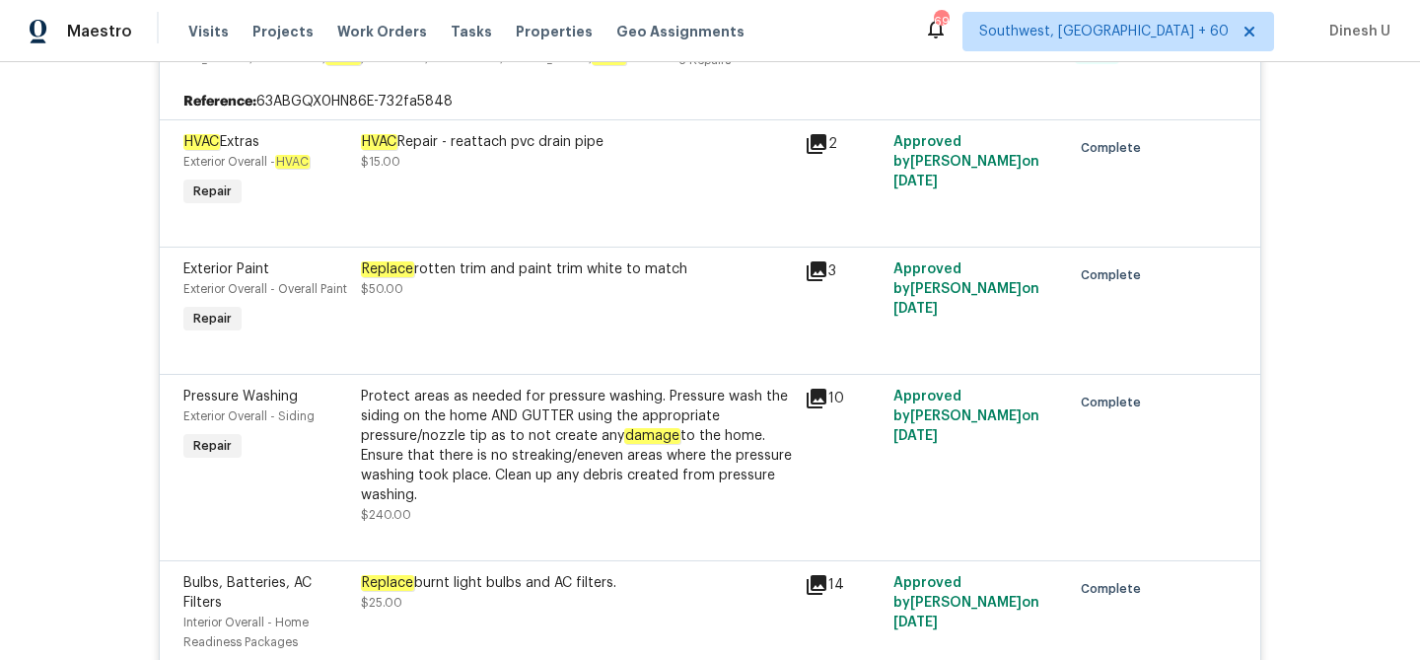
scroll to position [1804, 0]
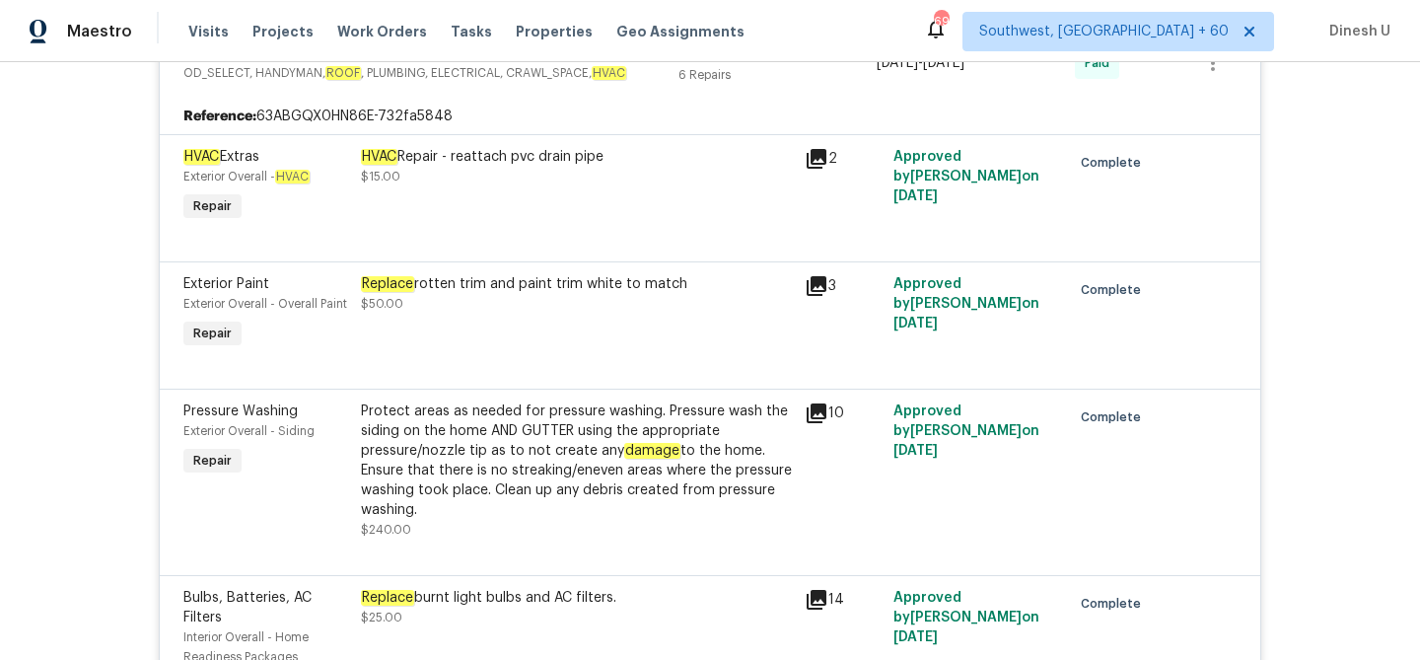
click at [823, 156] on icon at bounding box center [817, 159] width 20 height 20
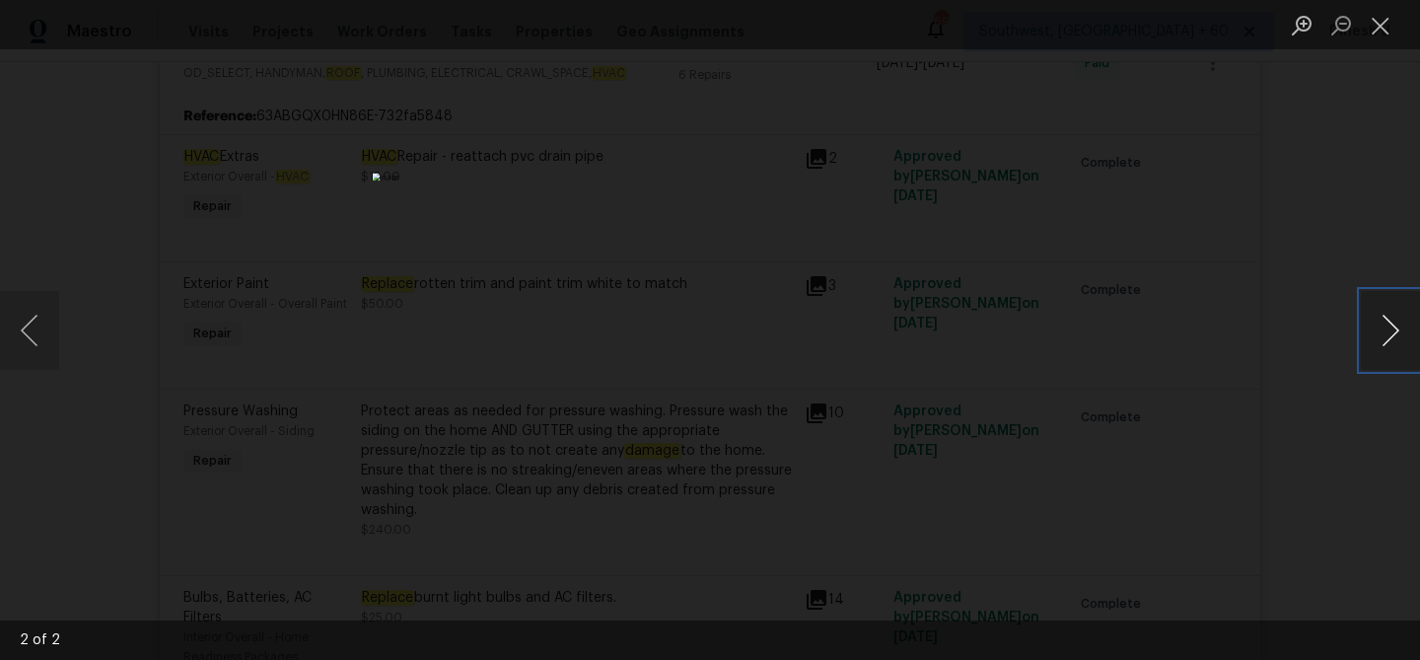
click at [1375, 317] on button "Next image" at bounding box center [1390, 330] width 59 height 79
click at [1379, 25] on button "Close lightbox" at bounding box center [1380, 25] width 39 height 35
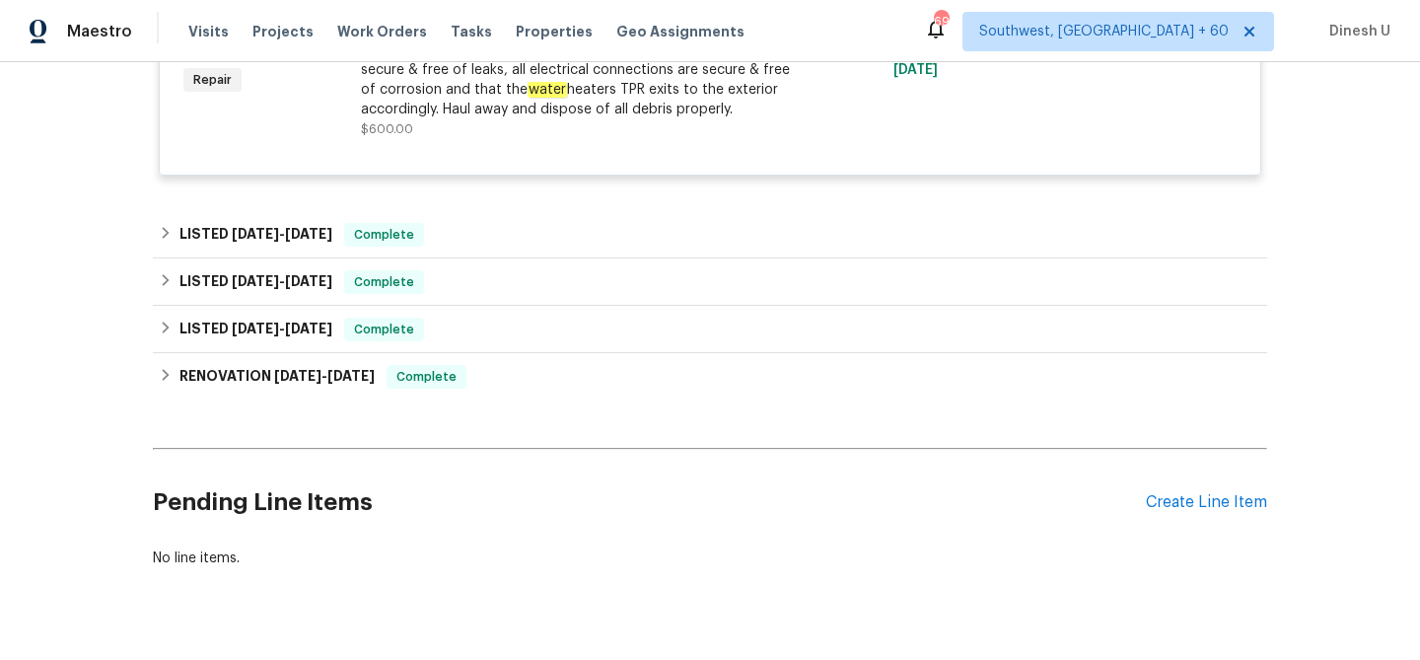
scroll to position [2715, 0]
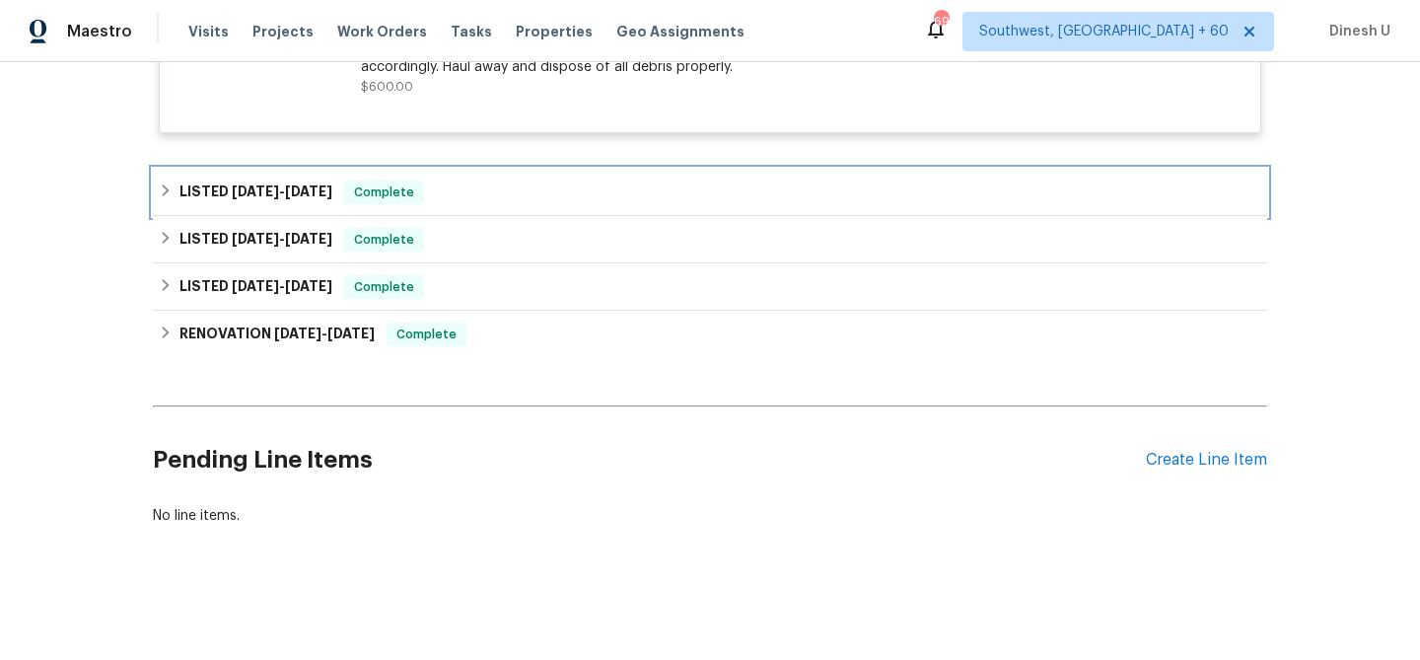
click at [327, 187] on span "9/23/24" at bounding box center [308, 191] width 47 height 14
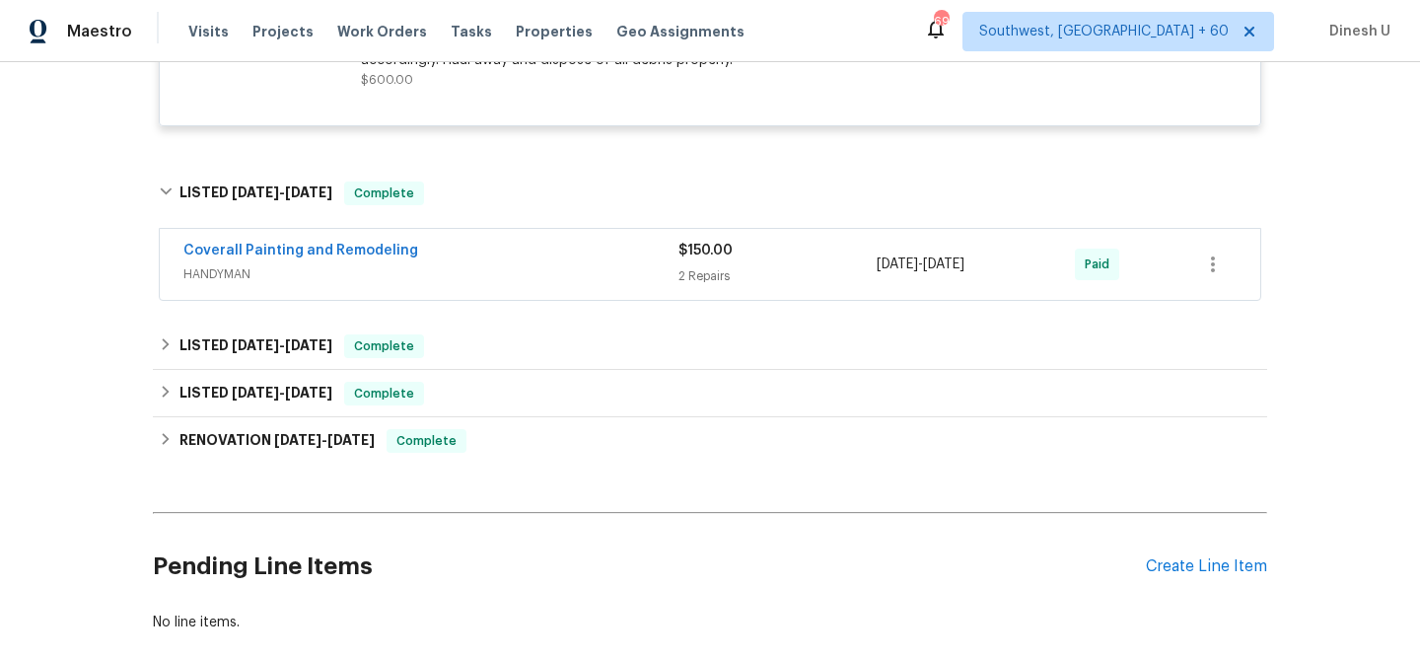
click at [706, 286] on div "2 Repairs" at bounding box center [778, 276] width 198 height 20
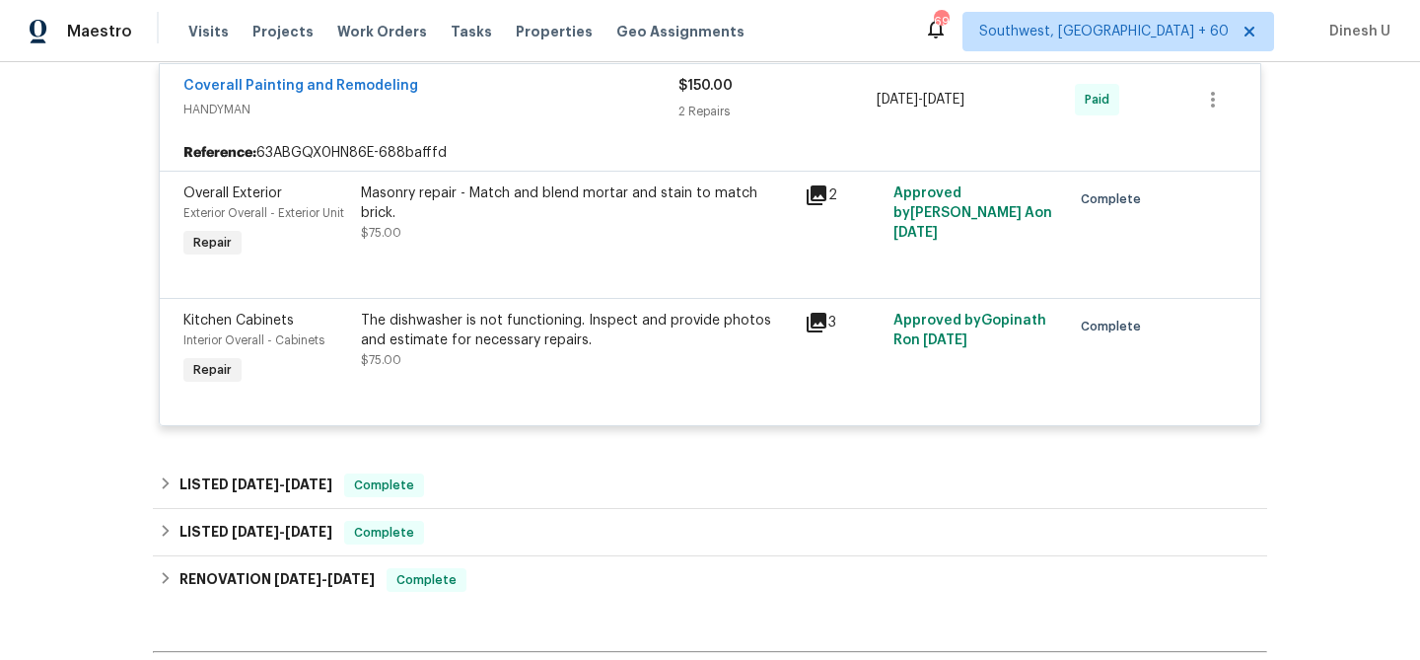
scroll to position [2907, 0]
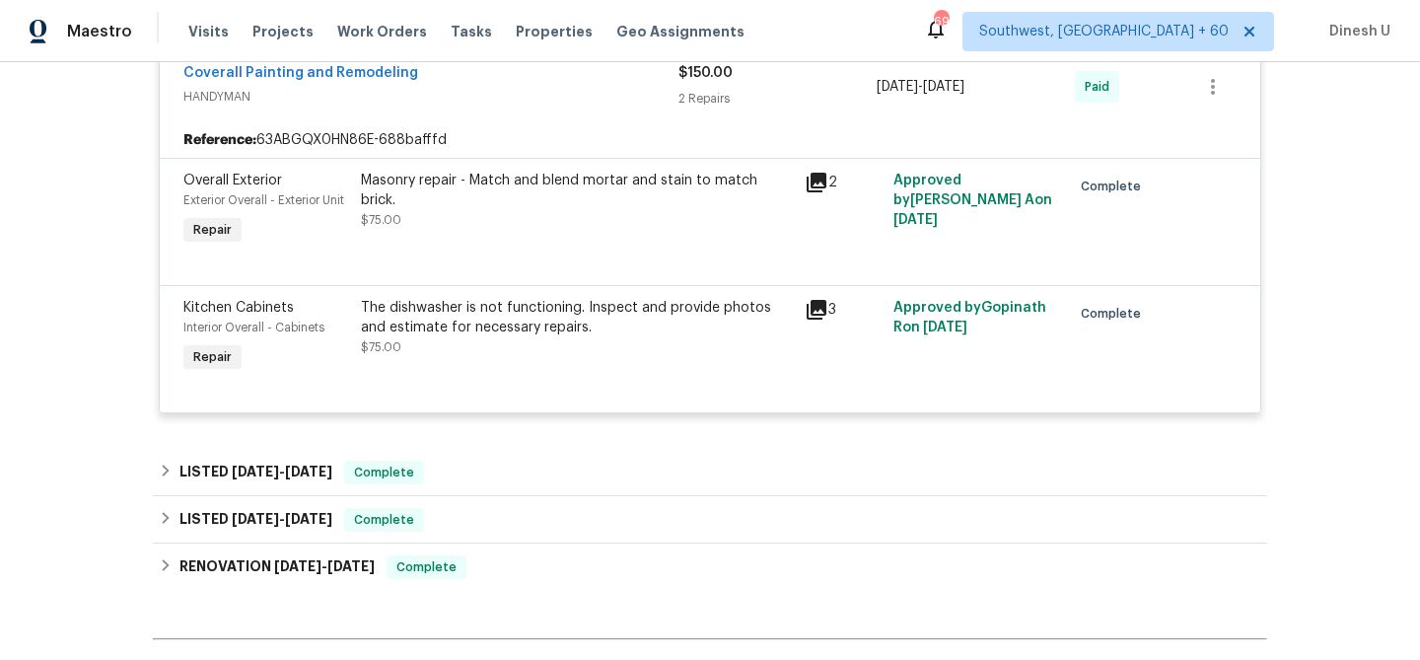
click at [817, 188] on icon at bounding box center [817, 183] width 20 height 20
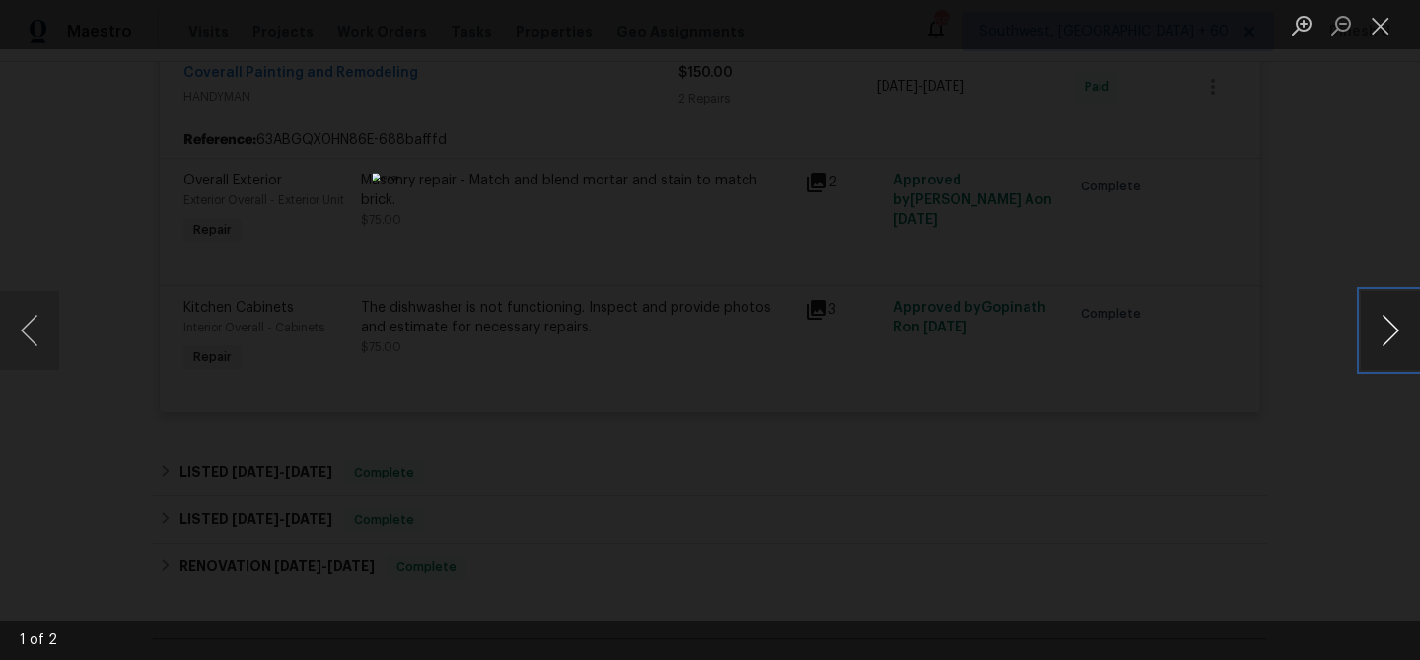
click at [1377, 336] on button "Next image" at bounding box center [1390, 330] width 59 height 79
click at [1388, 26] on button "Close lightbox" at bounding box center [1380, 25] width 39 height 35
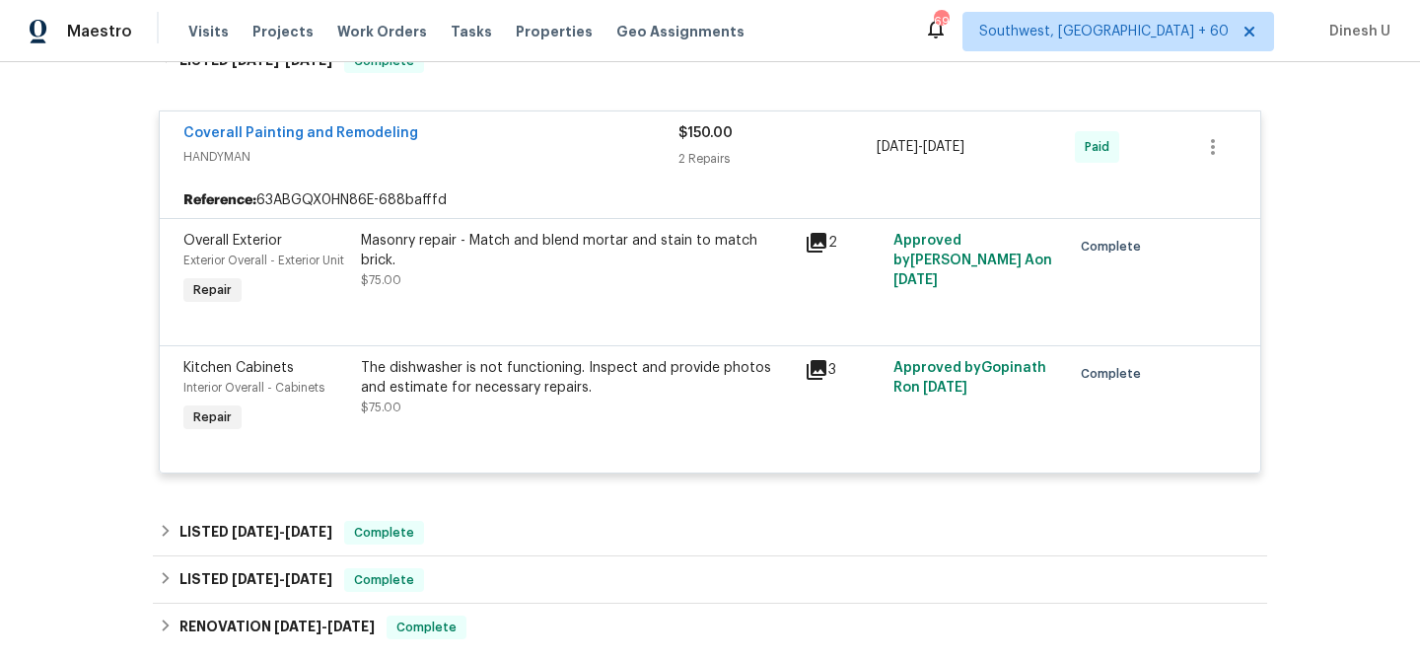
scroll to position [2849, 0]
click at [816, 245] on icon at bounding box center [817, 241] width 20 height 20
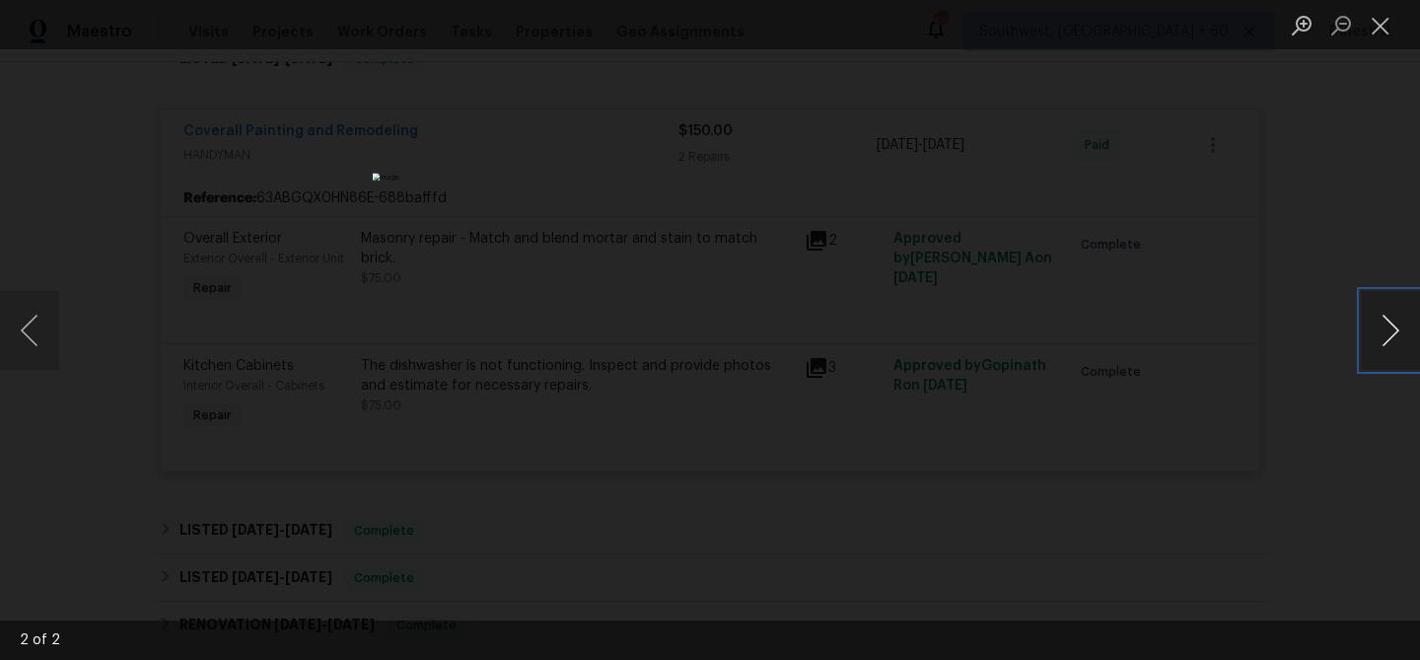
click at [1401, 336] on button "Next image" at bounding box center [1390, 330] width 59 height 79
click at [1383, 24] on button "Close lightbox" at bounding box center [1380, 25] width 39 height 35
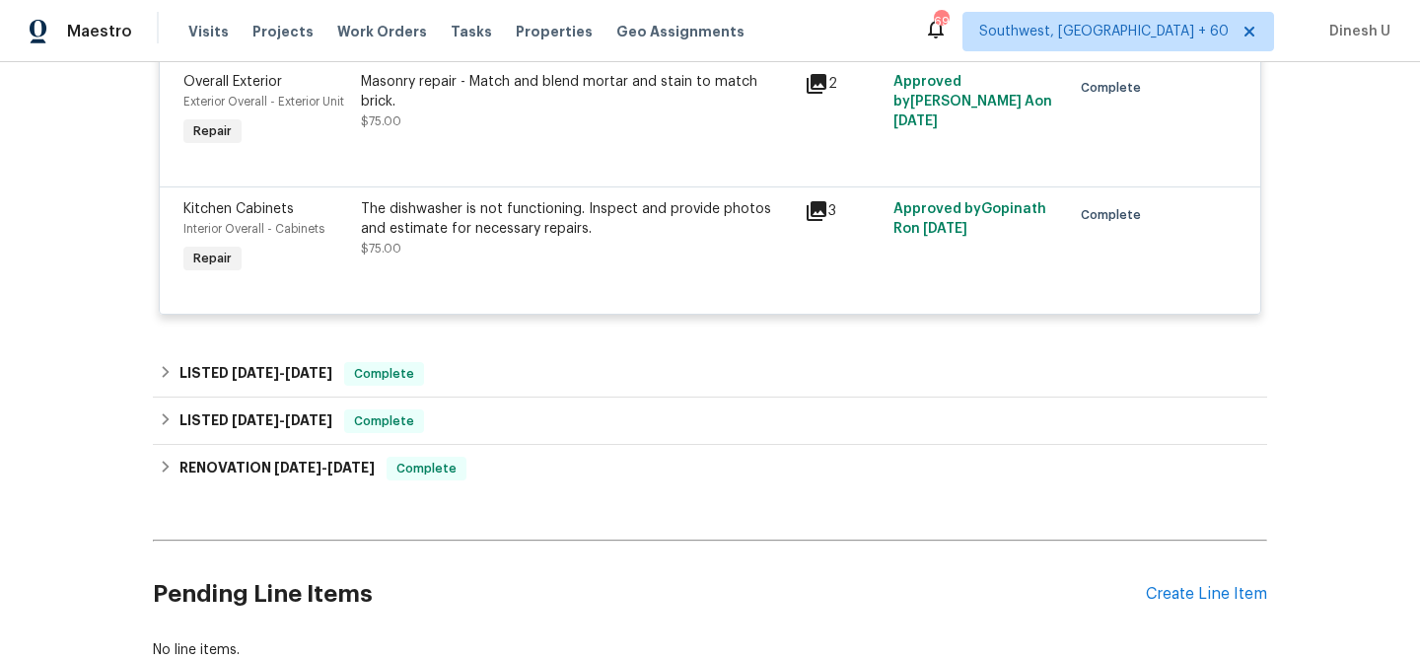
scroll to position [3024, 0]
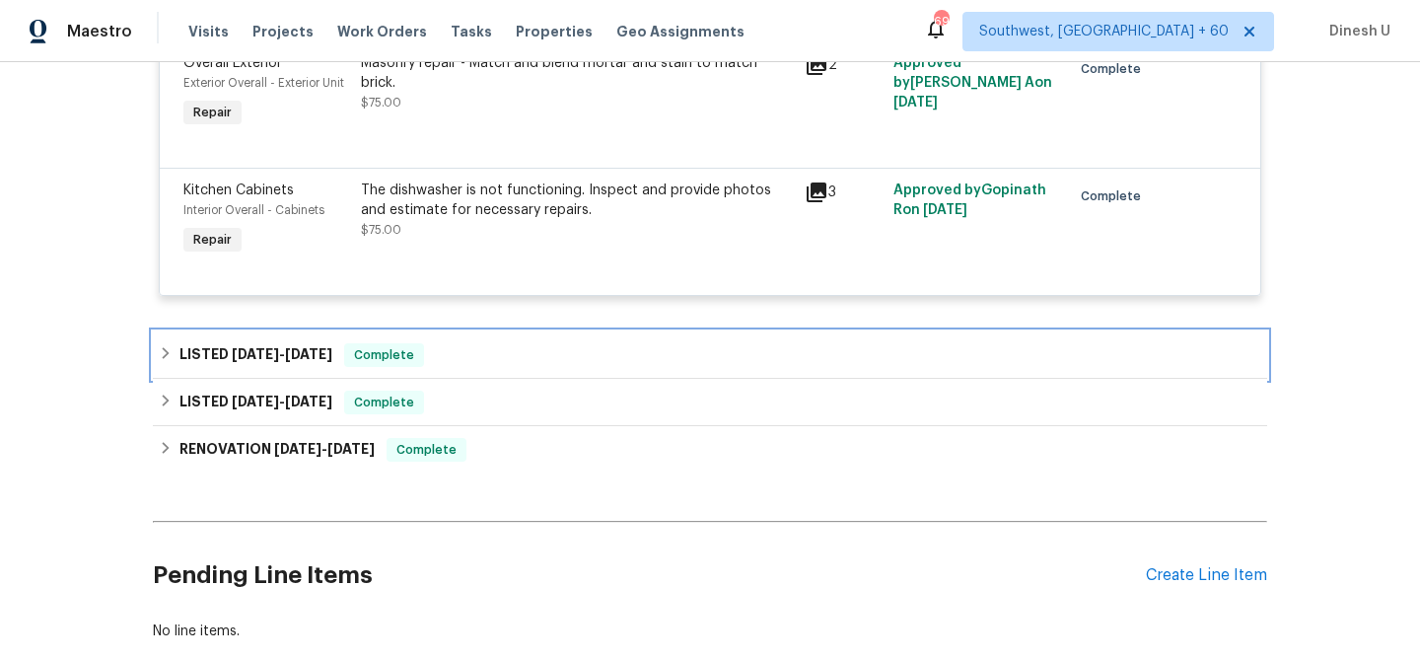
click at [325, 352] on h6 "LISTED 6/17/24 - 6/25/24" at bounding box center [256, 355] width 153 height 24
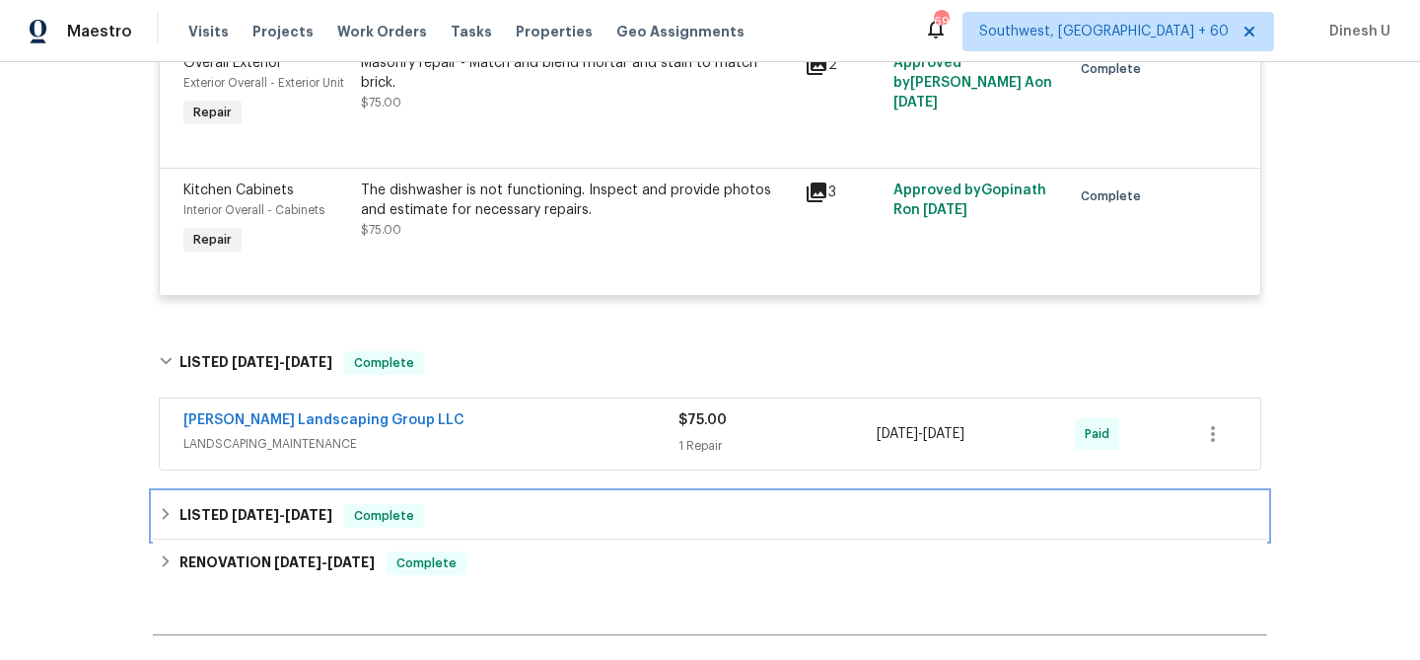
click at [327, 507] on div "LISTED 6/17/24 - 6/21/24 Complete" at bounding box center [710, 515] width 1115 height 47
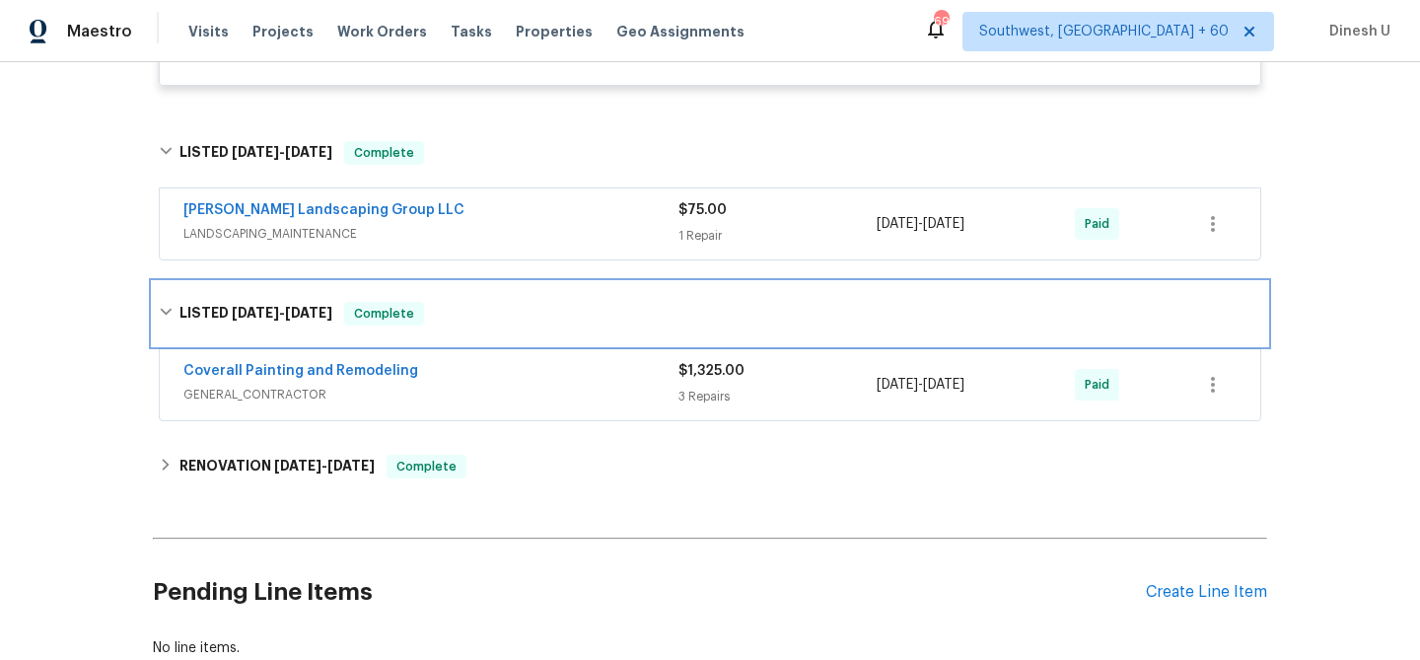
scroll to position [3278, 0]
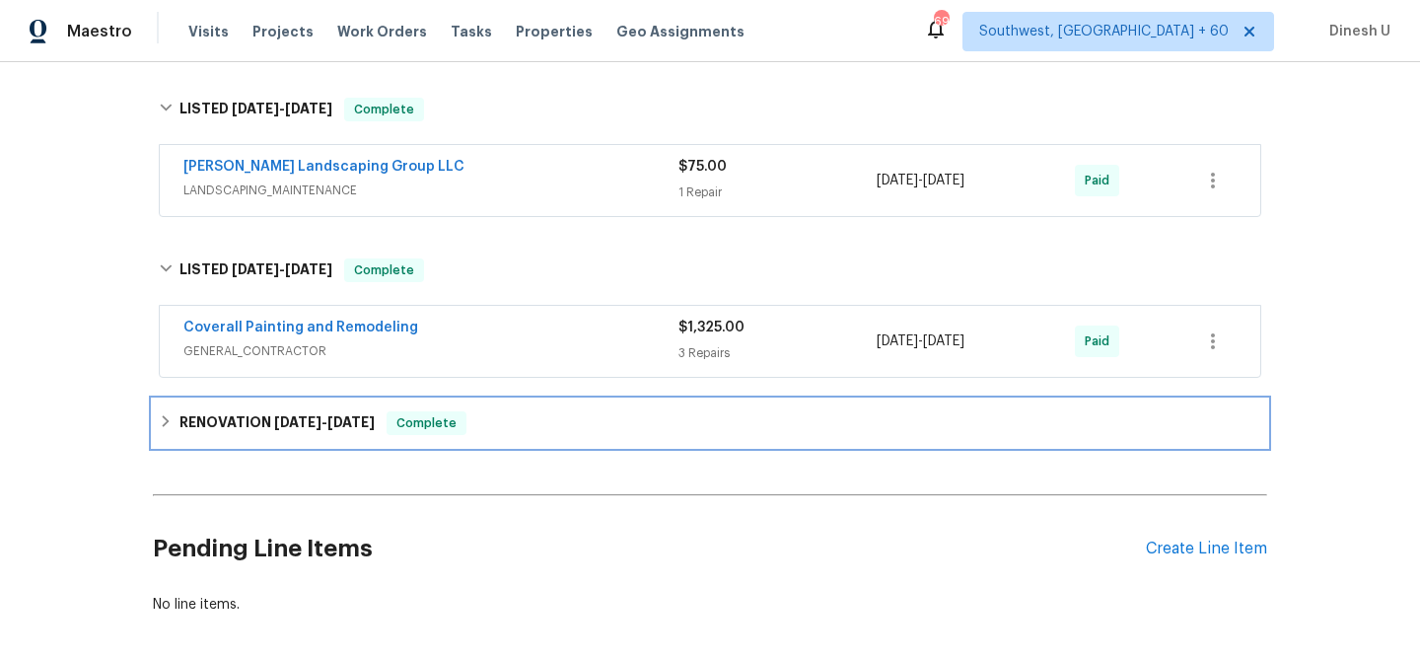
click at [317, 429] on span "5/31/24" at bounding box center [297, 422] width 47 height 14
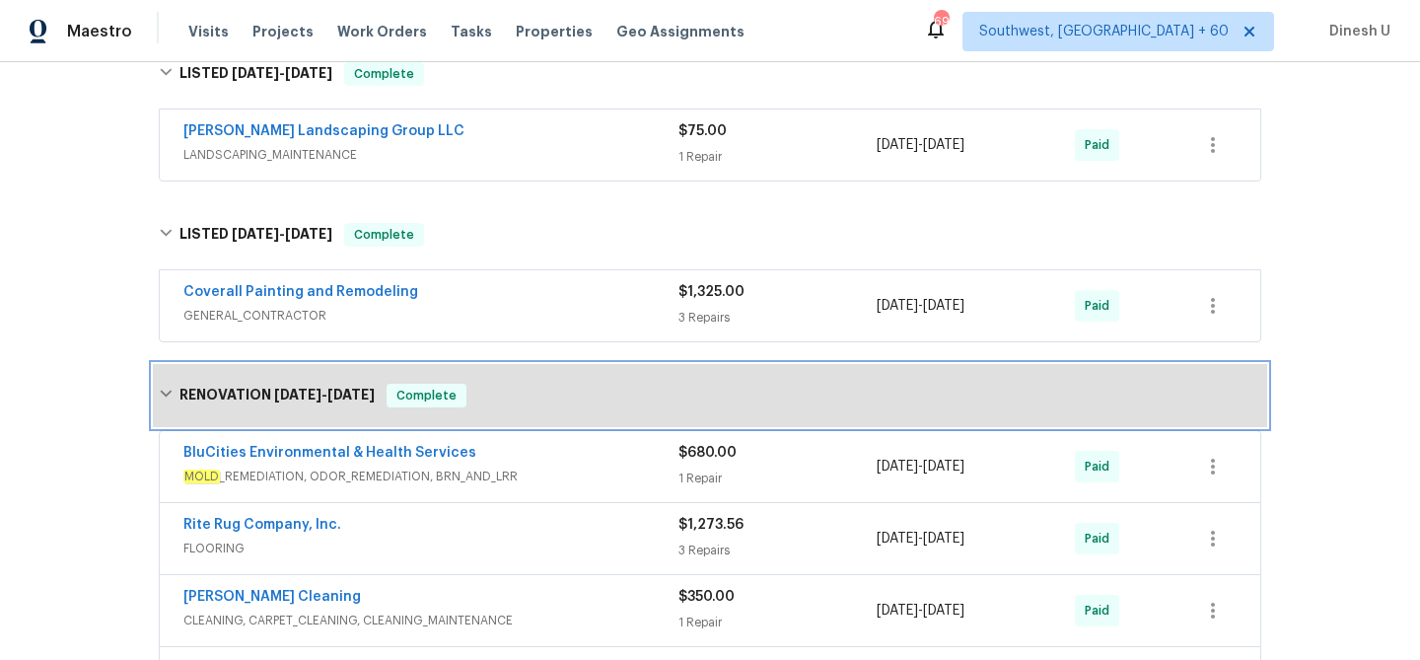
scroll to position [3314, 0]
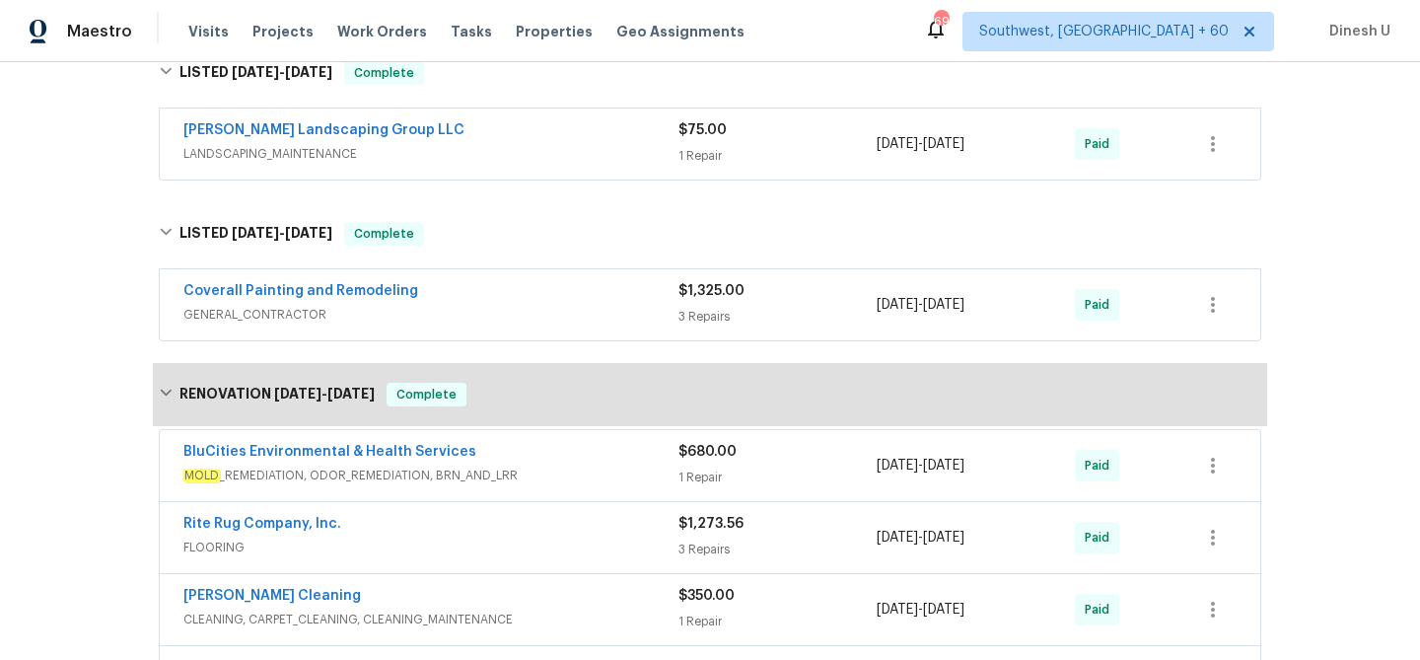
click at [690, 158] on div "1 Repair" at bounding box center [778, 156] width 198 height 20
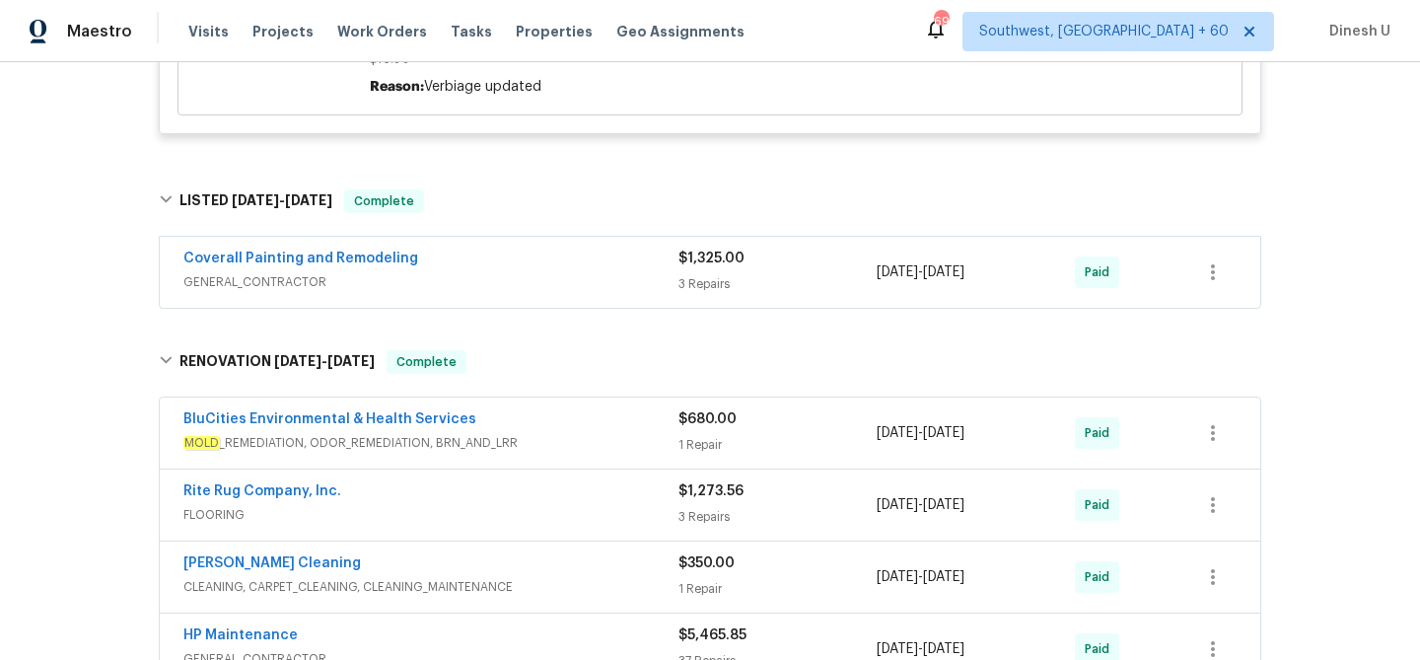
scroll to position [3689, 0]
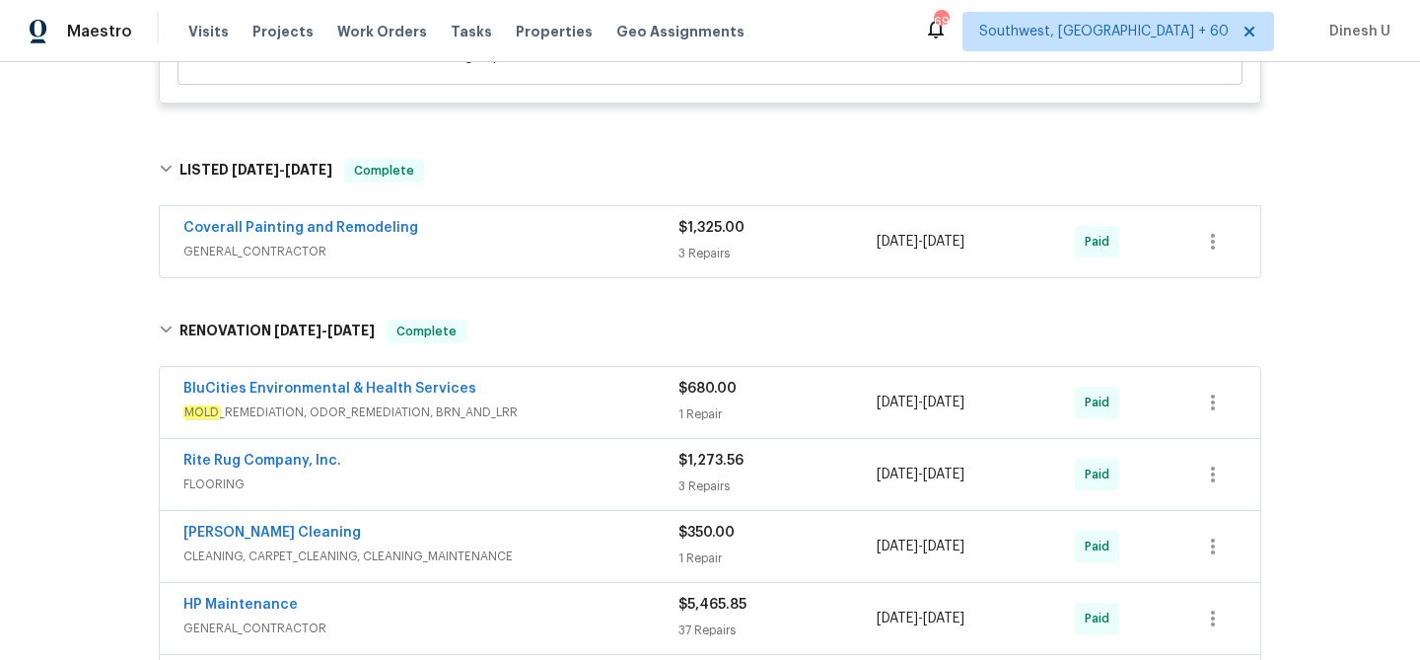
click at [684, 257] on div "3 Repairs" at bounding box center [778, 254] width 198 height 20
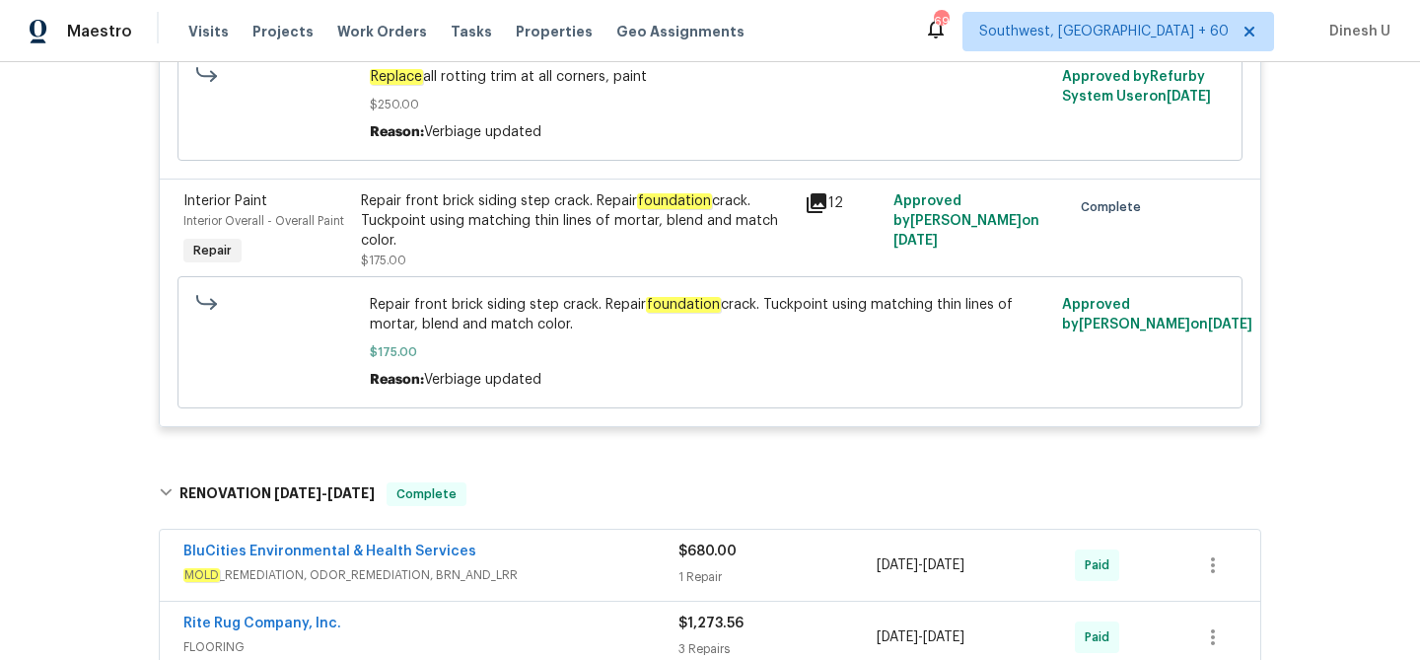
scroll to position [4285, 0]
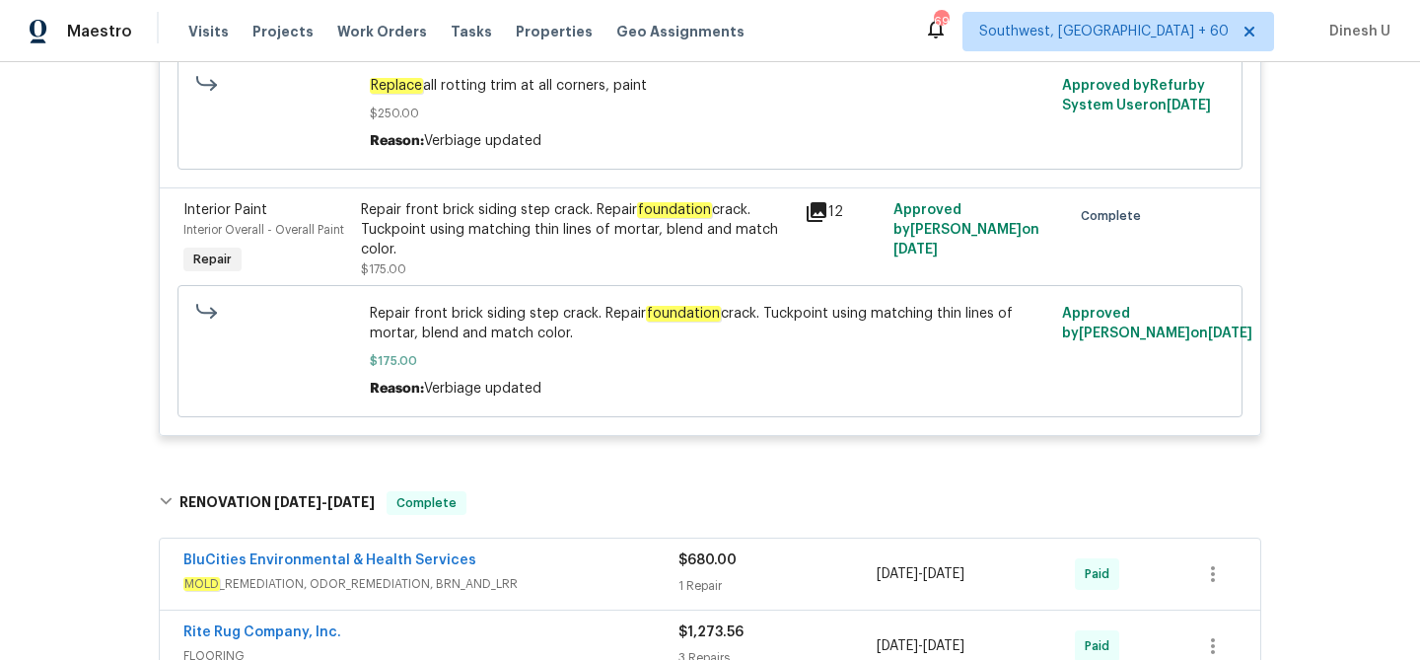
click at [817, 222] on icon at bounding box center [817, 212] width 20 height 20
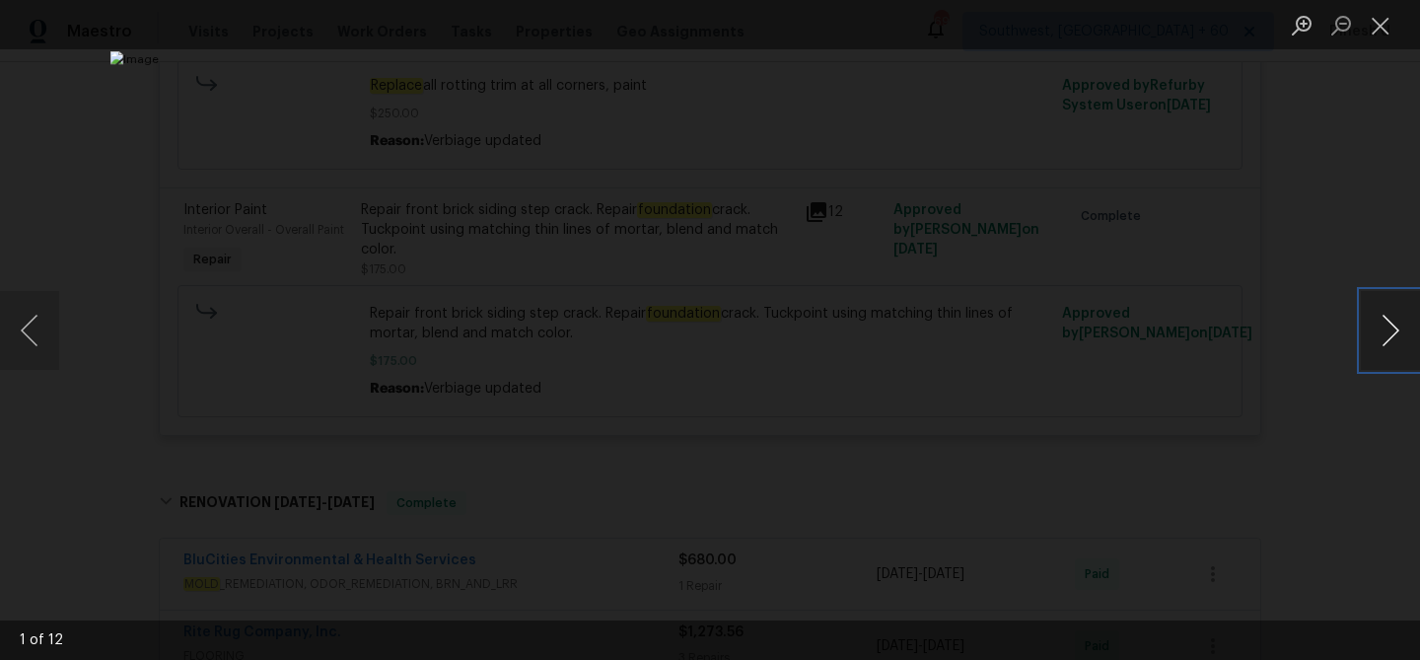
click at [1376, 336] on button "Next image" at bounding box center [1390, 330] width 59 height 79
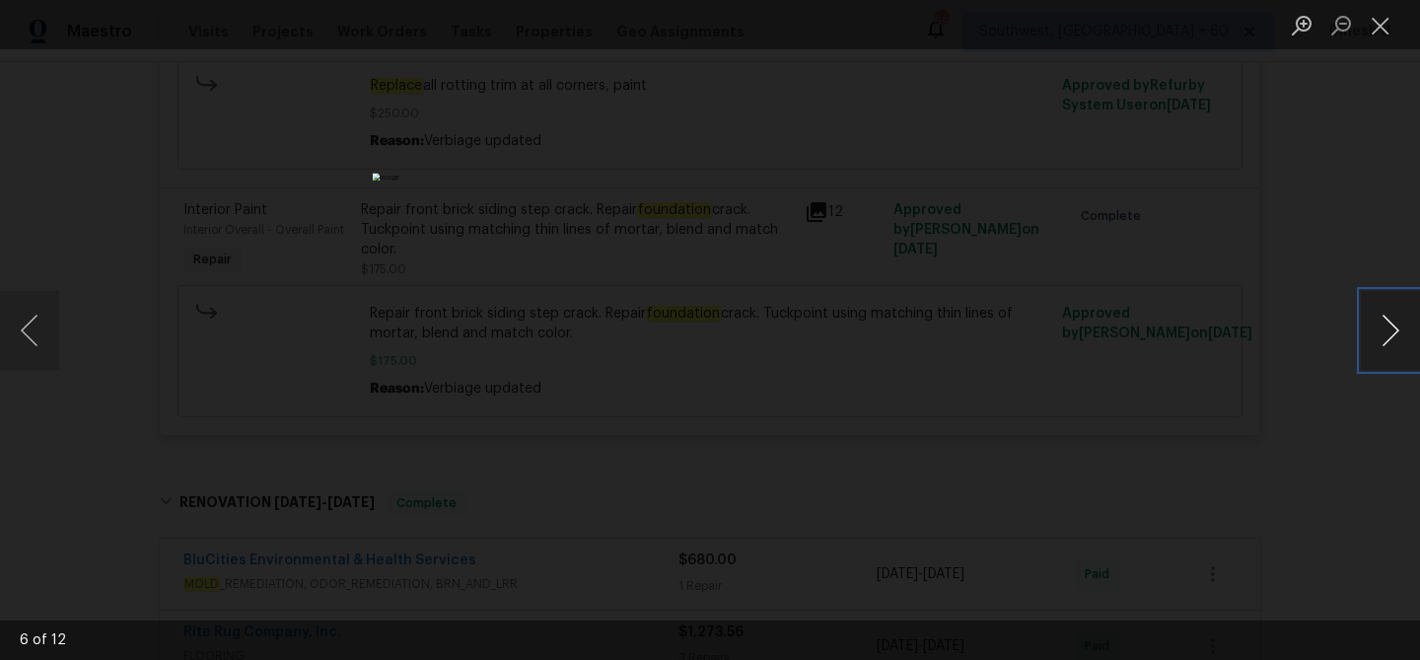
click at [1376, 336] on button "Next image" at bounding box center [1390, 330] width 59 height 79
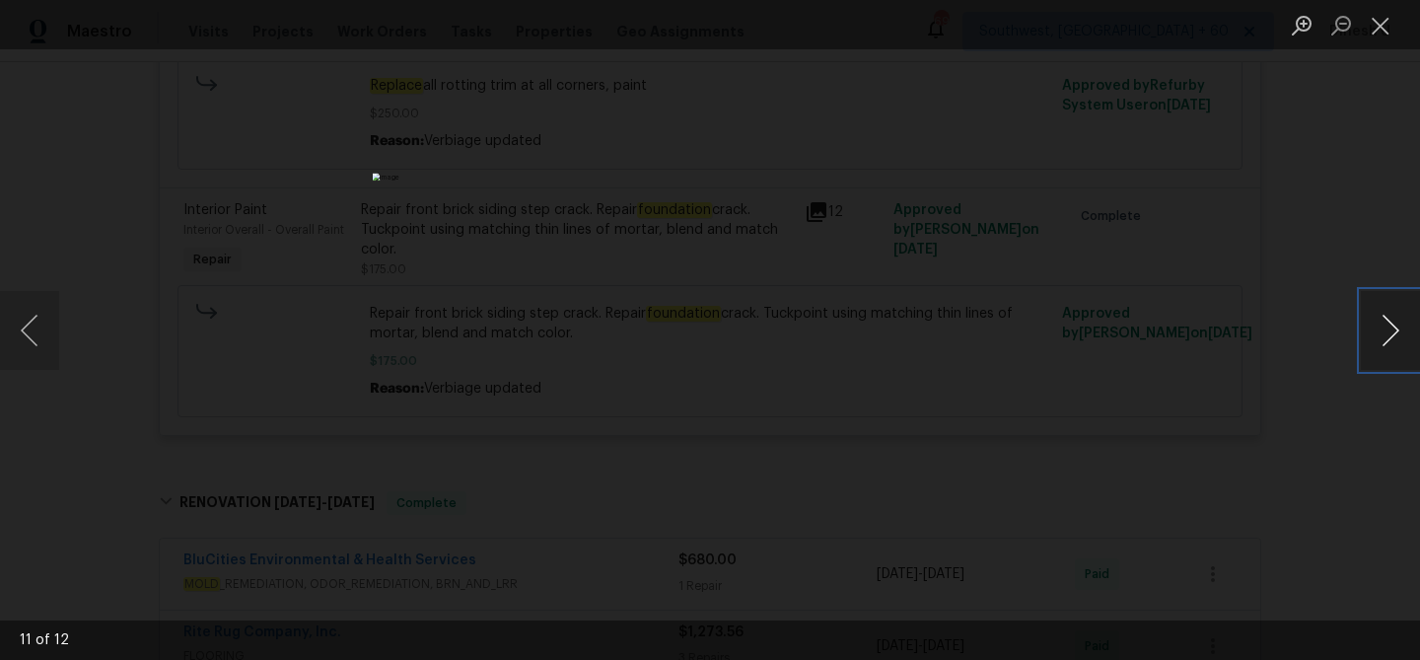
click at [1376, 336] on button "Next image" at bounding box center [1390, 330] width 59 height 79
click at [1384, 21] on button "Close lightbox" at bounding box center [1380, 25] width 39 height 35
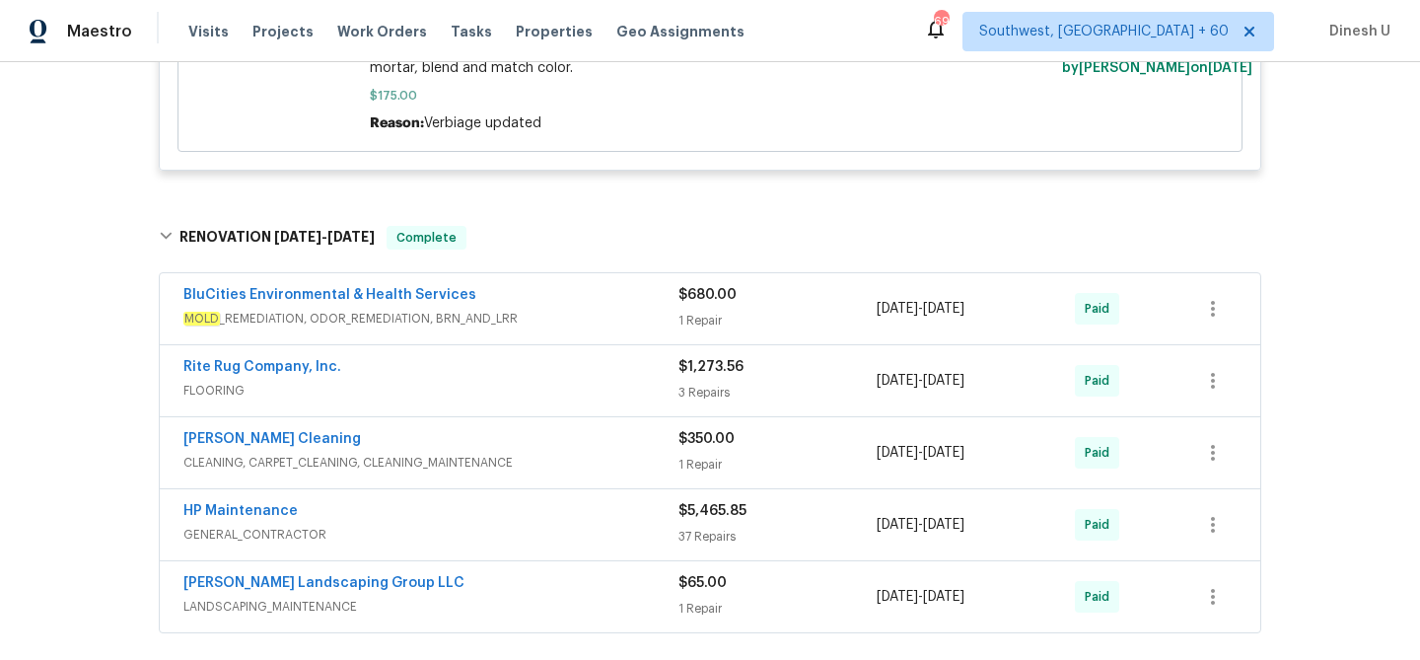
scroll to position [4580, 0]
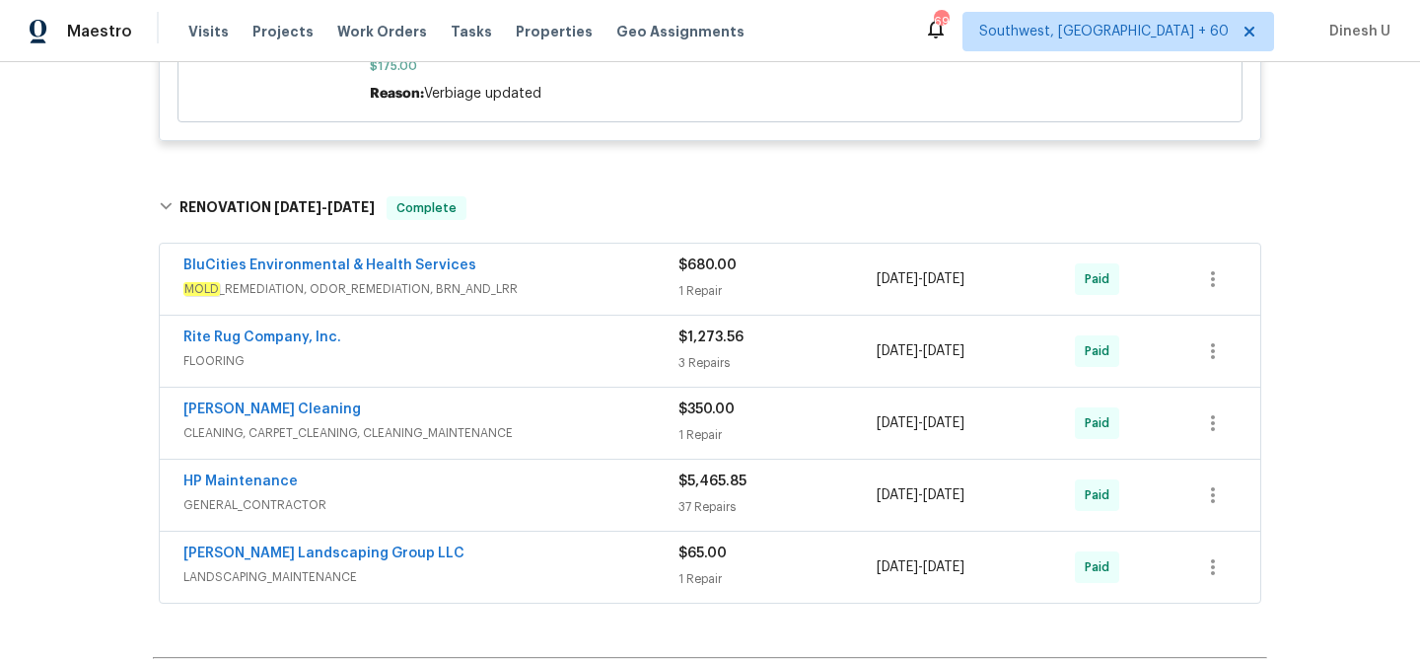
click at [698, 301] on div "1 Repair" at bounding box center [778, 291] width 198 height 20
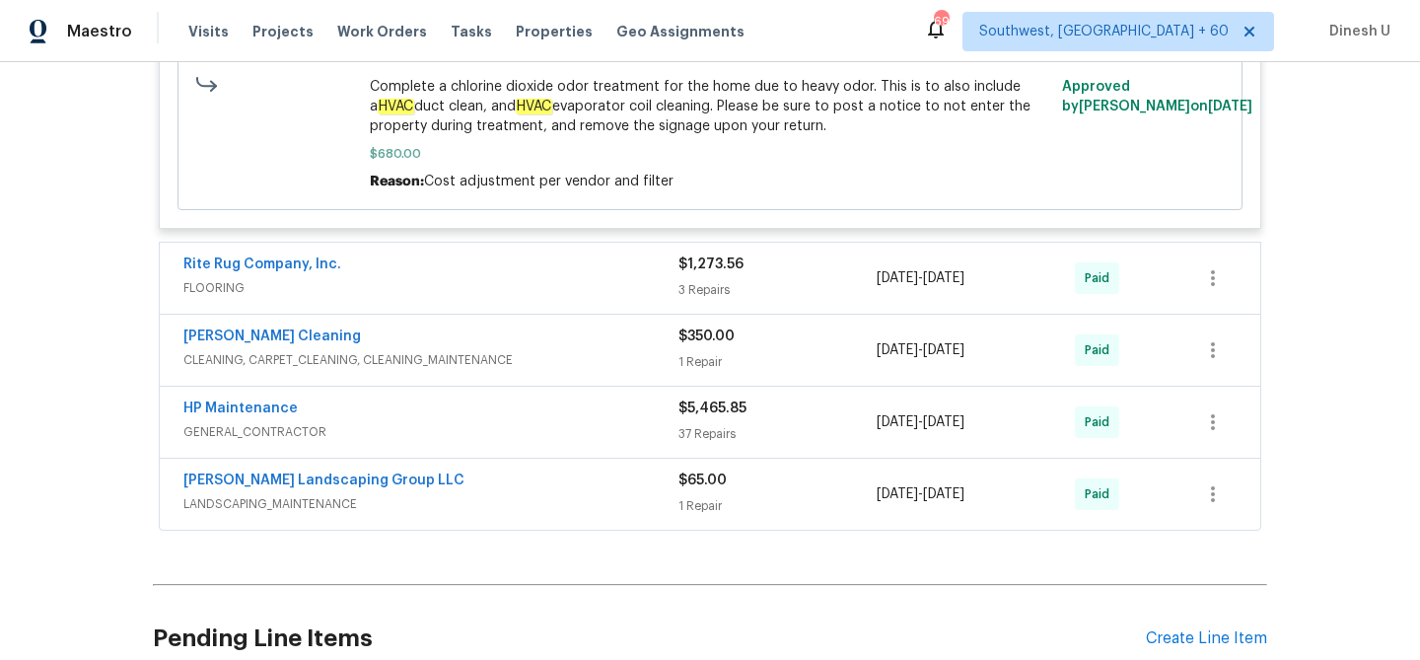
scroll to position [5028, 0]
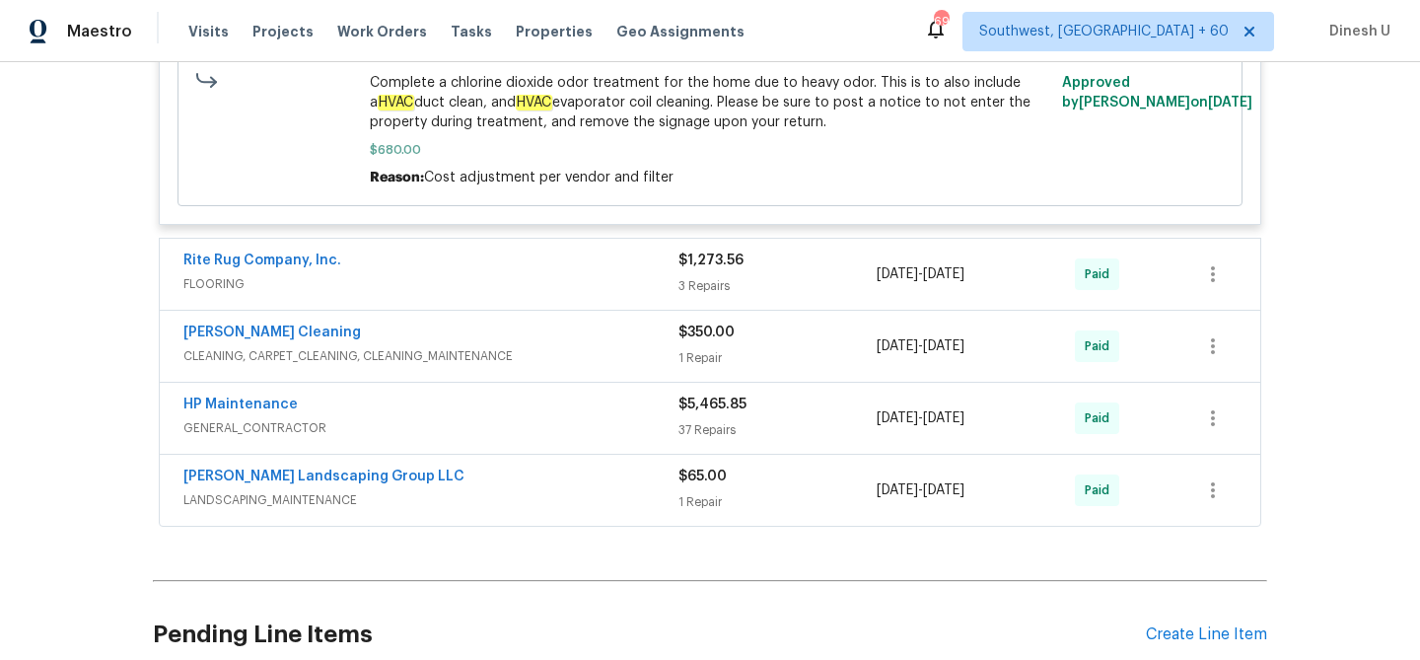
click at [714, 296] on div "3 Repairs" at bounding box center [778, 286] width 198 height 20
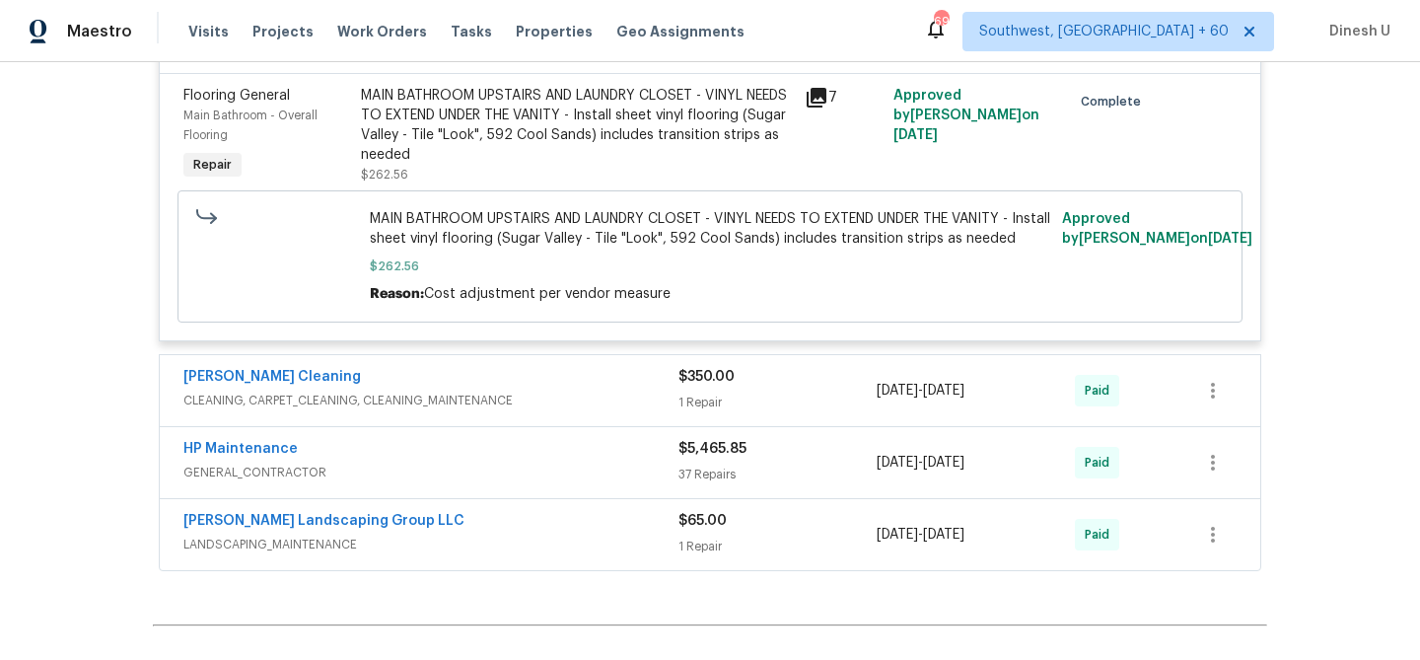
scroll to position [5791, 0]
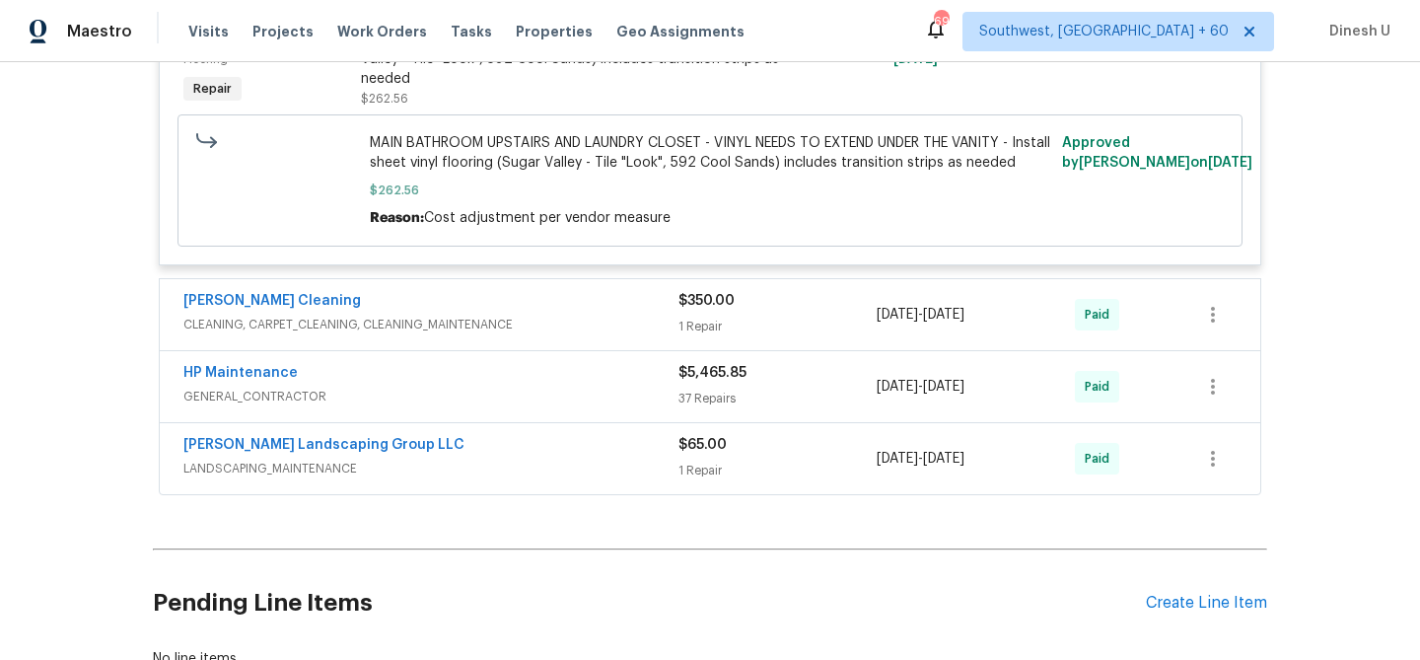
click at [690, 336] on div "1 Repair" at bounding box center [778, 327] width 198 height 20
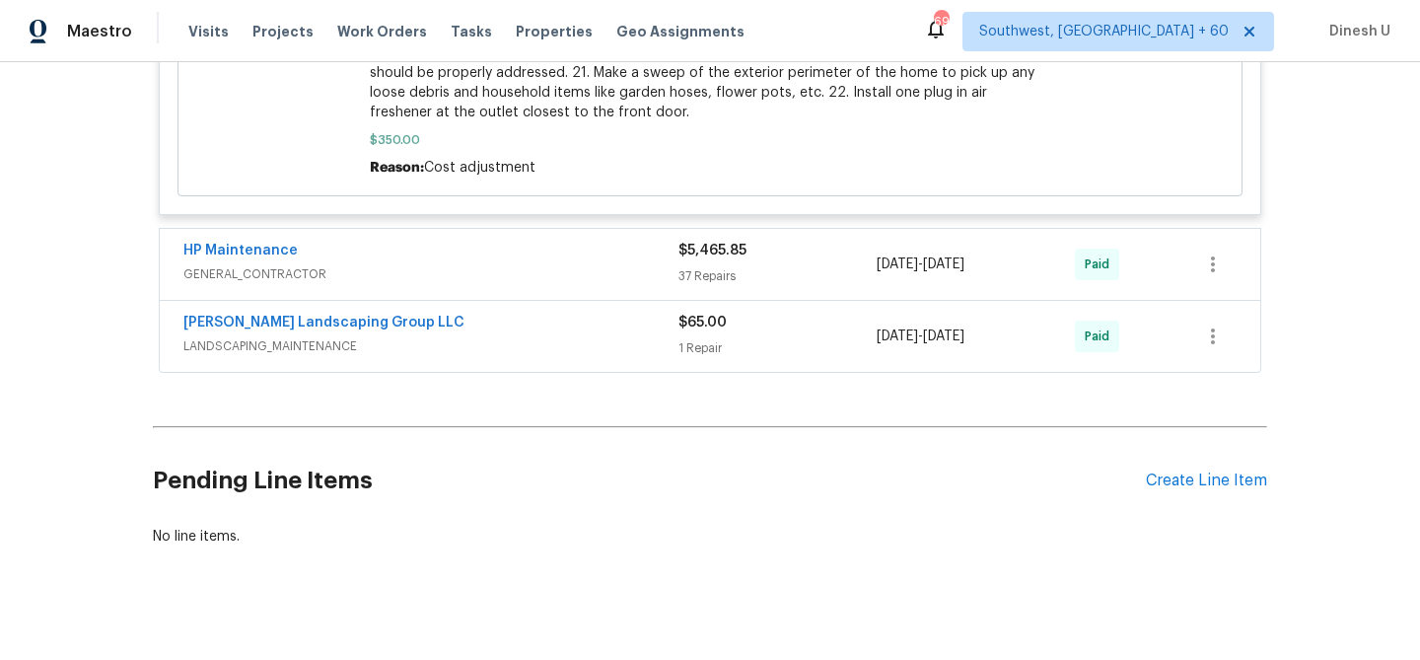
scroll to position [6863, 0]
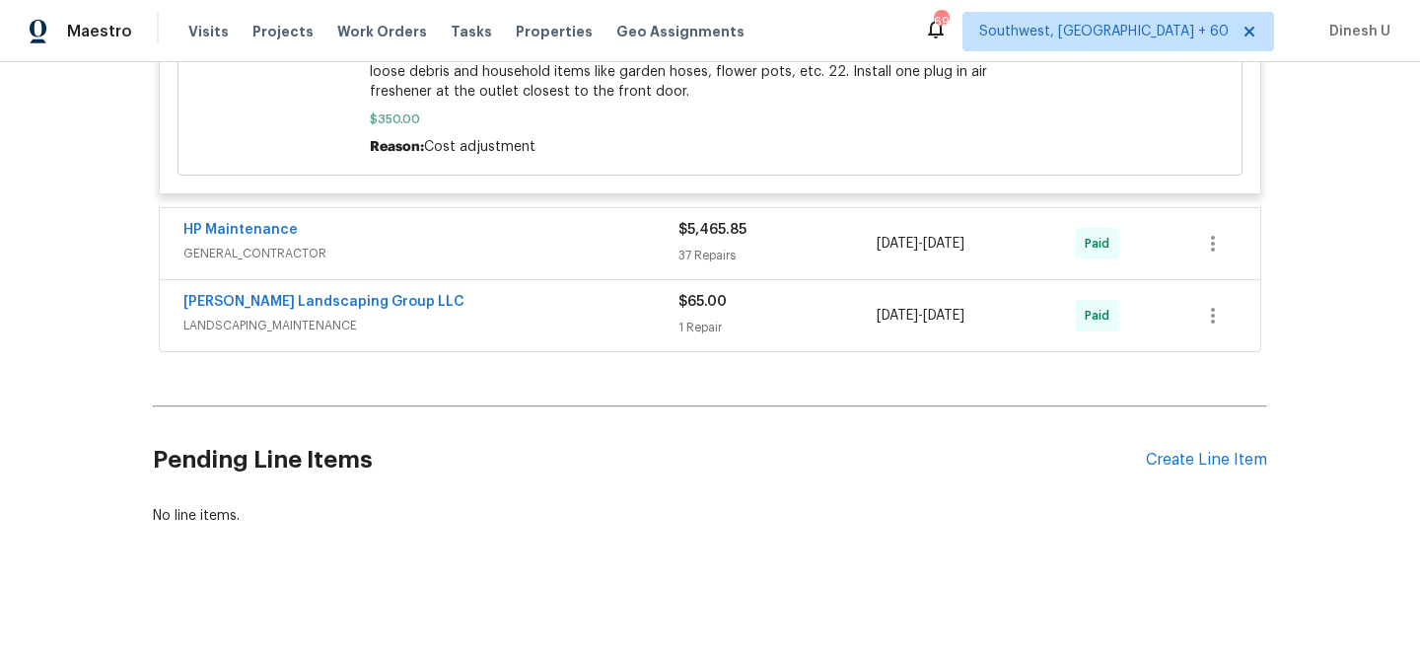
click at [712, 244] on div "$5,465.85 37 Repairs" at bounding box center [778, 243] width 198 height 47
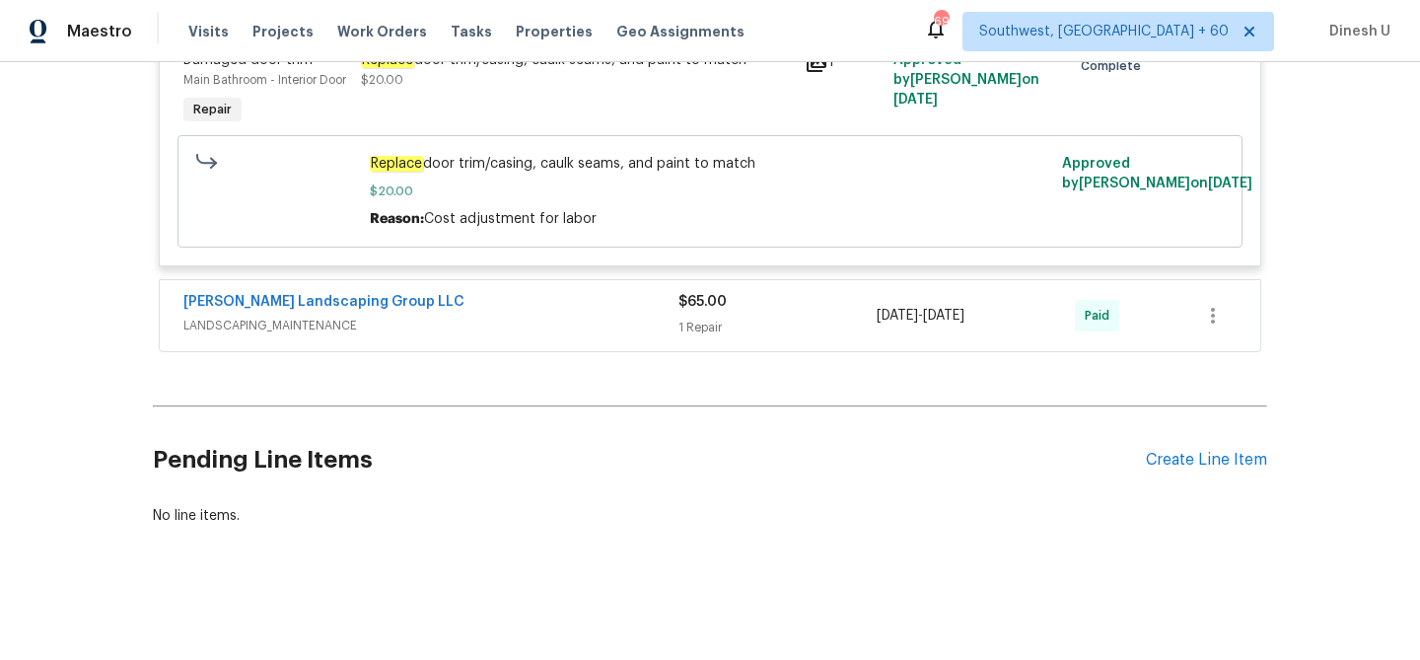
scroll to position [12477, 0]
click at [723, 327] on div "1 Repair" at bounding box center [778, 328] width 198 height 20
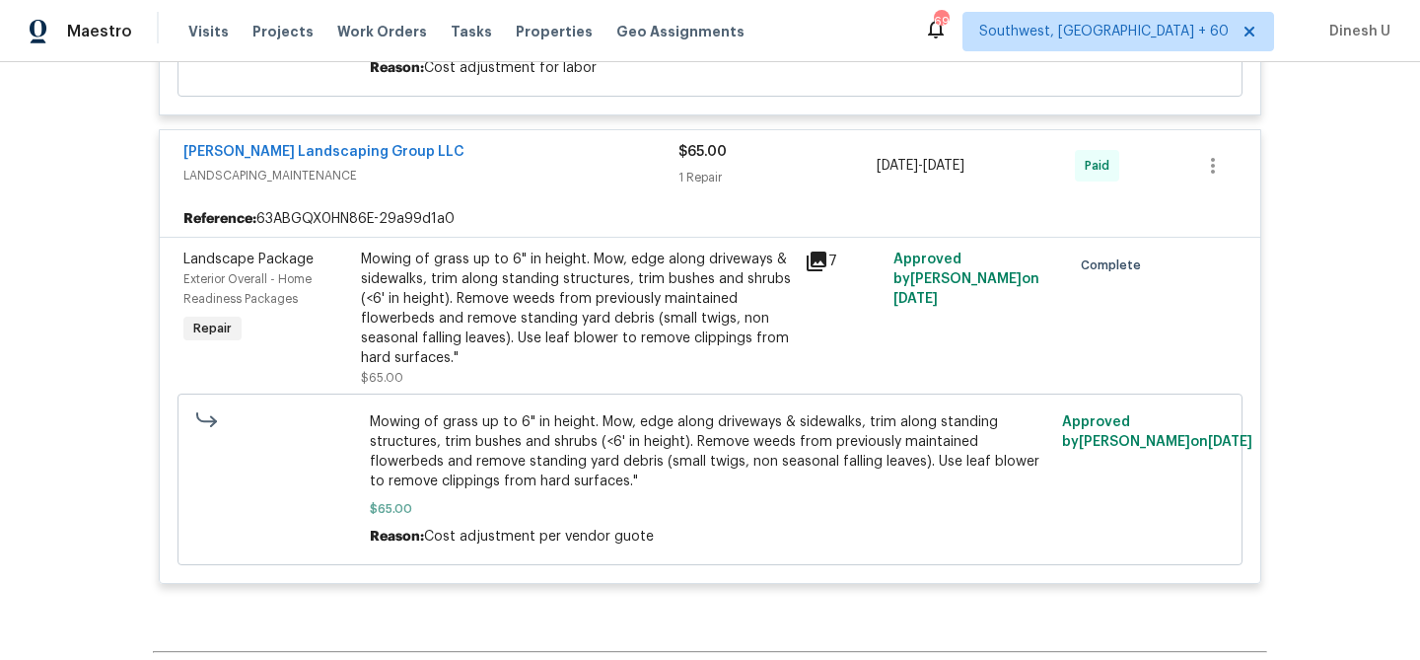
scroll to position [2733, 0]
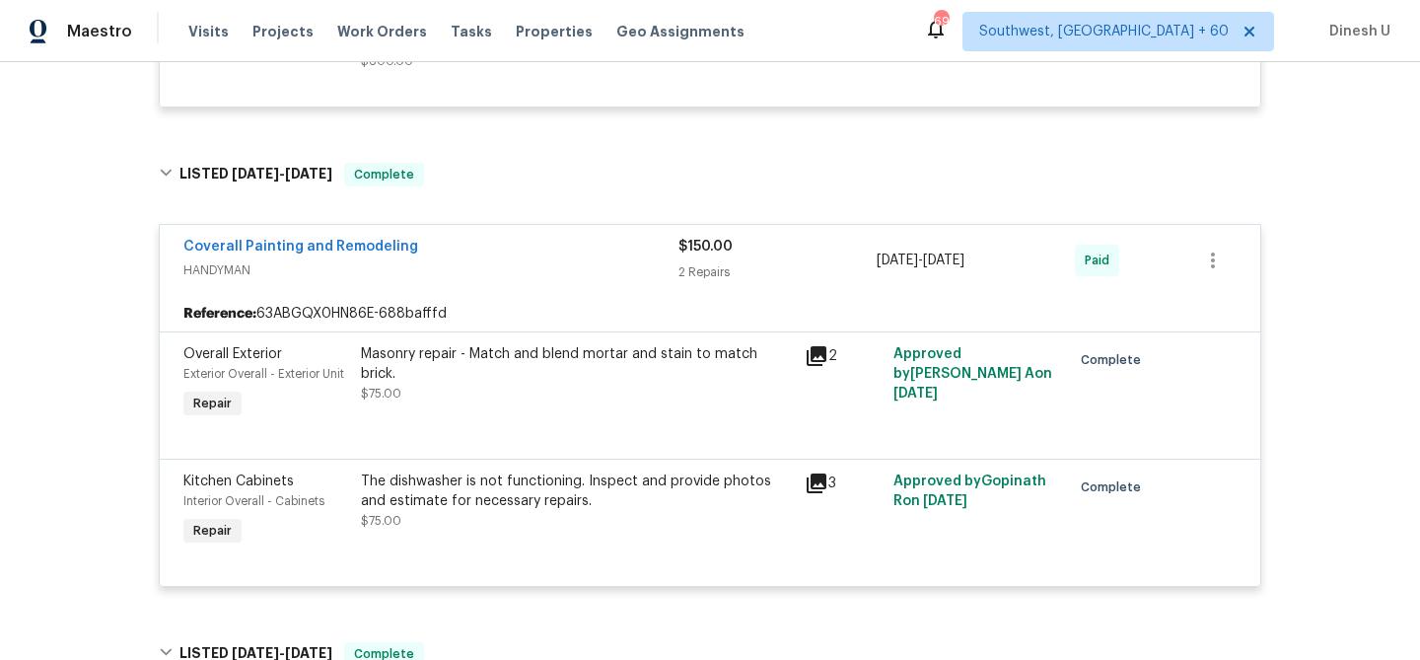
click at [822, 361] on icon at bounding box center [817, 356] width 20 height 20
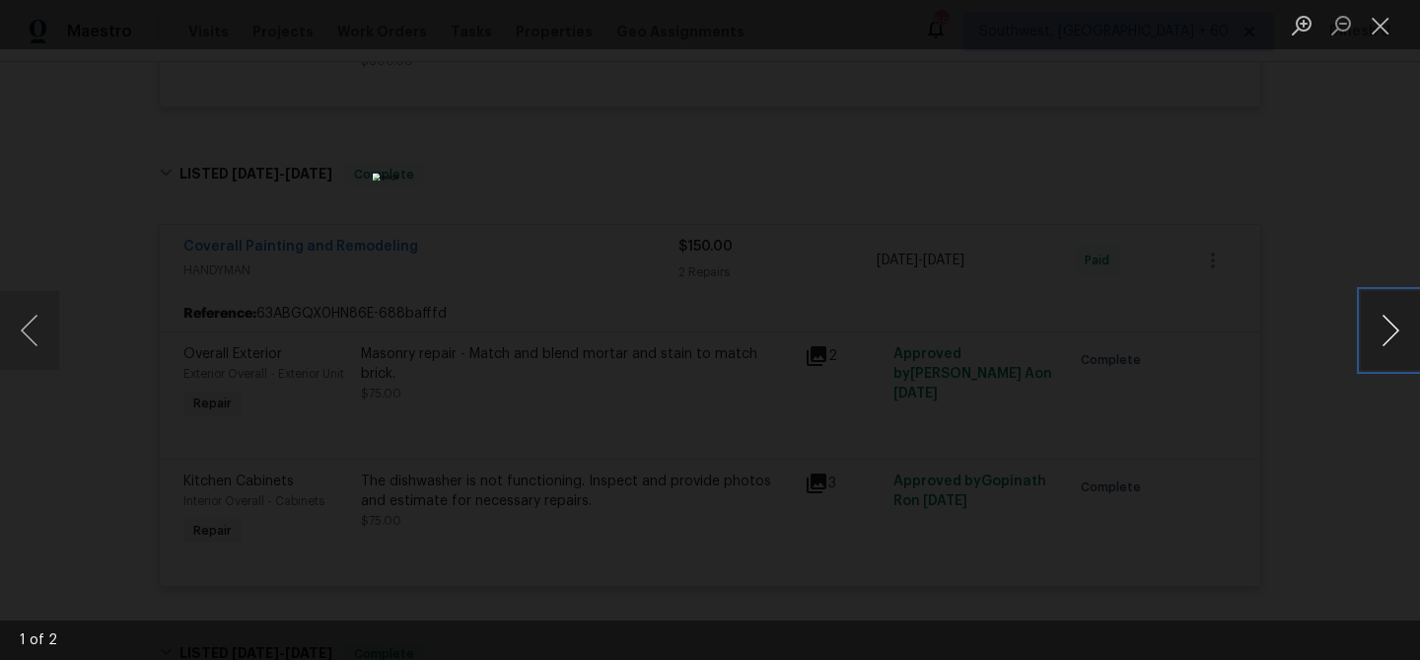
click at [1398, 313] on button "Next image" at bounding box center [1390, 330] width 59 height 79
click at [1376, 28] on button "Close lightbox" at bounding box center [1380, 25] width 39 height 35
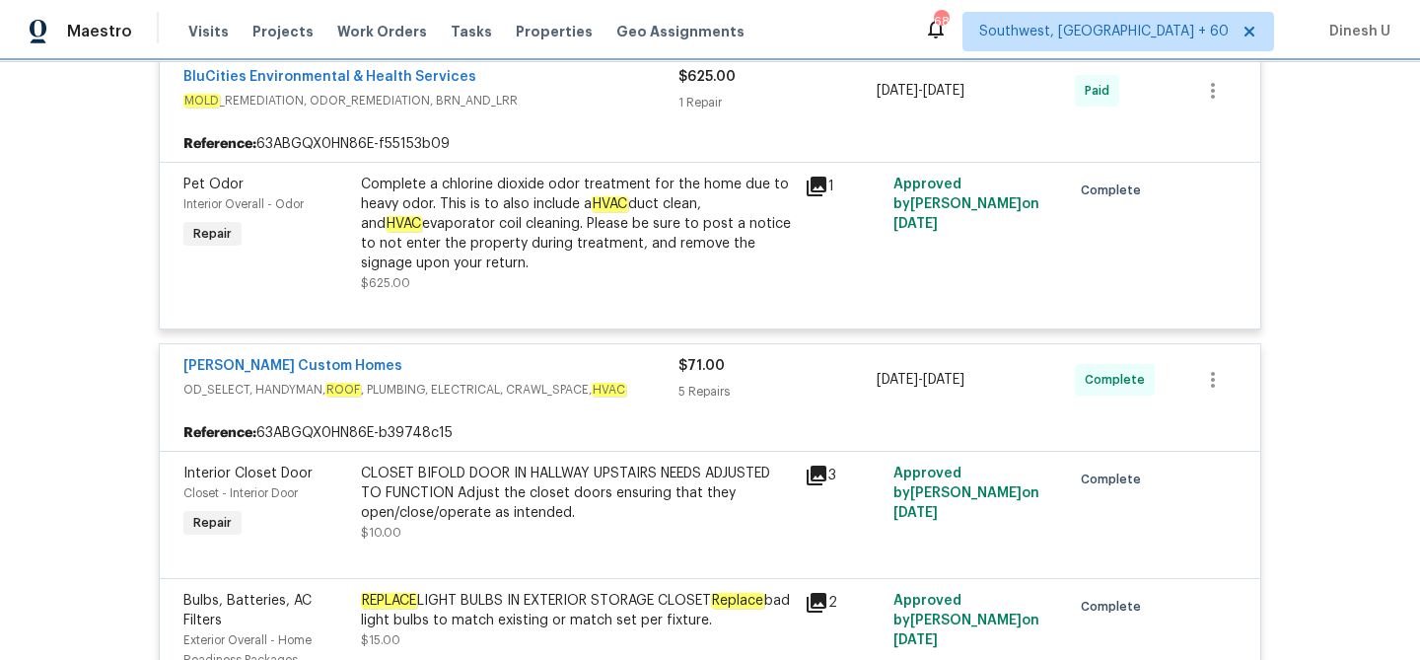
scroll to position [0, 0]
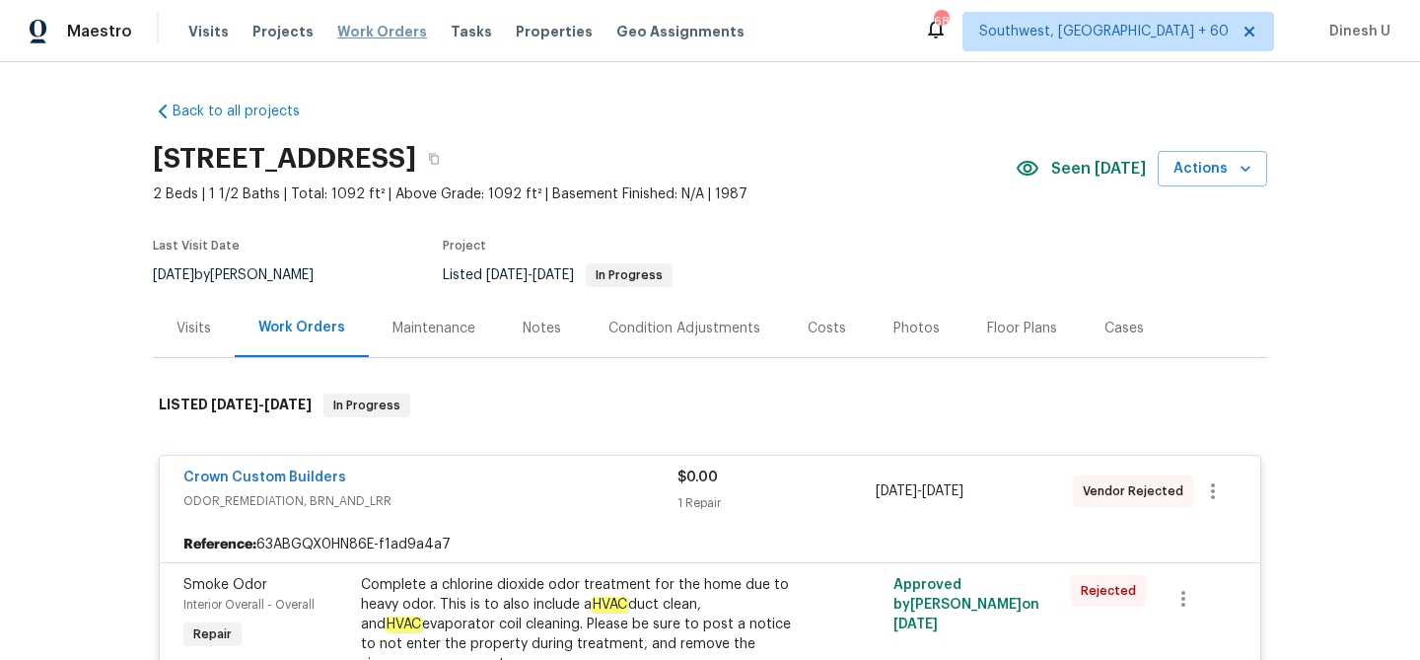
click at [353, 32] on span "Work Orders" at bounding box center [382, 32] width 90 height 20
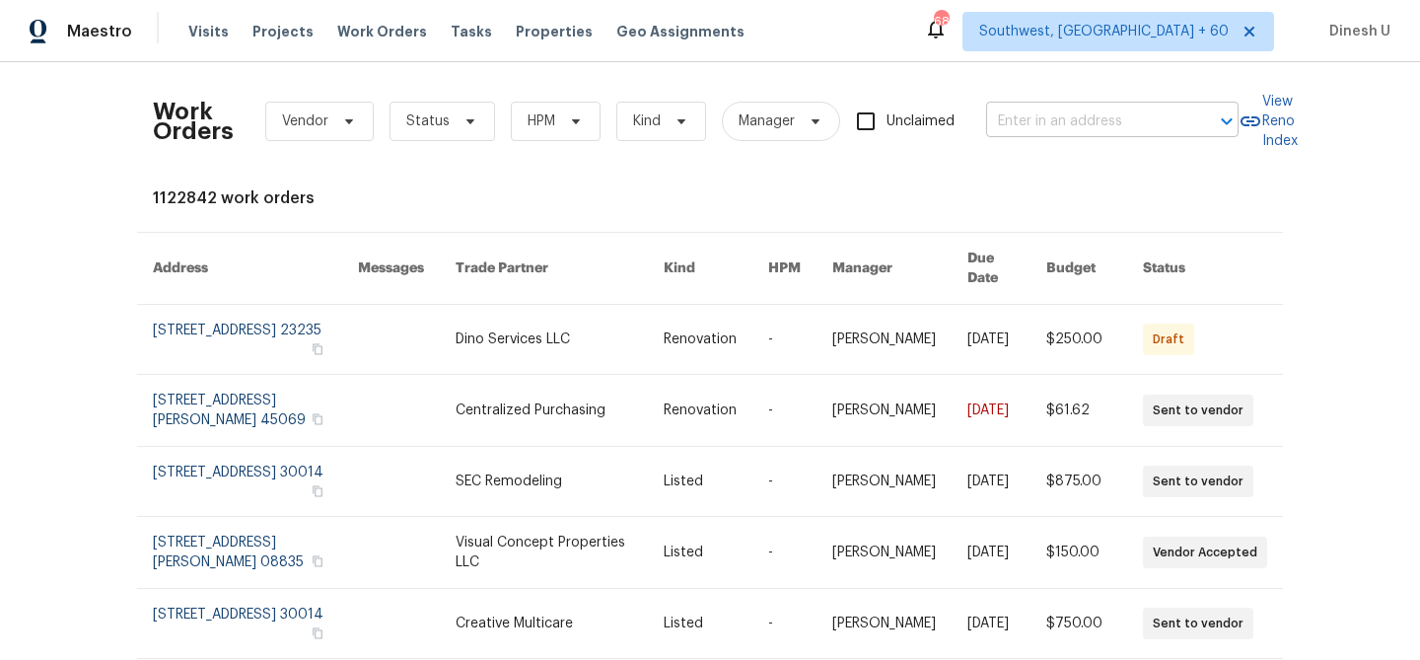
click at [1006, 124] on input "text" at bounding box center [1084, 122] width 197 height 31
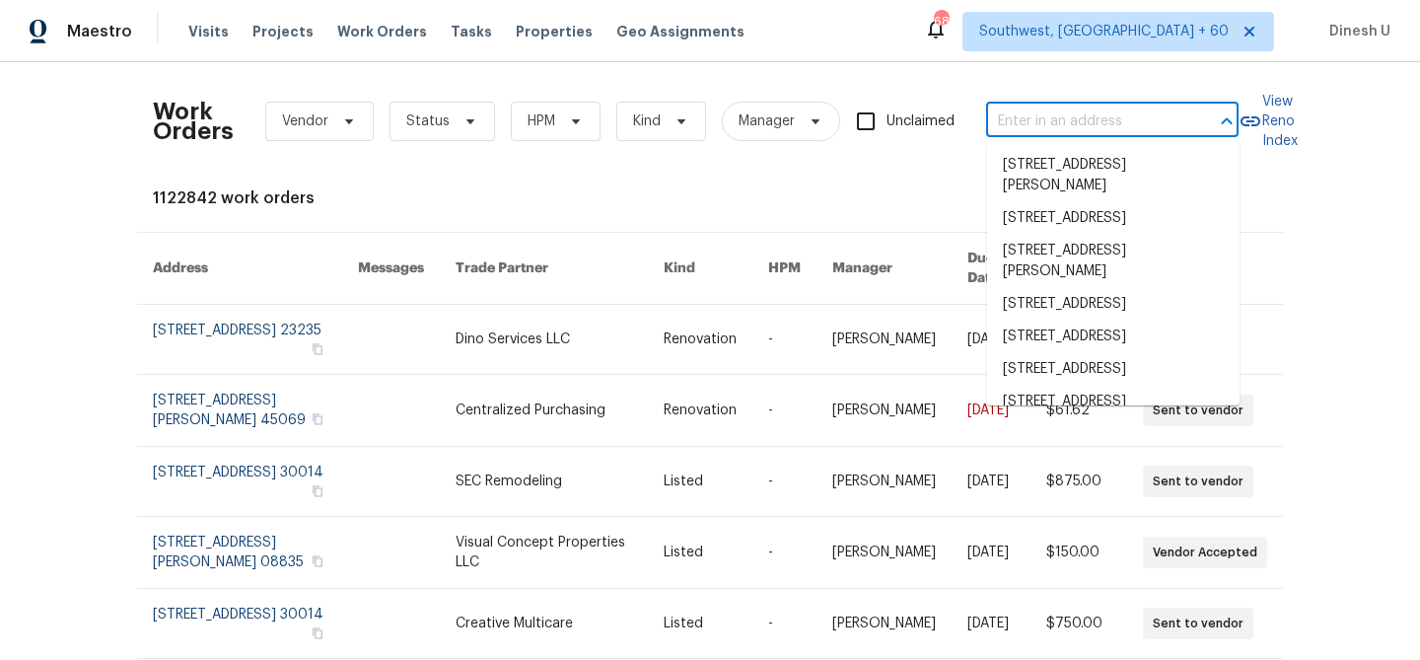
paste input "4233 Las Vegas Dr, New Port Richey, FL 34653"
type input "4233 Las Vegas Dr, New Port Richey, FL 34653"
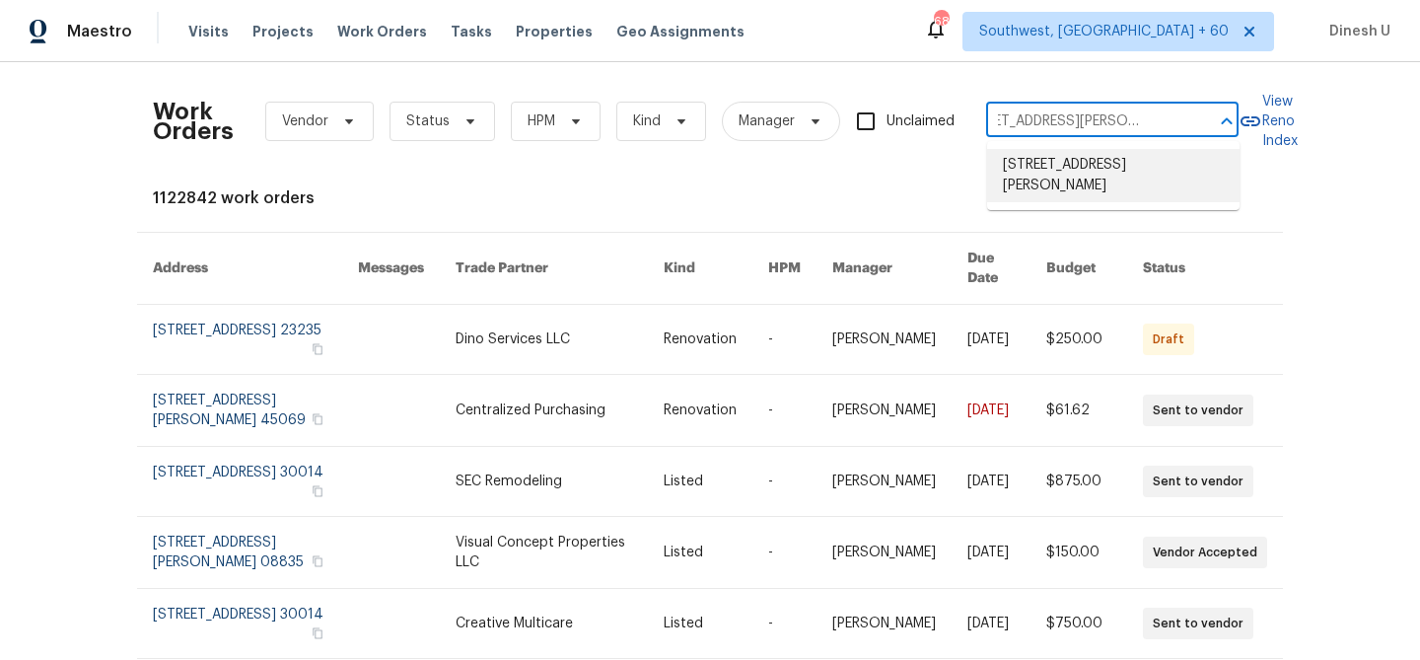
click at [1018, 168] on li "4233 Las Vegas Dr, New Port Richey, FL 34653" at bounding box center [1113, 175] width 253 height 53
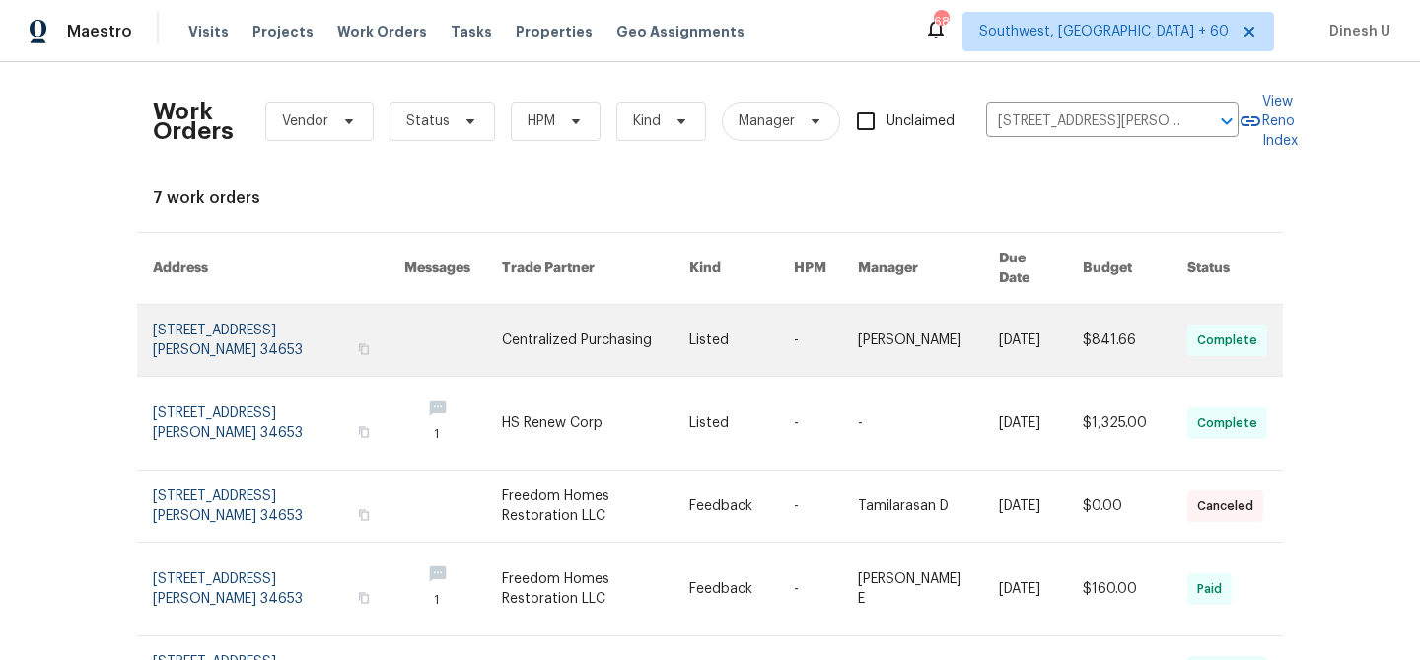
click at [252, 312] on link at bounding box center [279, 340] width 252 height 71
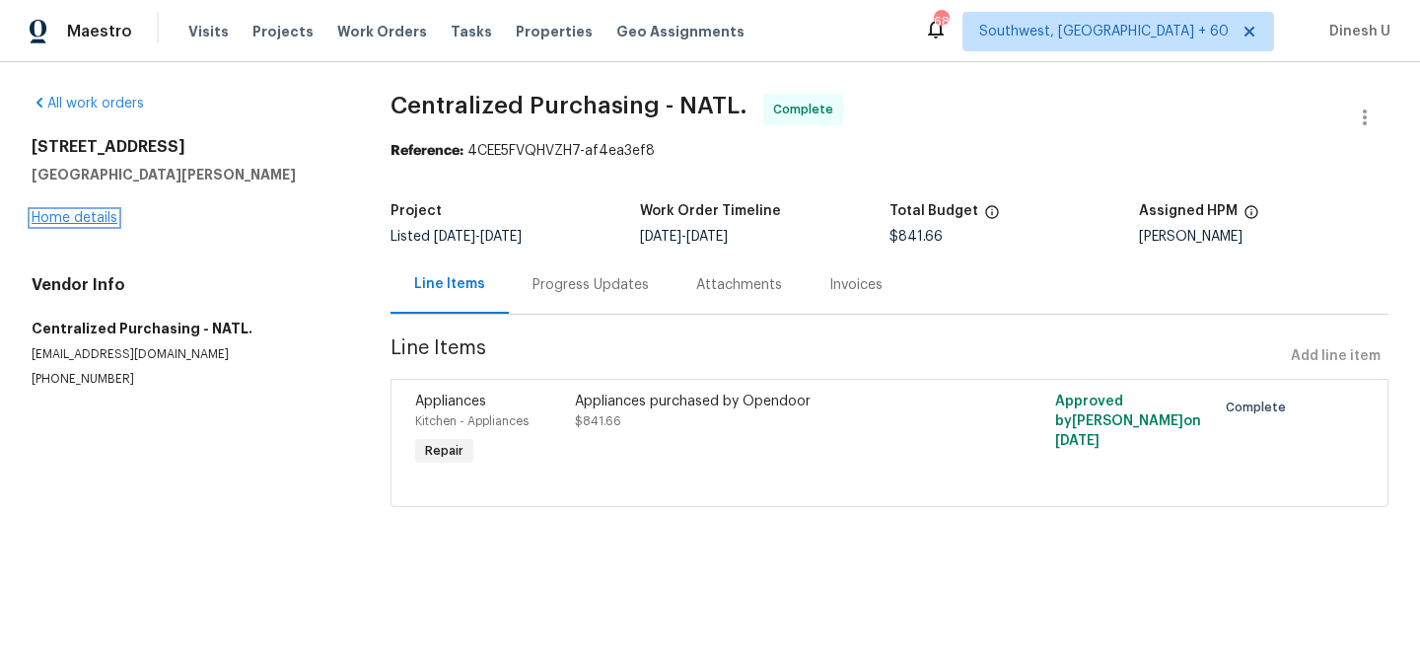
click at [92, 213] on link "Home details" at bounding box center [75, 218] width 86 height 14
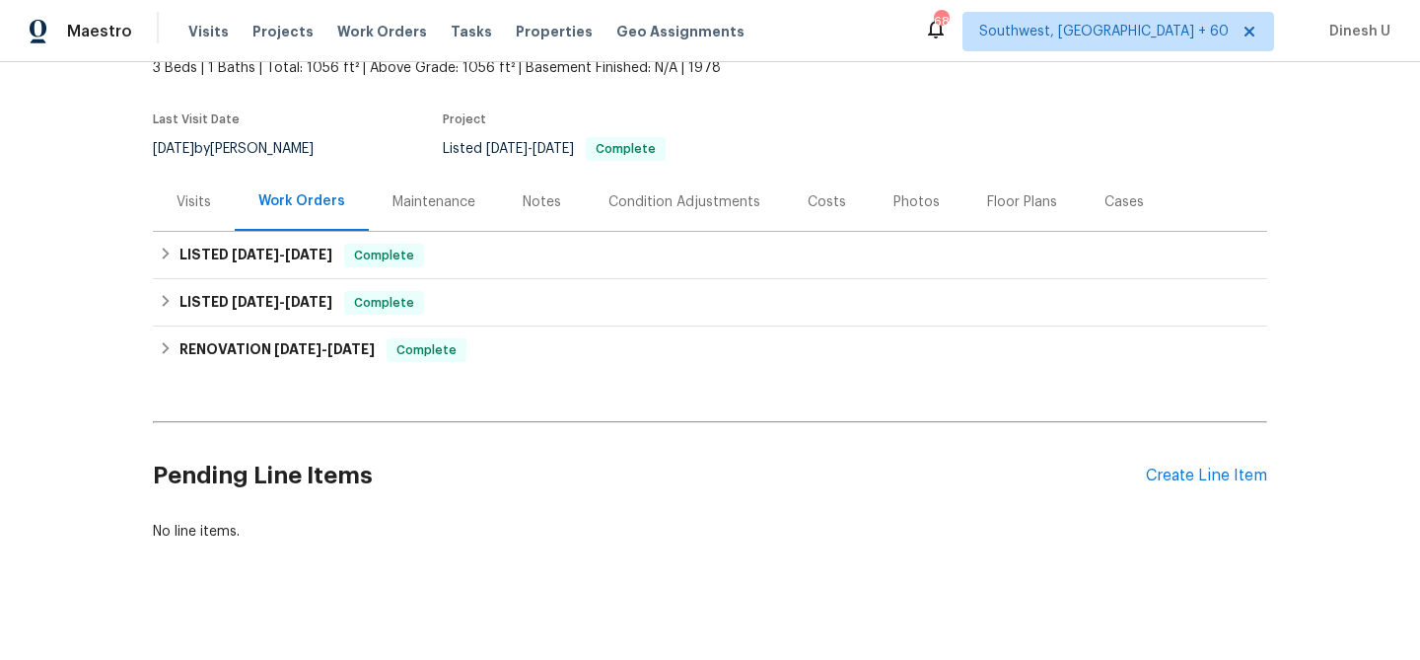
scroll to position [138, 0]
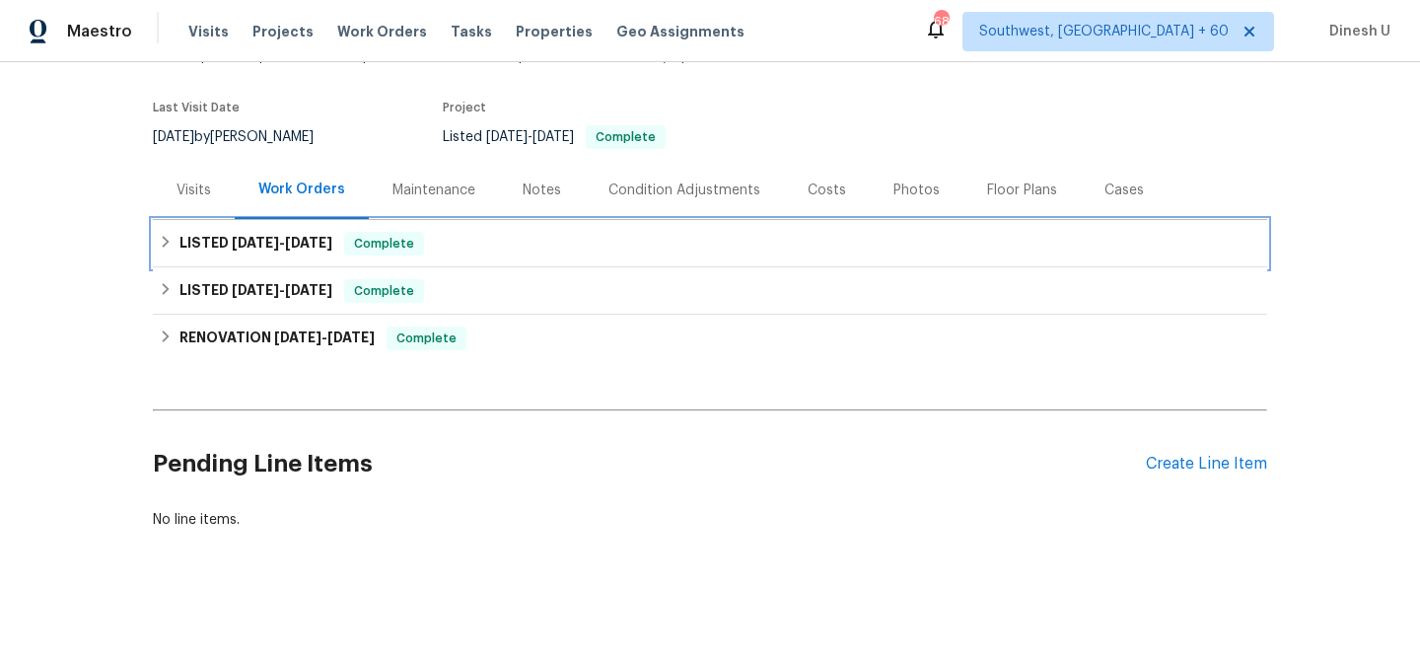
click at [275, 251] on h6 "LISTED 8/26/25 - 9/22/25" at bounding box center [256, 244] width 153 height 24
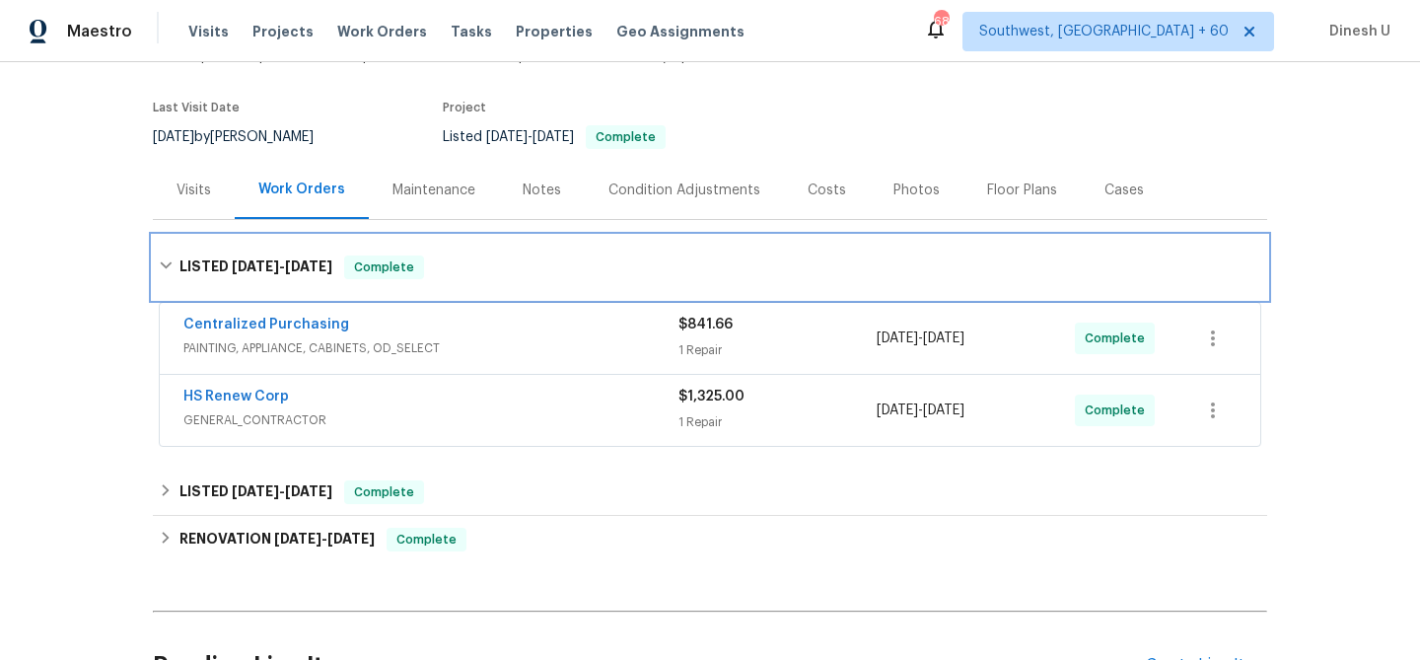
scroll to position [253, 0]
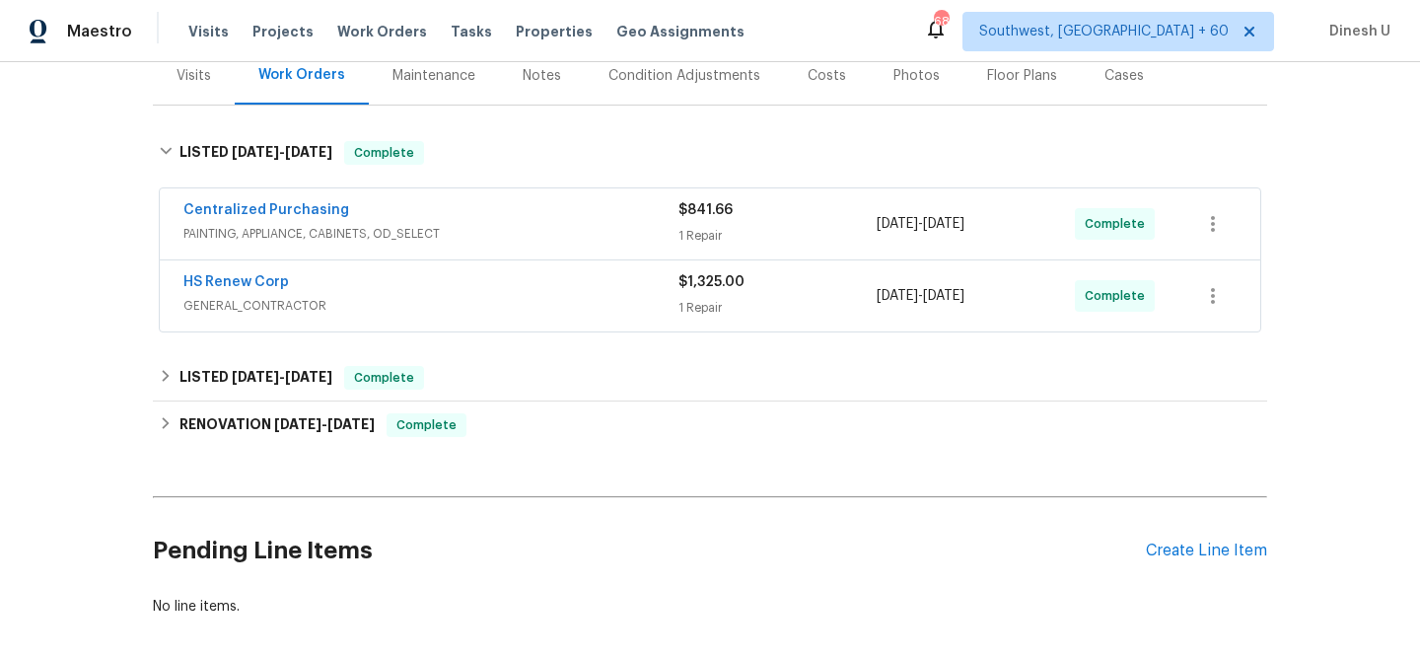
click at [704, 229] on div "1 Repair" at bounding box center [778, 236] width 198 height 20
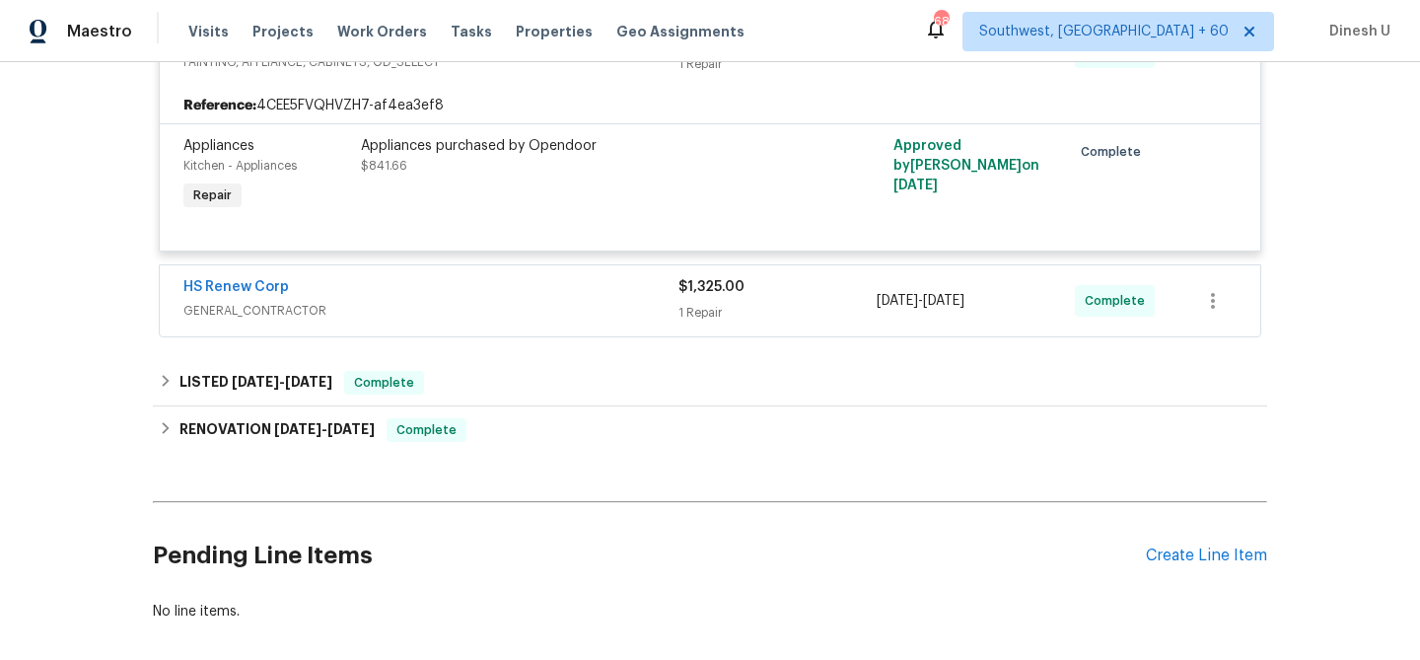
scroll to position [448, 0]
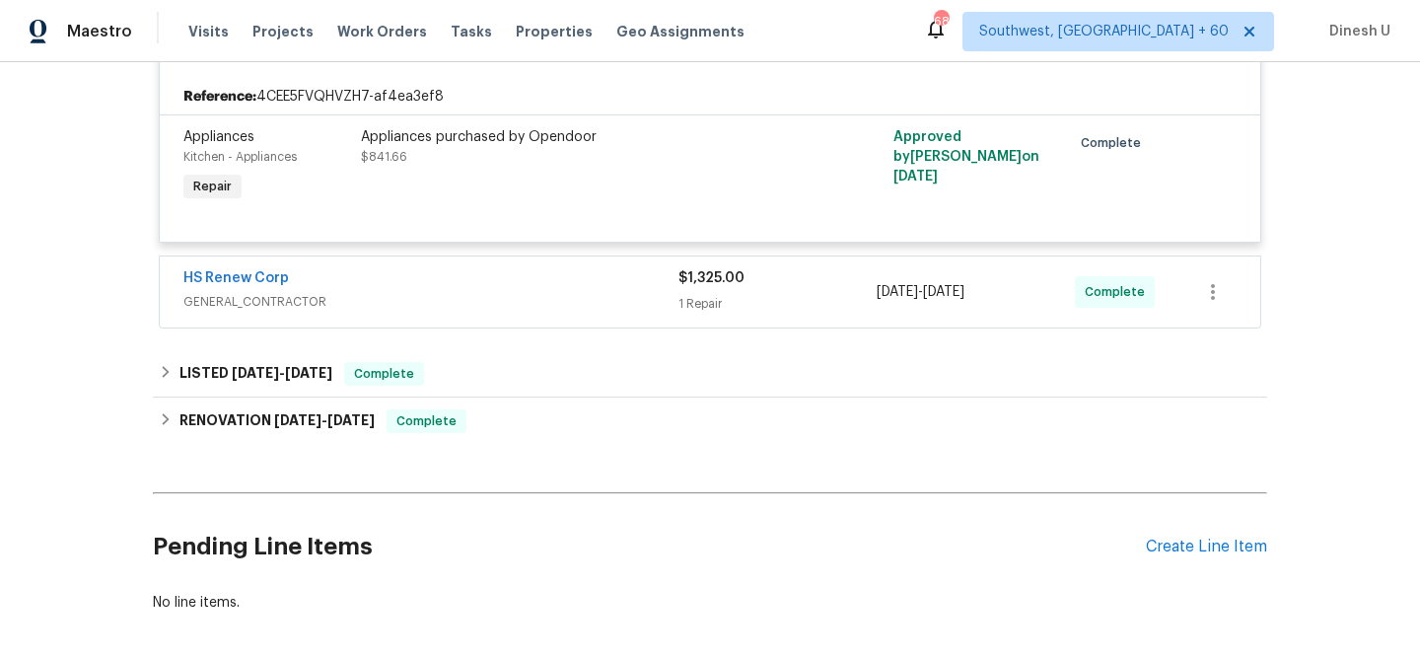
click at [704, 294] on div "1 Repair" at bounding box center [778, 304] width 198 height 20
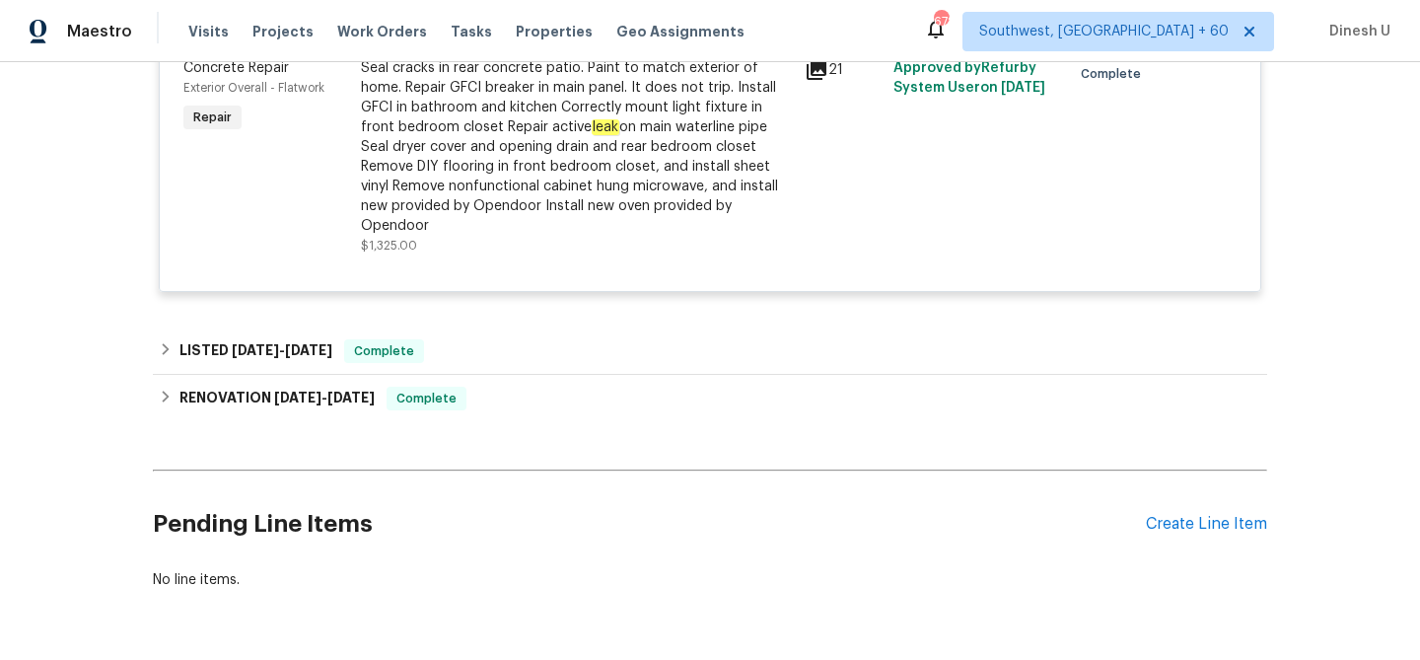
scroll to position [812, 0]
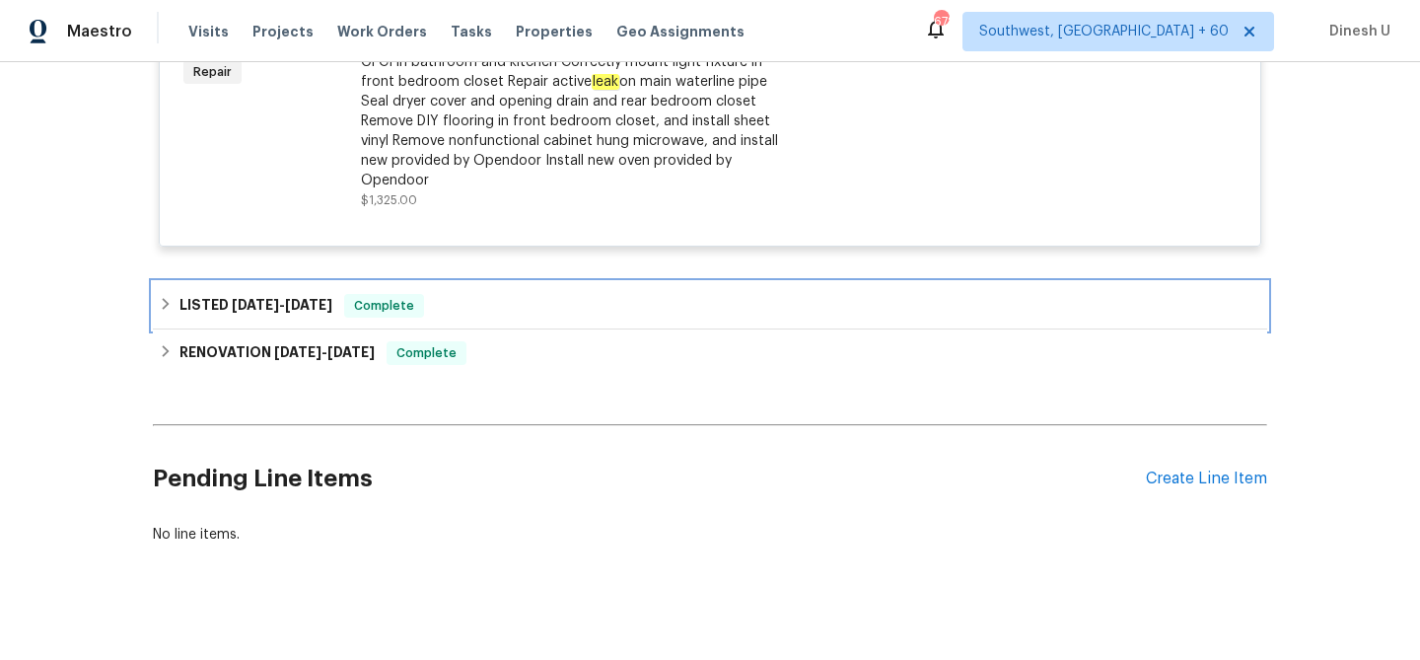
click at [294, 298] on span "8/6/25" at bounding box center [308, 305] width 47 height 14
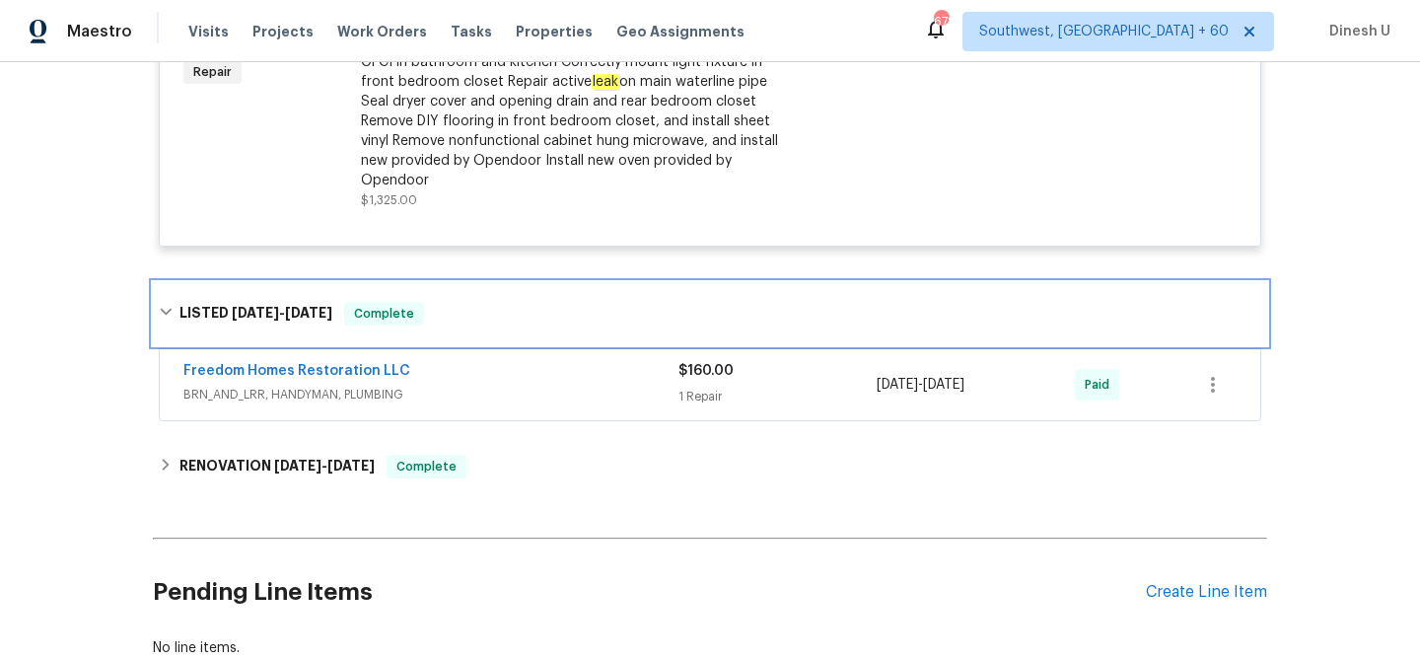
scroll to position [906, 0]
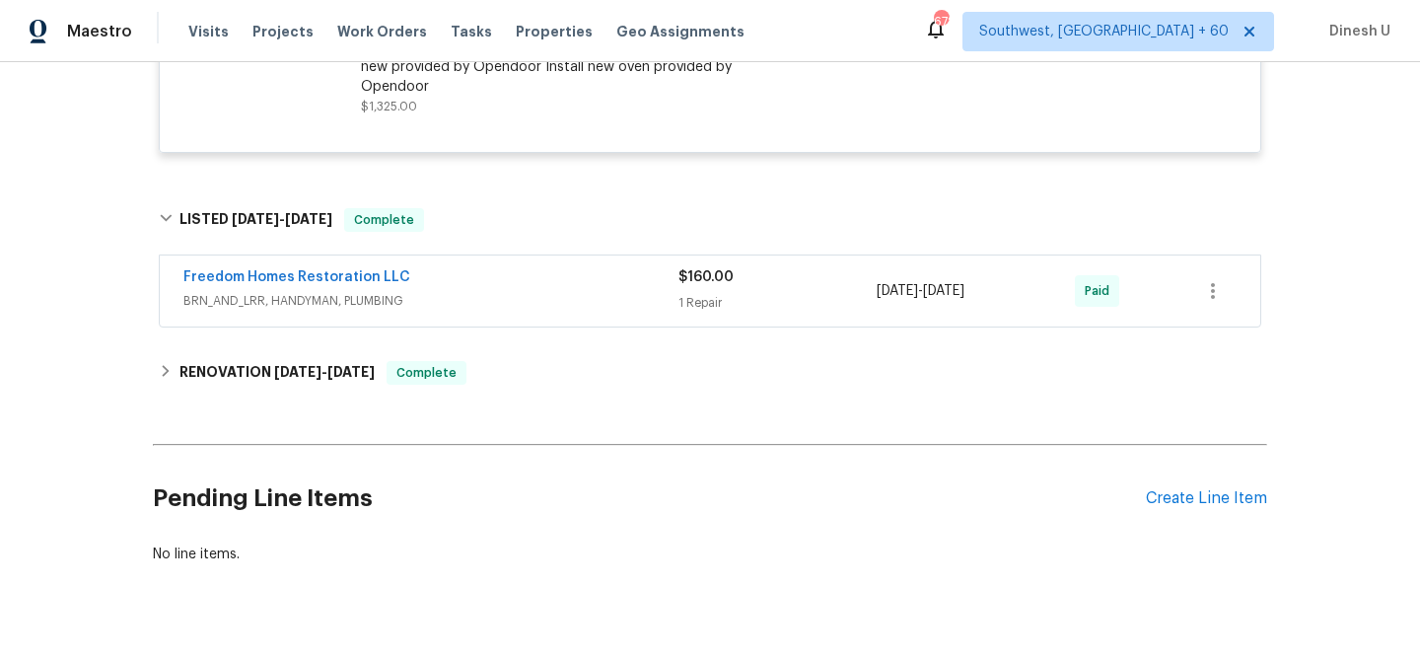
click at [693, 271] on div "$160.00 1 Repair" at bounding box center [778, 290] width 198 height 47
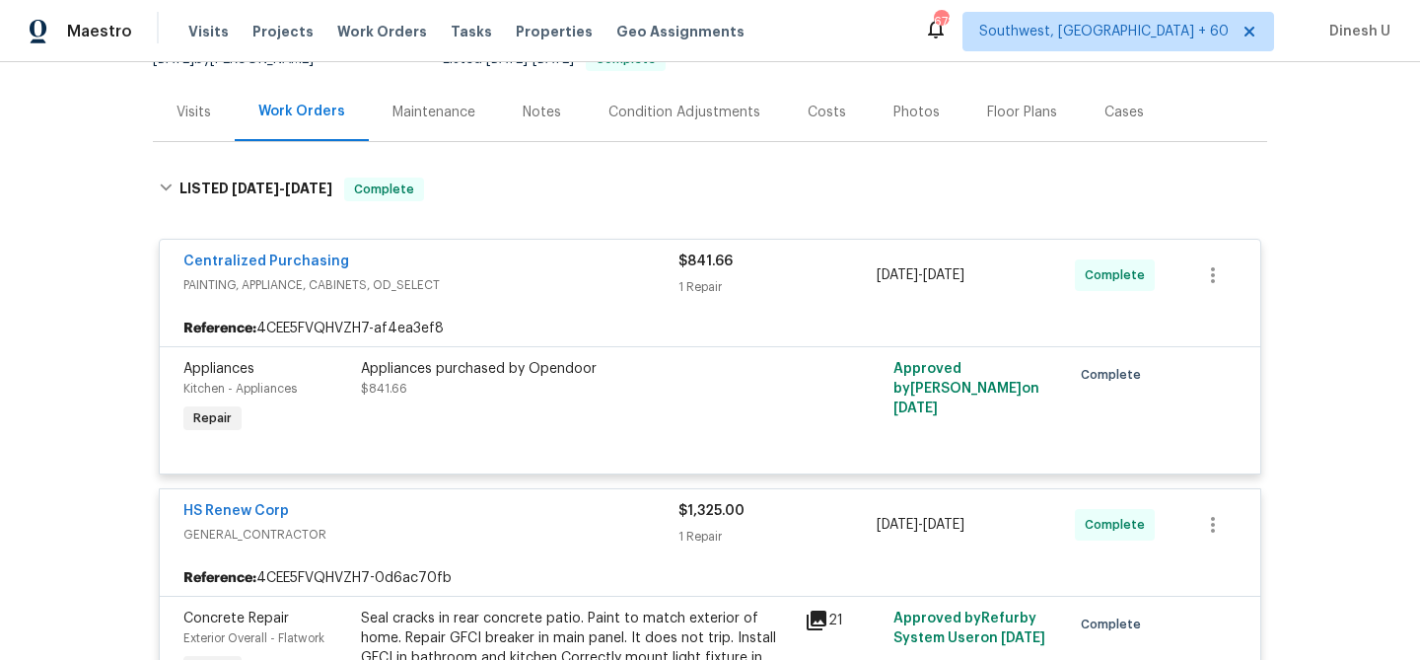
scroll to position [0, 0]
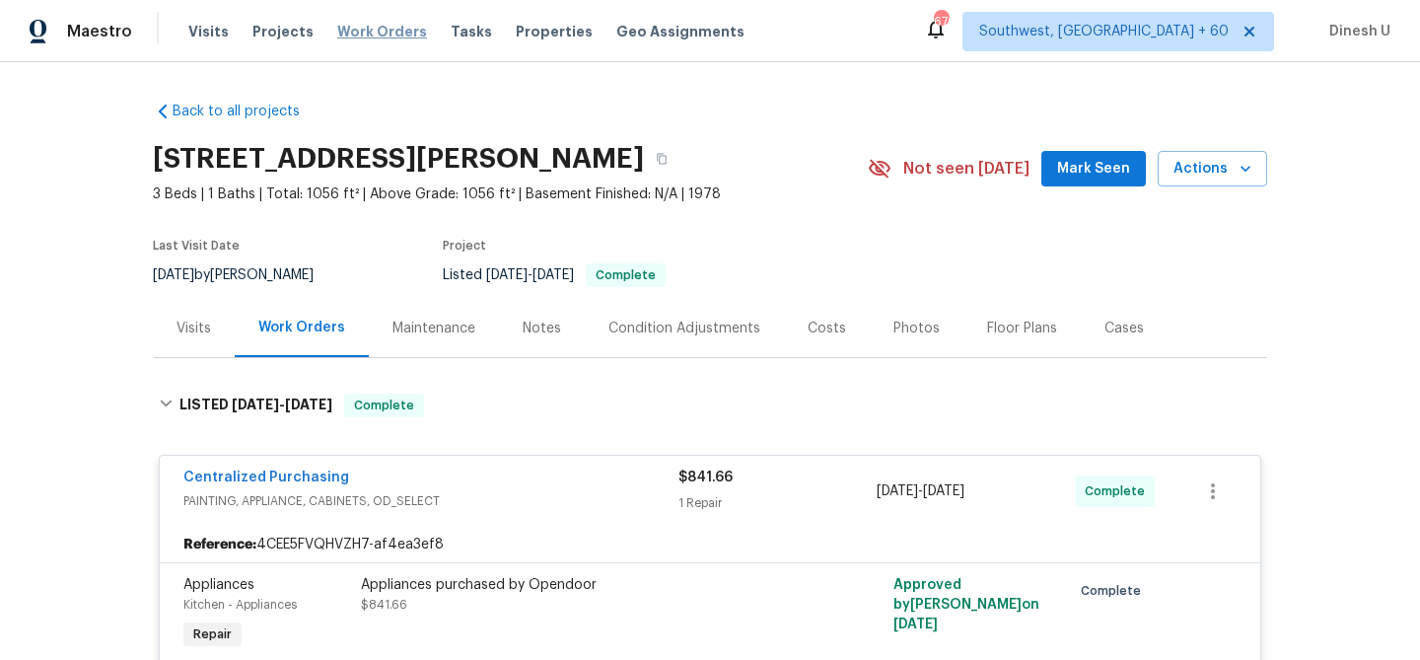
click at [374, 30] on span "Work Orders" at bounding box center [382, 32] width 90 height 20
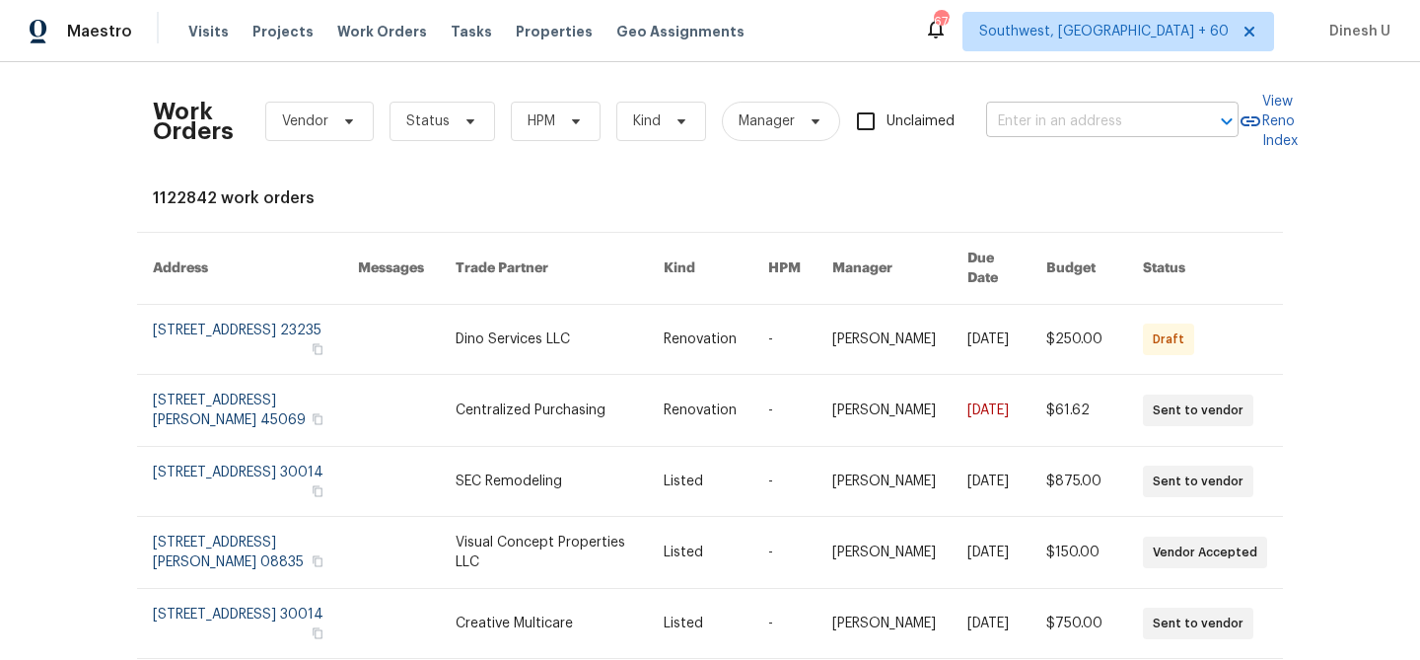
click at [1036, 133] on input "text" at bounding box center [1084, 122] width 197 height 31
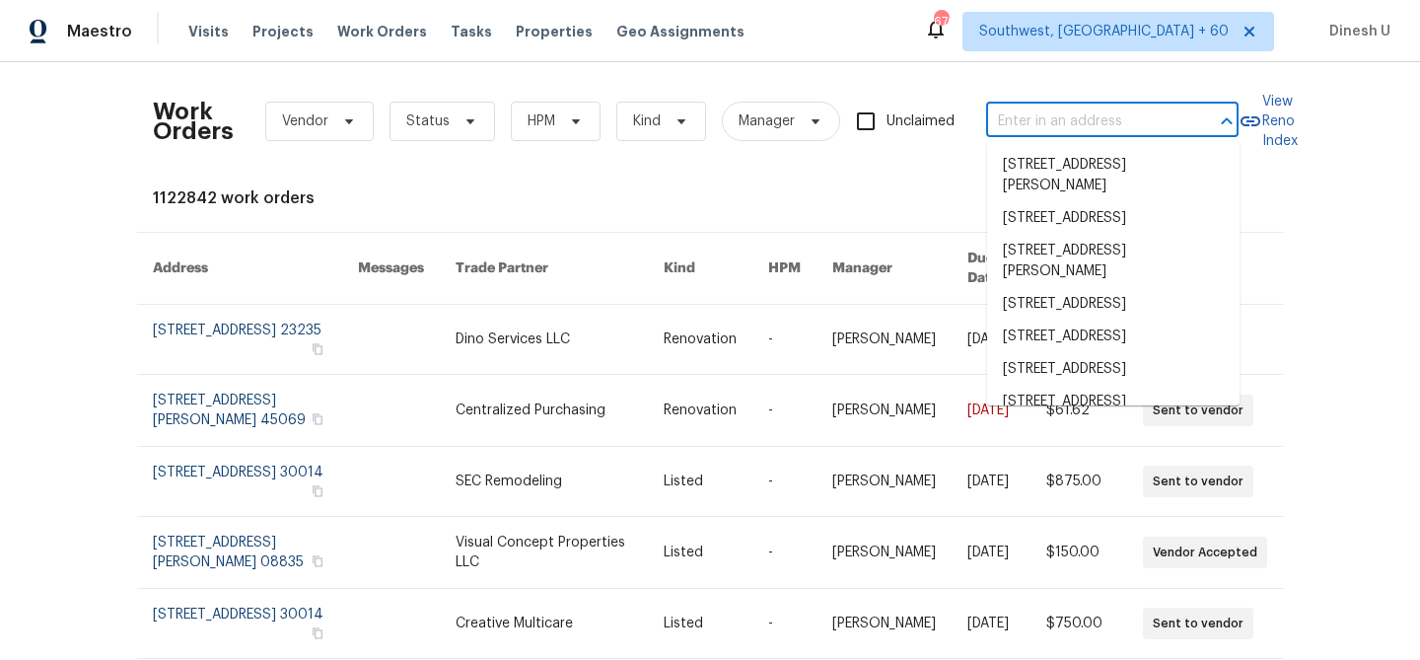
paste input "137 Sara Cir, Lebanon, TN 37090"
type input "137 Sara Cir, Lebanon, TN 37090"
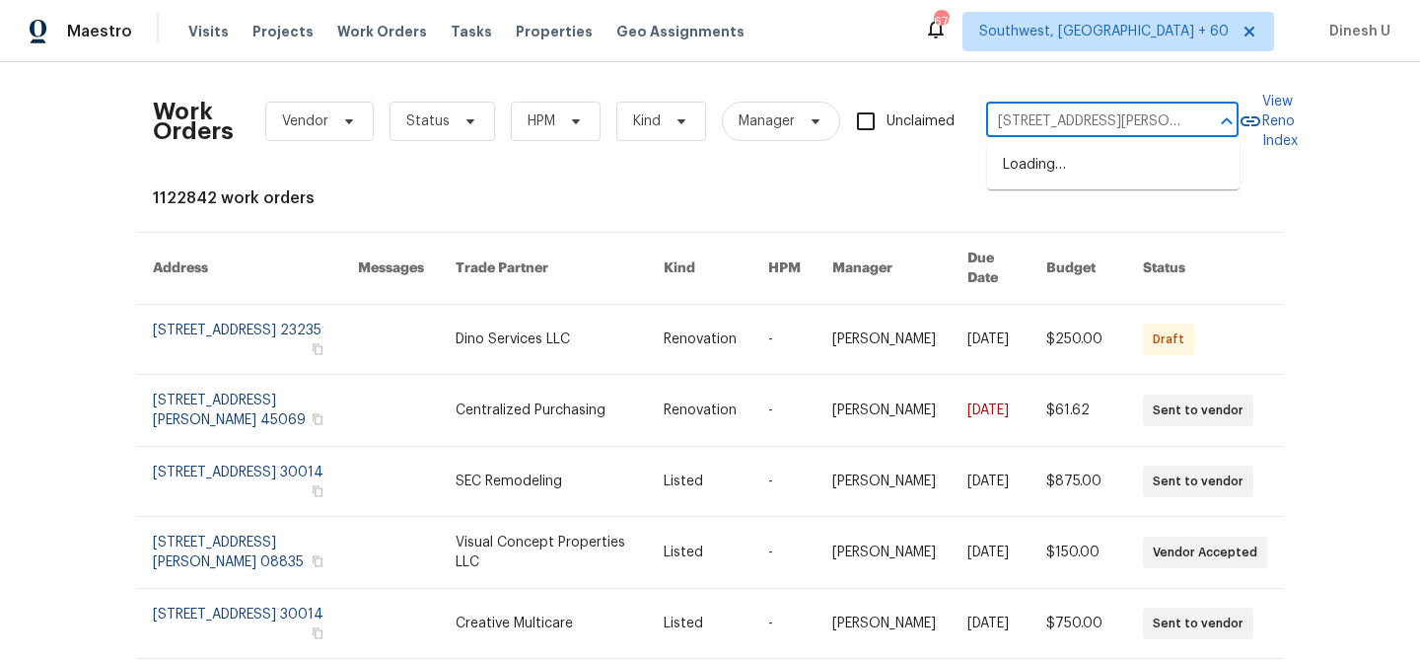
scroll to position [0, 24]
click at [1022, 172] on li "137 Sara Cir, Lebanon, TN 37090" at bounding box center [1113, 175] width 253 height 53
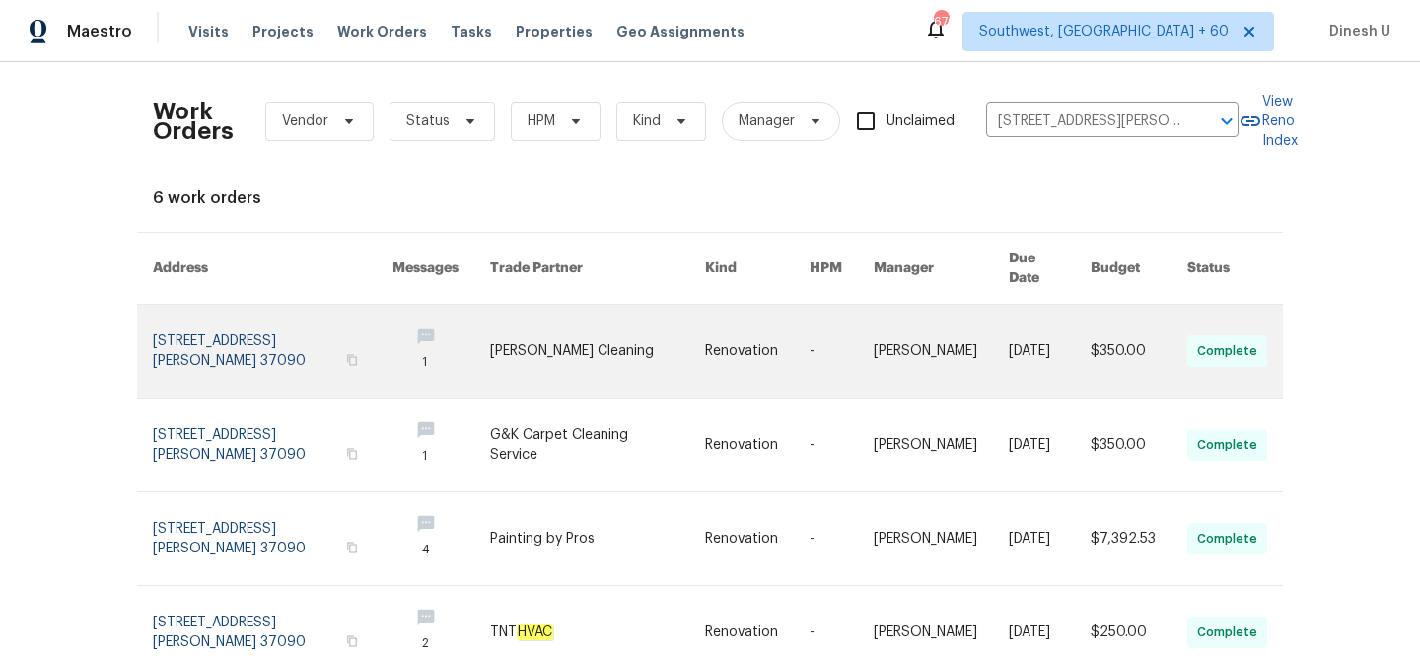
click at [194, 315] on link at bounding box center [273, 351] width 240 height 93
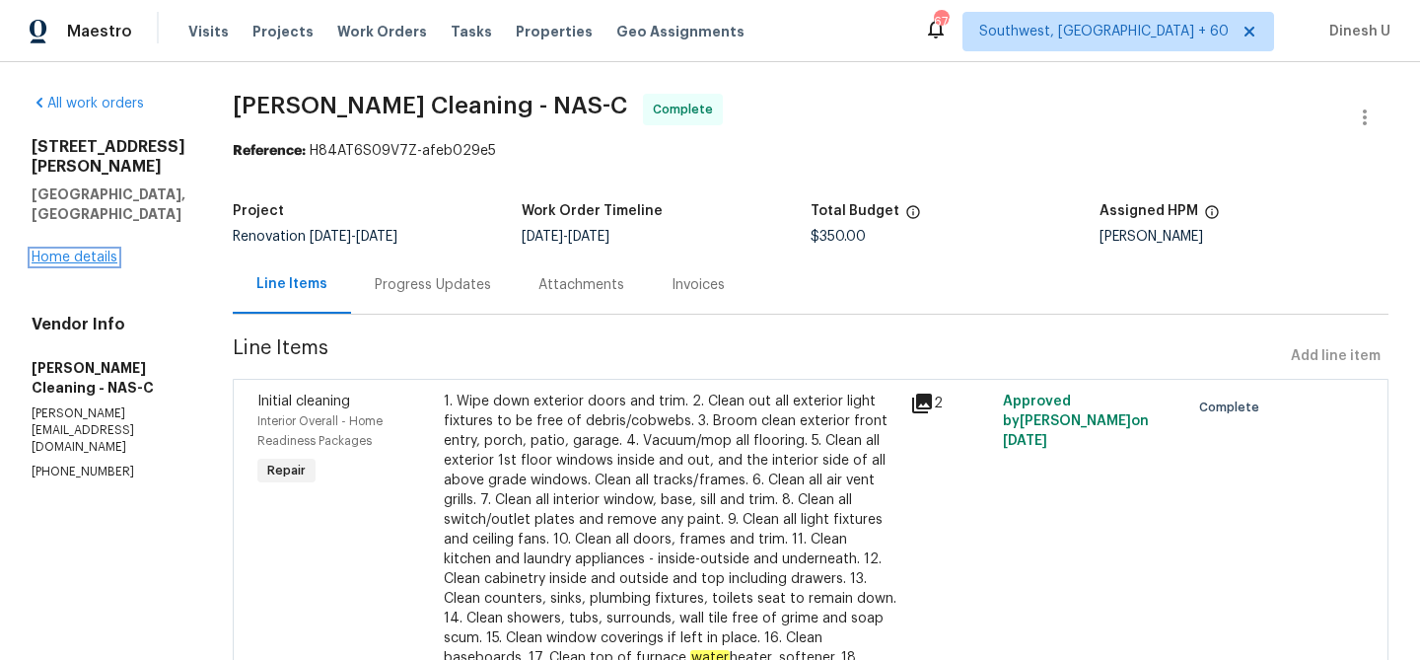
click at [74, 251] on link "Home details" at bounding box center [75, 258] width 86 height 14
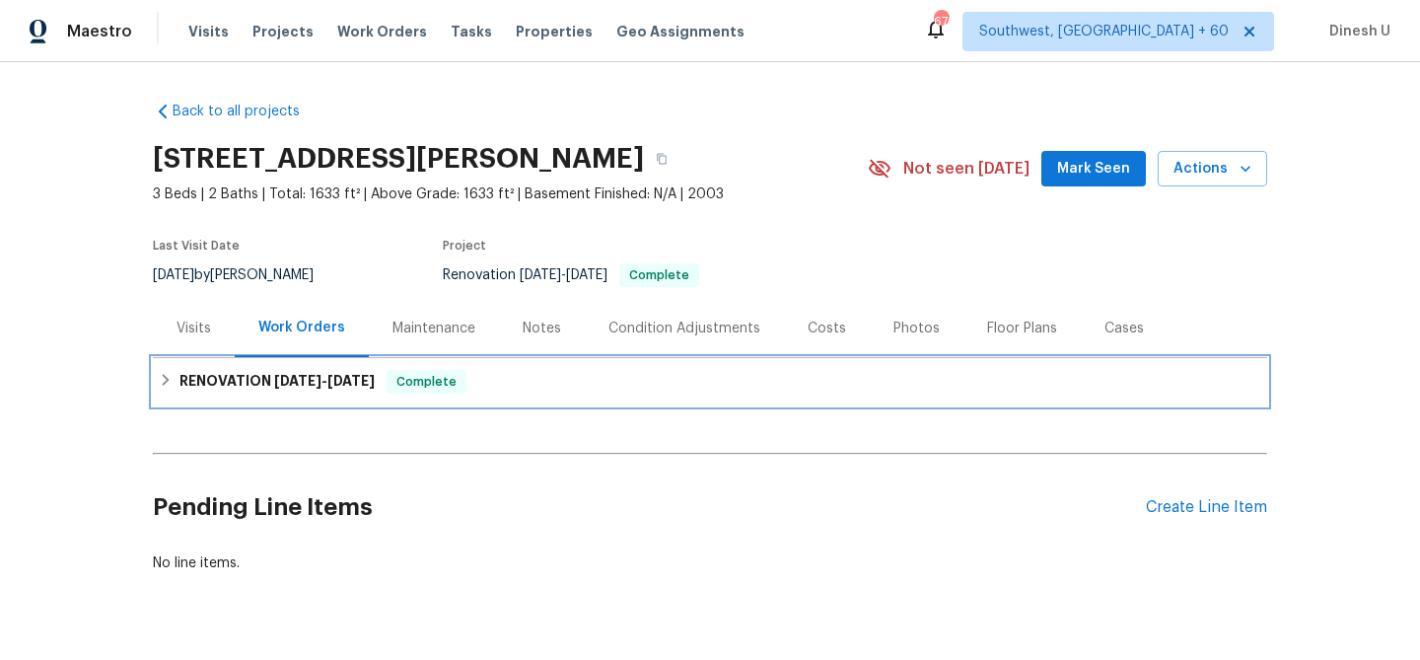
click at [306, 370] on h6 "RENOVATION 9/16/25 - 9/25/25" at bounding box center [277, 382] width 195 height 24
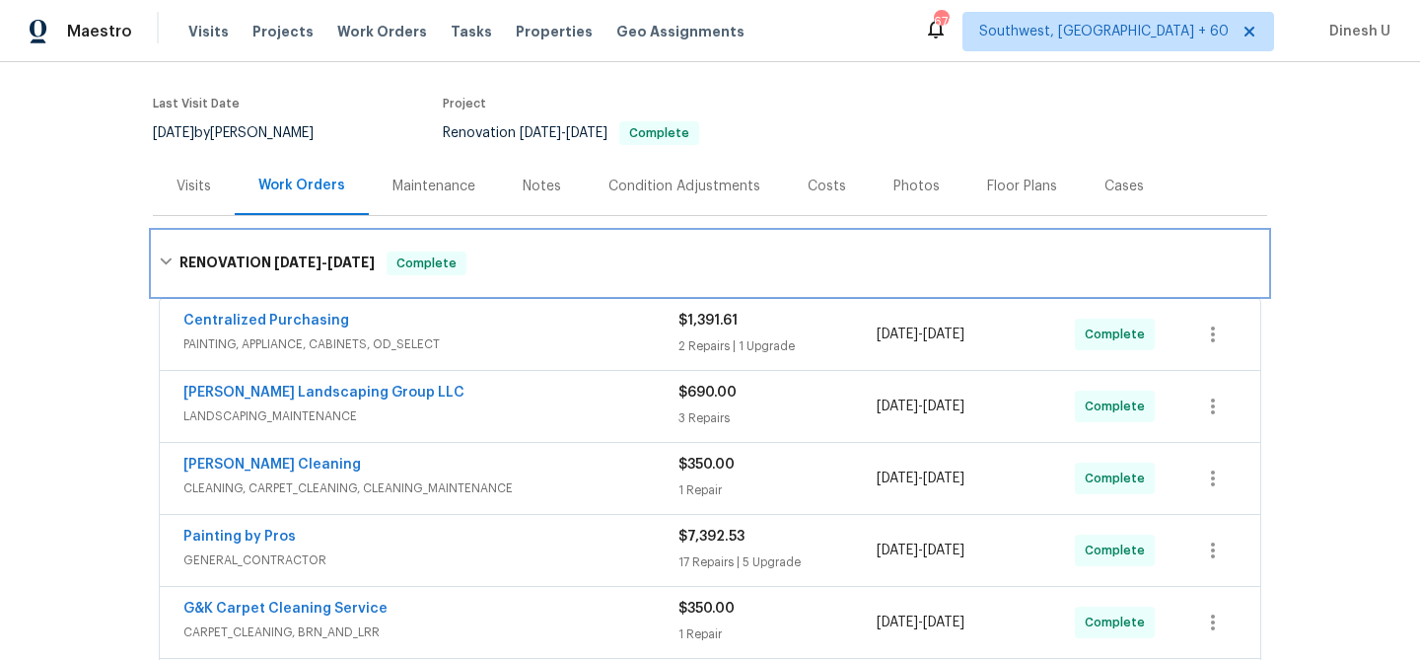
scroll to position [141, 0]
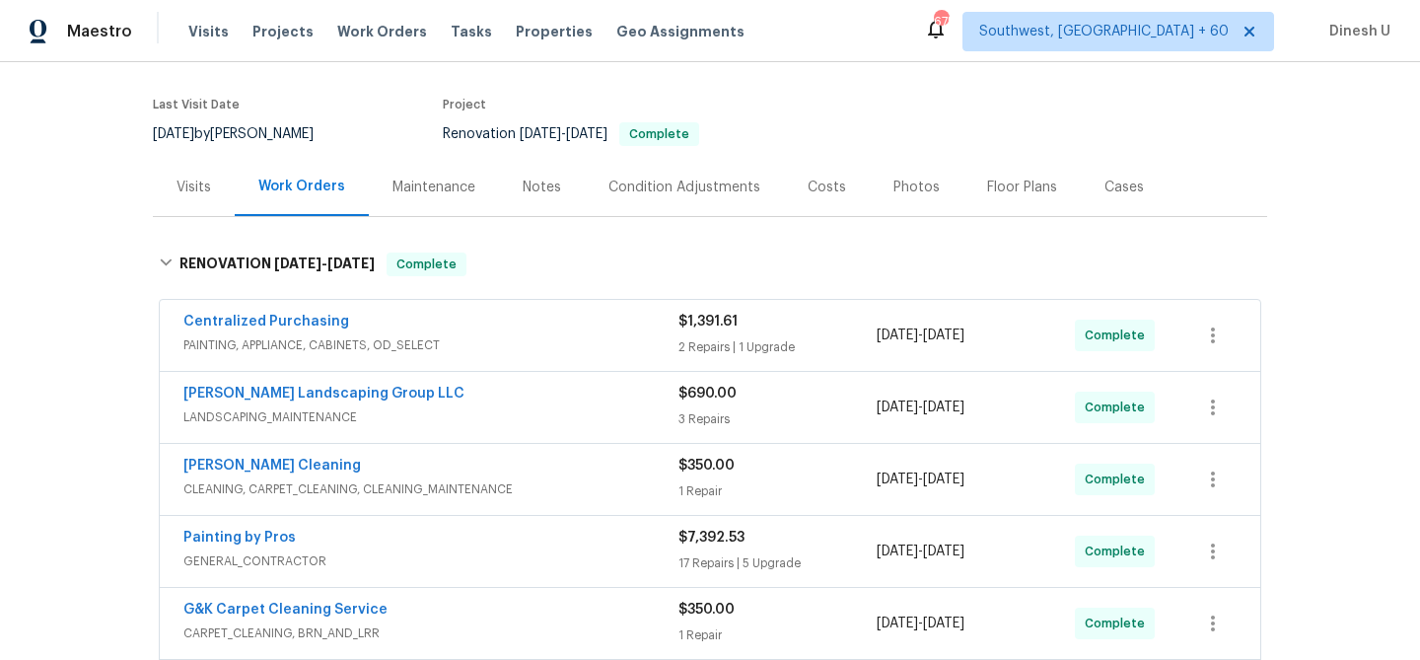
click at [689, 340] on div "2 Repairs | 1 Upgrade" at bounding box center [778, 347] width 198 height 20
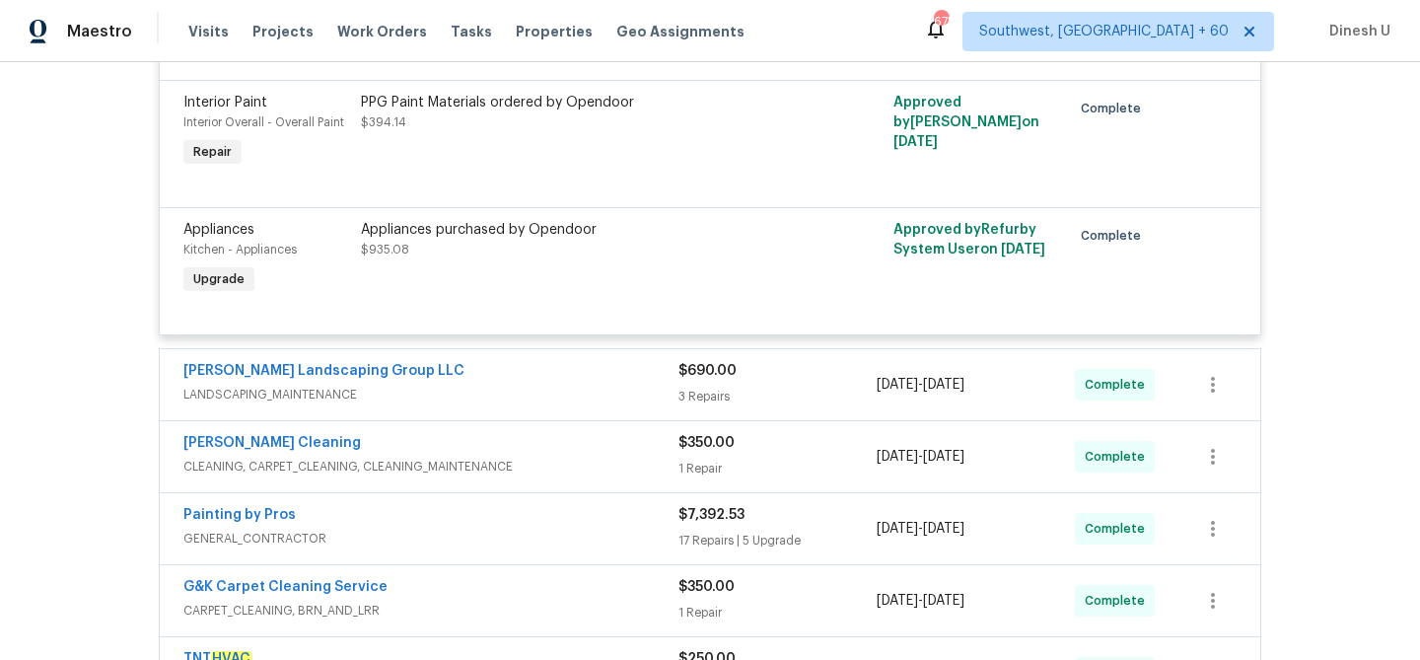
scroll to position [678, 0]
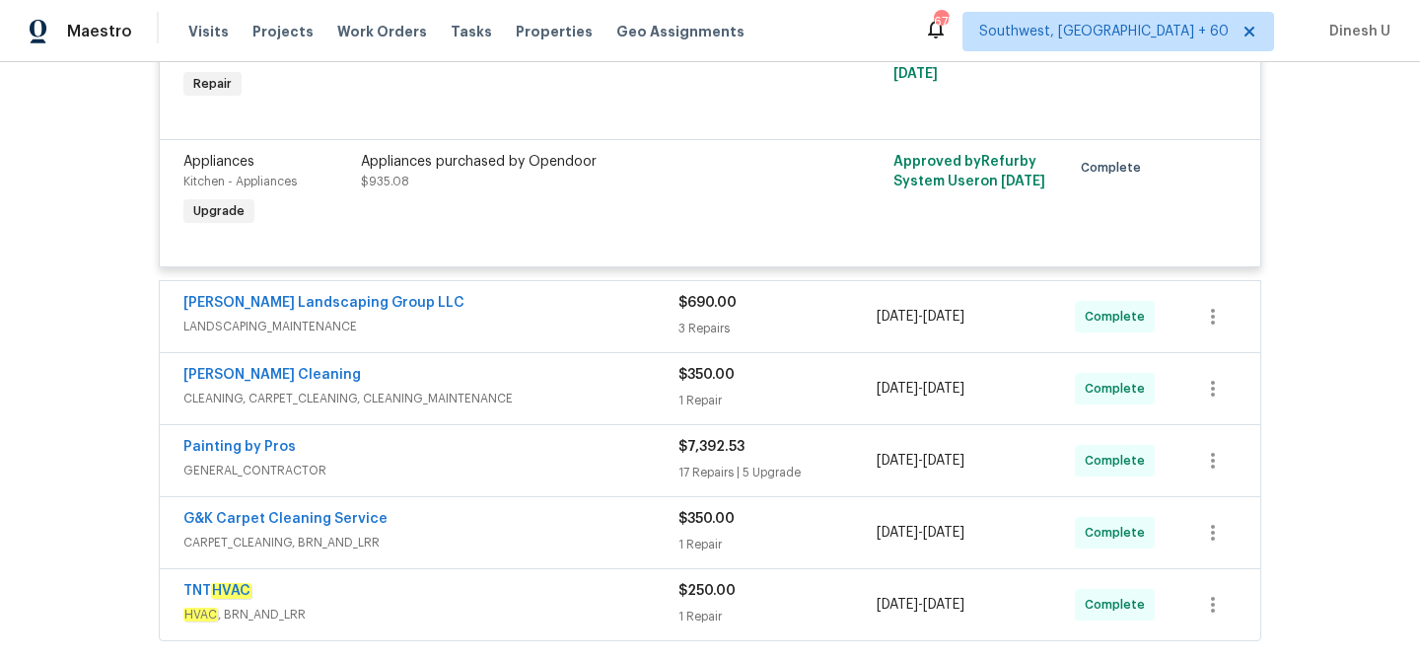
click at [710, 320] on div "3 Repairs" at bounding box center [778, 329] width 198 height 20
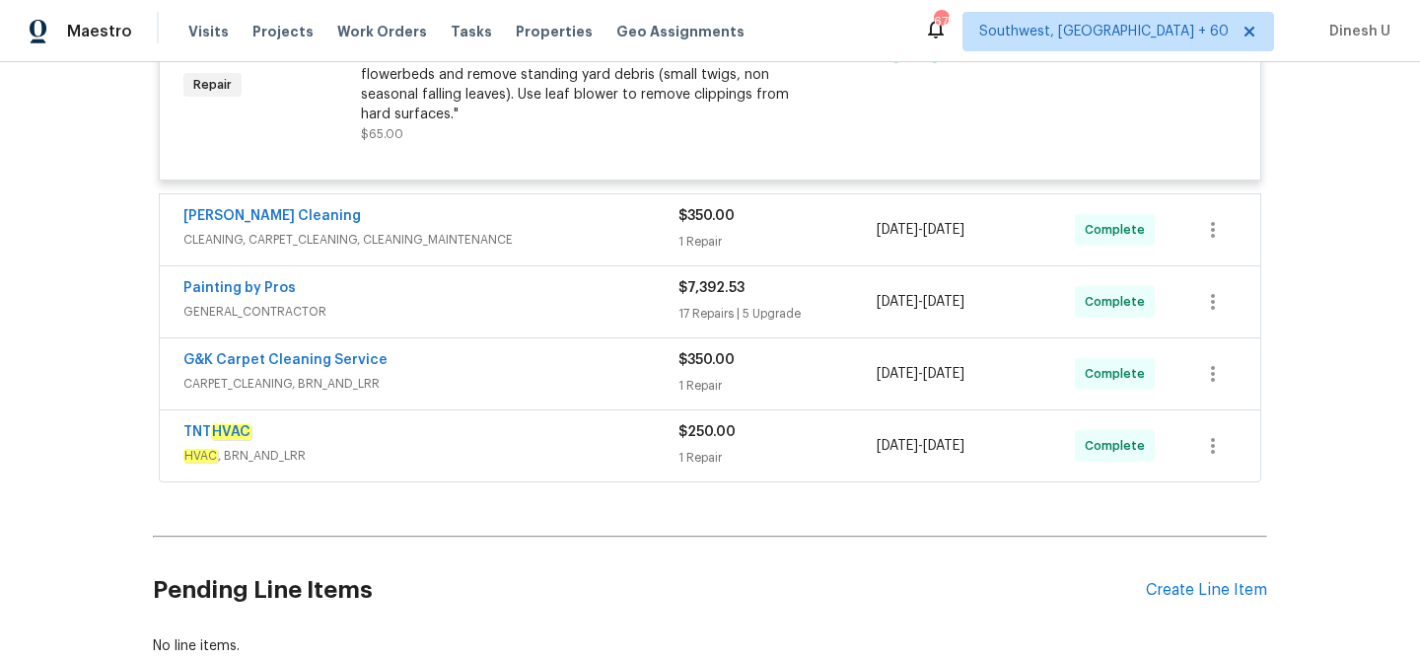
scroll to position [1360, 0]
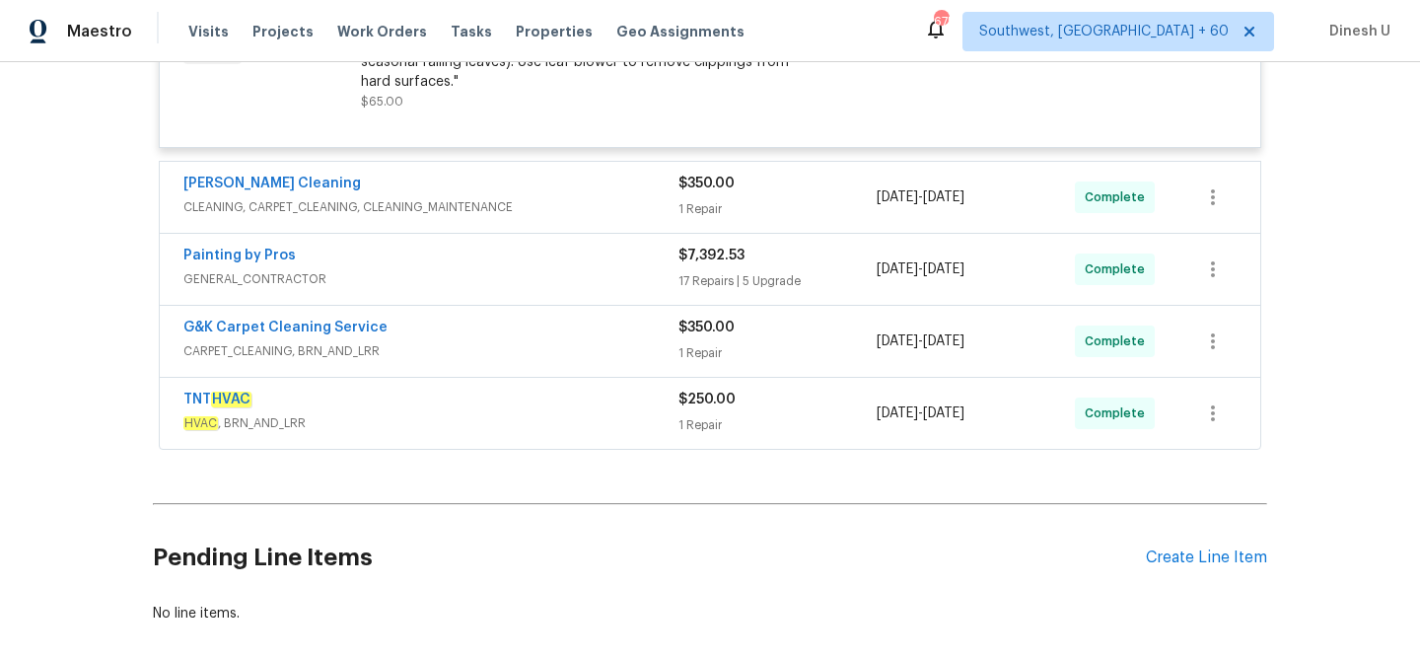
click at [698, 209] on div "1 Repair" at bounding box center [778, 209] width 198 height 20
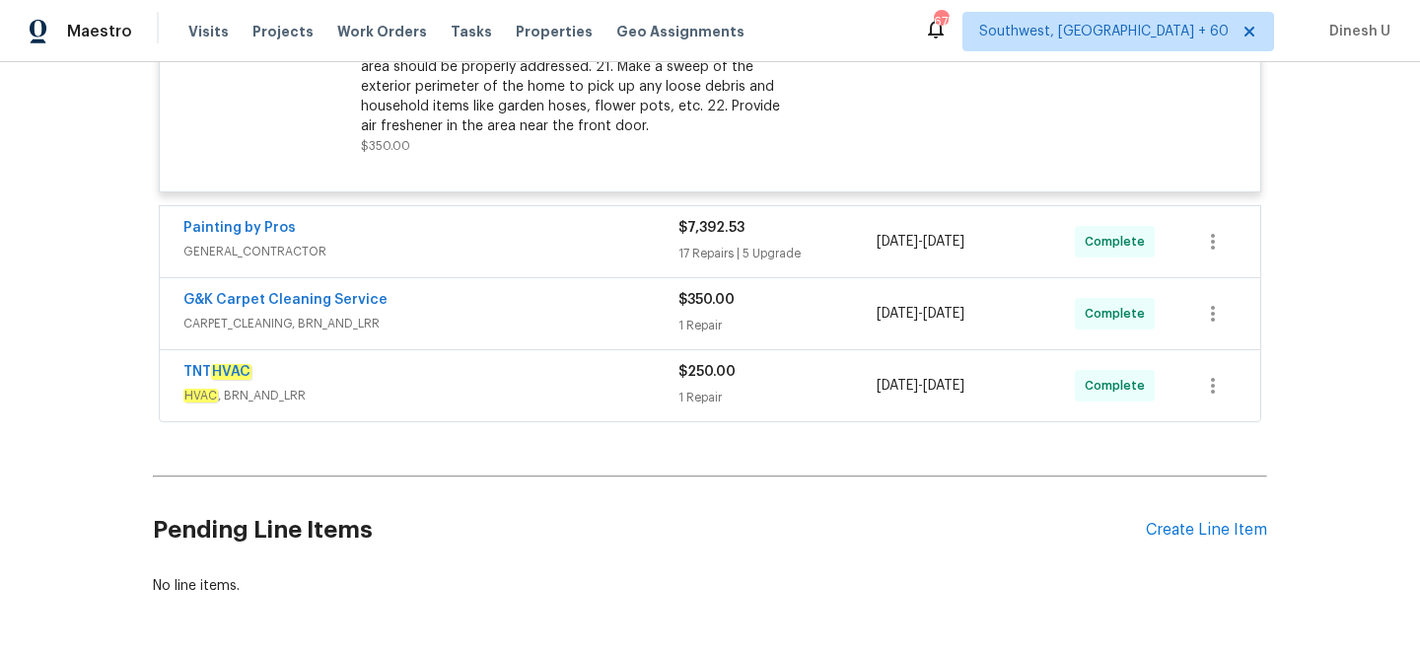
scroll to position [1922, 0]
click at [697, 330] on div "1 Repair" at bounding box center [778, 325] width 198 height 20
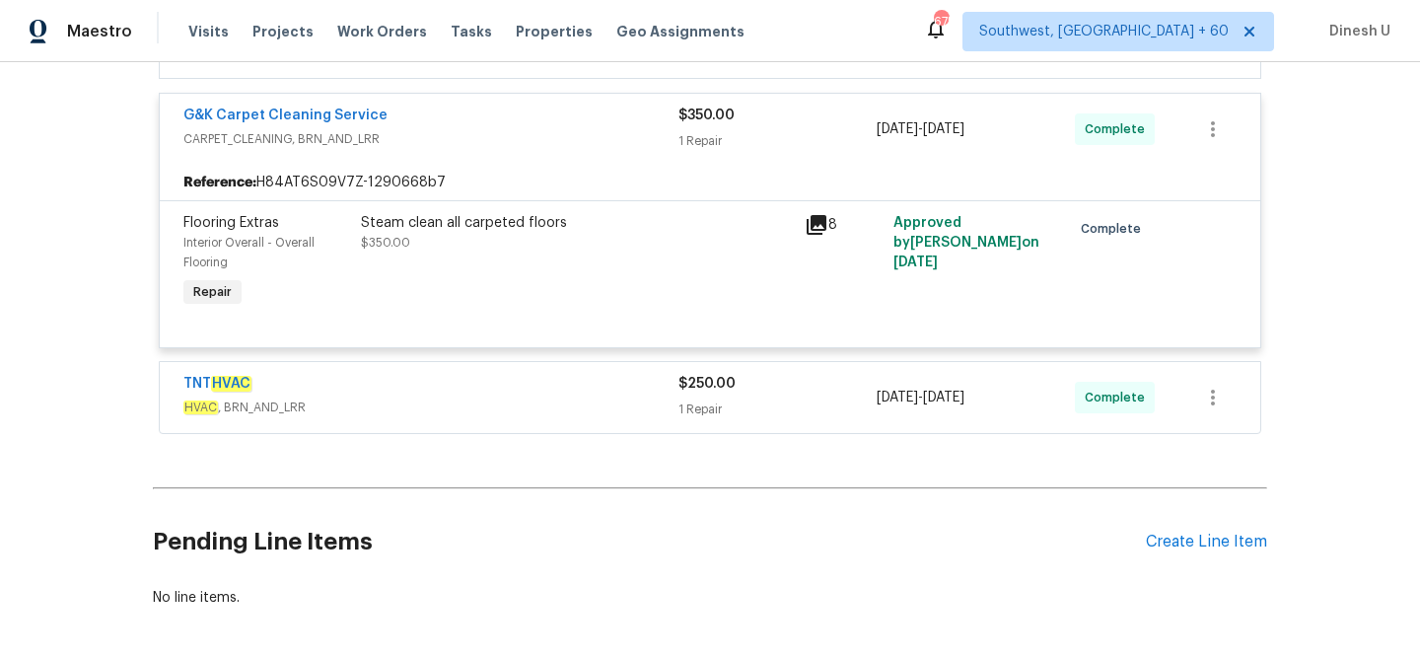
scroll to position [2140, 0]
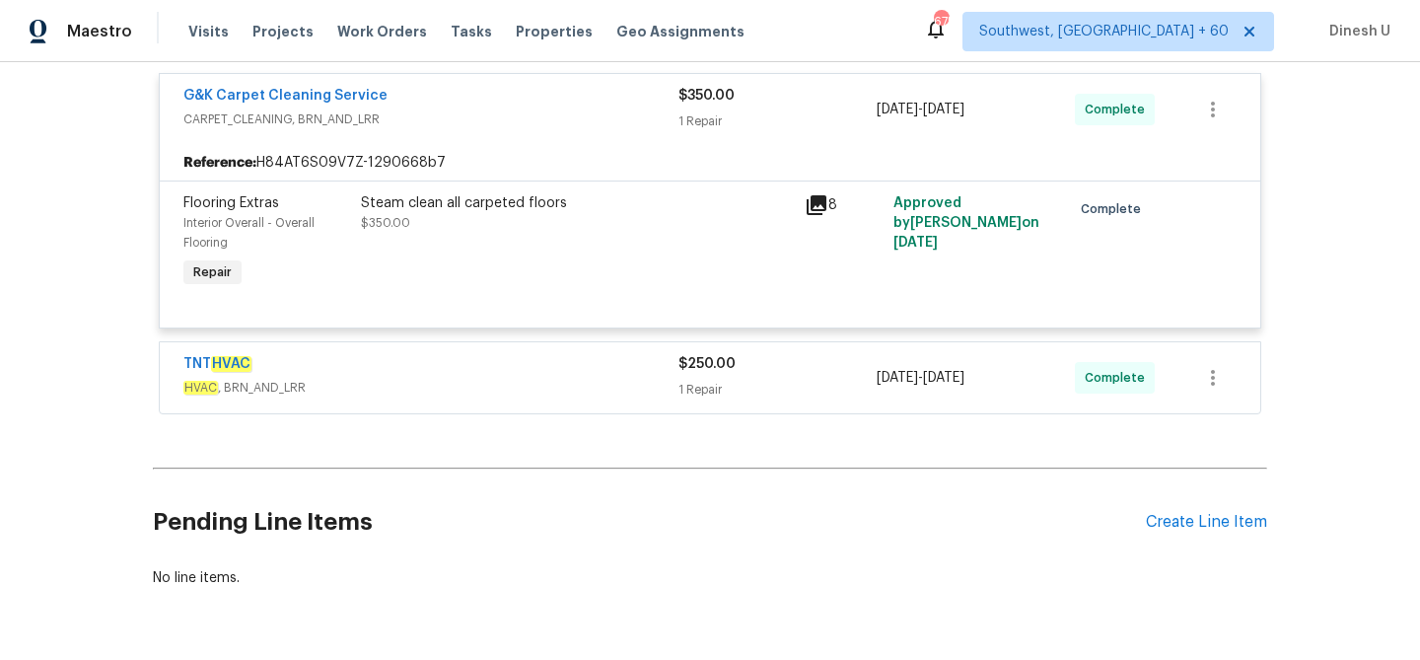
click at [698, 400] on div "1 Repair" at bounding box center [778, 390] width 198 height 20
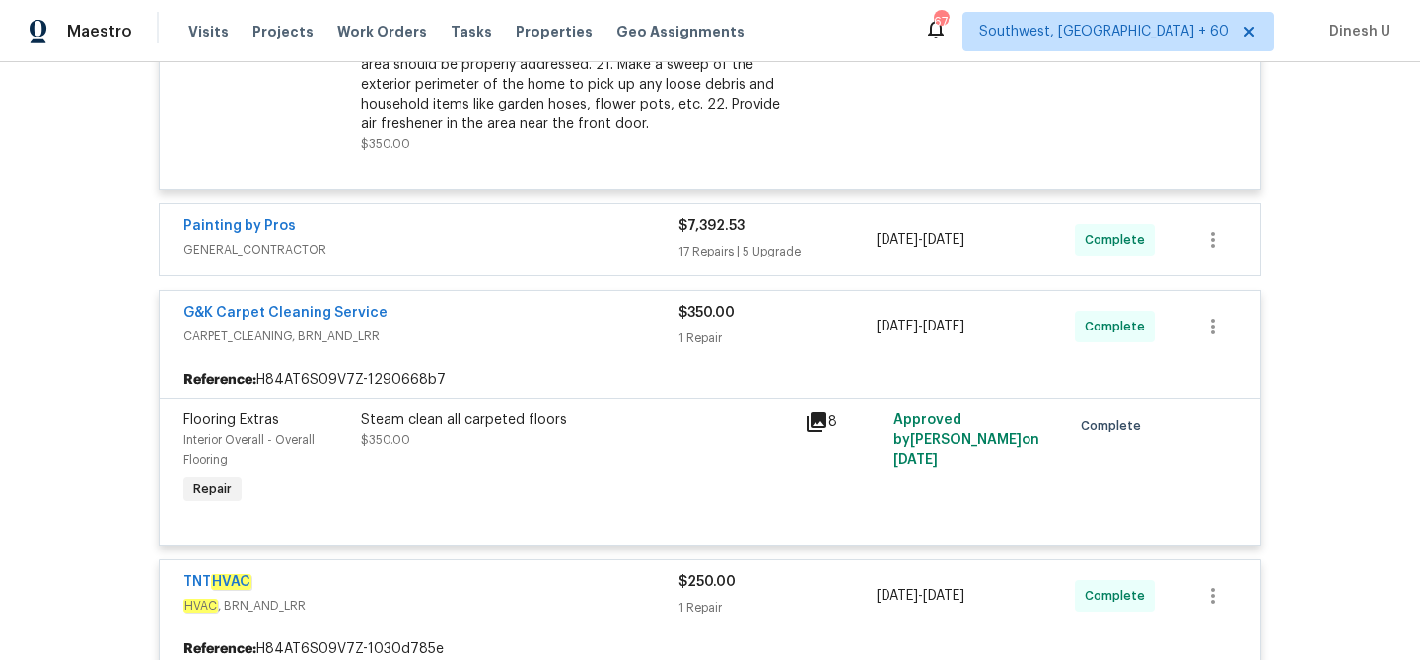
scroll to position [1894, 0]
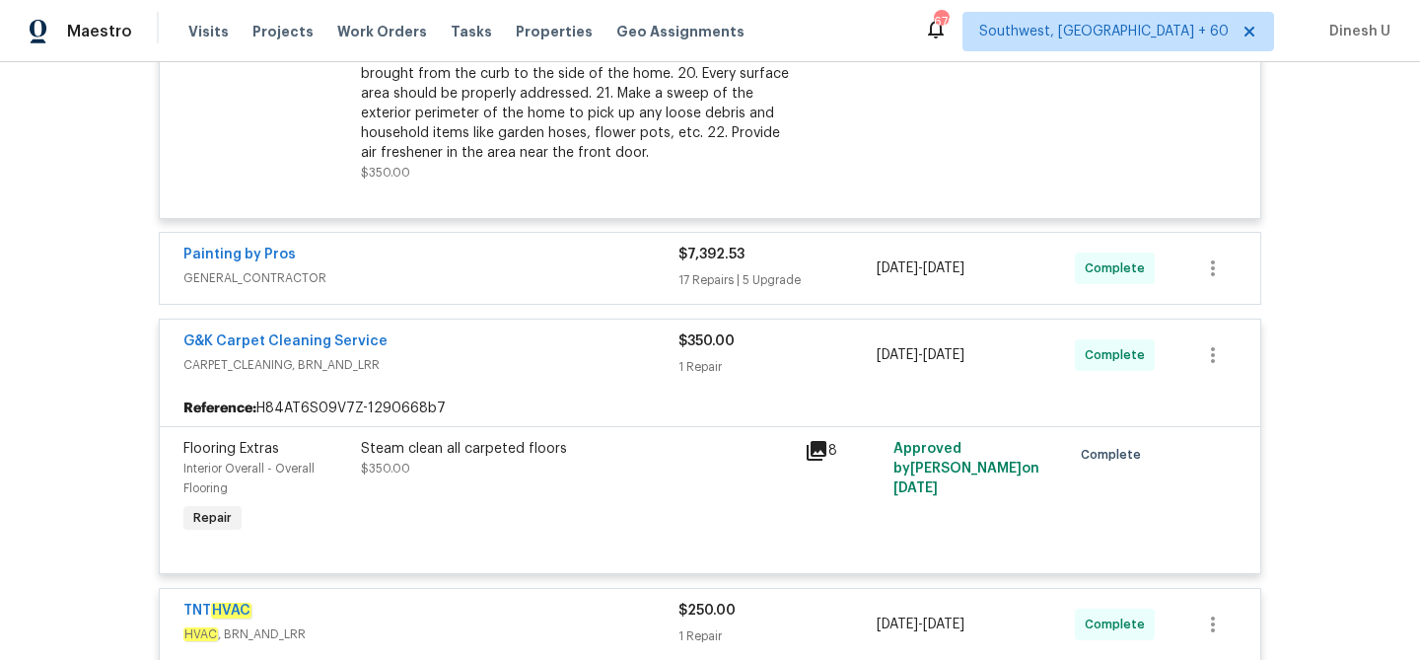
click at [693, 284] on div "17 Repairs | 5 Upgrade" at bounding box center [778, 280] width 198 height 20
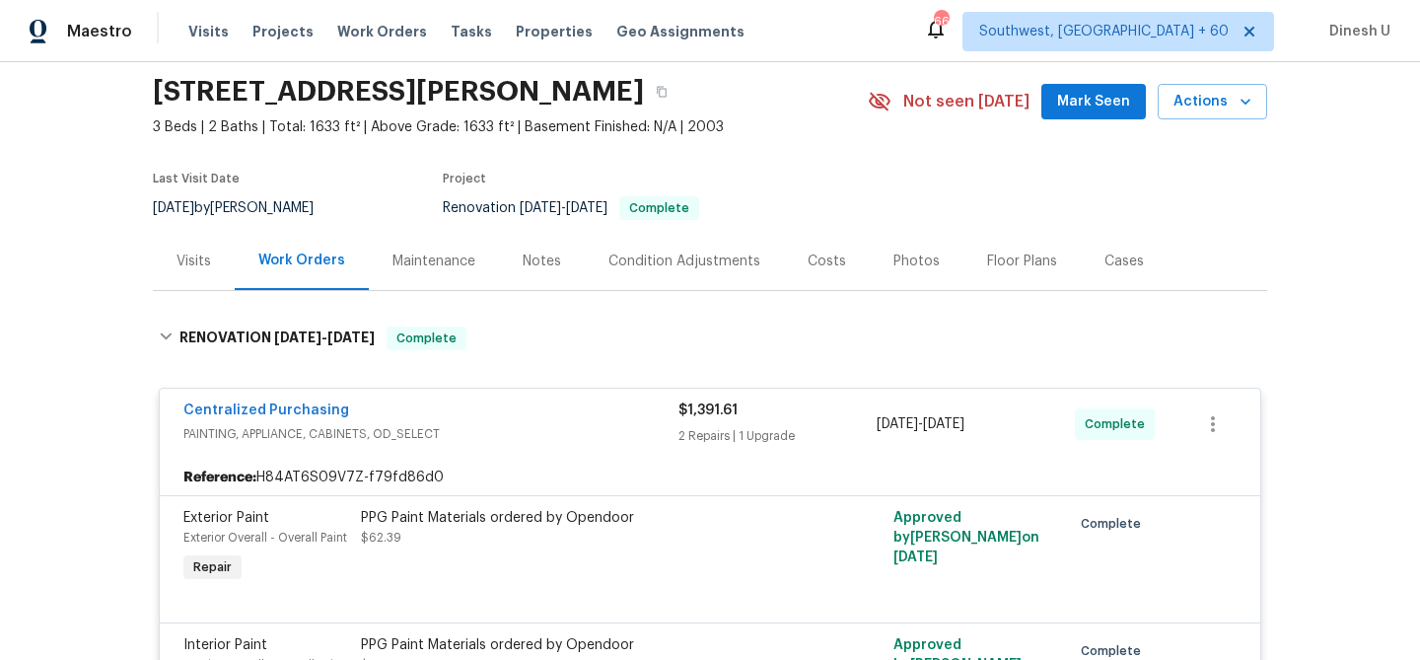
scroll to position [0, 0]
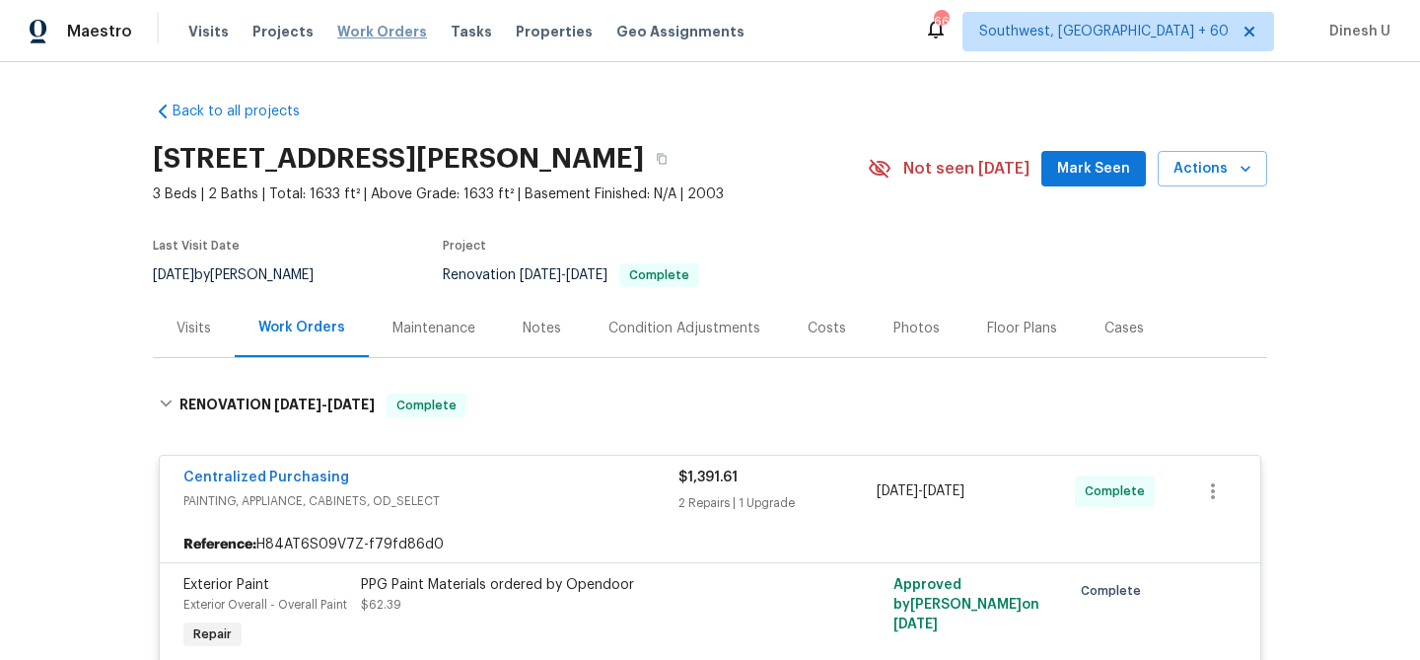
click at [366, 30] on span "Work Orders" at bounding box center [382, 32] width 90 height 20
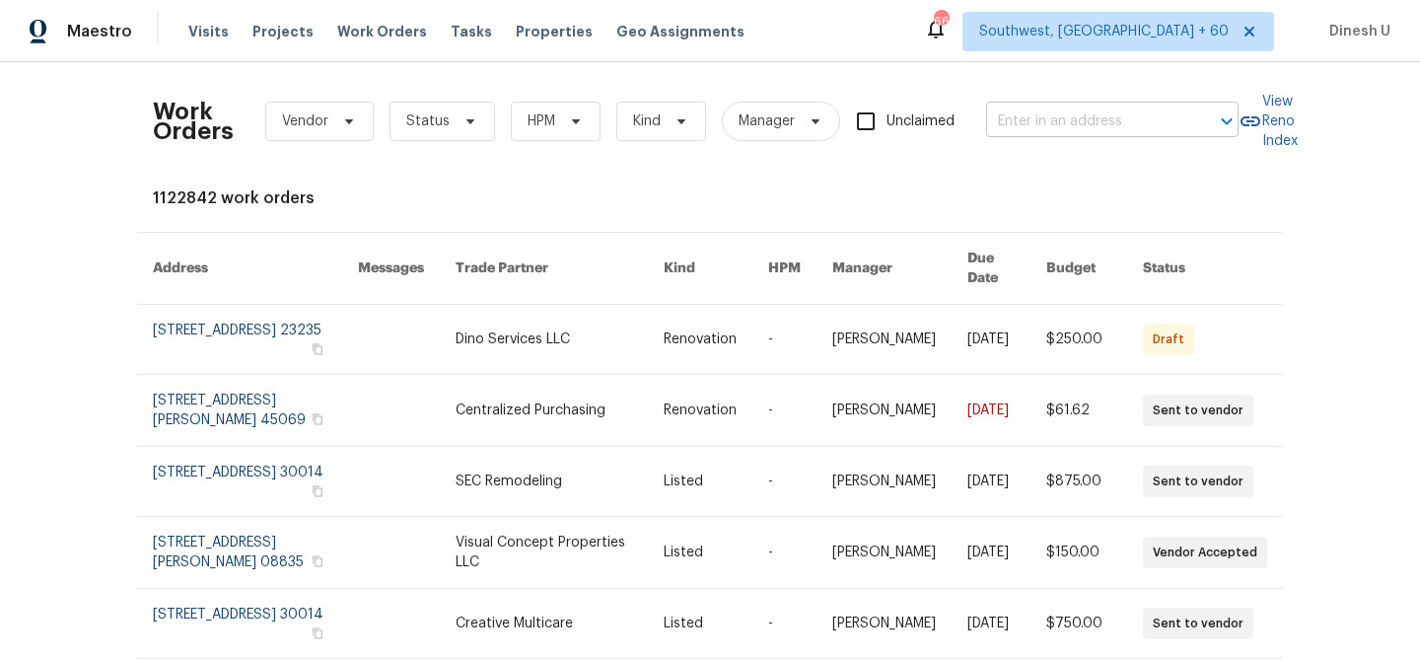
click at [1039, 119] on input "text" at bounding box center [1084, 122] width 197 height 31
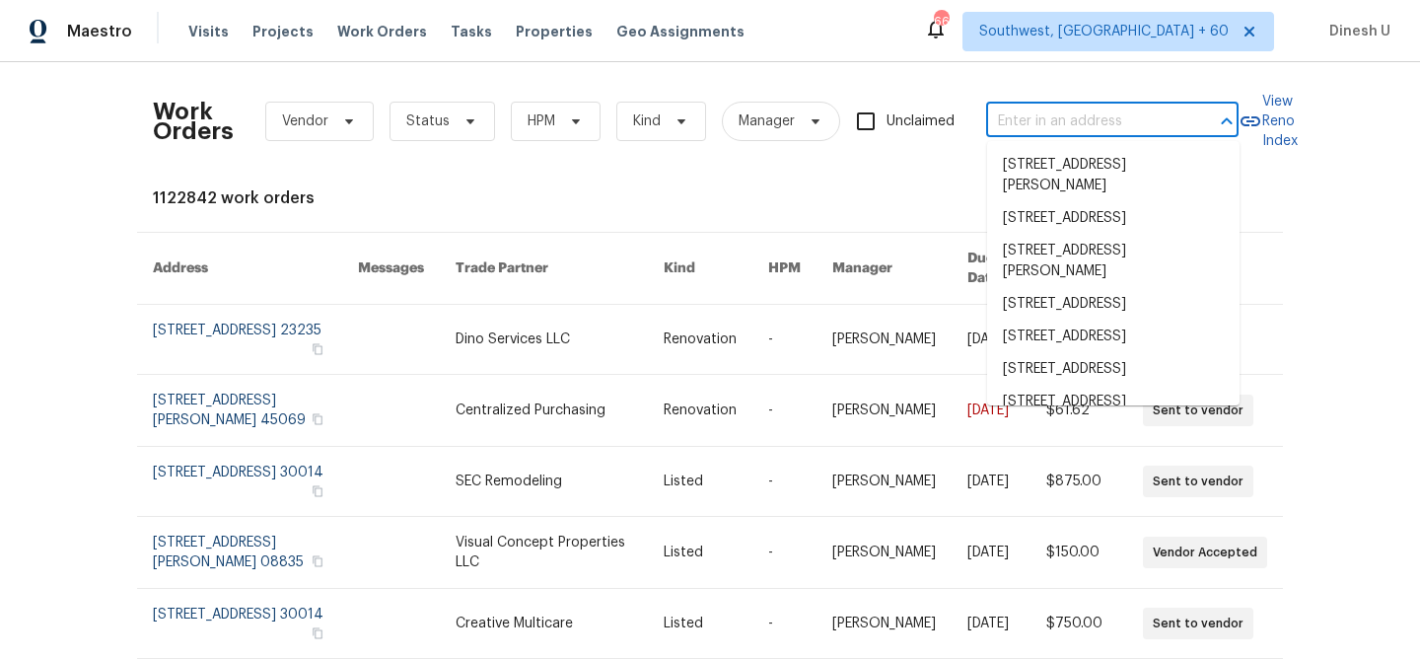
paste input "4026 Reeves, Galveston, TX 77554"
type input "4026 Reeves, Galveston, TX 77554"
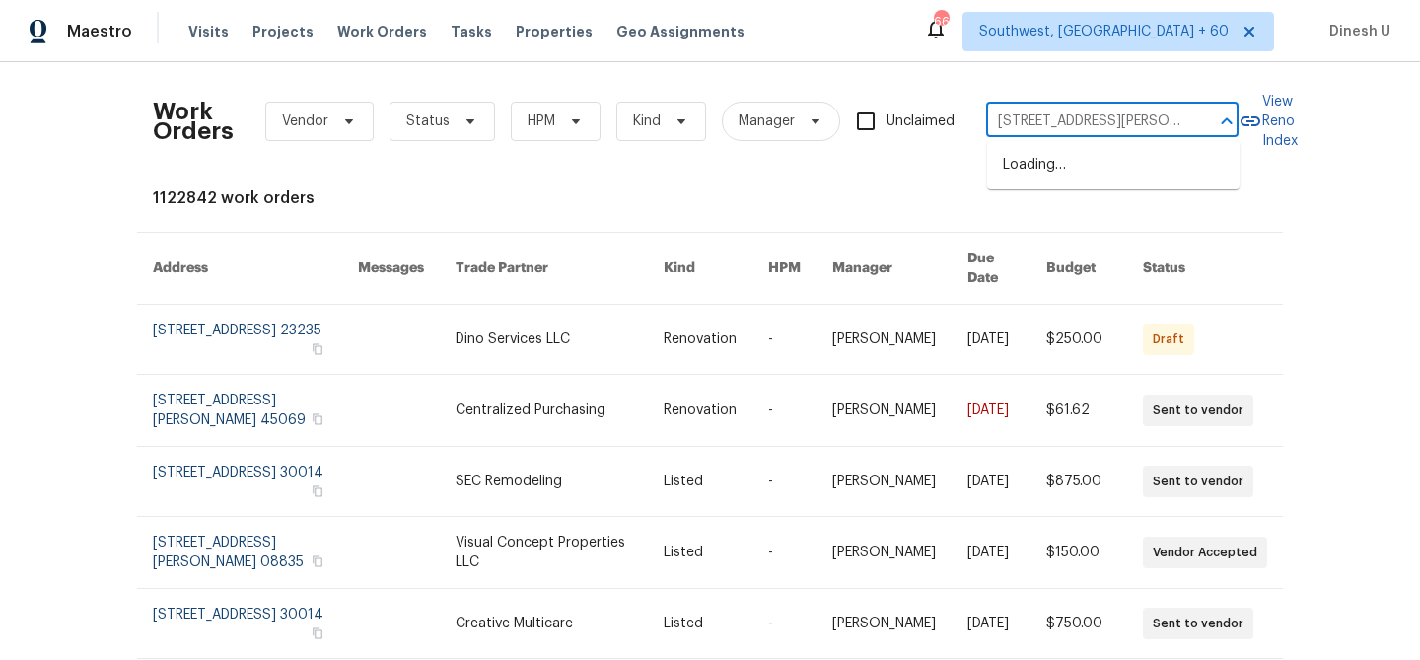
scroll to position [0, 36]
click at [1026, 159] on li "4026 Reeves, Galveston, TX 77554" at bounding box center [1113, 175] width 253 height 53
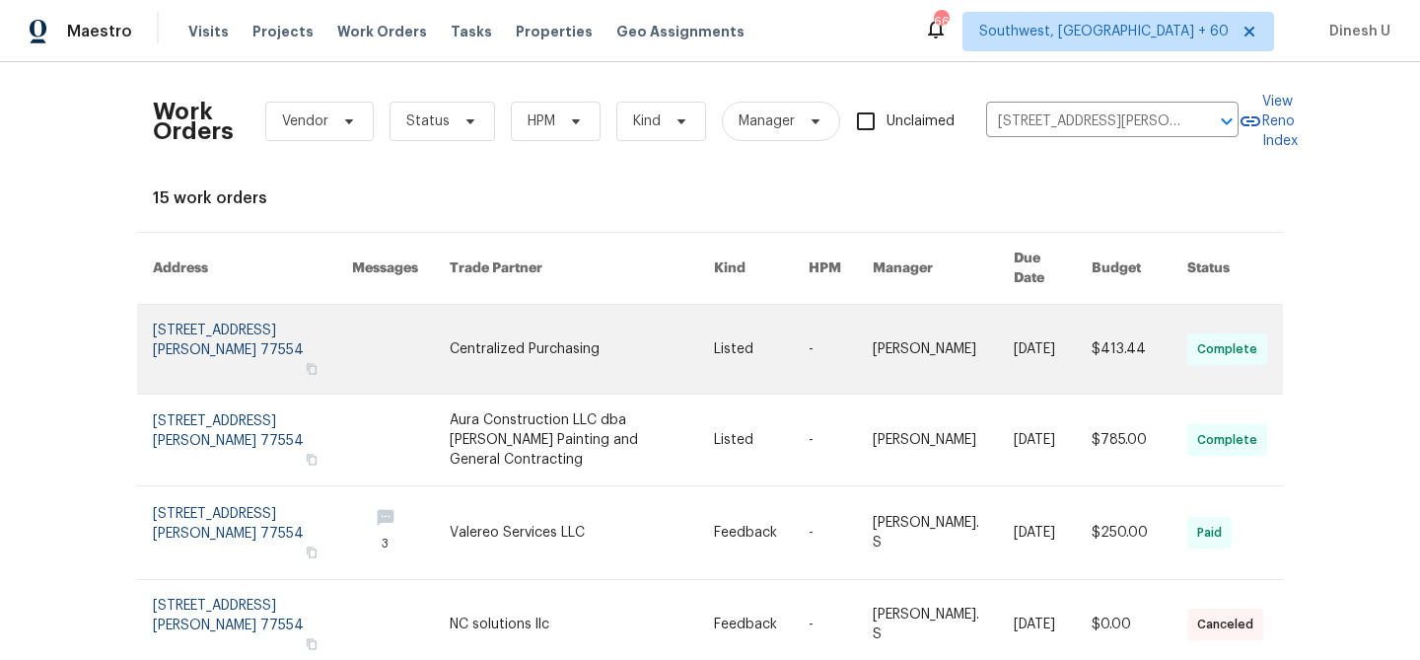
click at [219, 305] on link at bounding box center [252, 349] width 199 height 89
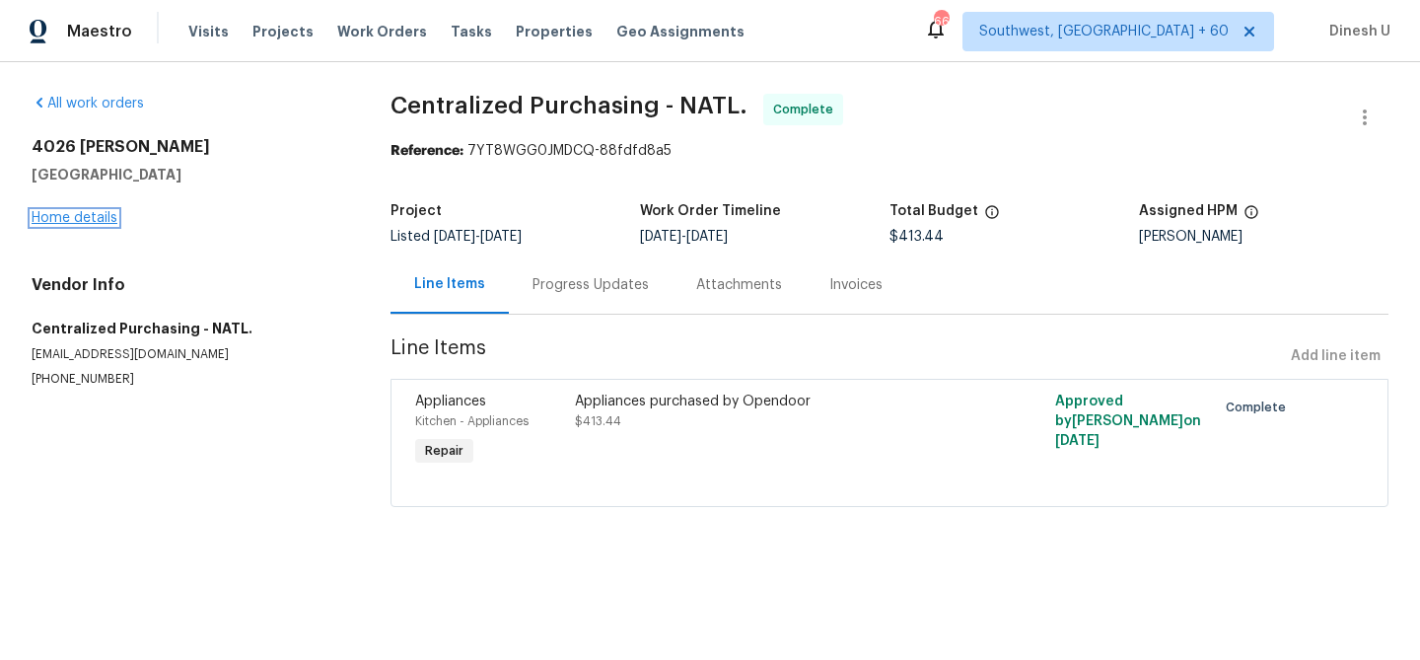
click at [64, 223] on link "Home details" at bounding box center [75, 218] width 86 height 14
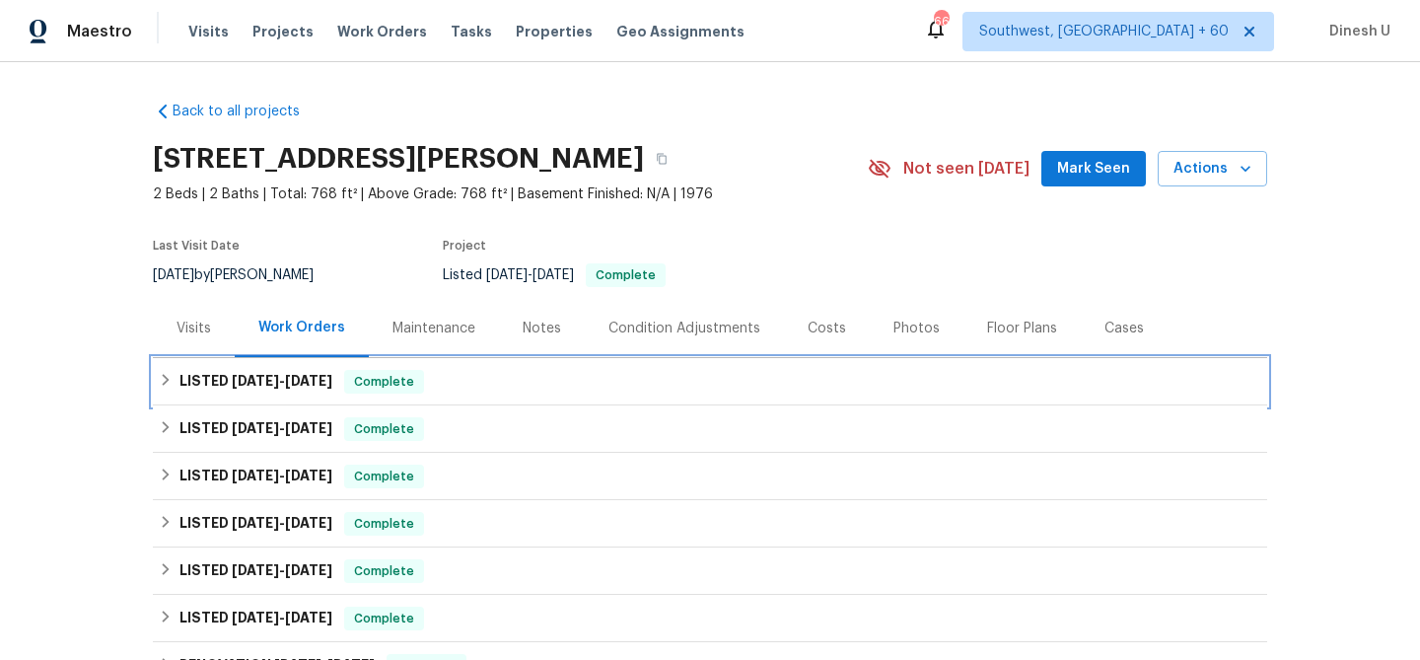
click at [296, 371] on h6 "LISTED 9/24/25 - 10/1/25" at bounding box center [256, 382] width 153 height 24
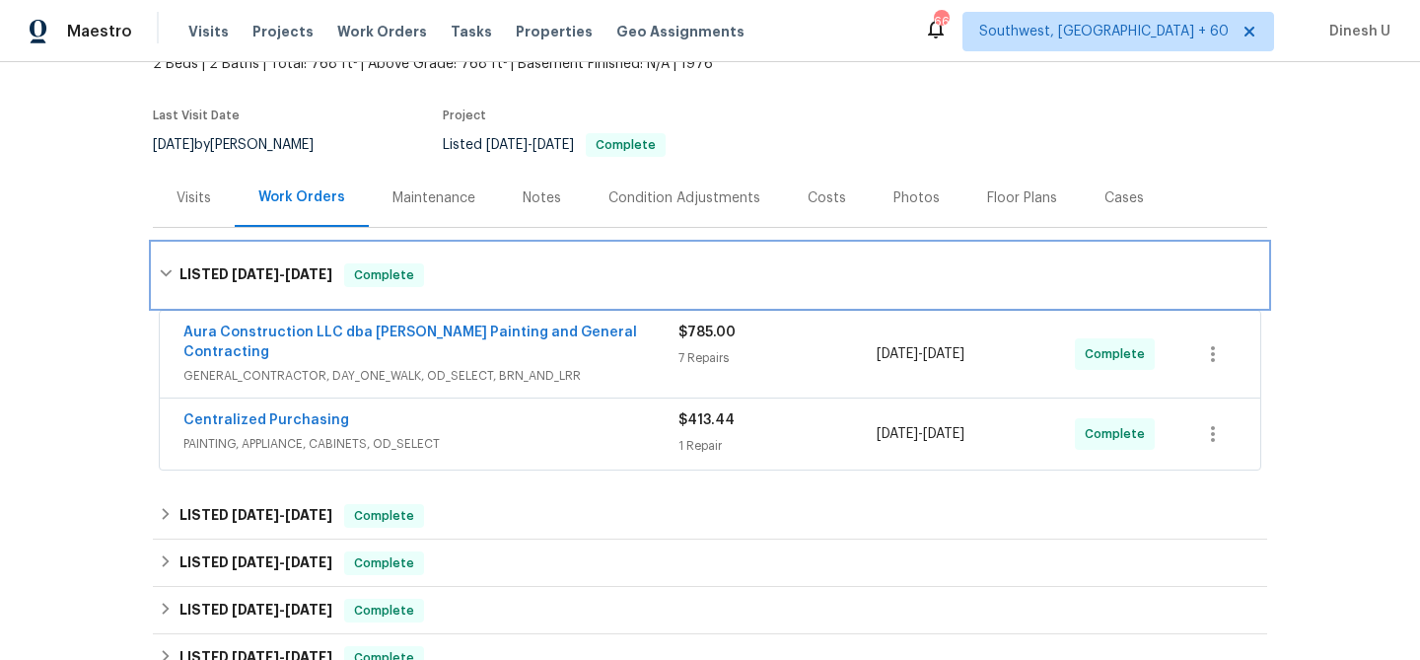
scroll to position [167, 0]
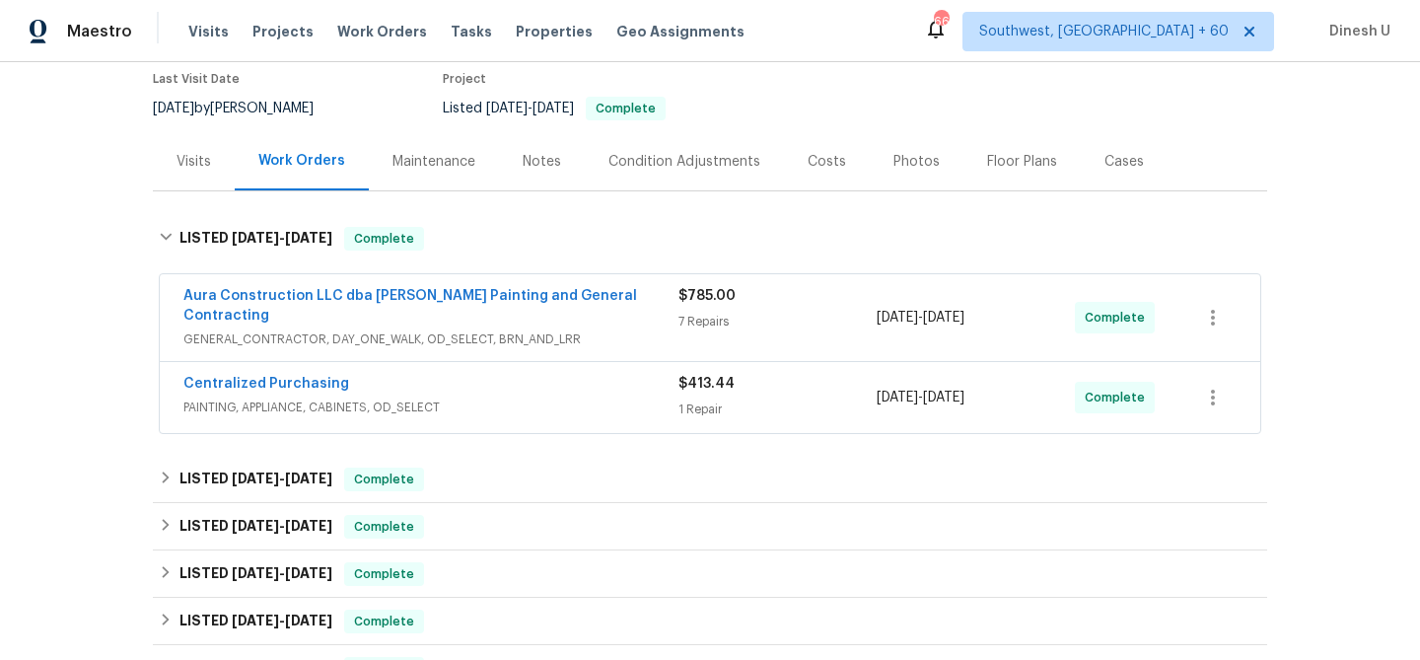
click at [690, 313] on div "7 Repairs" at bounding box center [778, 322] width 198 height 20
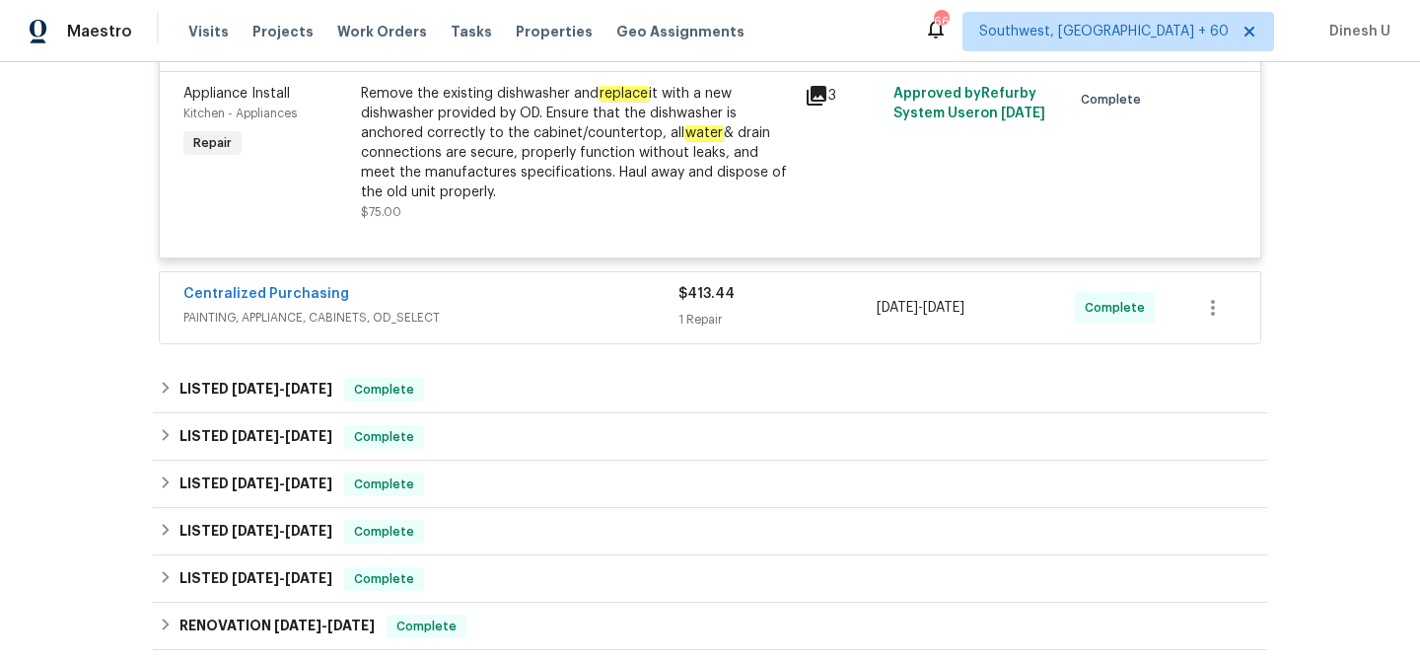
scroll to position [1504, 0]
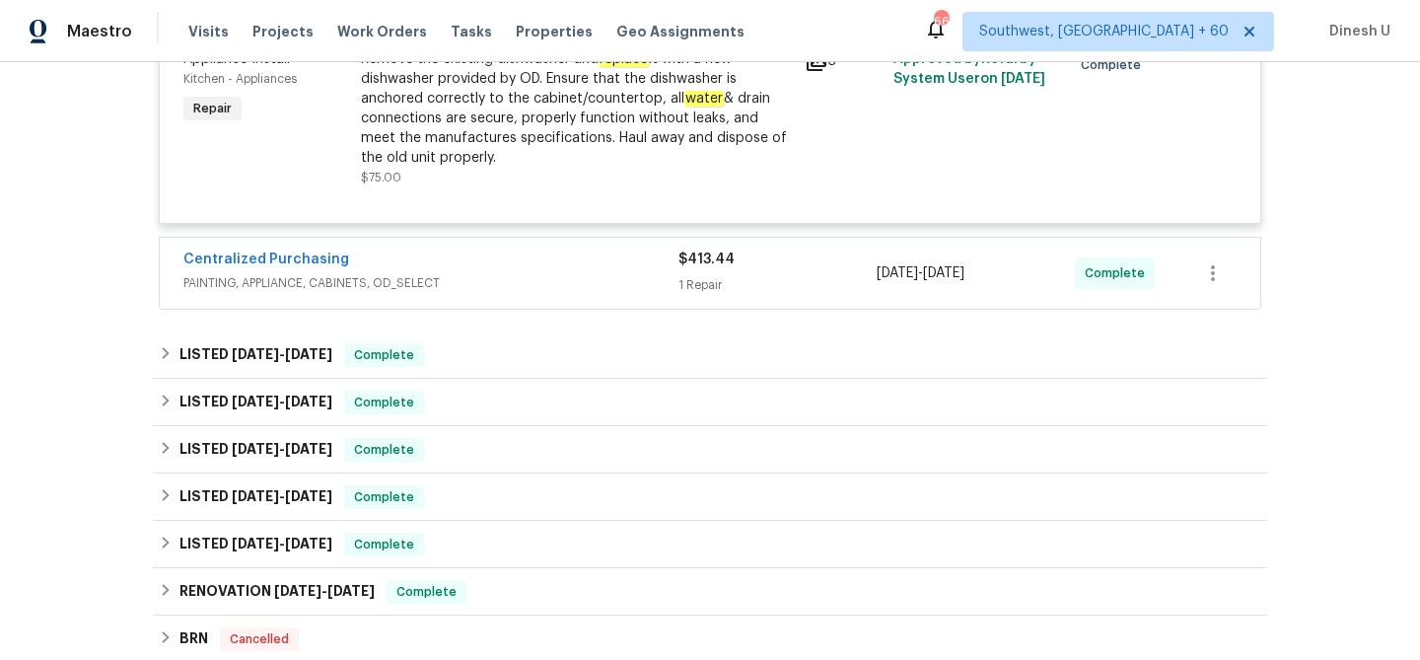
click at [707, 275] on div "1 Repair" at bounding box center [778, 285] width 198 height 20
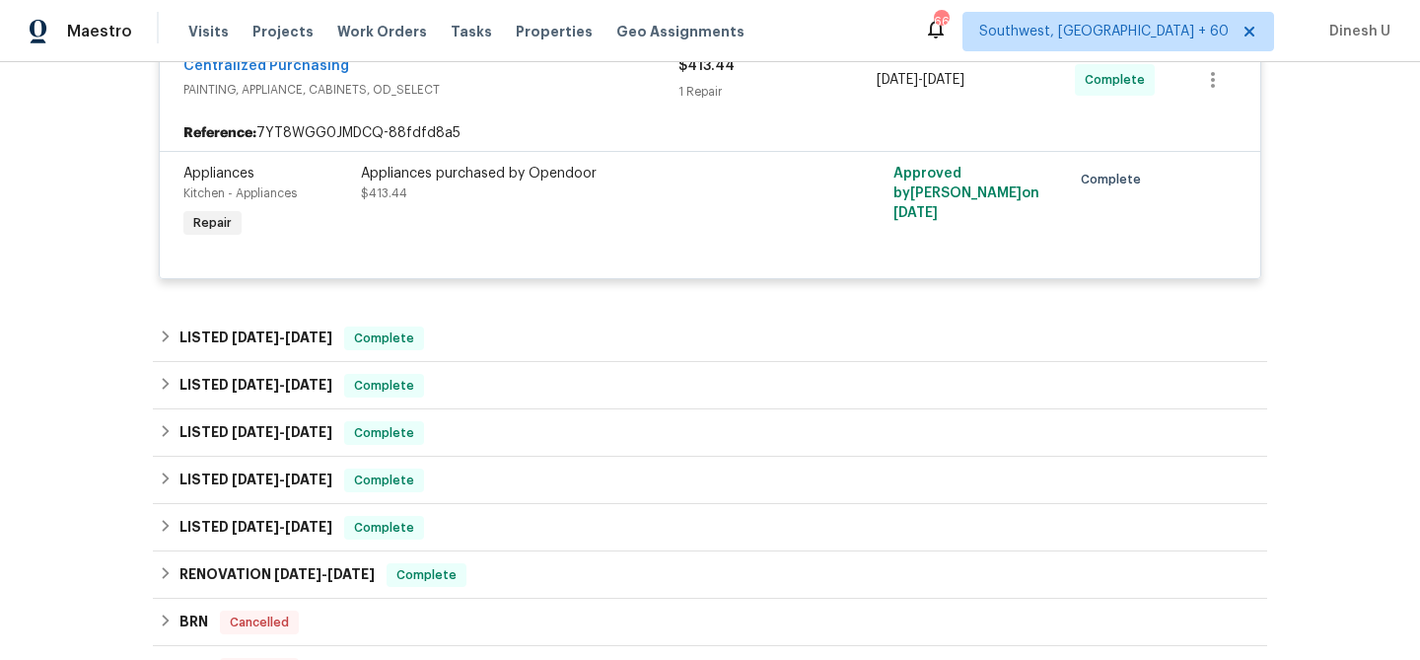
scroll to position [1700, 0]
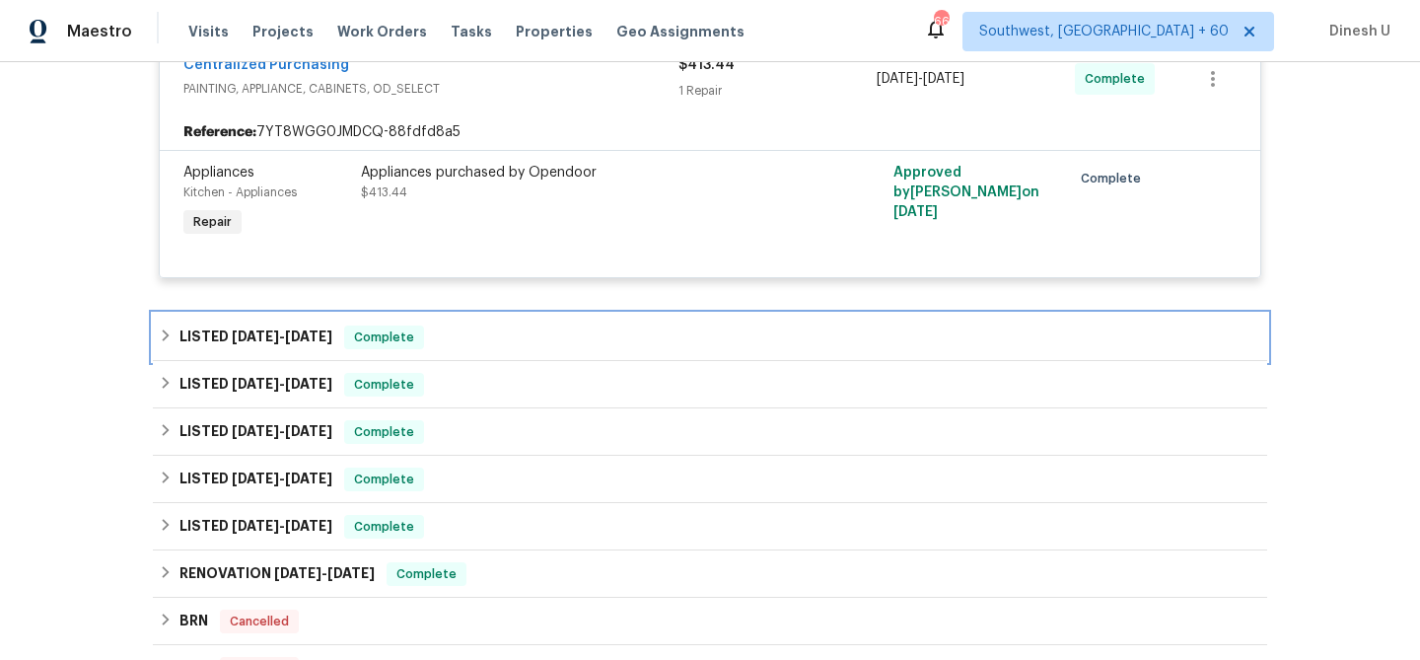
click at [263, 329] on span "8/11/25" at bounding box center [255, 336] width 47 height 14
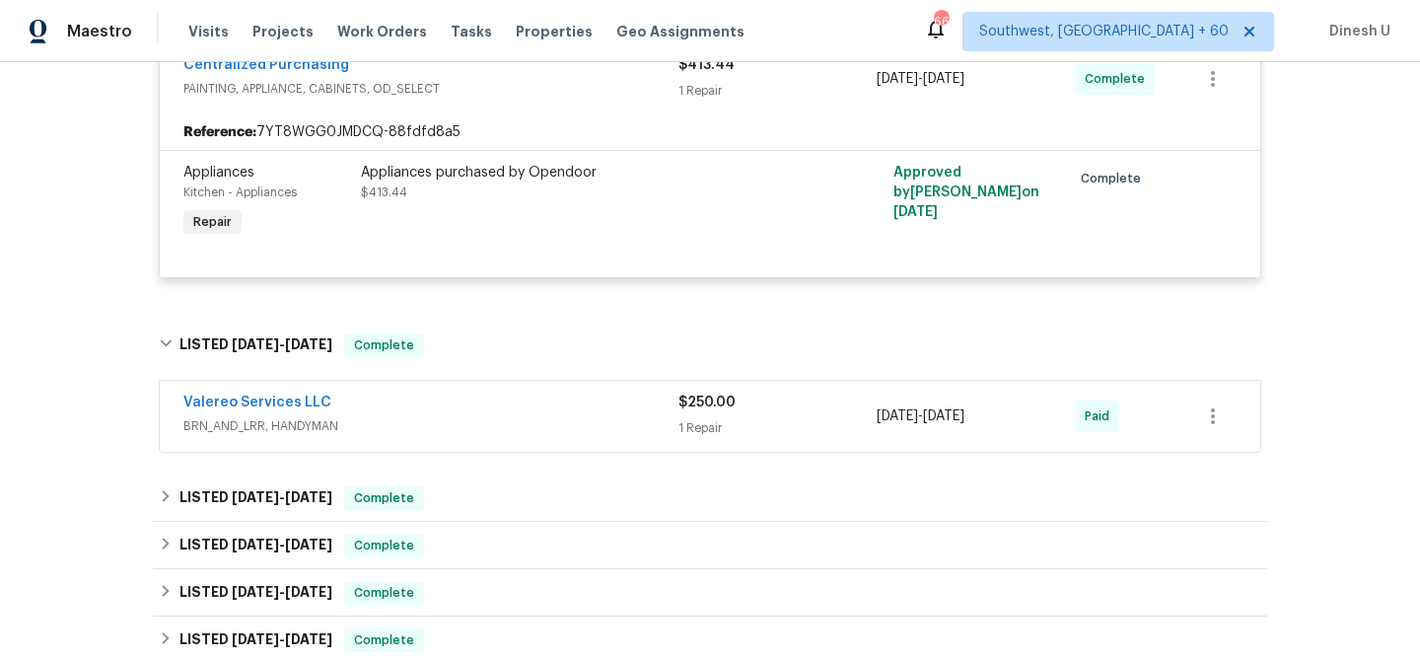
click at [699, 432] on div "Valereo Services LLC BRN_AND_LRR, HANDYMAN $250.00 1 Repair 8/16/2025 - 8/18/20…" at bounding box center [710, 416] width 1101 height 71
click at [685, 421] on div "1 Repair" at bounding box center [778, 428] width 198 height 20
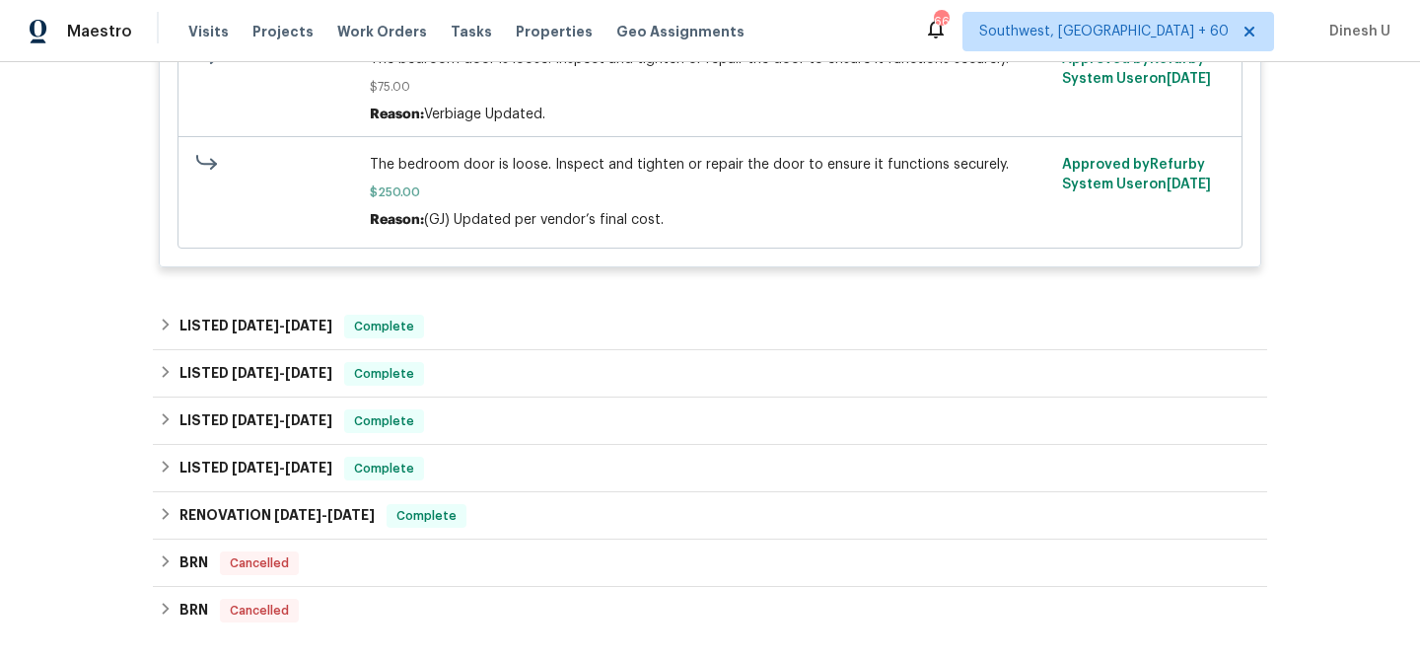
scroll to position [2304, 0]
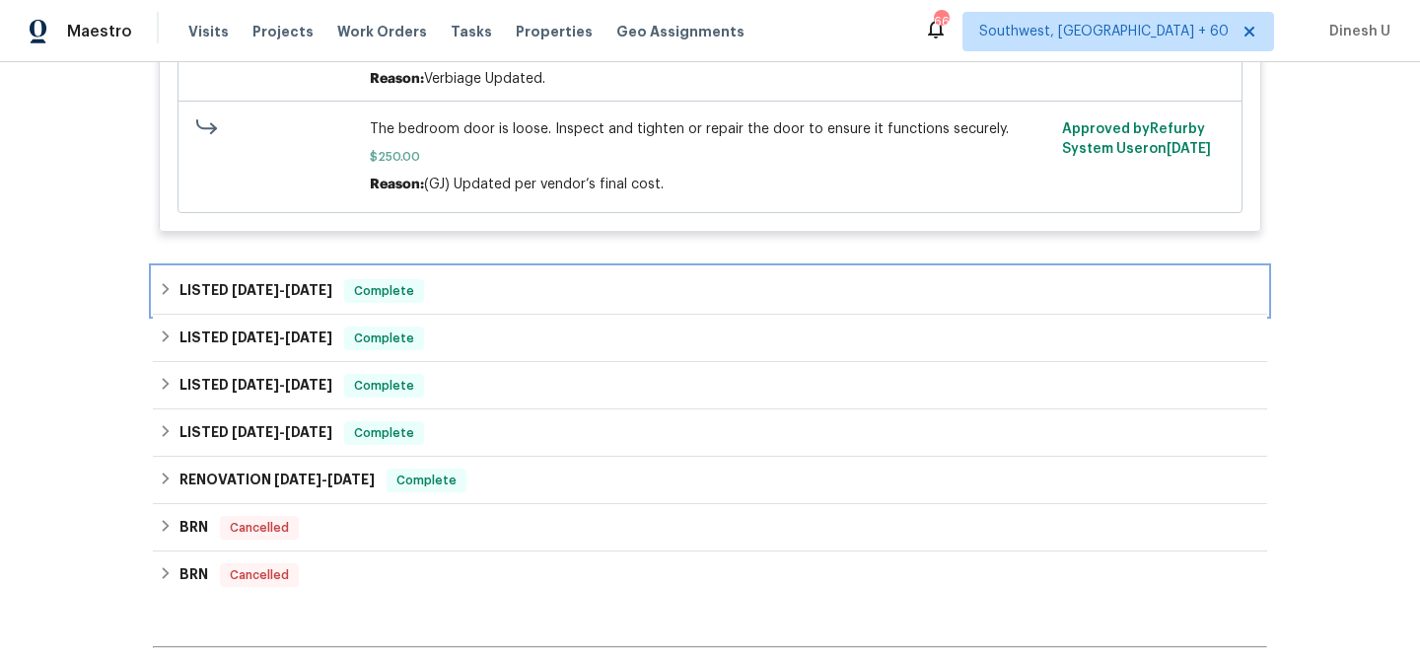
click at [254, 268] on div "LISTED 6/24/25 - 7/11/25 Complete" at bounding box center [710, 290] width 1115 height 47
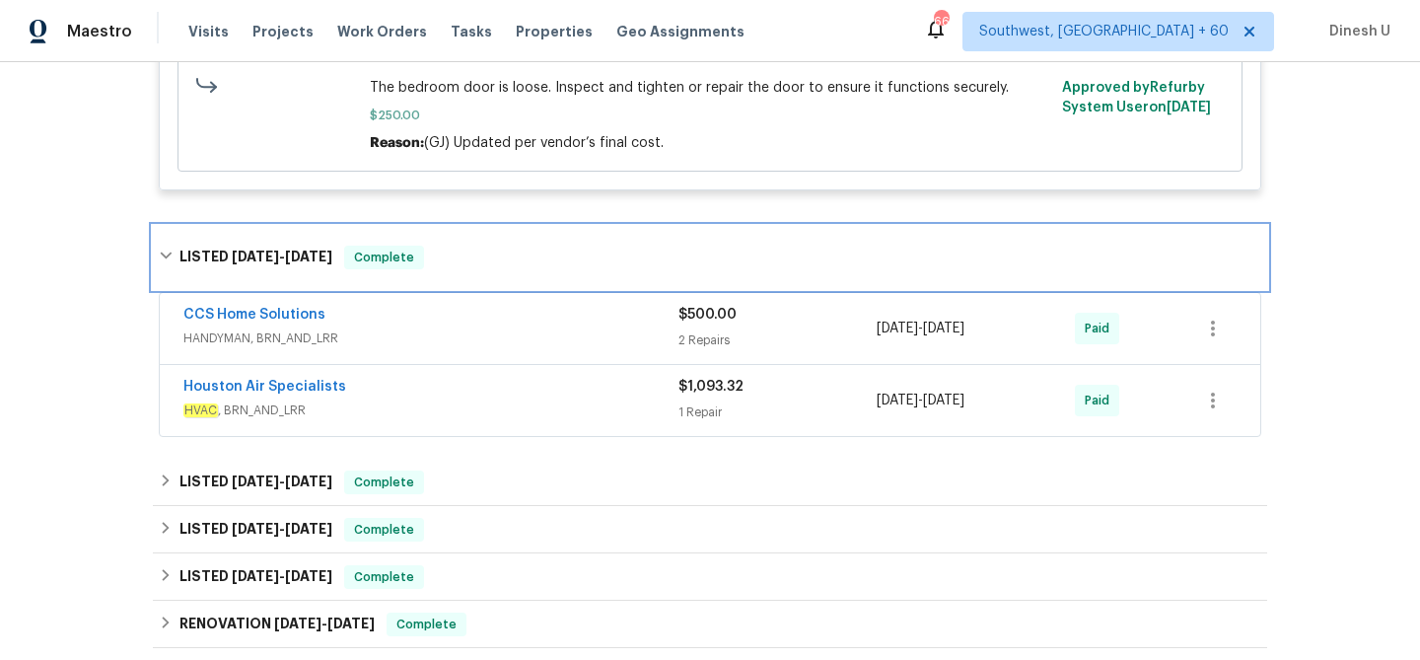
scroll to position [2405, 0]
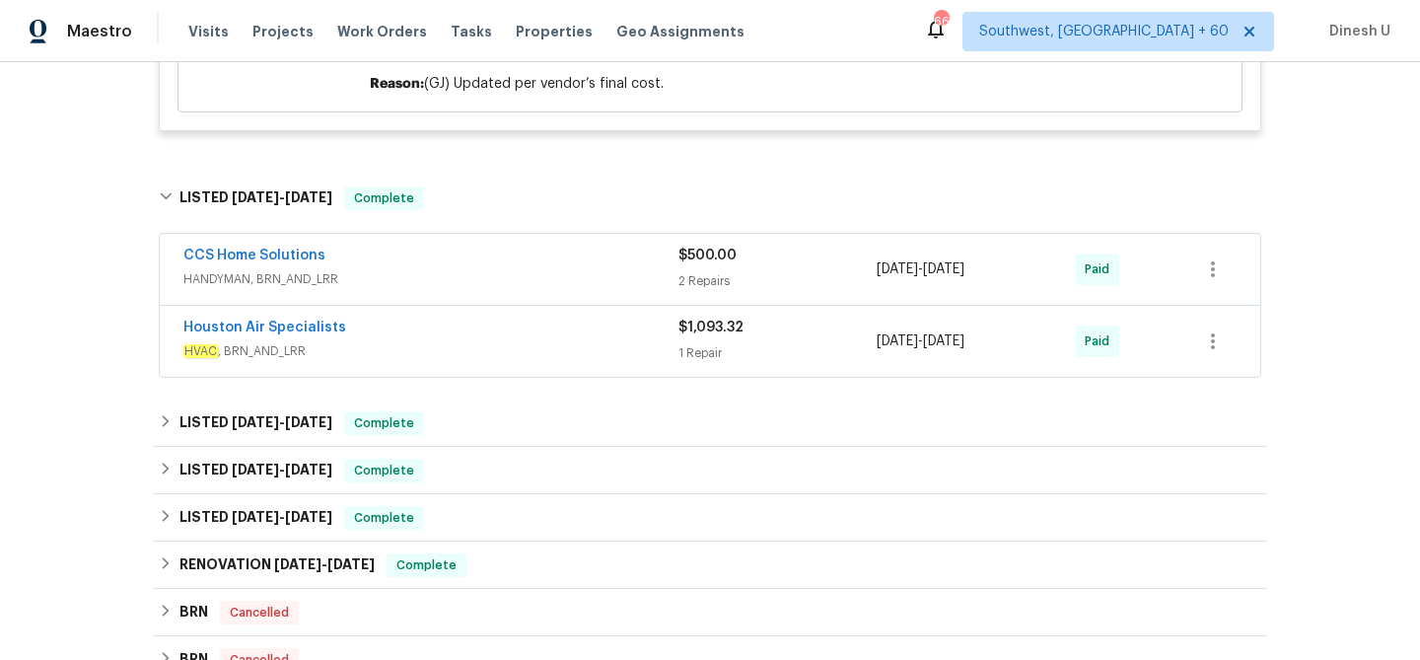
click at [704, 271] on div "2 Repairs" at bounding box center [778, 281] width 198 height 20
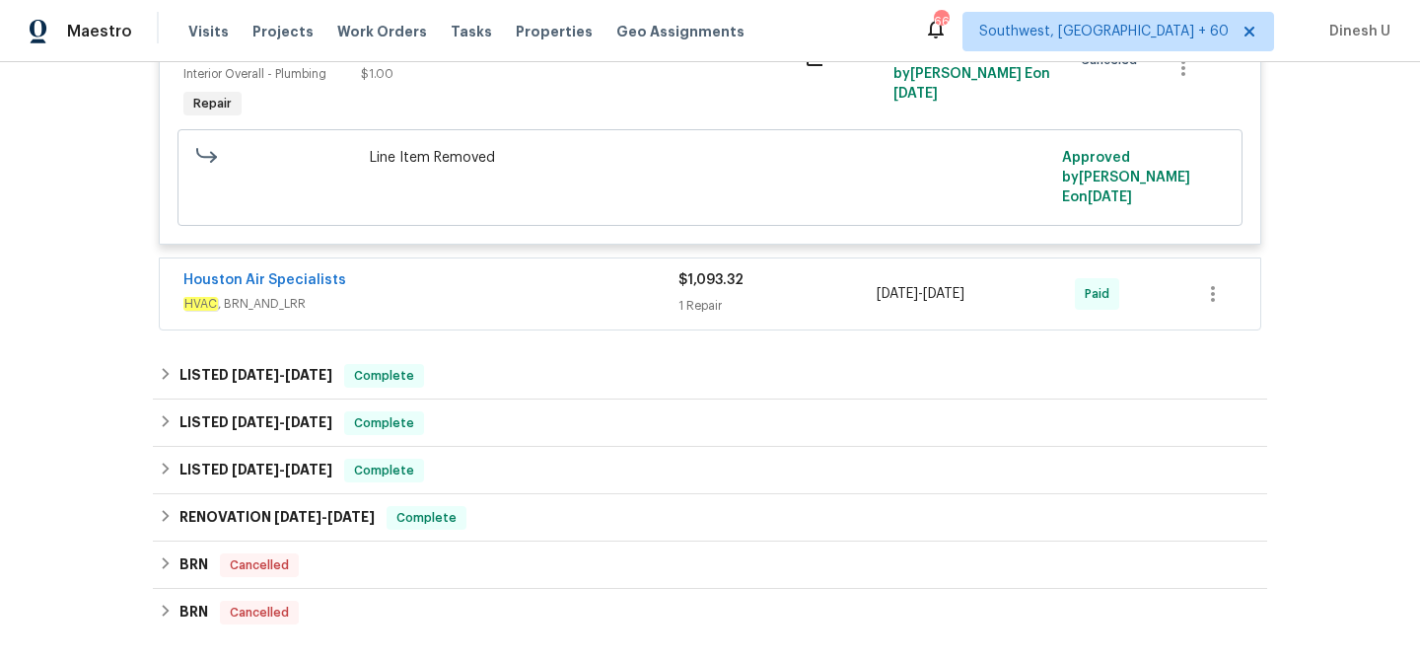
scroll to position [3041, 0]
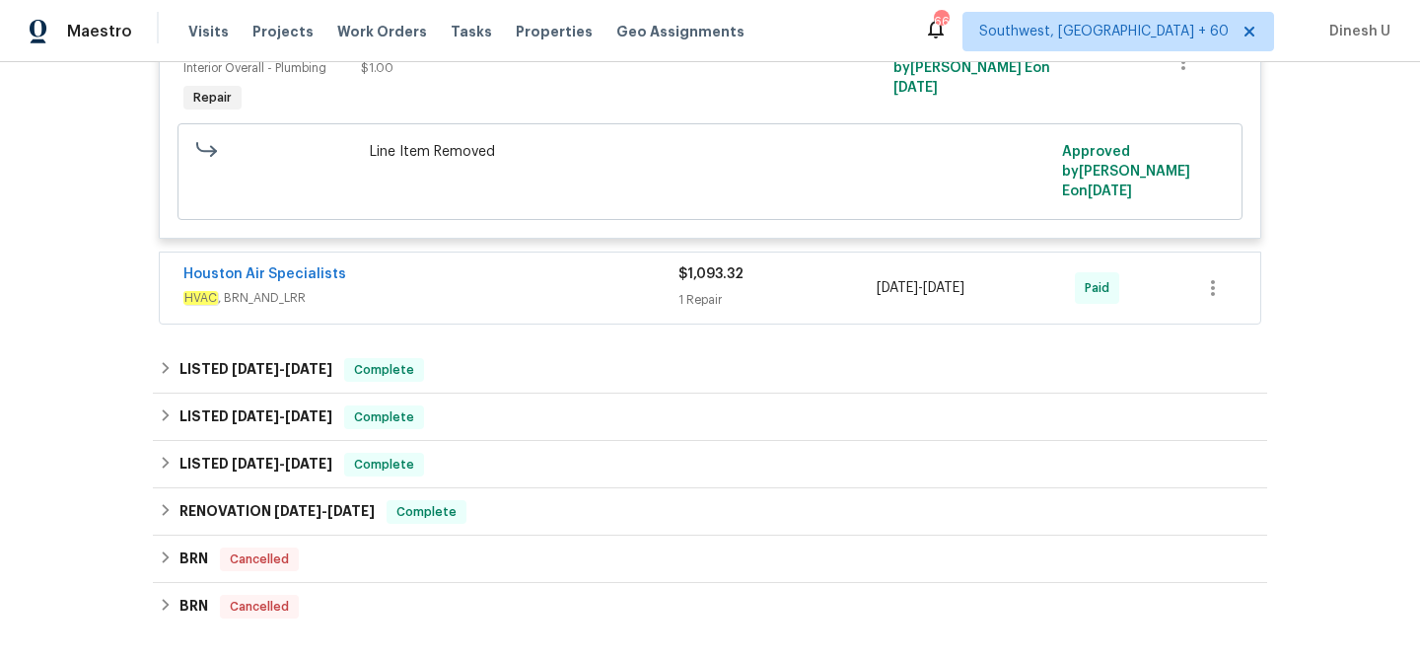
click at [694, 290] on div "1 Repair" at bounding box center [778, 300] width 198 height 20
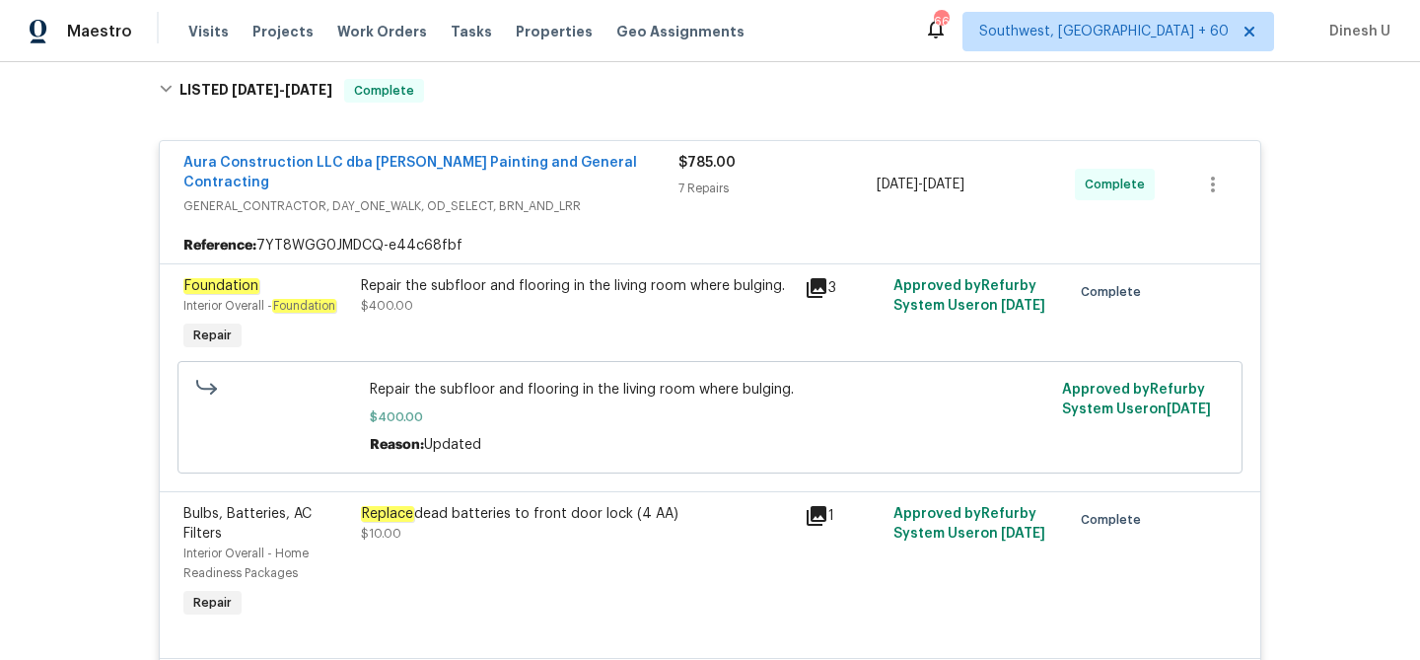
scroll to position [325, 0]
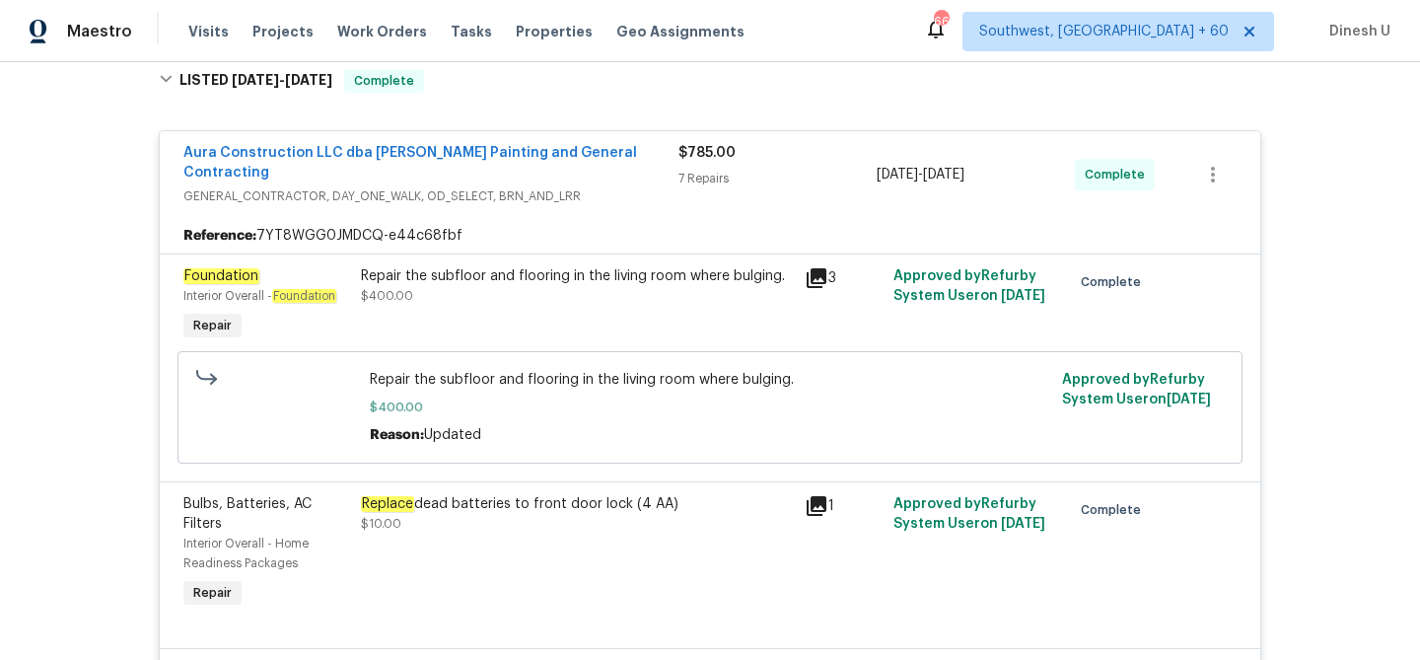
click at [391, 266] on div "Repair the subfloor and flooring in the living room where bulging." at bounding box center [577, 276] width 432 height 20
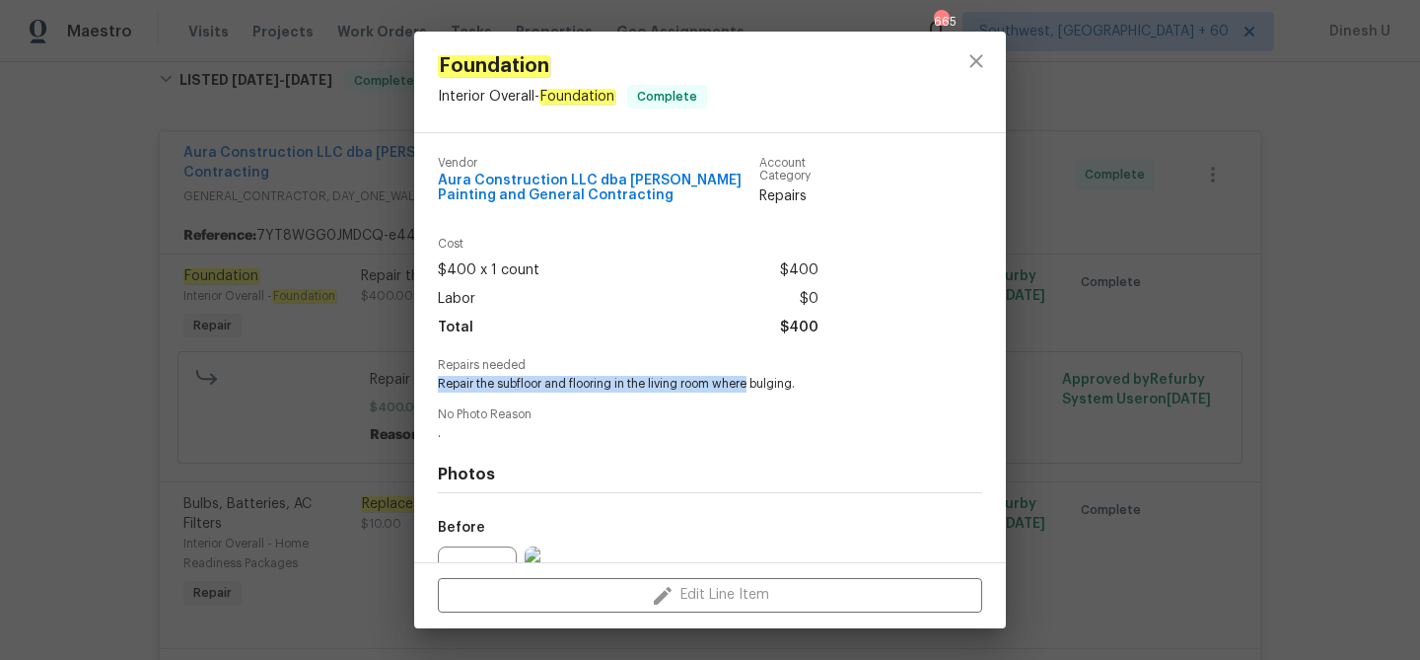
drag, startPoint x: 436, startPoint y: 382, endPoint x: 749, endPoint y: 383, distance: 312.7
click at [749, 383] on div "Vendor Aura Construction LLC dba Logan's Painting and General Contracting Accou…" at bounding box center [710, 347] width 592 height 429
click at [718, 400] on div "Vendor Aura Construction LLC dba Logan's Painting and General Contracting Accou…" at bounding box center [710, 453] width 545 height 625
drag, startPoint x: 439, startPoint y: 382, endPoint x: 843, endPoint y: 389, distance: 404.5
click at [846, 390] on span "Repair the subfloor and flooring in the living room where bulging." at bounding box center [683, 384] width 490 height 17
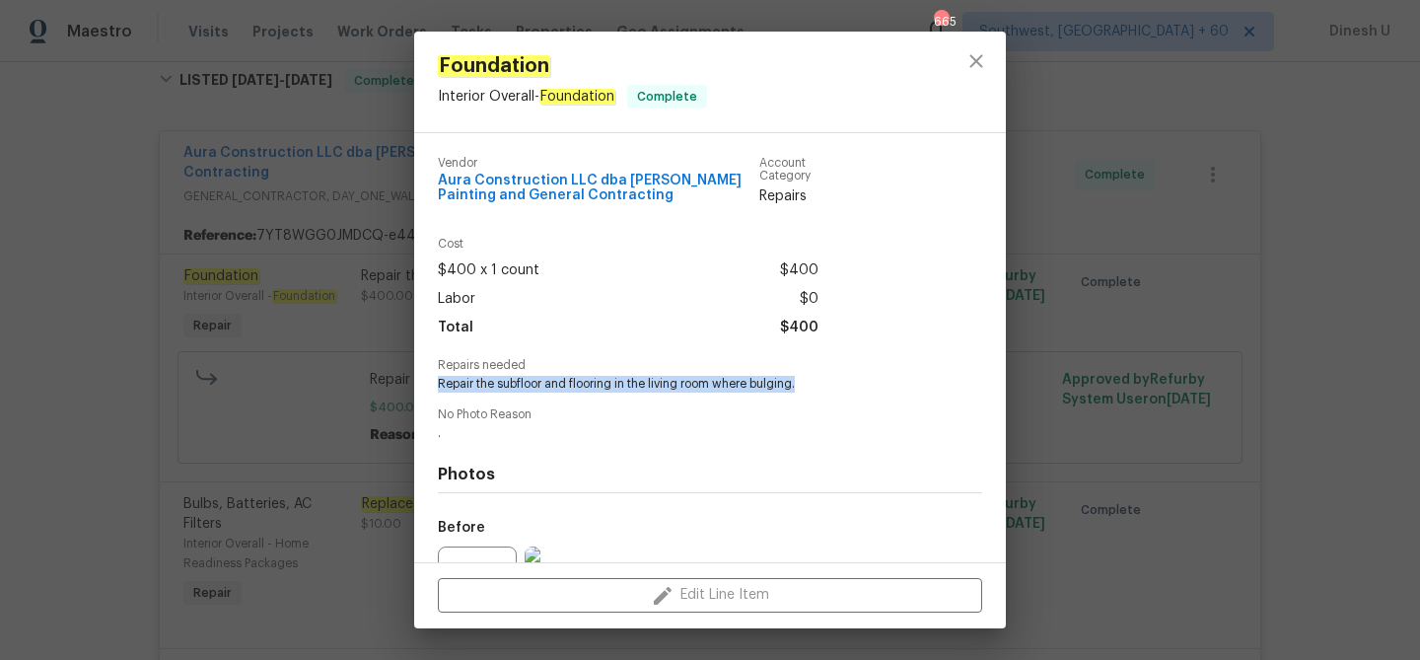
copy span "Repair the subfloor and flooring in the living room where bulging."
click at [997, 43] on div at bounding box center [976, 82] width 59 height 101
click at [980, 49] on icon "close" at bounding box center [977, 61] width 24 height 24
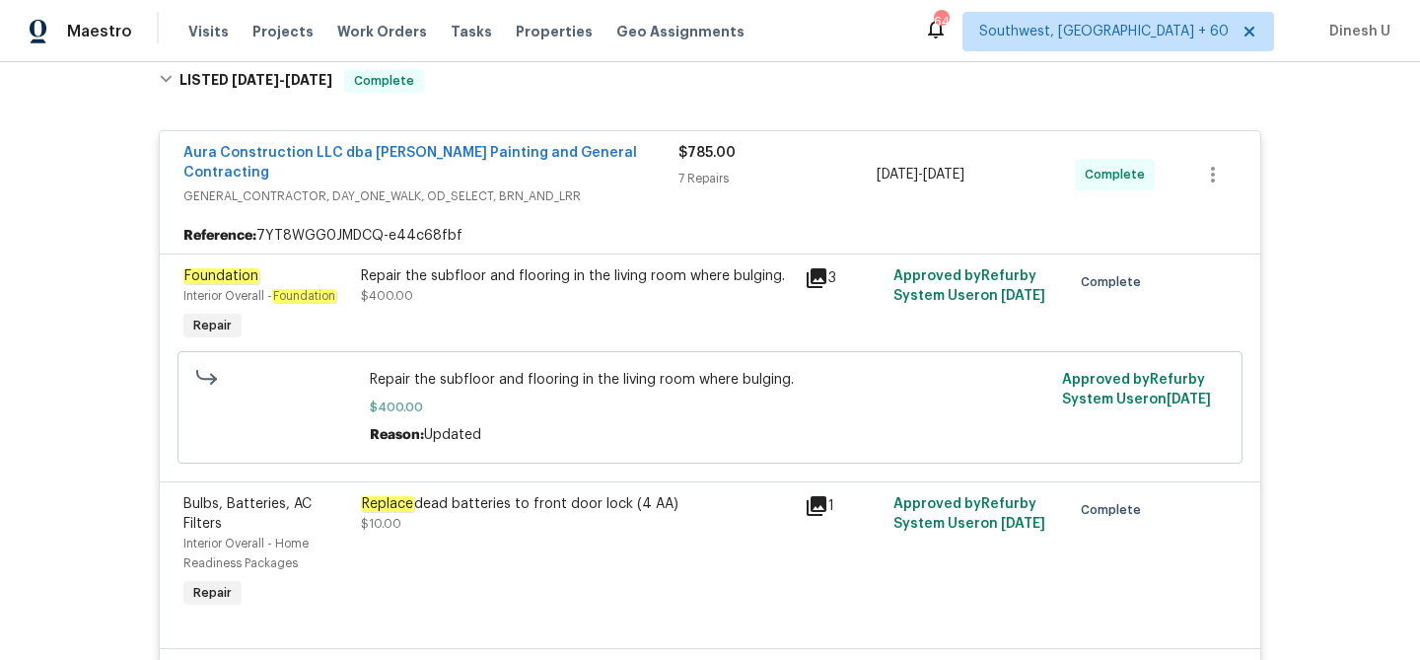
scroll to position [0, 0]
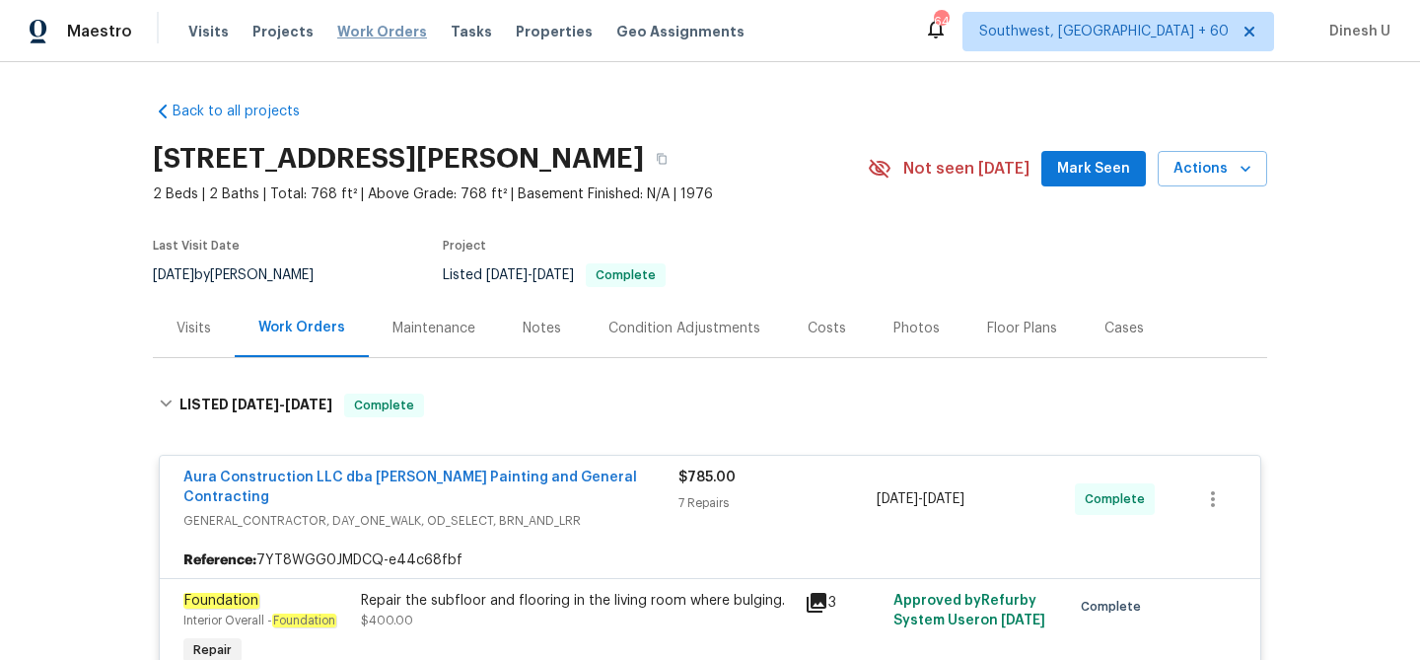
click at [379, 25] on span "Work Orders" at bounding box center [382, 32] width 90 height 20
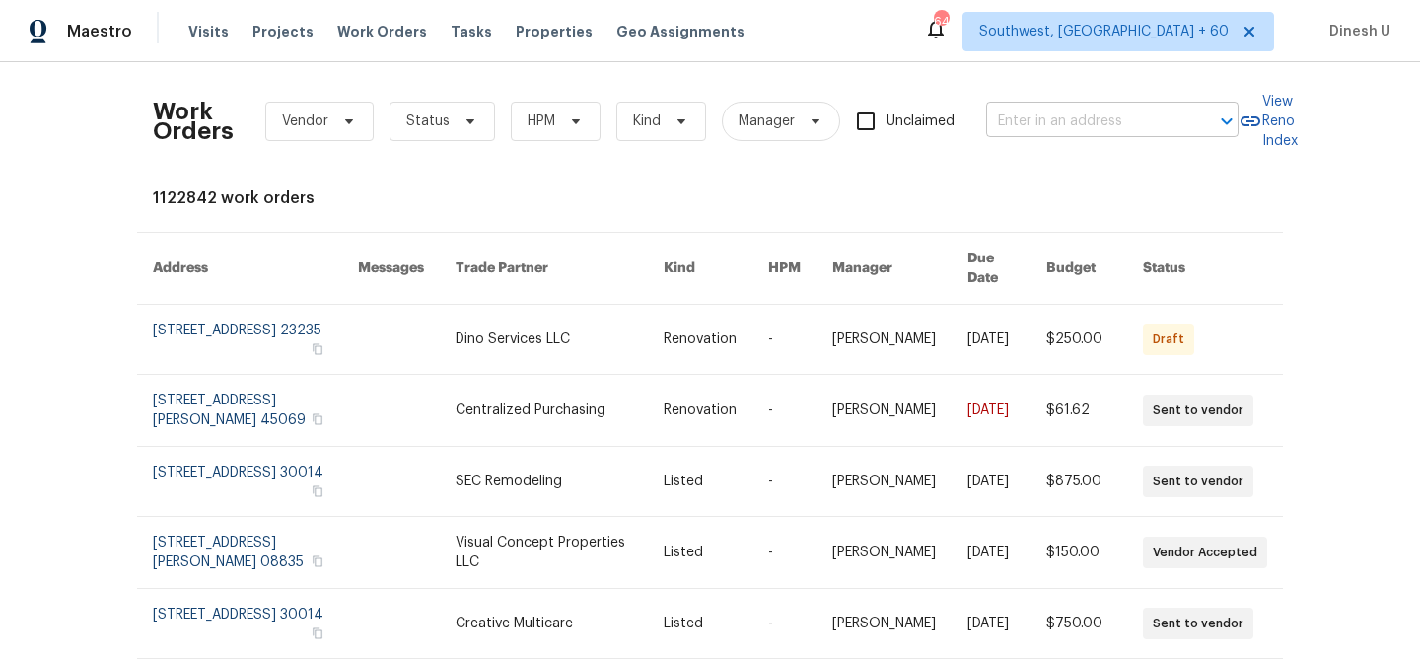
click at [1020, 122] on input "text" at bounding box center [1084, 122] width 197 height 31
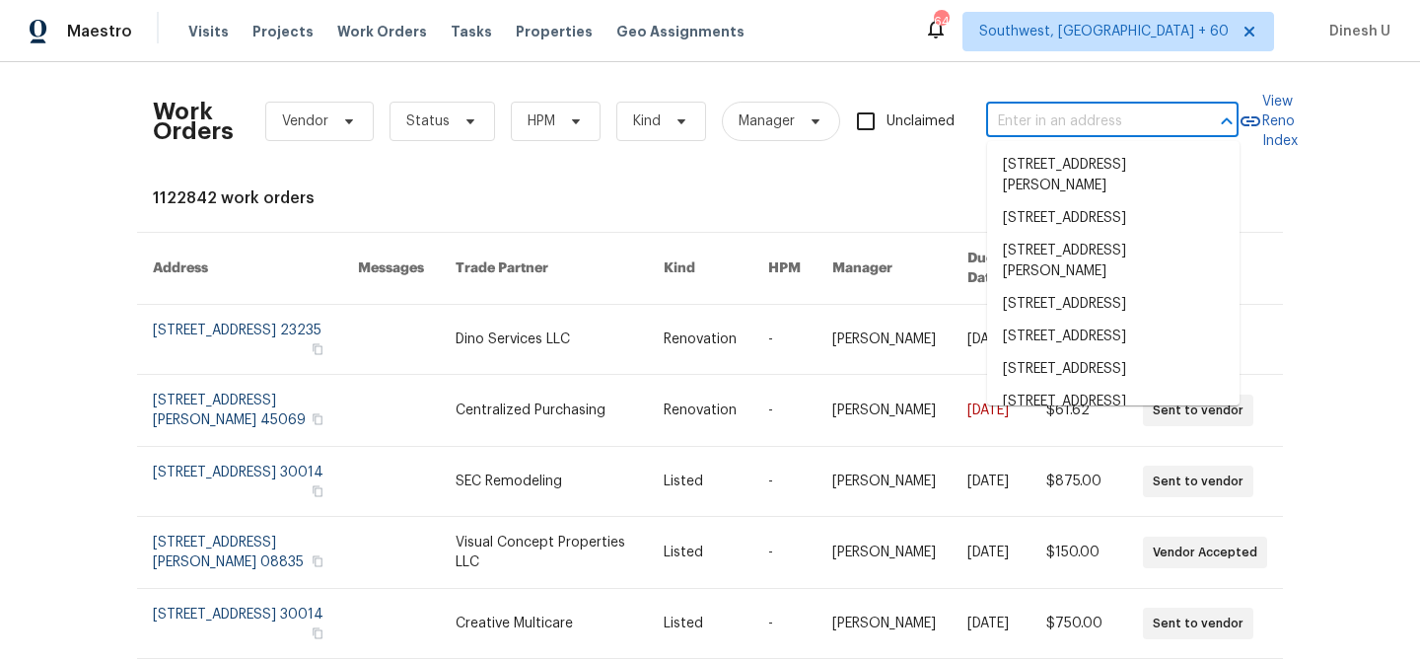
paste input "7503 Citadel Dr, College Park, MD 20740"
type input "7503 Citadel Dr, College Park, MD 20740"
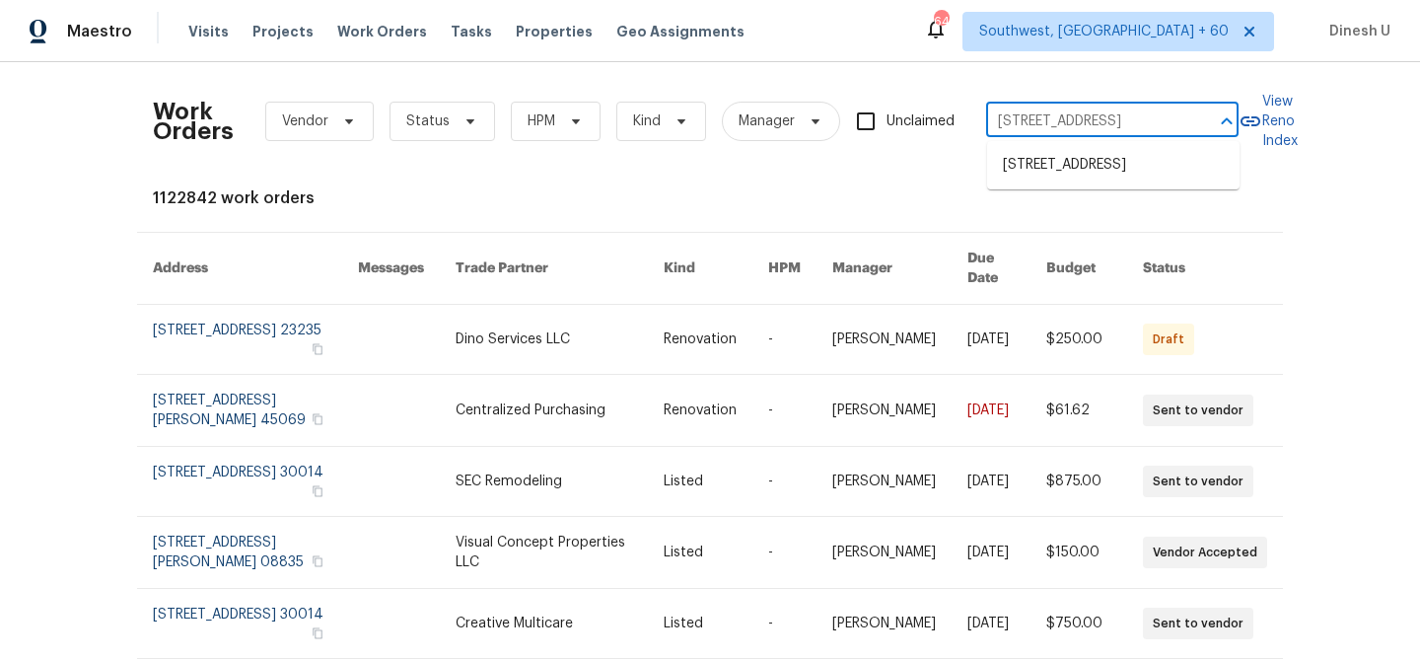
click at [1002, 146] on ul "7503 Citadel Dr, College Park, MD 20740" at bounding box center [1113, 165] width 253 height 48
click at [1010, 173] on li "7503 Citadel Dr, College Park, MD 20740" at bounding box center [1113, 165] width 253 height 33
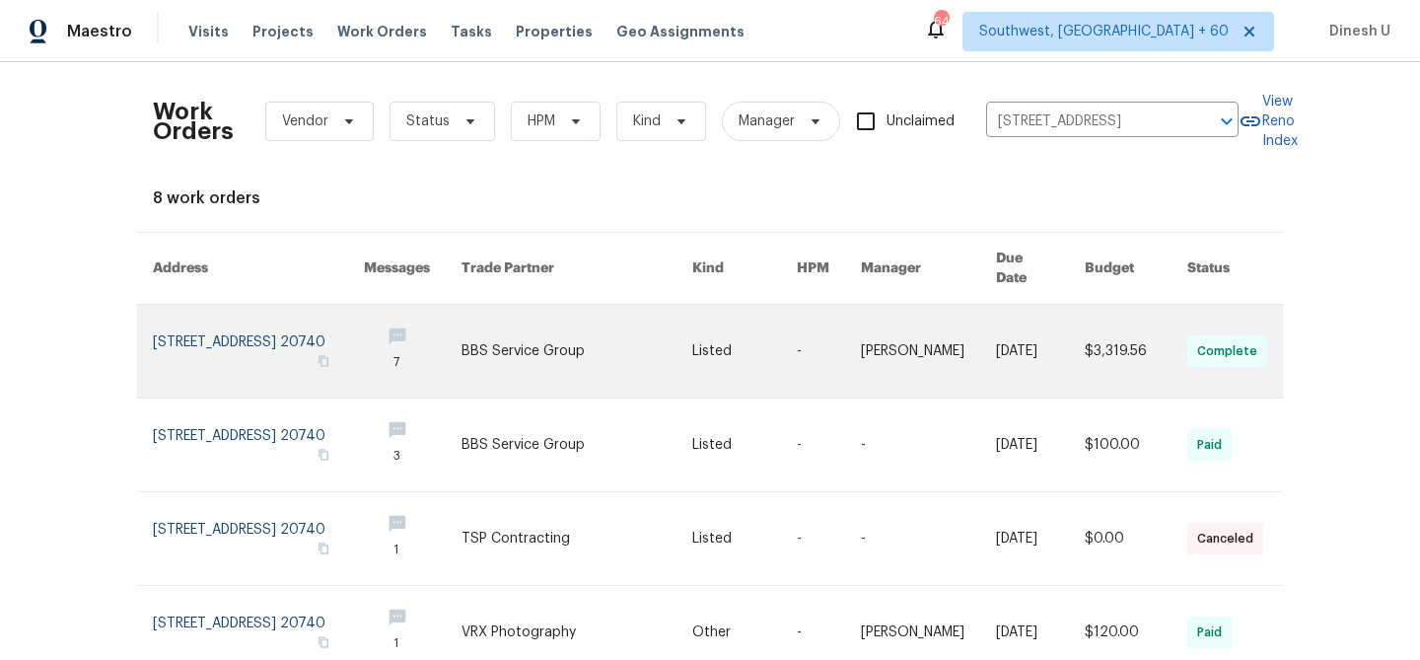
click at [212, 305] on link at bounding box center [258, 351] width 211 height 93
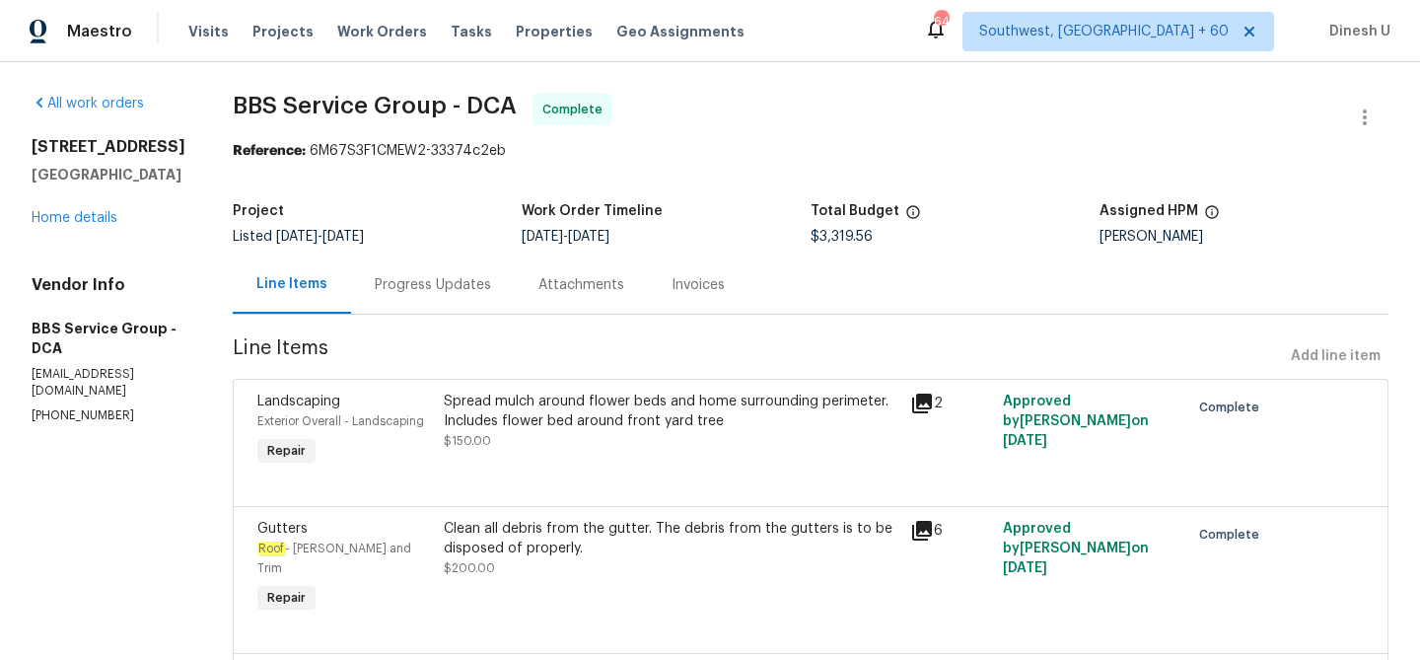
click at [410, 289] on div "Progress Updates" at bounding box center [433, 285] width 116 height 20
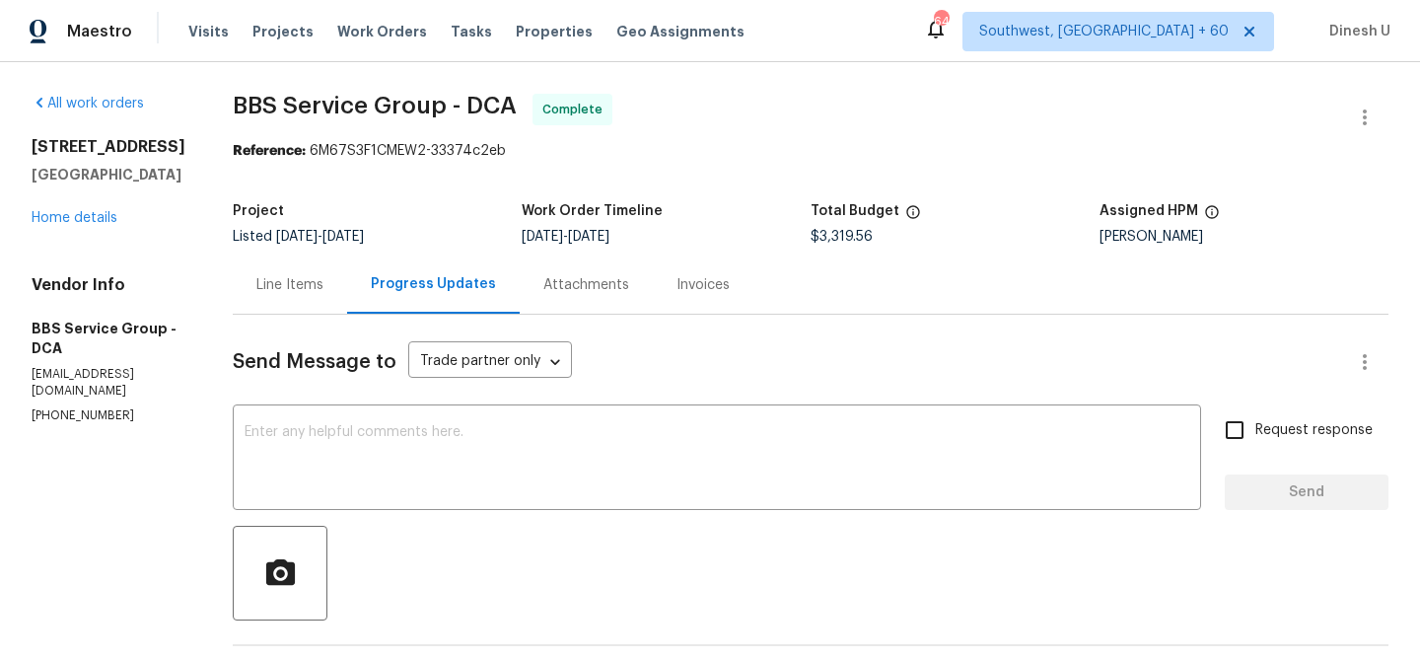
click at [66, 228] on div "7503 Citadel Dr College Park, MD 20740 Home details" at bounding box center [109, 182] width 154 height 91
click at [53, 225] on link "Home details" at bounding box center [75, 218] width 86 height 14
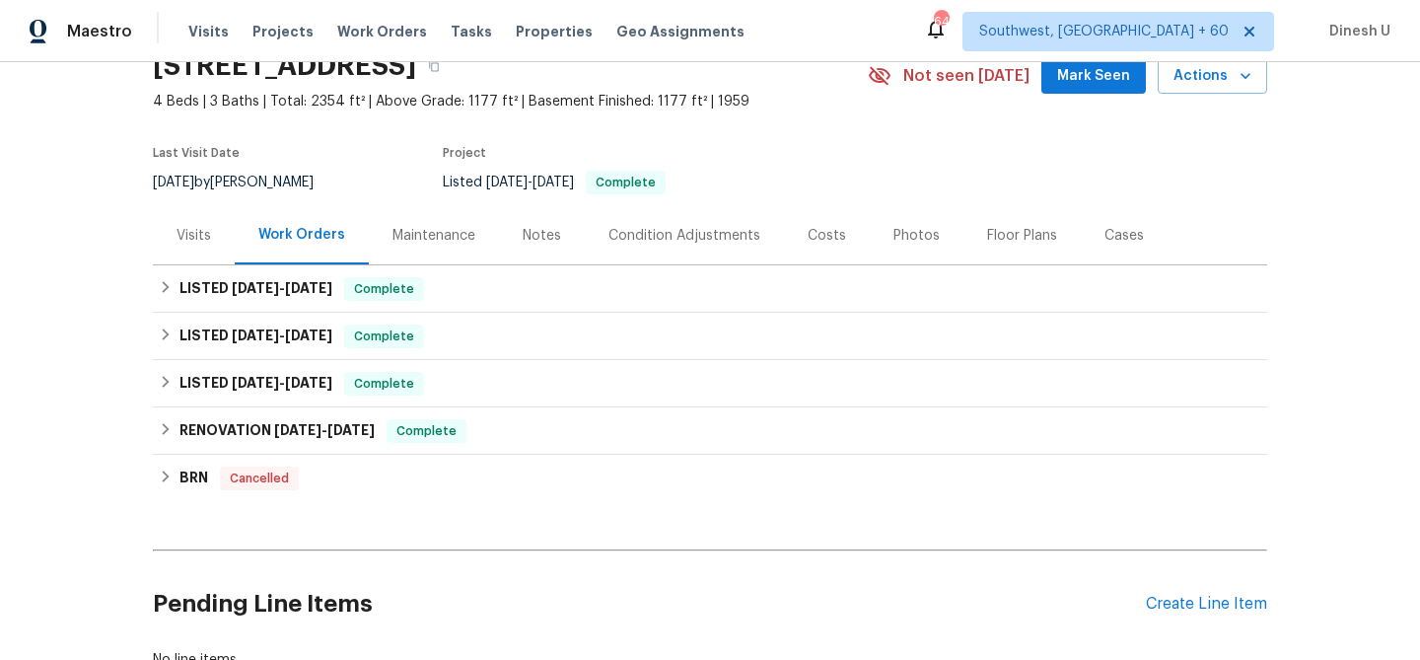
scroll to position [117, 0]
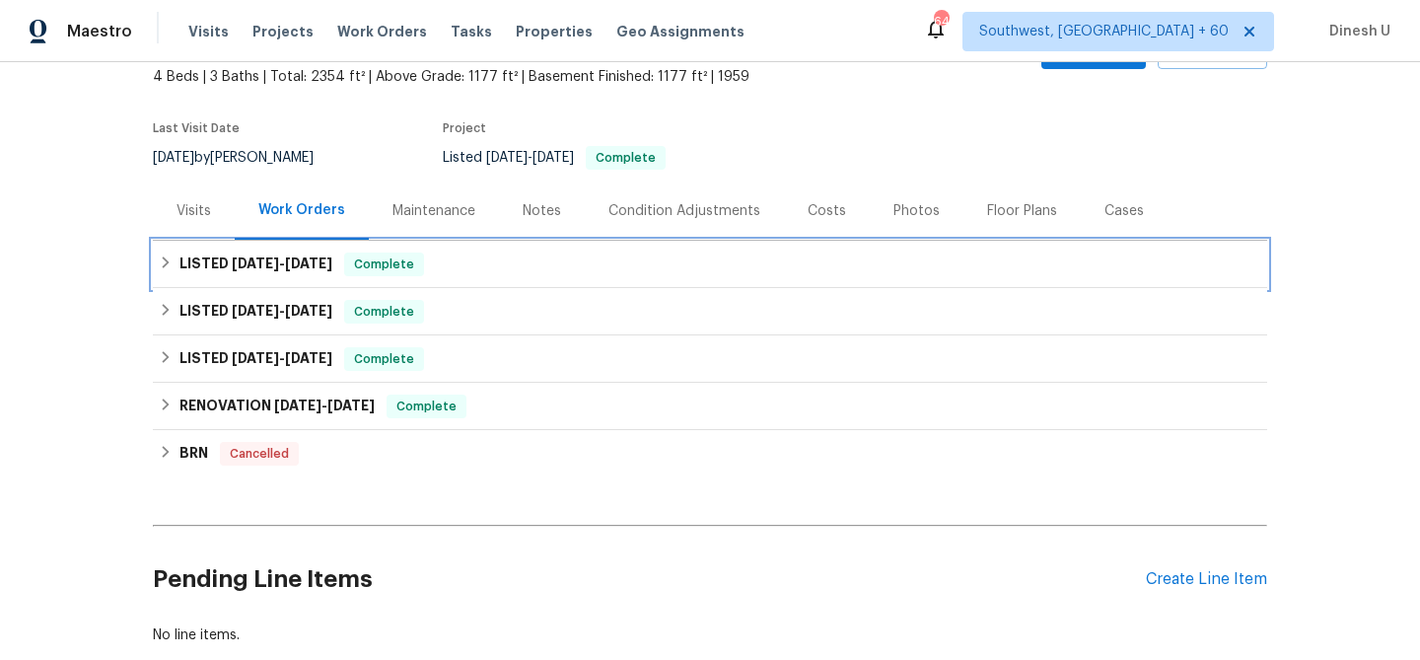
click at [278, 260] on span "[DATE]" at bounding box center [255, 263] width 47 height 14
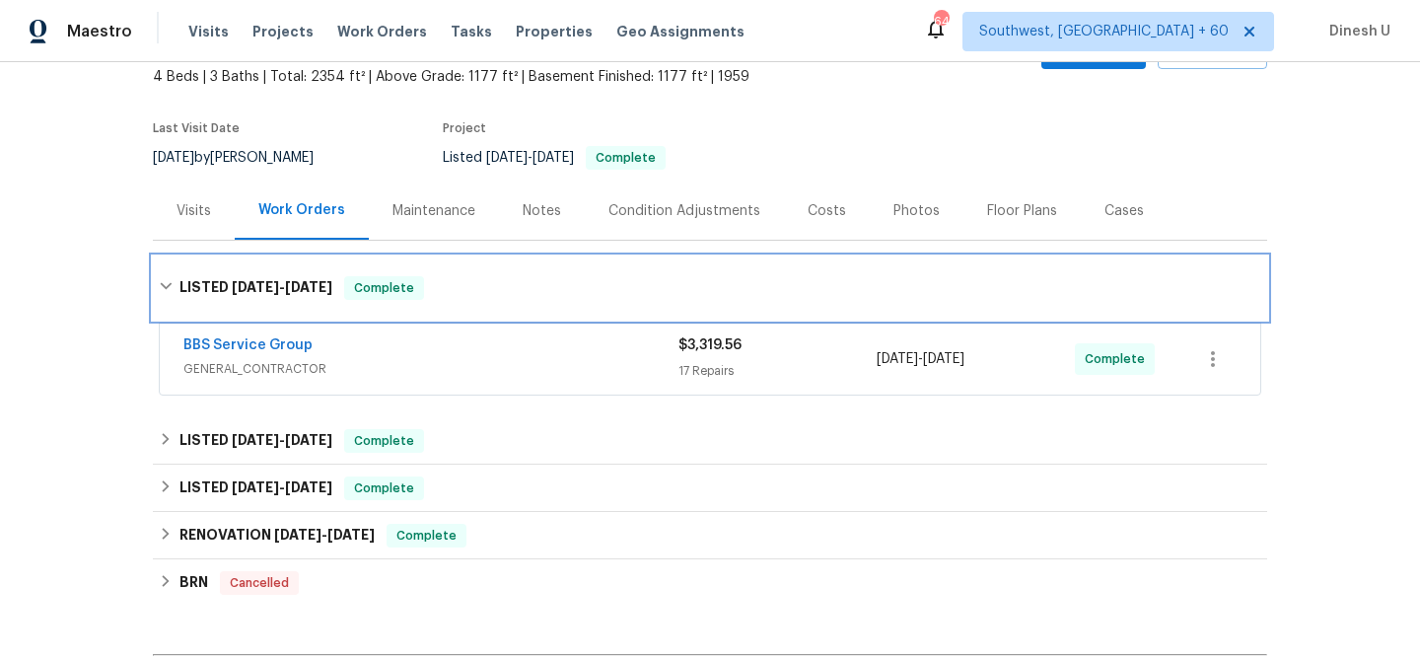
scroll to position [175, 0]
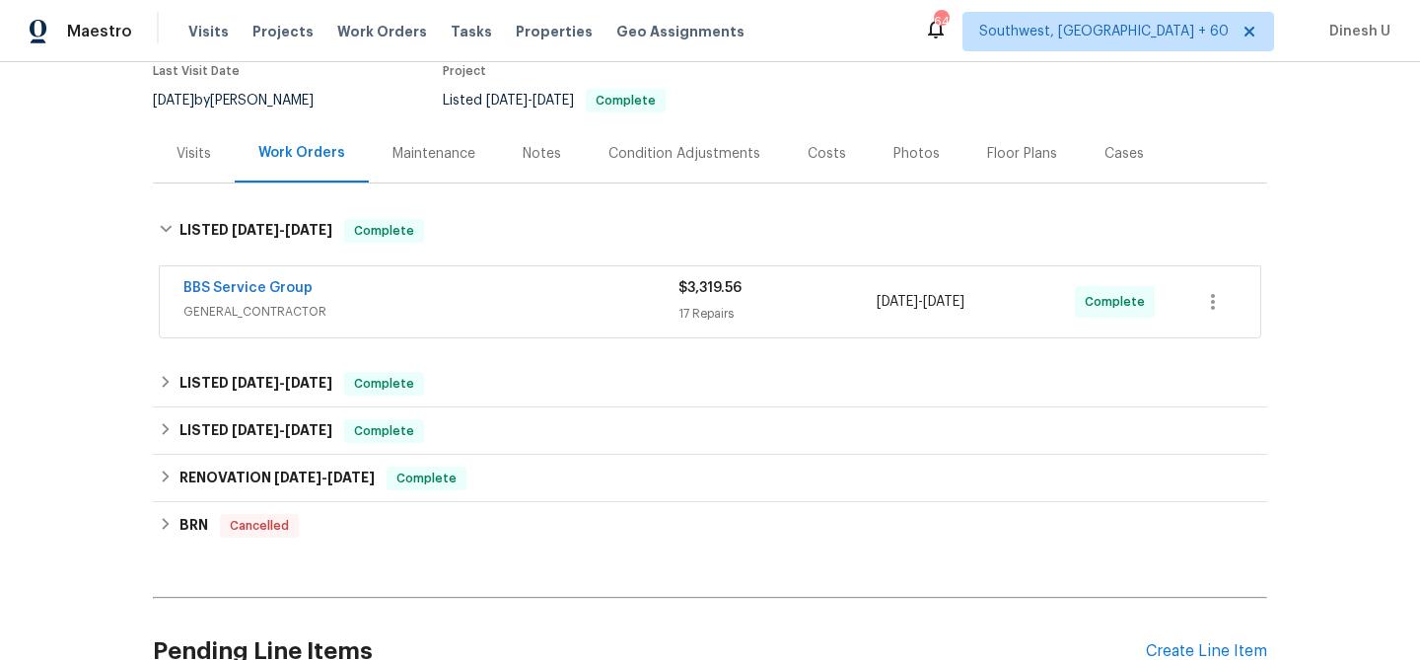
click at [708, 292] on span "$3,319.56" at bounding box center [710, 288] width 63 height 14
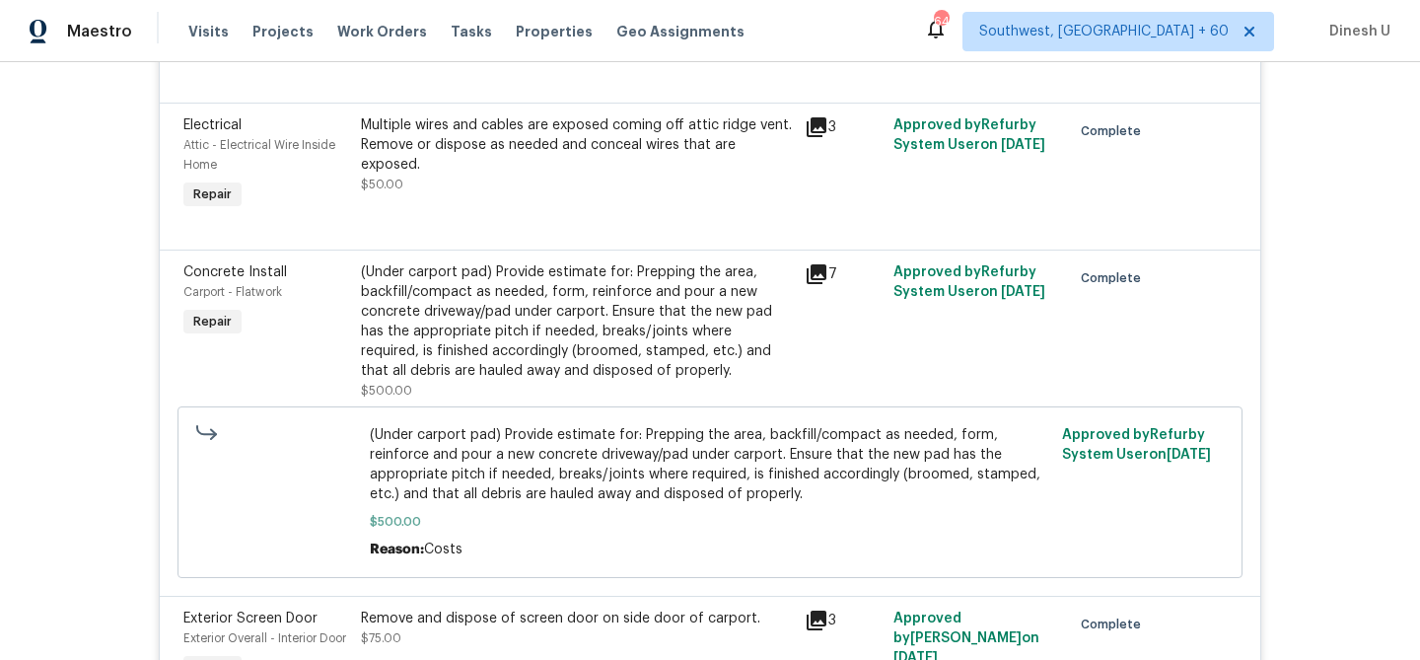
scroll to position [589, 0]
click at [818, 271] on icon at bounding box center [817, 272] width 20 height 20
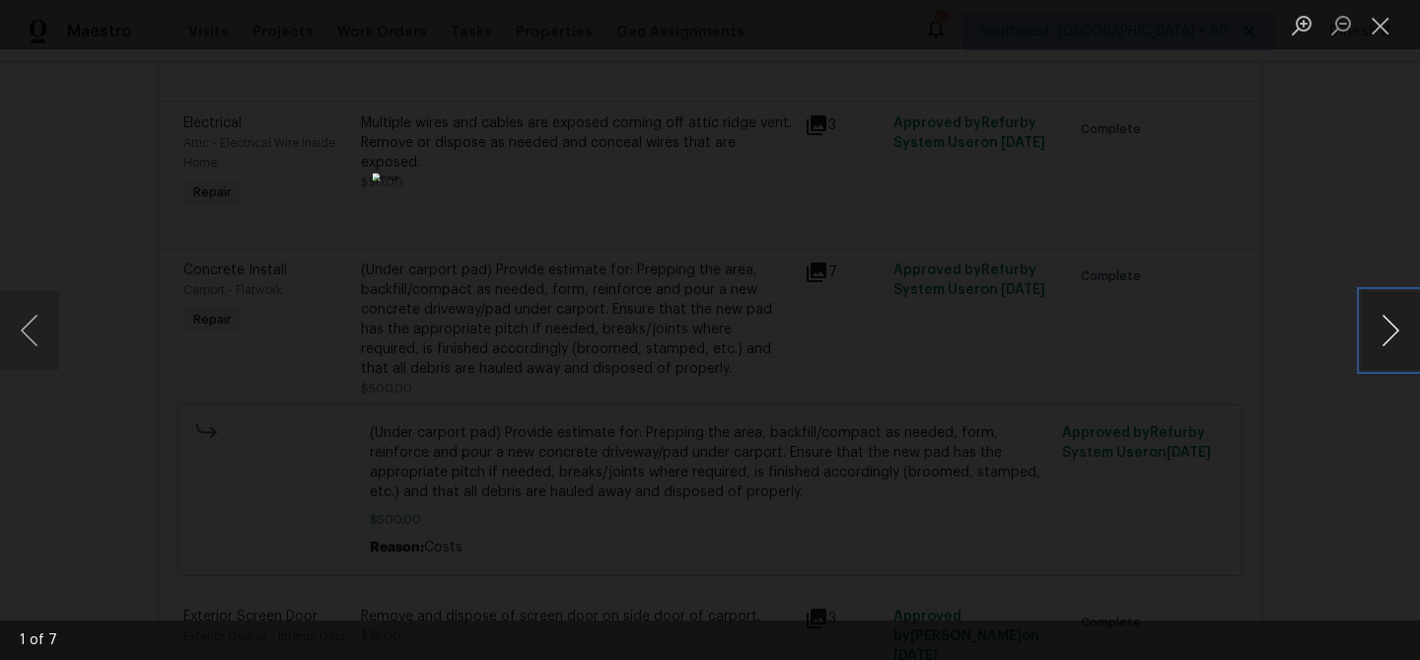
click at [1395, 335] on button "Next image" at bounding box center [1390, 330] width 59 height 79
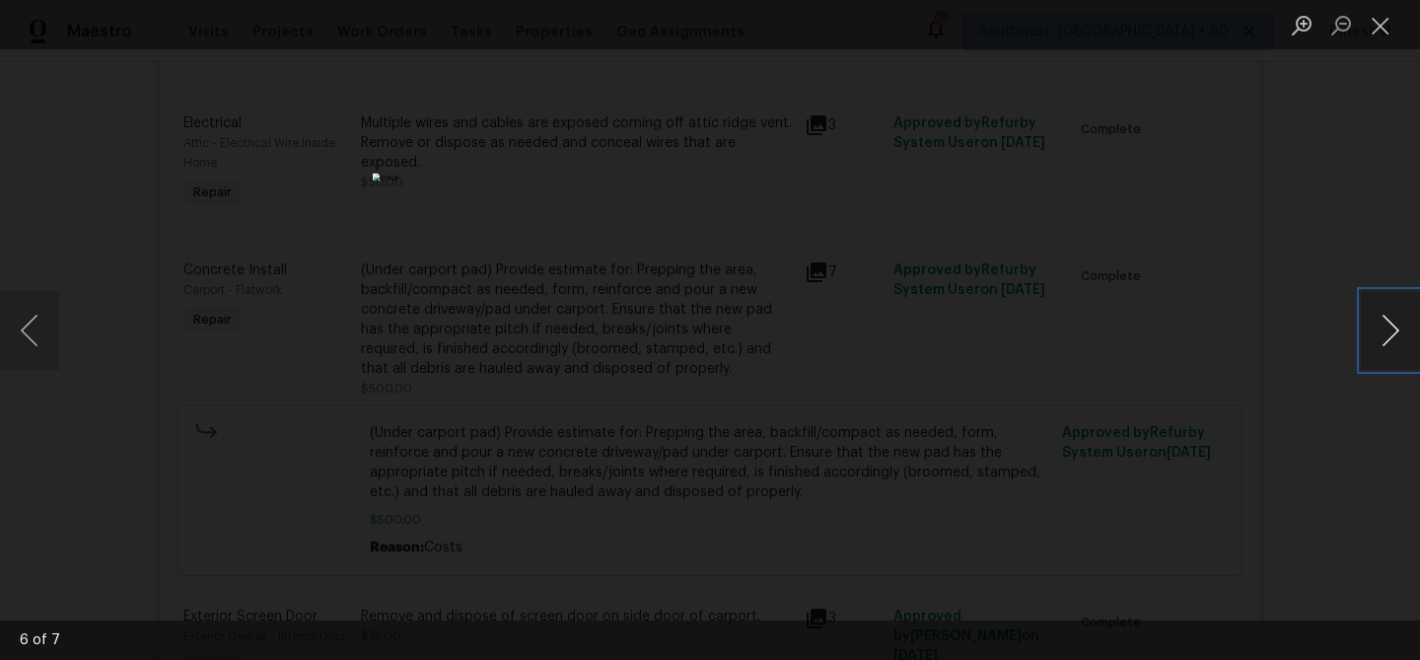
click at [1395, 335] on button "Next image" at bounding box center [1390, 330] width 59 height 79
click at [1376, 18] on button "Close lightbox" at bounding box center [1380, 25] width 39 height 35
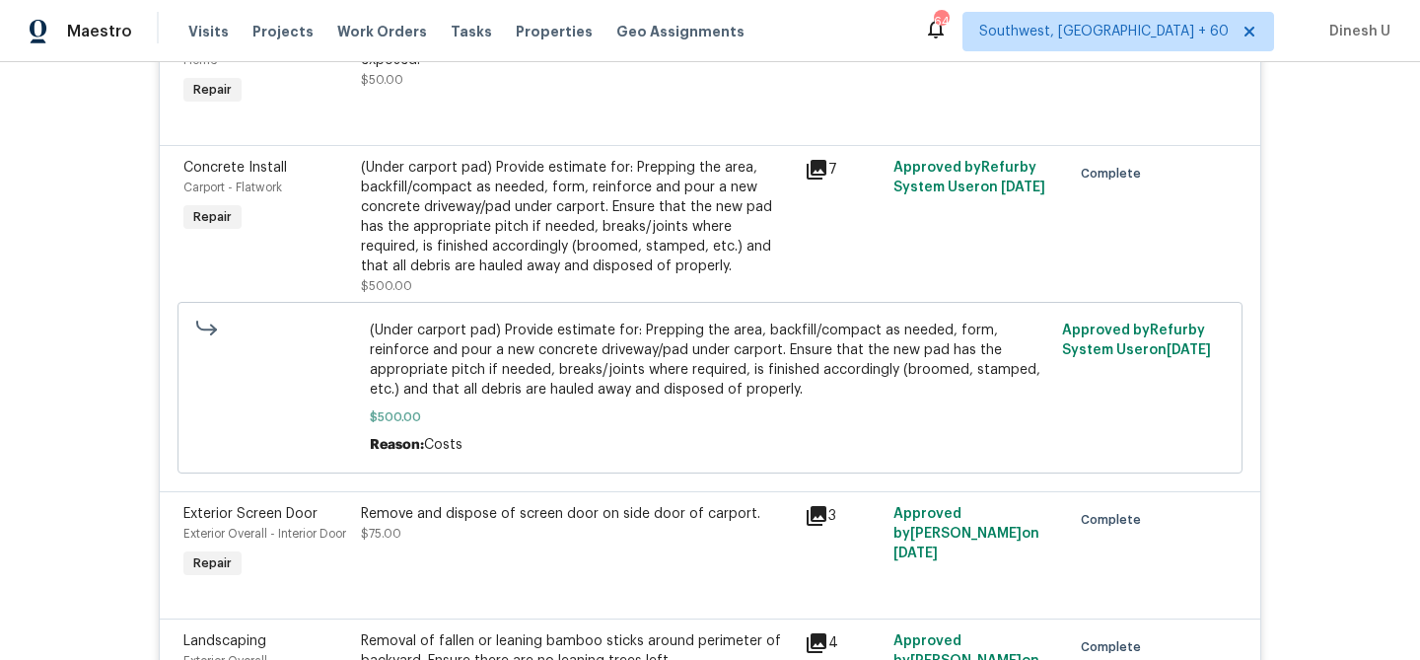
scroll to position [682, 0]
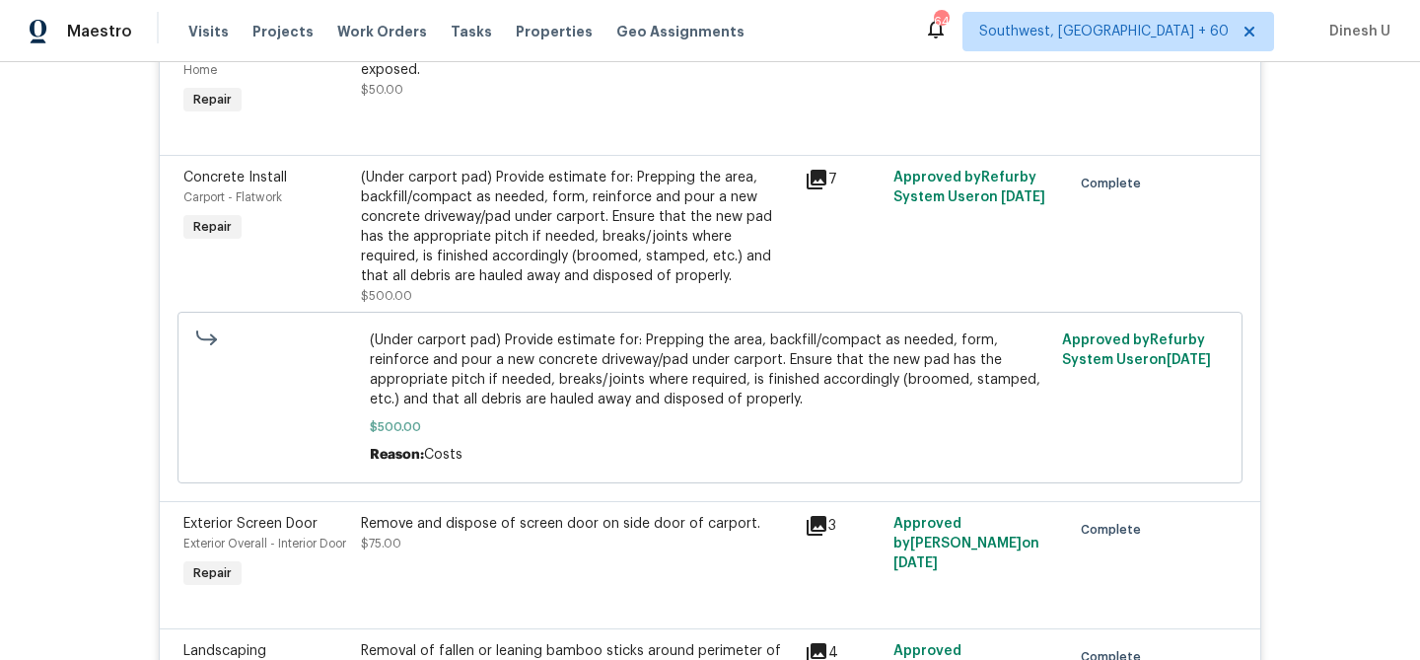
click at [802, 183] on div "7" at bounding box center [843, 237] width 89 height 150
click at [806, 180] on icon at bounding box center [817, 180] width 24 height 24
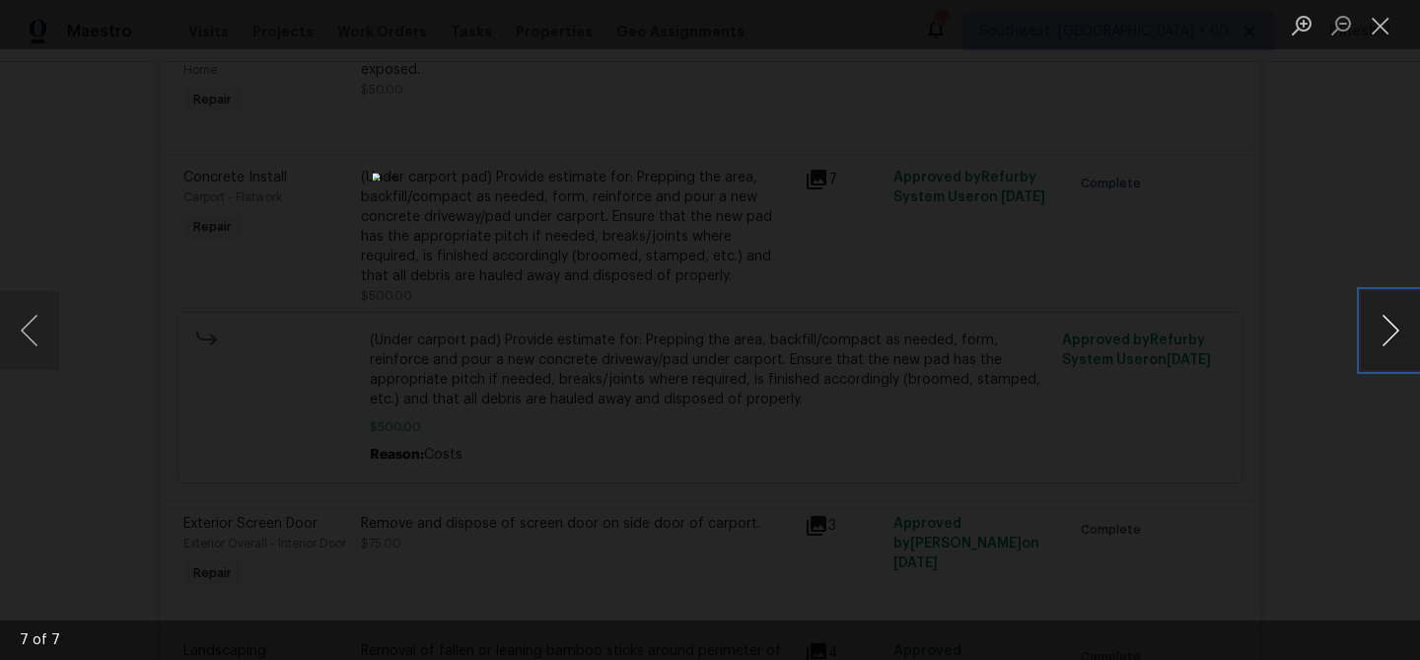
click at [1407, 338] on button "Next image" at bounding box center [1390, 330] width 59 height 79
click at [1376, 24] on button "Close lightbox" at bounding box center [1380, 25] width 39 height 35
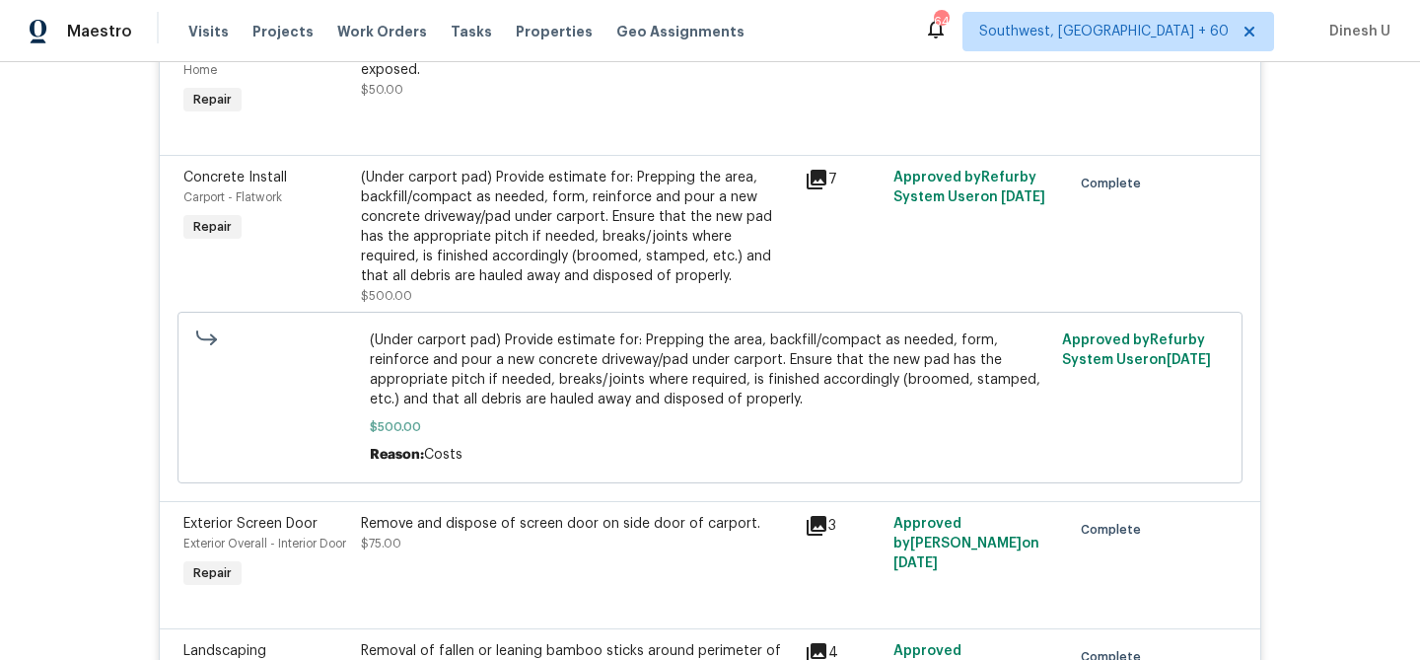
click at [371, 214] on div "(Under carport pad) Provide estimate for: Prepping the area, backfill/compact a…" at bounding box center [577, 227] width 432 height 118
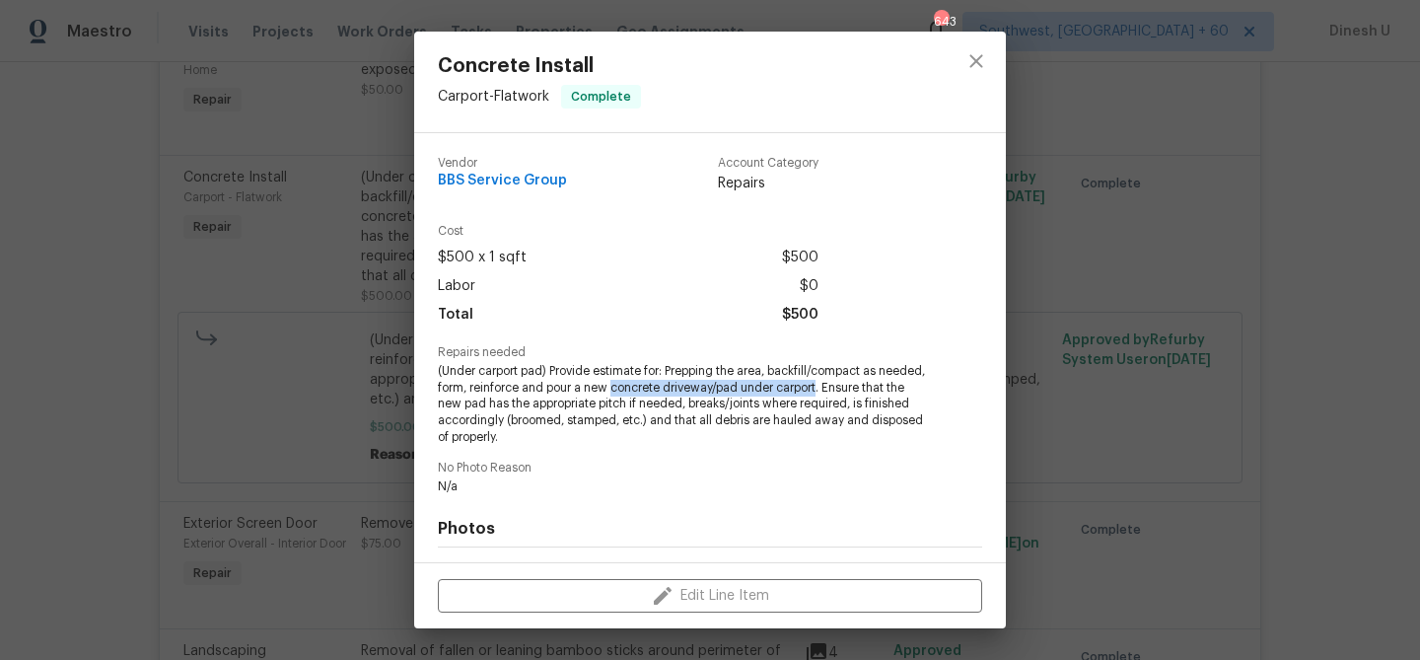
drag, startPoint x: 663, startPoint y: 386, endPoint x: 869, endPoint y: 391, distance: 206.2
click at [869, 391] on span "(Under carport pad) Provide estimate for: Prepping the area, backfill/compact a…" at bounding box center [683, 404] width 490 height 83
copy span "concrete driveway/pad under carport"
click at [344, 375] on div "Concrete Install Carport - Flatwork Complete Vendor BBS Service Group Account C…" at bounding box center [710, 330] width 1420 height 660
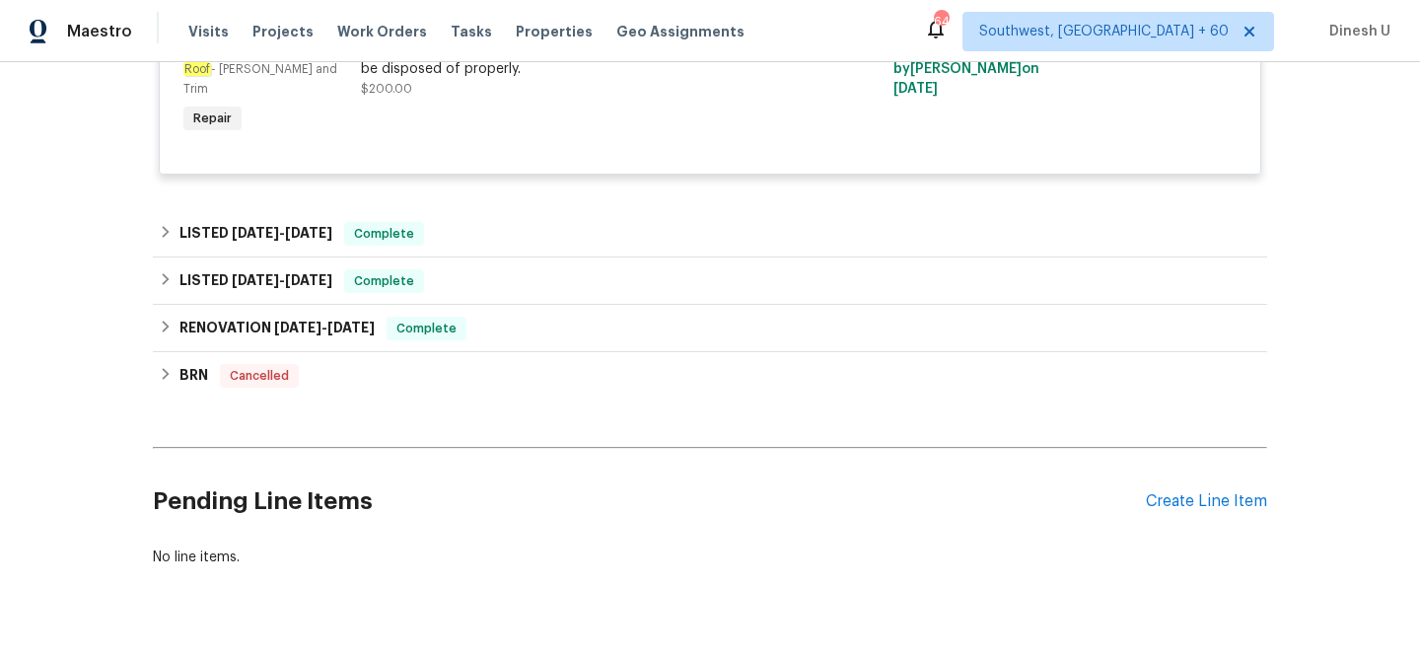
scroll to position [2927, 0]
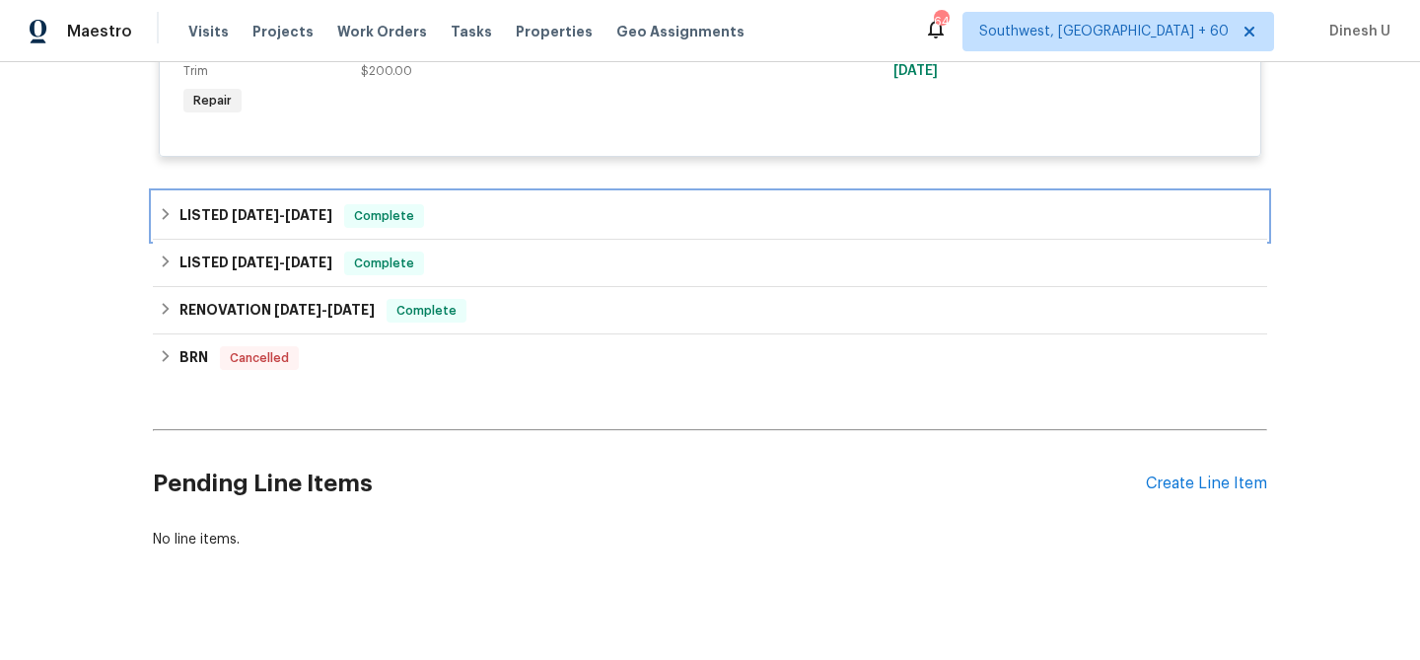
click at [232, 228] on h6 "LISTED 7/22/25 - 8/2/25" at bounding box center [256, 216] width 153 height 24
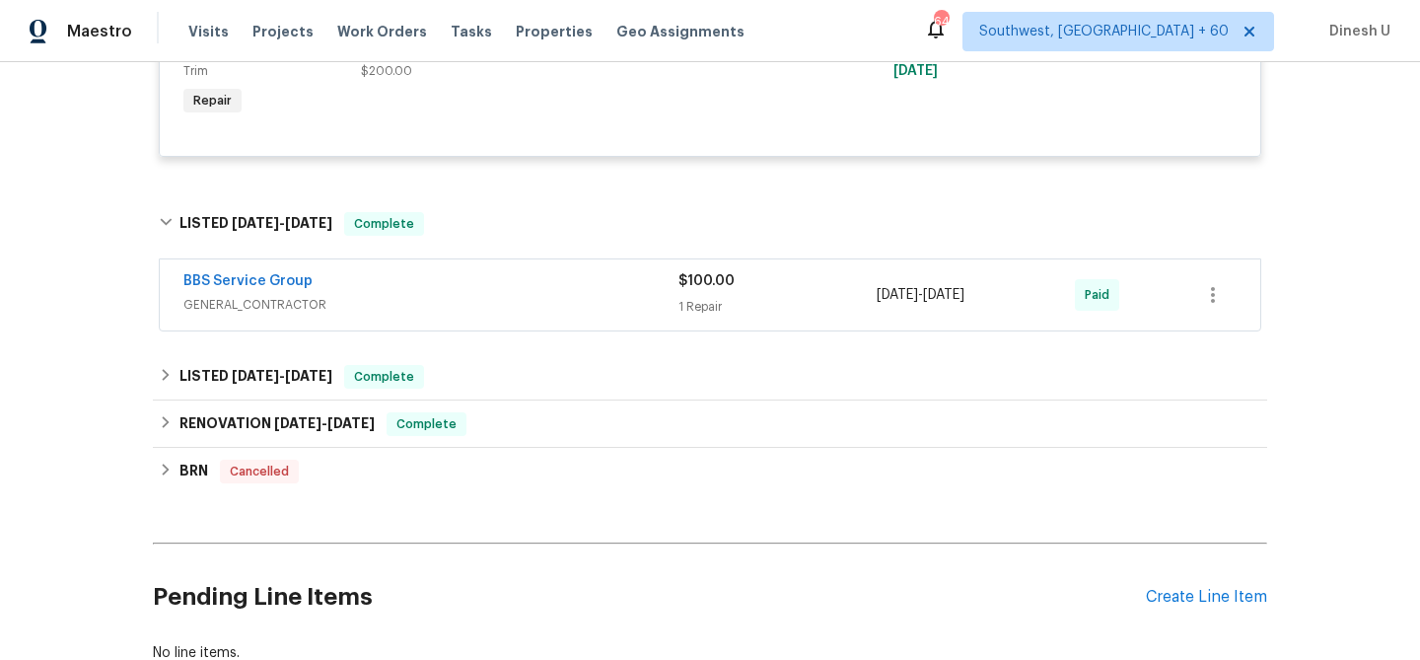
click at [716, 317] on div "1 Repair" at bounding box center [778, 307] width 198 height 20
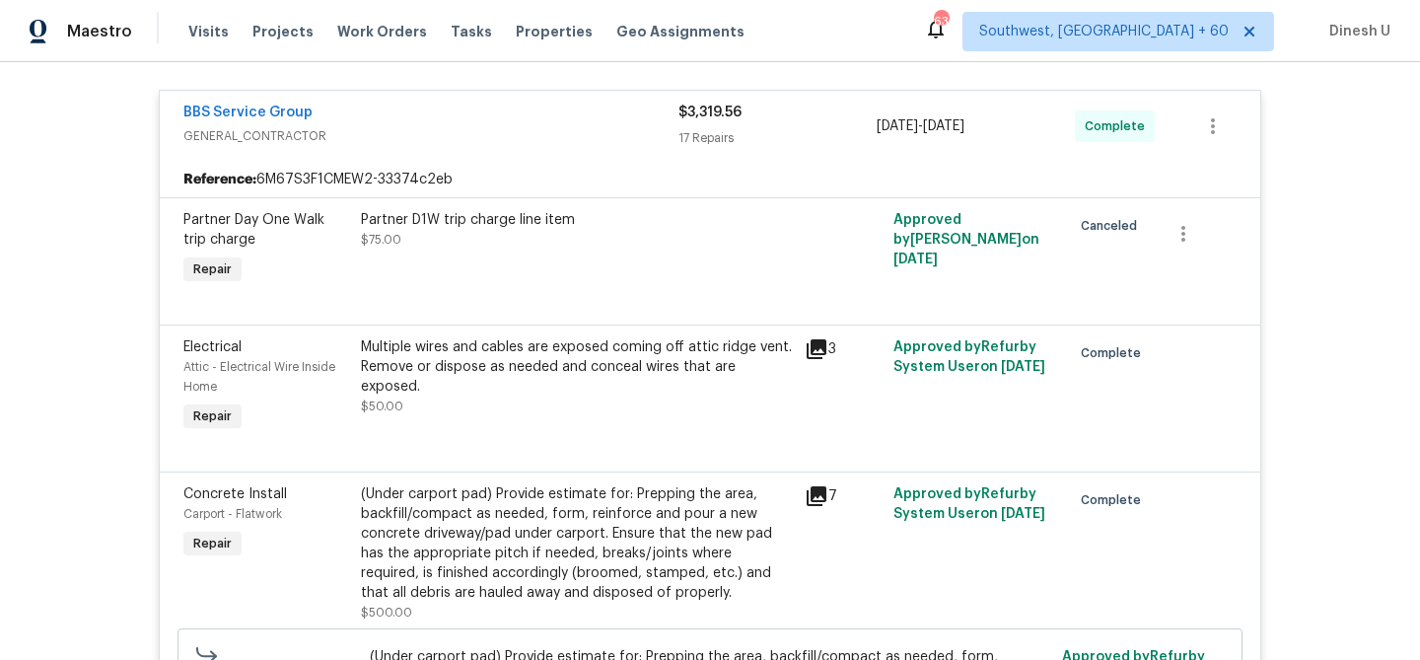
scroll to position [0, 0]
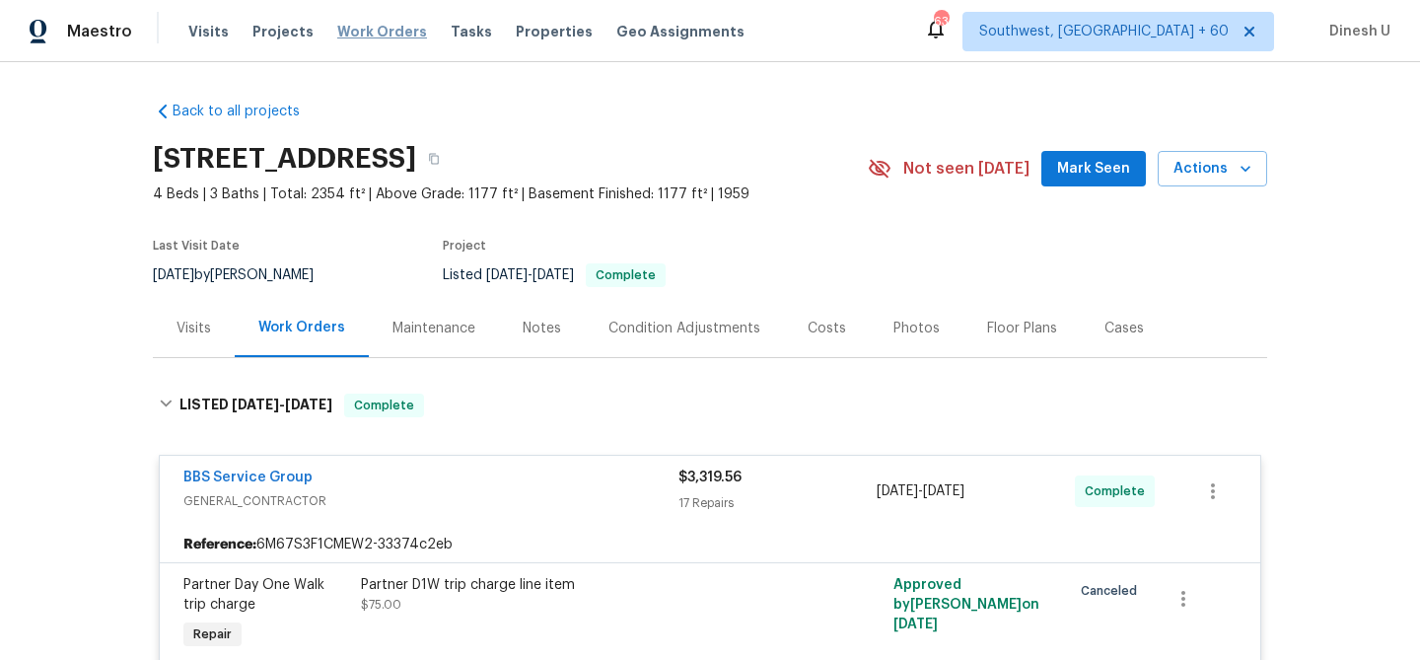
click at [349, 32] on span "Work Orders" at bounding box center [382, 32] width 90 height 20
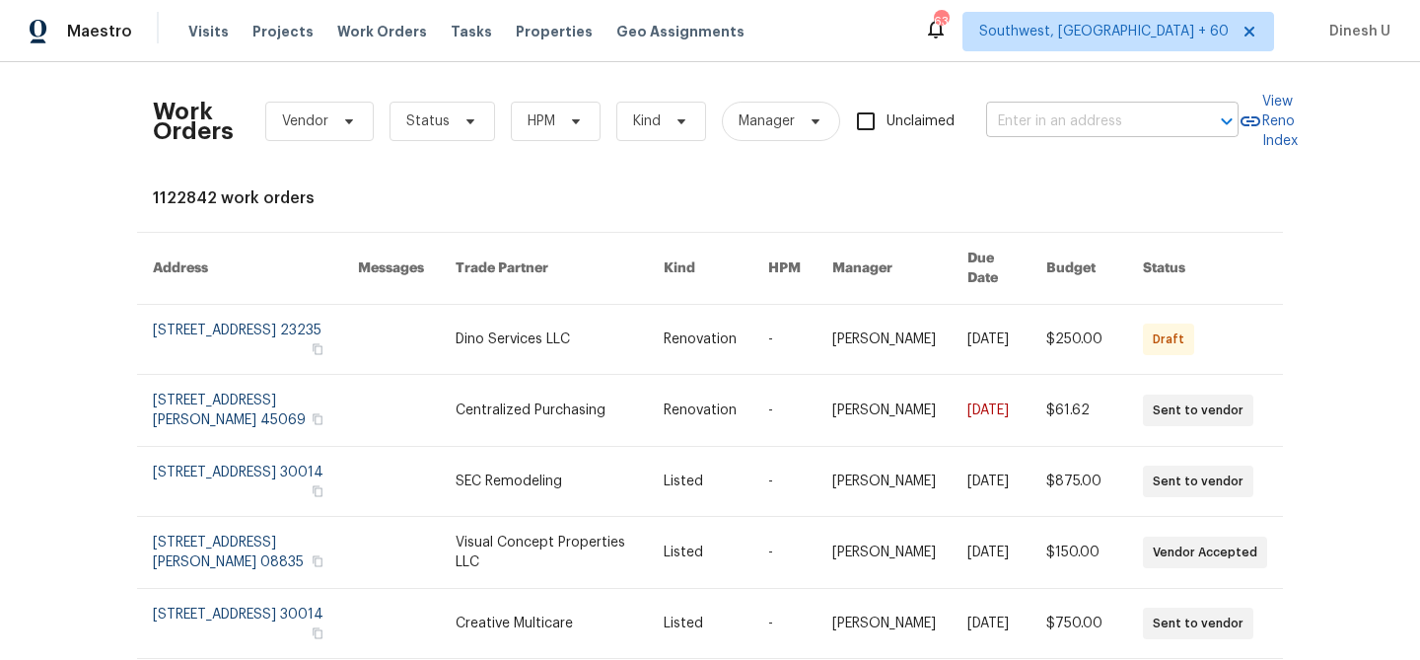
click at [1058, 123] on input "text" at bounding box center [1084, 122] width 197 height 31
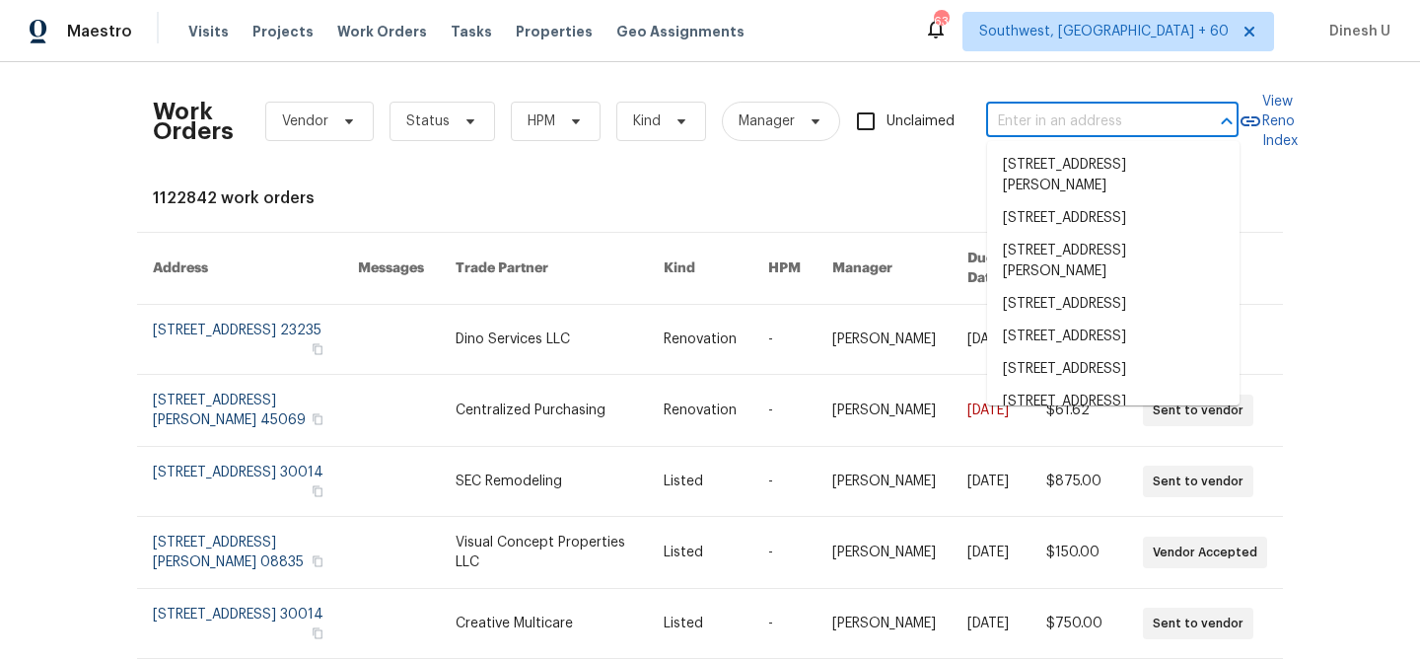
paste input "20011 Epirus Shores Dr, Hockley, TX 77447"
type input "20011 Epirus Shores Dr, Hockley, TX 77447"
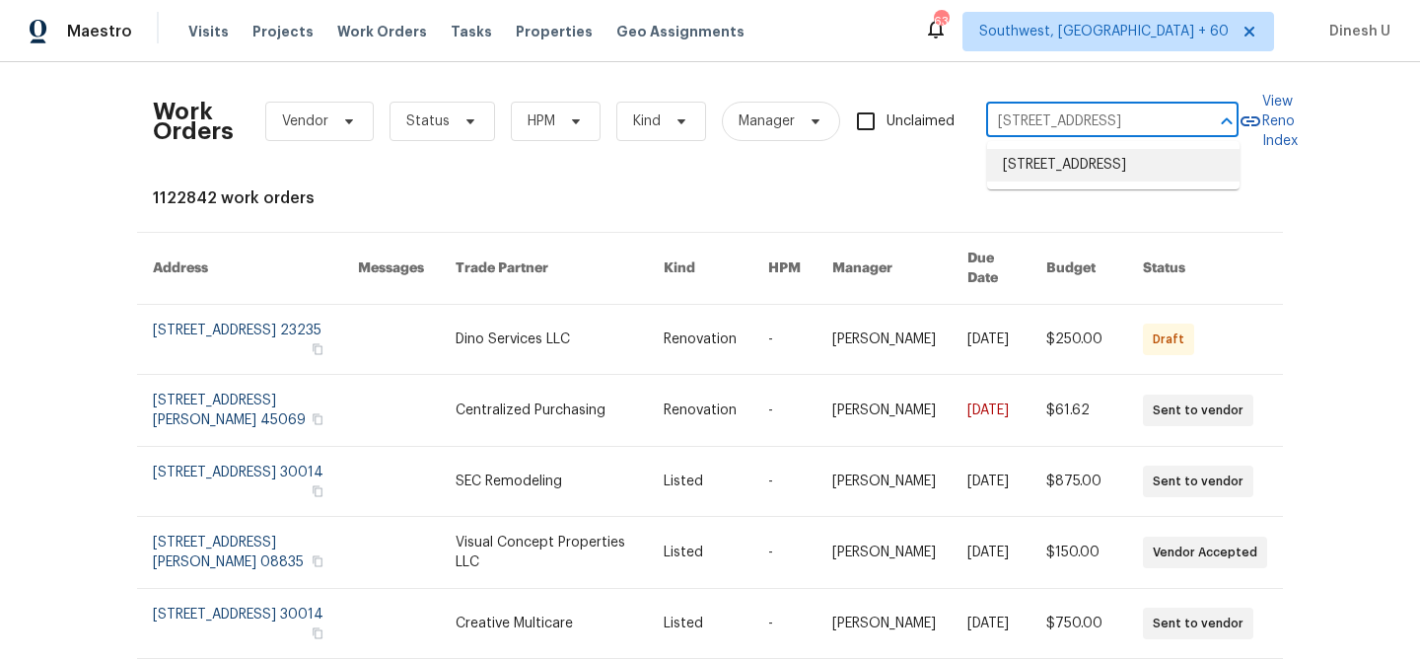
click at [1038, 182] on li "20011 Epirus Shores Dr, Hockley, TX 77447" at bounding box center [1113, 165] width 253 height 33
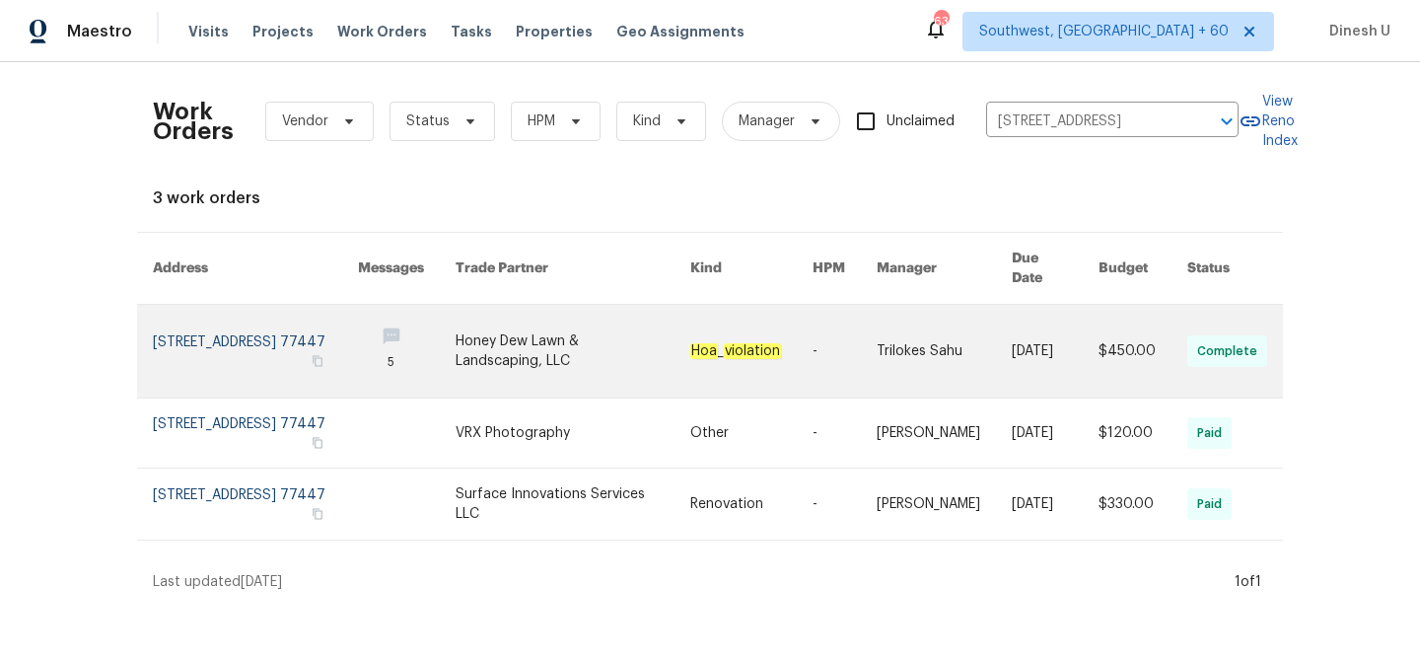
click at [165, 318] on link at bounding box center [255, 351] width 205 height 93
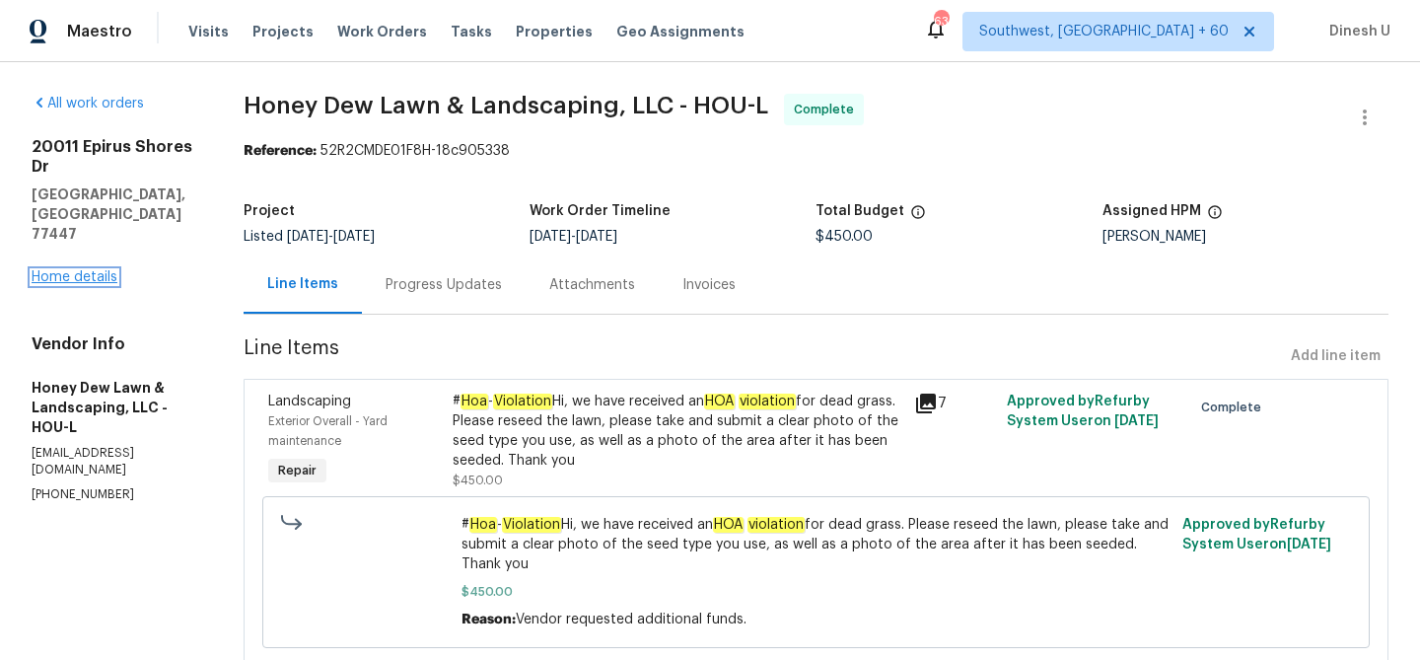
click at [66, 270] on link "Home details" at bounding box center [75, 277] width 86 height 14
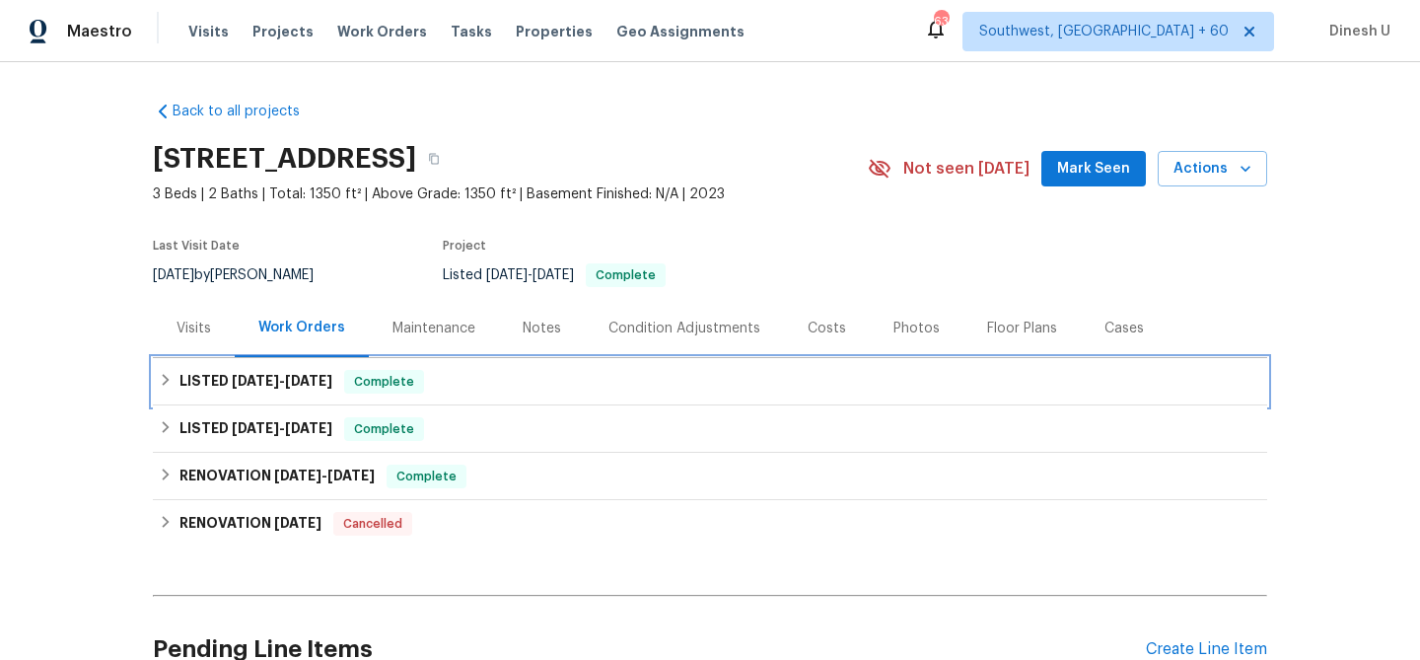
click at [319, 364] on div "LISTED 8/26/25 - 8/27/25 Complete" at bounding box center [710, 381] width 1115 height 47
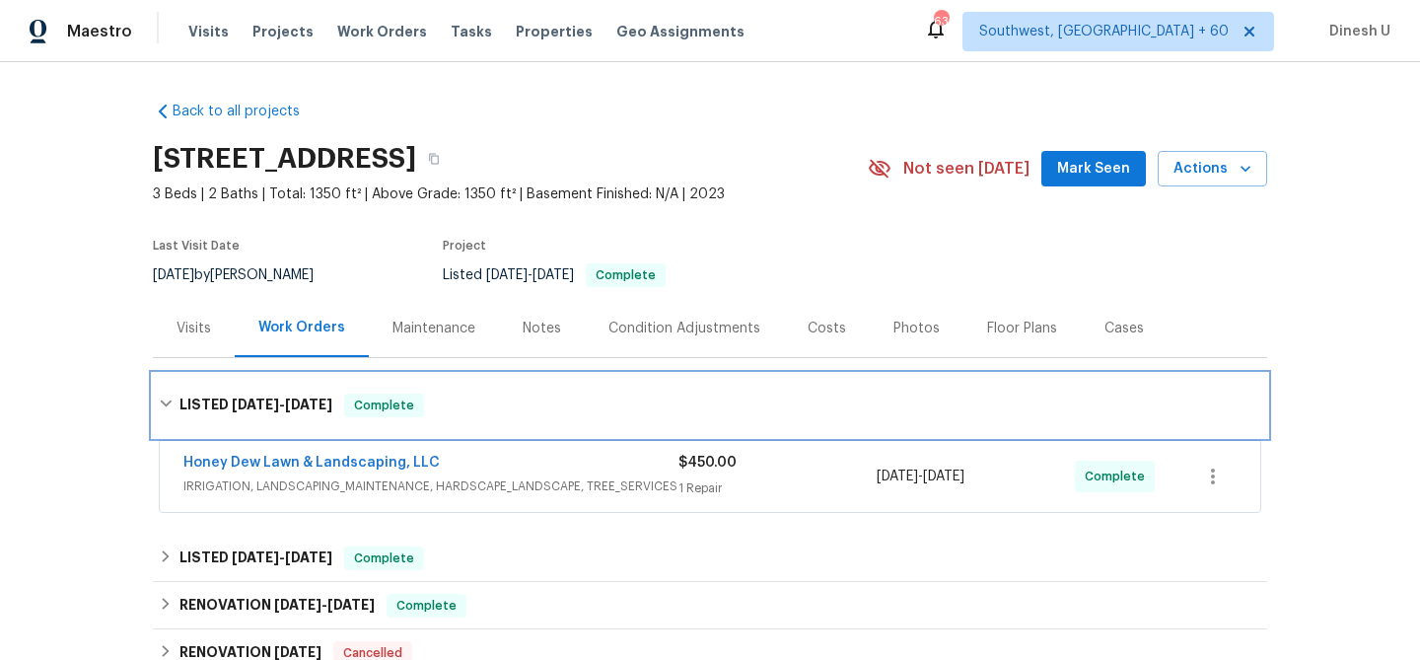
scroll to position [137, 0]
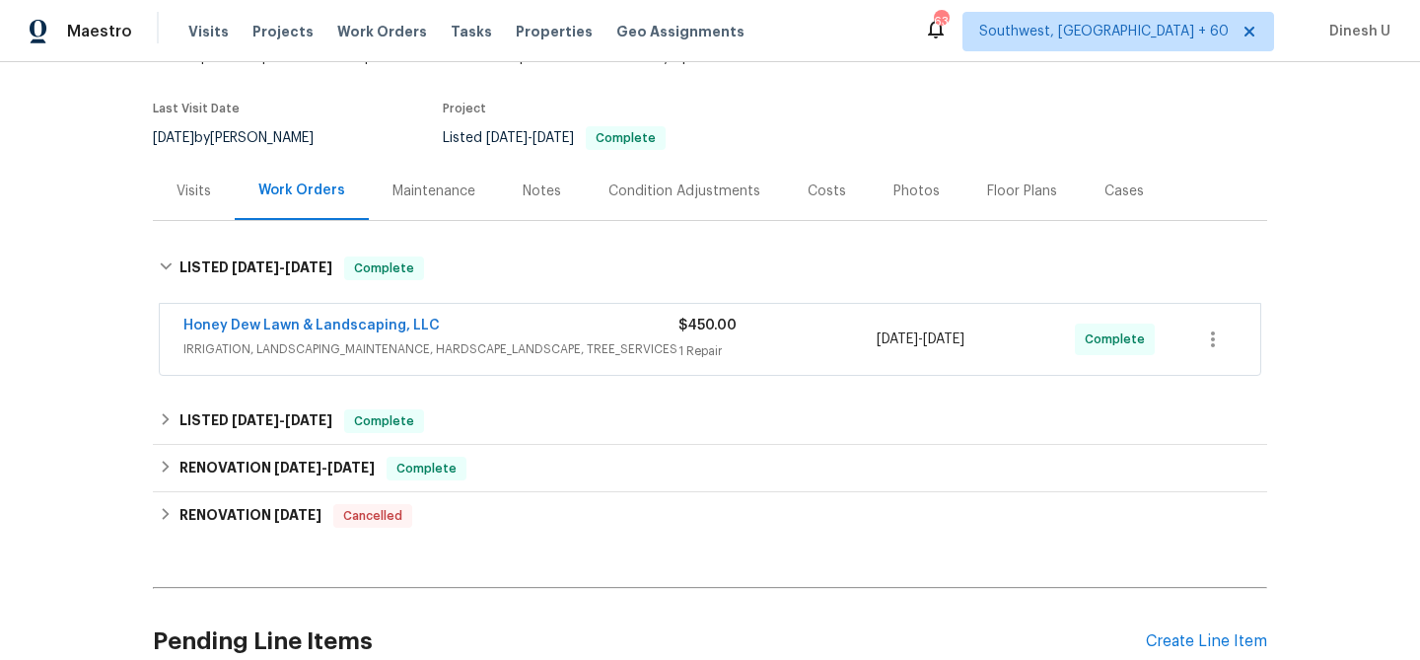
click at [717, 349] on div "1 Repair" at bounding box center [778, 351] width 198 height 20
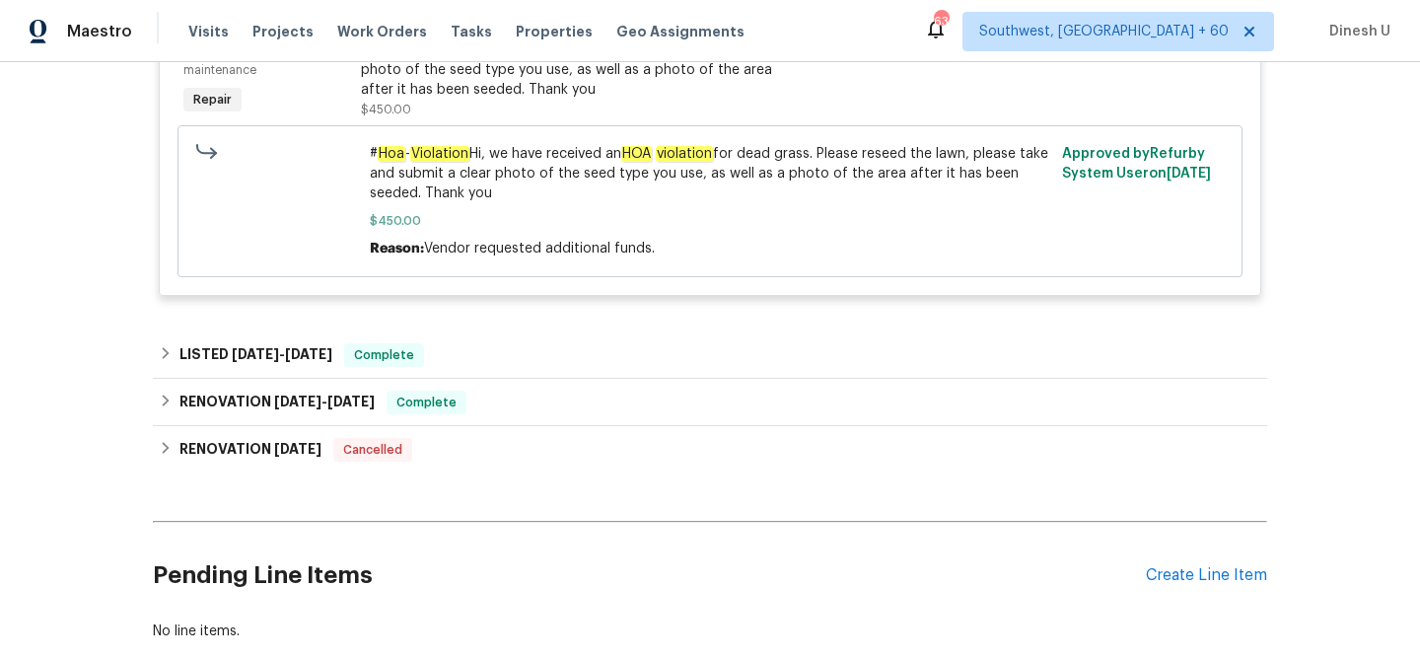
scroll to position [651, 0]
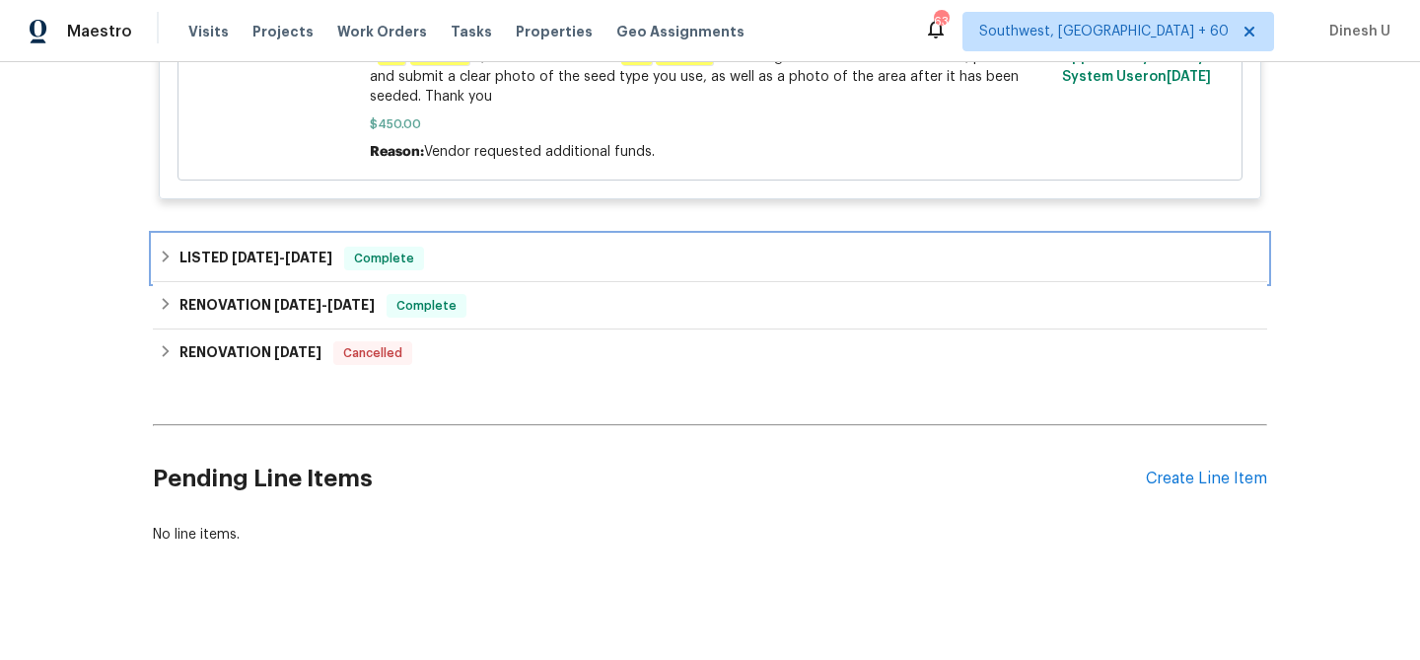
click at [307, 261] on span "5/14/25" at bounding box center [308, 258] width 47 height 14
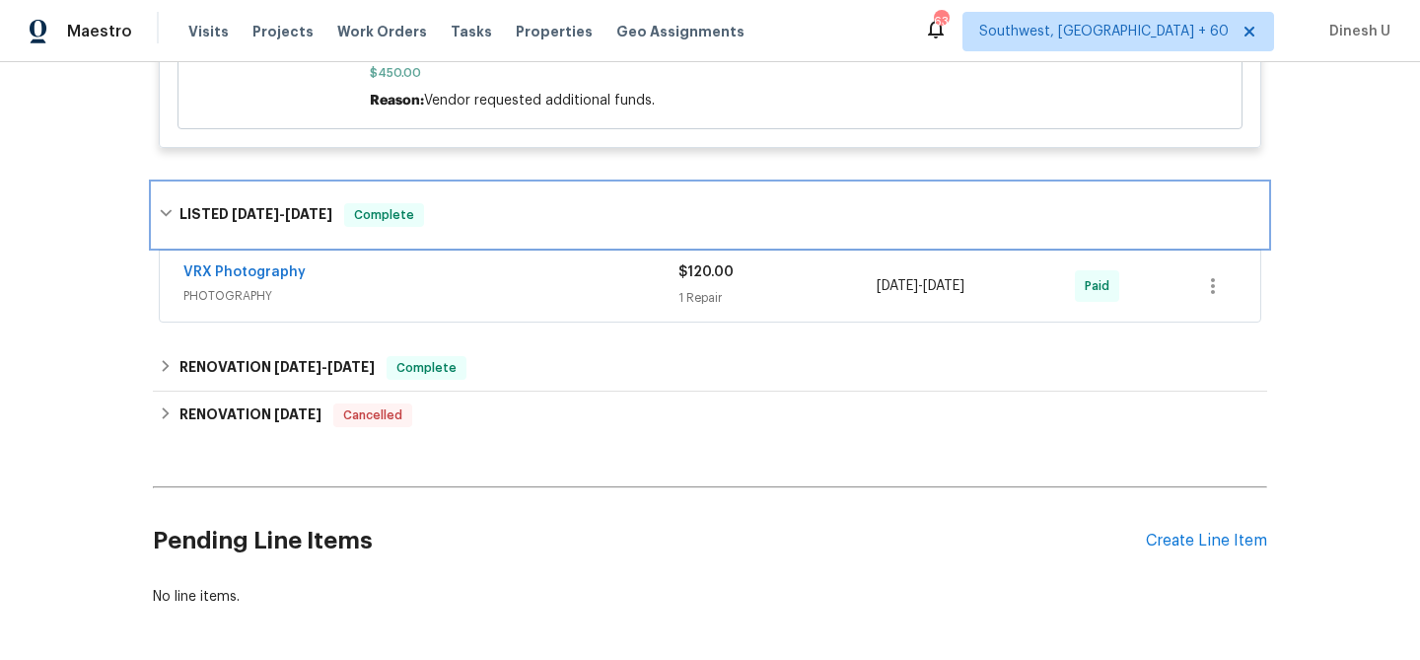
scroll to position [717, 0]
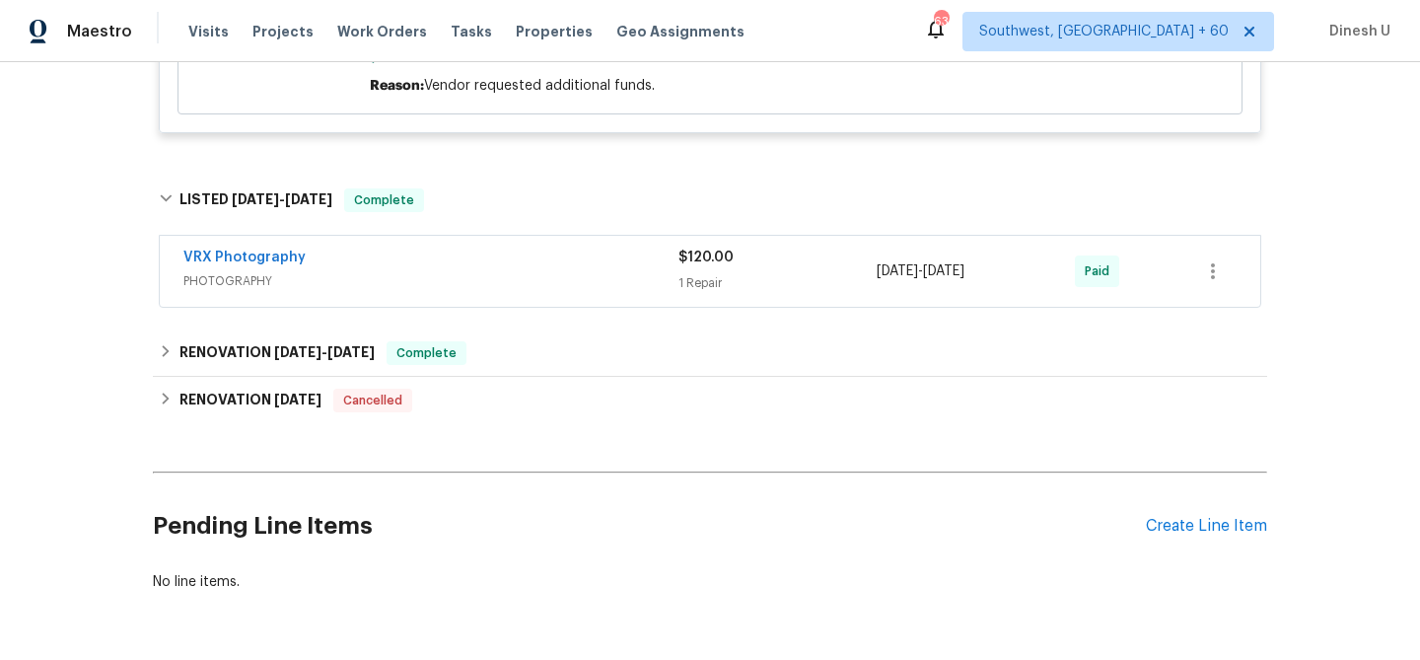
click at [710, 280] on div "1 Repair" at bounding box center [778, 283] width 198 height 20
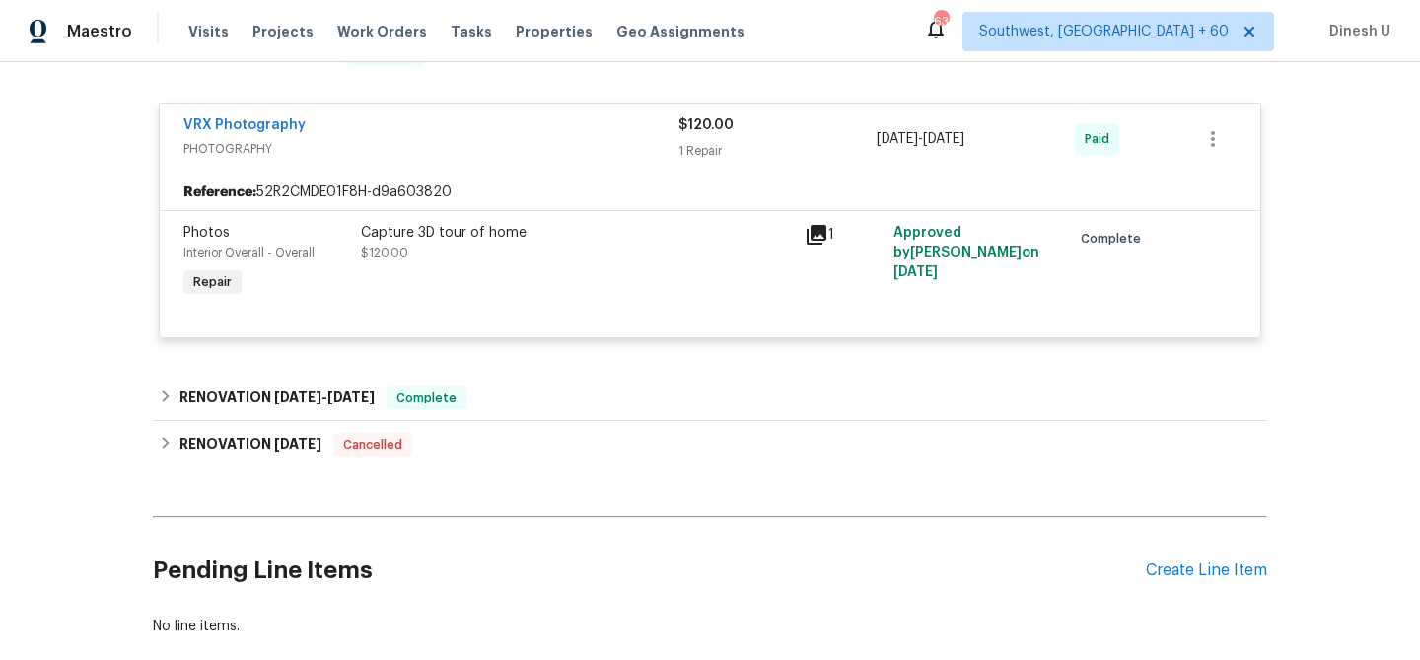
scroll to position [911, 0]
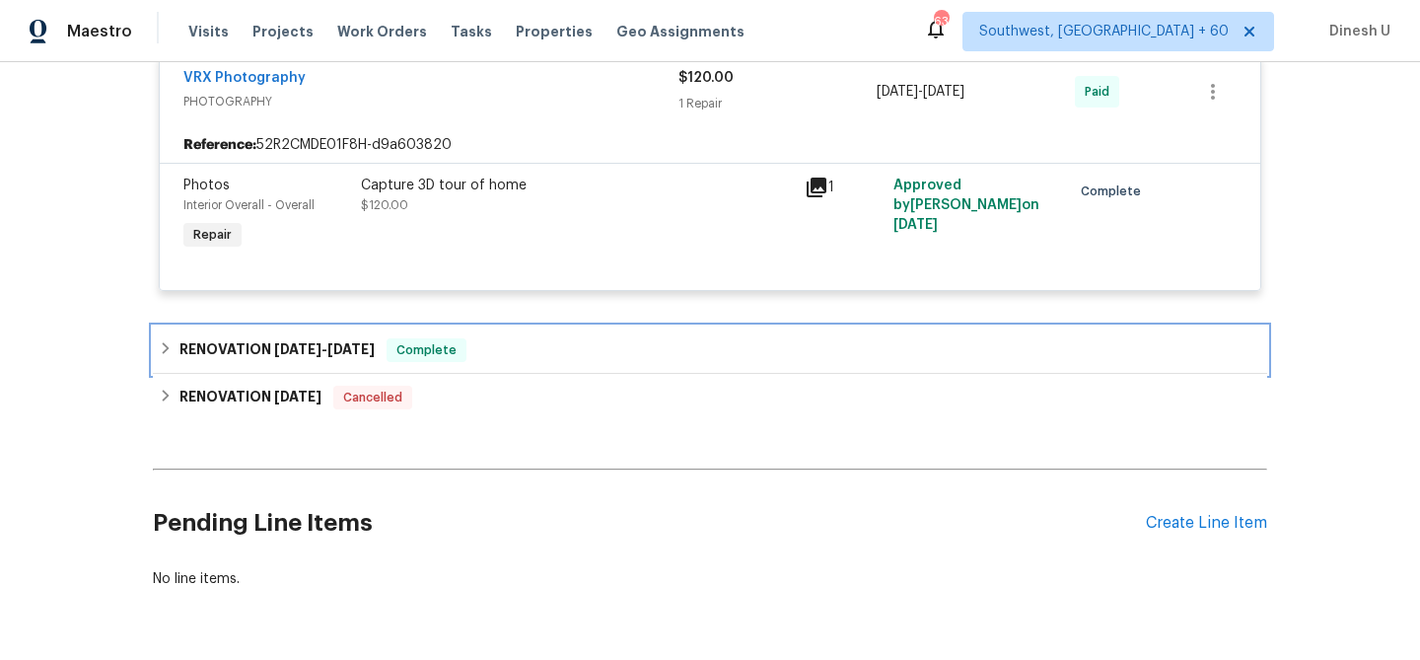
click at [301, 349] on span "5/12/25" at bounding box center [297, 349] width 47 height 14
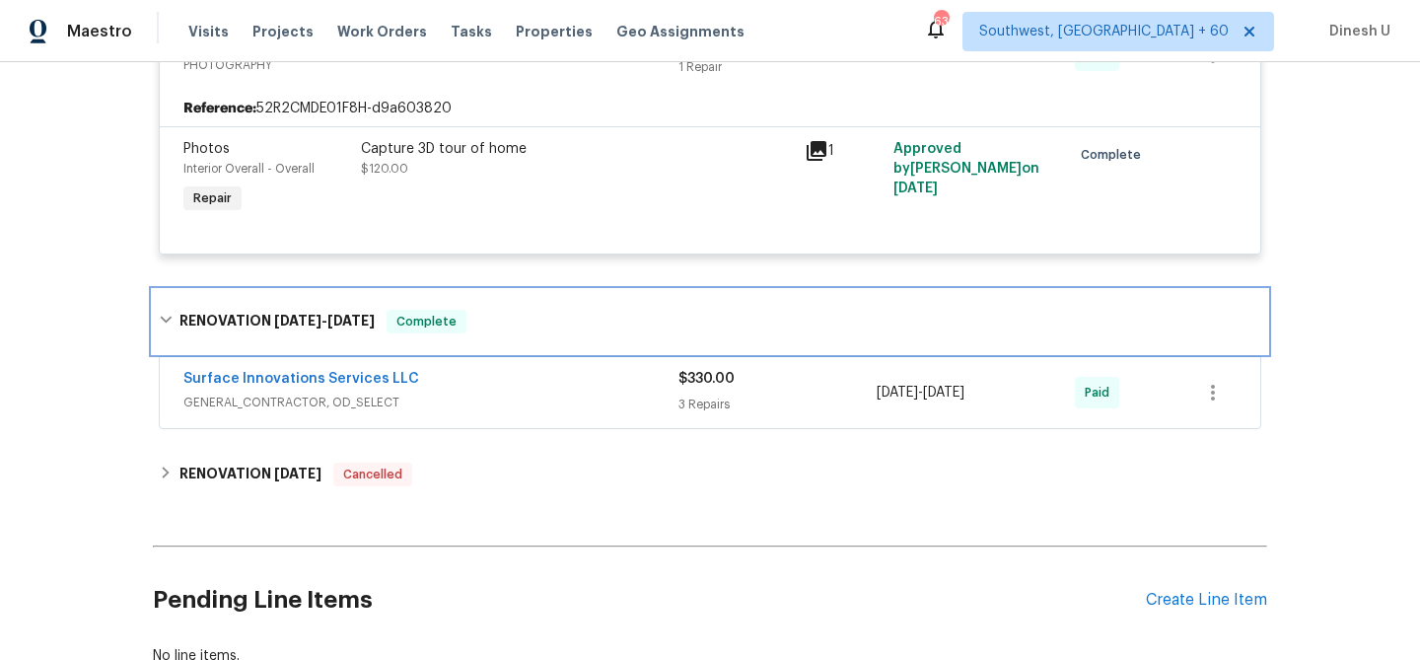
scroll to position [998, 0]
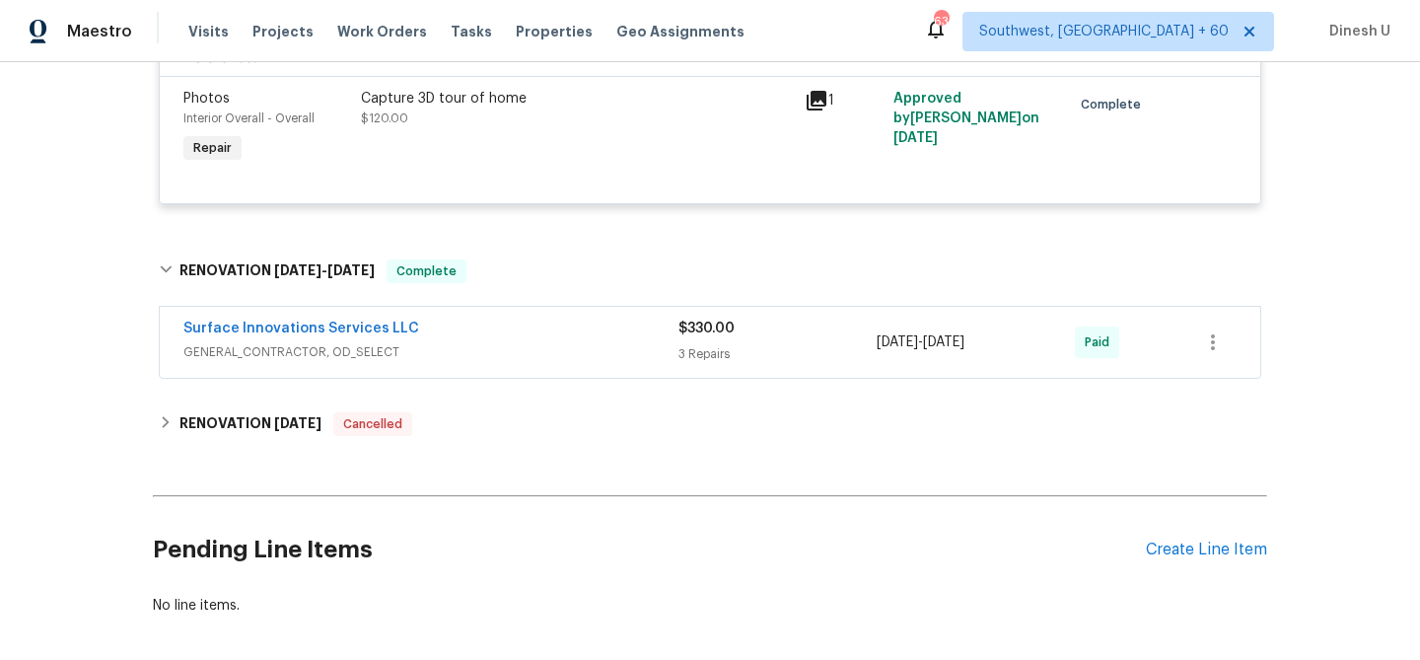
click at [714, 355] on div "3 Repairs" at bounding box center [778, 354] width 198 height 20
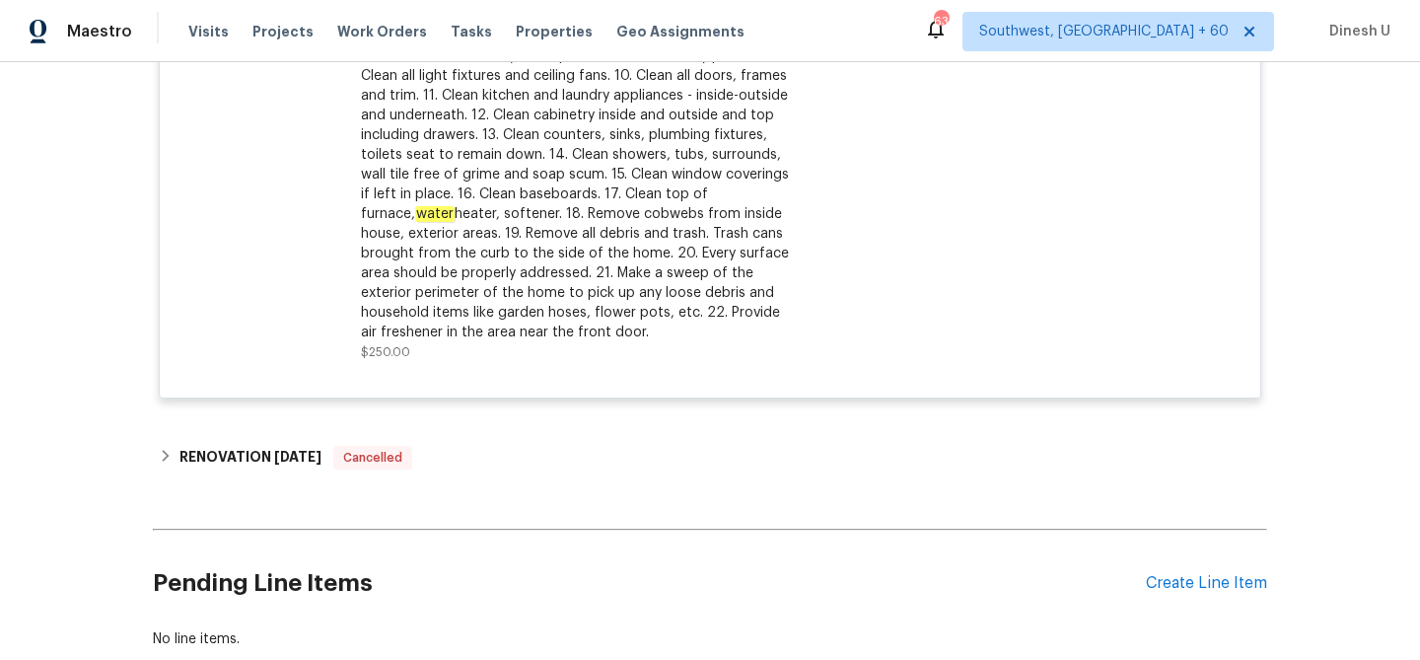
scroll to position [2099, 0]
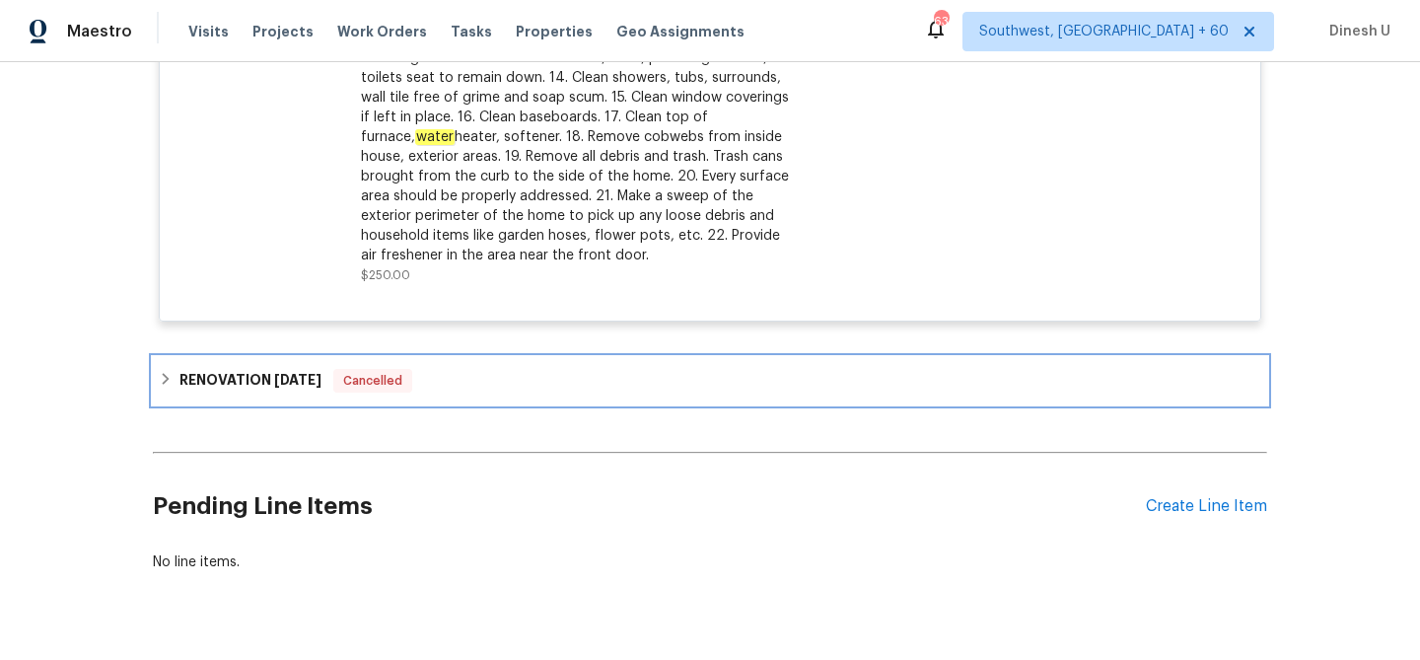
click at [279, 372] on h6 "RENOVATION 5/13/24" at bounding box center [251, 381] width 142 height 24
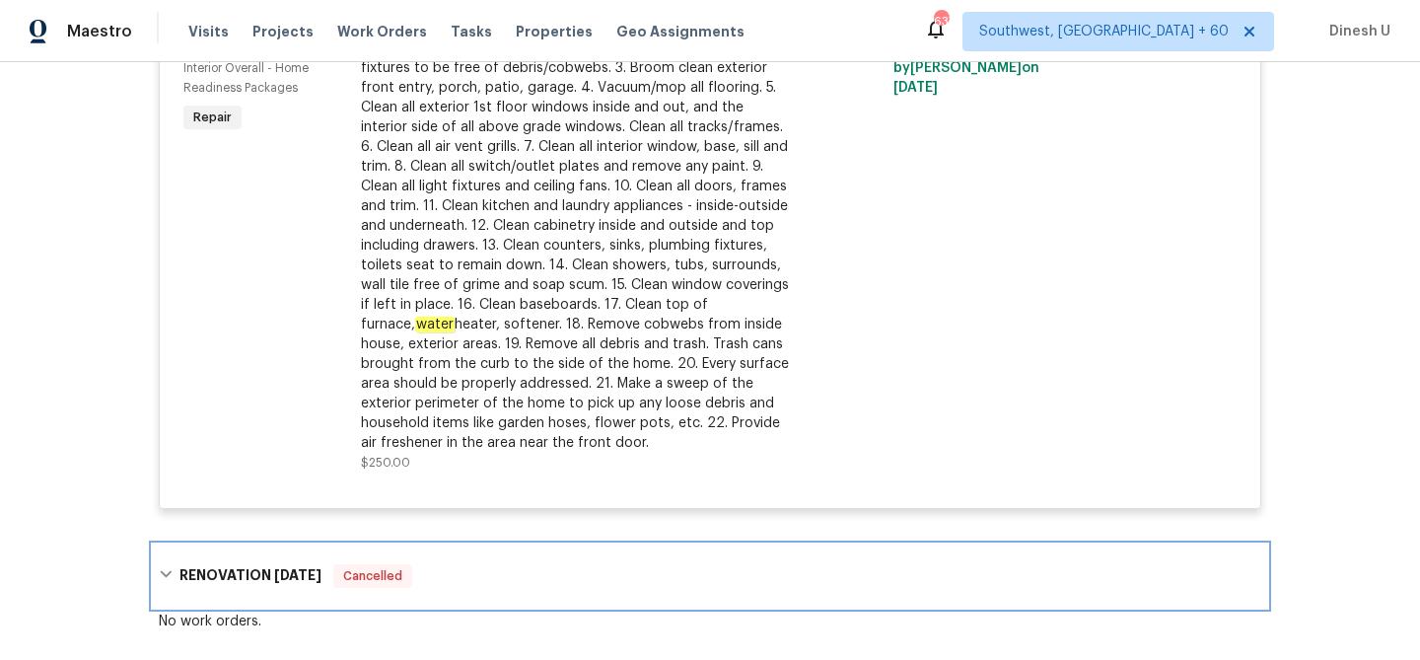
scroll to position [2194, 0]
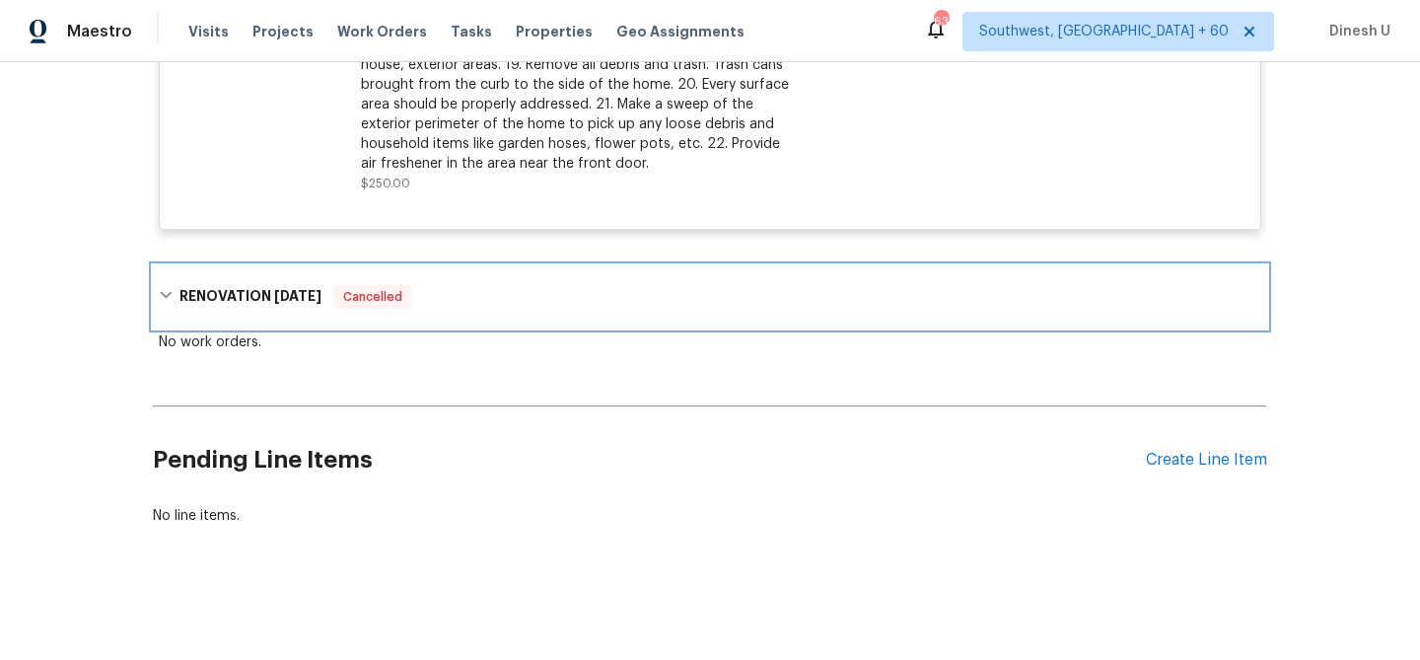
click at [327, 291] on div "RENOVATION 5/13/24 Cancelled" at bounding box center [710, 297] width 1103 height 24
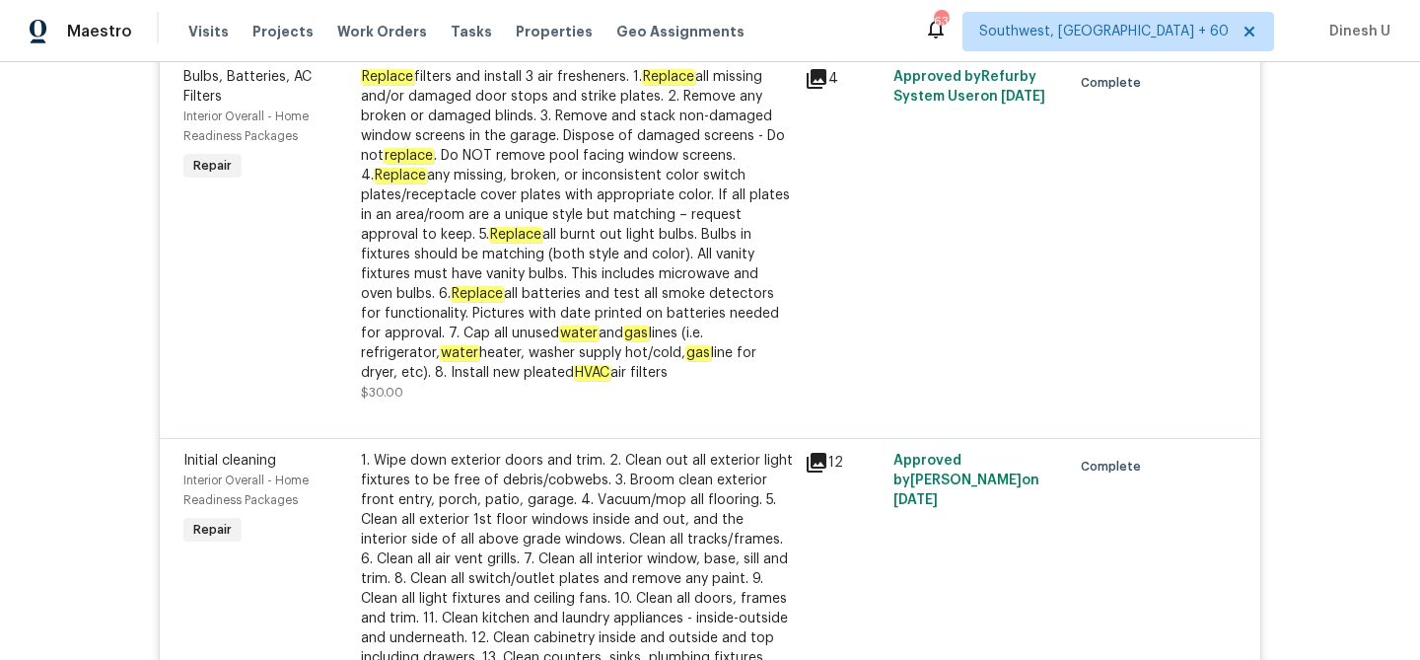
scroll to position [2148, 0]
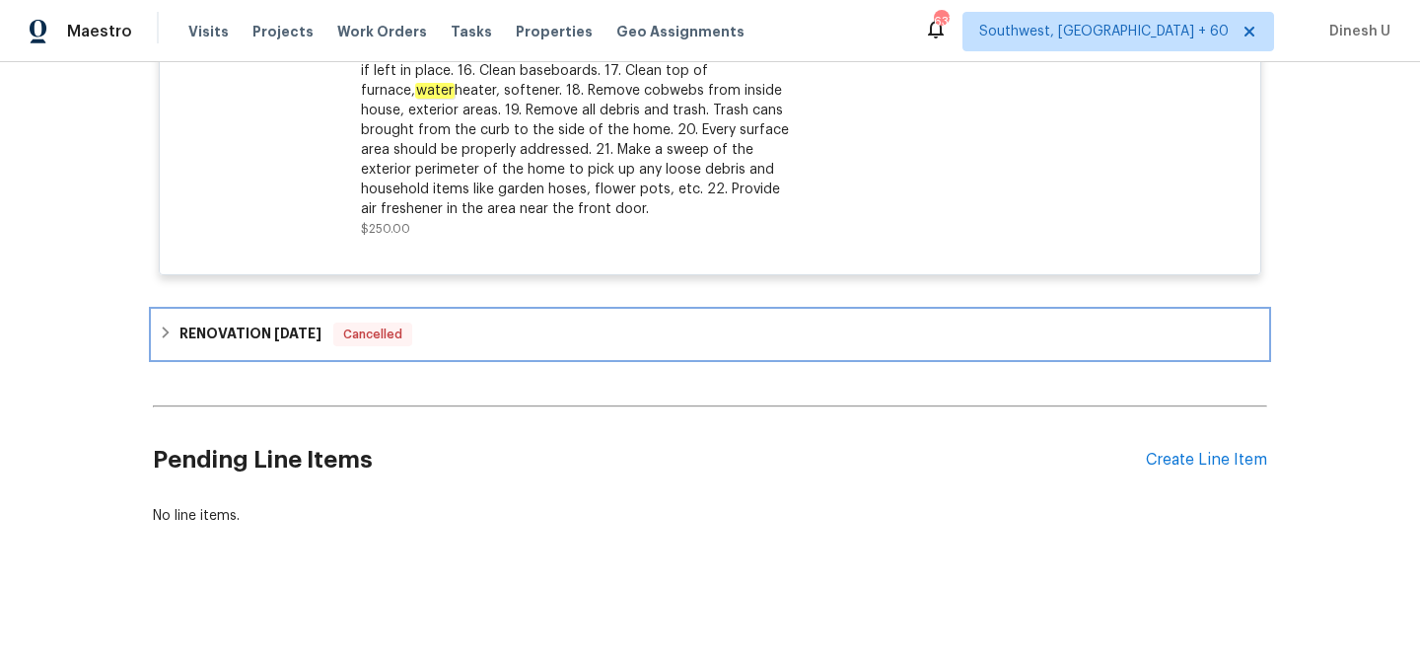
click at [227, 322] on div "RENOVATION 5/13/24 Cancelled" at bounding box center [710, 334] width 1115 height 47
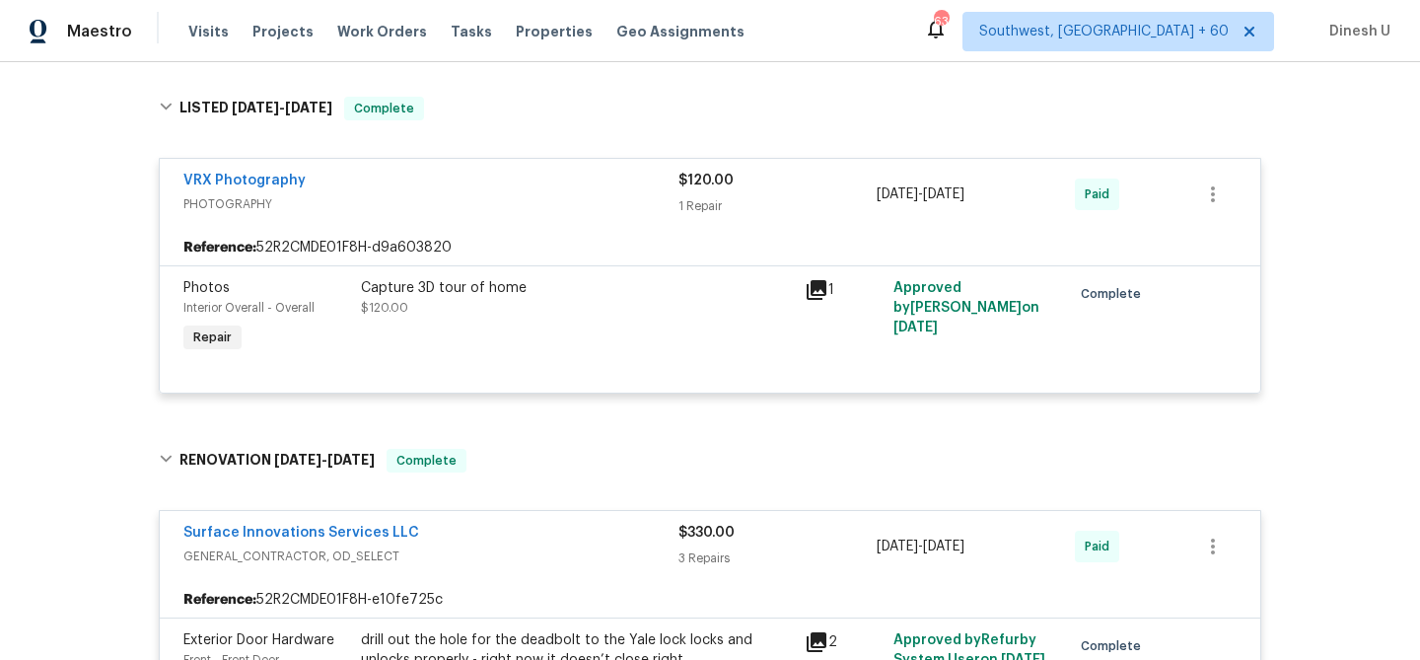
scroll to position [0, 0]
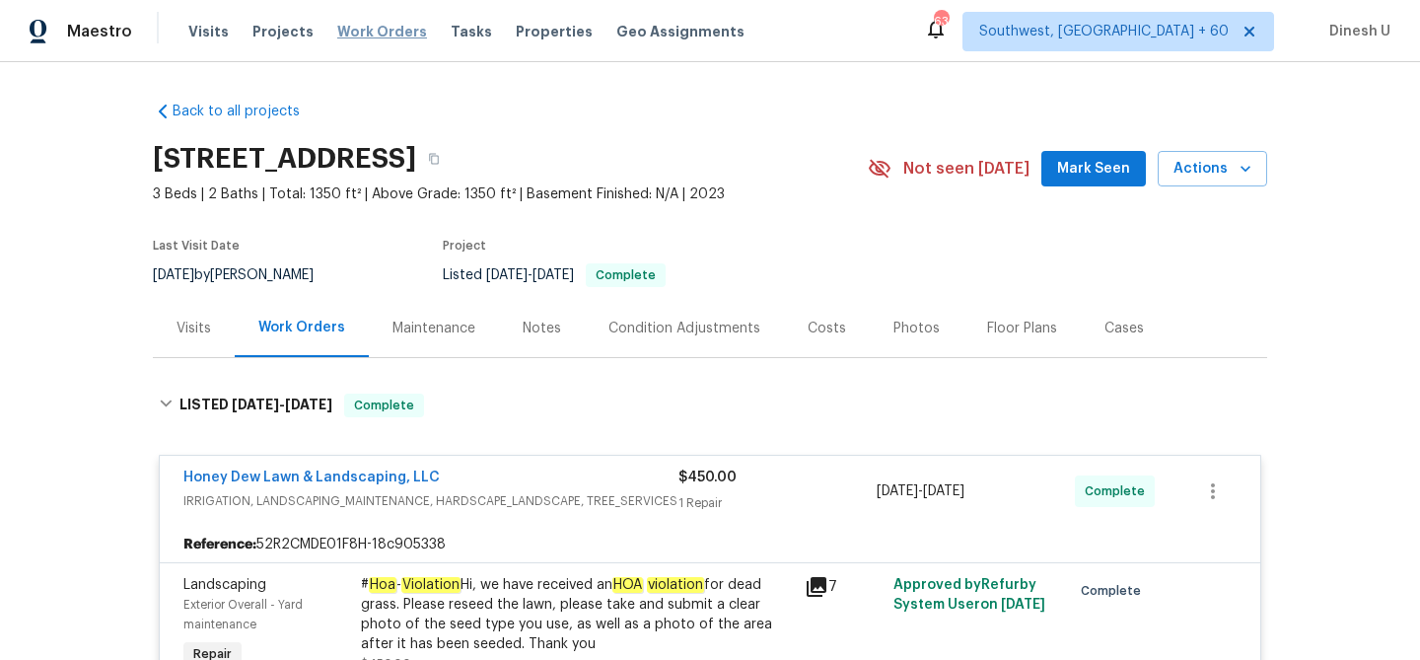
click at [378, 30] on span "Work Orders" at bounding box center [382, 32] width 90 height 20
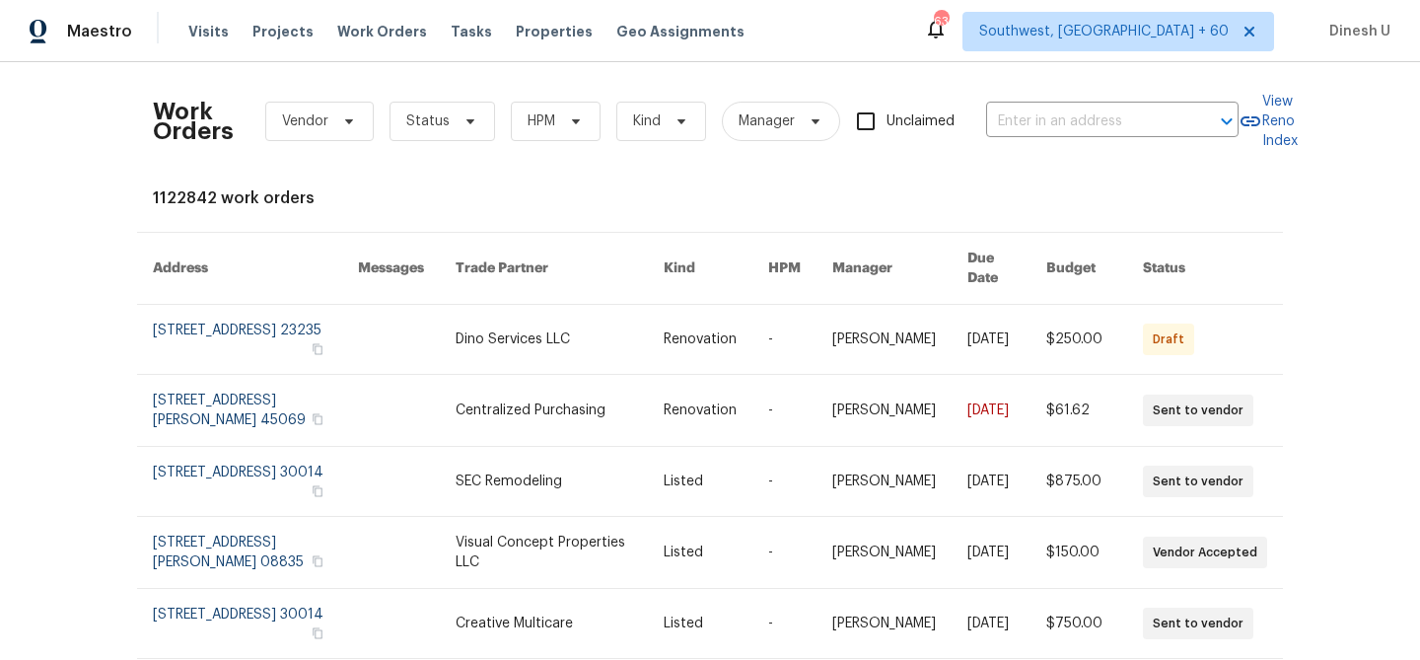
click at [823, 182] on div "Work Orders Vendor Status HPM Kind Manager Unclaimed ​ View Reno Index 1122842 …" at bounding box center [710, 586] width 1115 height 1017
click at [1069, 126] on input "text" at bounding box center [1084, 122] width 197 height 31
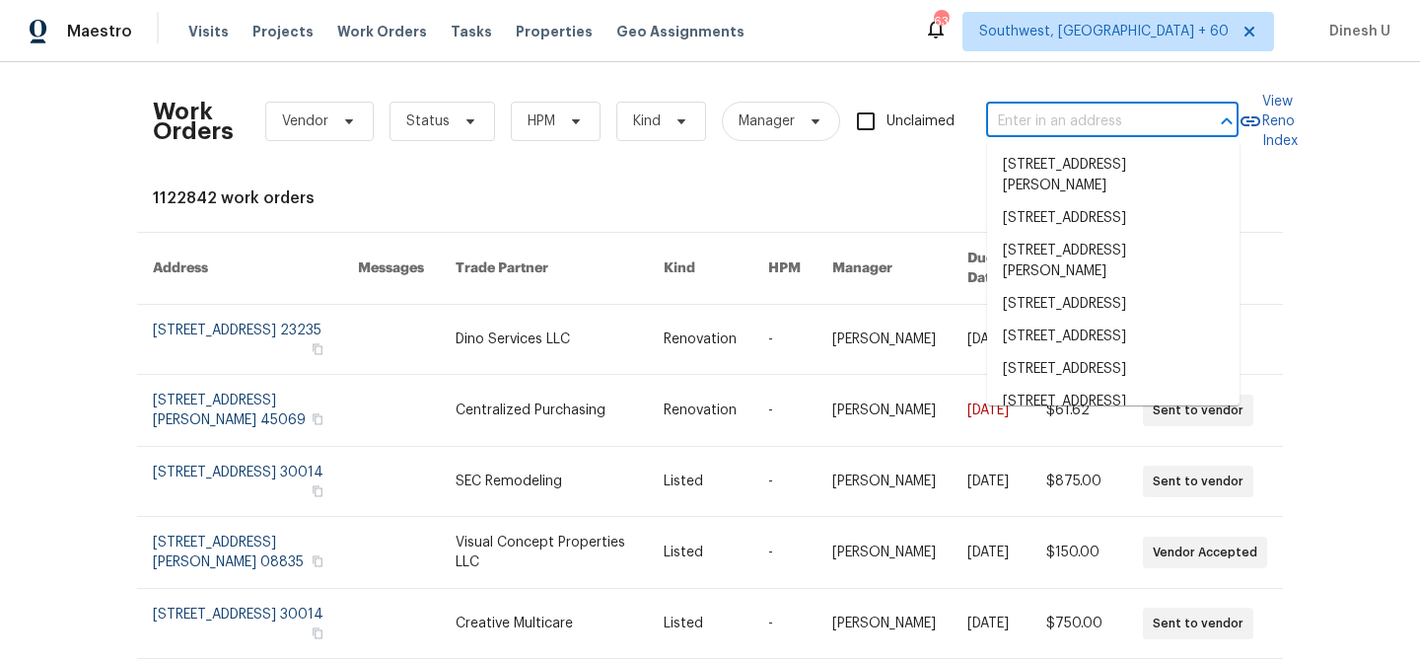
paste input "1002 E Northfield Blvd Apt H104, Murfreesboro, TN 37130"
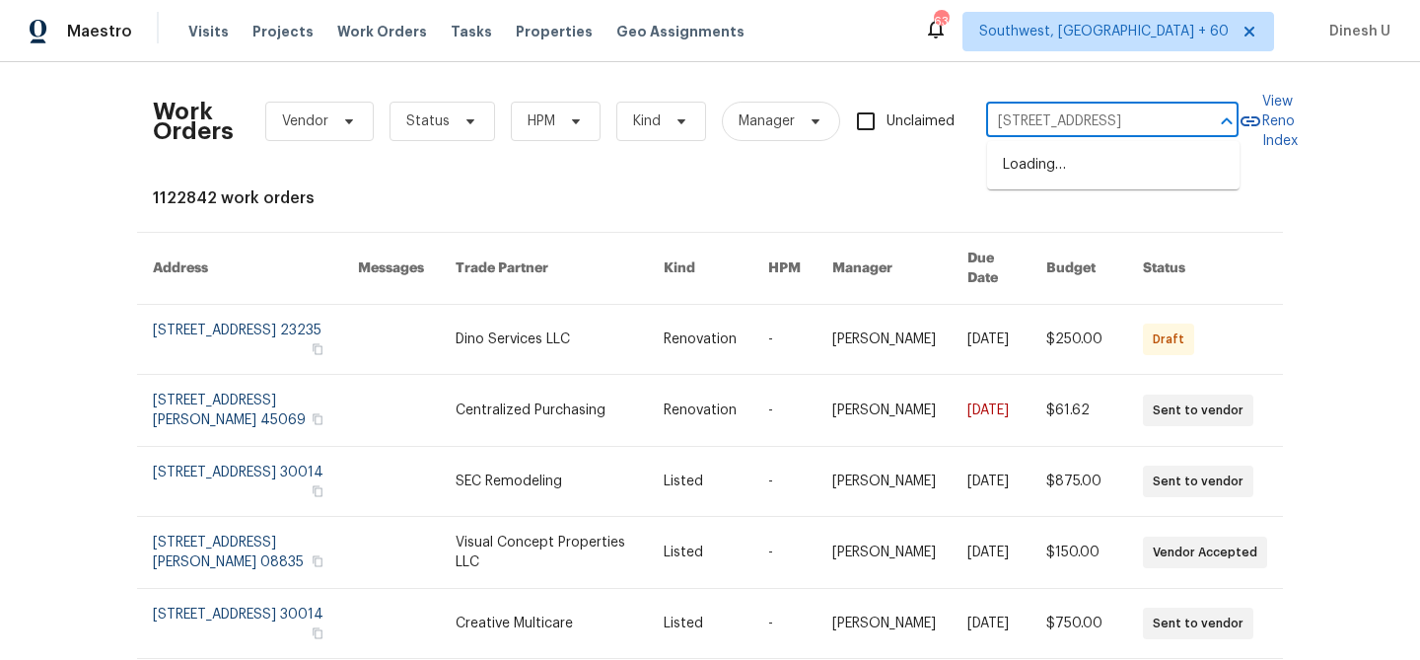
type input "1002 E Northfield Blvd"
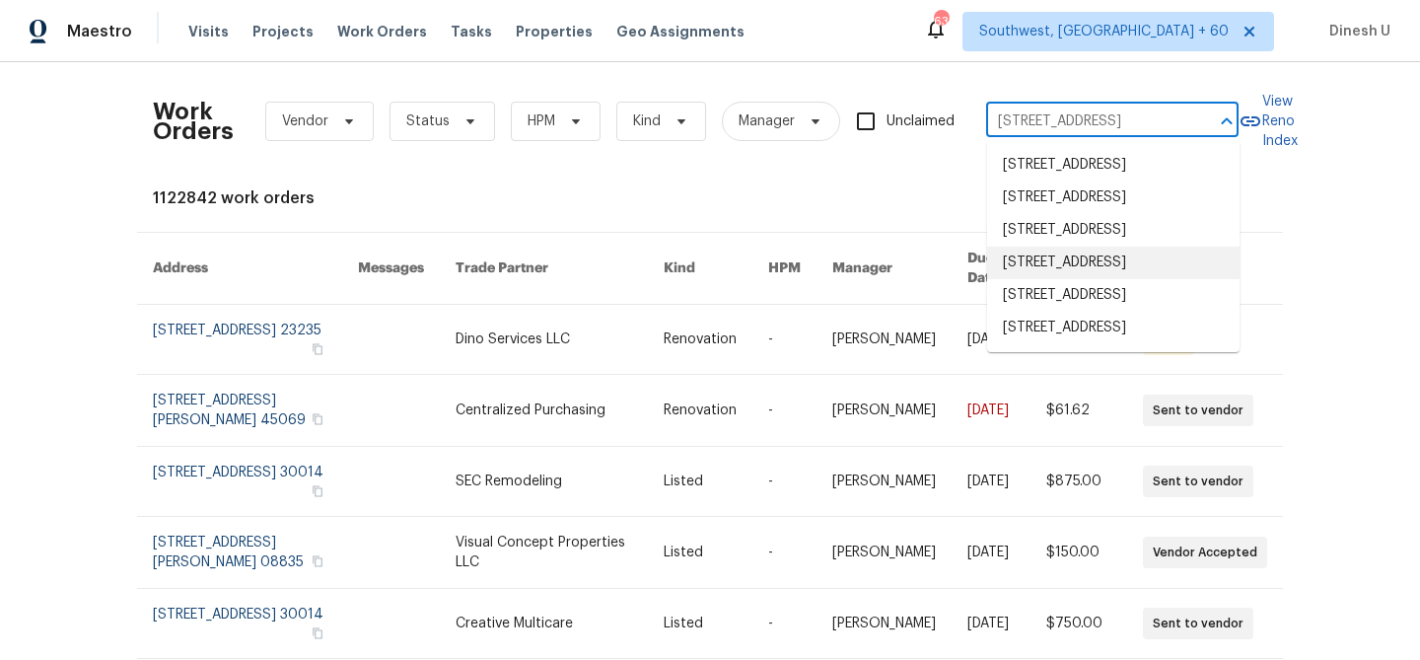
scroll to position [71, 0]
click at [1103, 344] on li "1002 E Northfield Blvd Apt H104, Murfreesboro, TN 37130" at bounding box center [1113, 328] width 253 height 33
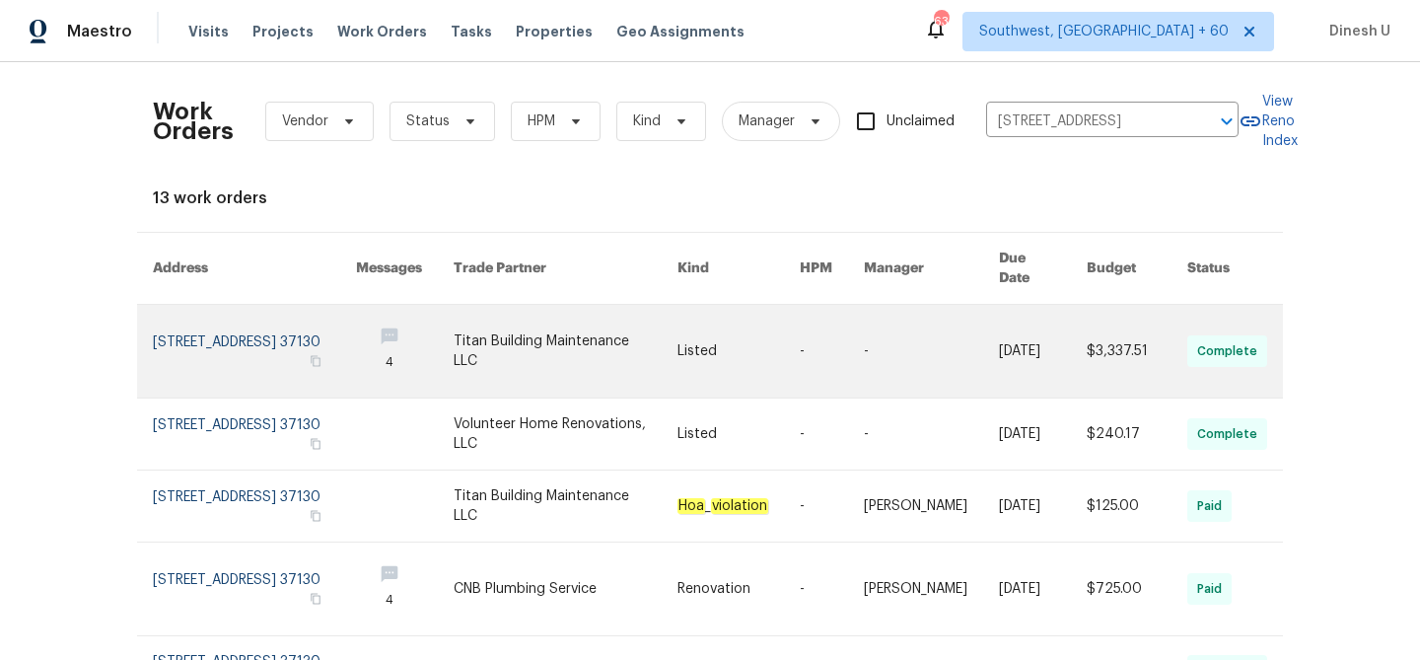
click at [200, 307] on link at bounding box center [254, 351] width 203 height 93
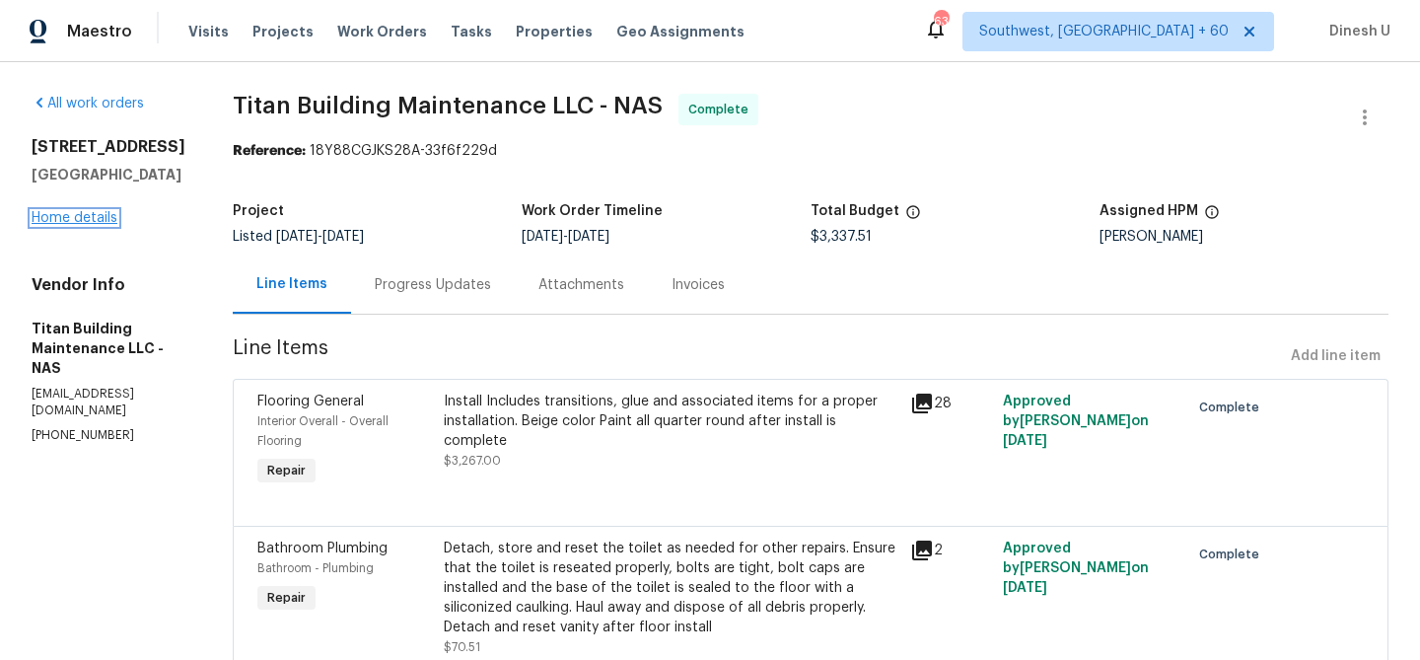
click at [98, 225] on link "Home details" at bounding box center [75, 218] width 86 height 14
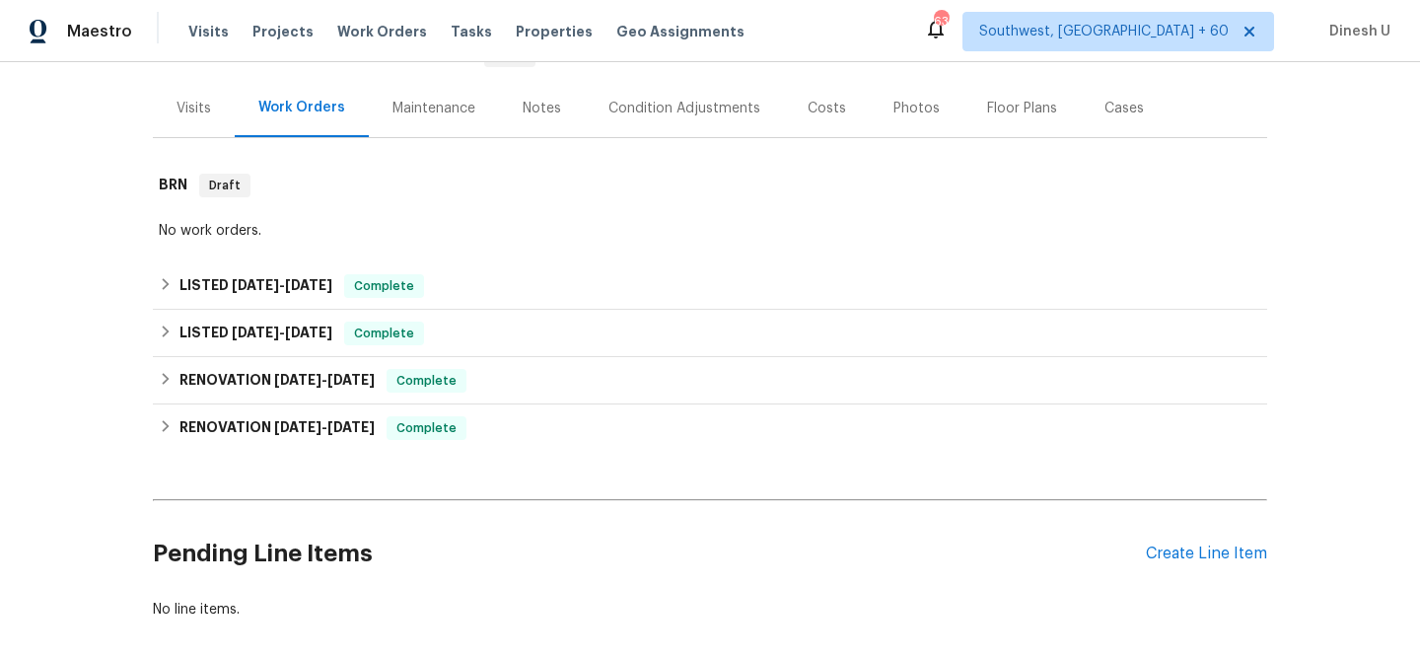
scroll to position [244, 0]
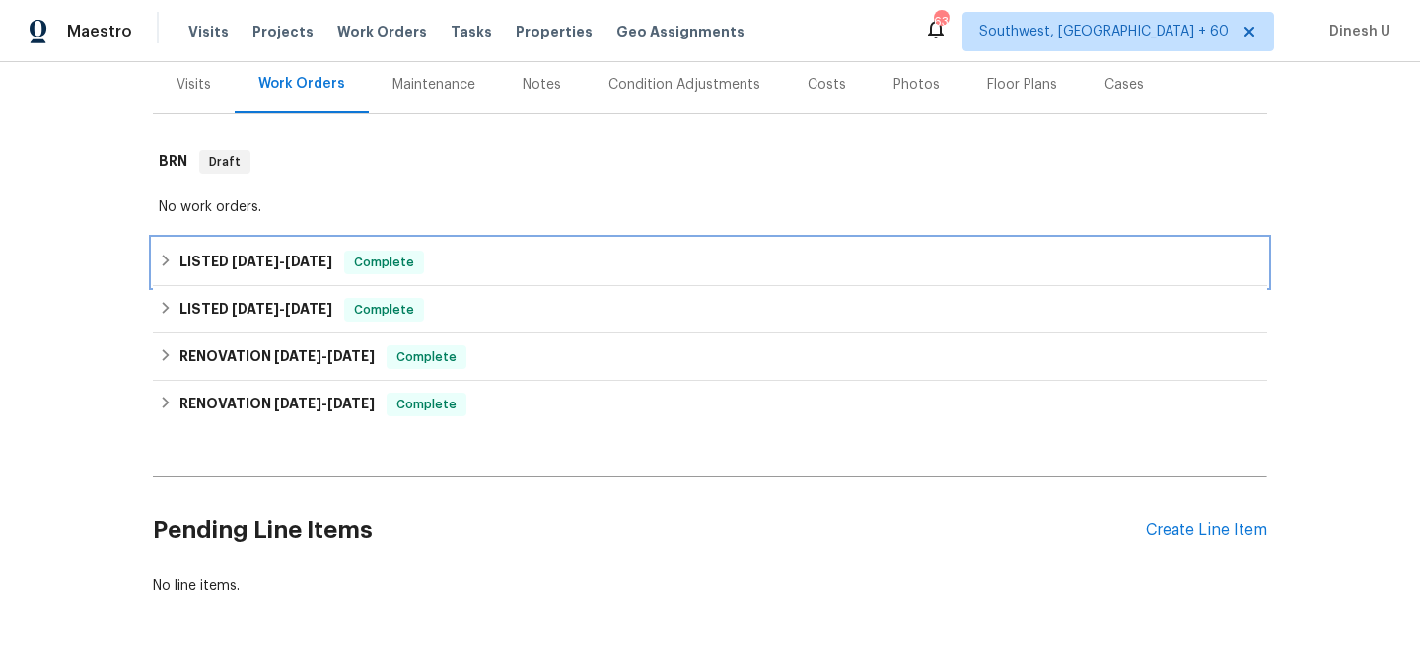
click at [271, 270] on h6 "LISTED 9/22/25 - 9/24/25" at bounding box center [256, 263] width 153 height 24
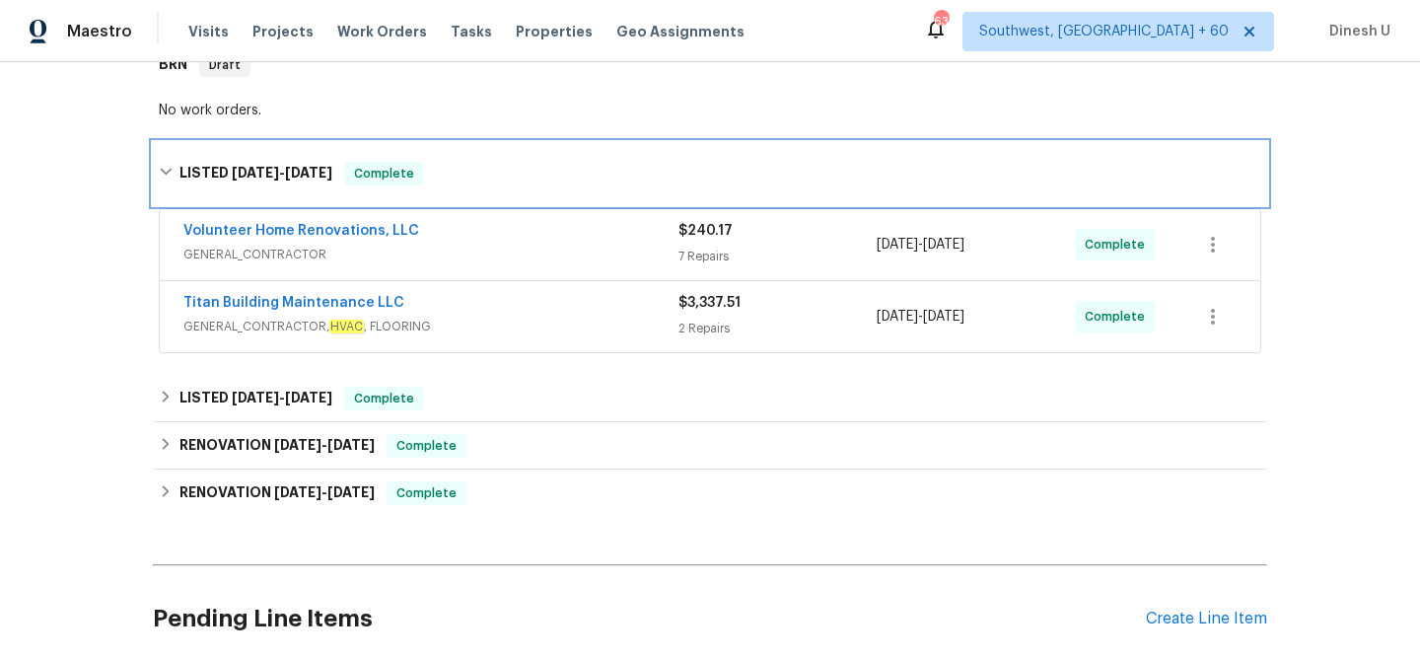
scroll to position [357, 0]
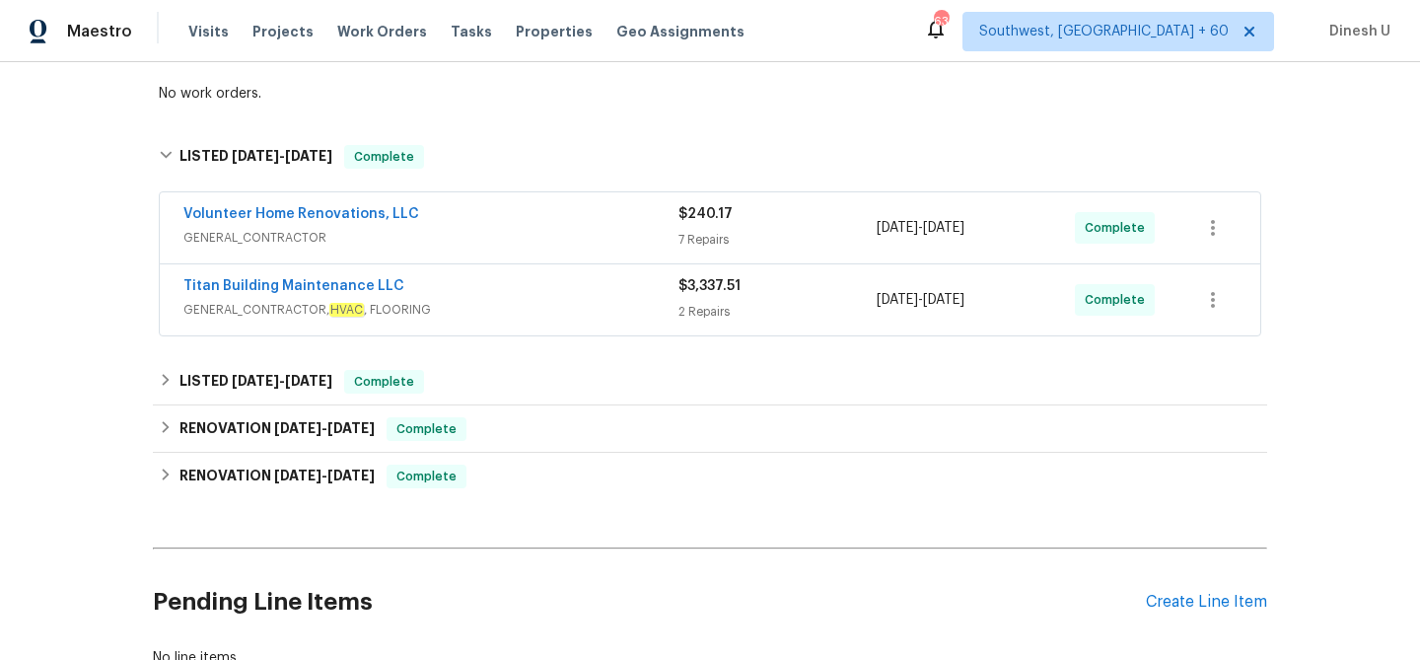
click at [696, 250] on div "7 Repairs" at bounding box center [778, 240] width 198 height 20
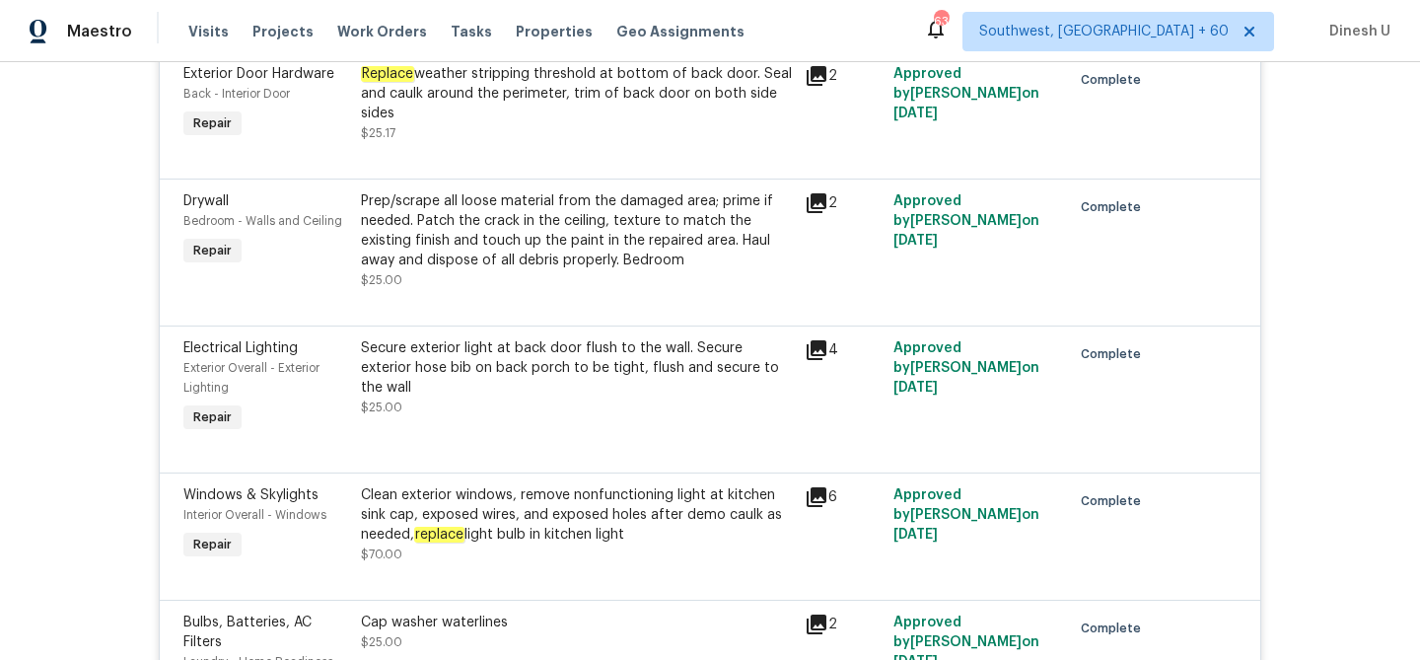
scroll to position [792, 0]
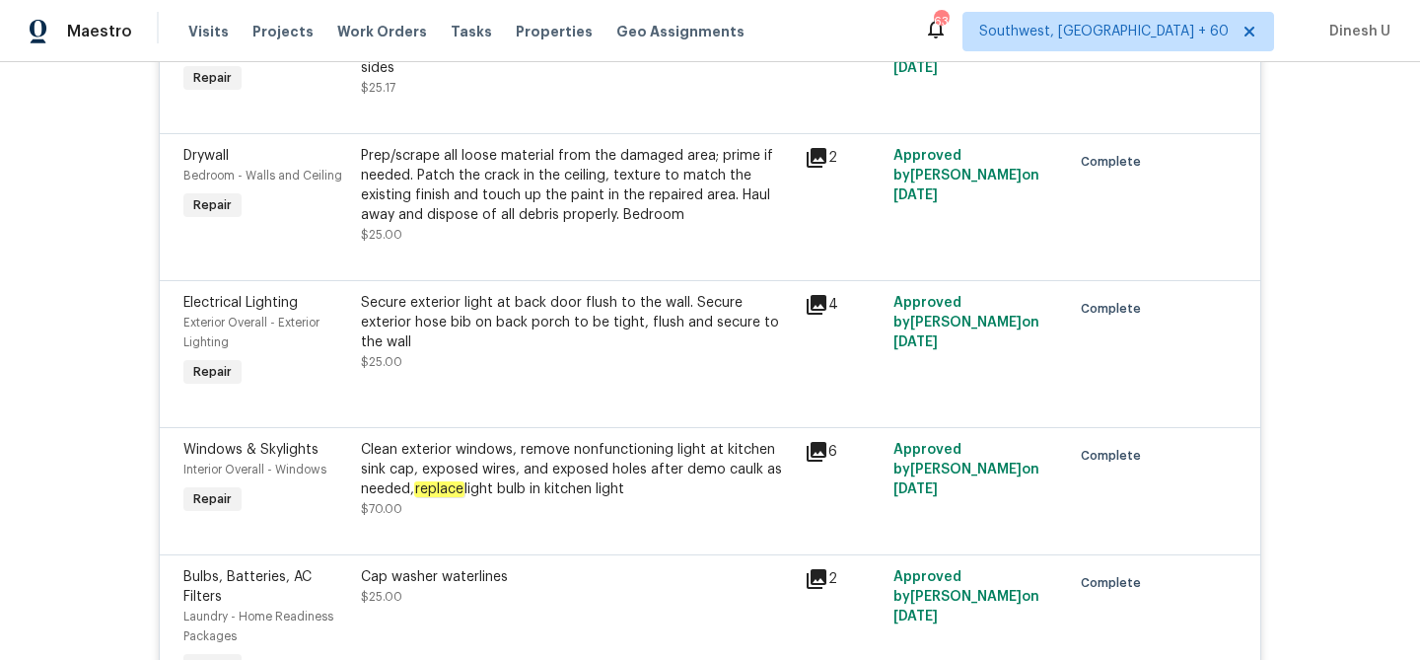
click at [806, 170] on icon at bounding box center [817, 158] width 24 height 24
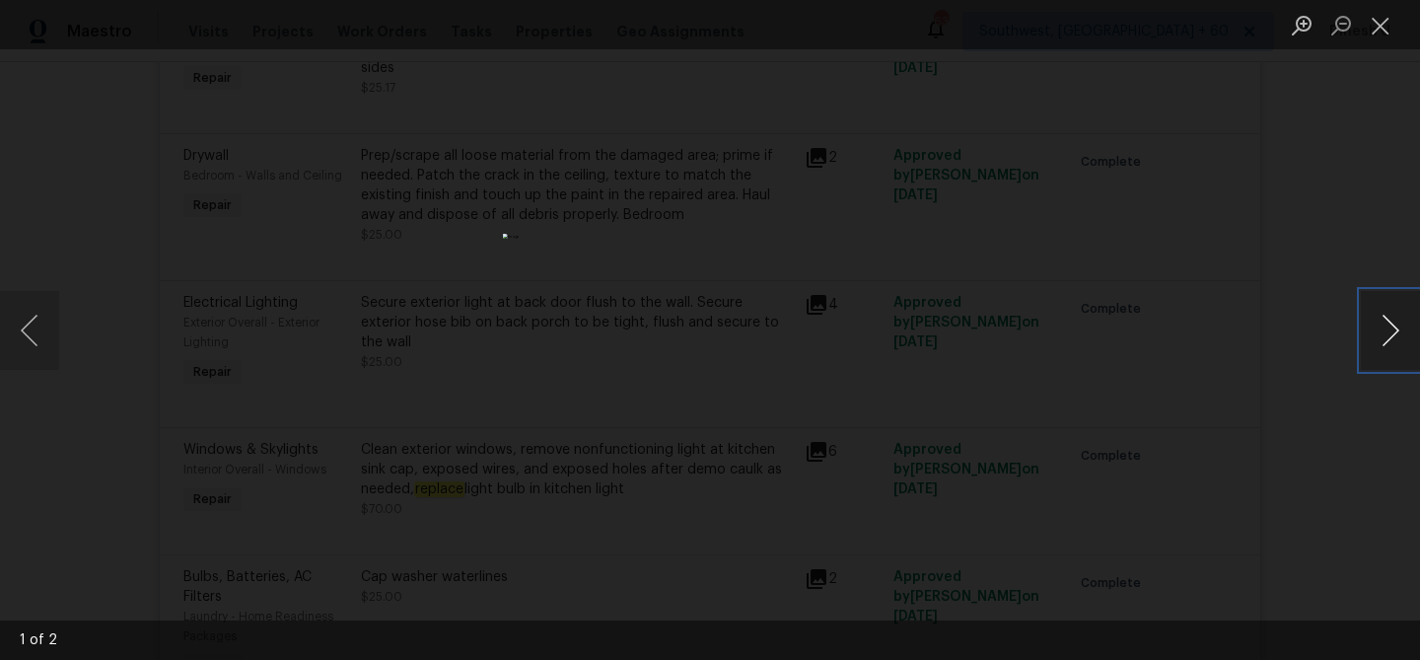
click at [1397, 325] on button "Next image" at bounding box center [1390, 330] width 59 height 79
click at [1381, 24] on button "Close lightbox" at bounding box center [1380, 25] width 39 height 35
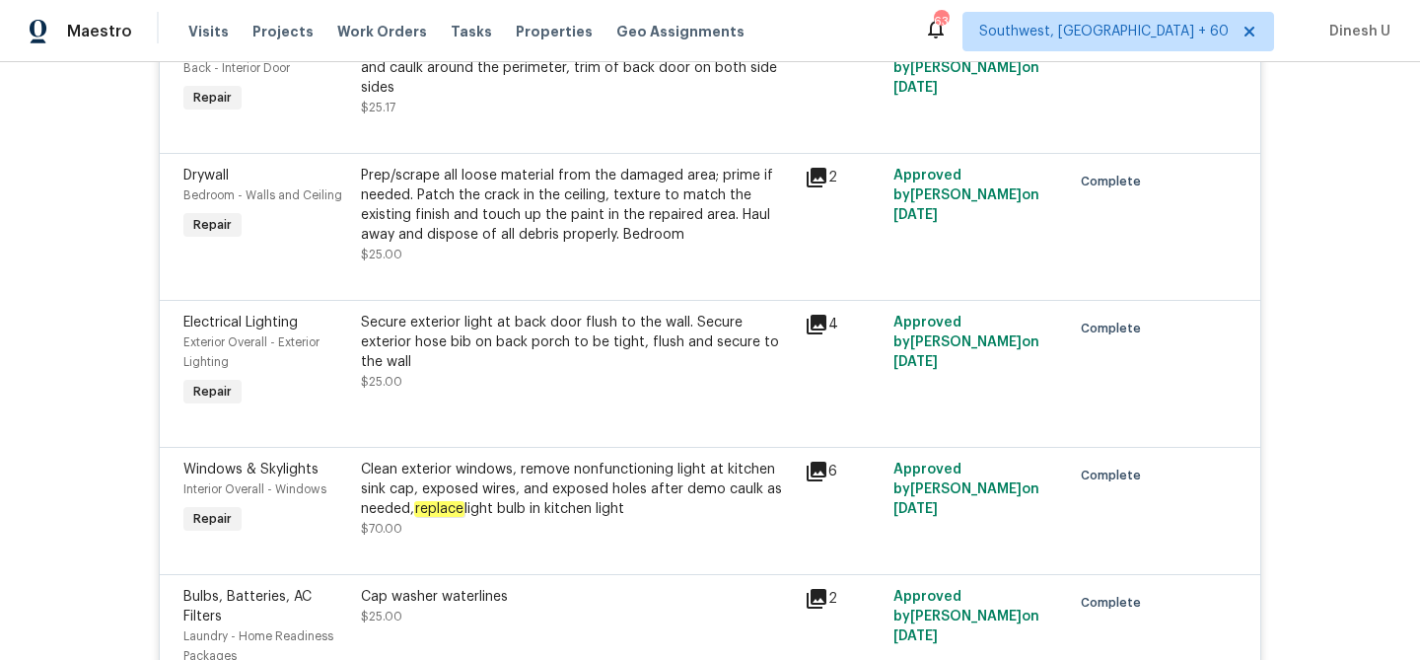
scroll to position [714, 0]
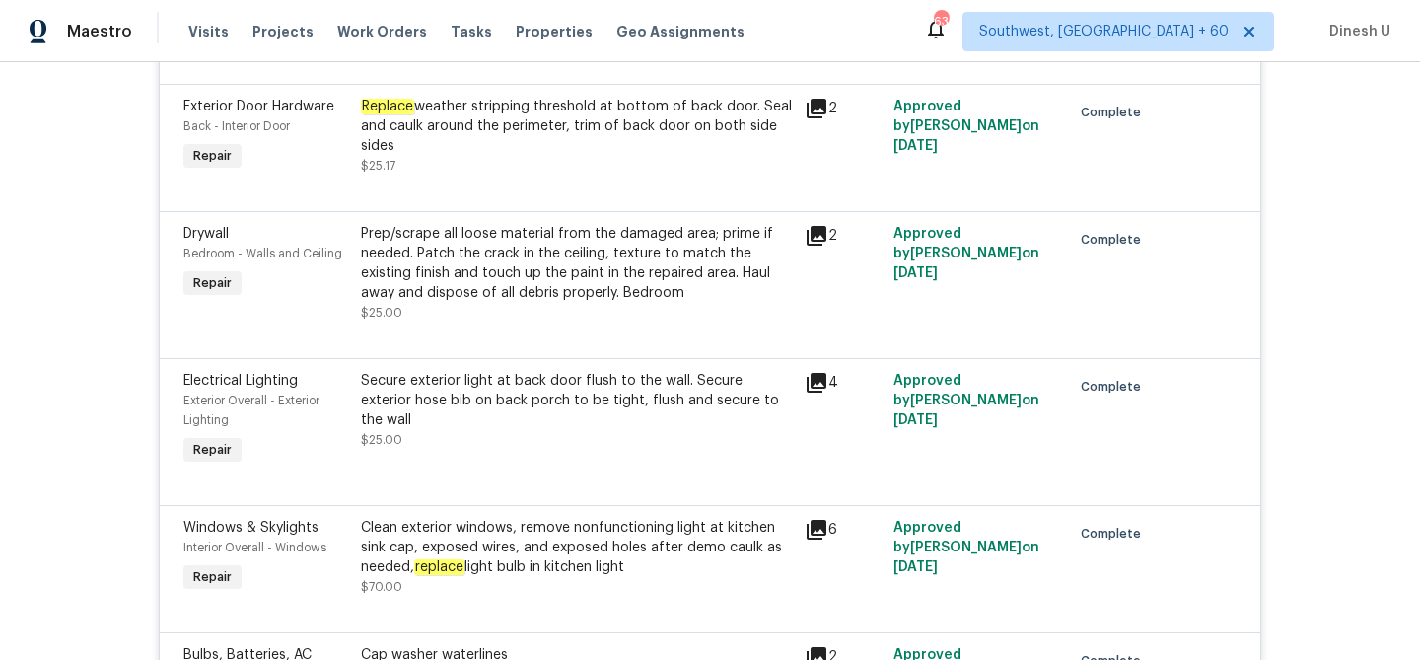
click at [813, 246] on icon at bounding box center [817, 236] width 20 height 20
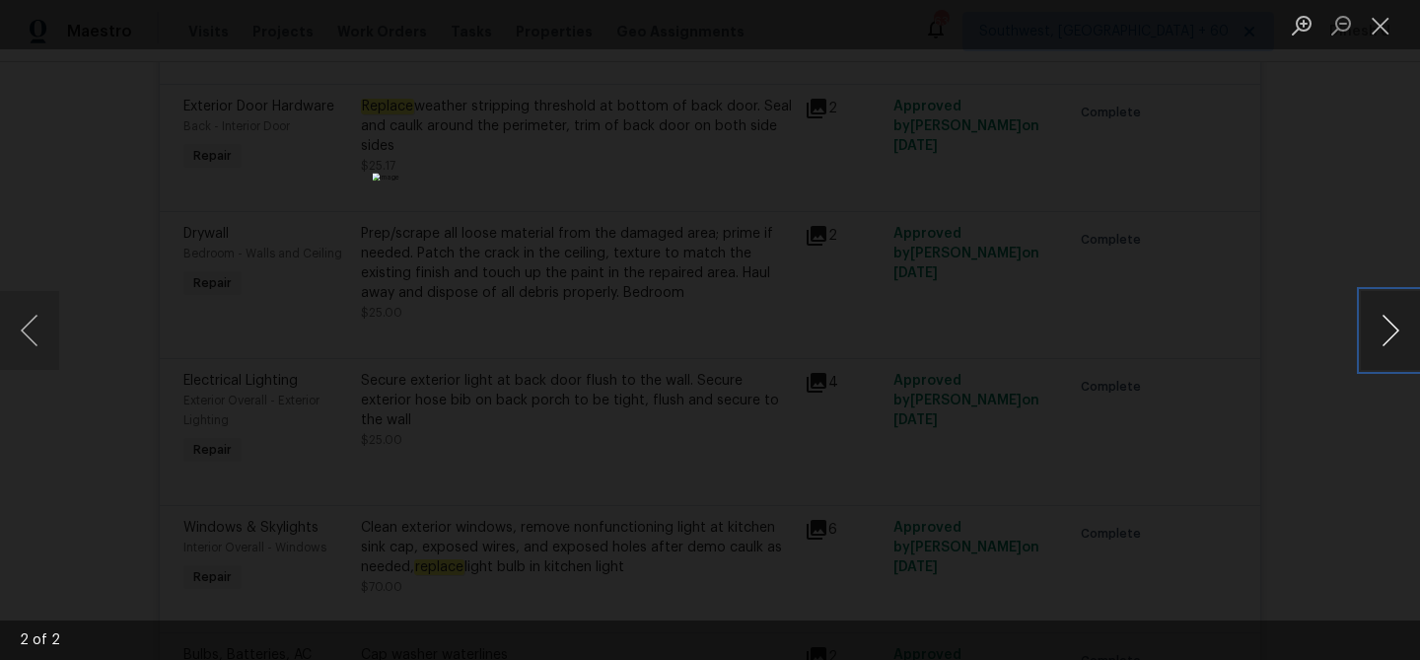
click at [1387, 327] on button "Next image" at bounding box center [1390, 330] width 59 height 79
click at [1381, 33] on button "Close lightbox" at bounding box center [1380, 25] width 39 height 35
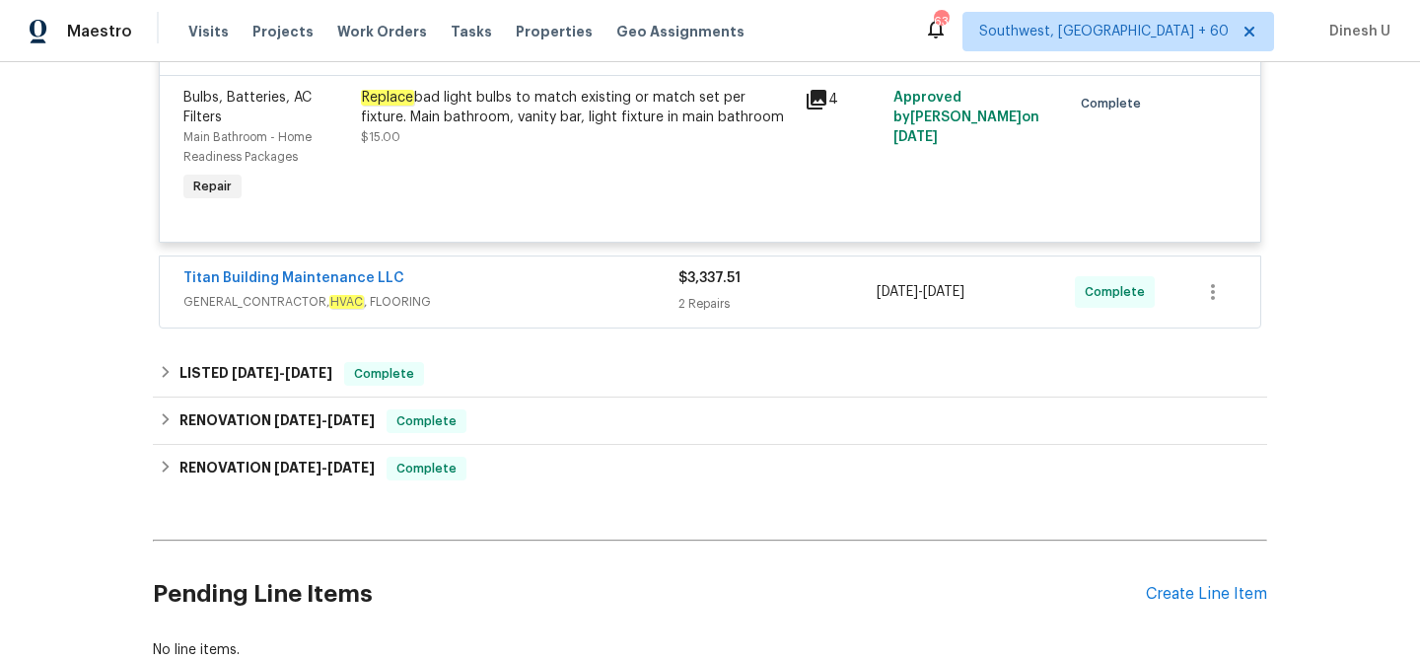
scroll to position [1476, 0]
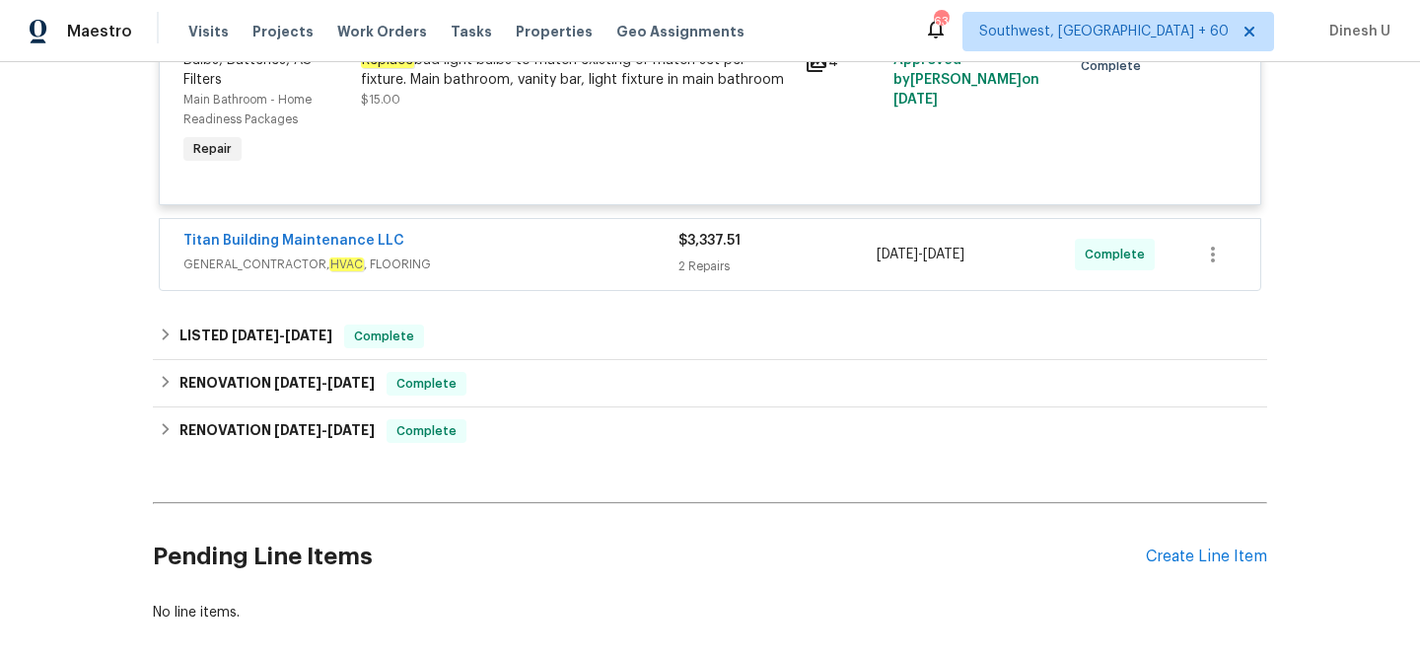
click at [691, 276] on div "2 Repairs" at bounding box center [778, 266] width 198 height 20
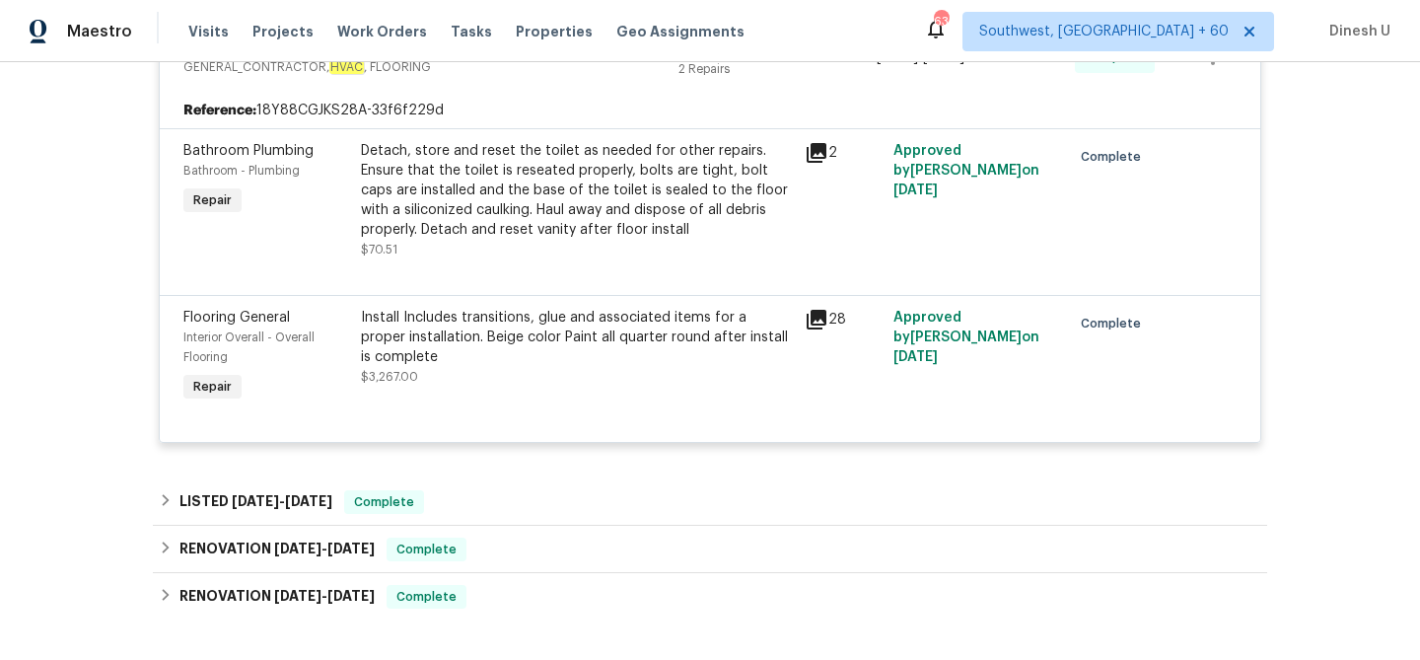
scroll to position [1759, 0]
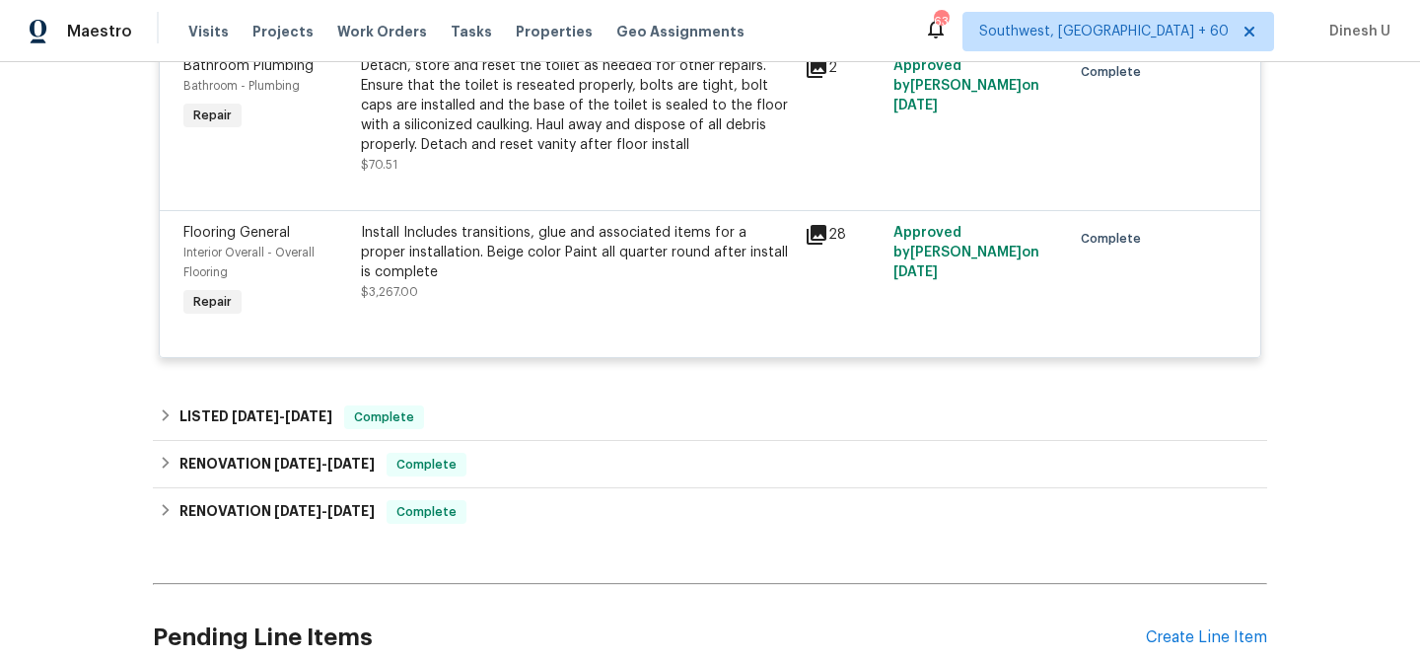
click at [814, 245] on icon at bounding box center [817, 235] width 20 height 20
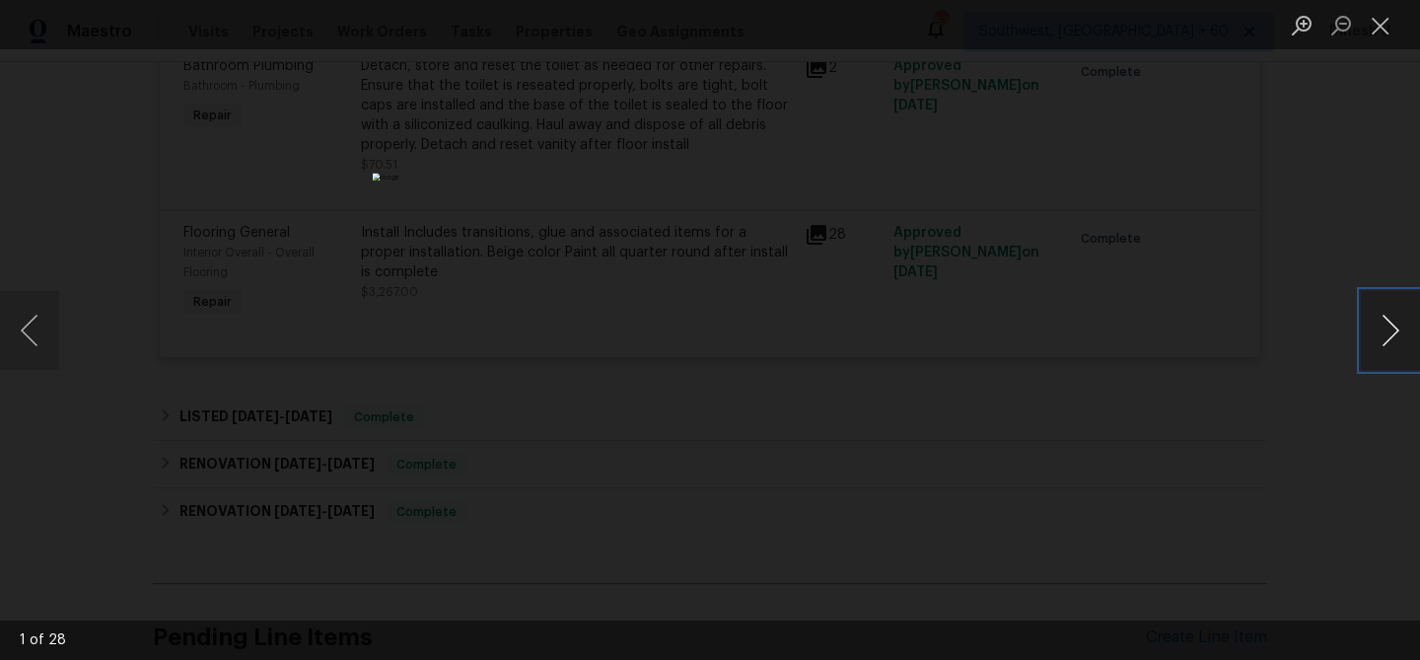
click at [1395, 329] on button "Next image" at bounding box center [1390, 330] width 59 height 79
click at [1379, 27] on button "Close lightbox" at bounding box center [1380, 25] width 39 height 35
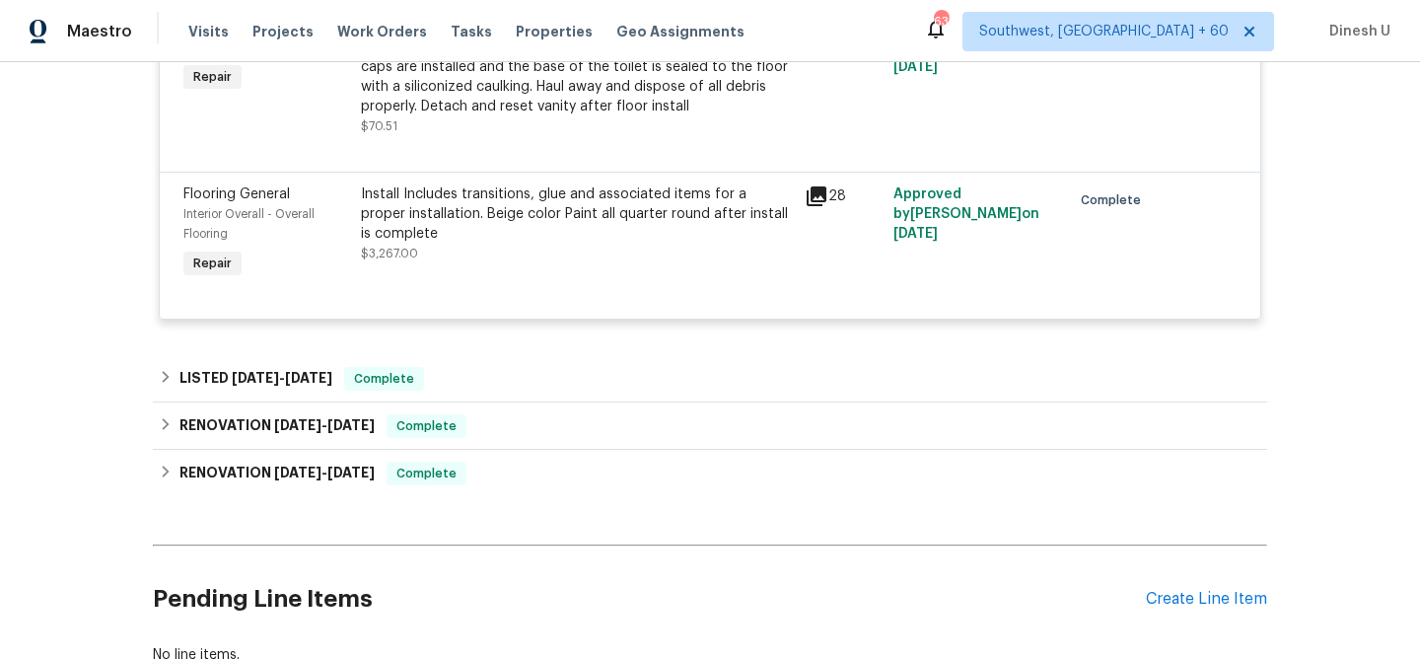
scroll to position [1865, 0]
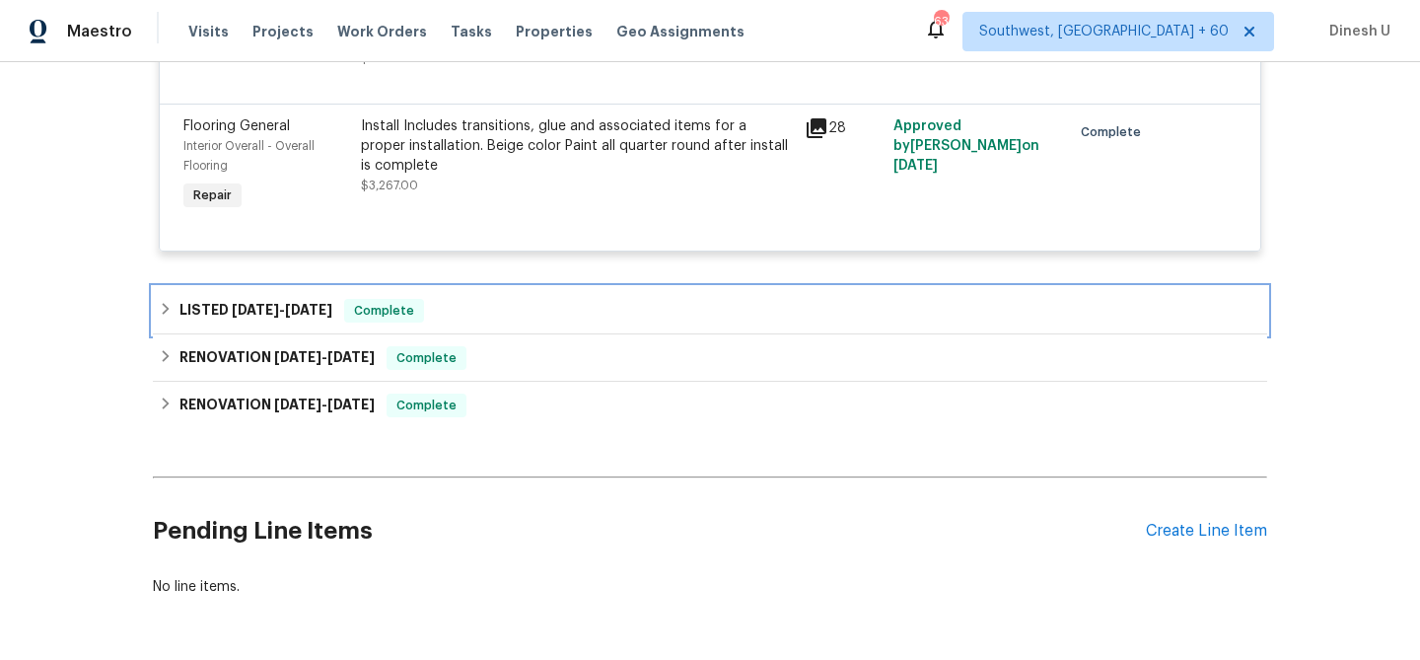
click at [338, 323] on div "LISTED 8/1/25 - 8/3/25 Complete" at bounding box center [710, 311] width 1103 height 24
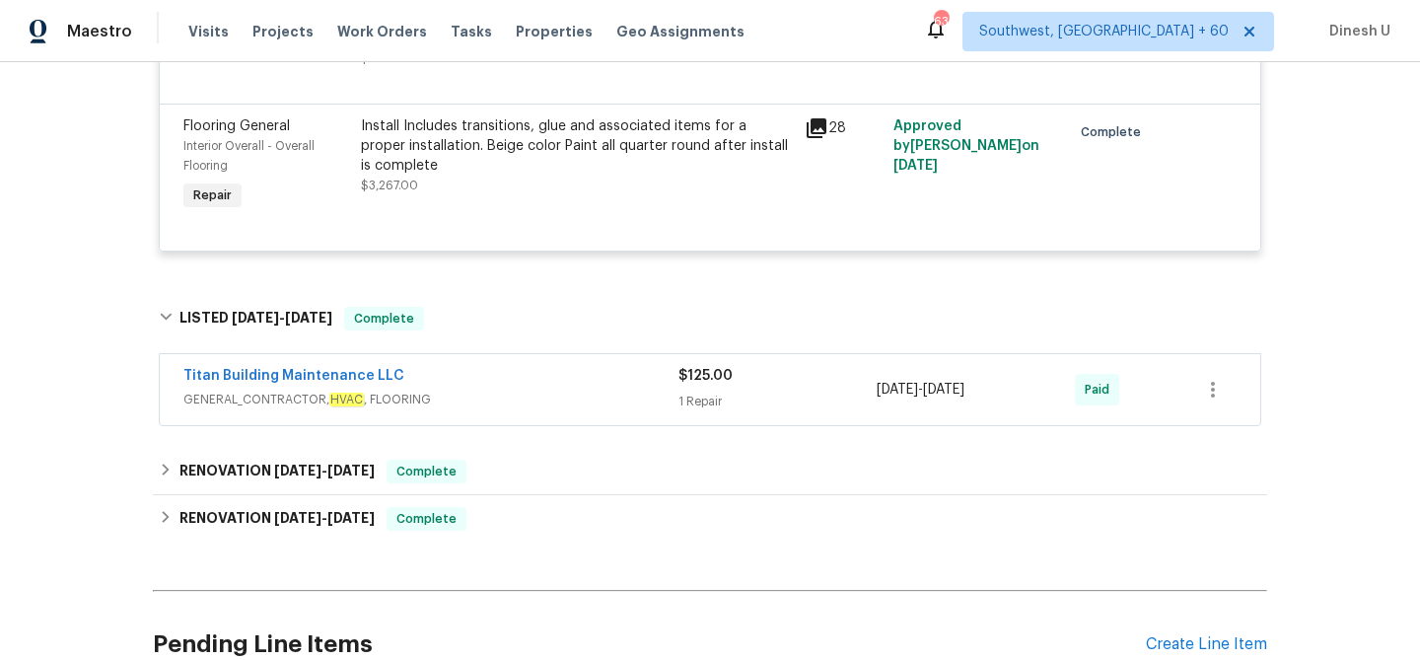
click at [702, 411] on div "1 Repair" at bounding box center [778, 402] width 198 height 20
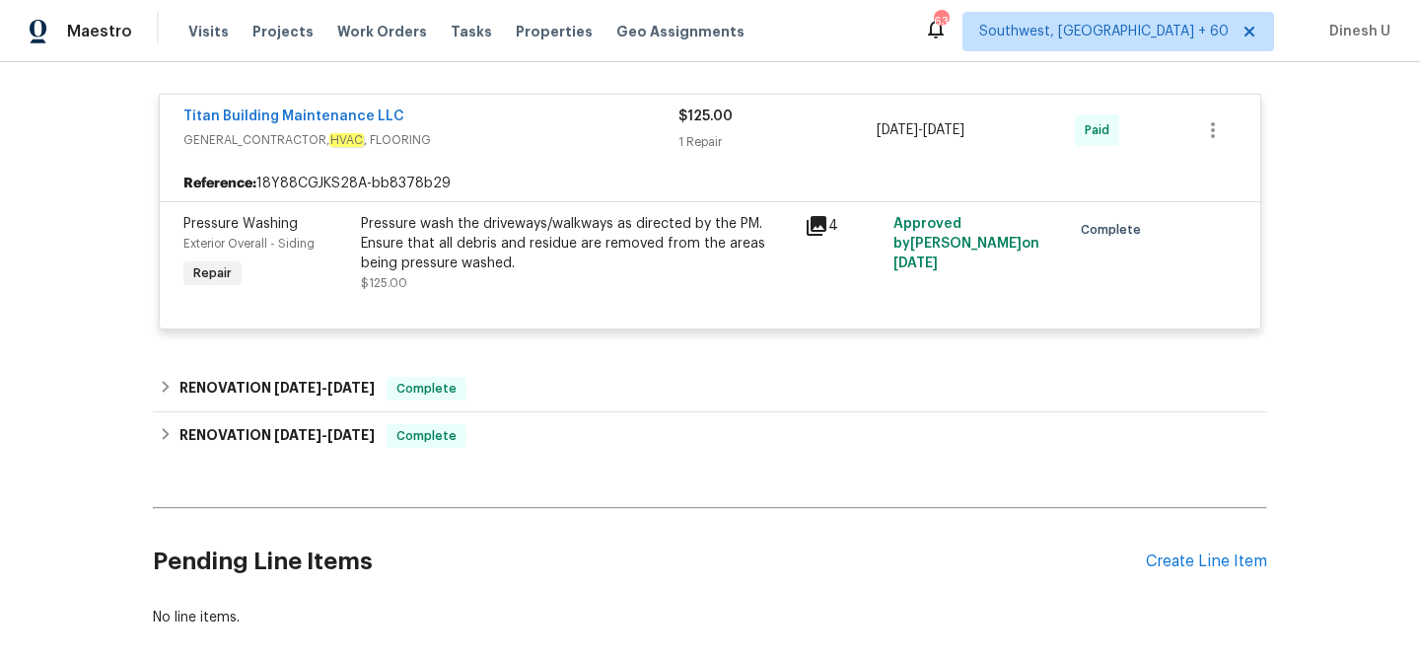
scroll to position [2180, 0]
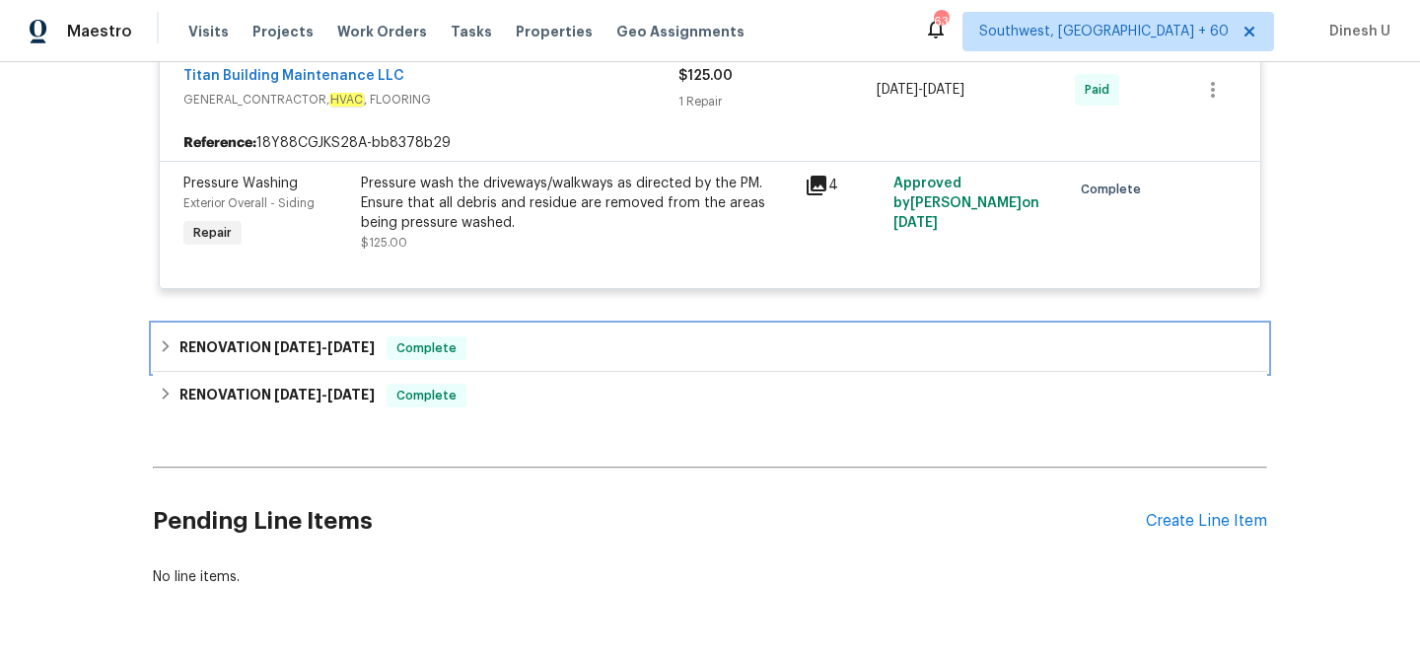
click at [309, 360] on h6 "RENOVATION 6/24/25 - 7/11/25" at bounding box center [277, 348] width 195 height 24
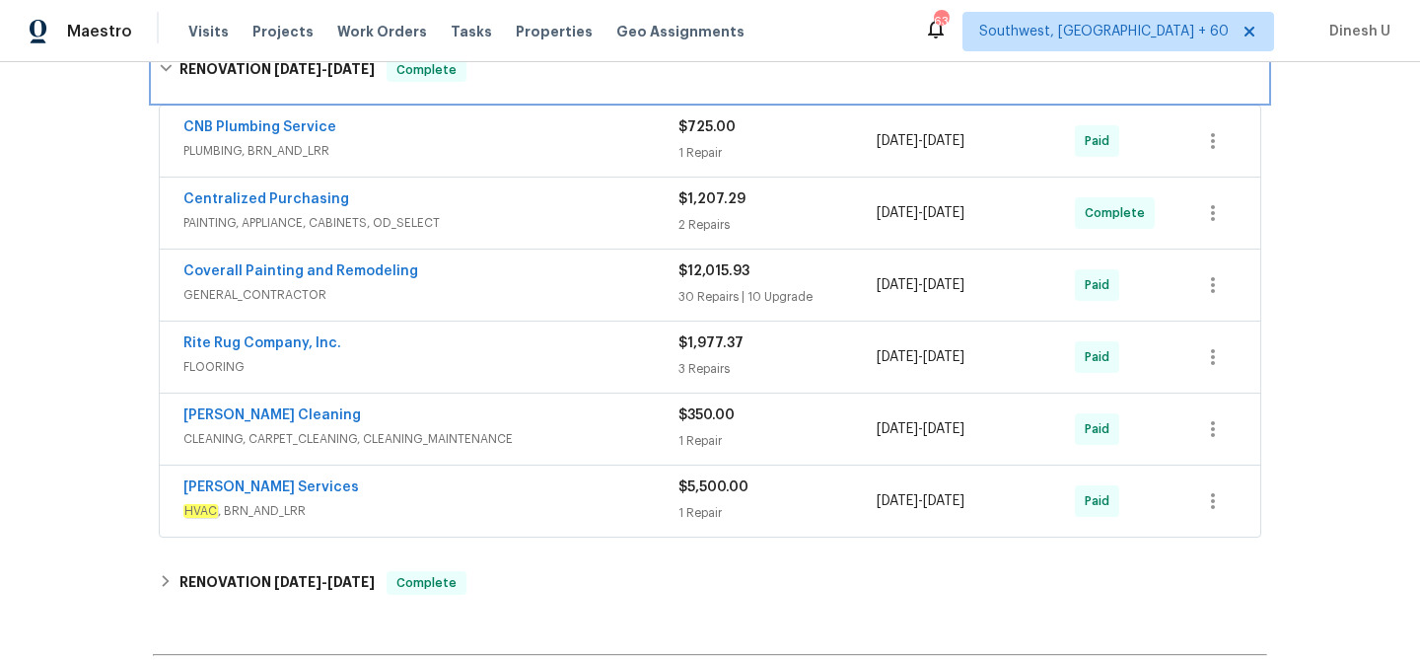
scroll to position [2467, 0]
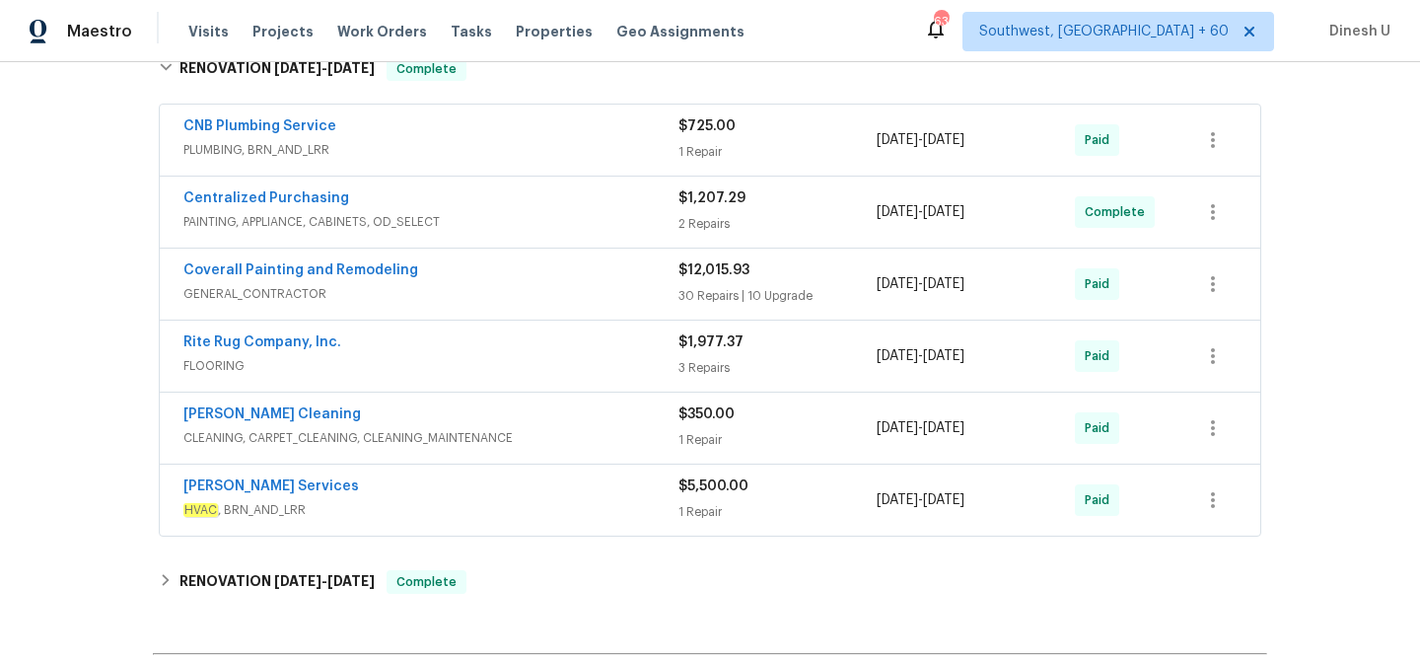
click at [711, 234] on div "2 Repairs" at bounding box center [778, 224] width 198 height 20
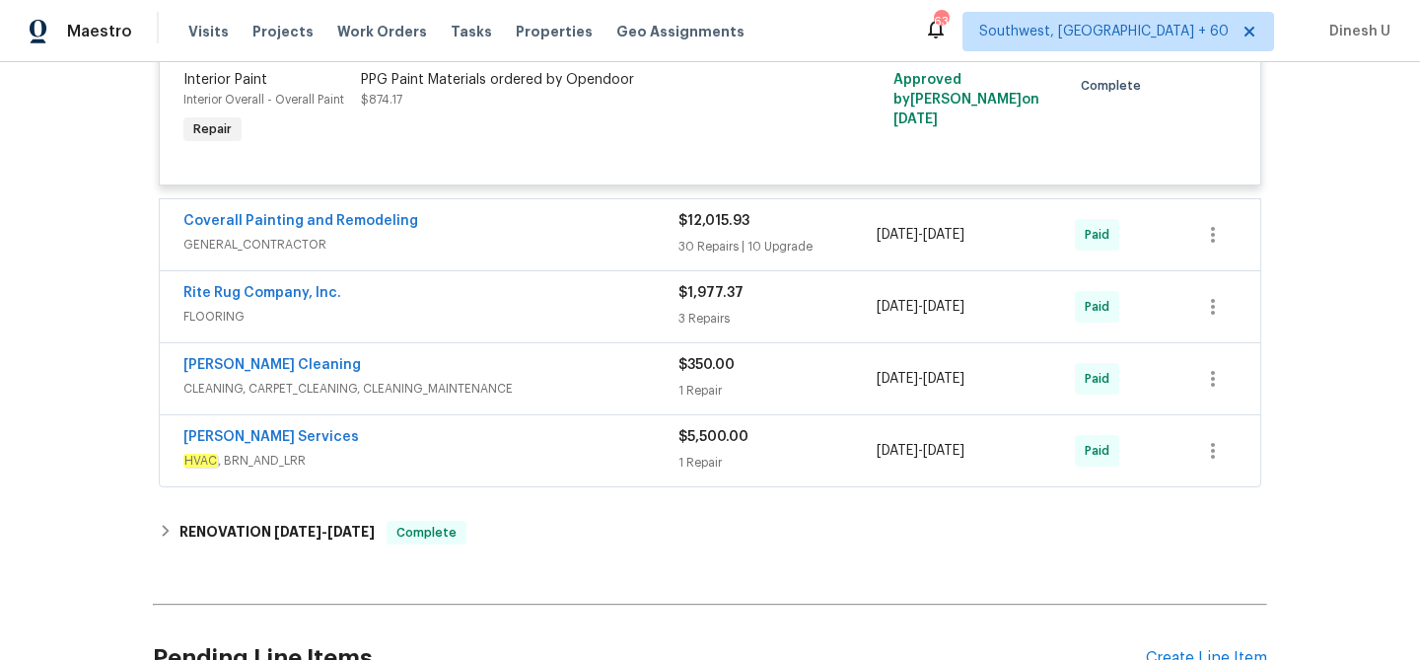
scroll to position [2873, 0]
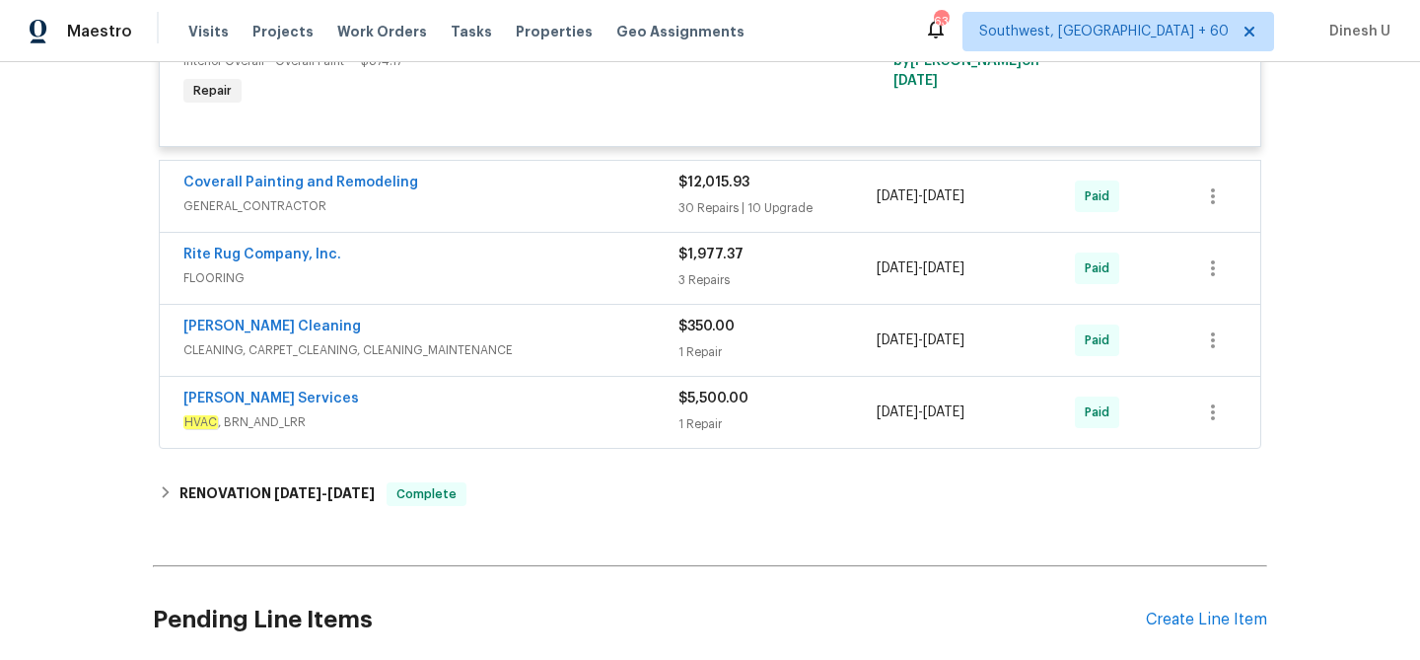
click at [696, 434] on div "1 Repair" at bounding box center [778, 424] width 198 height 20
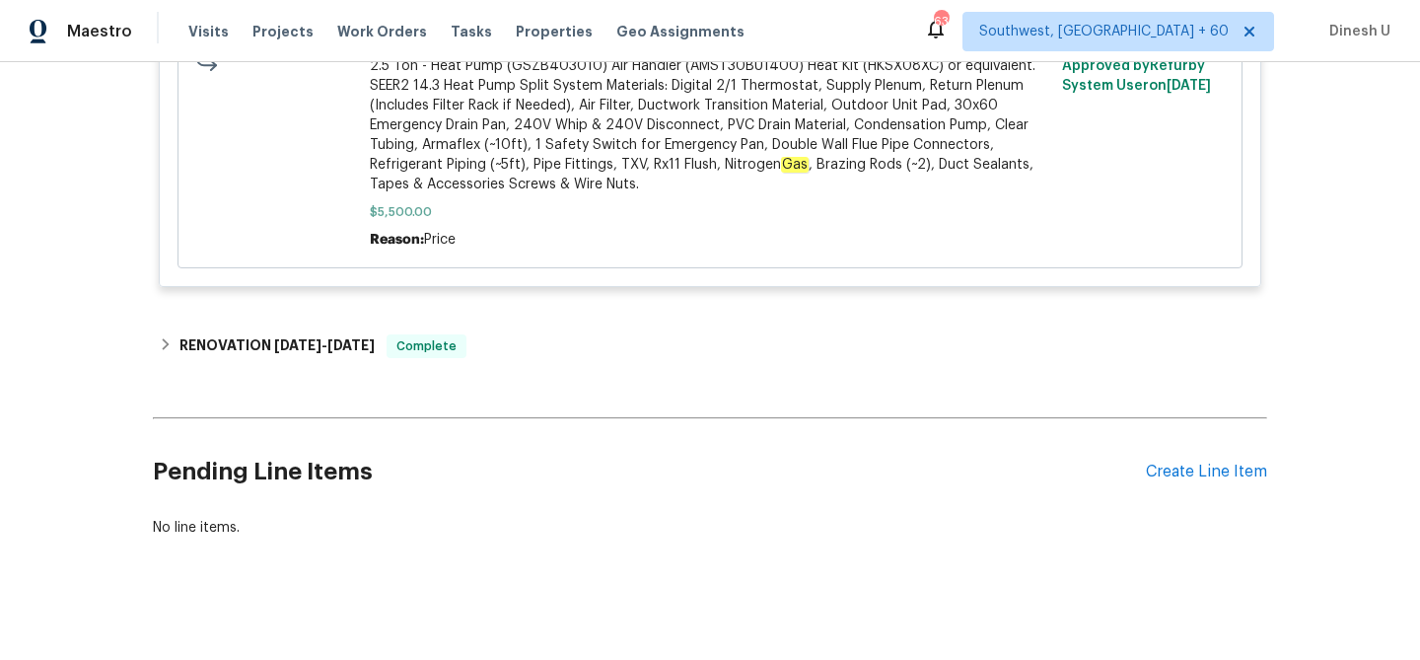
scroll to position [3854, 0]
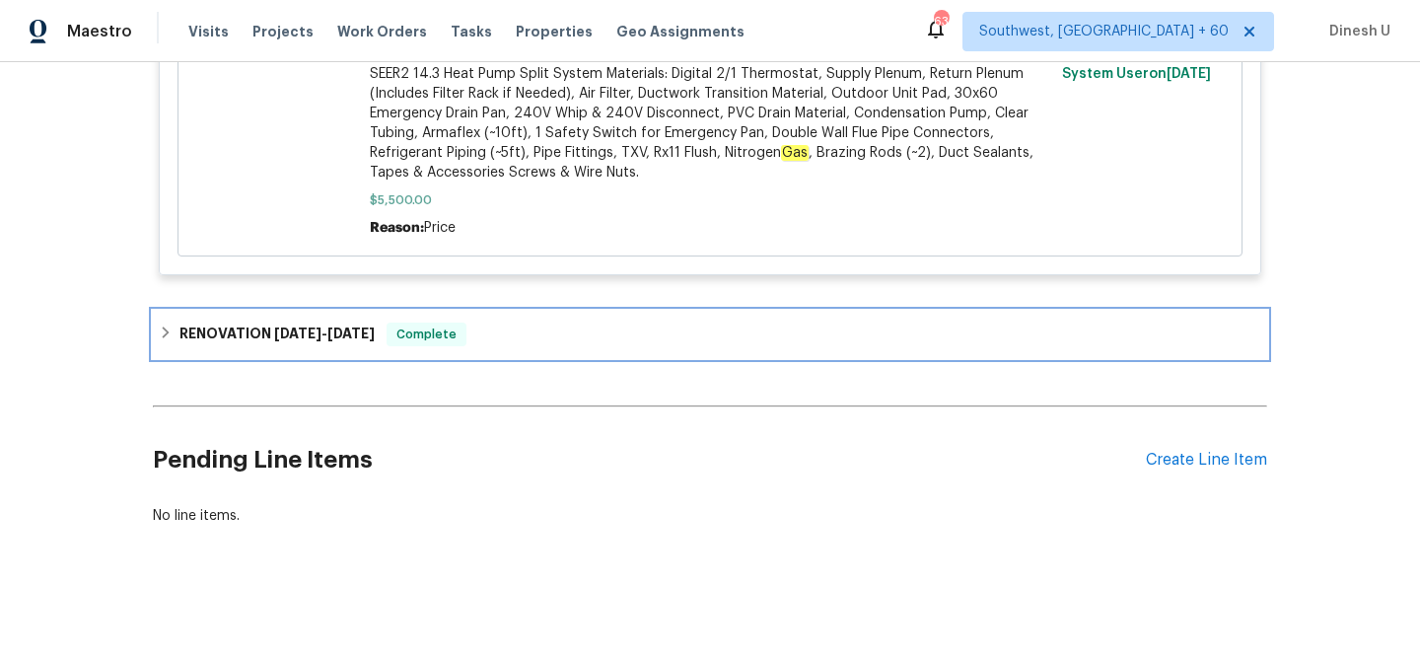
click at [336, 330] on span "4/2/21" at bounding box center [350, 334] width 47 height 14
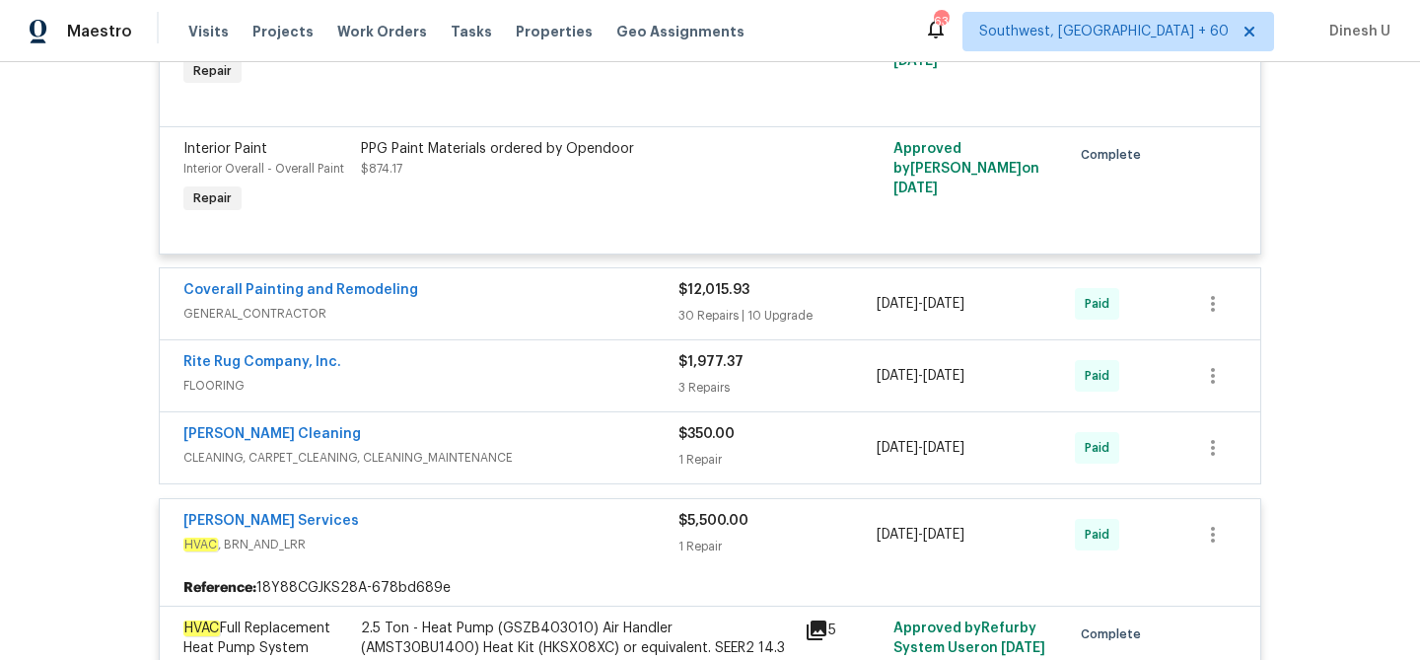
scroll to position [2756, 0]
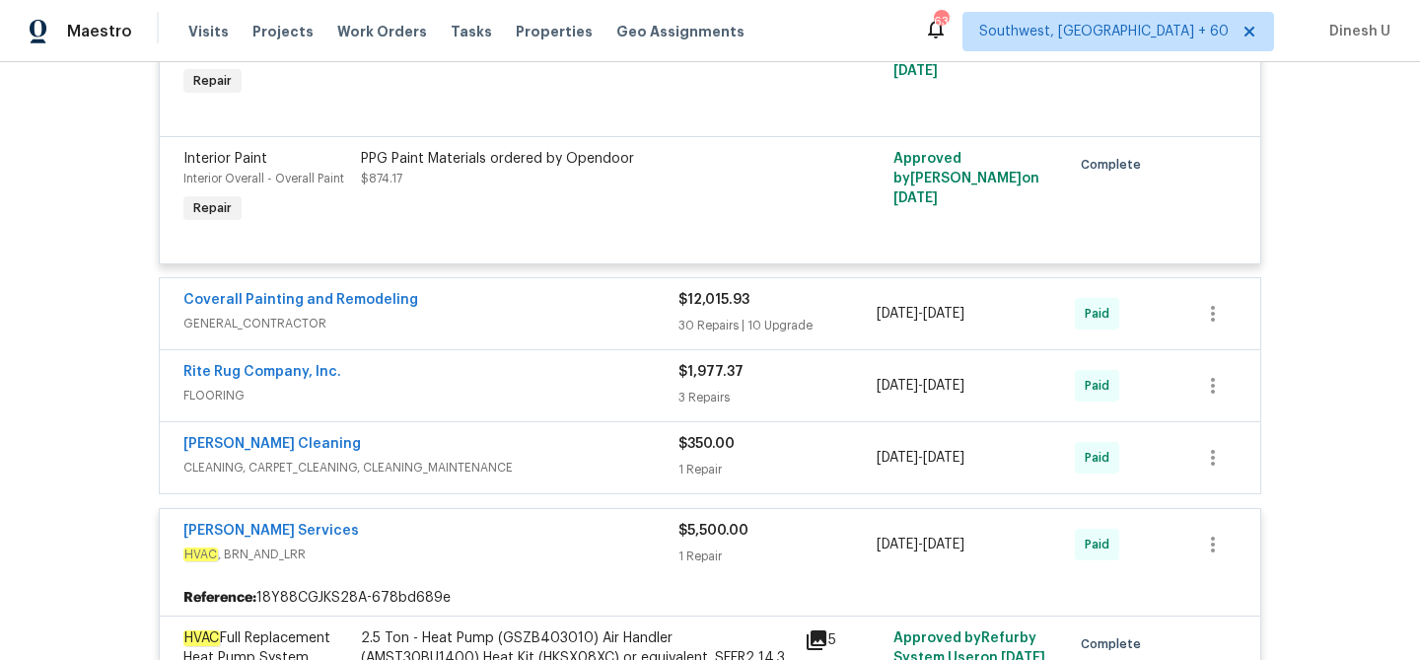
click at [693, 407] on div "3 Repairs" at bounding box center [778, 398] width 198 height 20
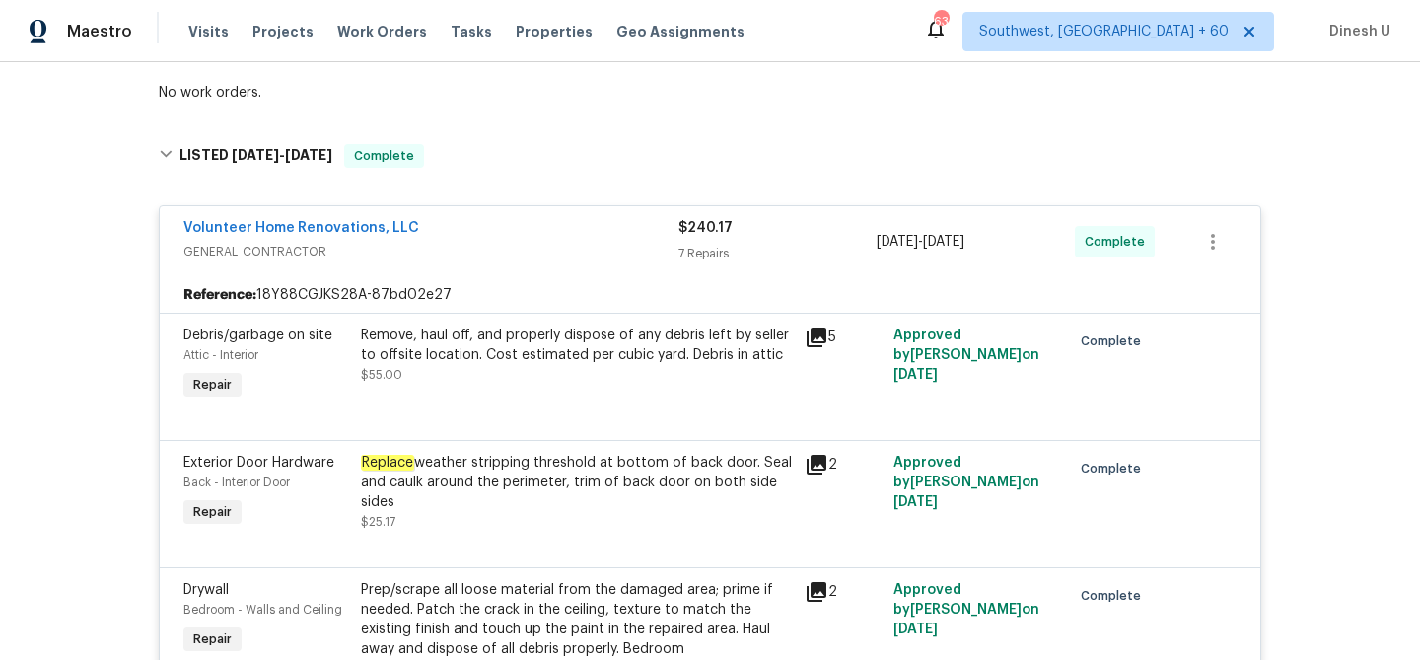
scroll to position [0, 0]
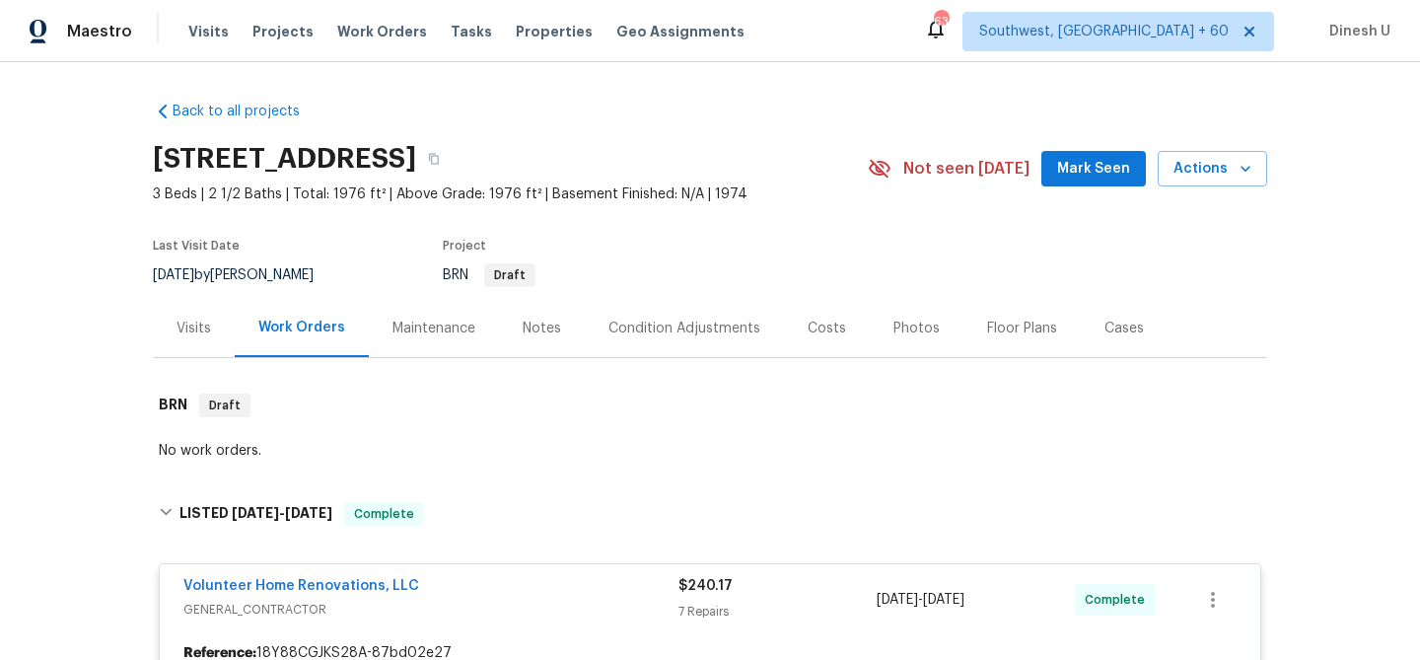
click at [193, 338] on div "Visits" at bounding box center [194, 329] width 35 height 20
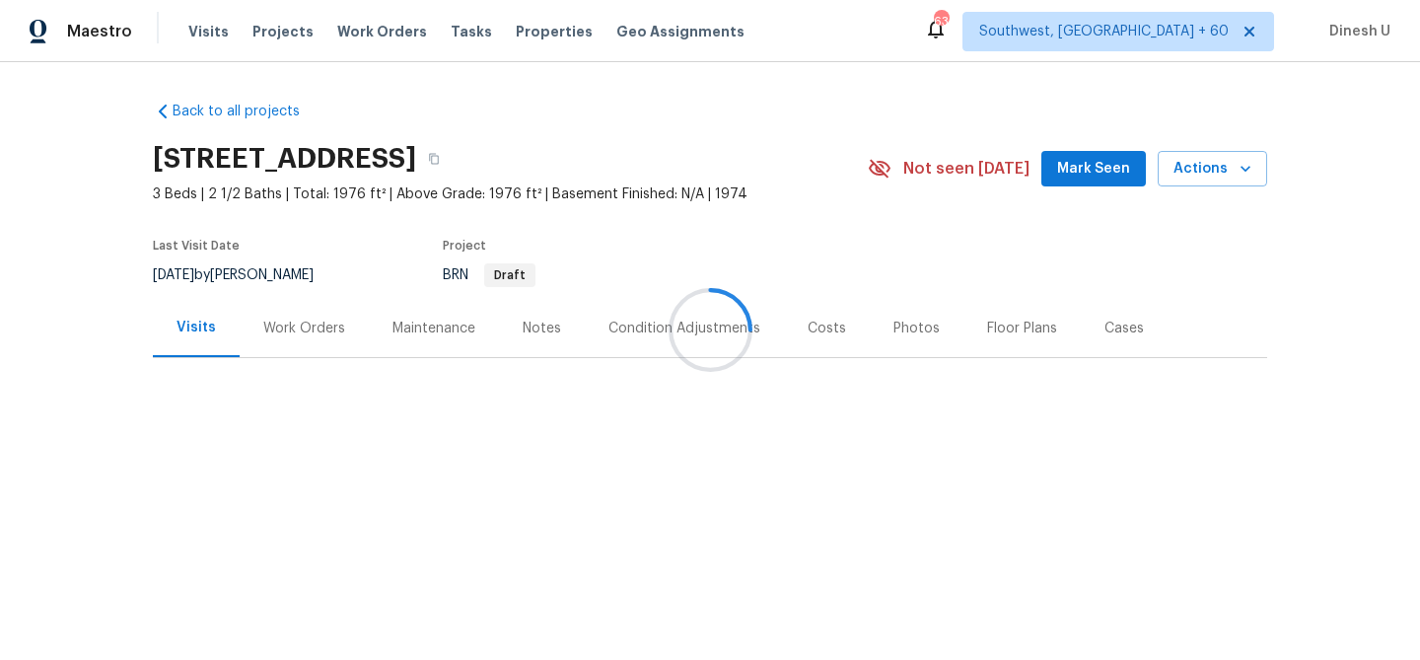
click at [314, 338] on div "Work Orders" at bounding box center [304, 329] width 82 height 20
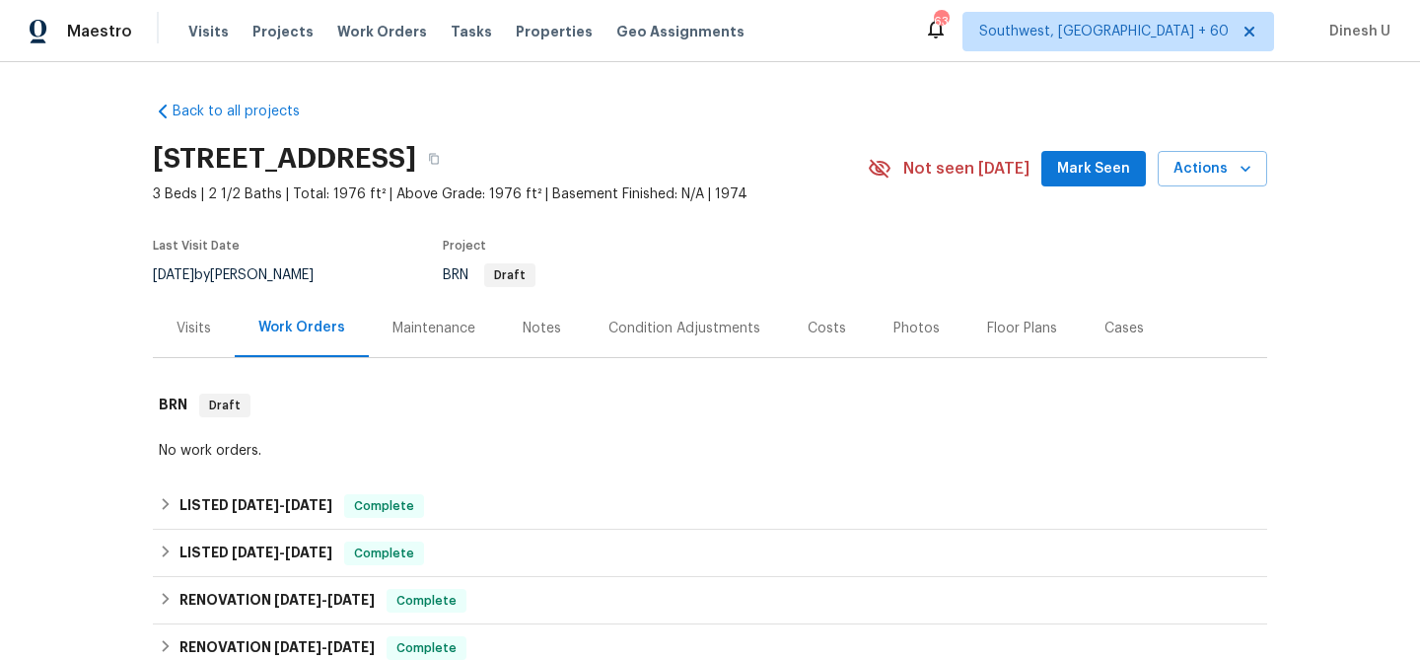
scroll to position [152, 0]
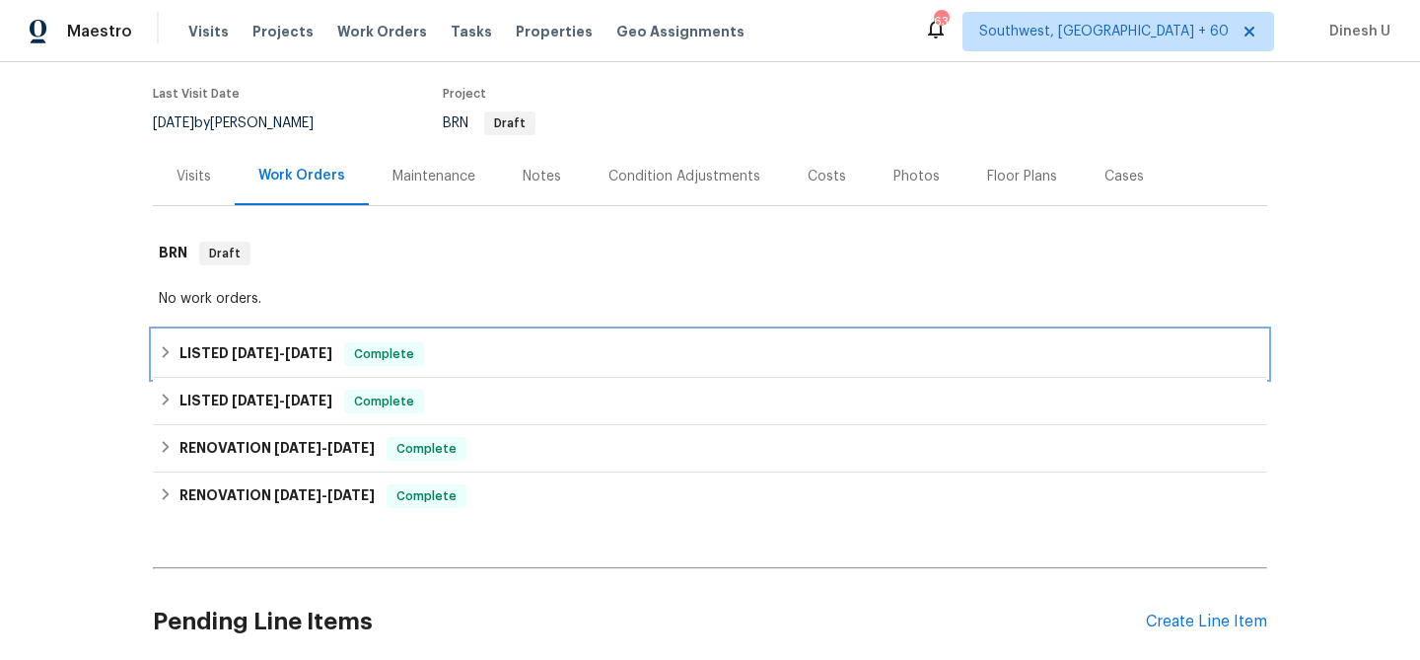
click at [287, 360] on span "9/22/25 - 9/24/25" at bounding box center [282, 353] width 101 height 14
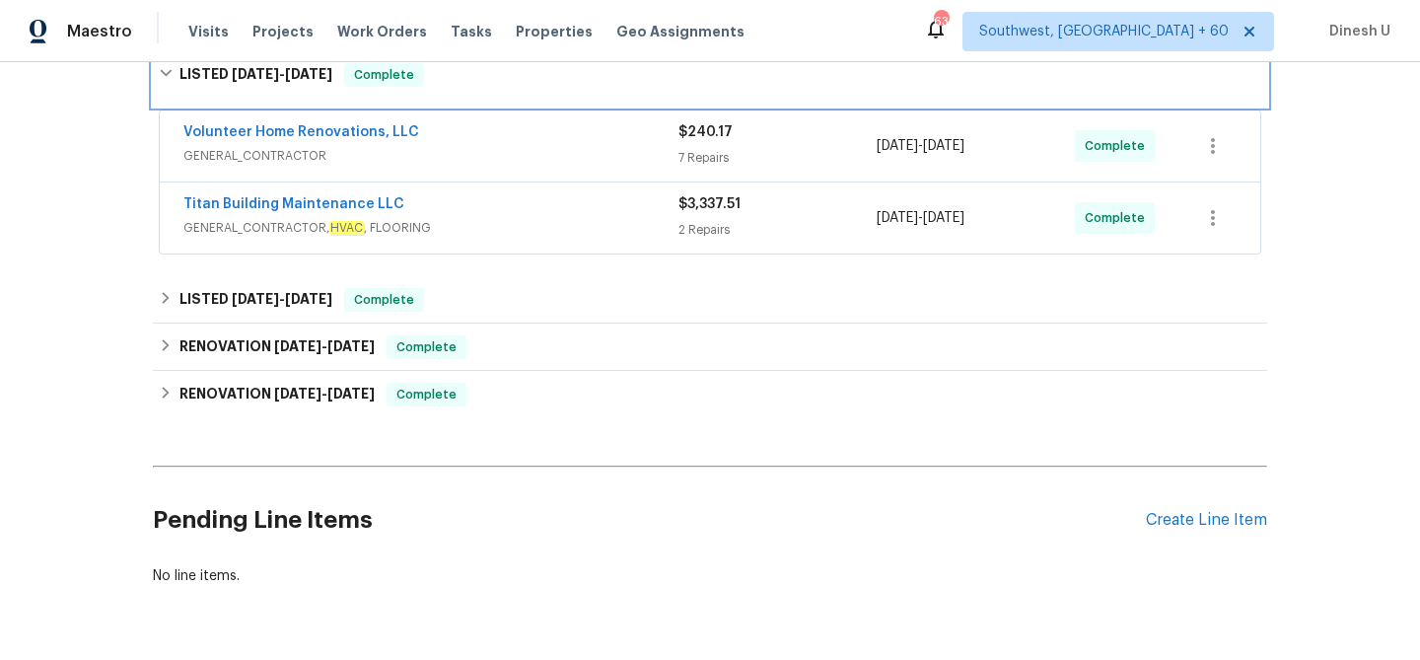
scroll to position [476, 0]
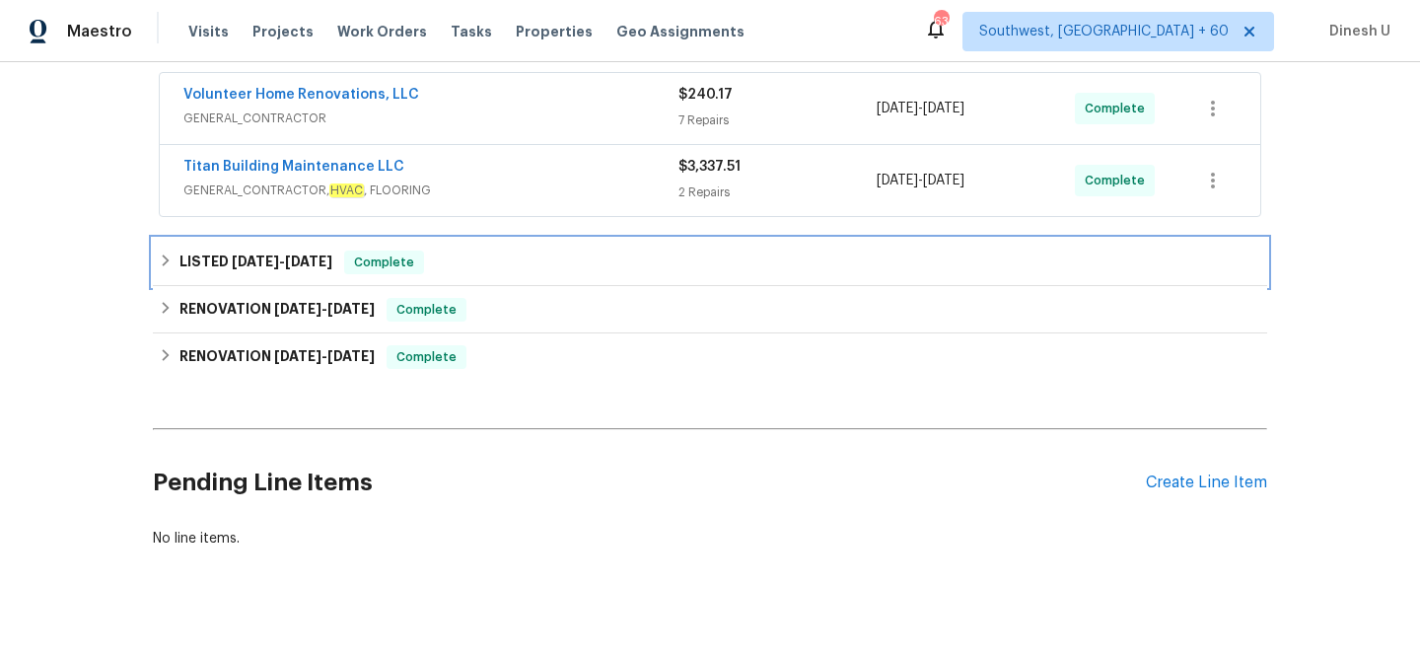
click at [300, 270] on h6 "LISTED 8/1/25 - 8/3/25" at bounding box center [256, 263] width 153 height 24
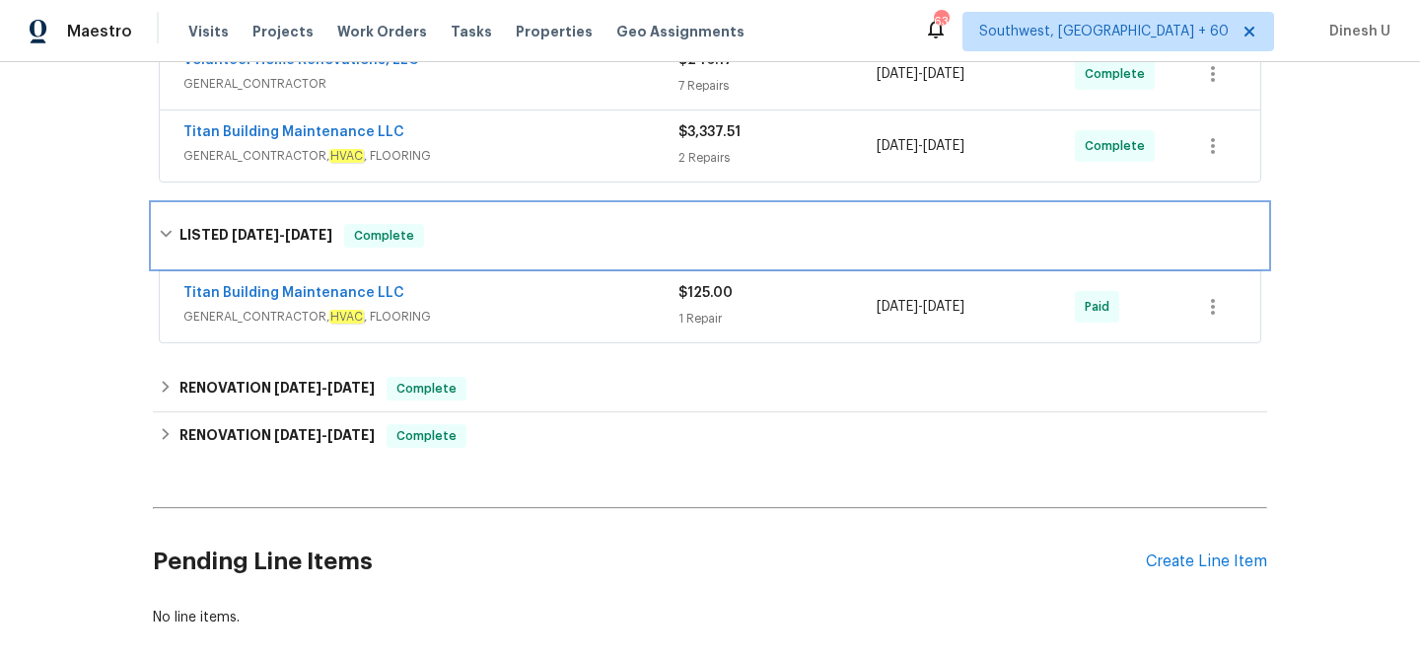
scroll to position [545, 0]
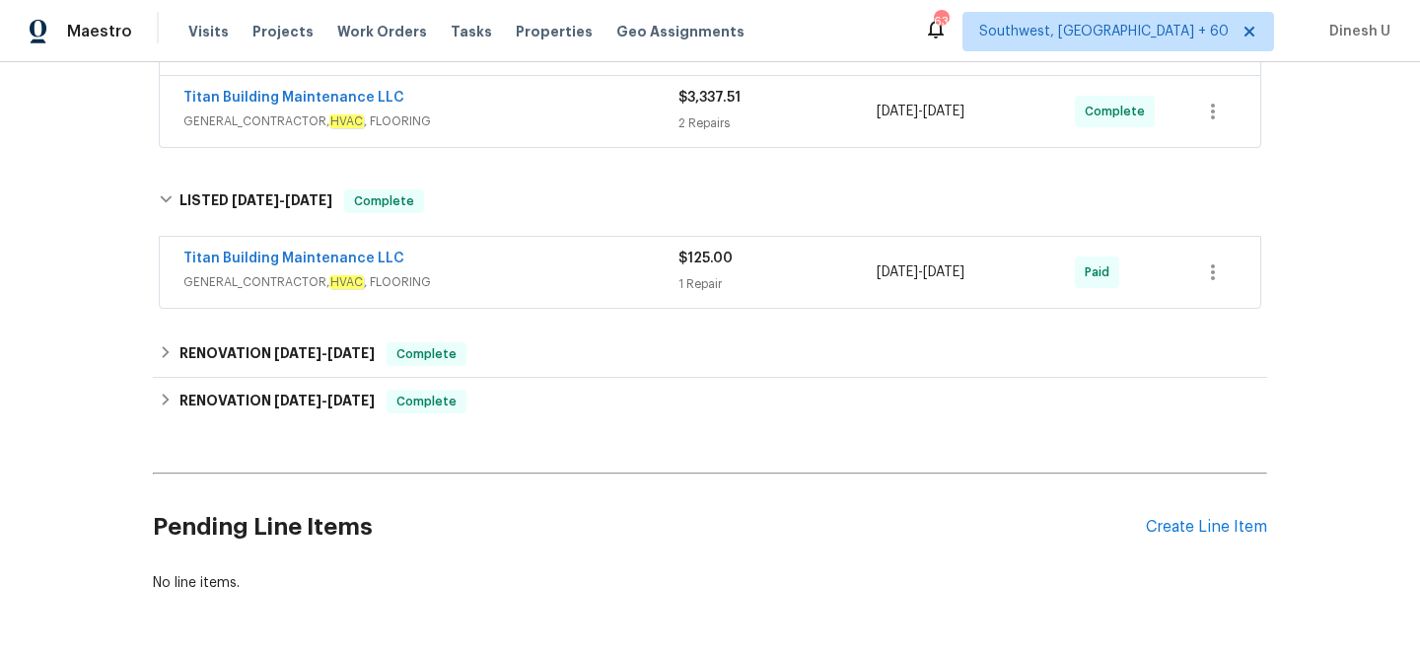
click at [703, 294] on div "1 Repair" at bounding box center [778, 284] width 198 height 20
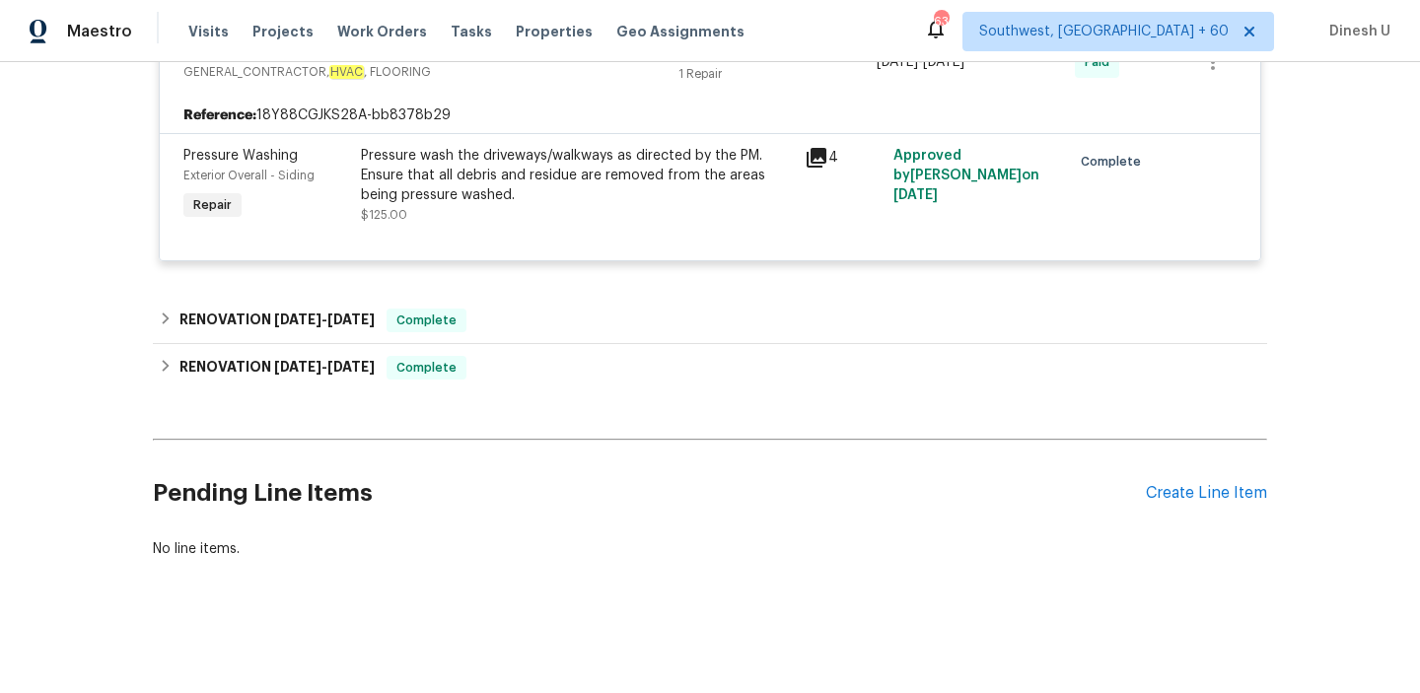
scroll to position [0, 0]
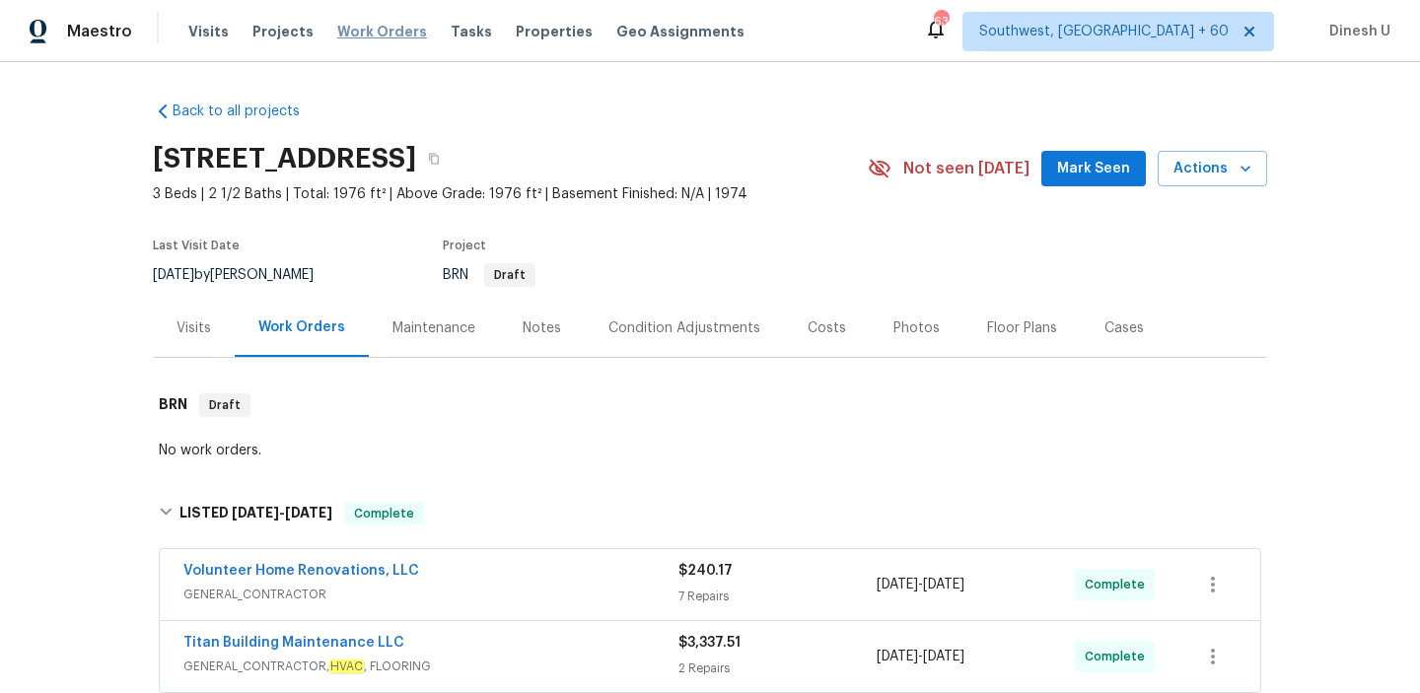
click at [387, 30] on span "Work Orders" at bounding box center [382, 32] width 90 height 20
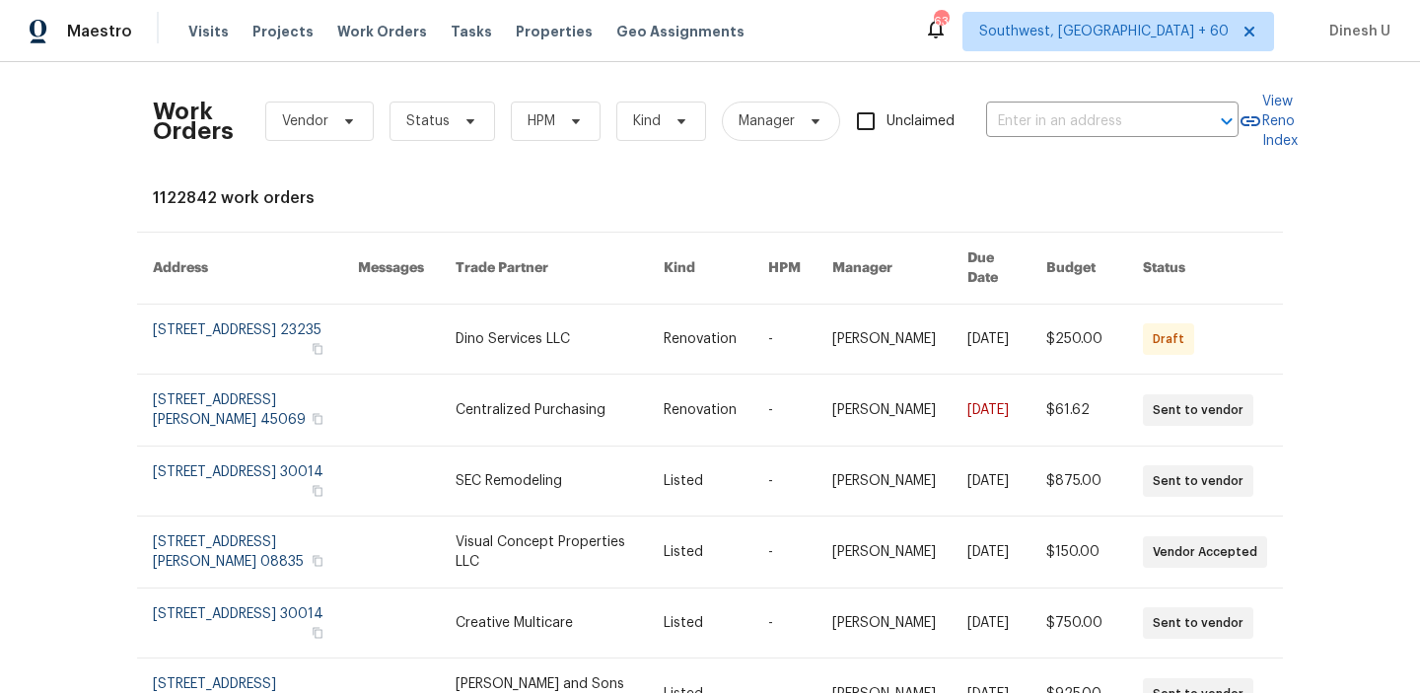
click at [880, 221] on div "Work Orders Vendor Status HPM Kind Manager Unclaimed ​ View Reno Index 1122842 …" at bounding box center [710, 586] width 1115 height 1017
click at [1112, 119] on input "text" at bounding box center [1084, 122] width 197 height 31
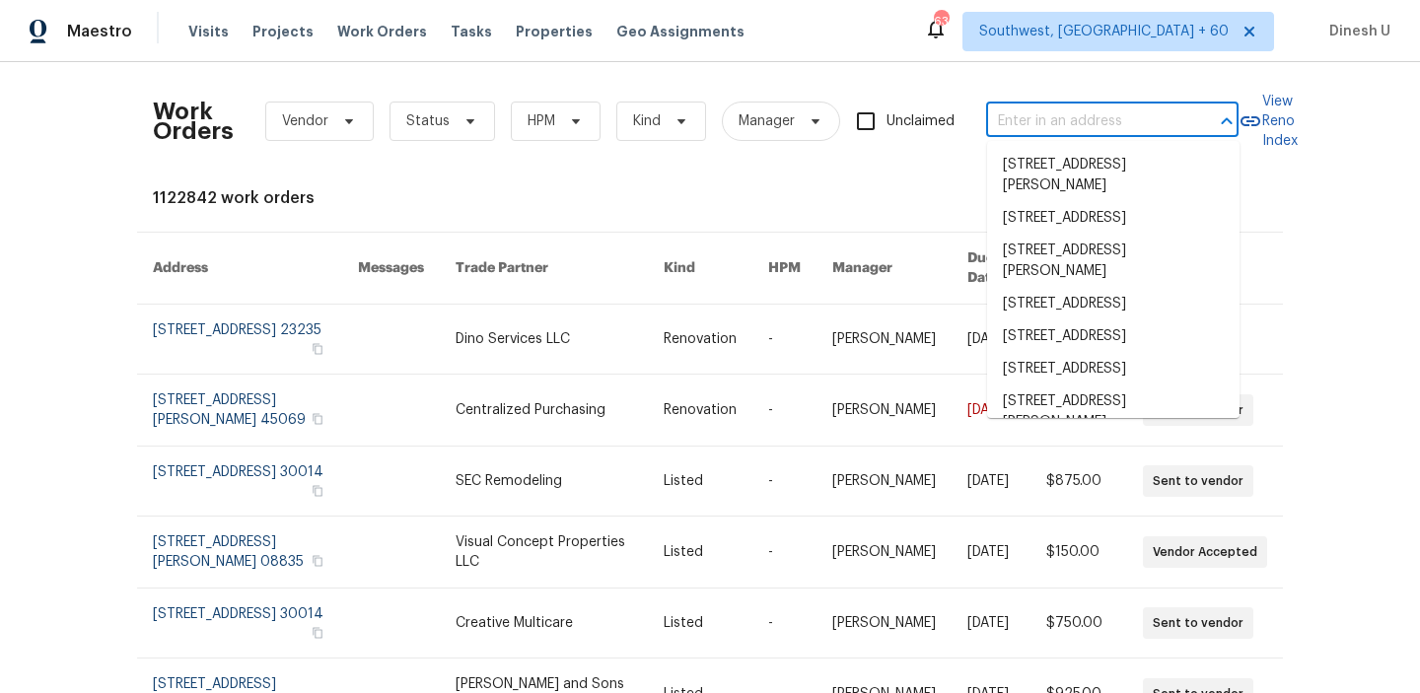
paste input "[STREET_ADDRESS]"
type input "[STREET_ADDRESS]"
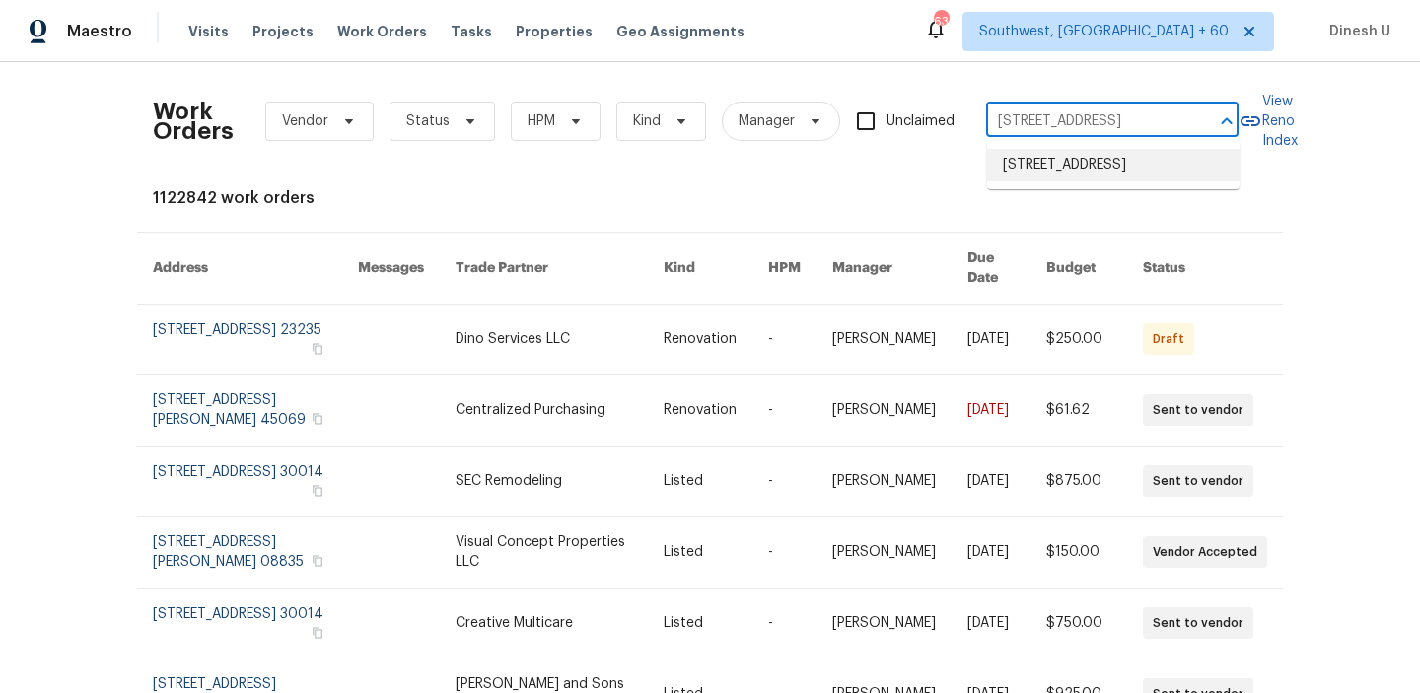
click at [1058, 177] on li "[STREET_ADDRESS]" at bounding box center [1113, 165] width 253 height 33
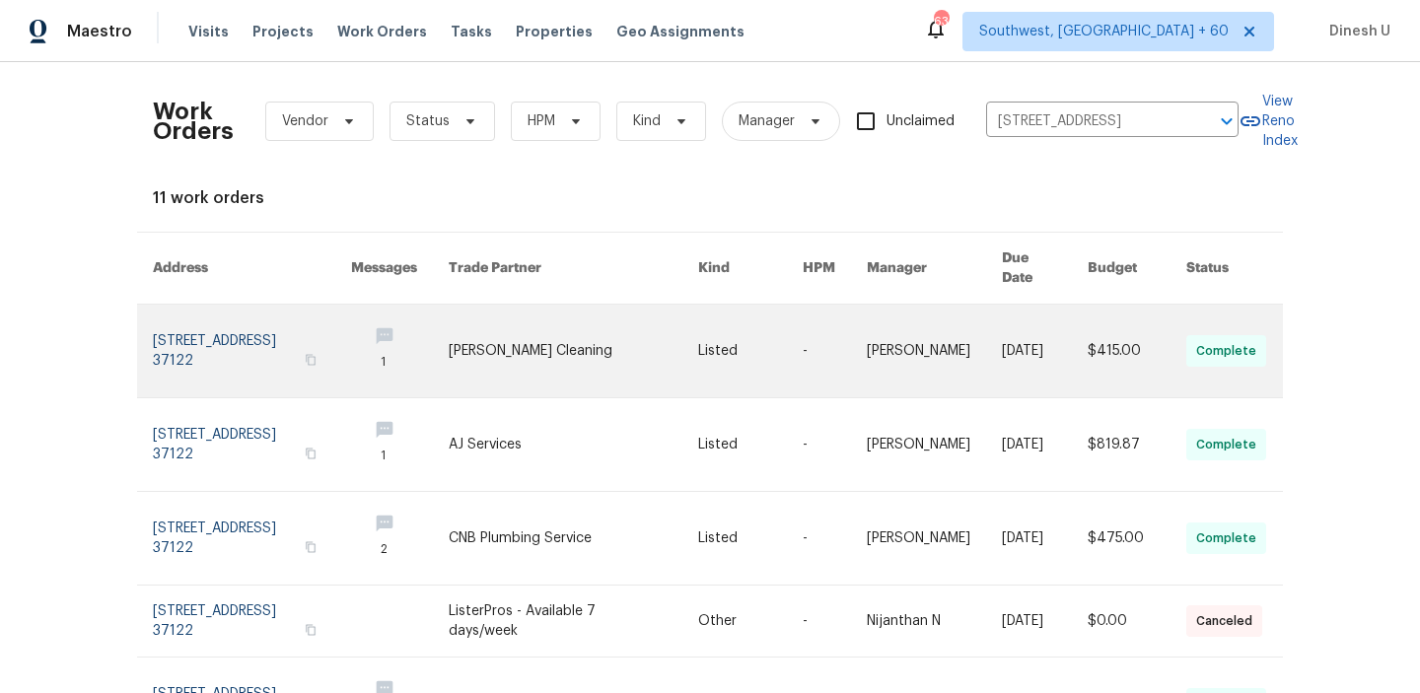
click at [233, 311] on link at bounding box center [252, 351] width 198 height 93
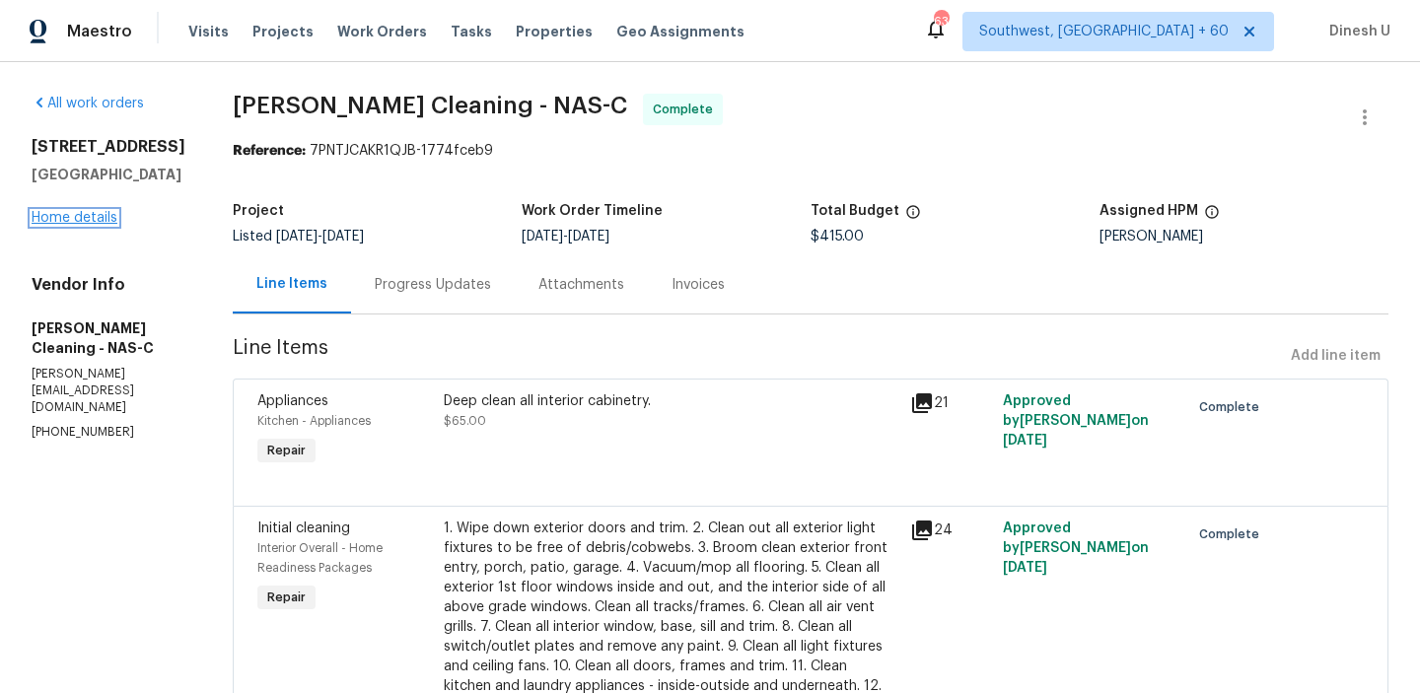
click at [54, 219] on link "Home details" at bounding box center [75, 218] width 86 height 14
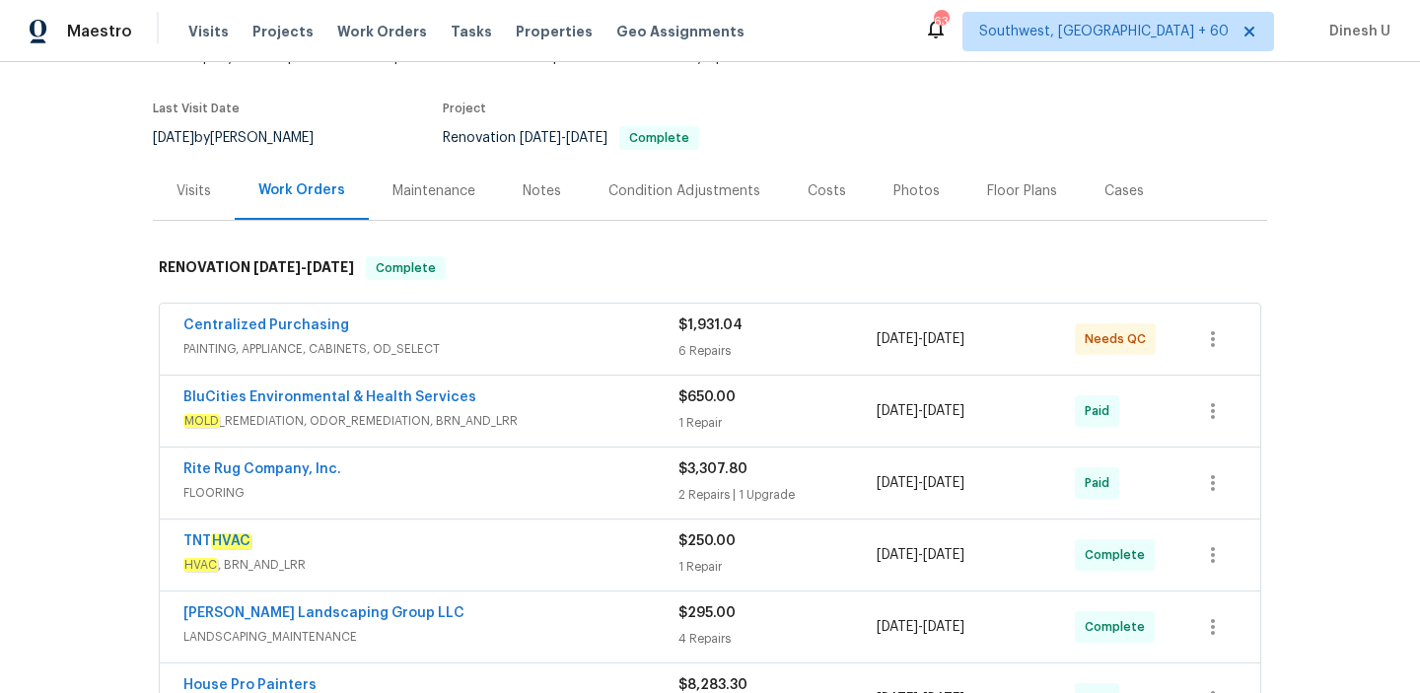
scroll to position [171, 0]
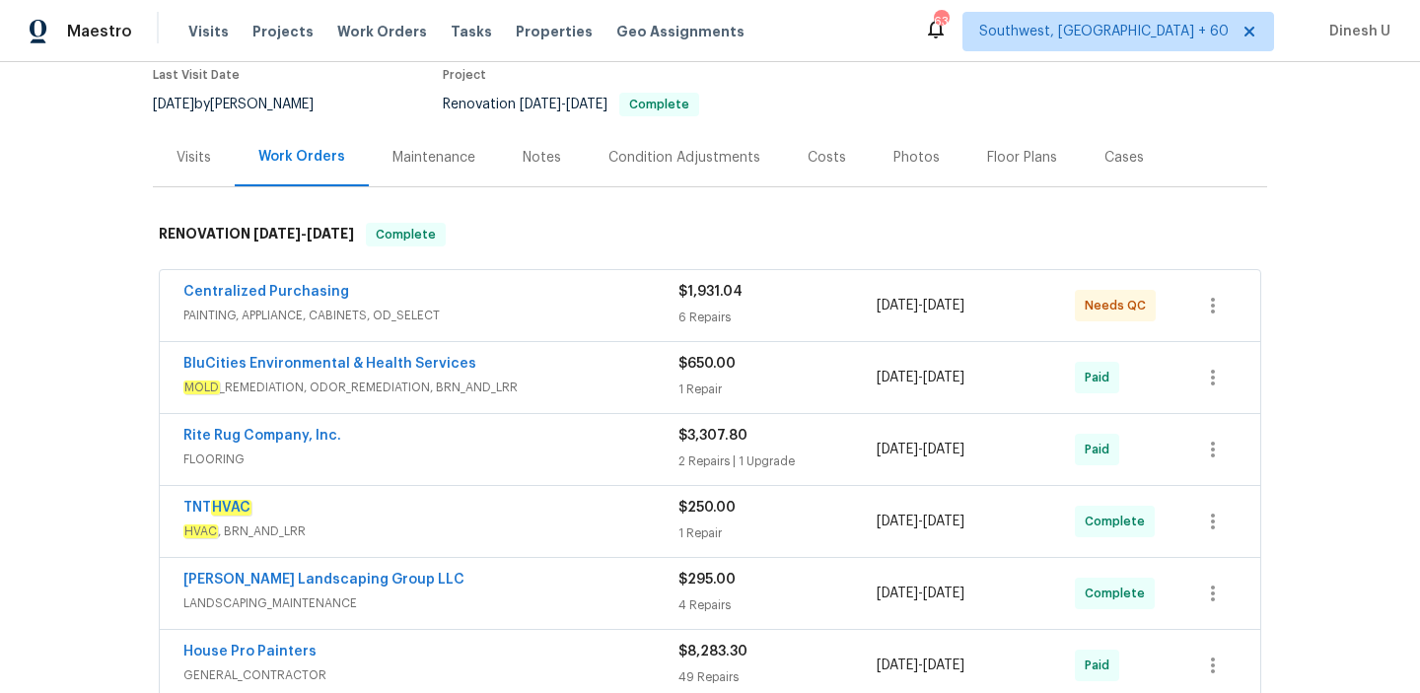
click at [732, 314] on div "6 Repairs" at bounding box center [778, 318] width 198 height 20
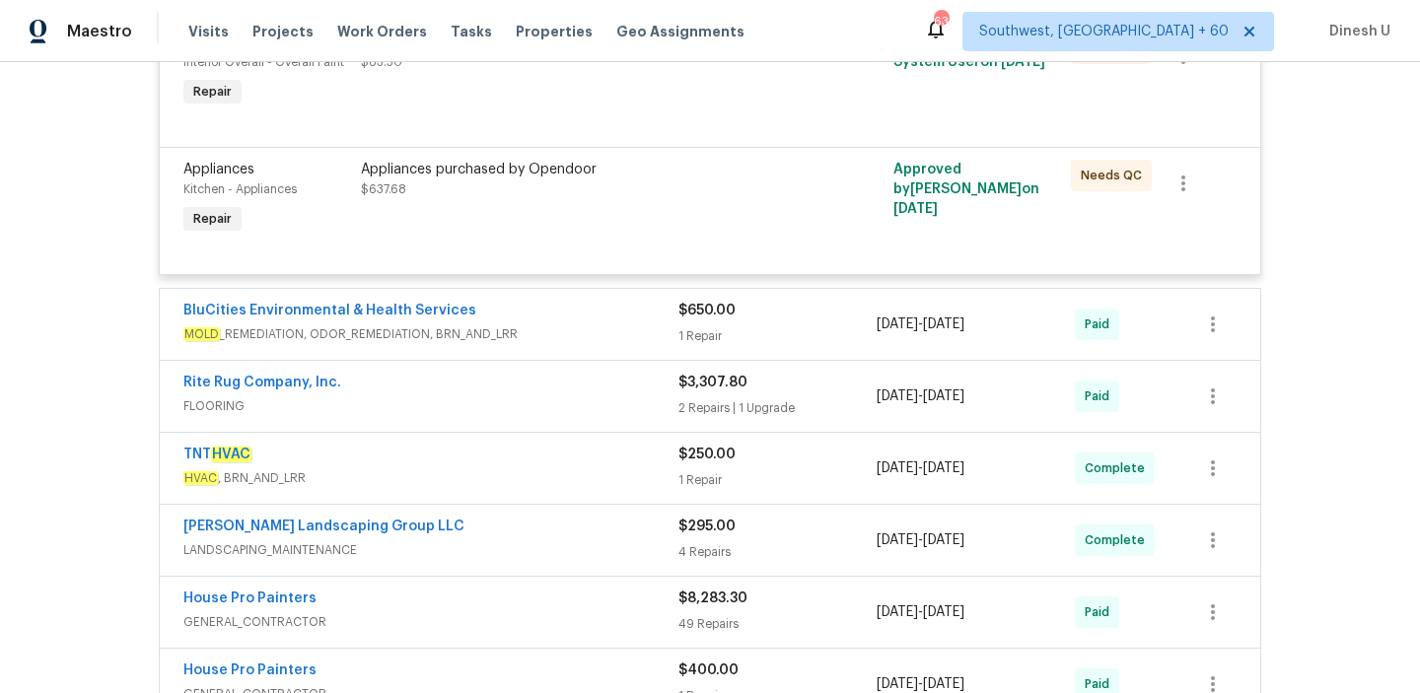
scroll to position [1111, 0]
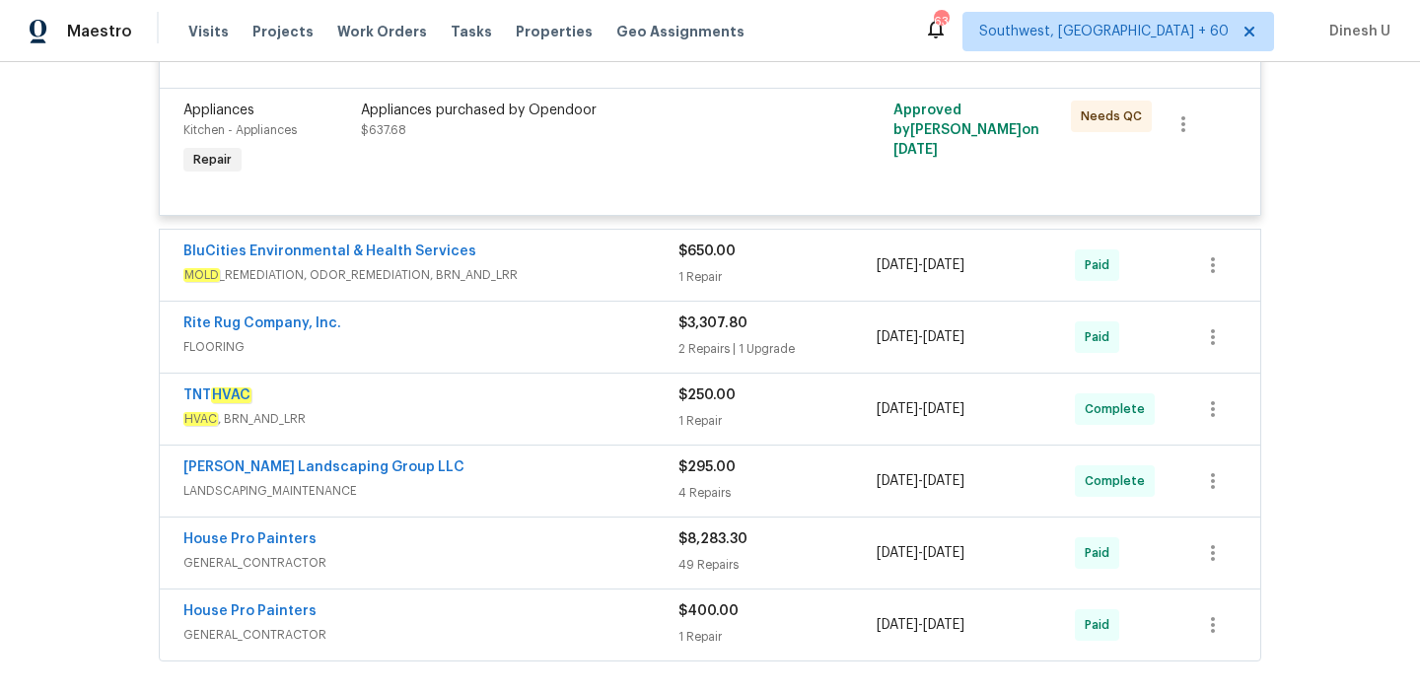
click at [691, 274] on div "1 Repair" at bounding box center [778, 277] width 198 height 20
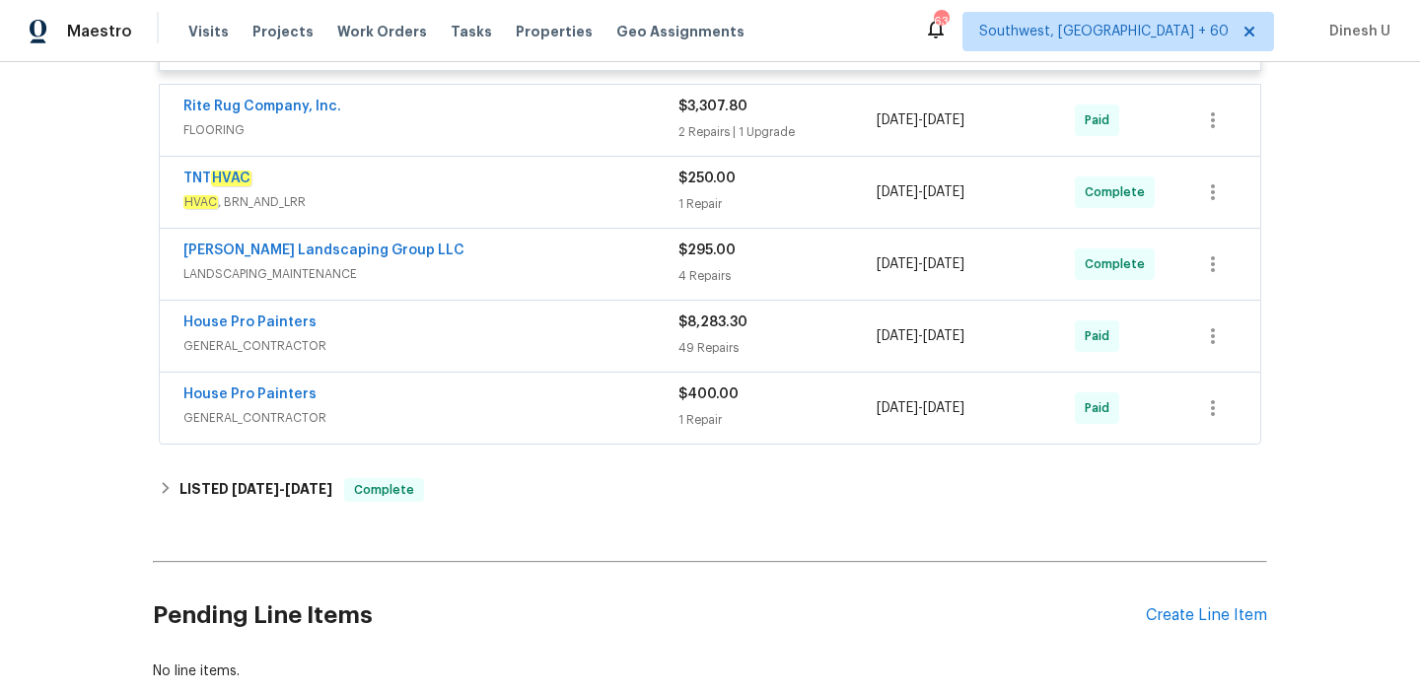
scroll to position [1705, 0]
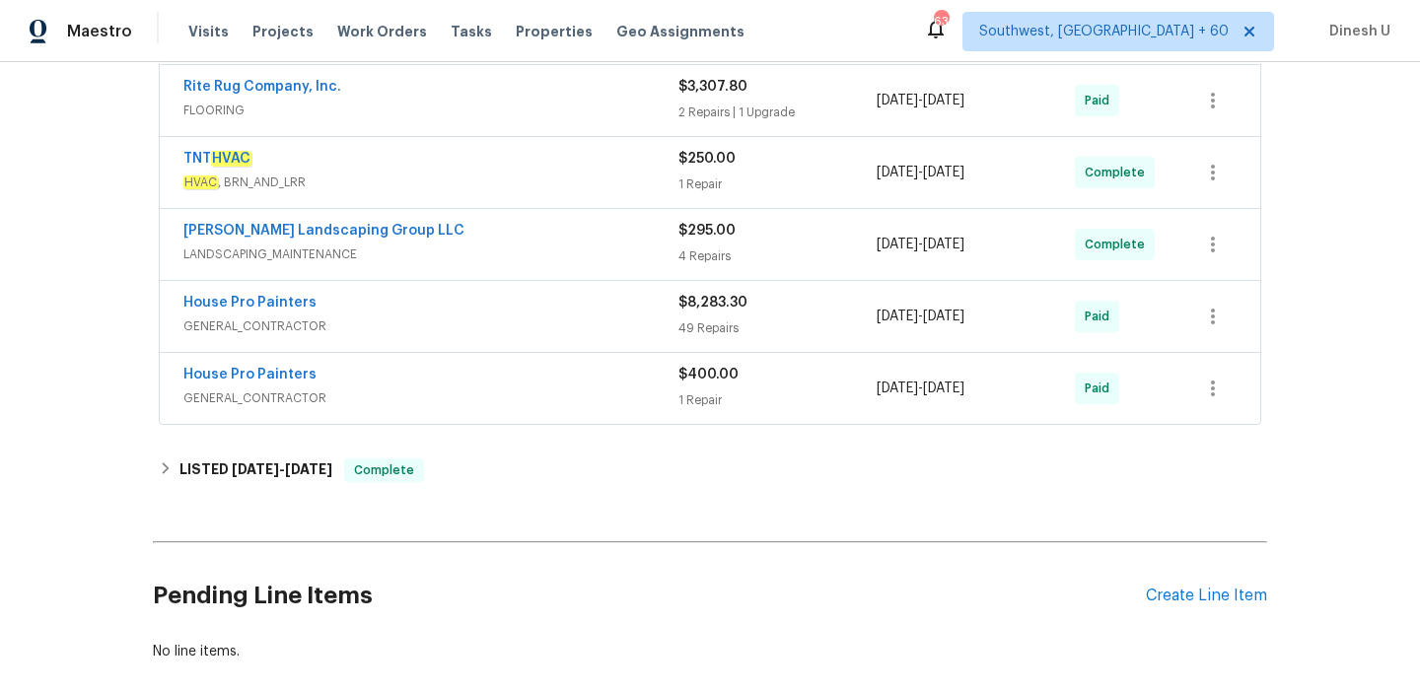
click at [688, 114] on div "2 Repairs | 1 Upgrade" at bounding box center [778, 113] width 198 height 20
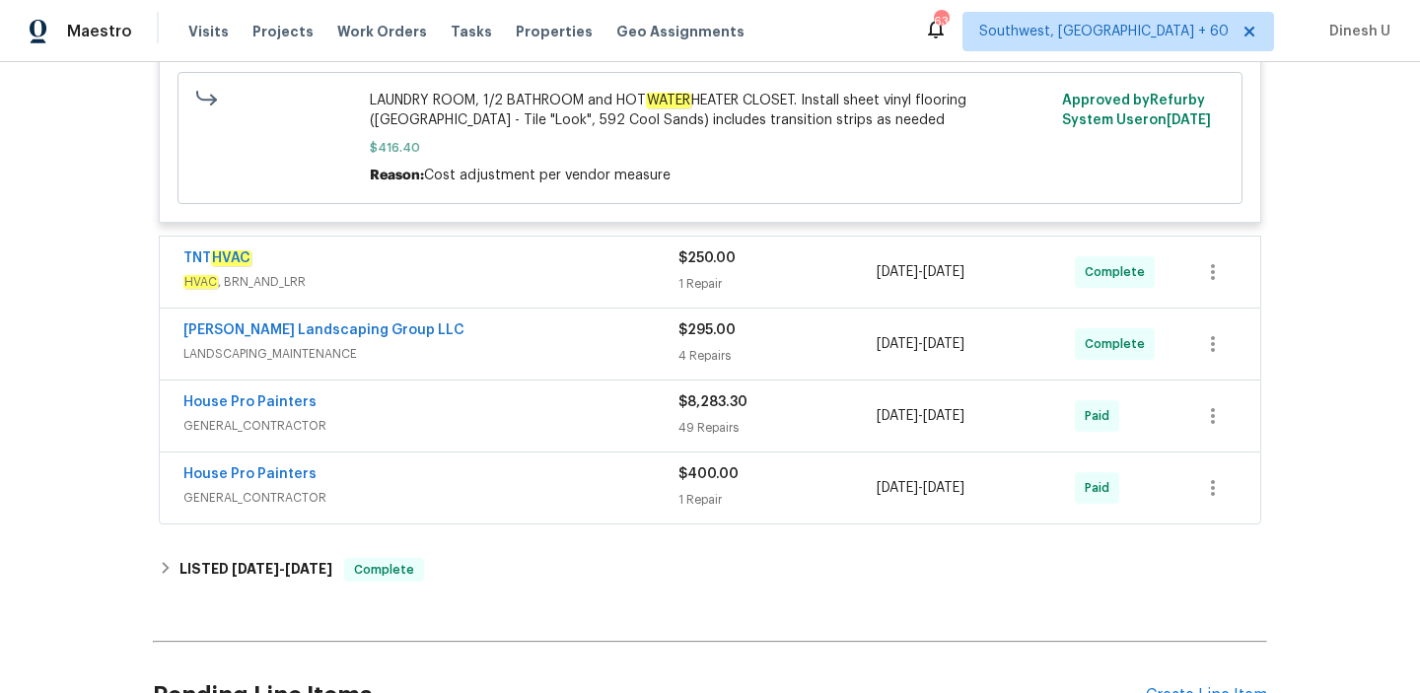
scroll to position [2420, 0]
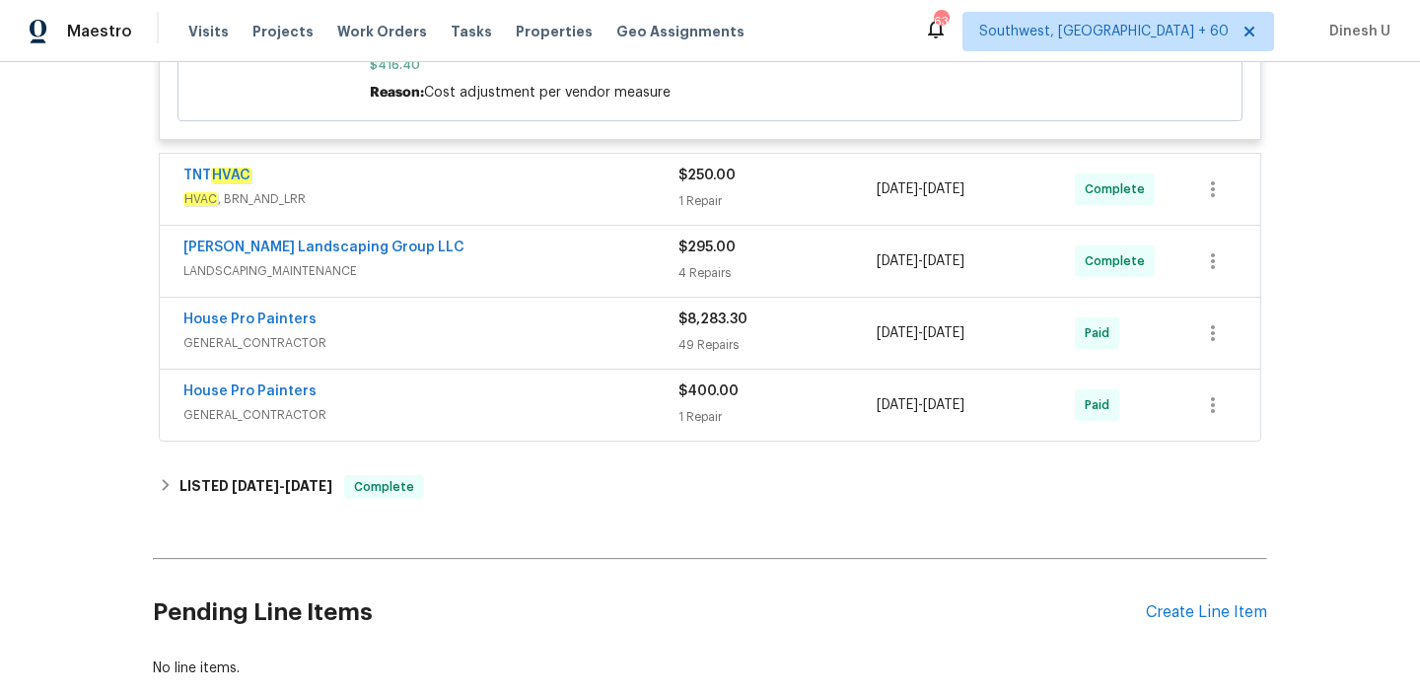
click at [706, 205] on div "1 Repair" at bounding box center [778, 201] width 198 height 20
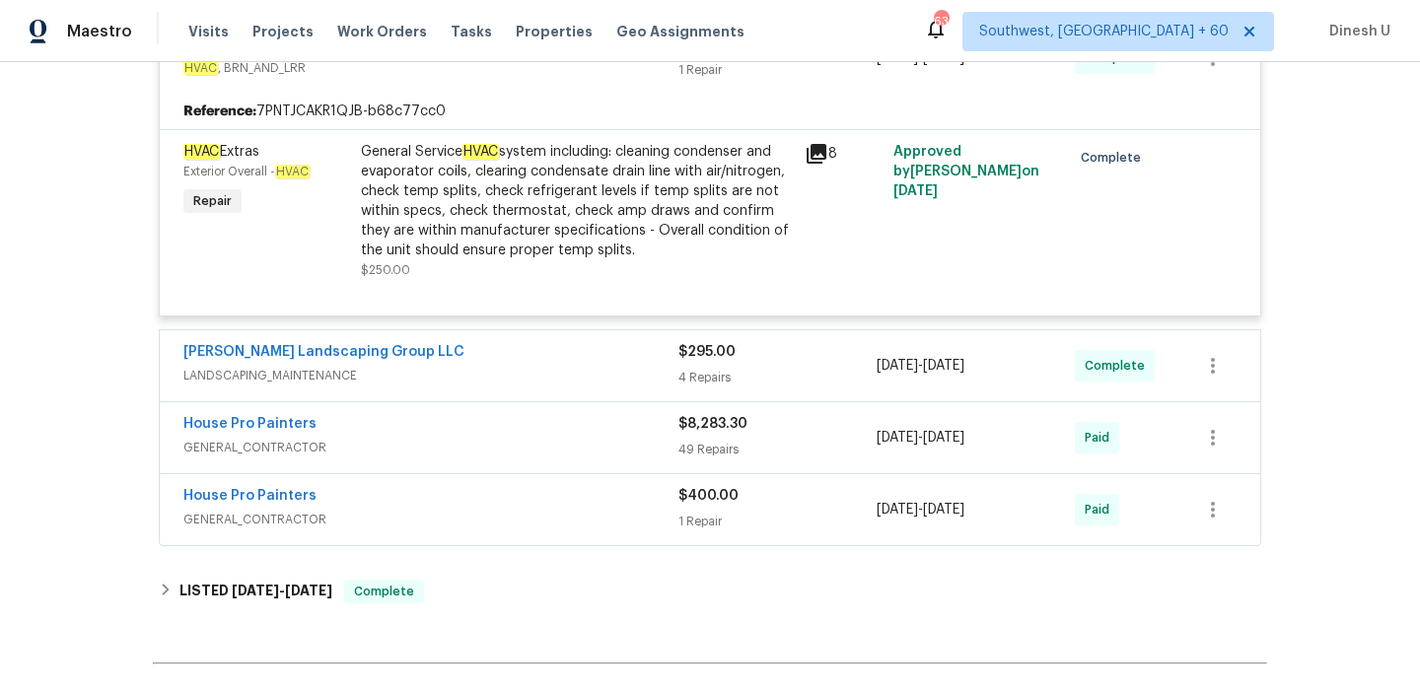
scroll to position [2561, 0]
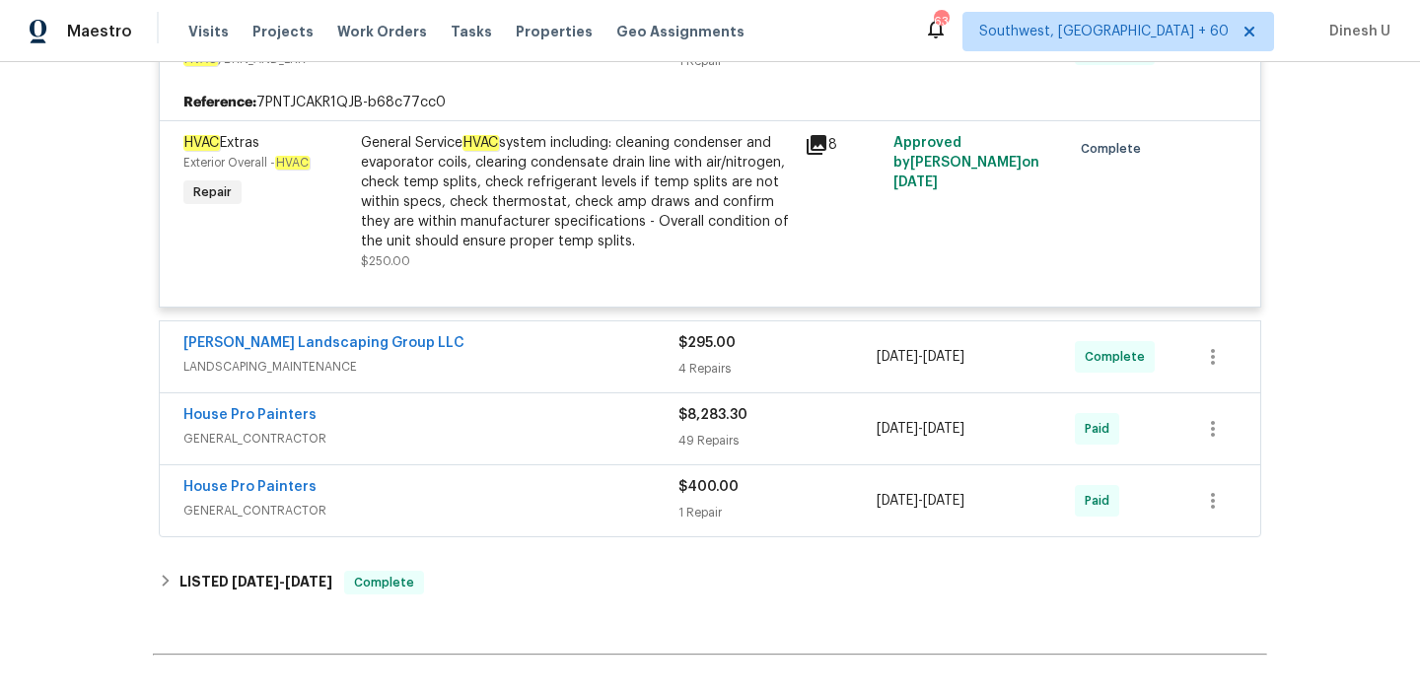
click at [679, 377] on div "4 Repairs" at bounding box center [778, 369] width 198 height 20
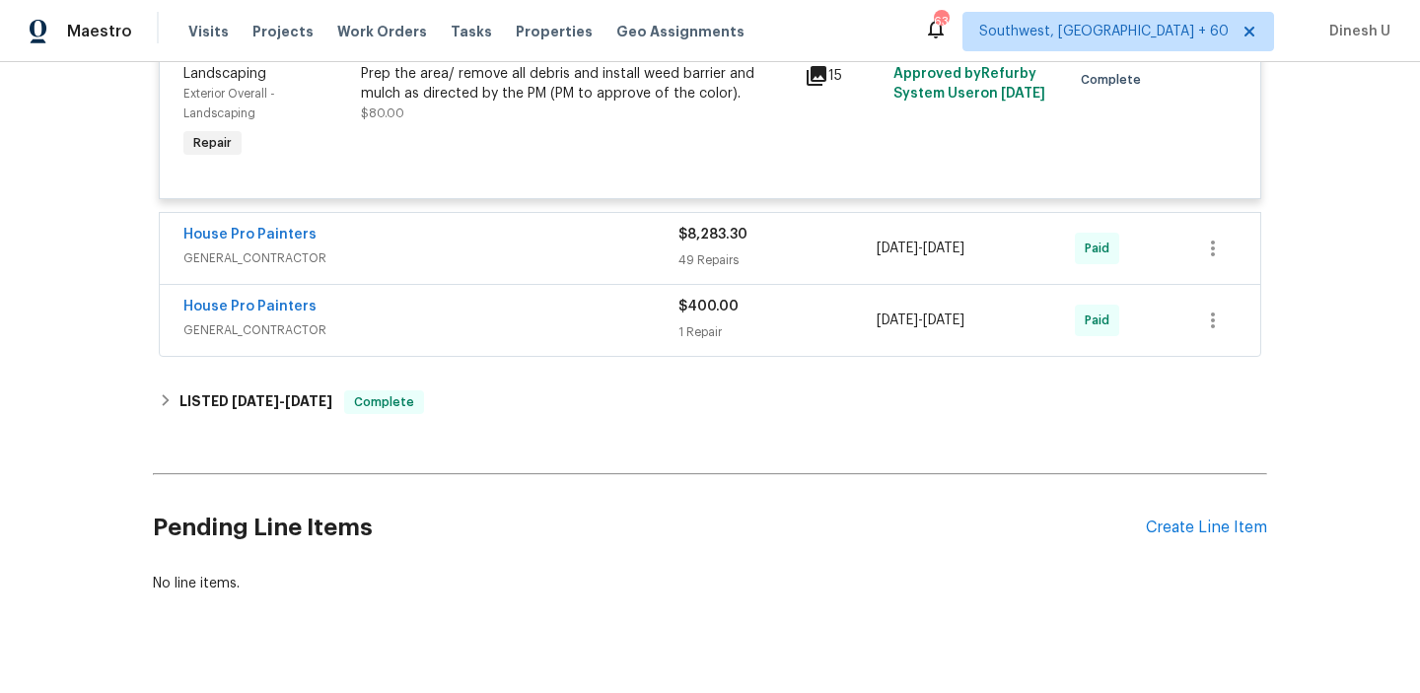
scroll to position [3492, 0]
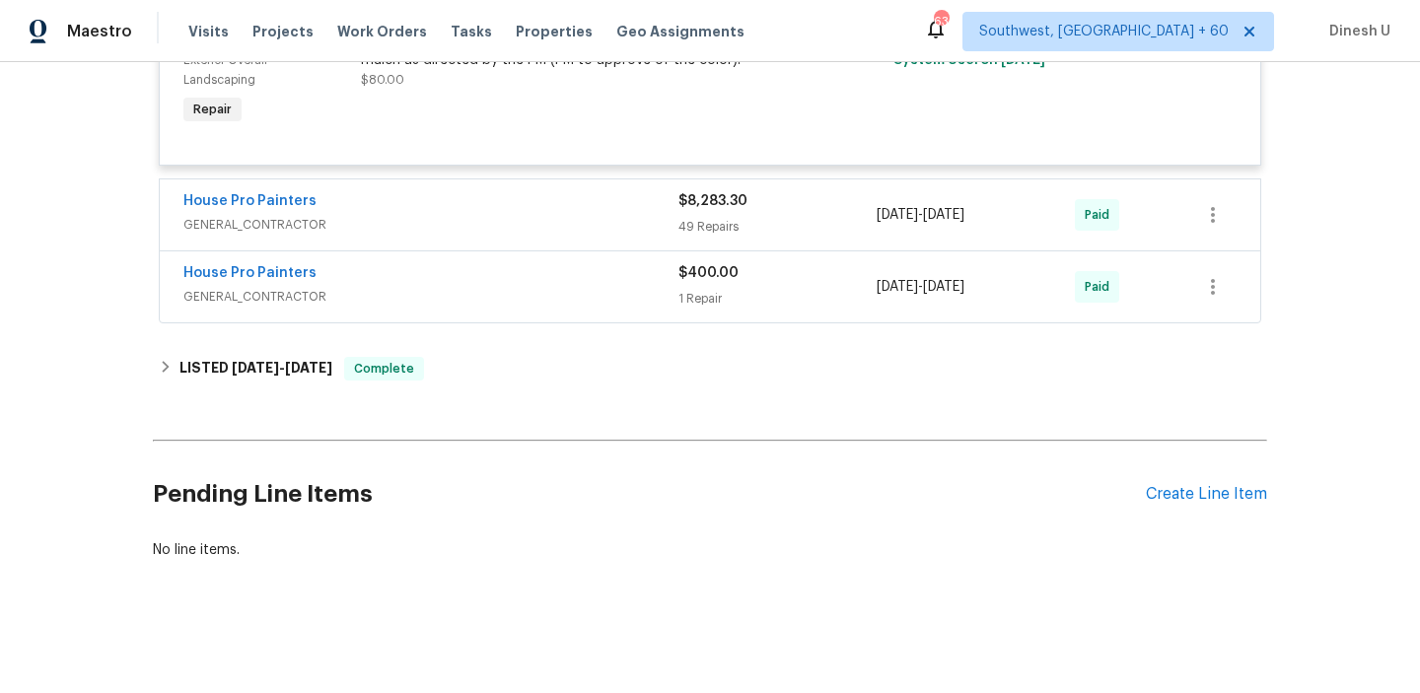
click at [714, 300] on div "1 Repair" at bounding box center [778, 299] width 198 height 20
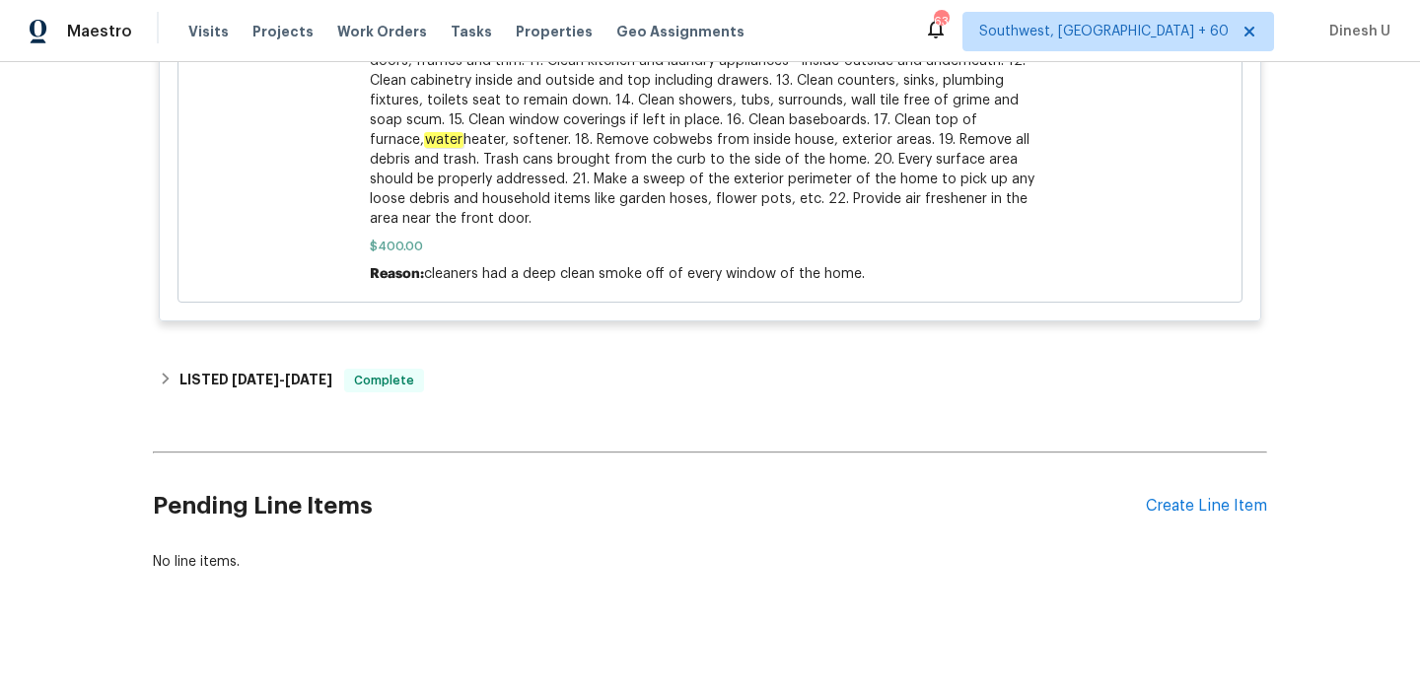
scroll to position [4409, 0]
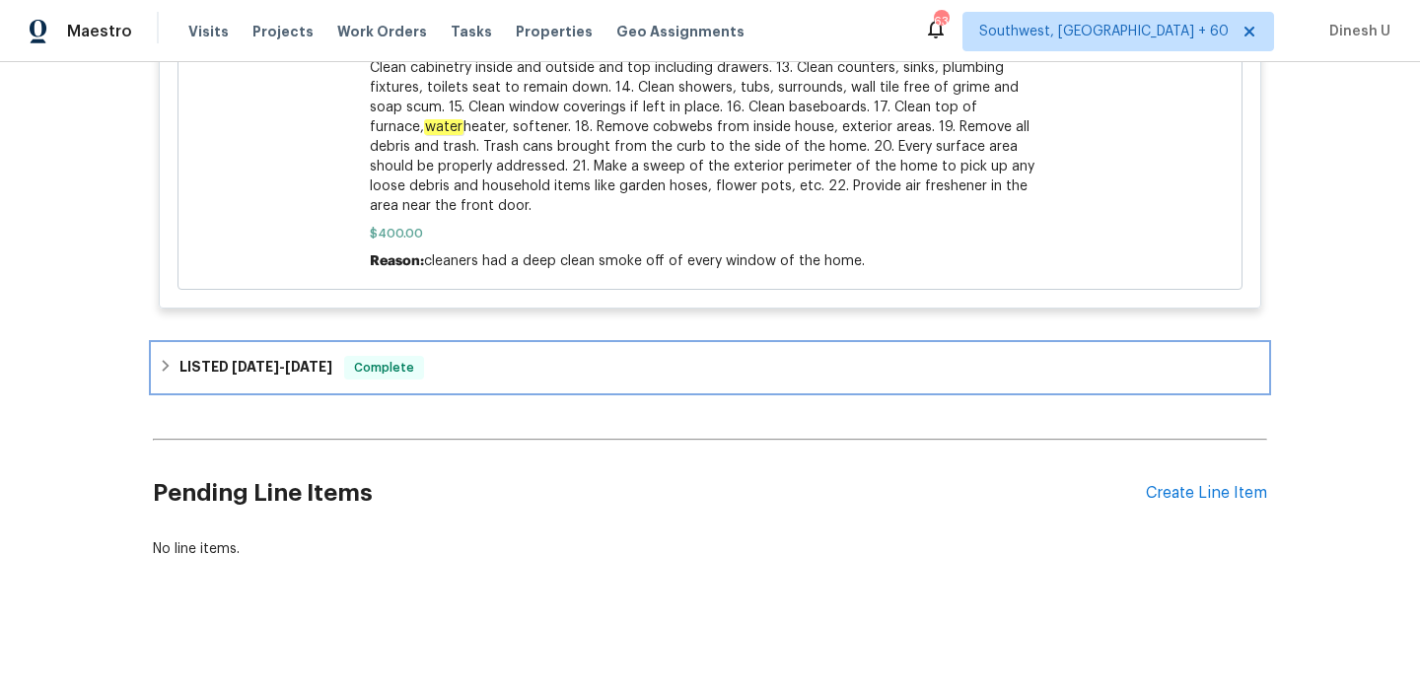
click at [254, 361] on span "[DATE]" at bounding box center [255, 367] width 47 height 14
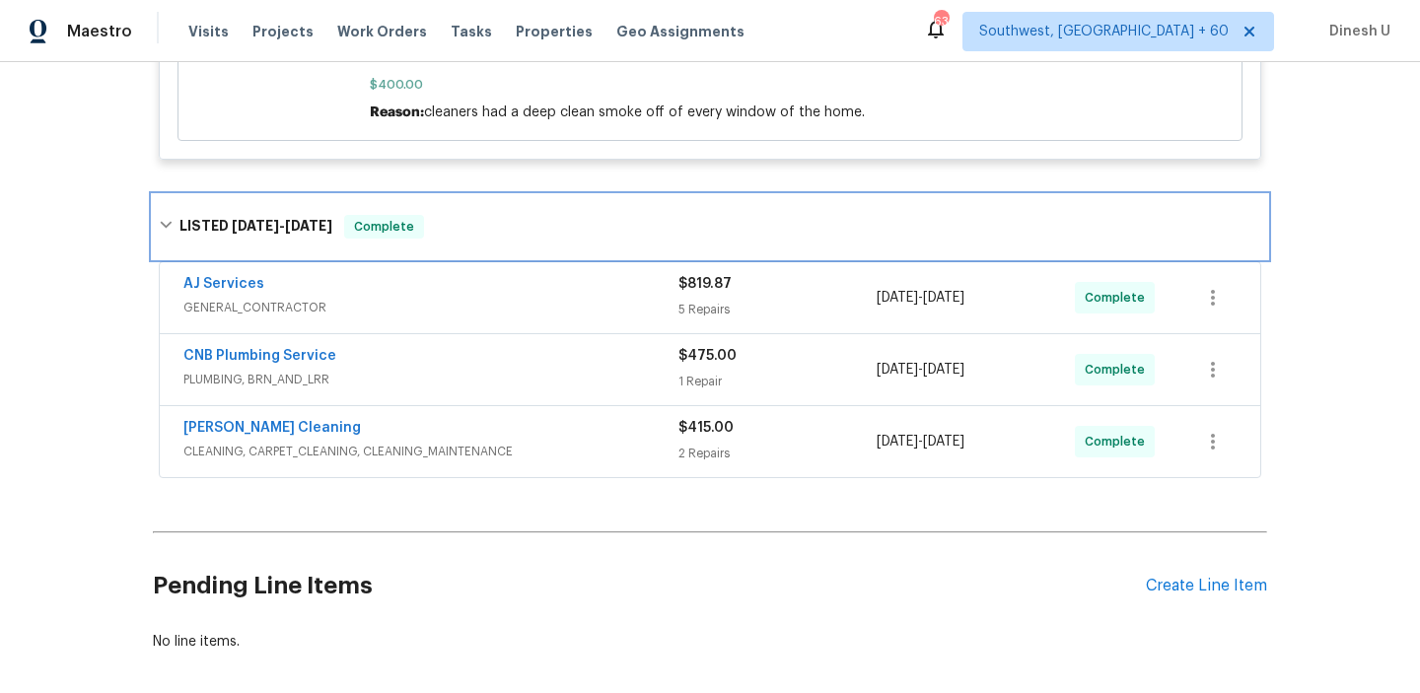
scroll to position [4547, 0]
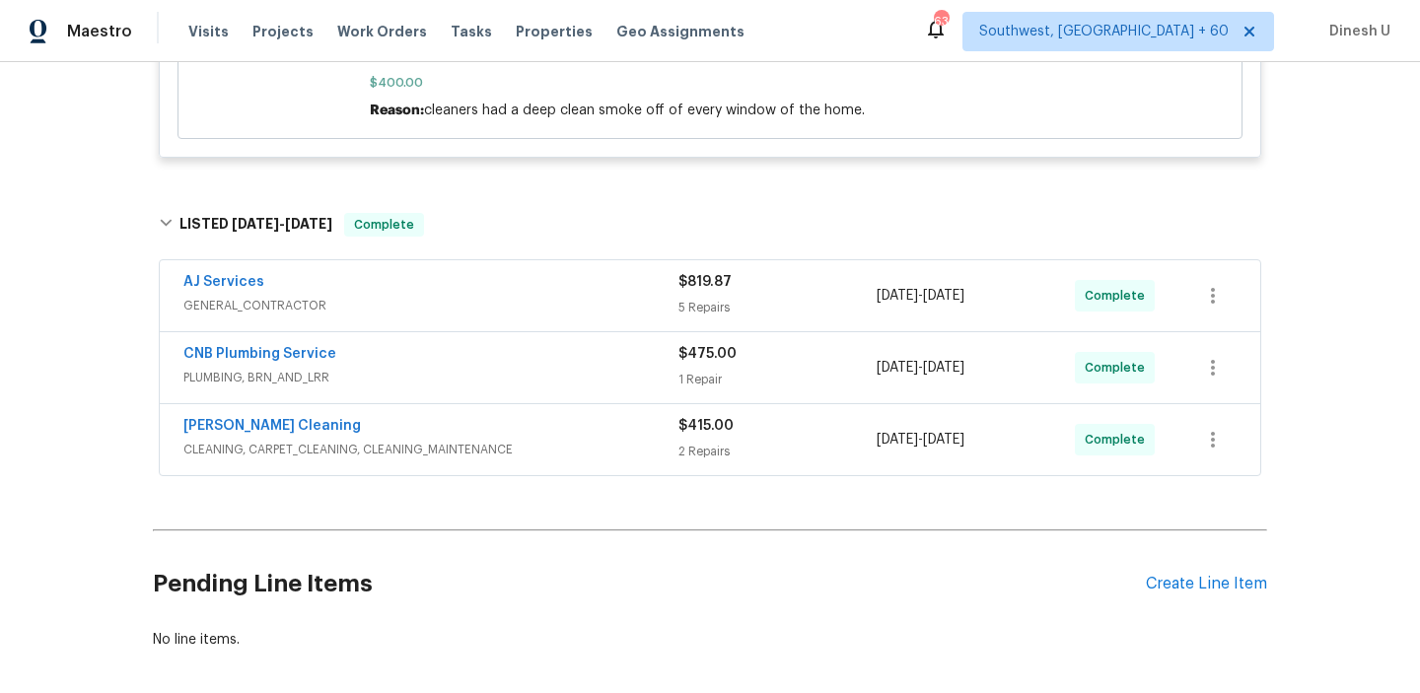
click at [686, 317] on div "5 Repairs" at bounding box center [778, 308] width 198 height 20
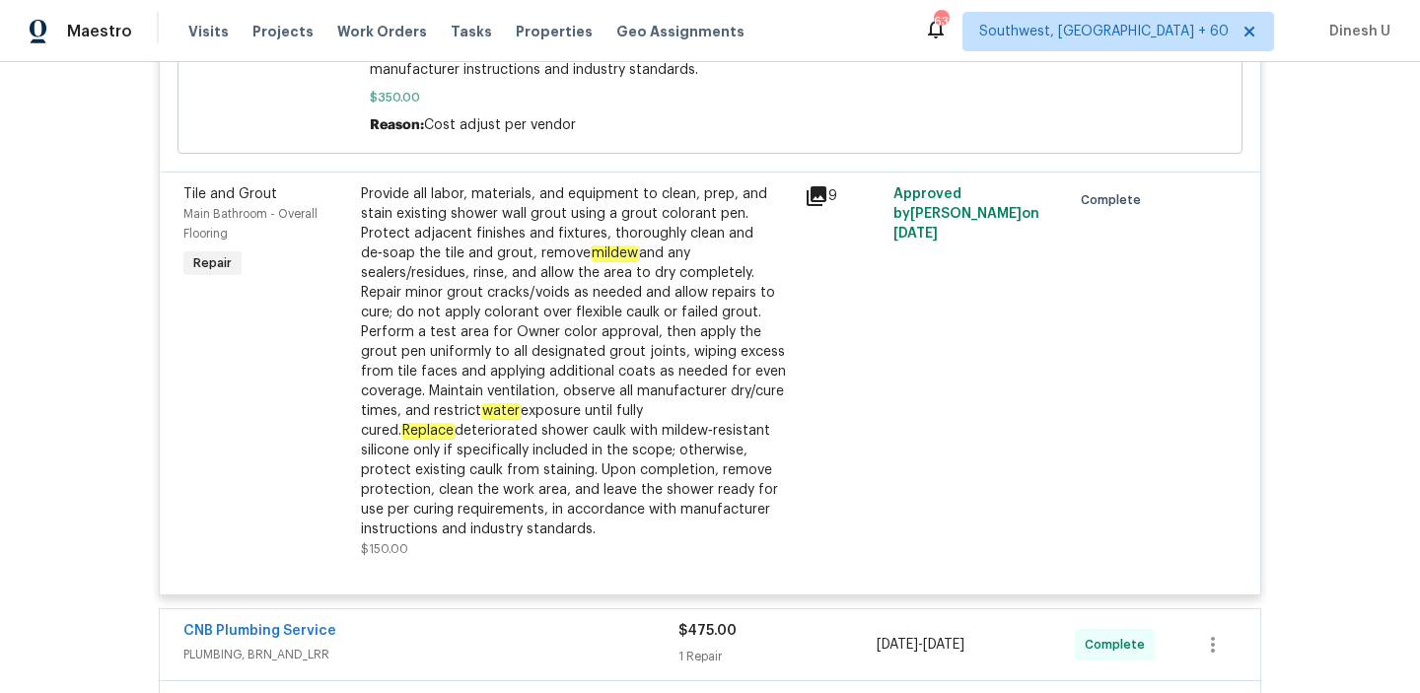
scroll to position [5681, 0]
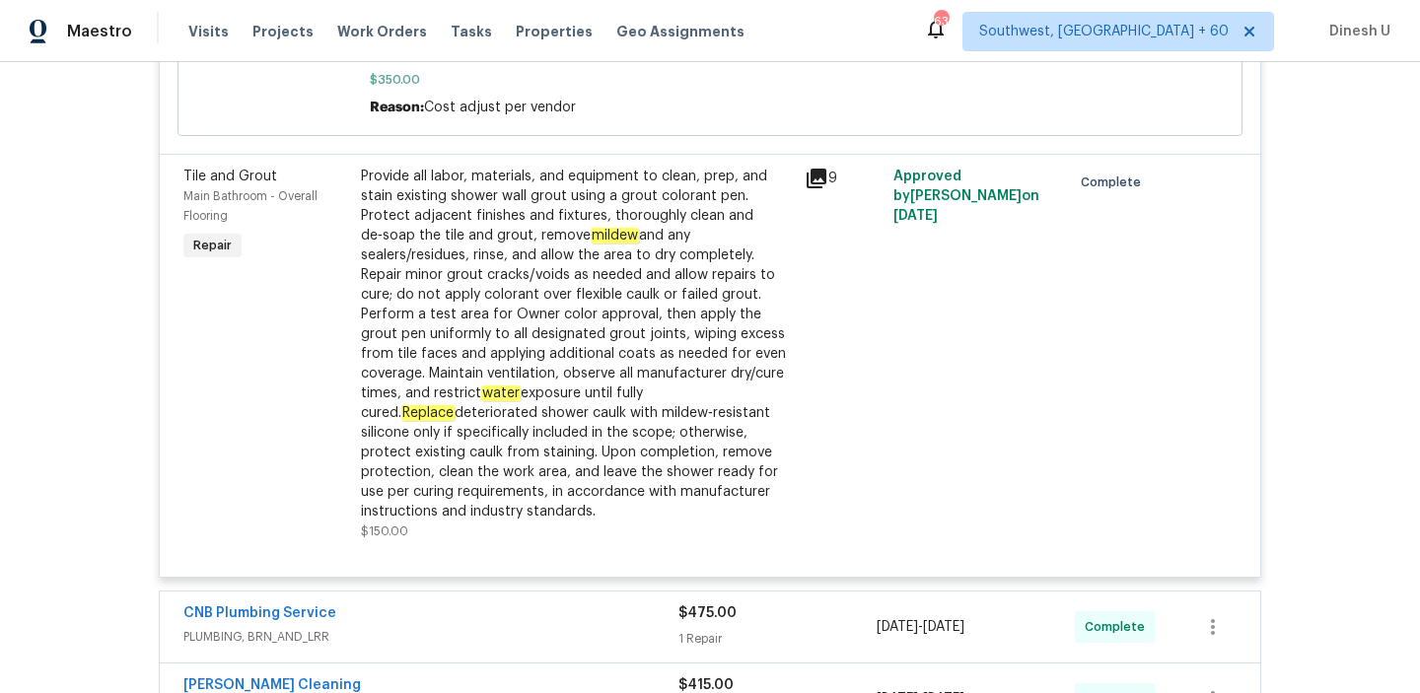
click at [622, 471] on div "Provide all labor, materials, and equipment to clean, prep, and stain existing …" at bounding box center [577, 344] width 432 height 355
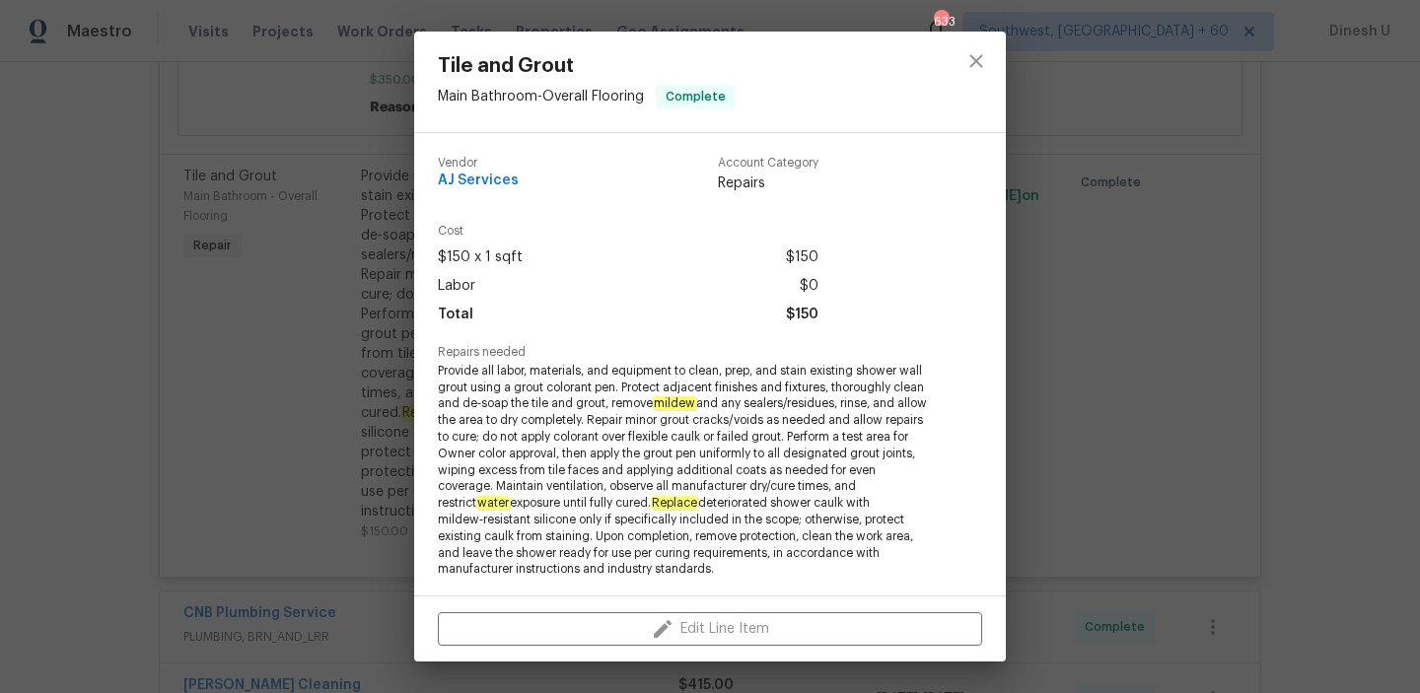
click at [356, 356] on div "Tile and Grout Main Bathroom - Overall Flooring Complete Vendor AJ Services Acc…" at bounding box center [710, 346] width 1420 height 693
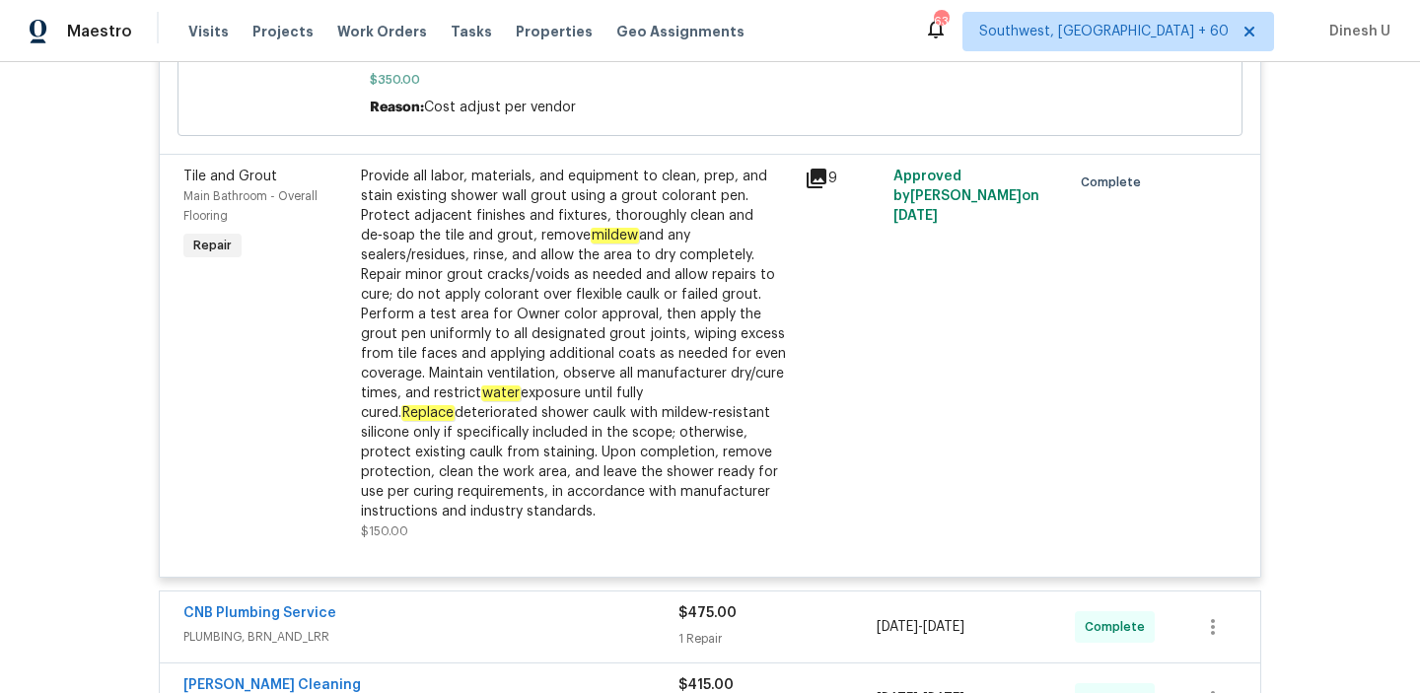
click at [807, 188] on icon at bounding box center [817, 179] width 20 height 20
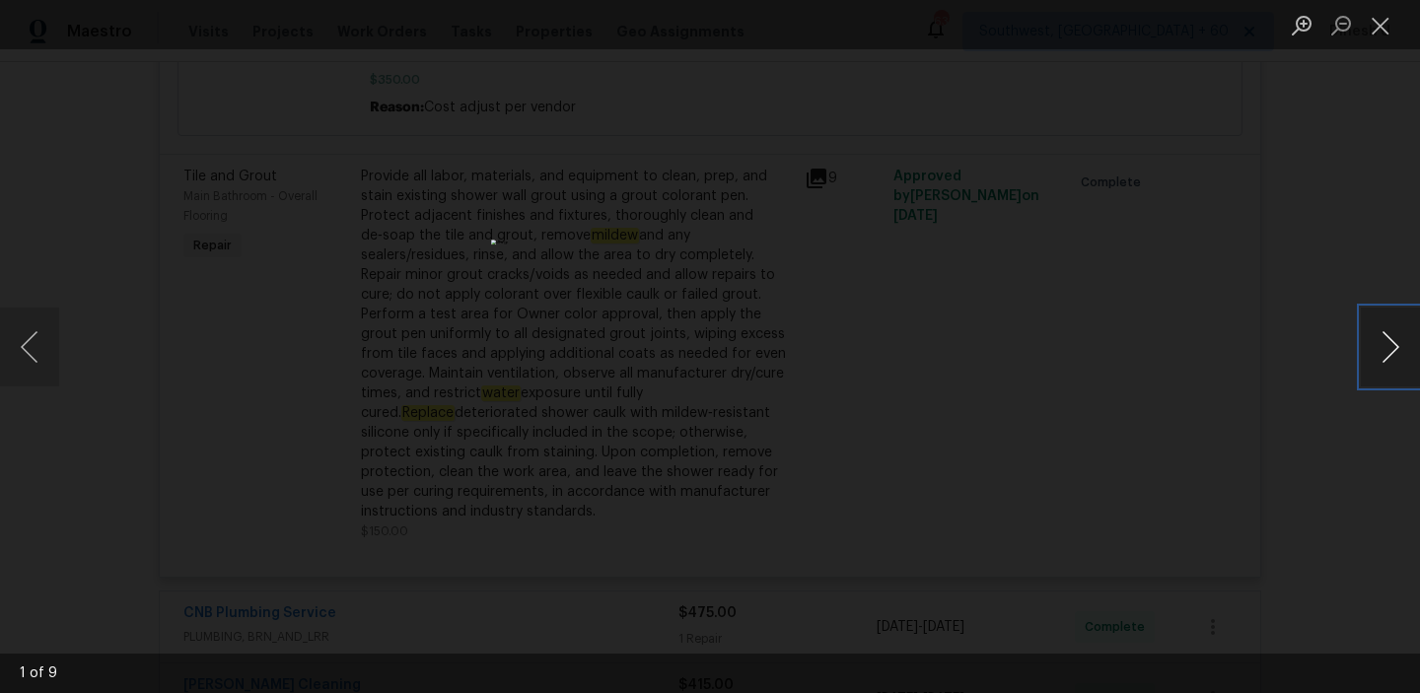
click at [1390, 345] on button "Next image" at bounding box center [1390, 347] width 59 height 79
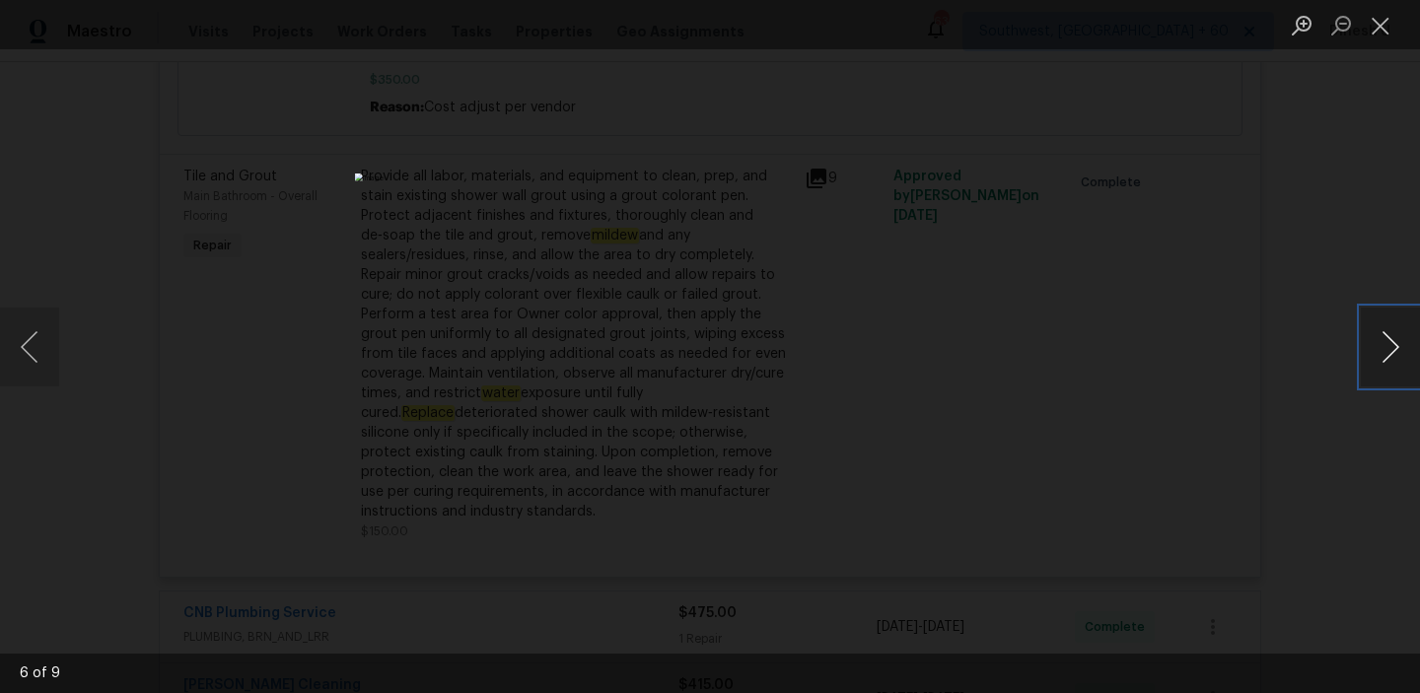
click at [1390, 345] on button "Next image" at bounding box center [1390, 347] width 59 height 79
click at [1384, 26] on button "Close lightbox" at bounding box center [1380, 25] width 39 height 35
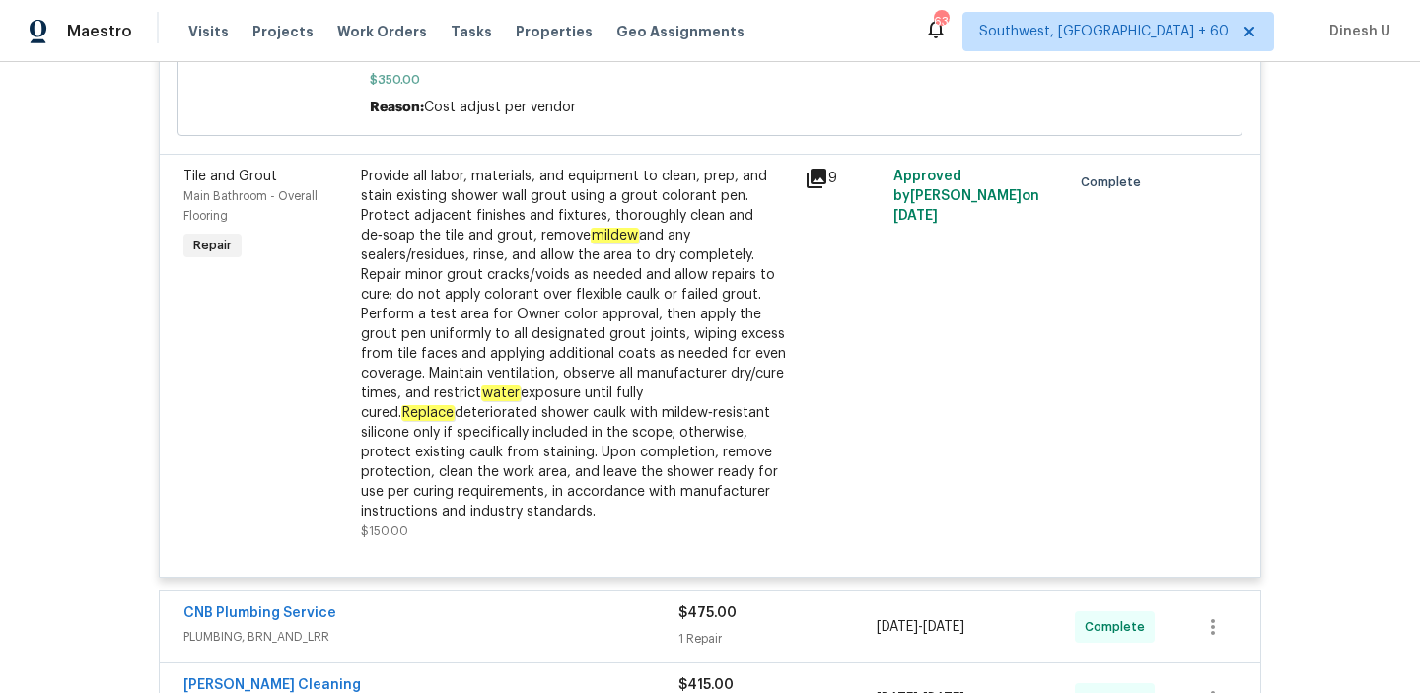
click at [637, 229] on div "Provide all labor, materials, and equipment to clean, prep, and stain existing …" at bounding box center [577, 344] width 432 height 355
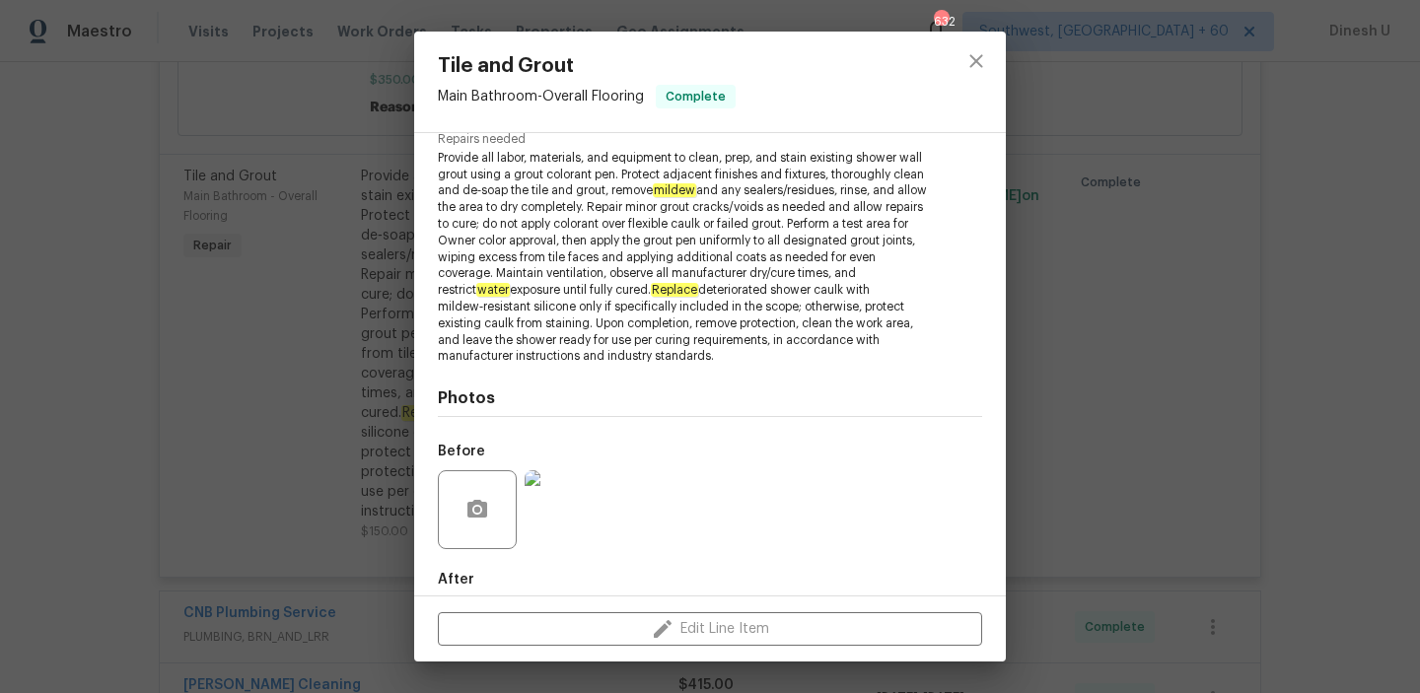
scroll to position [272, 0]
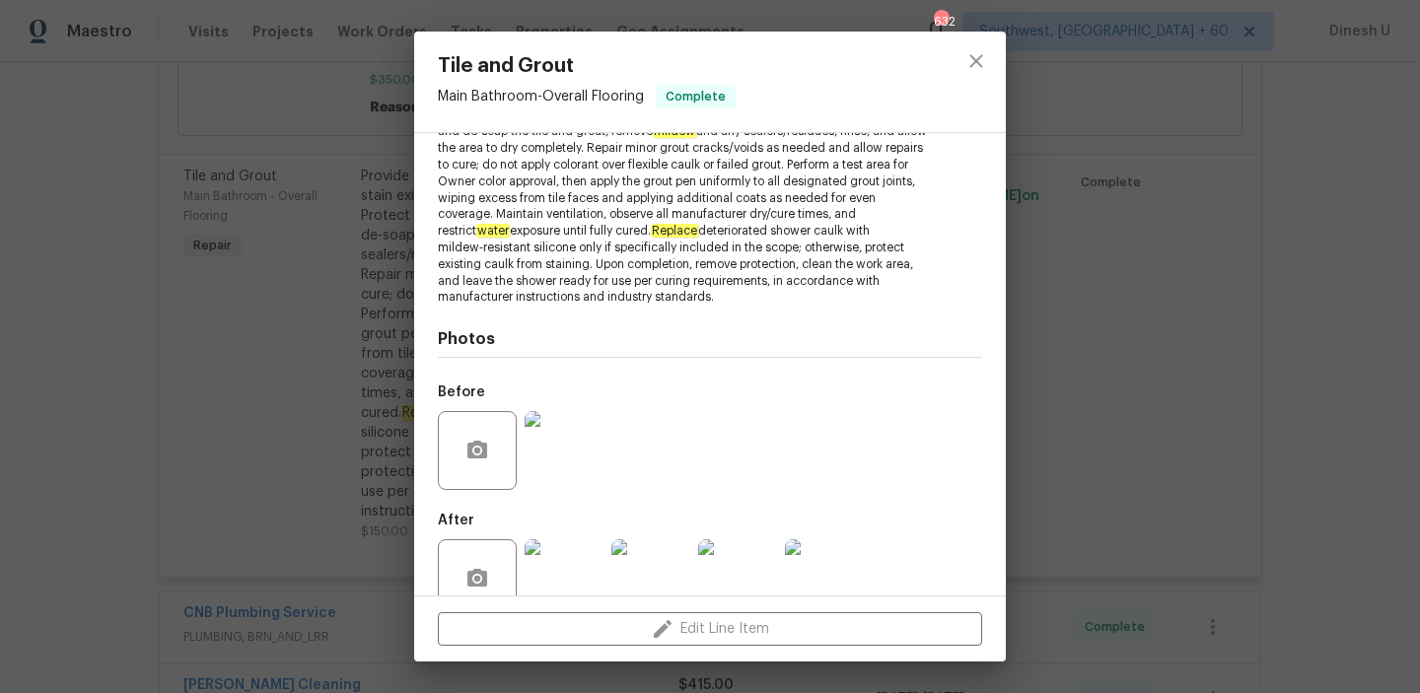
click at [568, 450] on img at bounding box center [564, 450] width 79 height 79
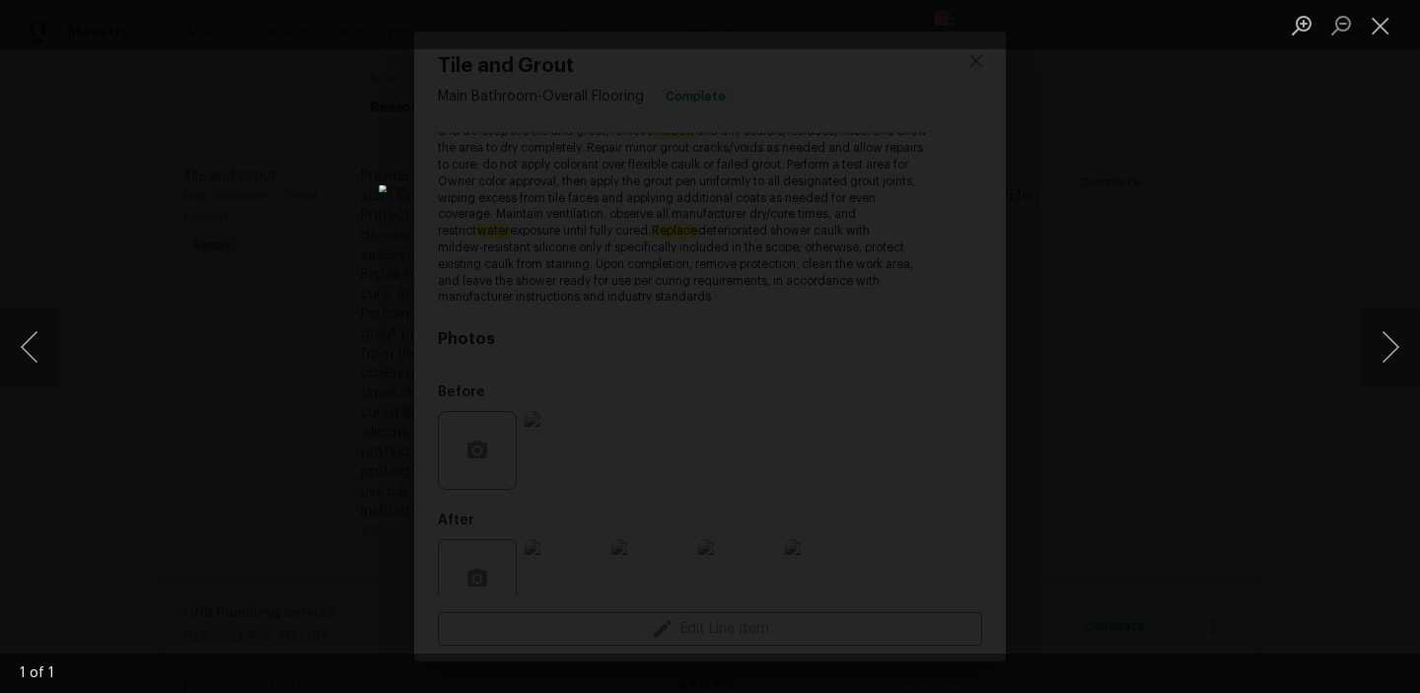
click at [1186, 414] on div "Lightbox" at bounding box center [710, 346] width 1420 height 693
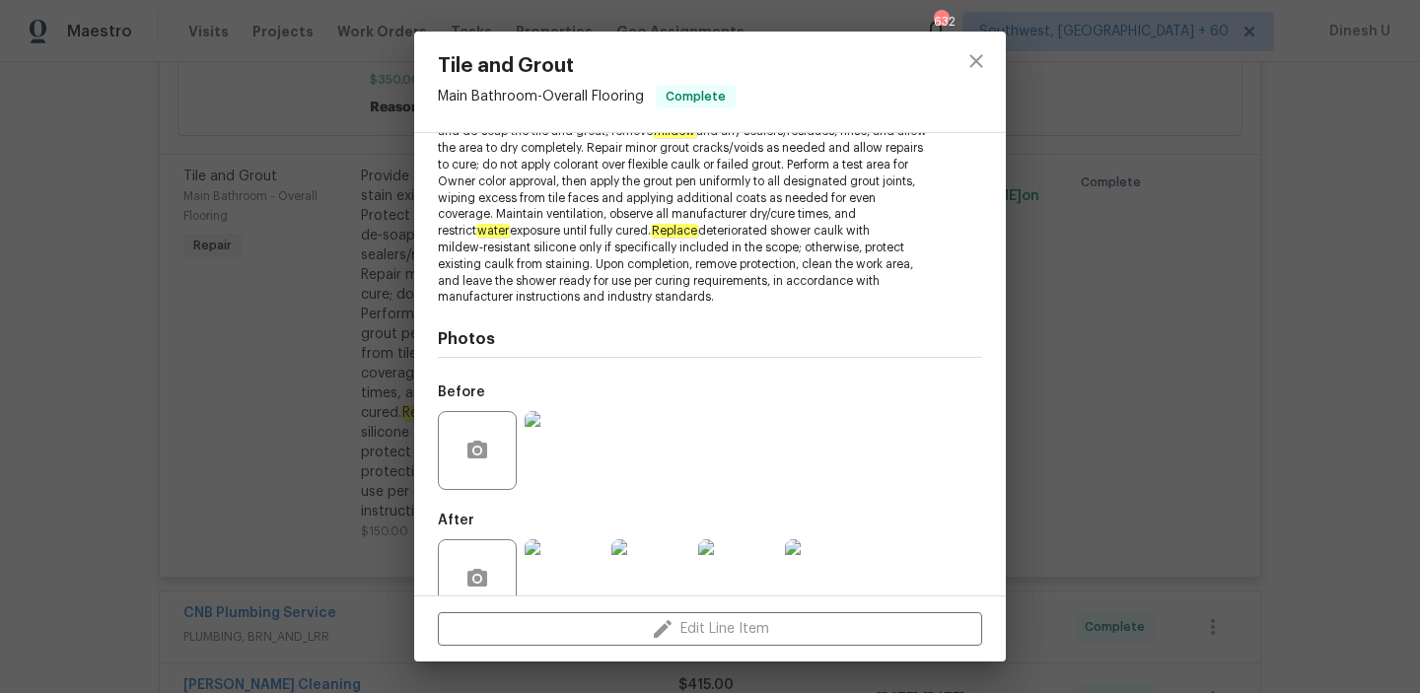
click at [1036, 271] on div "Tile and Grout Main Bathroom - Overall Flooring Complete Vendor AJ Services Acc…" at bounding box center [710, 346] width 1420 height 693
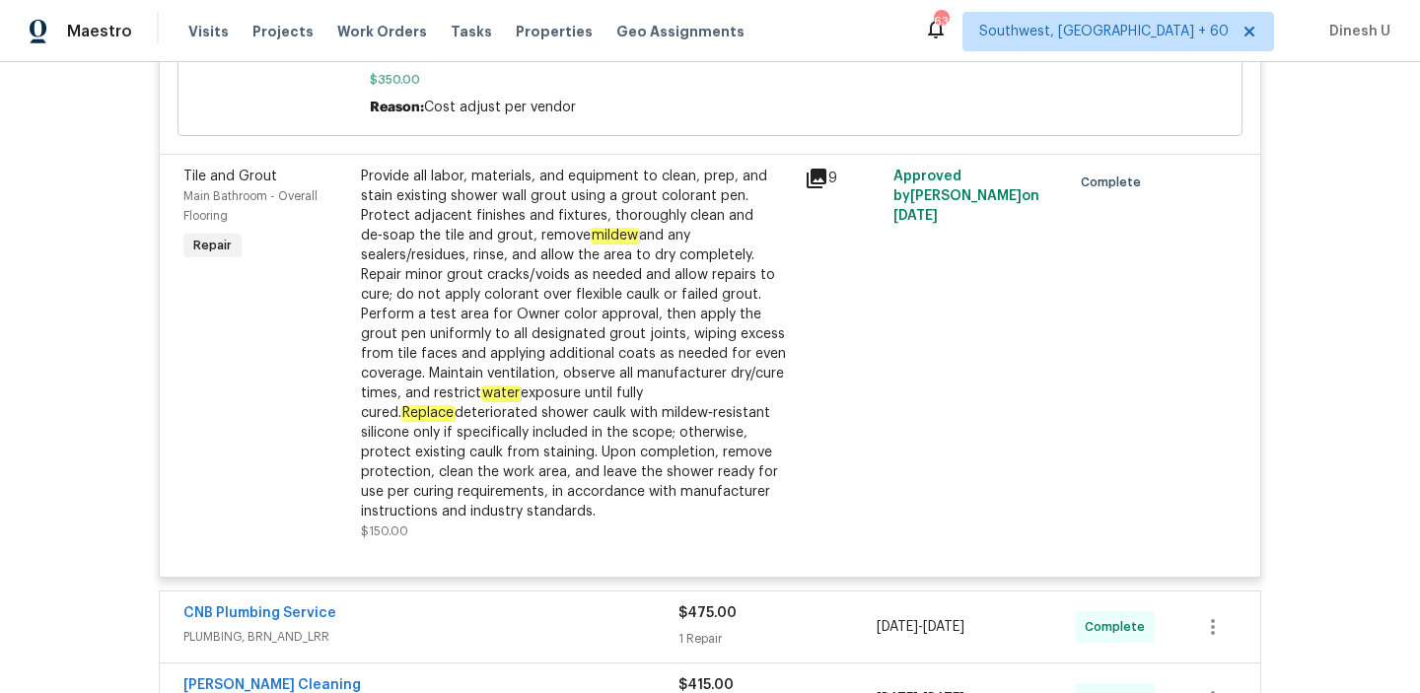
click at [499, 432] on div "Provide all labor, materials, and equipment to clean, prep, and stain existing …" at bounding box center [577, 344] width 432 height 355
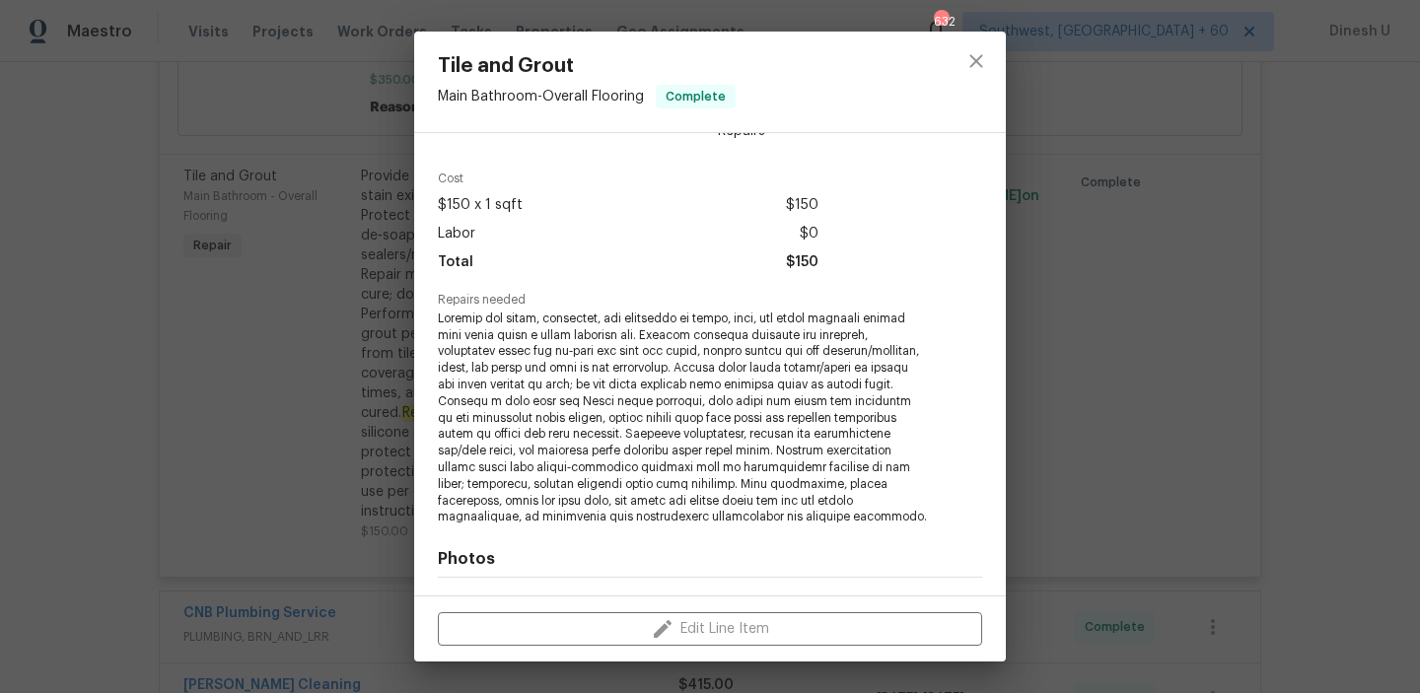
scroll to position [68, 0]
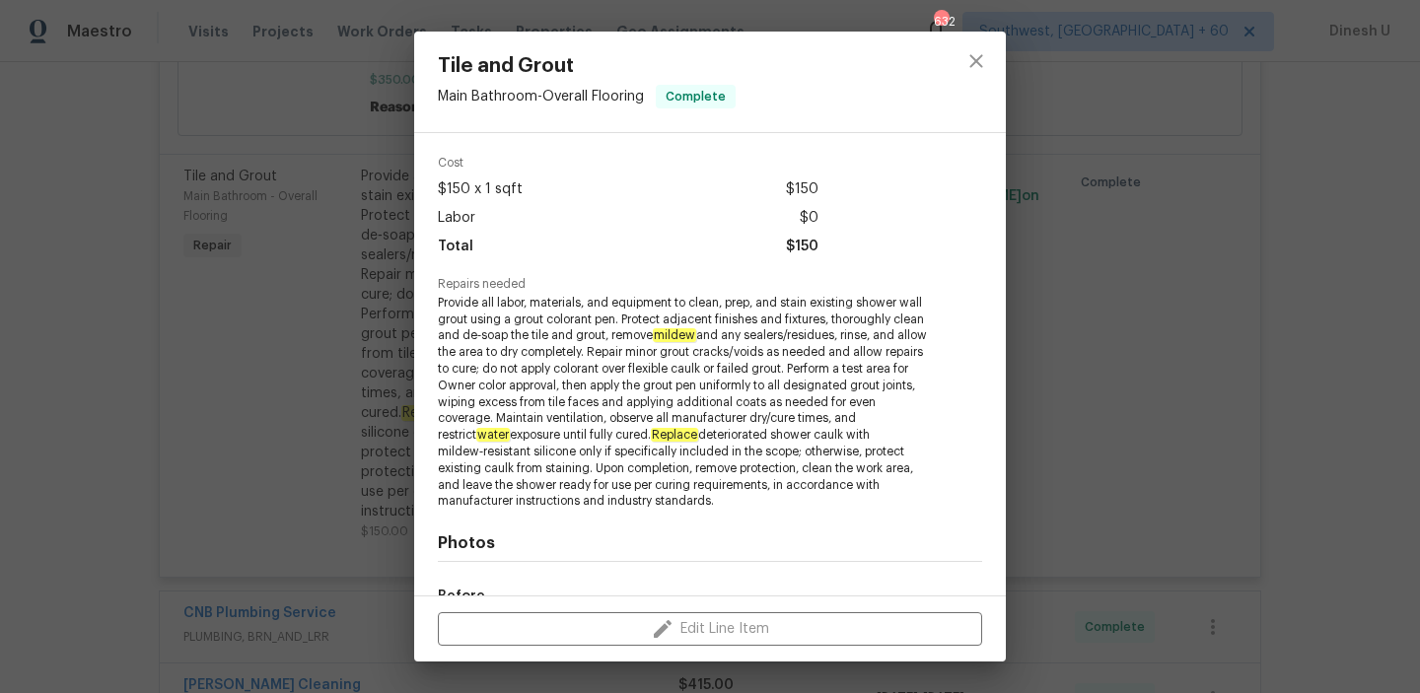
click at [368, 398] on div "Tile and Grout Main Bathroom - Overall Flooring Complete Vendor AJ Services Acc…" at bounding box center [710, 346] width 1420 height 693
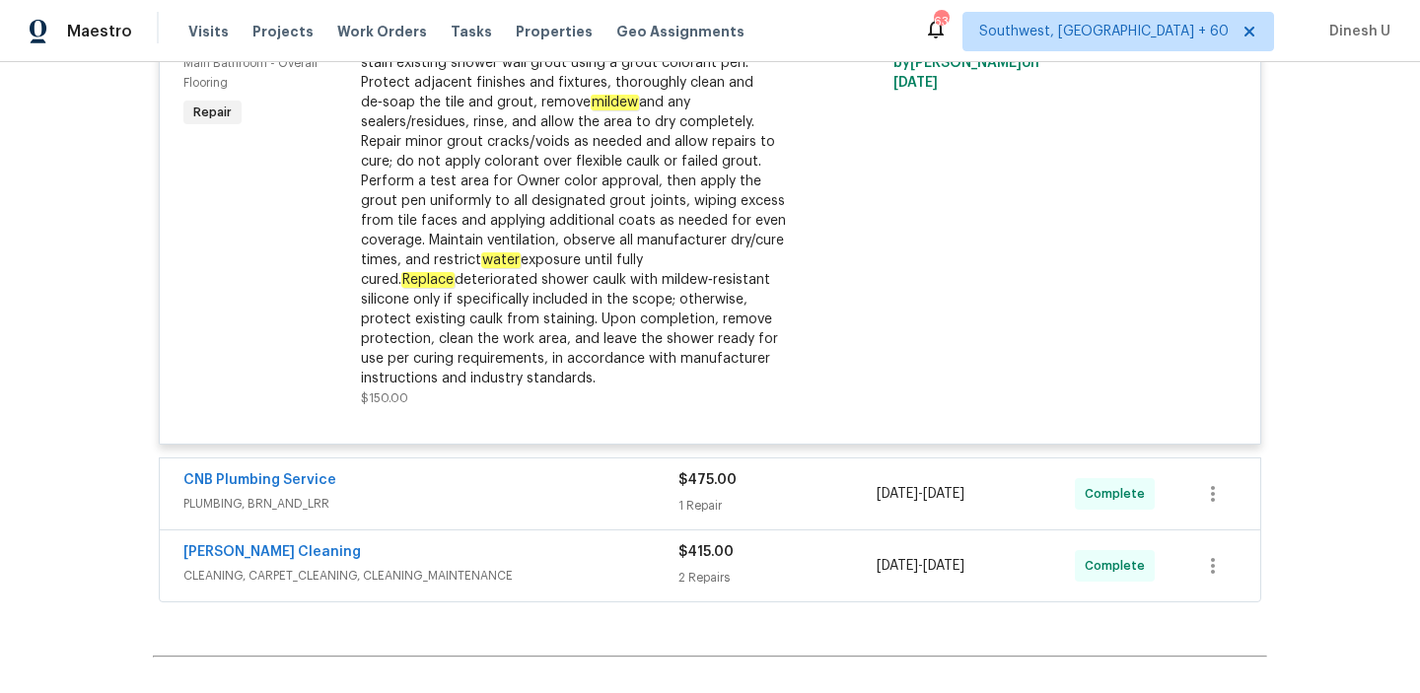
scroll to position [5852, 0]
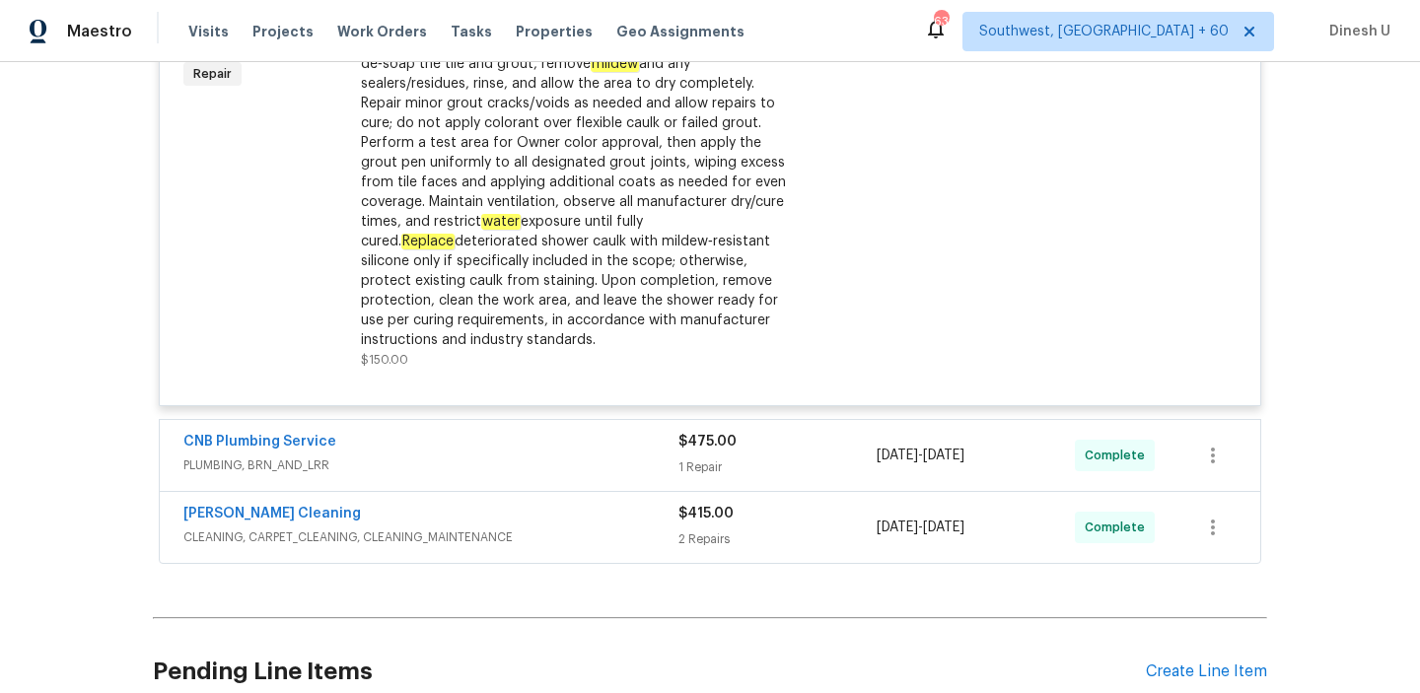
click at [715, 477] on div "1 Repair" at bounding box center [778, 468] width 198 height 20
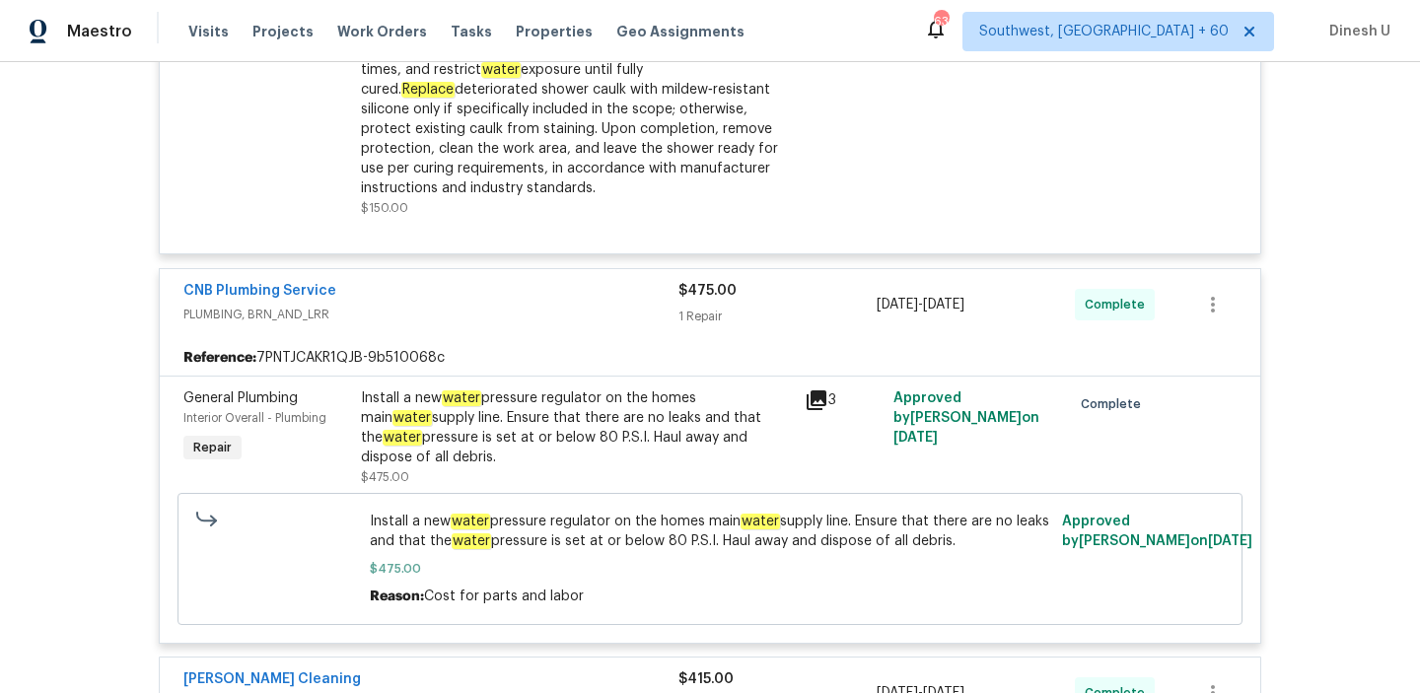
scroll to position [6005, 0]
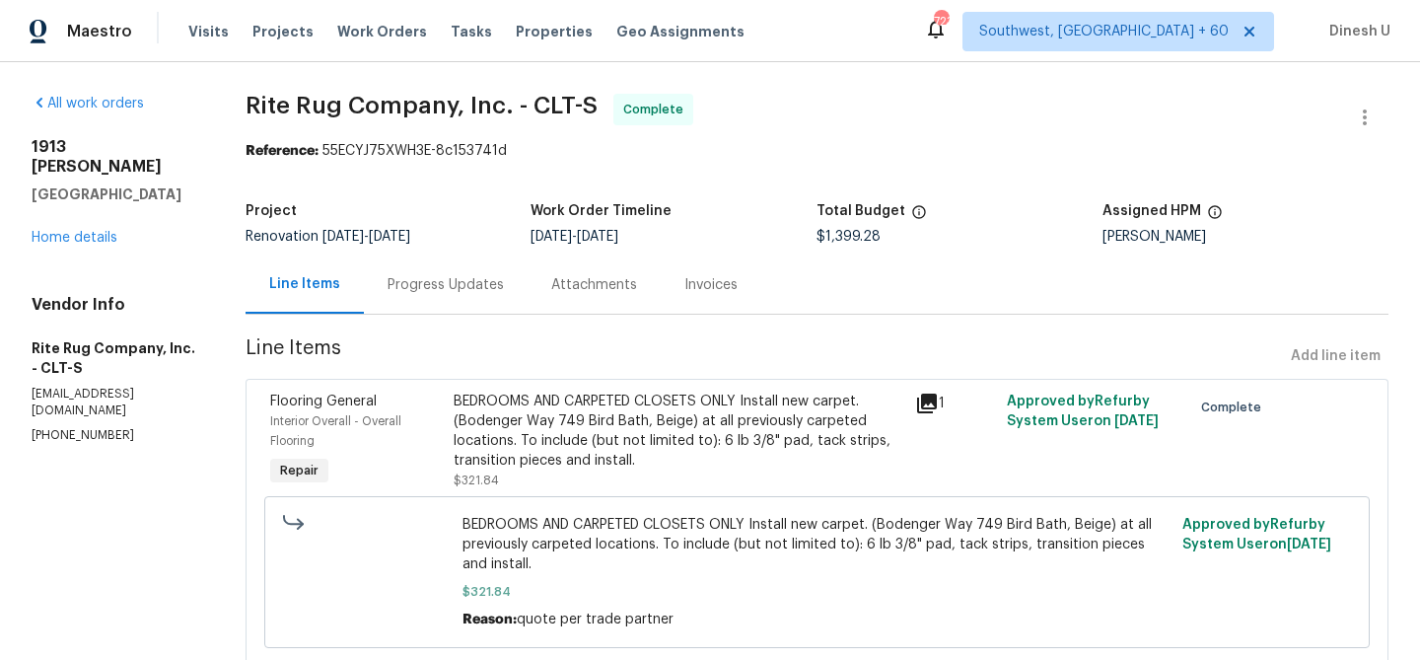
click at [471, 290] on div "Progress Updates" at bounding box center [446, 285] width 116 height 20
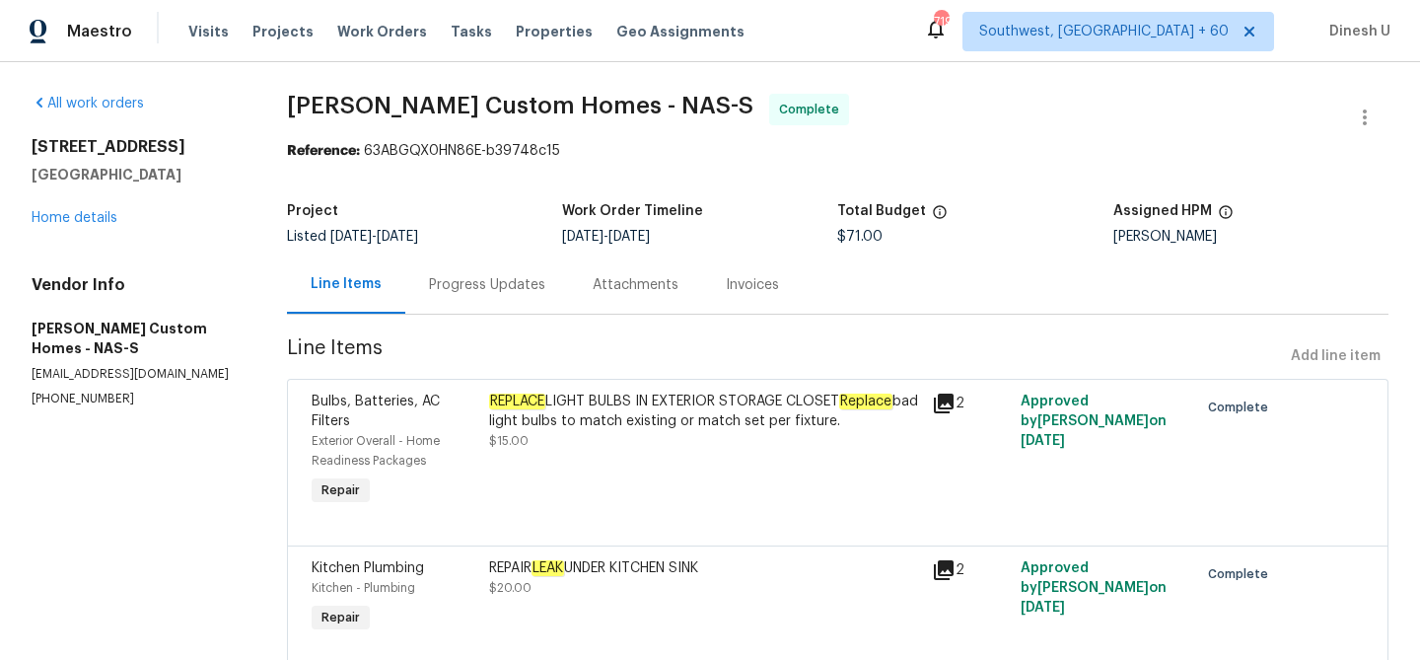
click at [494, 287] on div "Progress Updates" at bounding box center [487, 285] width 116 height 20
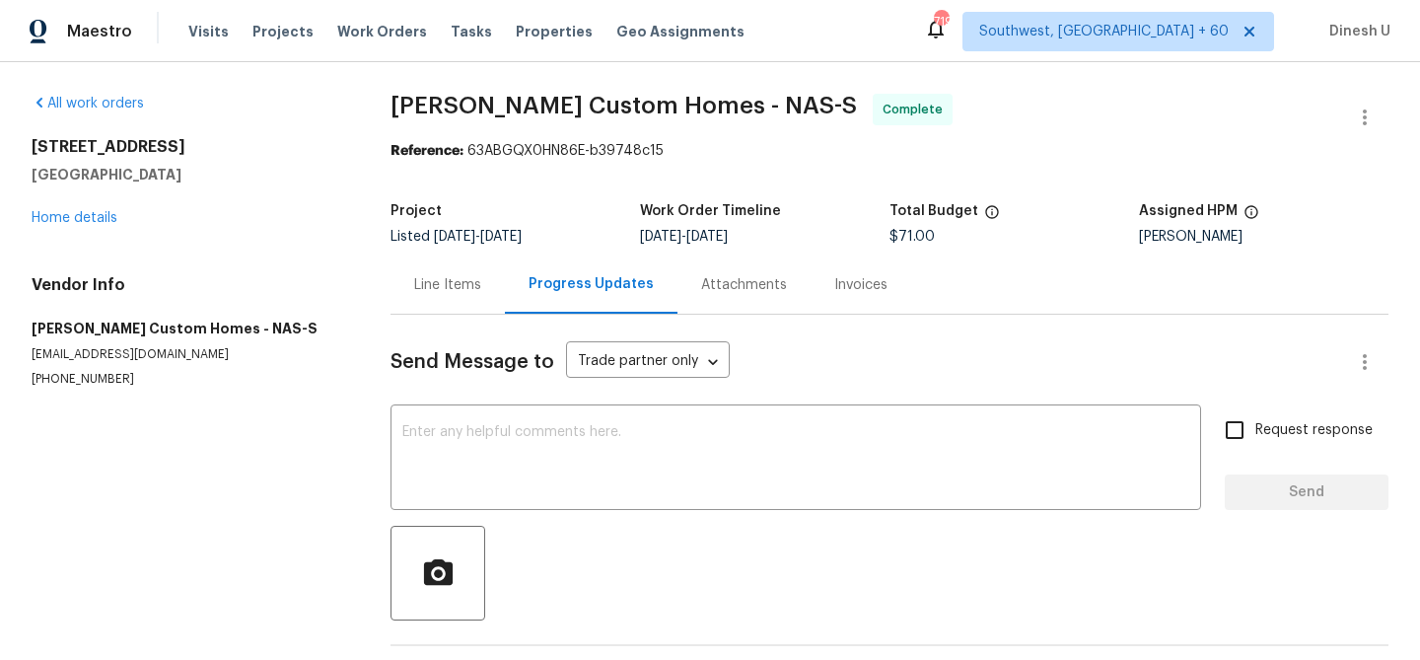
click at [820, 287] on div "Invoices" at bounding box center [861, 284] width 101 height 58
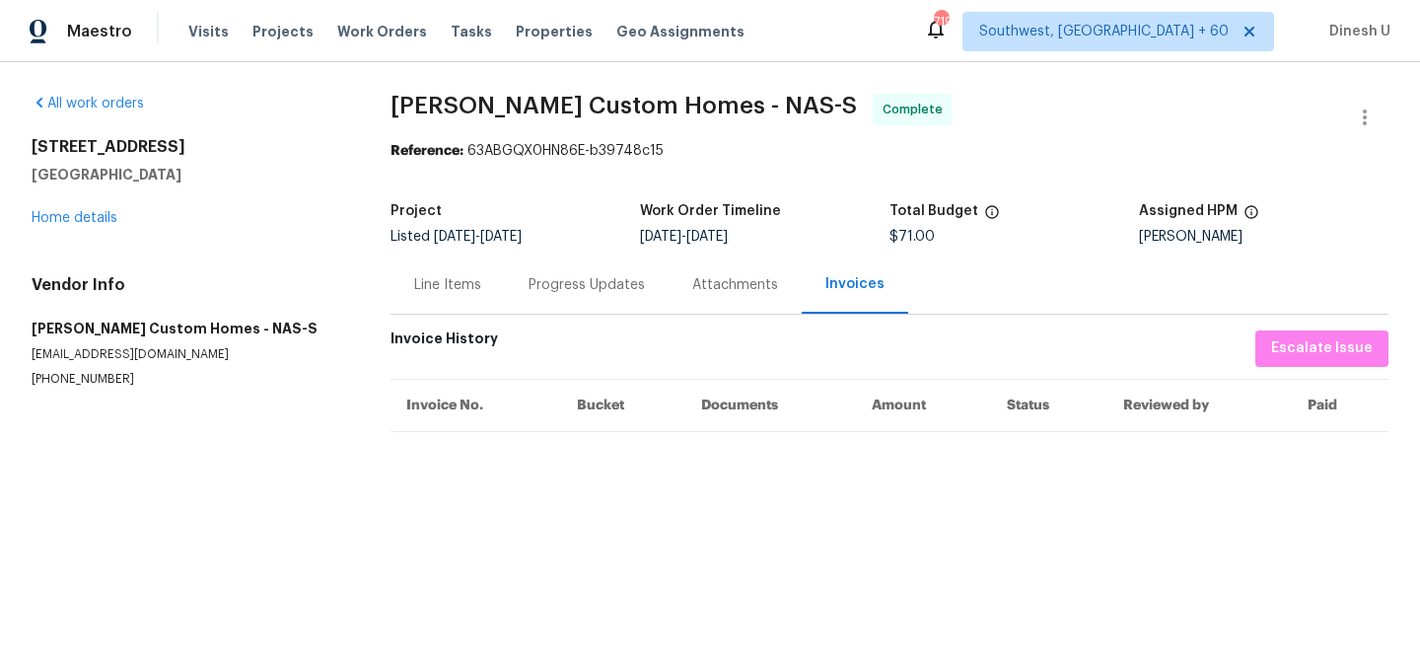
click at [444, 295] on div "Line Items" at bounding box center [448, 284] width 114 height 58
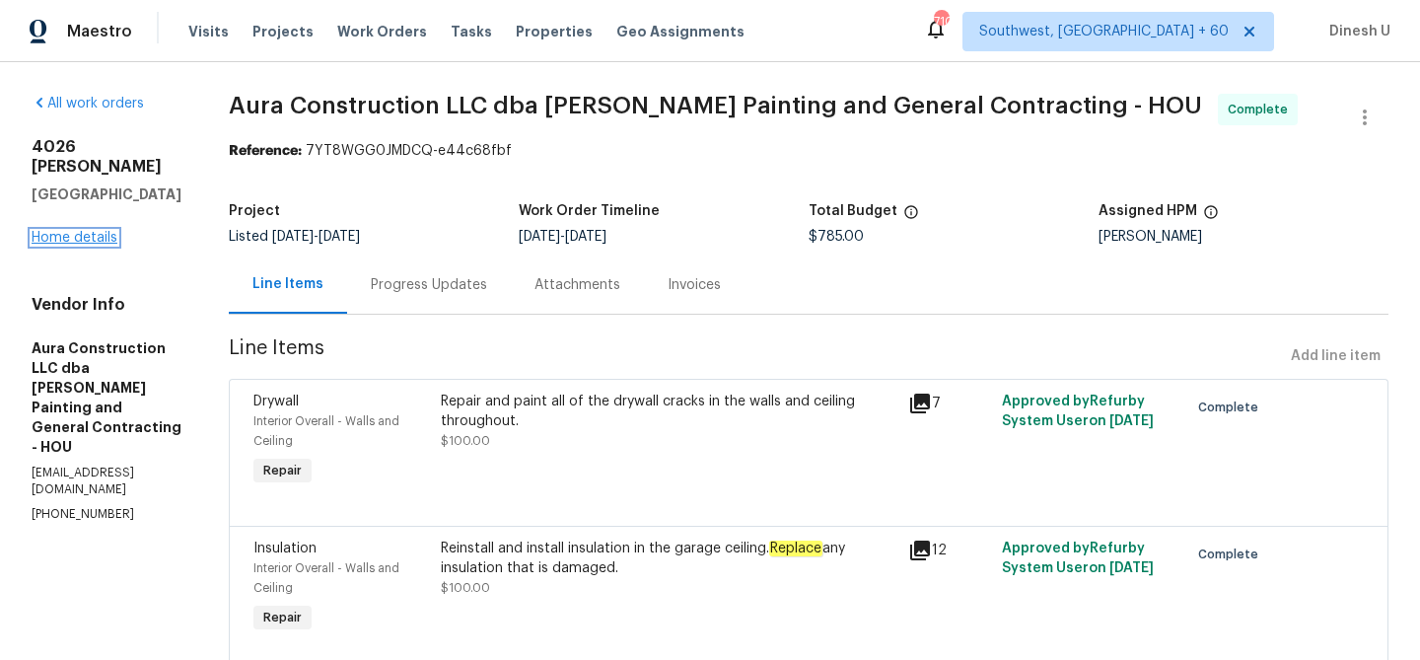
click at [91, 239] on link "Home details" at bounding box center [75, 238] width 86 height 14
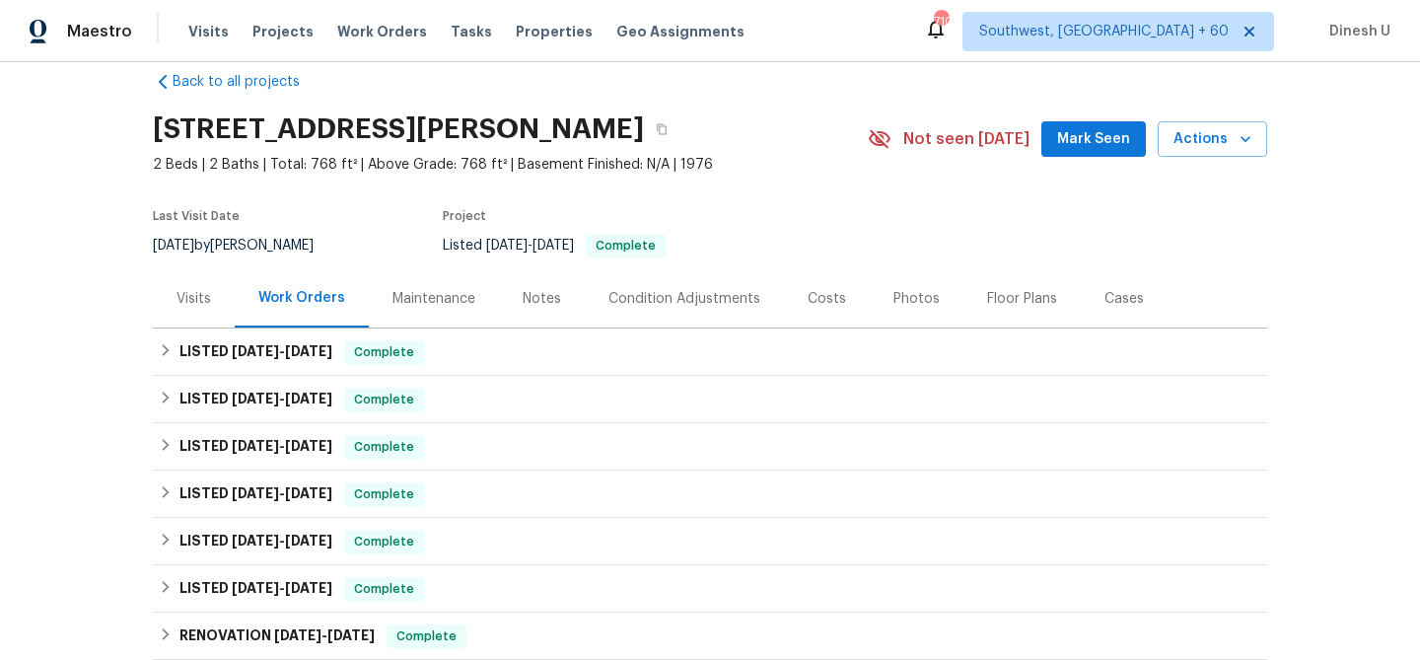
scroll to position [53, 0]
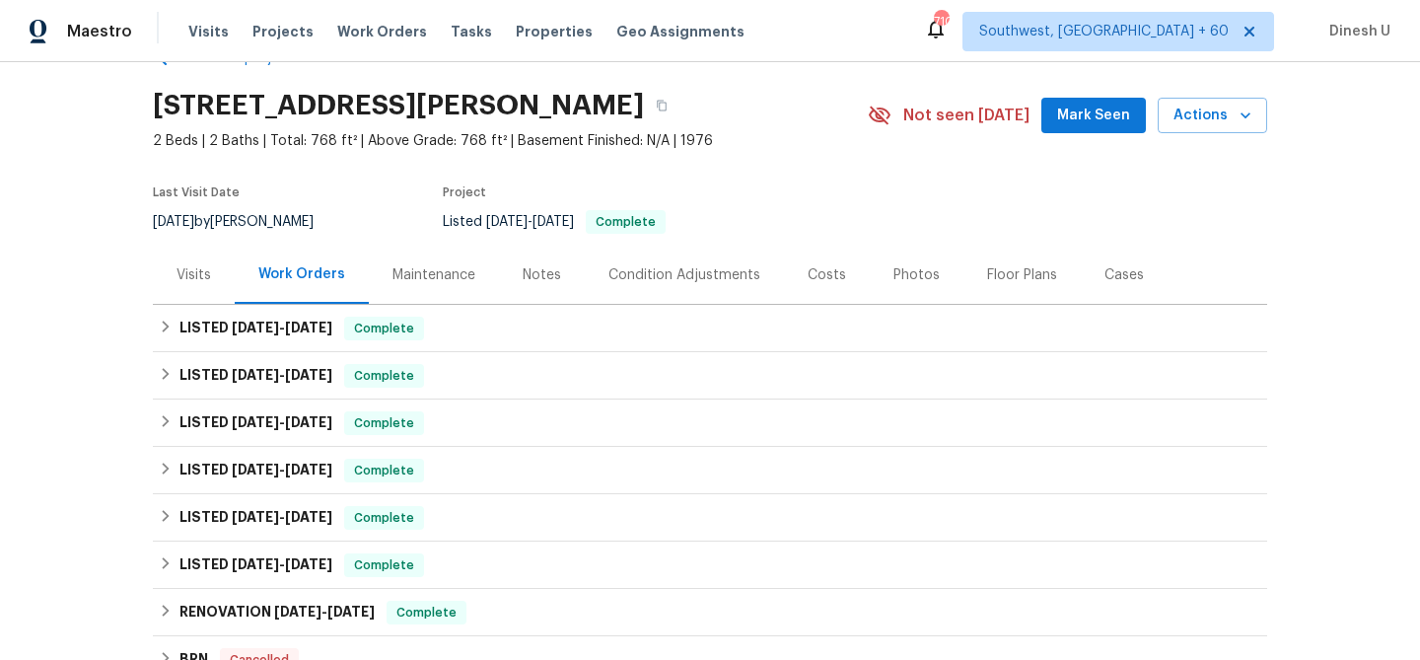
click at [190, 272] on div "Visits" at bounding box center [194, 275] width 35 height 20
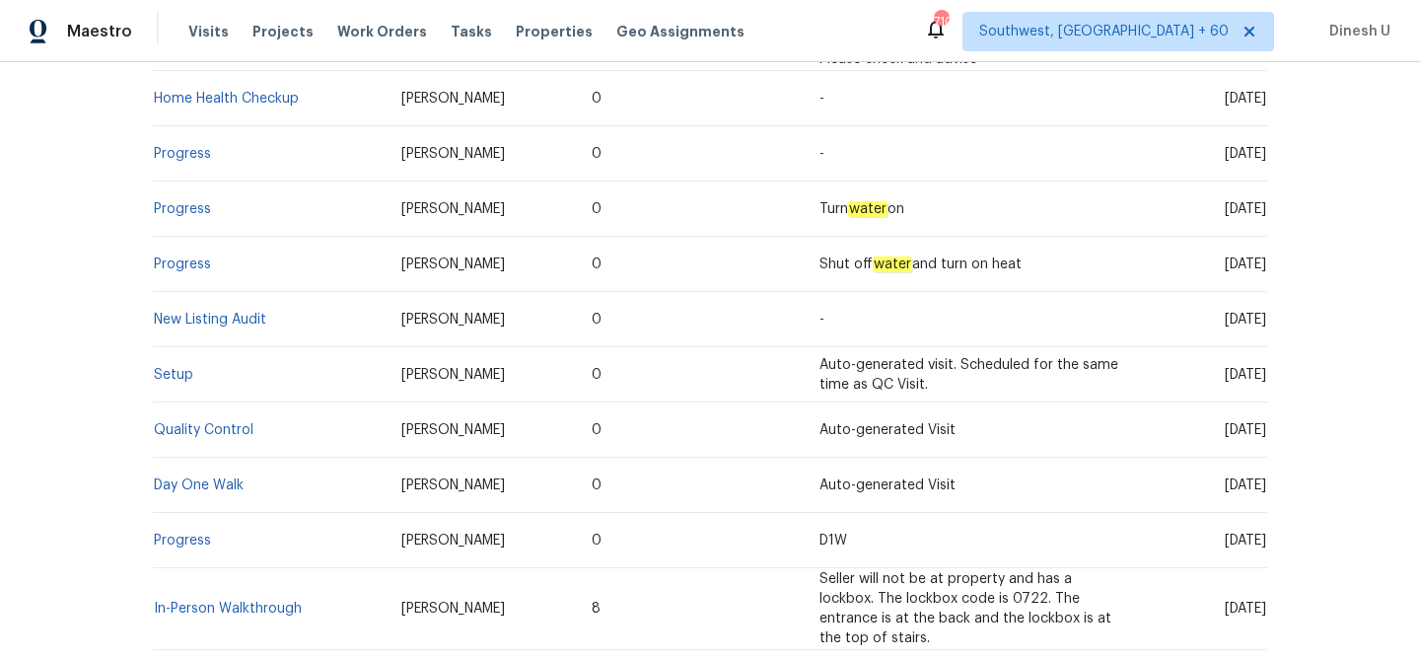
scroll to position [931, 0]
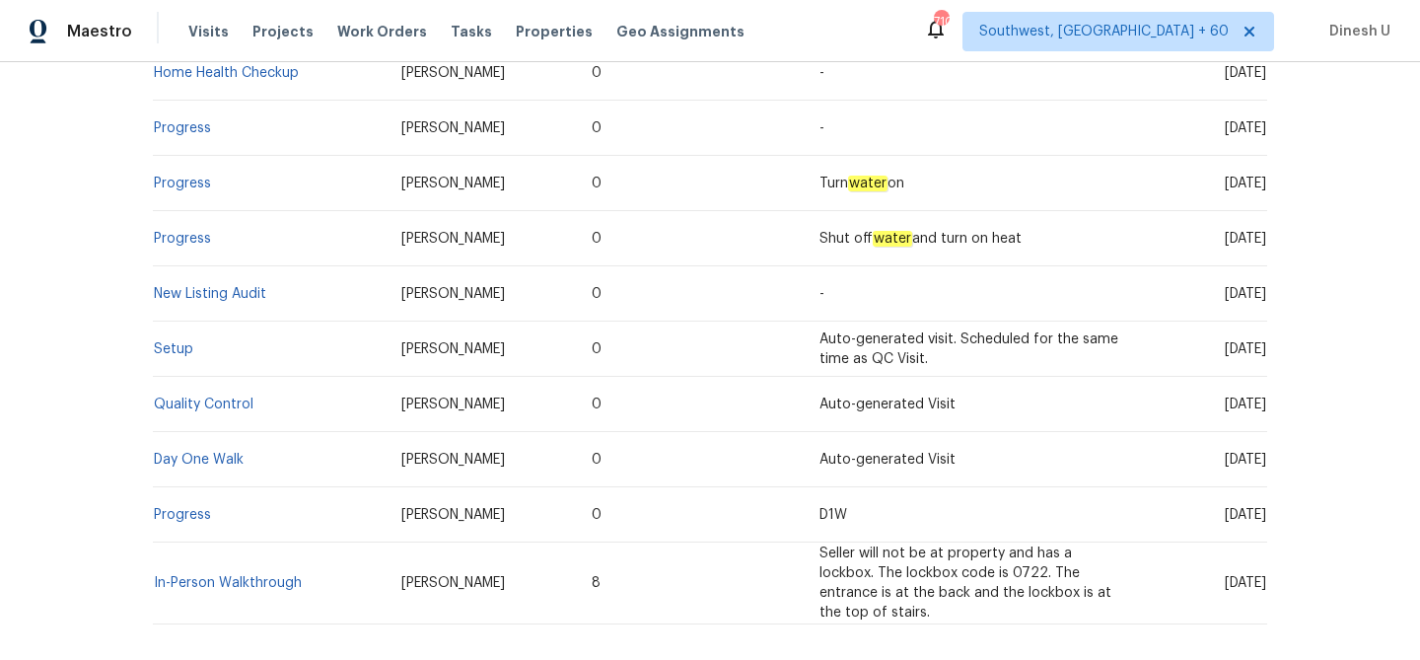
click at [180, 322] on td "Setup" at bounding box center [269, 349] width 233 height 55
click at [180, 342] on link "Setup" at bounding box center [173, 349] width 39 height 14
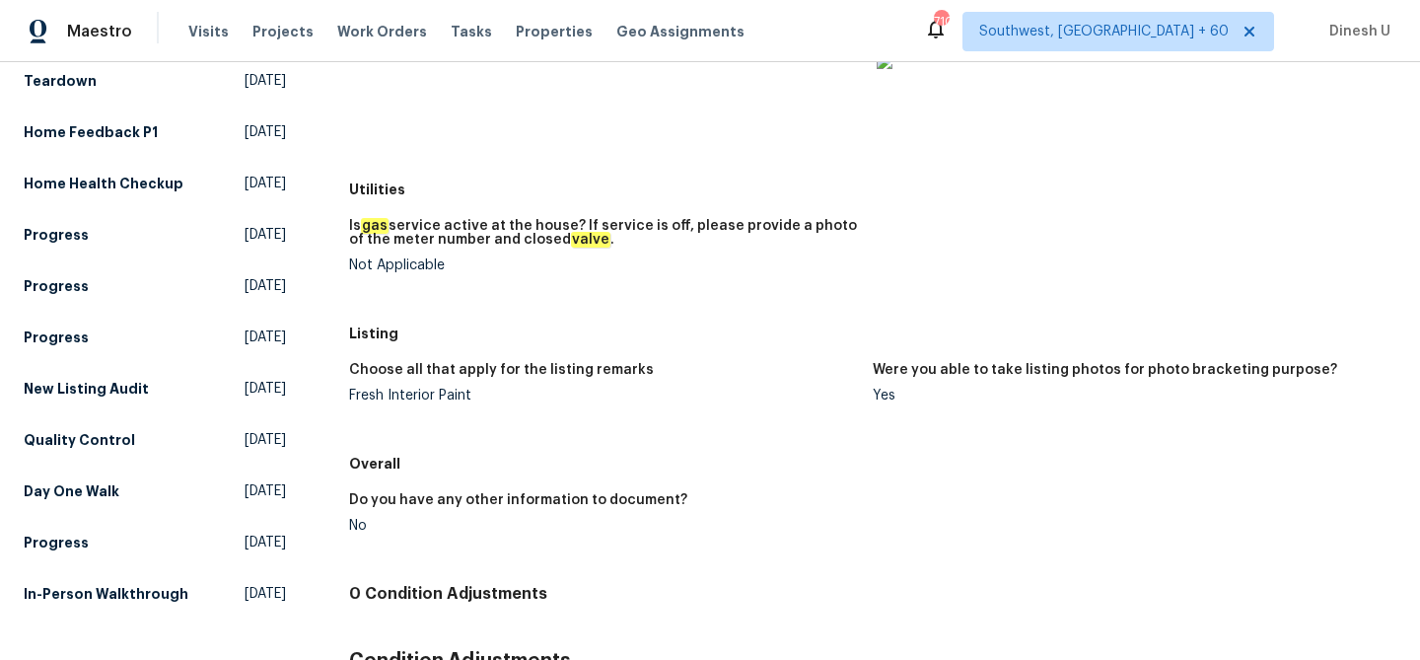
scroll to position [481, 0]
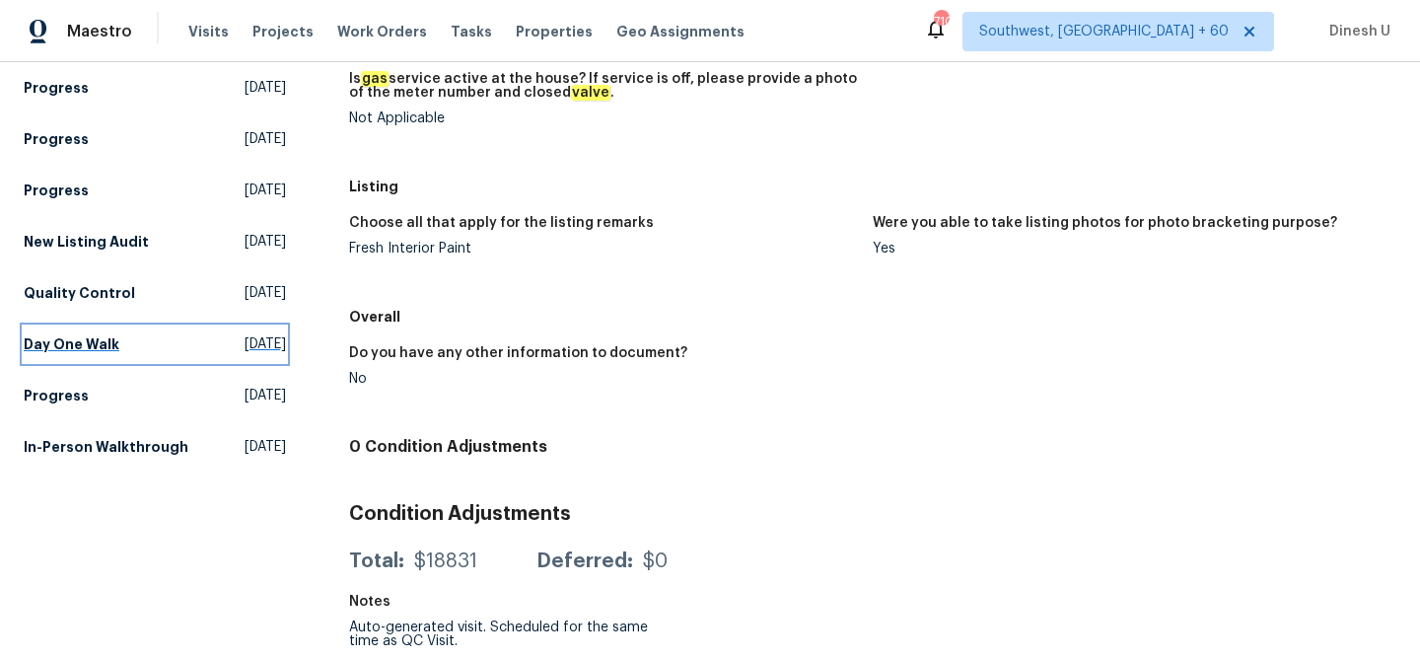
click at [245, 348] on span "[DATE]" at bounding box center [265, 344] width 41 height 20
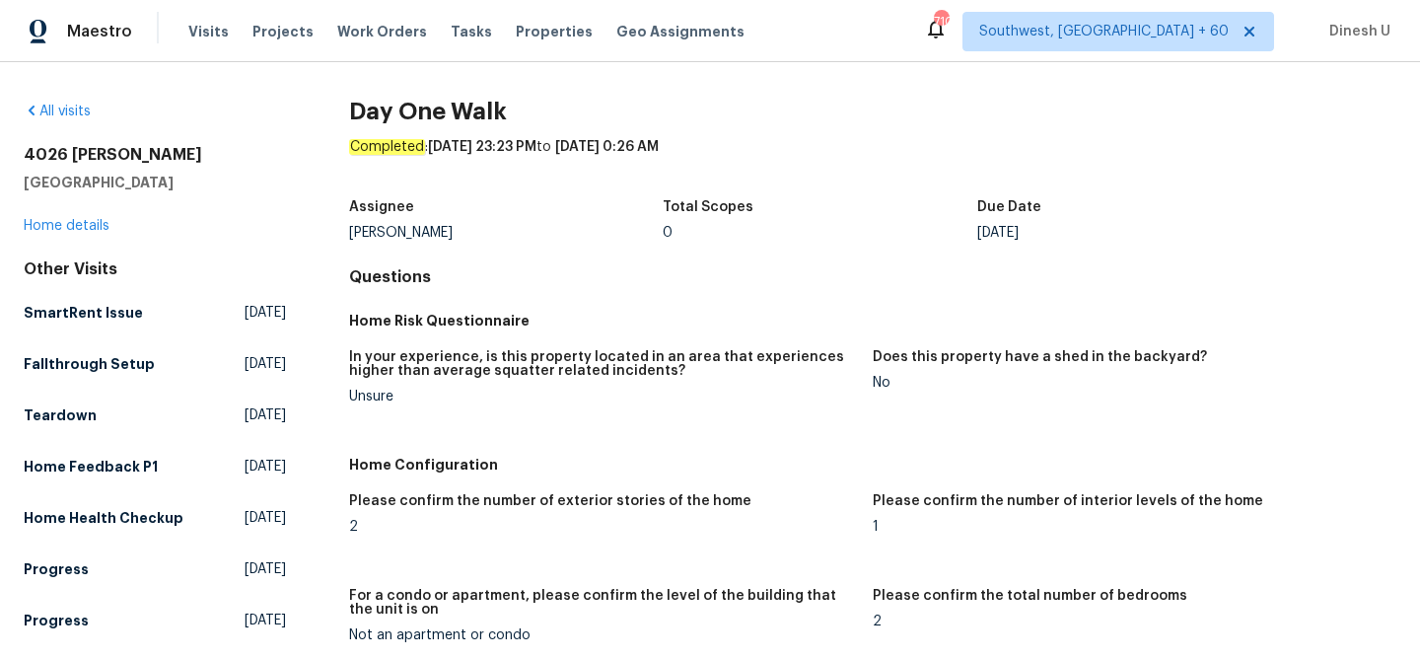
scroll to position [1266, 0]
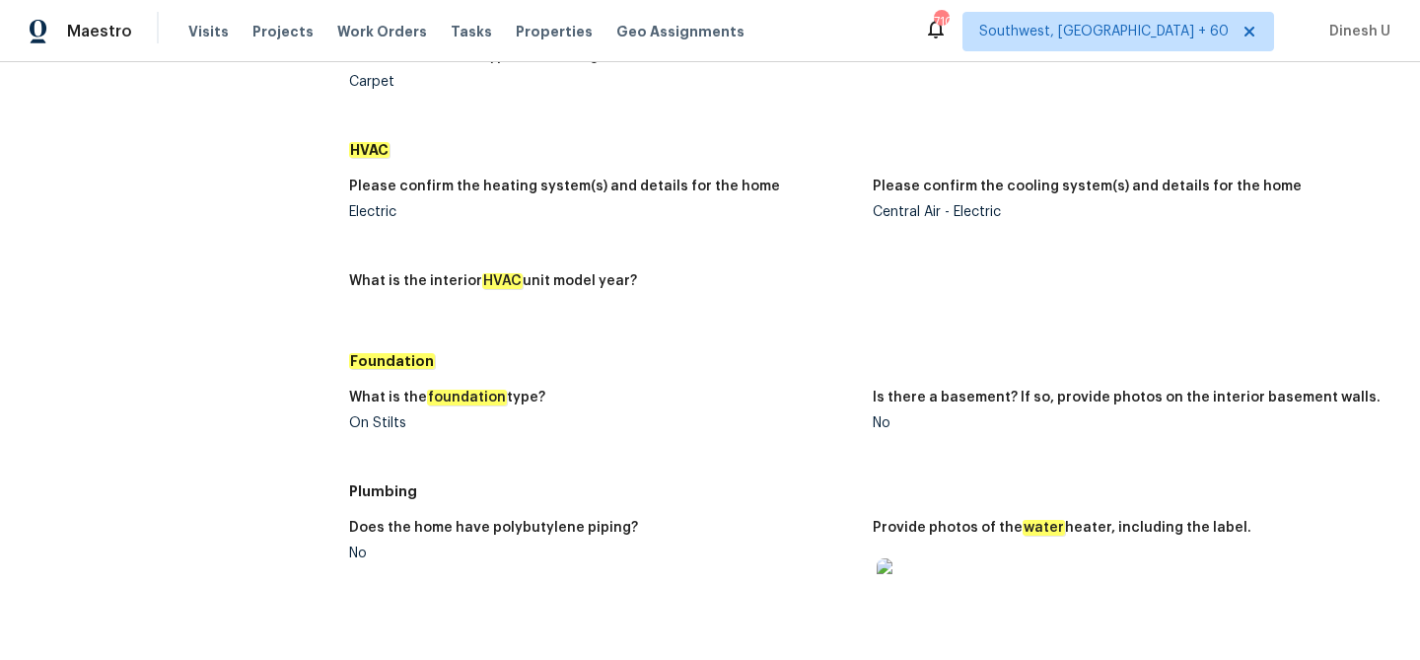
click at [391, 422] on div "On Stilts" at bounding box center [603, 423] width 508 height 14
copy div "On Stilts"
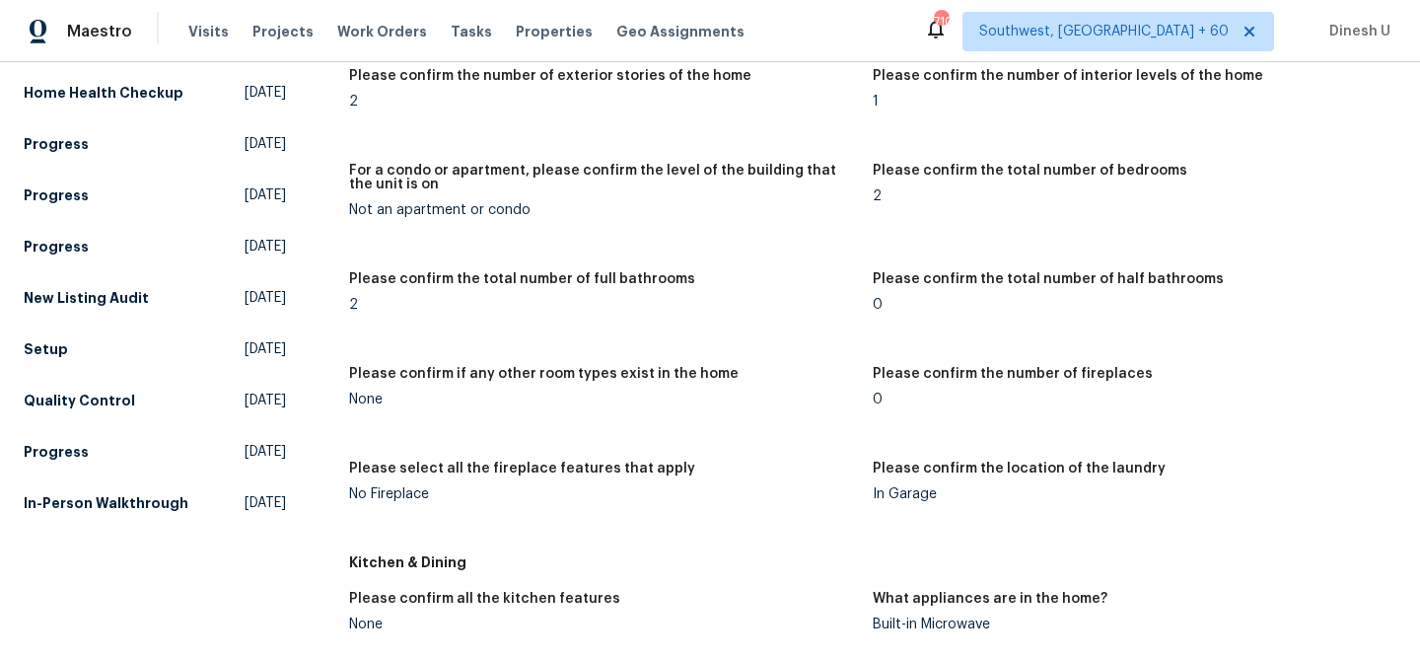
scroll to position [0, 0]
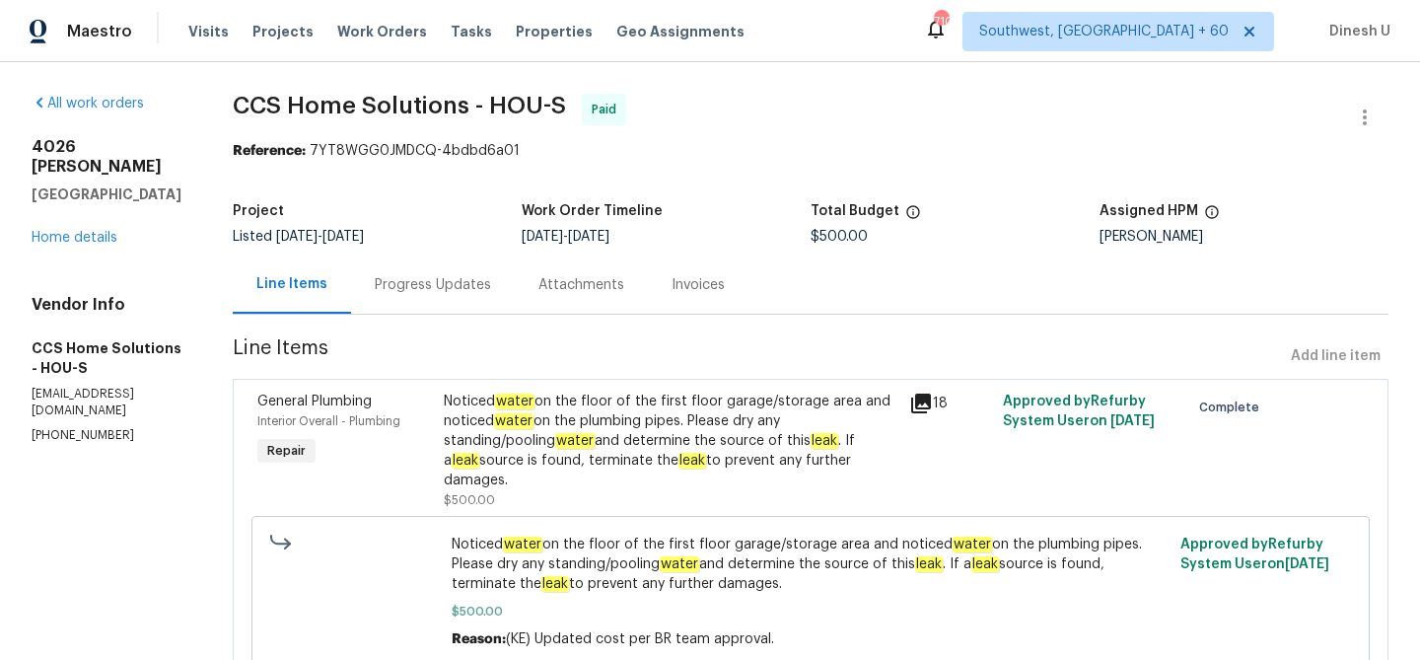
click at [449, 297] on div "Progress Updates" at bounding box center [433, 284] width 164 height 58
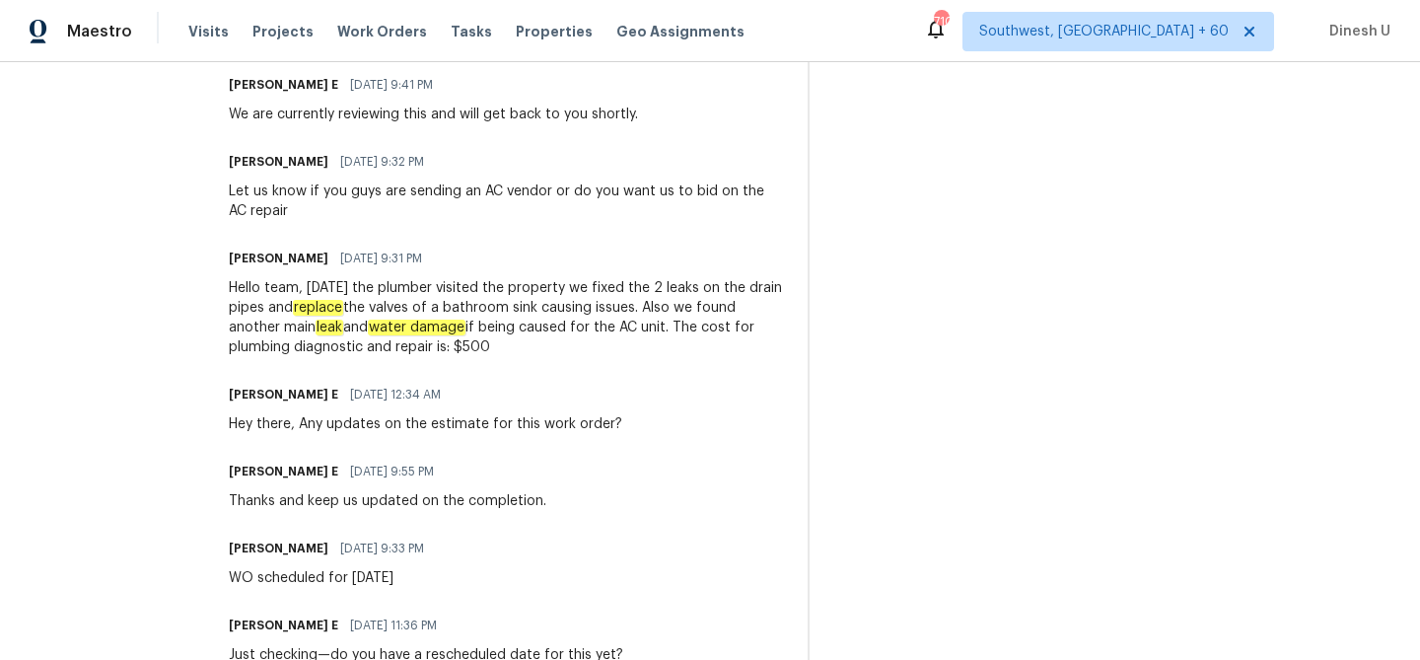
scroll to position [1223, 0]
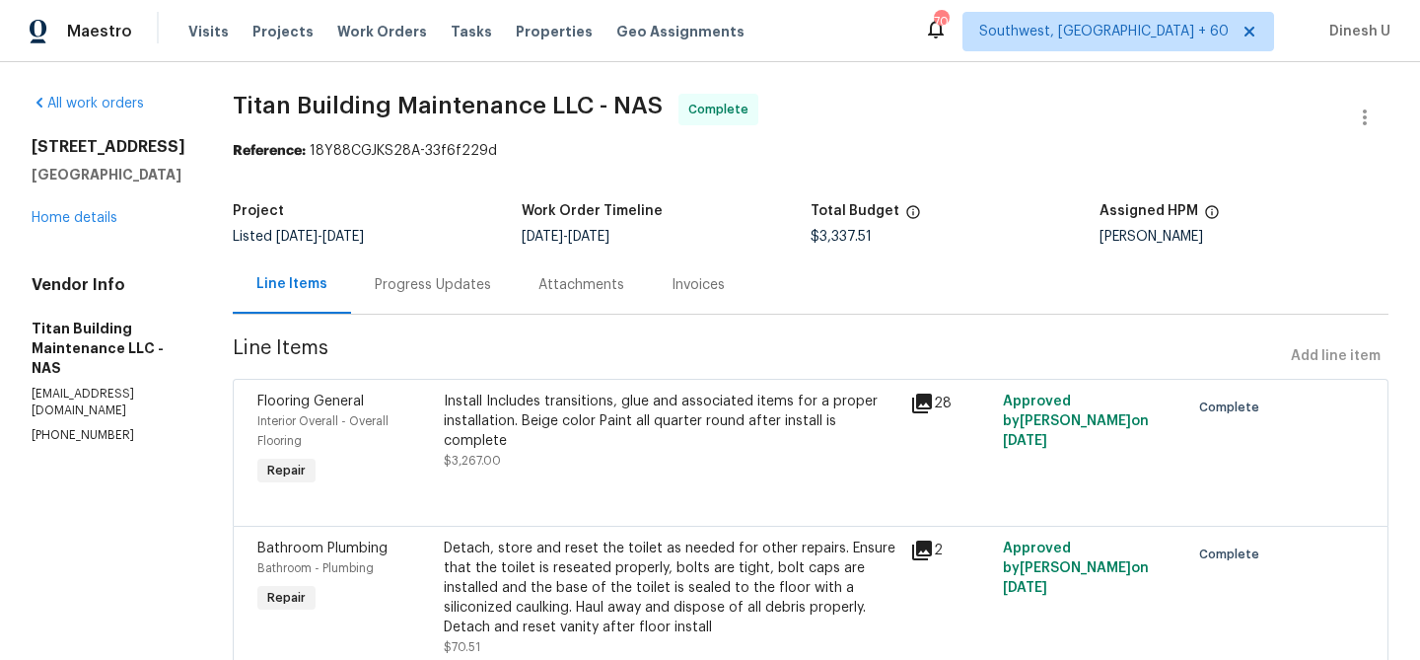
click at [419, 279] on div "Progress Updates" at bounding box center [433, 285] width 116 height 20
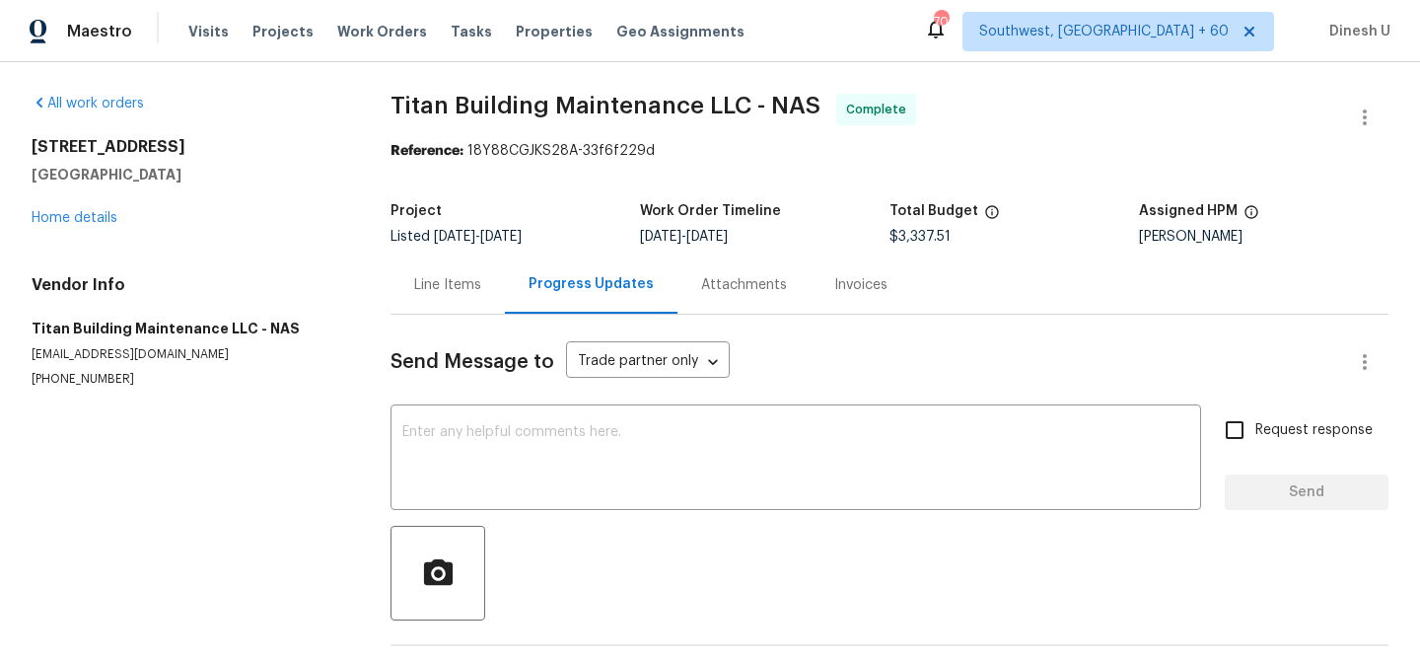
click at [885, 274] on div "Invoices" at bounding box center [861, 284] width 101 height 58
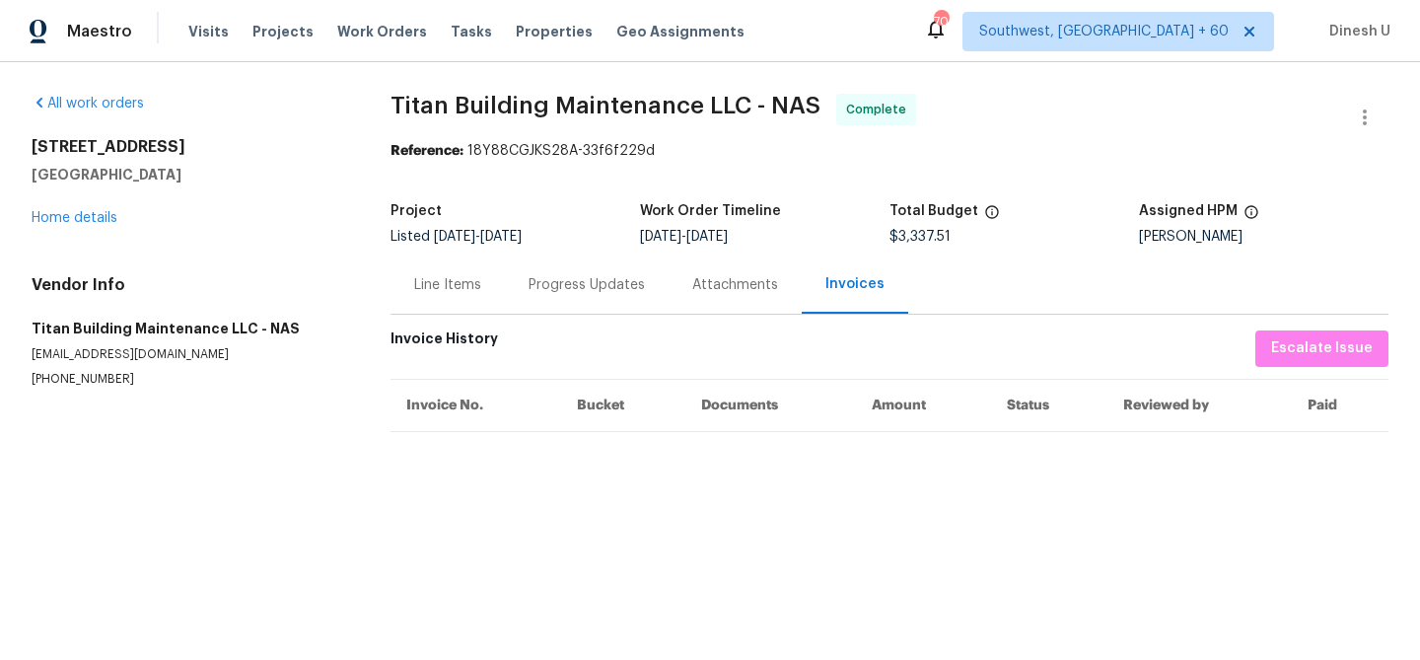
click at [578, 286] on div "Progress Updates" at bounding box center [587, 285] width 116 height 20
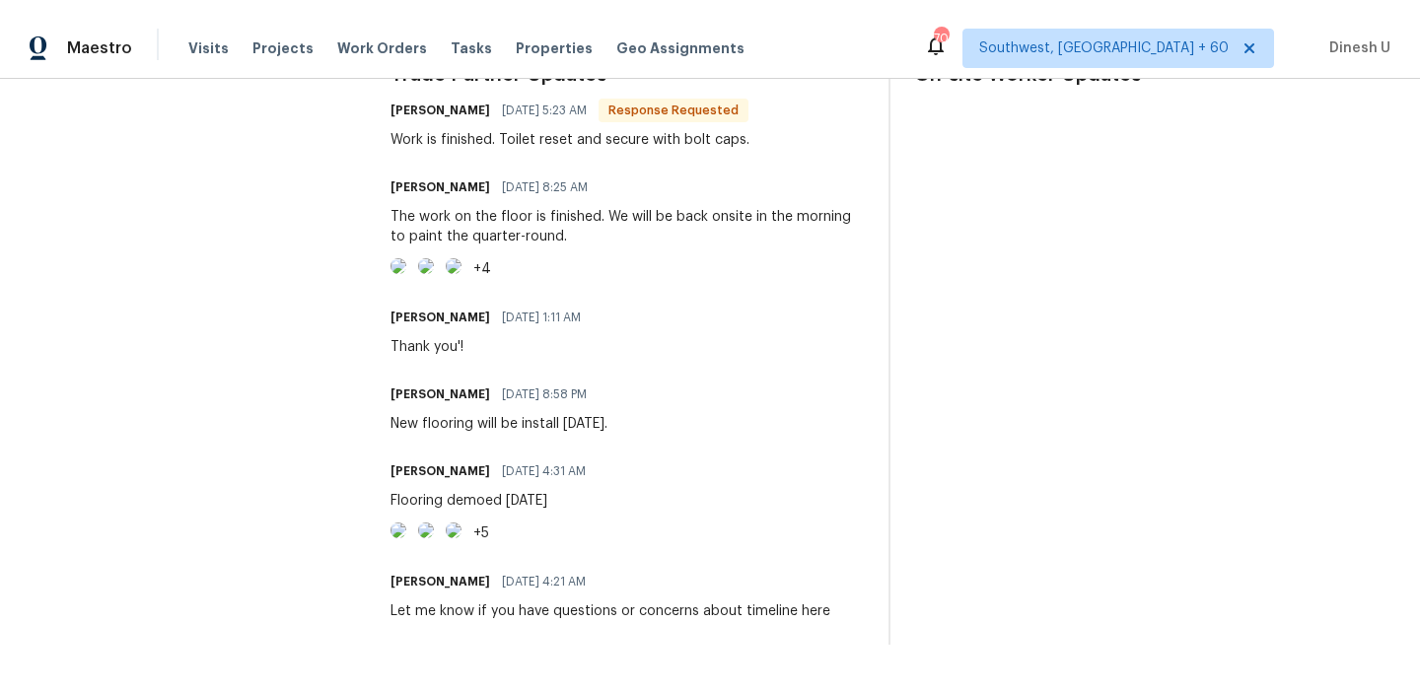
scroll to position [683, 0]
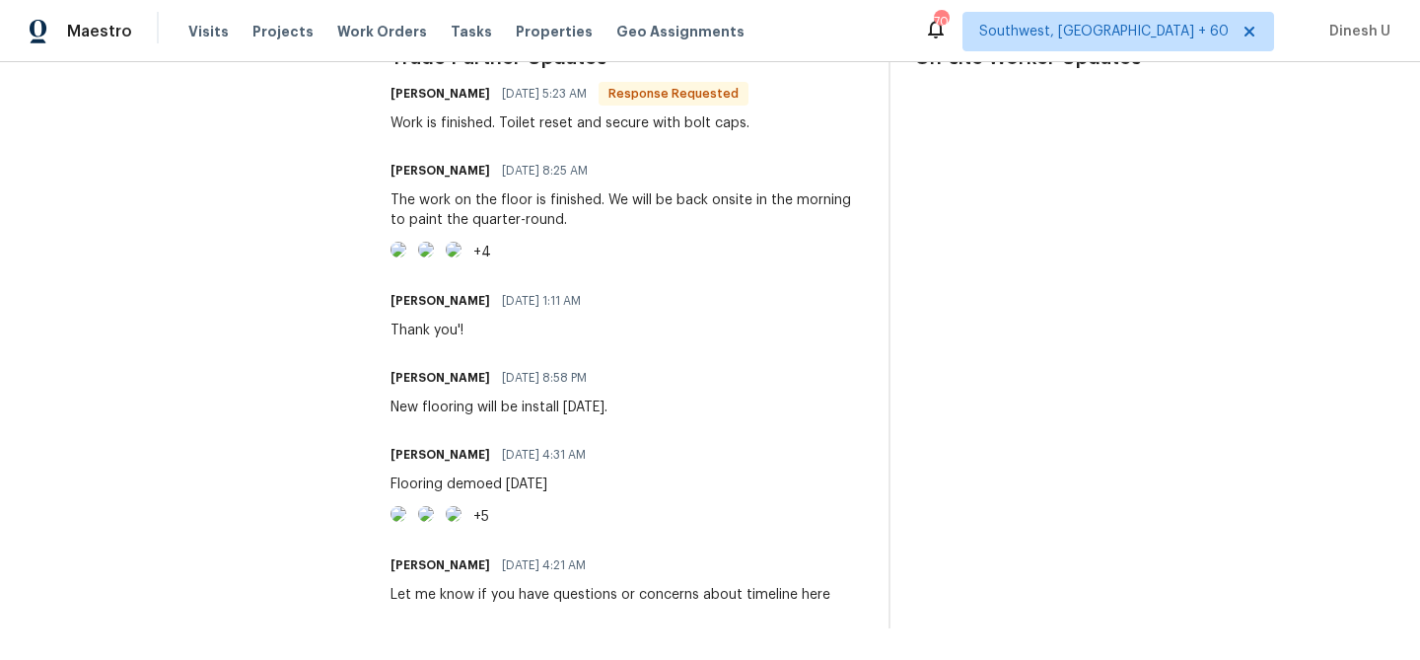
click at [406, 243] on img at bounding box center [399, 250] width 16 height 16
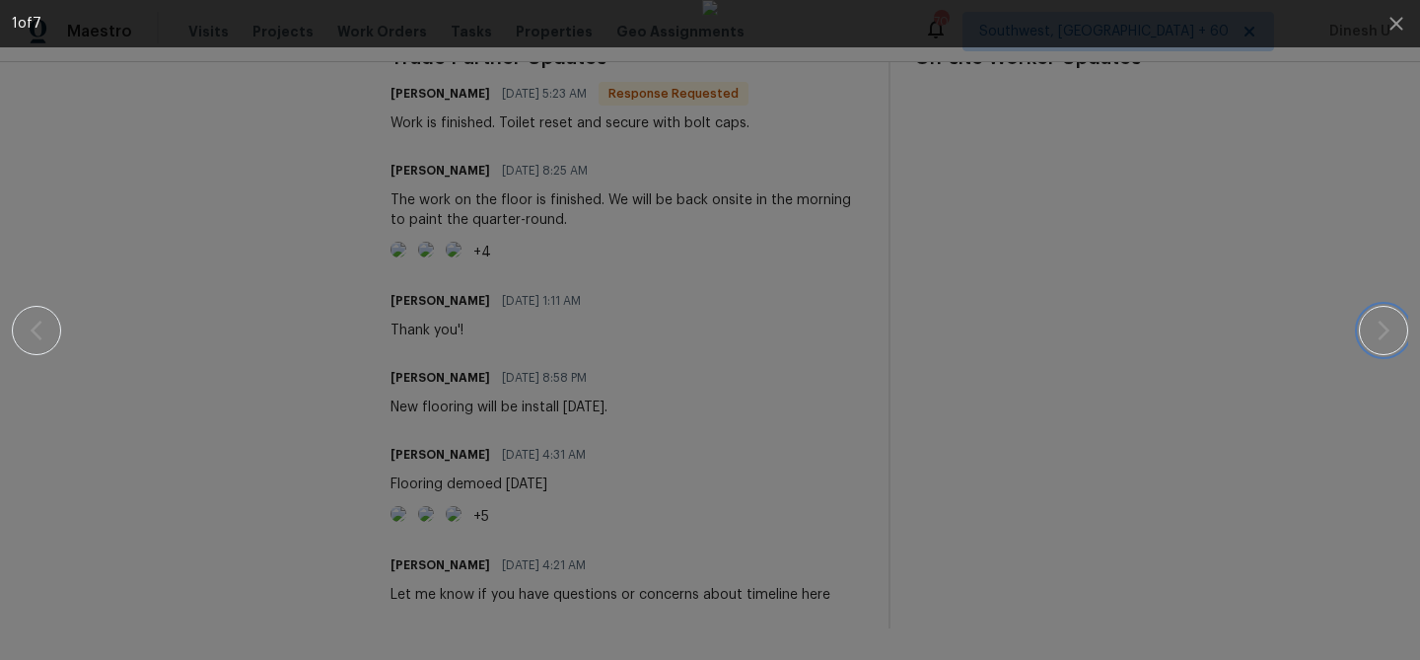
click at [1380, 333] on icon "button" at bounding box center [1384, 331] width 24 height 24
click at [1390, 16] on icon "button" at bounding box center [1397, 24] width 24 height 24
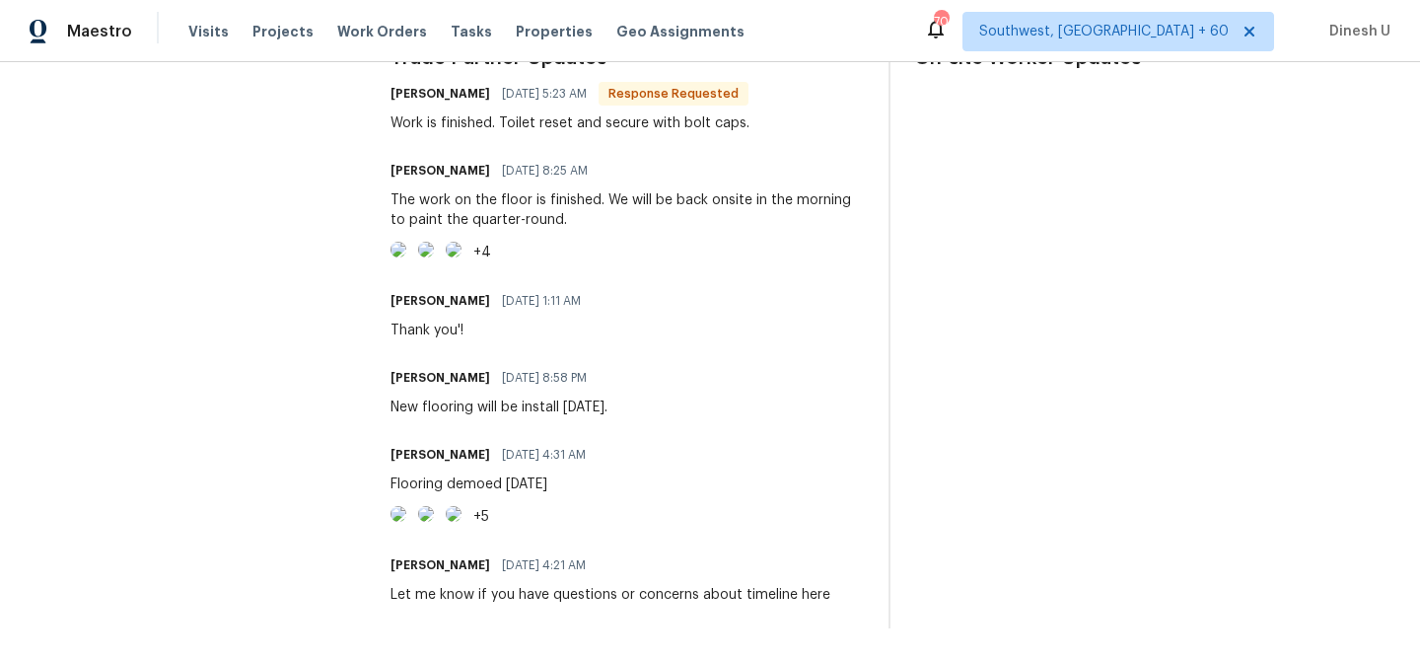
click at [399, 522] on img at bounding box center [399, 514] width 16 height 16
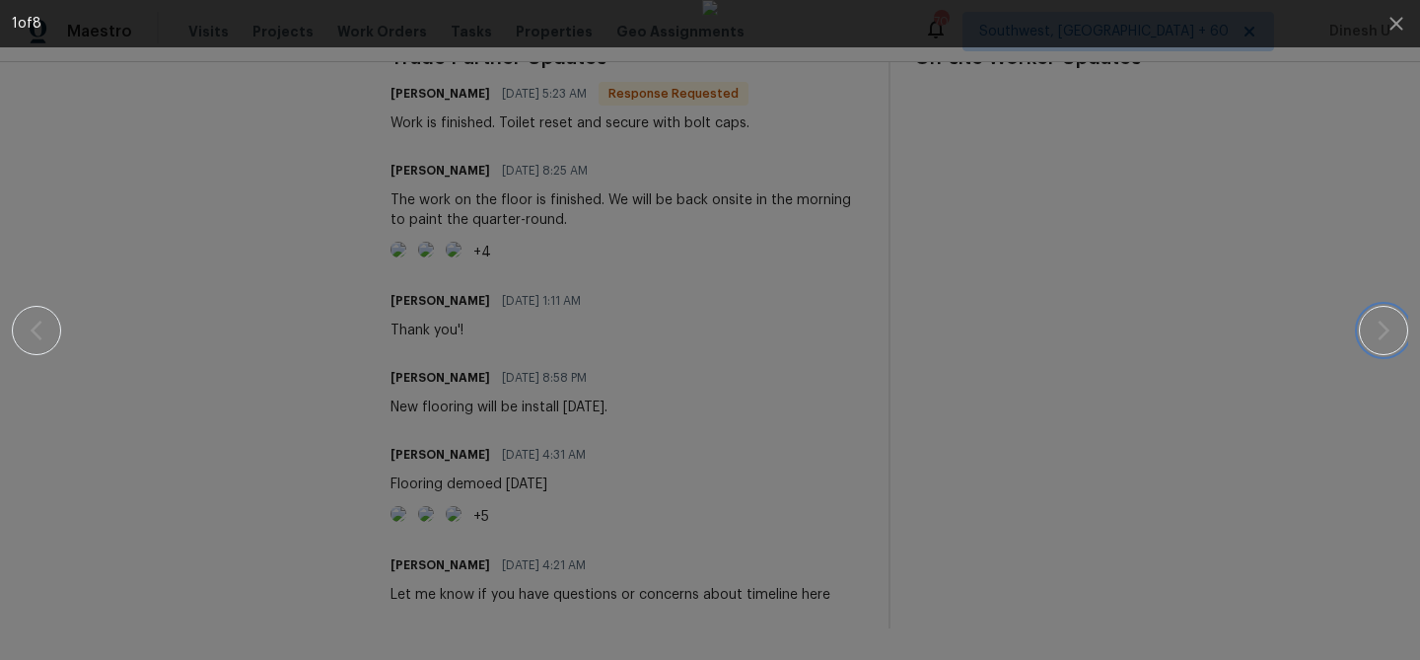
click at [1369, 325] on button "button" at bounding box center [1383, 330] width 49 height 49
click at [1399, 19] on icon "button" at bounding box center [1397, 24] width 24 height 24
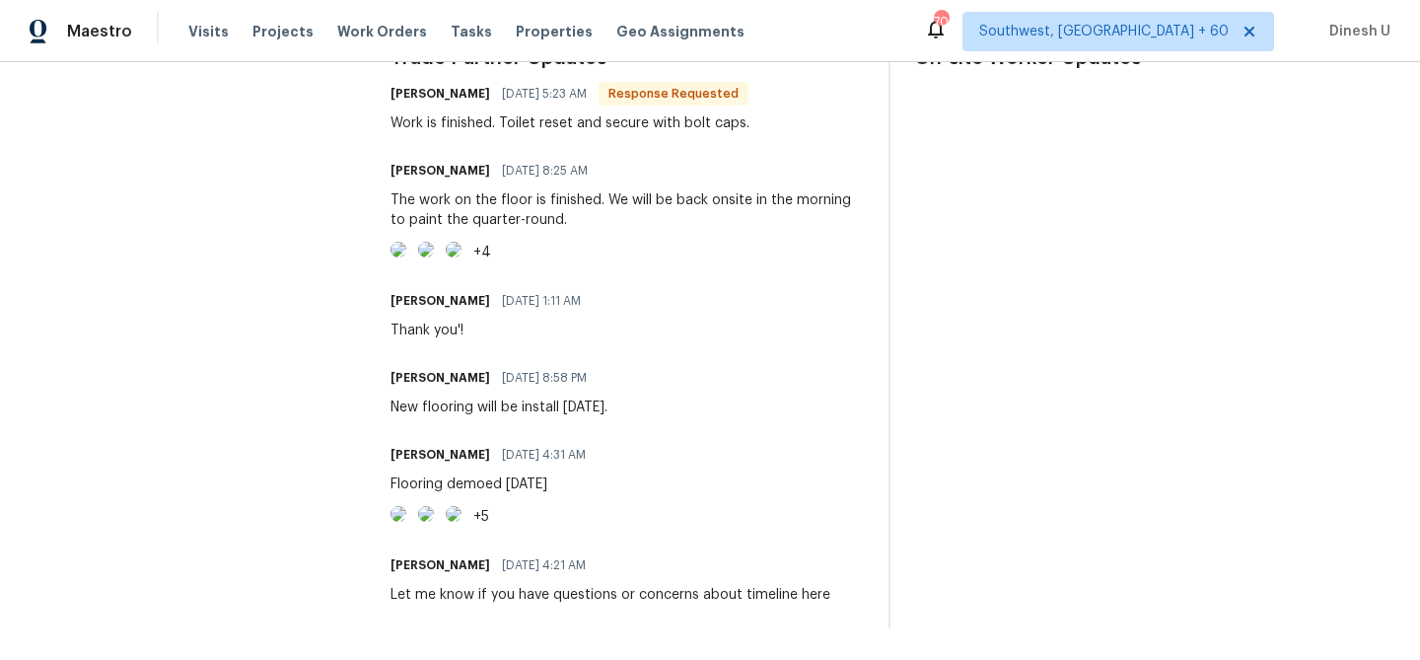
click at [406, 242] on img at bounding box center [399, 250] width 16 height 16
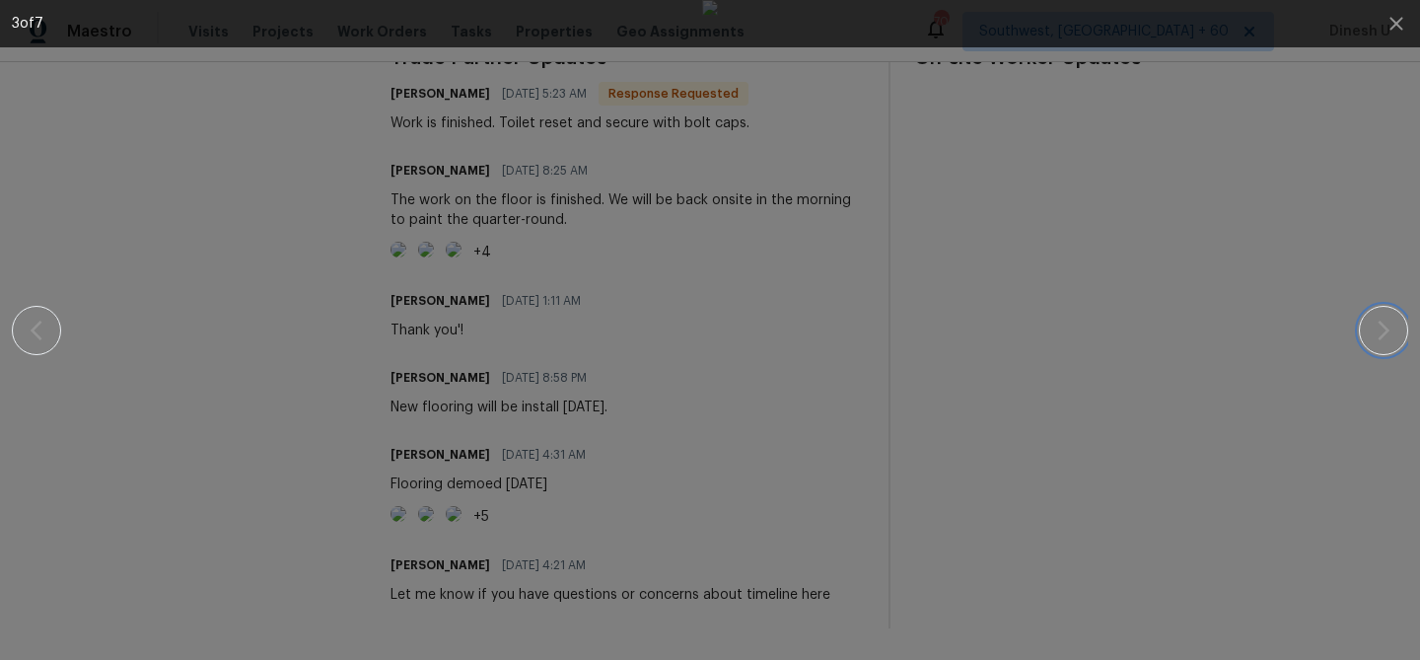
click at [1392, 320] on icon "button" at bounding box center [1384, 331] width 24 height 24
click at [1400, 23] on icon "button" at bounding box center [1397, 24] width 24 height 24
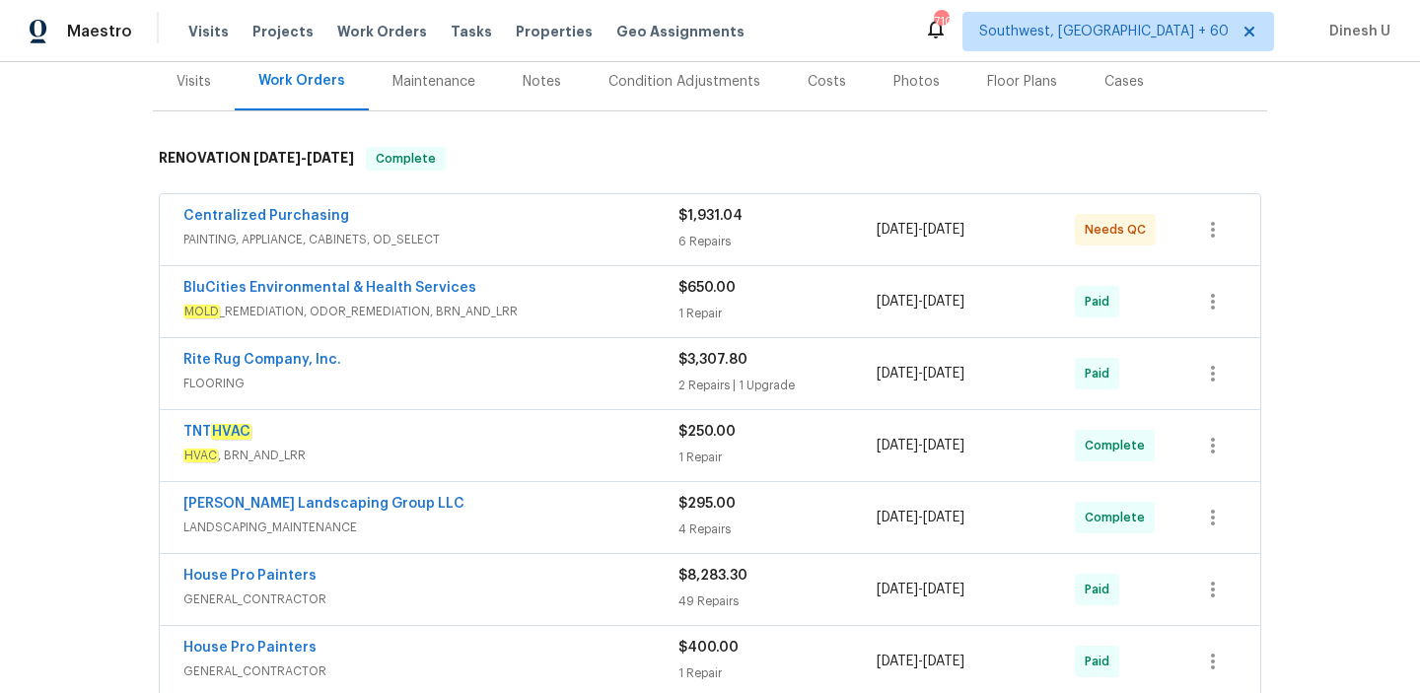
scroll to position [152, 0]
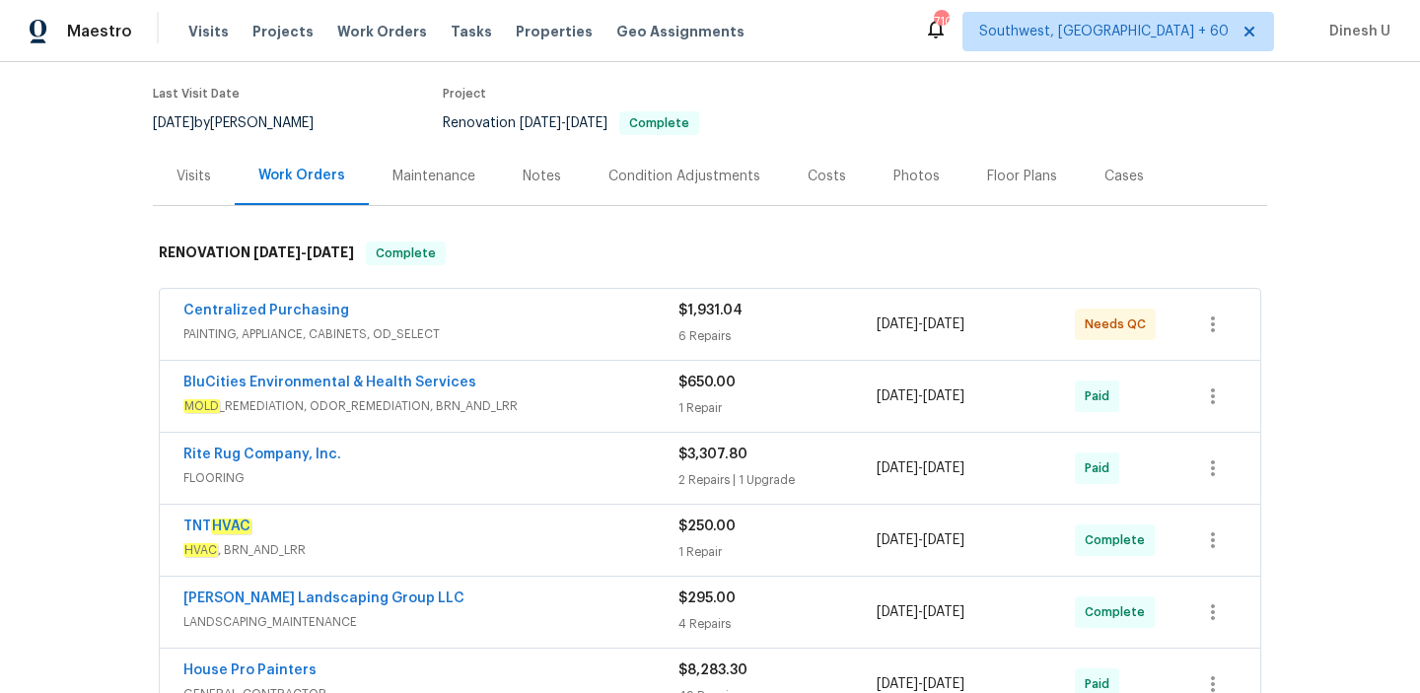
click at [684, 330] on div "6 Repairs" at bounding box center [778, 337] width 198 height 20
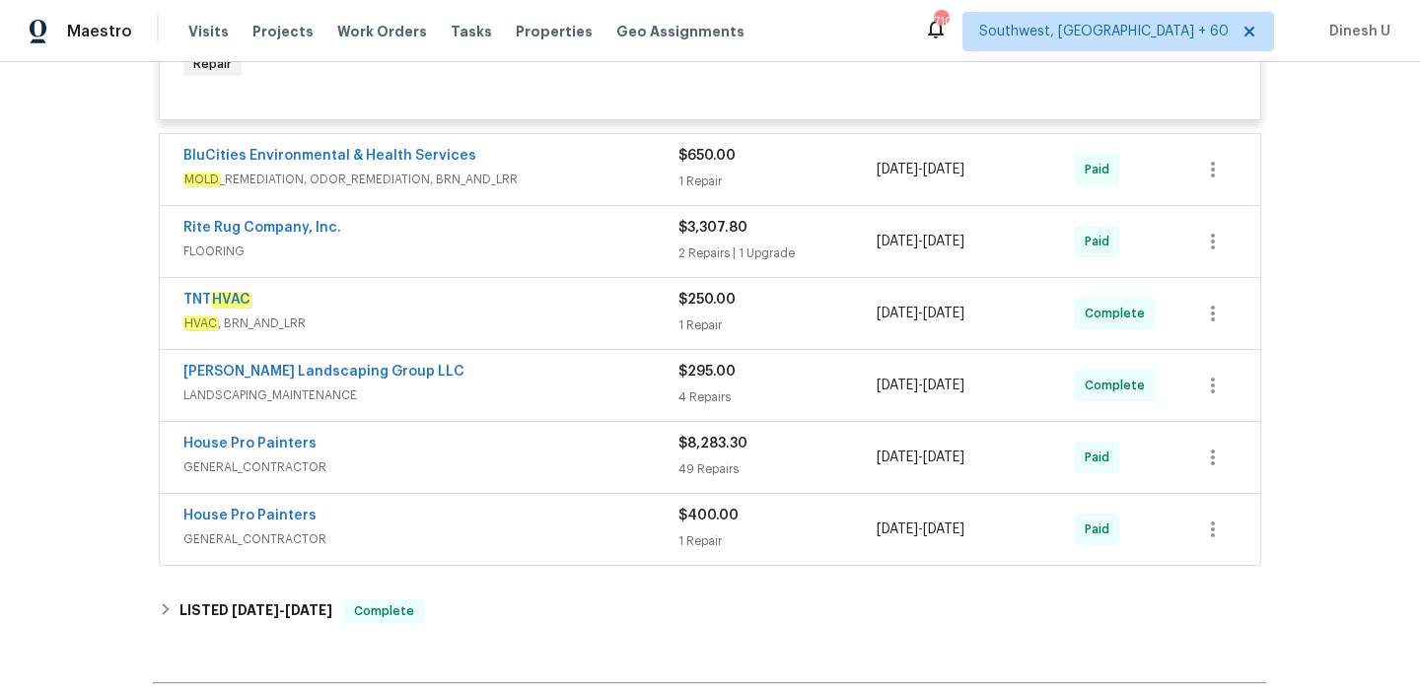
scroll to position [1207, 0]
click at [690, 198] on div "BluCities Environmental & Health Services MOLD _REMEDIATION, ODOR_REMEDIATION, …" at bounding box center [710, 168] width 1101 height 71
click at [691, 182] on div "1 Repair" at bounding box center [778, 181] width 198 height 20
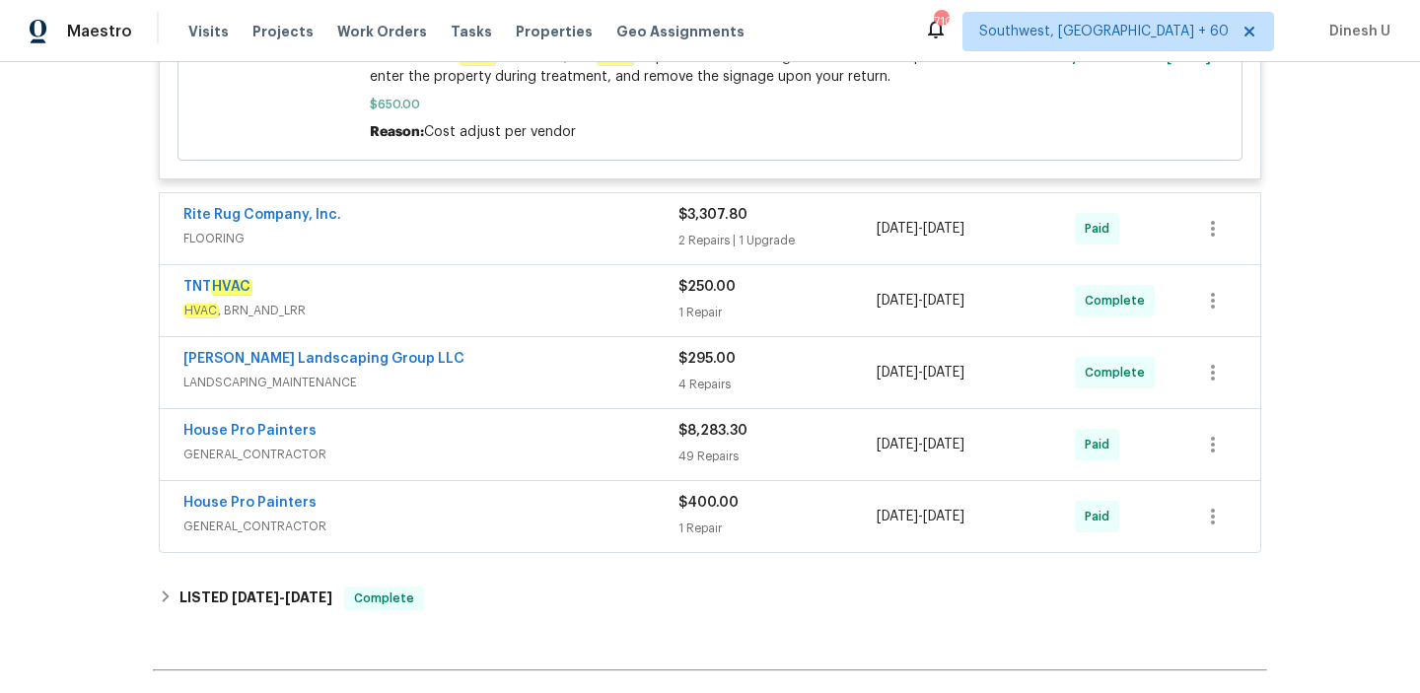
scroll to position [1583, 0]
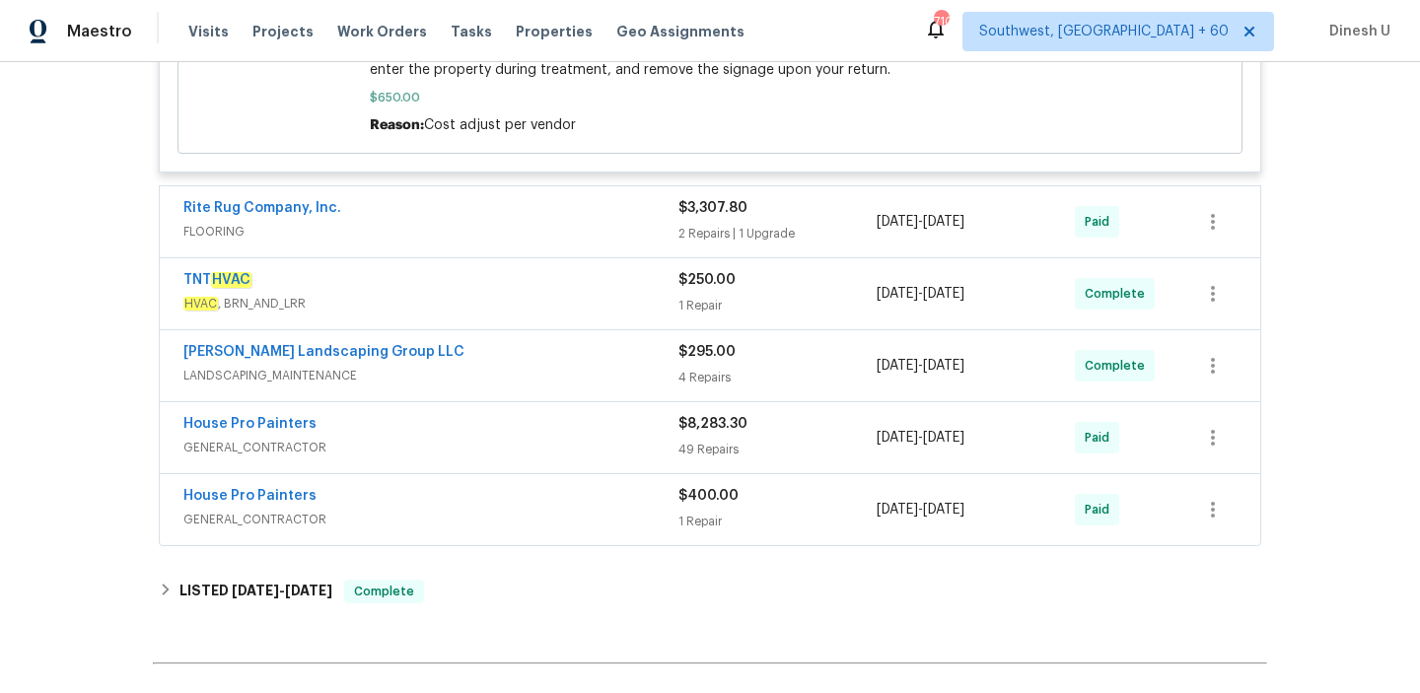
click at [701, 257] on div "Rite Rug Company, Inc. FLOORING $3,307.80 2 Repairs | 1 Upgrade [DATE] - [DATE]…" at bounding box center [710, 221] width 1101 height 71
click at [675, 246] on div "Rite Rug Company, Inc. FLOORING" at bounding box center [430, 221] width 495 height 47
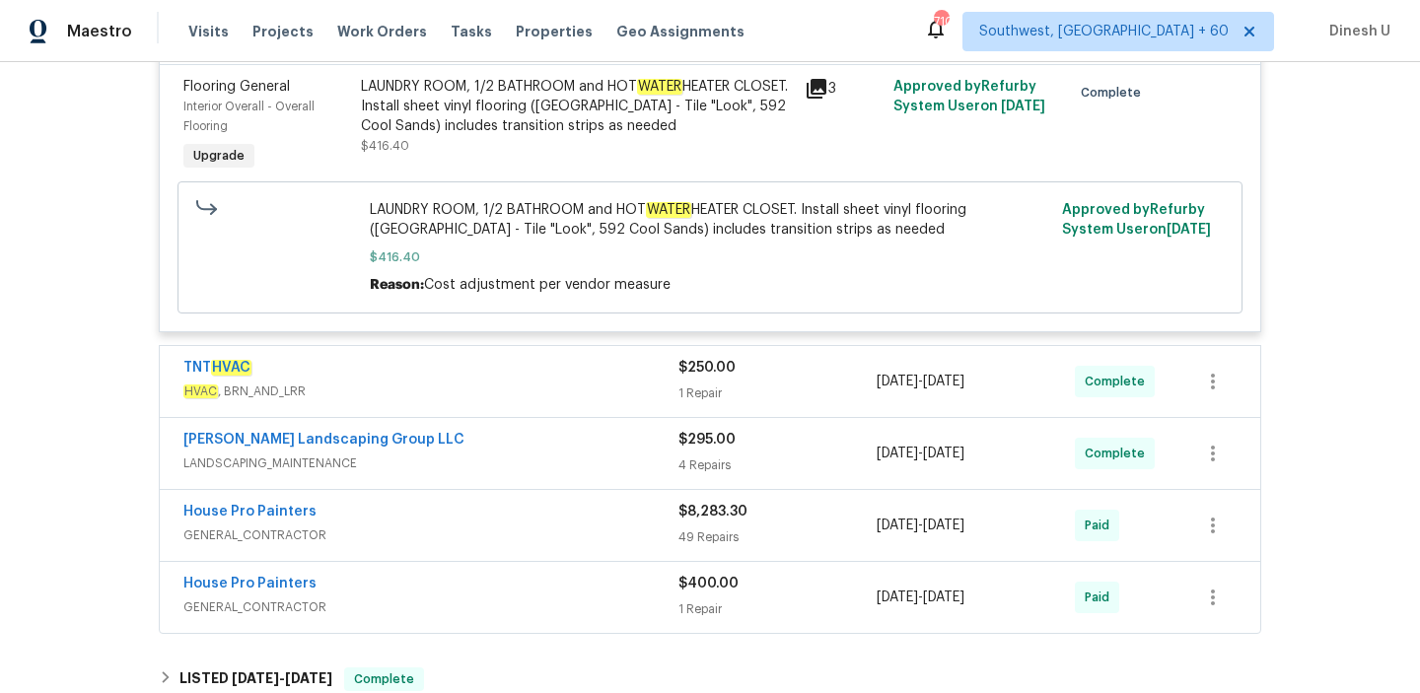
scroll to position [2275, 0]
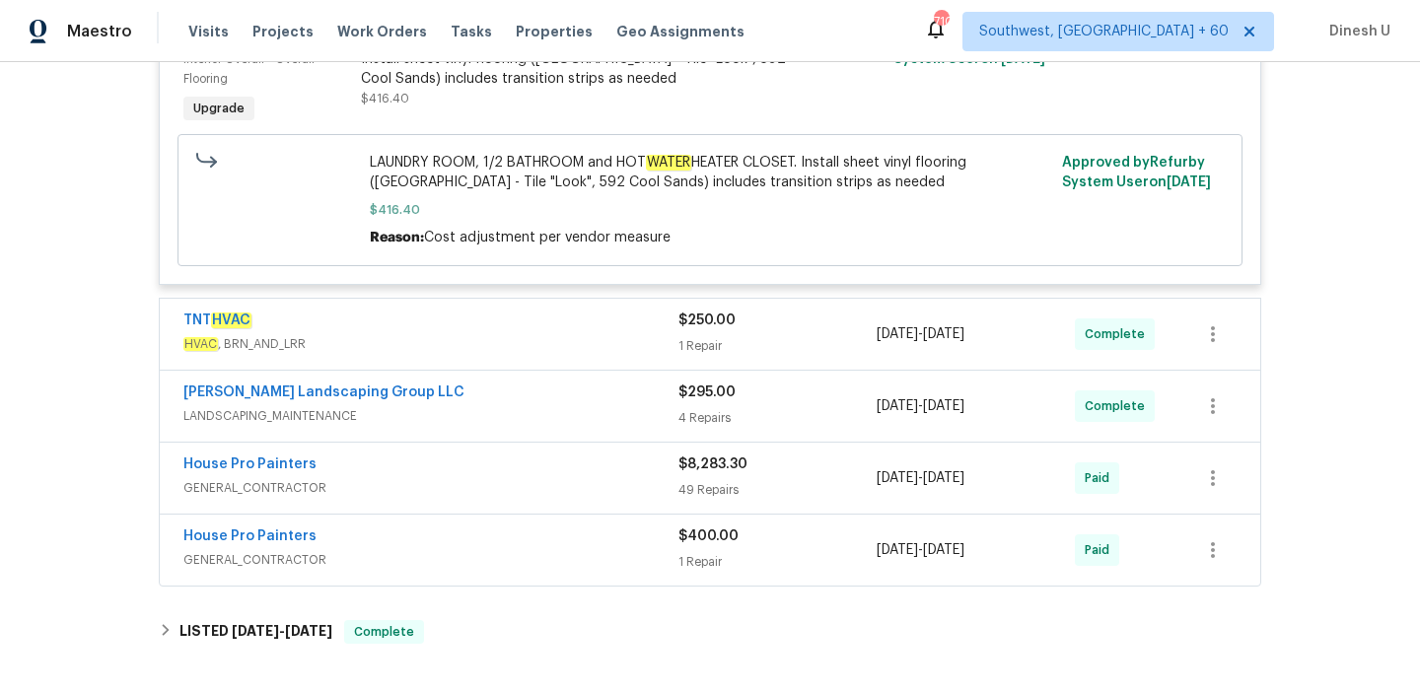
click at [701, 330] on div "$250.00" at bounding box center [778, 321] width 198 height 20
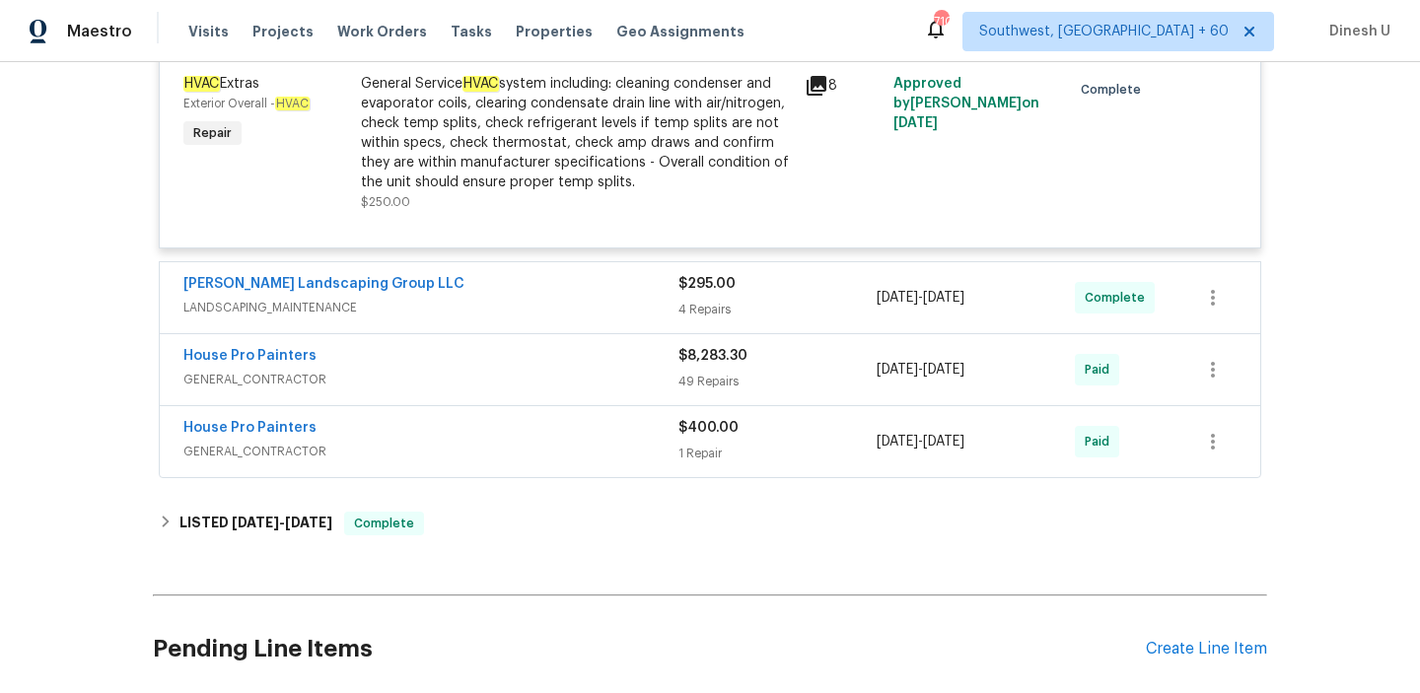
scroll to position [2629, 0]
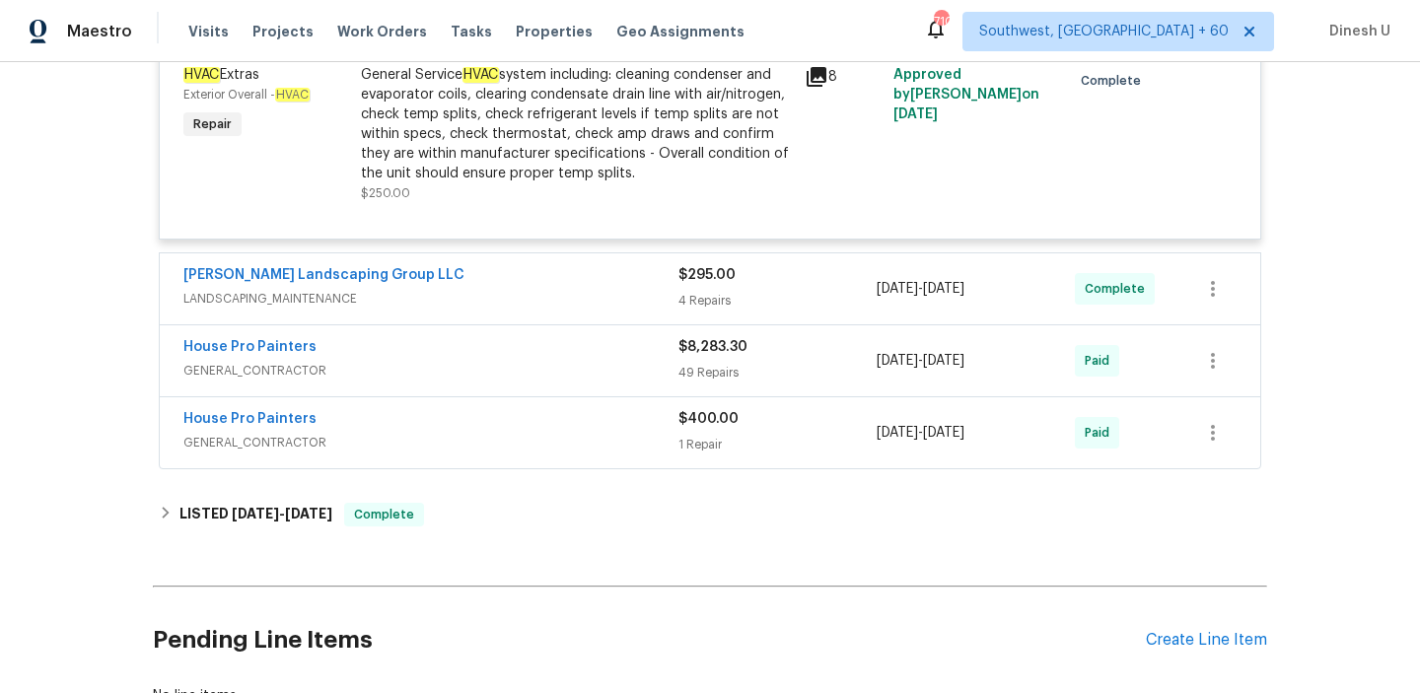
click at [671, 300] on span "LANDSCAPING_MAINTENANCE" at bounding box center [430, 299] width 495 height 20
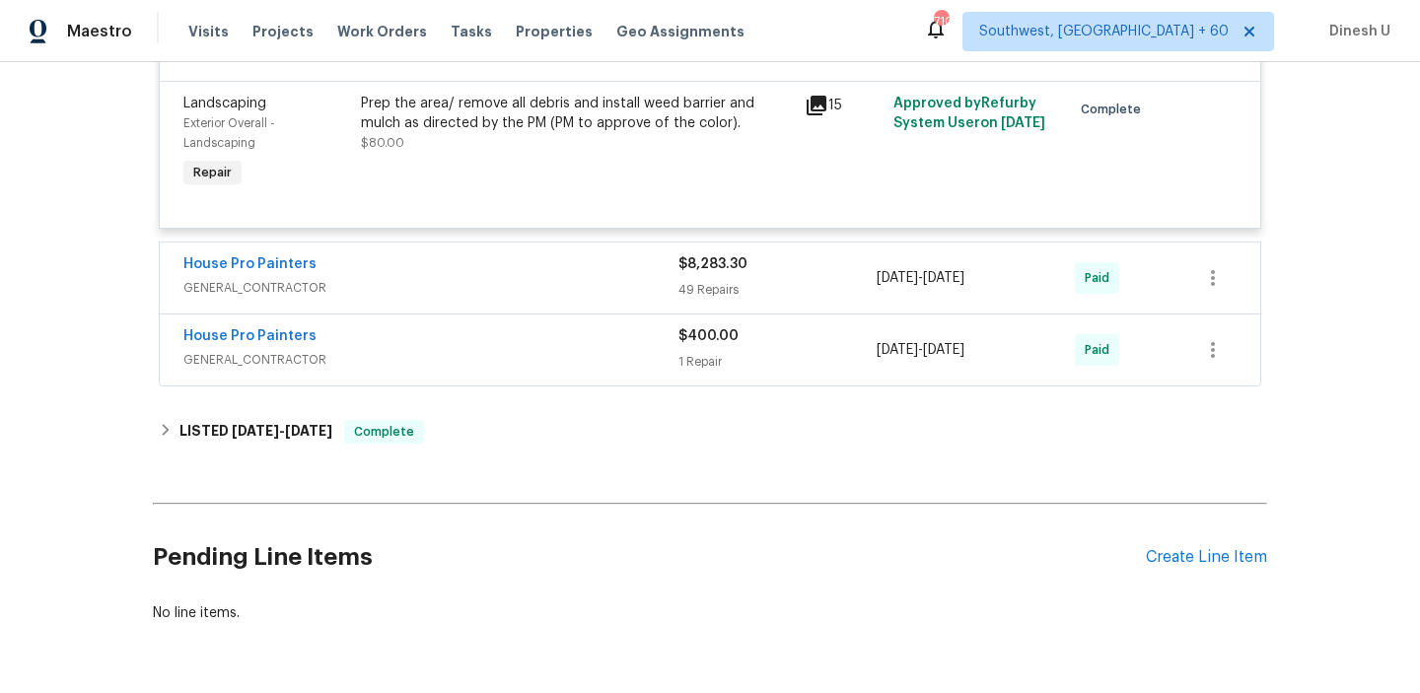
scroll to position [3505, 0]
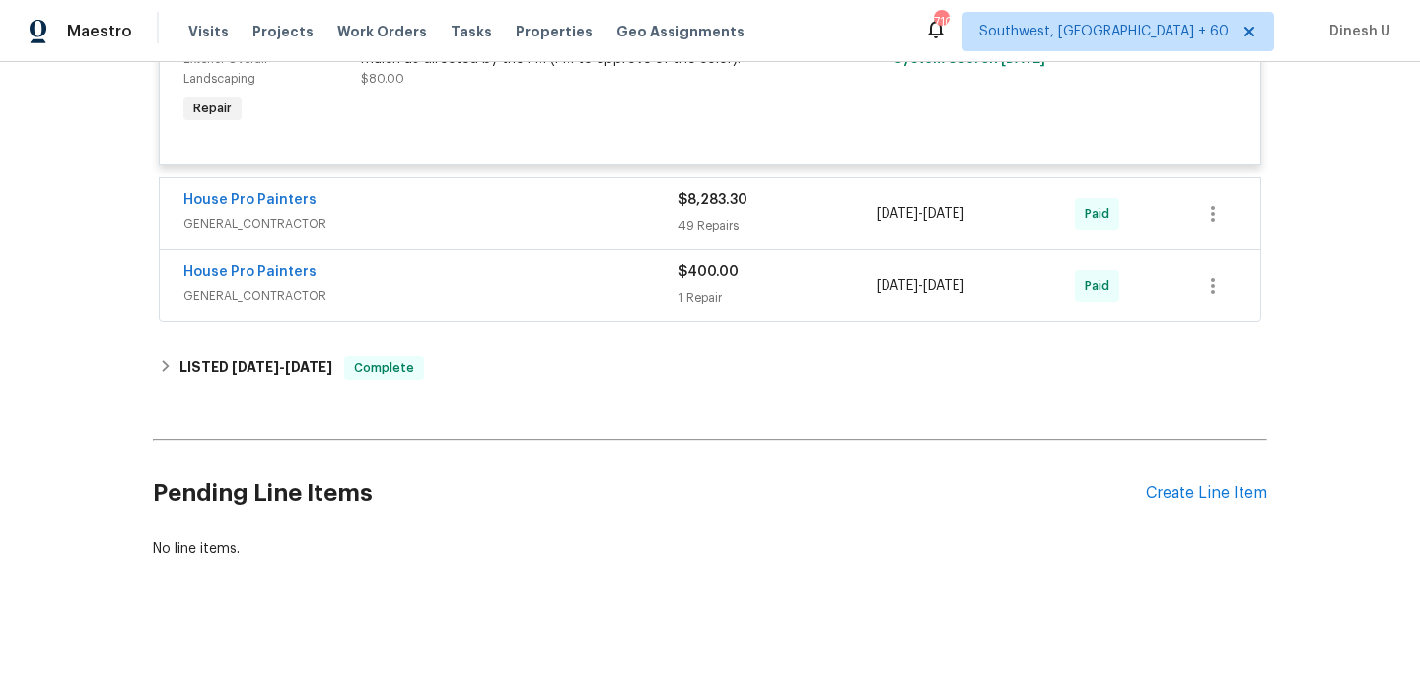
click at [679, 309] on div "$400.00 1 Repair" at bounding box center [778, 285] width 198 height 47
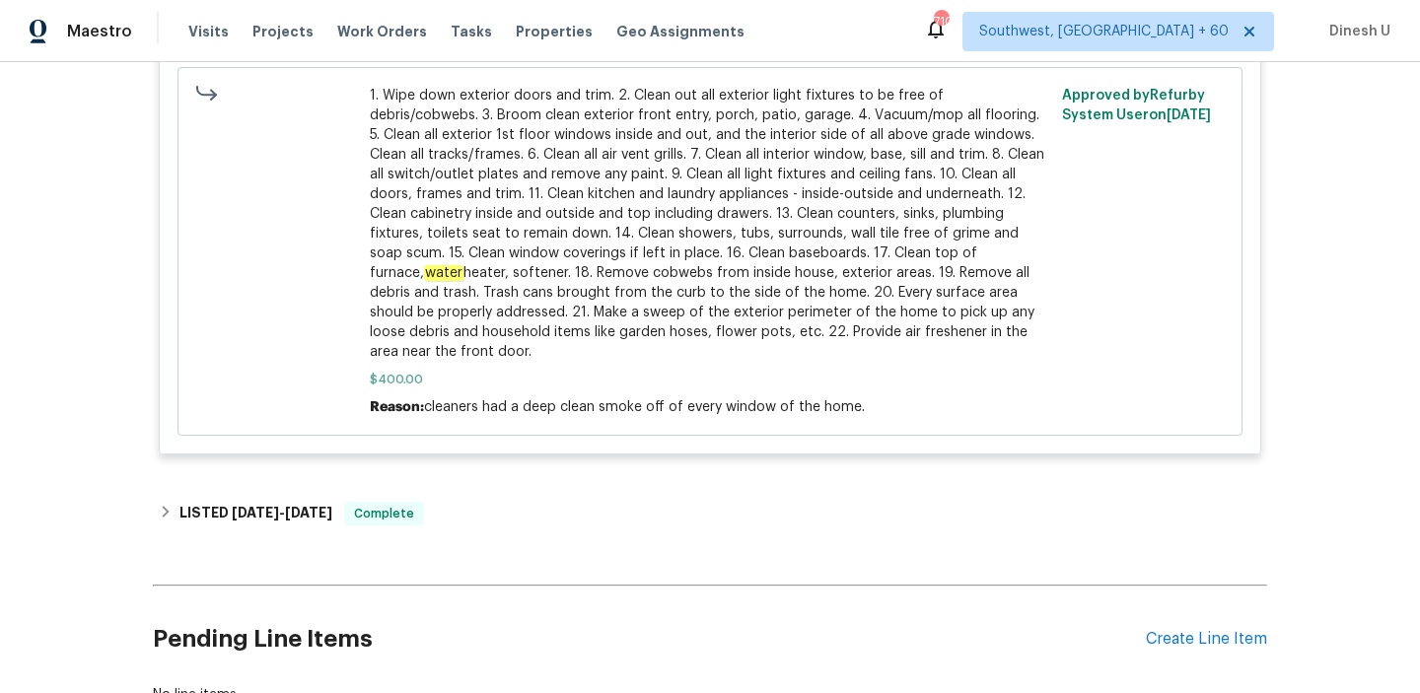
scroll to position [4338, 0]
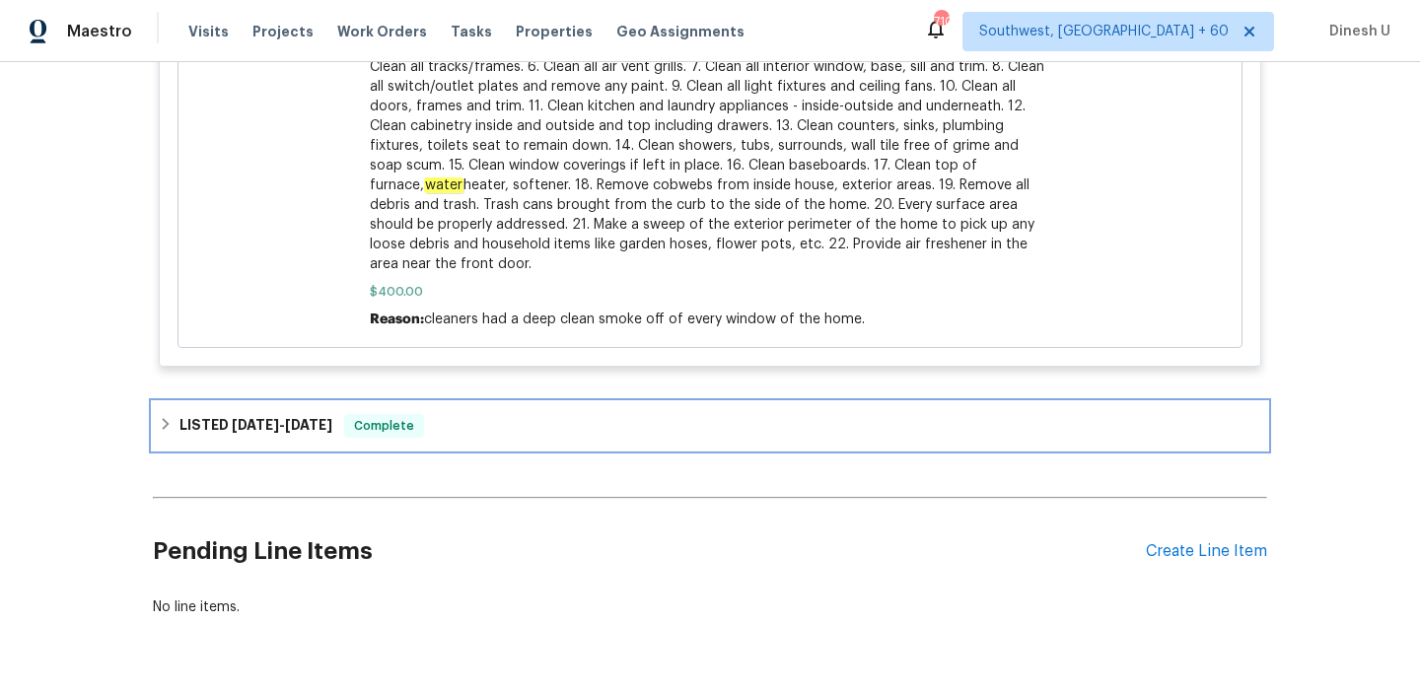
click at [289, 414] on div "LISTED [DATE] - [DATE] Complete" at bounding box center [710, 425] width 1115 height 47
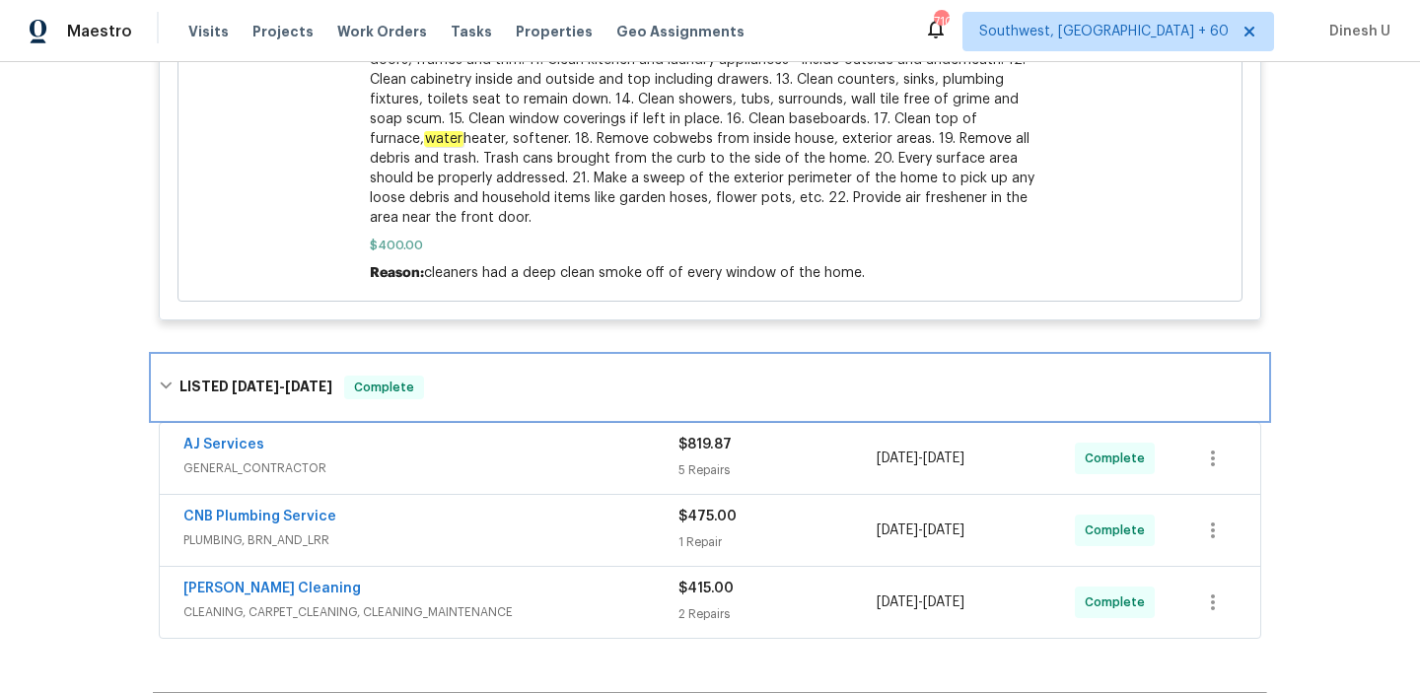
scroll to position [4460, 0]
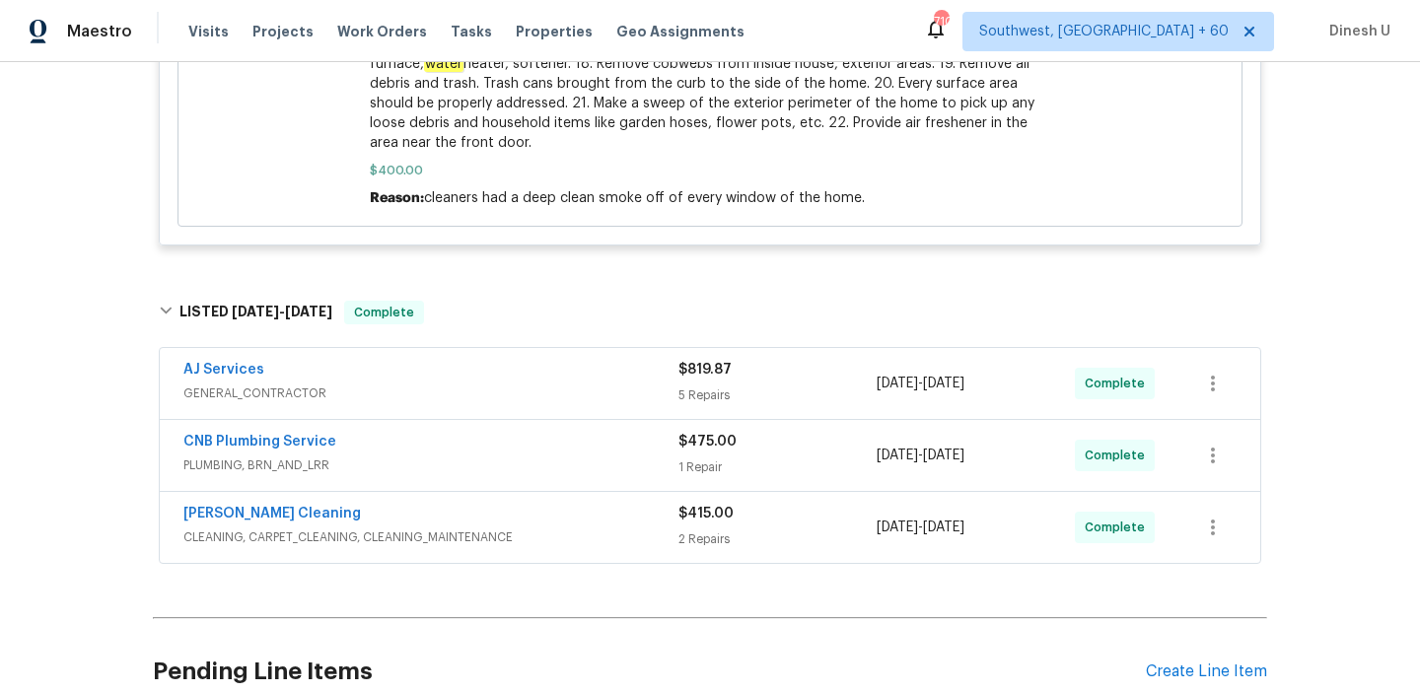
click at [682, 380] on div "$819.87" at bounding box center [778, 370] width 198 height 20
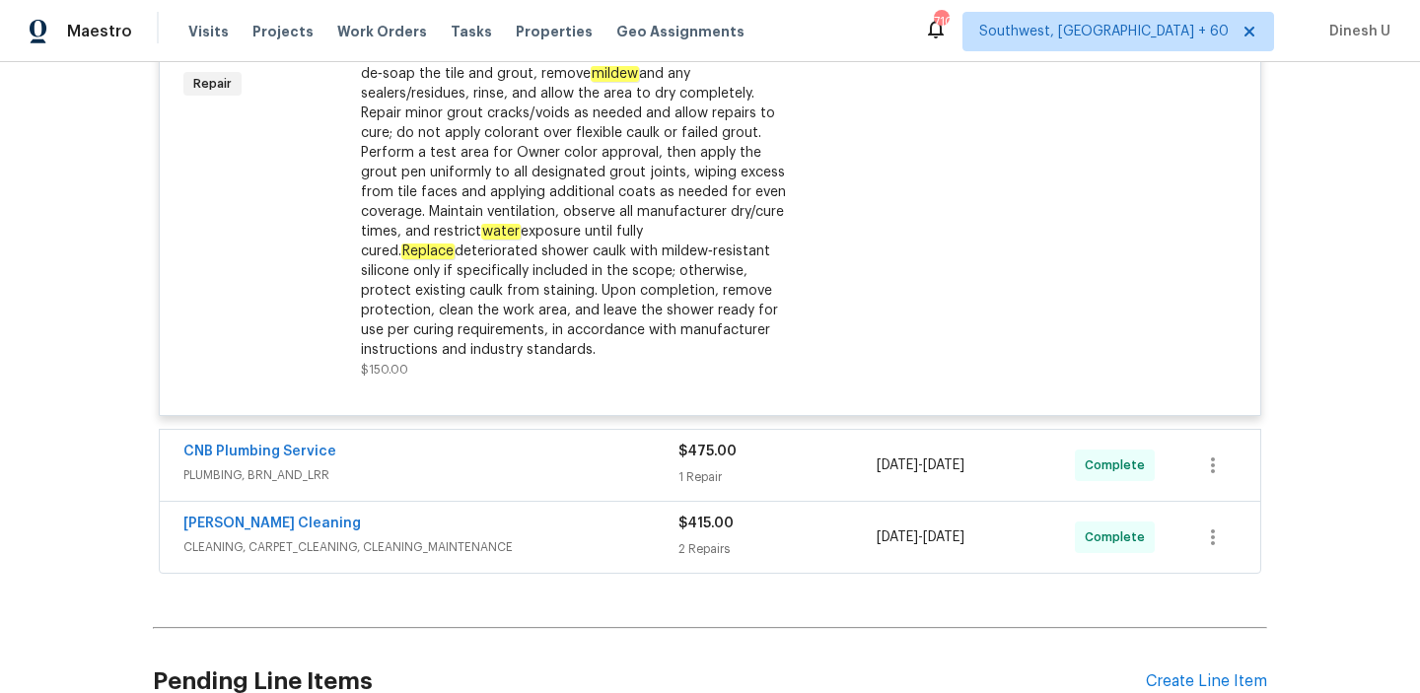
scroll to position [5965, 0]
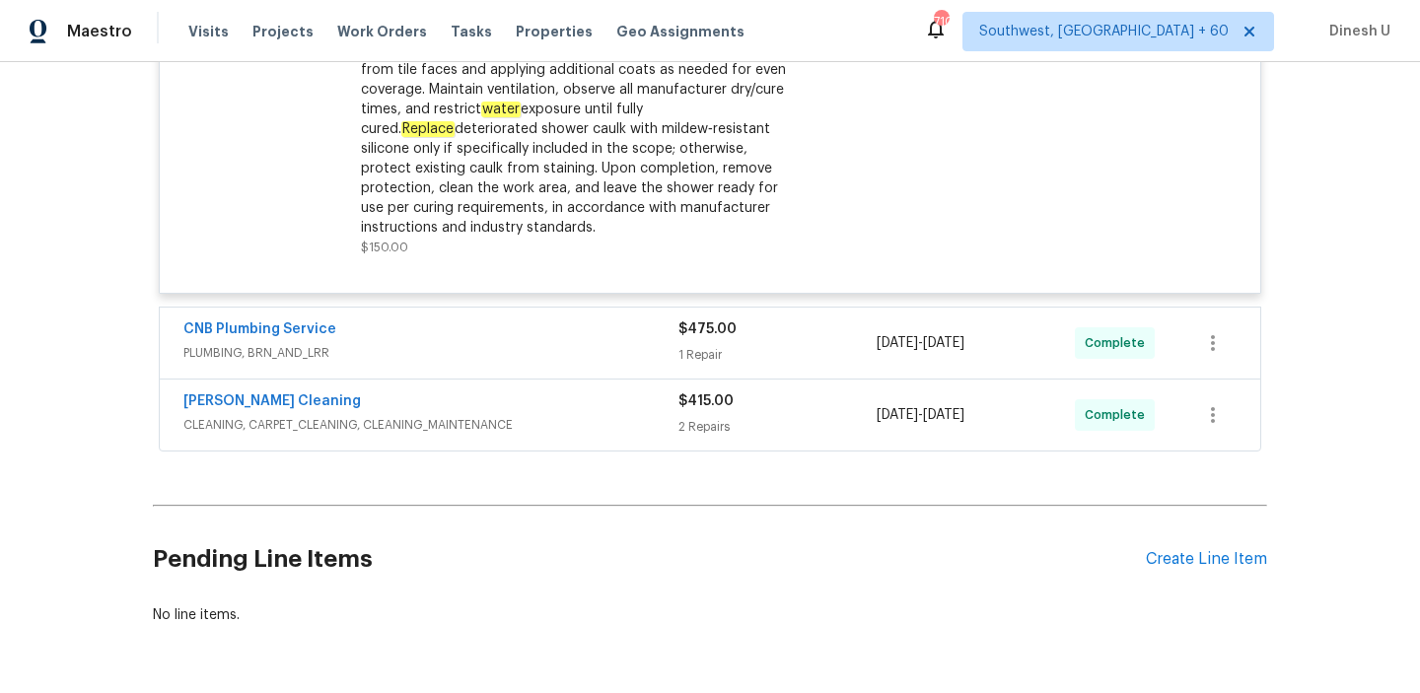
click at [685, 379] on div "CNB Plumbing Service PLUMBING, BRN_AND_LRR $475.00 1 Repair [DATE] - [DATE] Com…" at bounding box center [710, 343] width 1101 height 71
click at [687, 365] on div "1 Repair" at bounding box center [778, 355] width 198 height 20
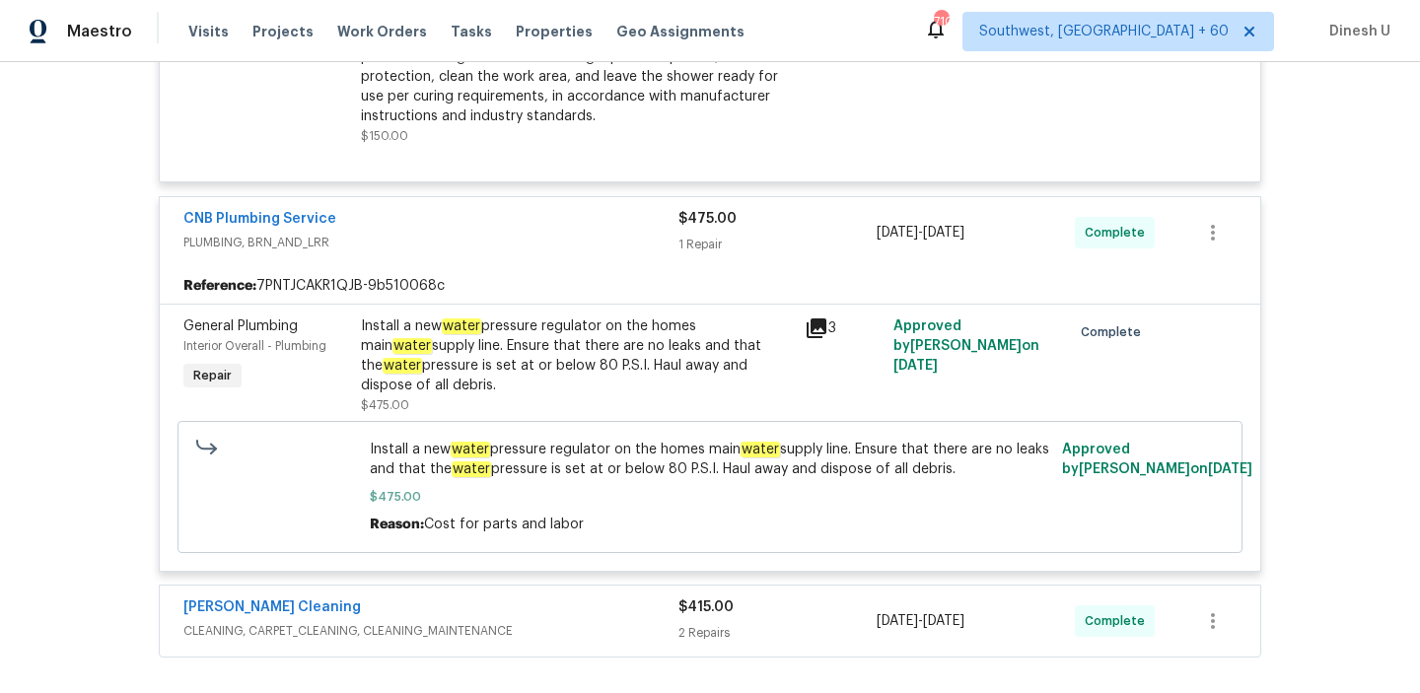
scroll to position [6083, 0]
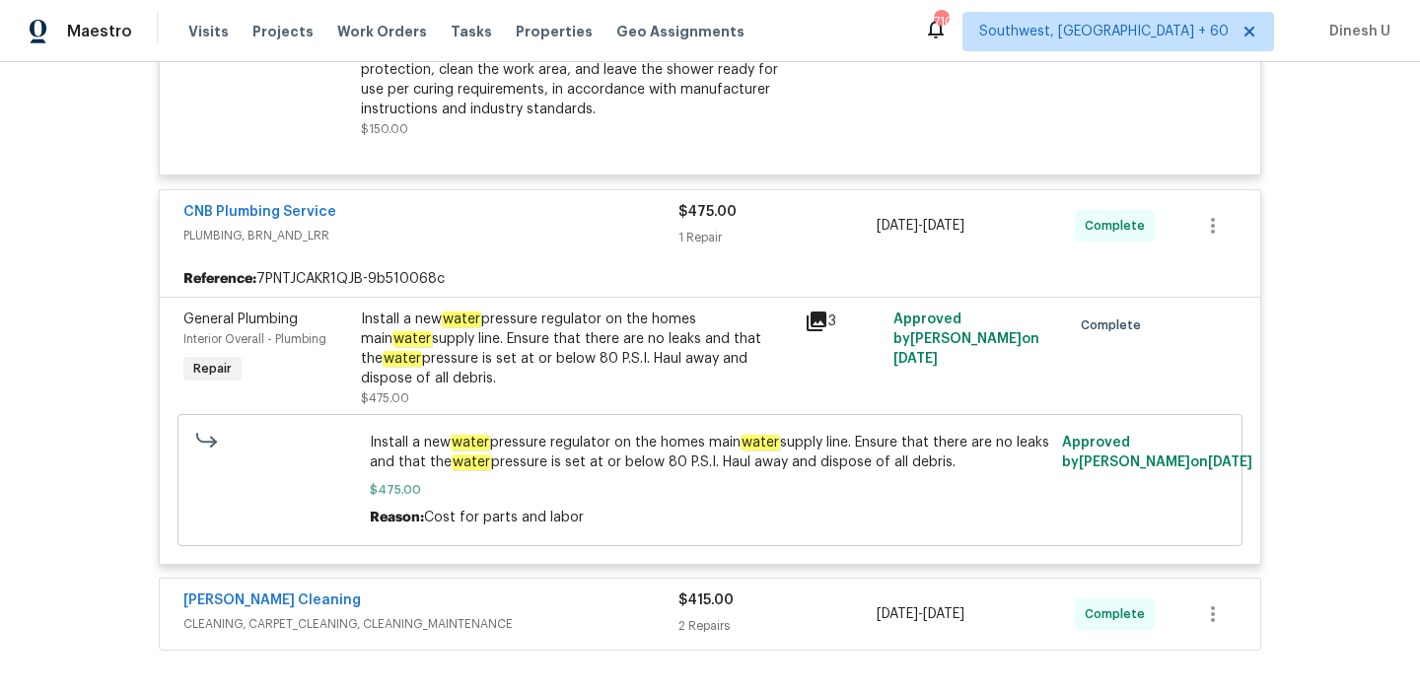
click at [531, 343] on div "Install a new water pressure regulator on the homes main water supply line. Ens…" at bounding box center [577, 349] width 432 height 79
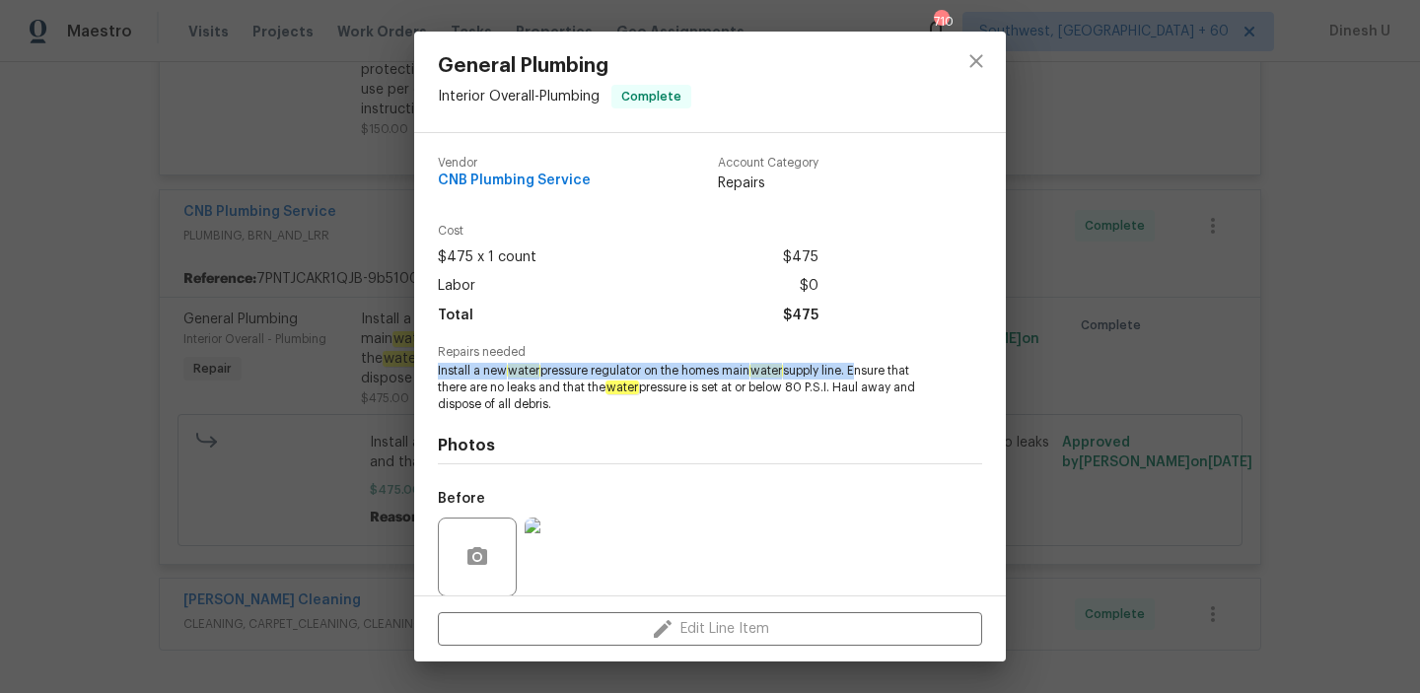
drag, startPoint x: 435, startPoint y: 367, endPoint x: 861, endPoint y: 376, distance: 426.2
click at [861, 376] on div "Vendor CNB Plumbing Service Account Category Repairs Cost $475 x 1 count $475 L…" at bounding box center [710, 364] width 592 height 463
copy span "Install a new water pressure regulator on the homes main water supply line."
click at [367, 395] on div "General Plumbing Interior Overall - Plumbing Complete Vendor CNB Plumbing Servi…" at bounding box center [710, 346] width 1420 height 693
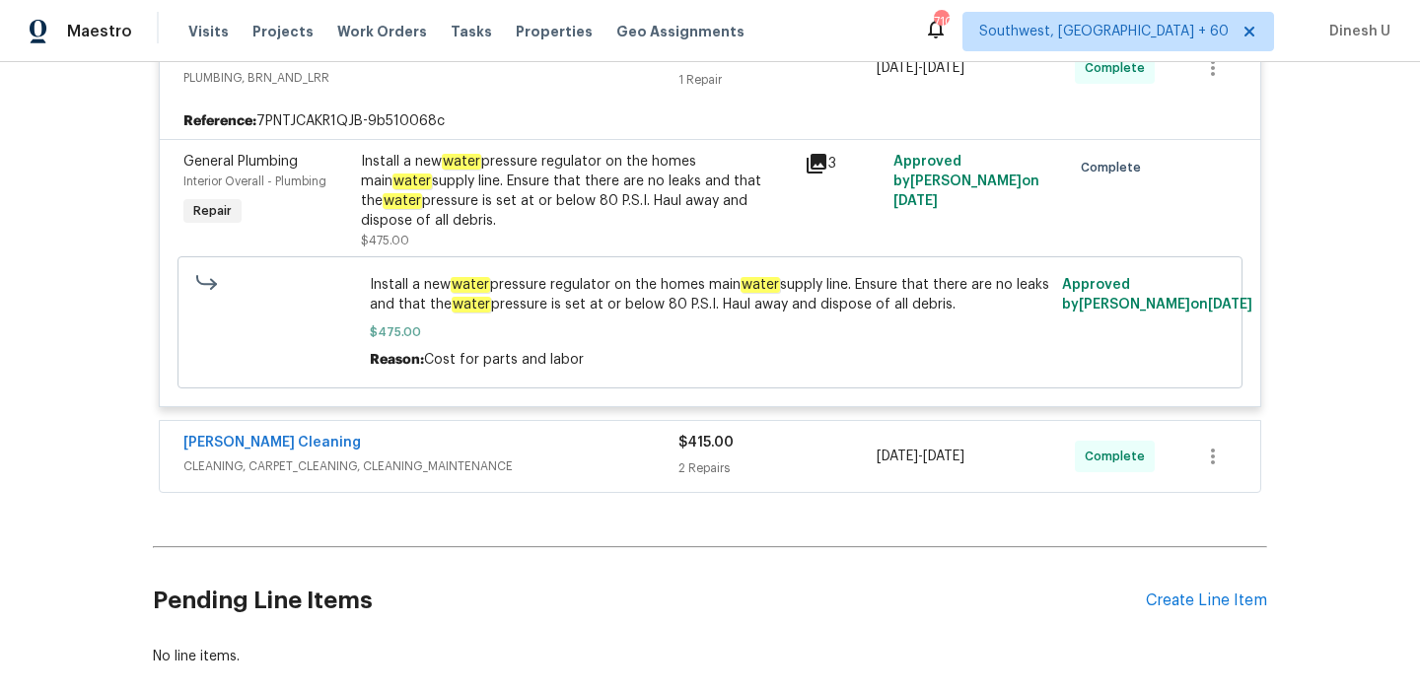
scroll to position [6271, 0]
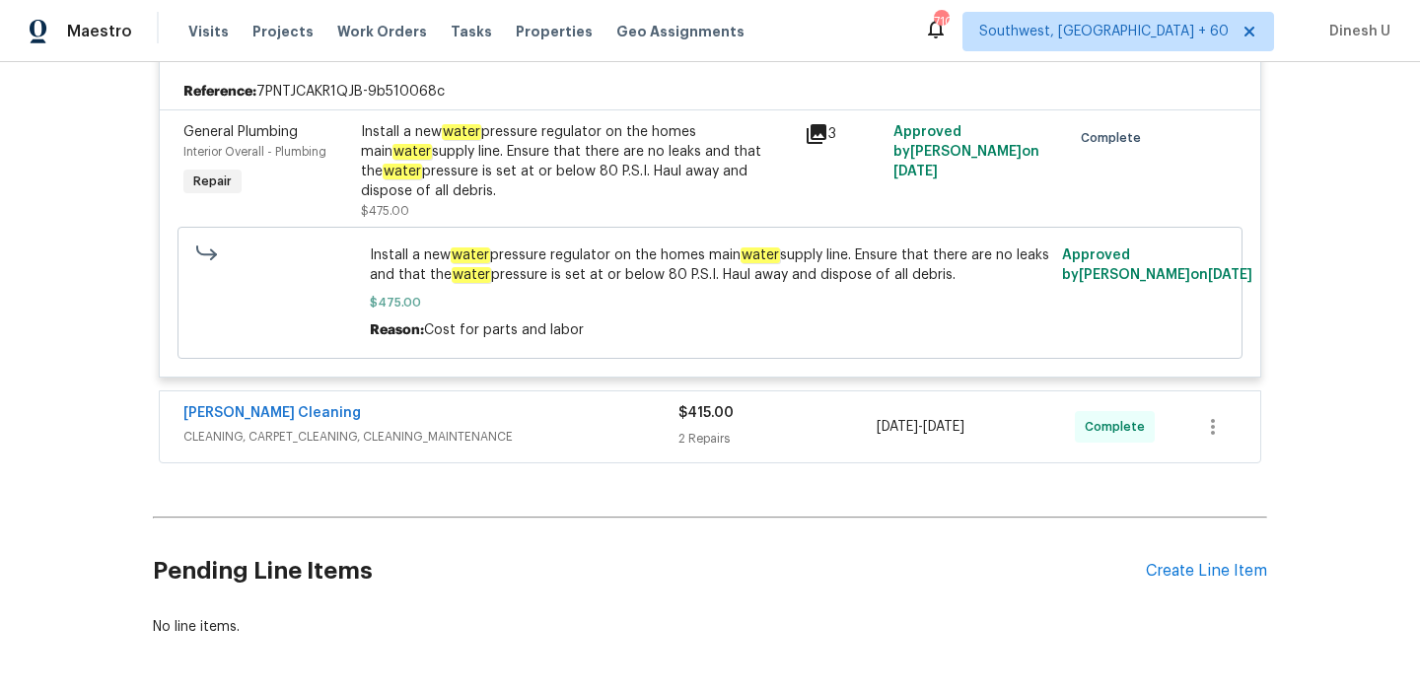
click at [700, 449] on div "2 Repairs" at bounding box center [778, 439] width 198 height 20
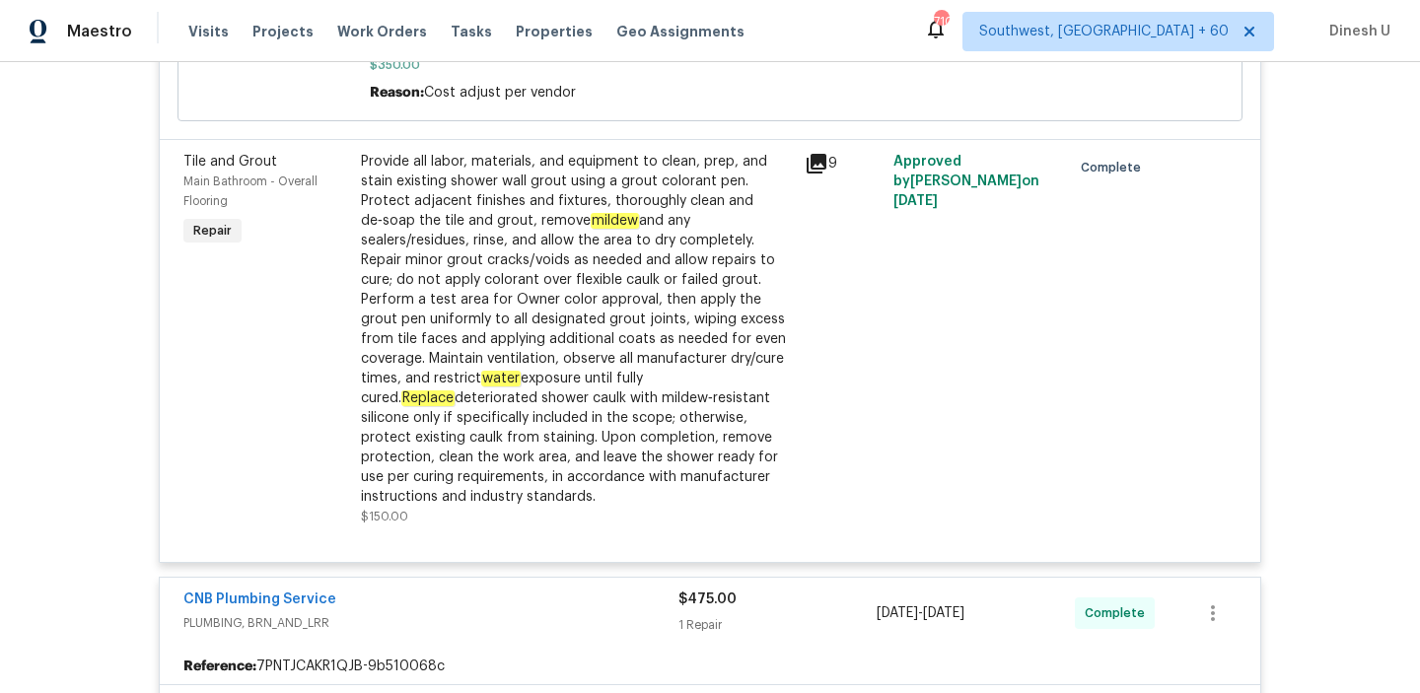
scroll to position [5689, 0]
